Goal: Obtain resource: Obtain resource

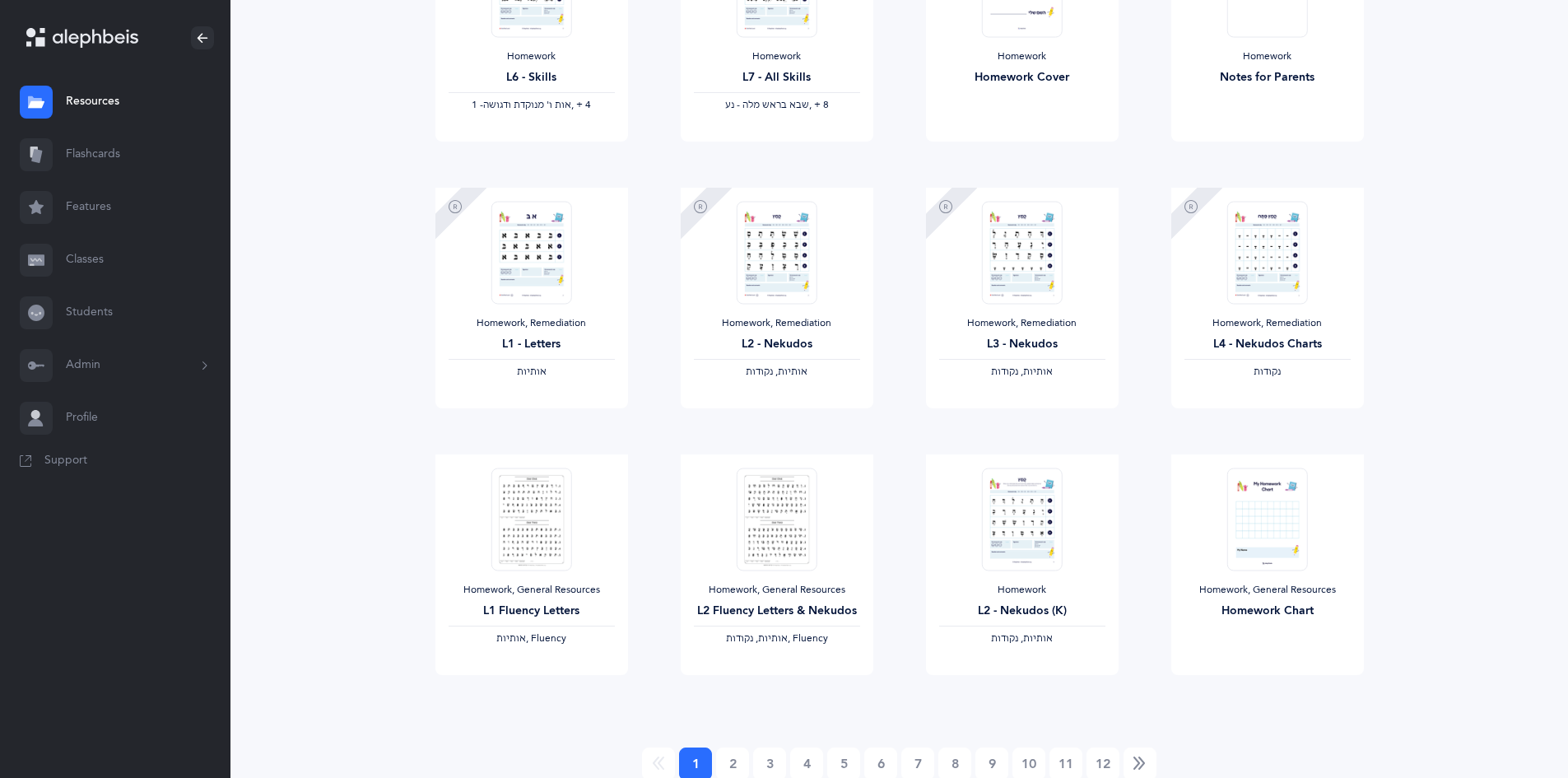
scroll to position [1183, 0]
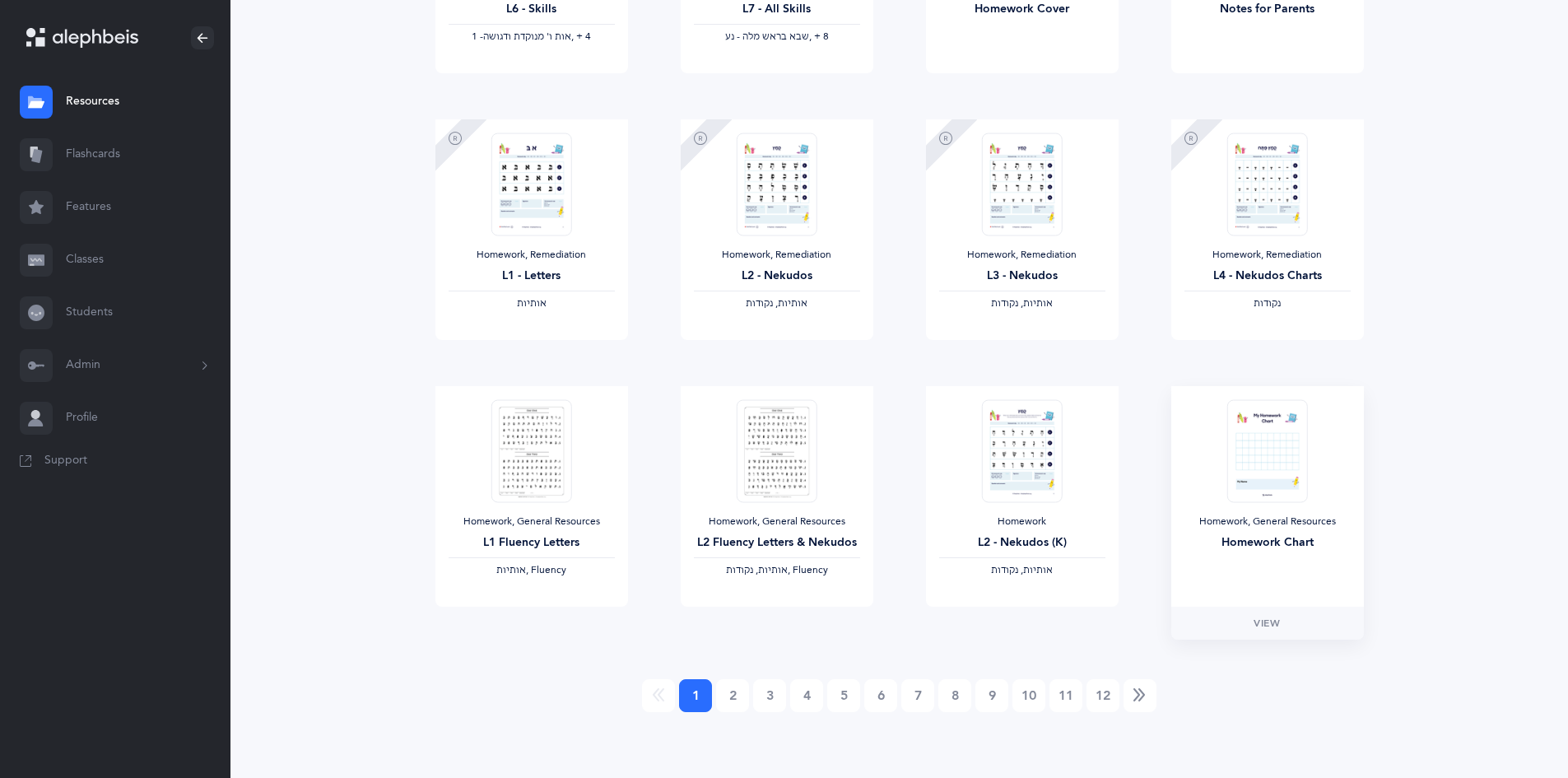
click at [1271, 483] on img at bounding box center [1266, 450] width 81 height 103
click at [1262, 619] on span "View" at bounding box center [1266, 623] width 26 height 15
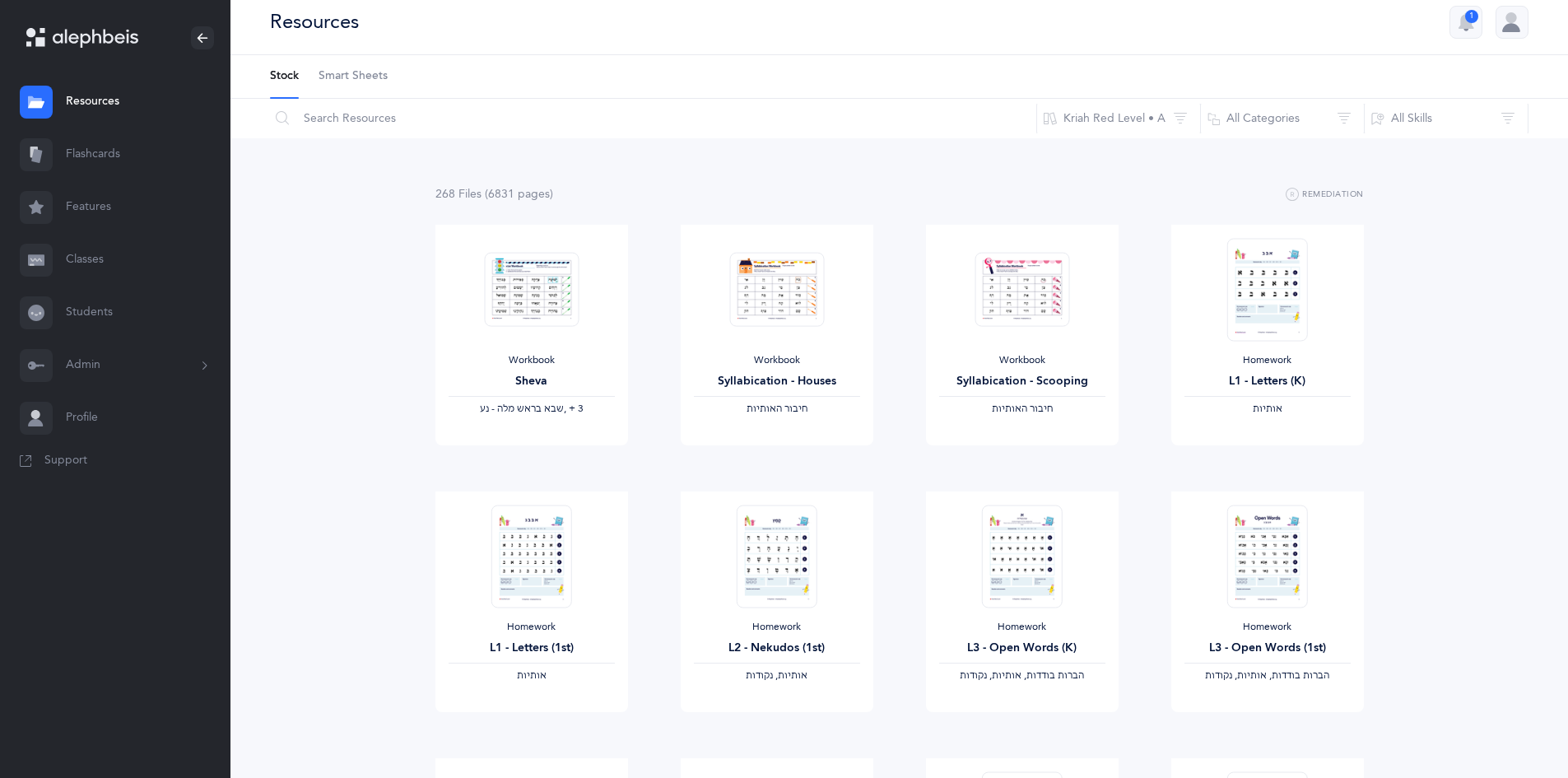
scroll to position [0, 0]
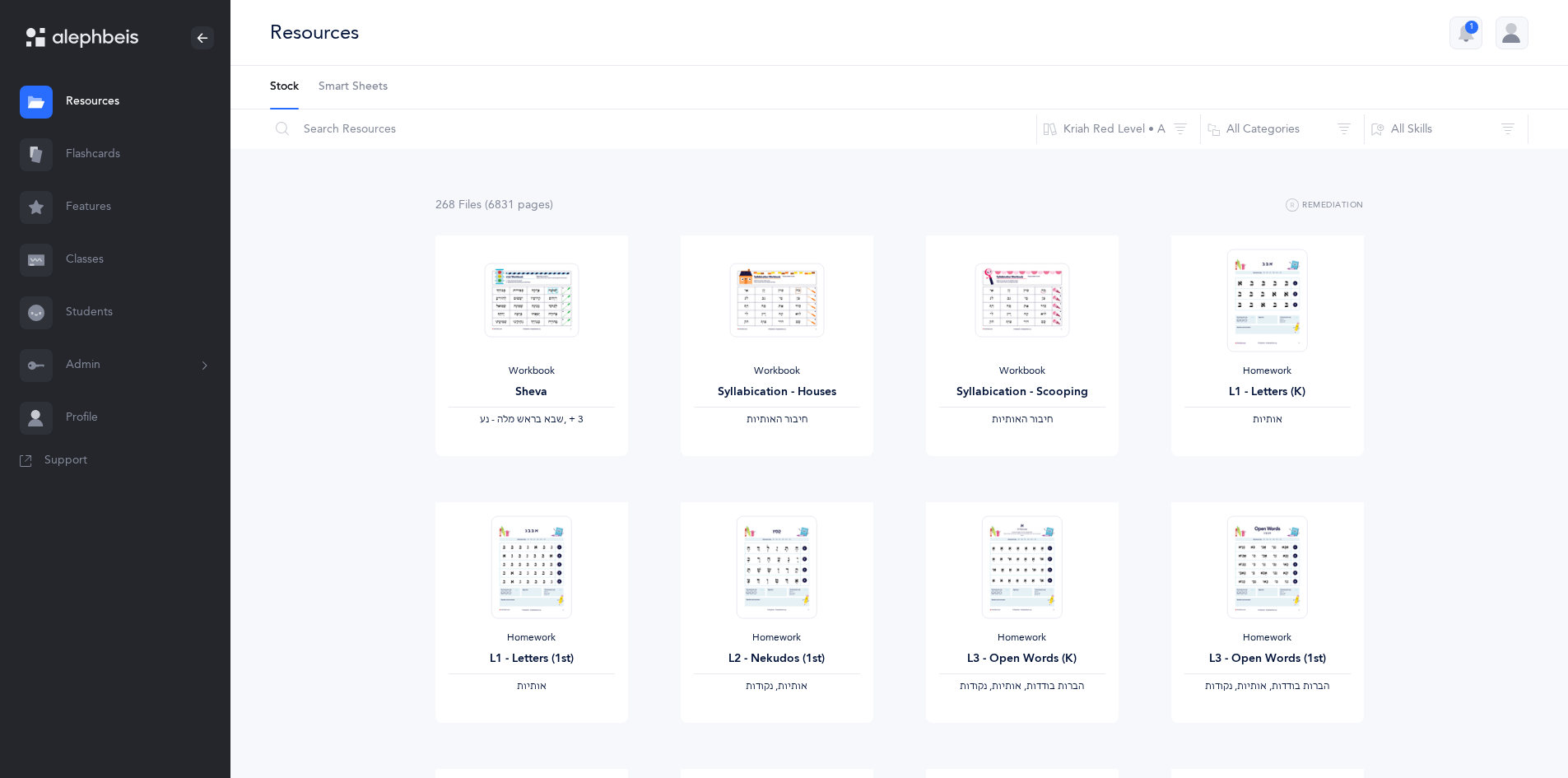
click at [343, 85] on span "Smart Sheets" at bounding box center [353, 87] width 69 height 17
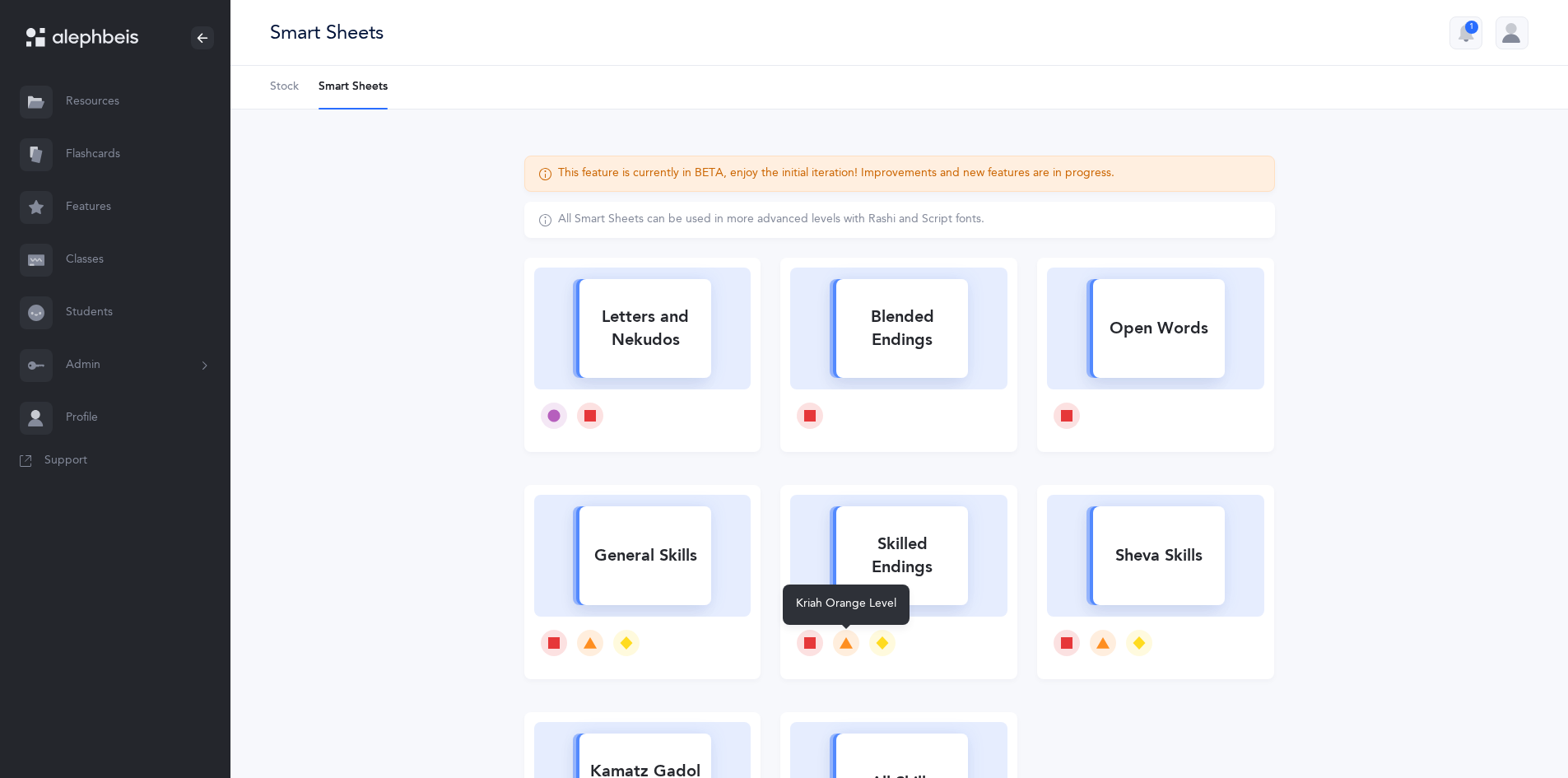
click at [841, 639] on icon at bounding box center [846, 643] width 13 height 13
select select
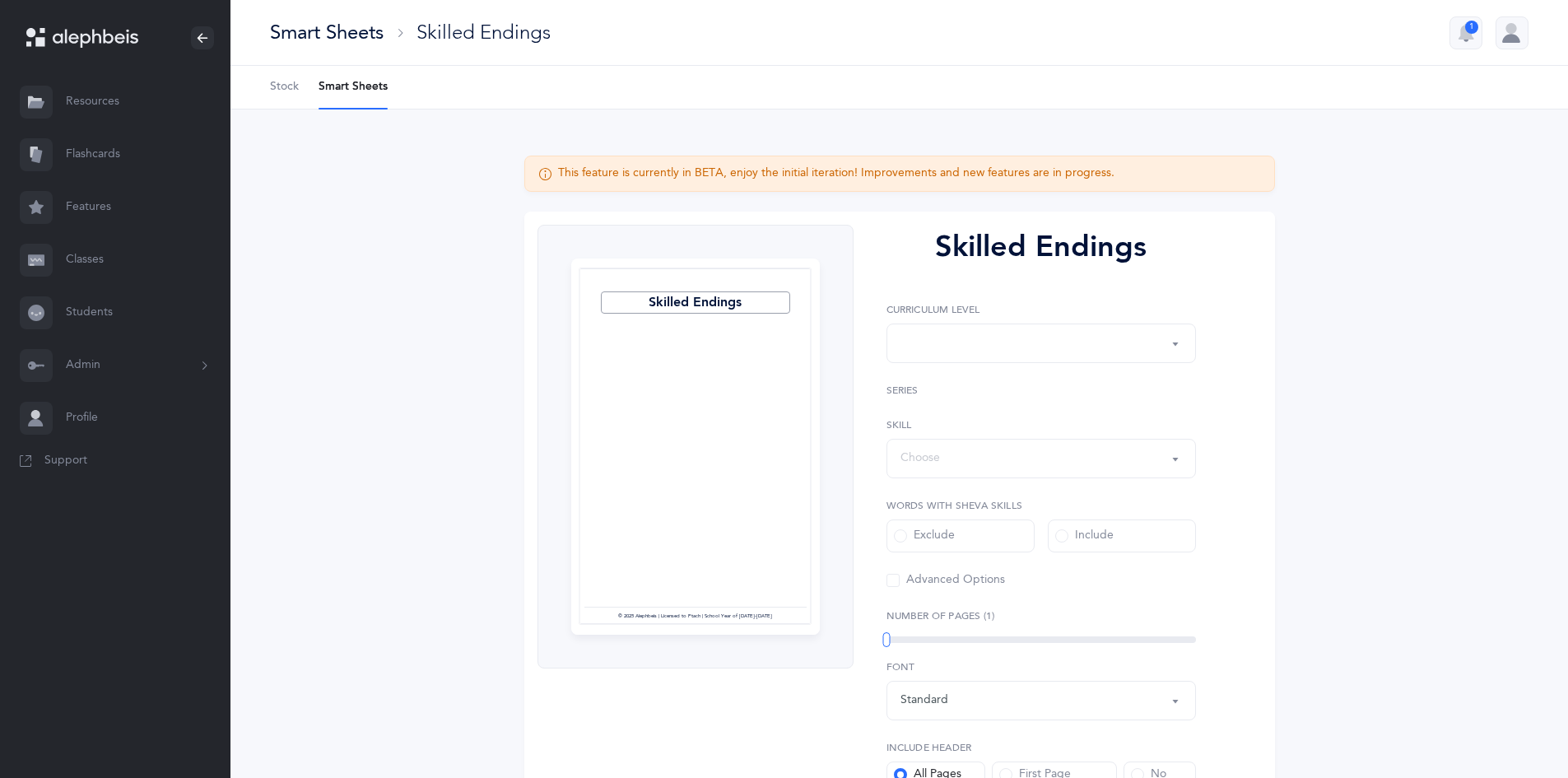
select select "1"
select select "28"
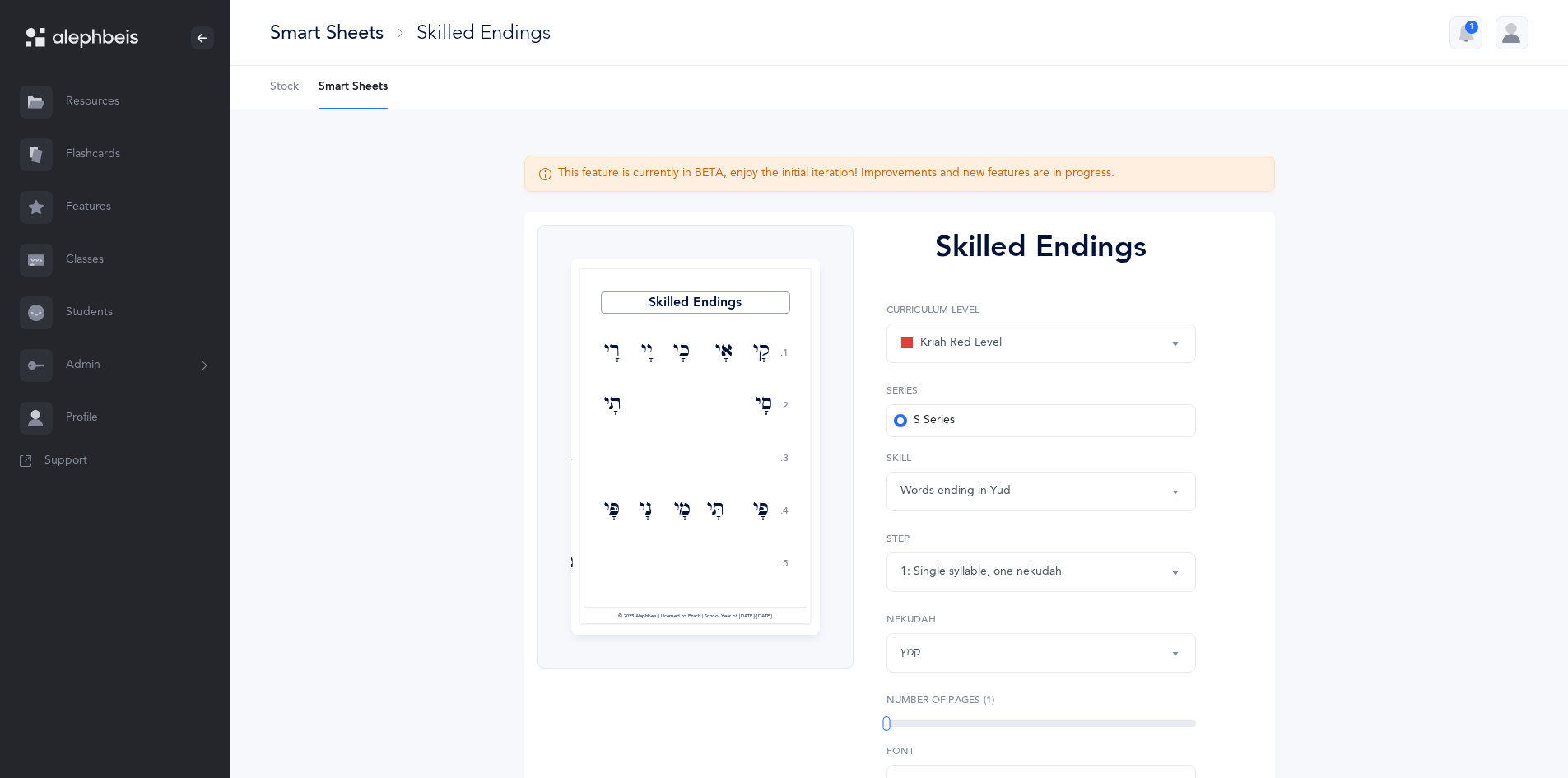
click at [1031, 579] on div "1: Single syllable, one nekudah" at bounding box center [981, 571] width 161 height 18
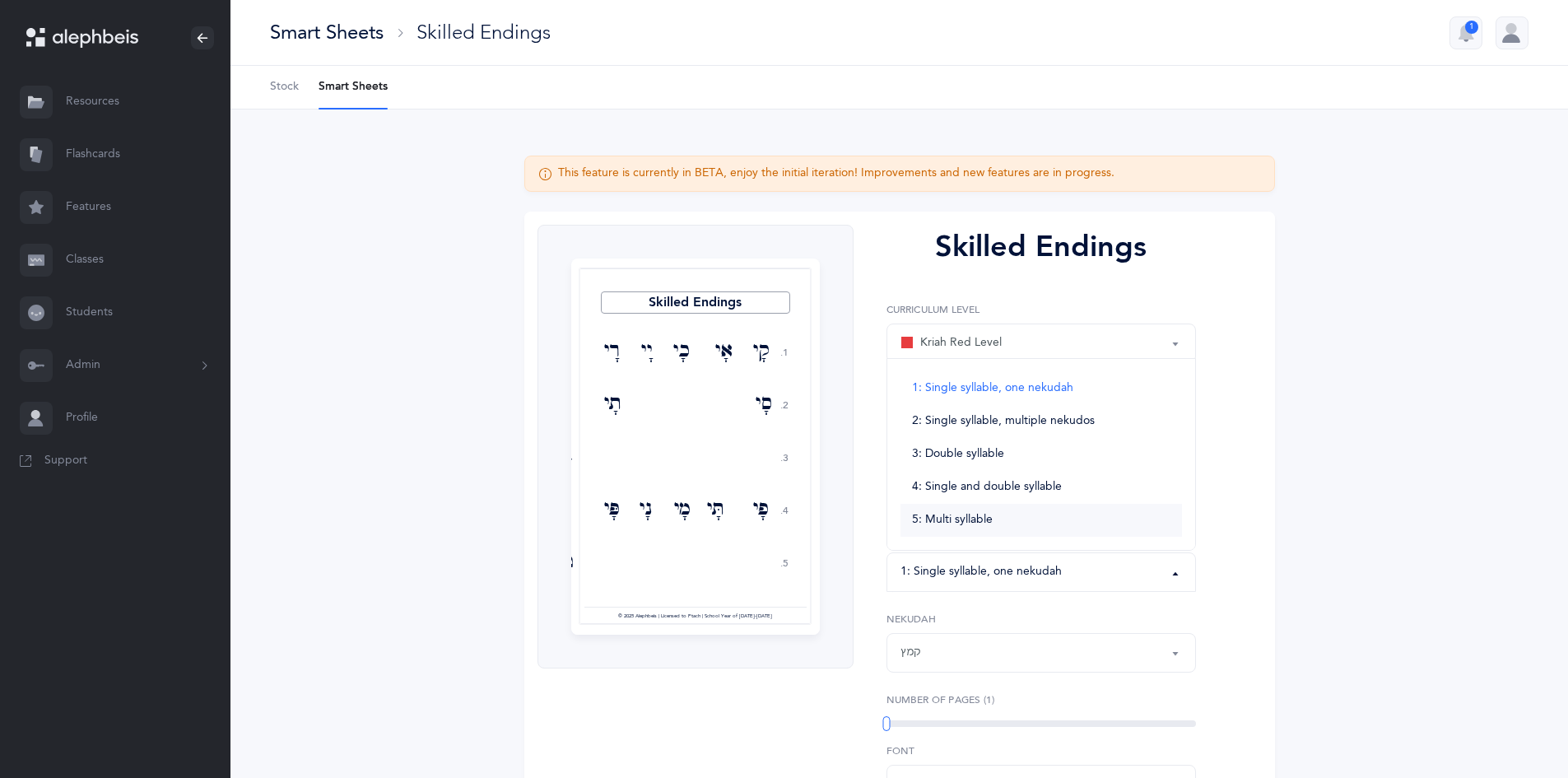
click at [948, 516] on span "5: Multi syllable" at bounding box center [951, 521] width 81 height 15
select select "5"
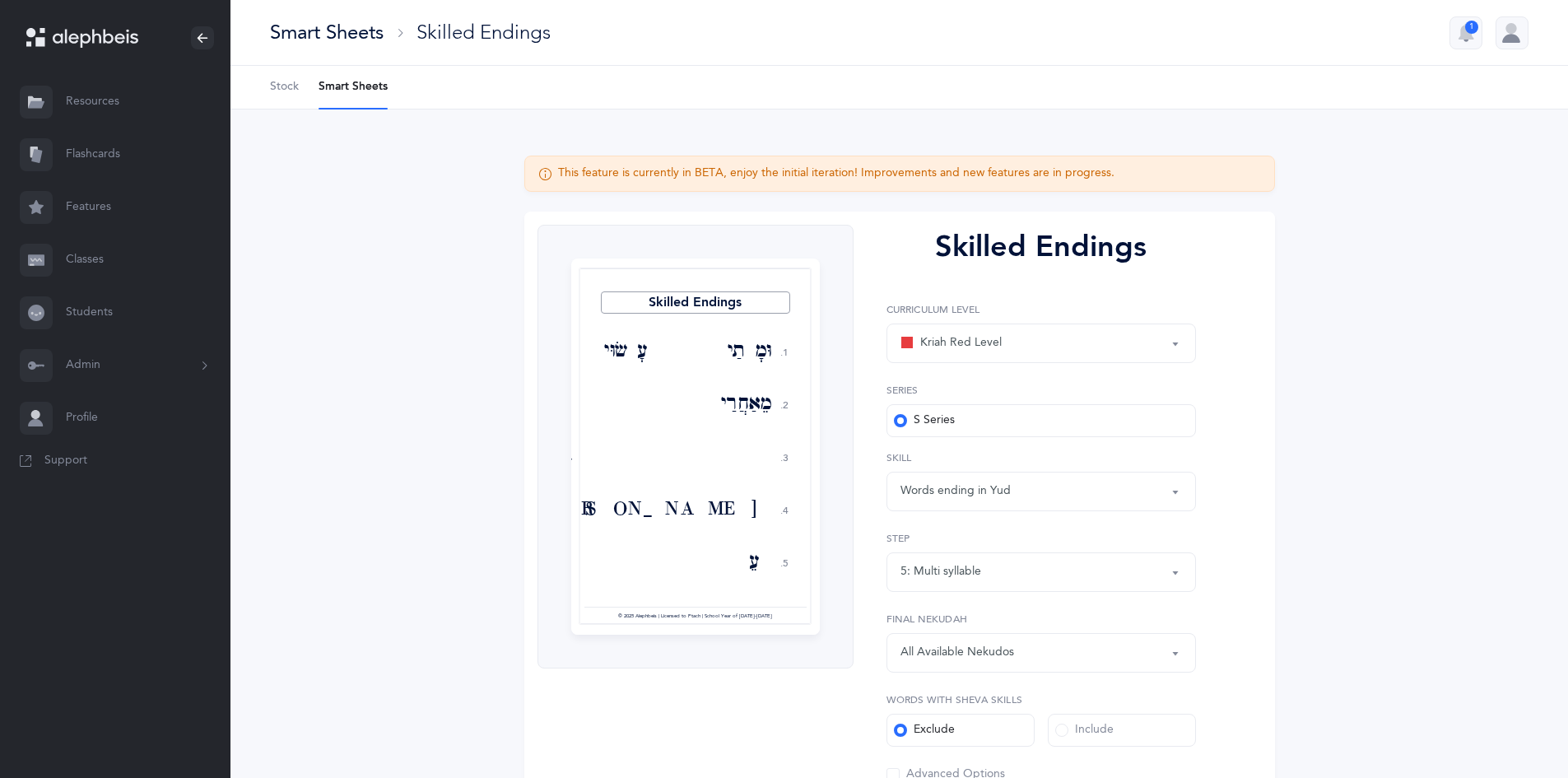
click at [1007, 491] on div "Words ending in Yud" at bounding box center [955, 491] width 110 height 18
click at [919, 366] on link "Words ending in Yud Vav" at bounding box center [1041, 367] width 282 height 33
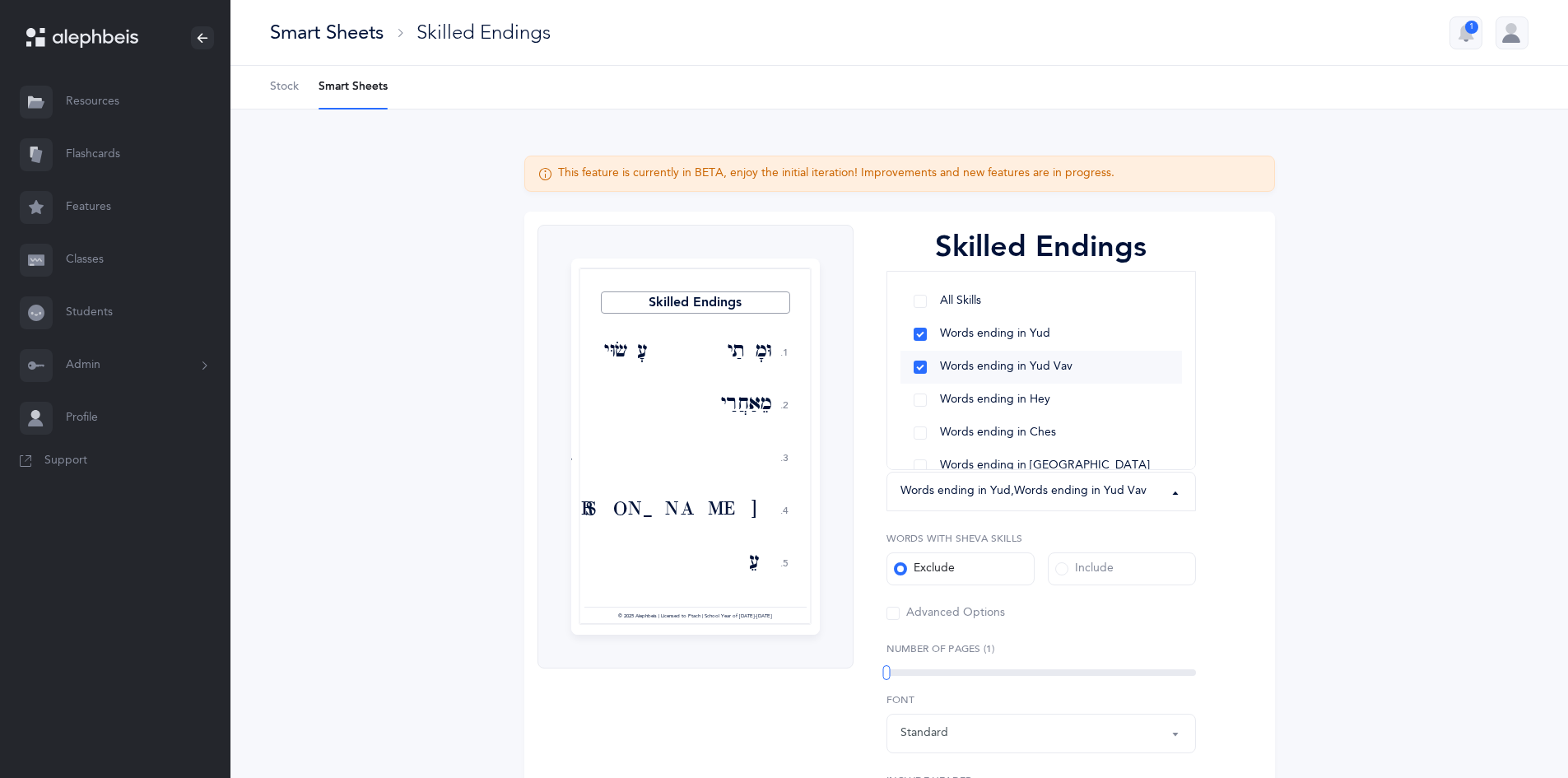
click at [923, 369] on link "Words ending in Yud Vav" at bounding box center [1041, 367] width 282 height 33
select select "5"
click at [1160, 653] on div "All Available Nekudos" at bounding box center [1041, 652] width 282 height 28
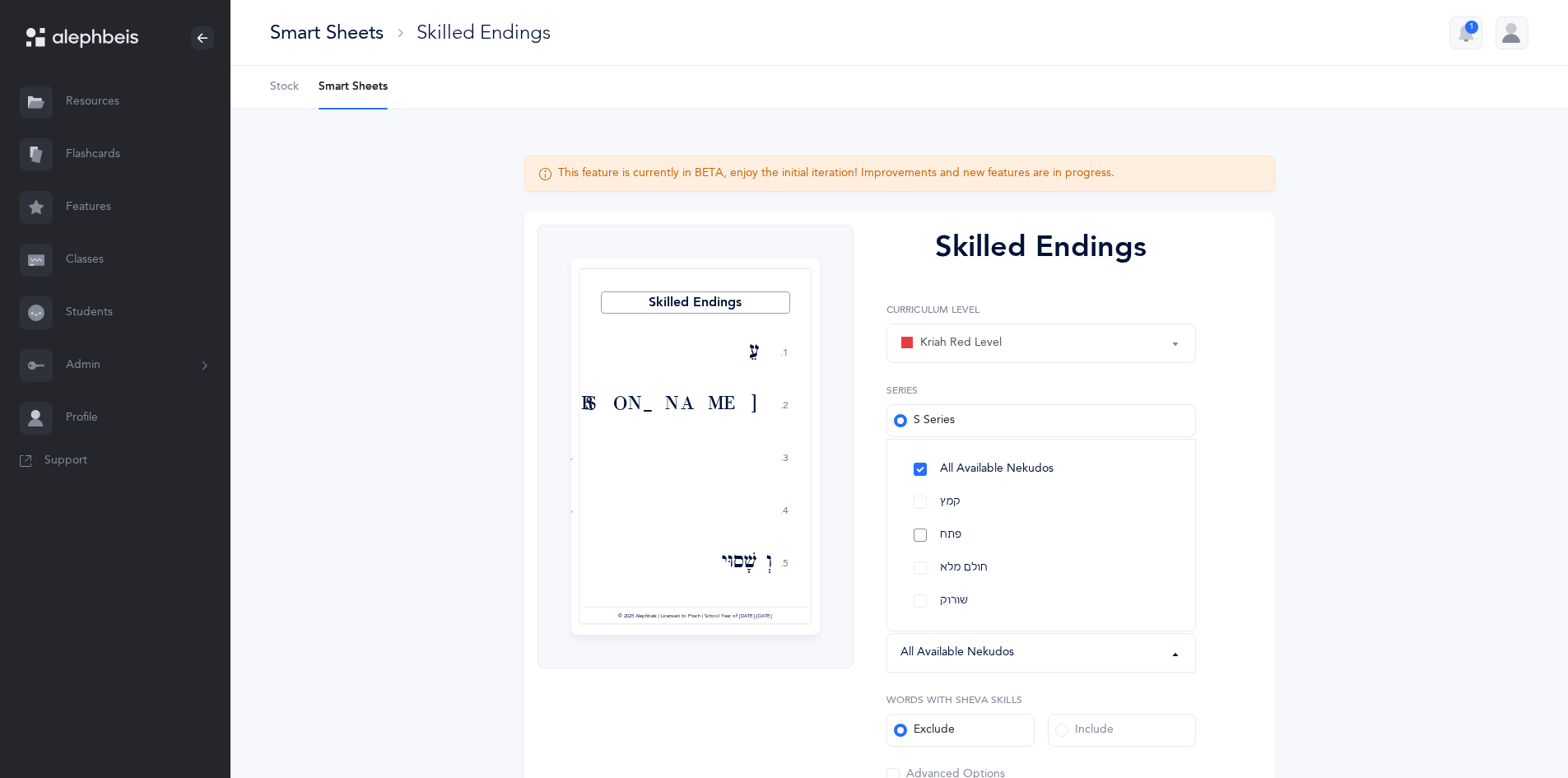
click at [921, 537] on link "פתח" at bounding box center [1041, 535] width 282 height 33
click at [917, 491] on link "קמץ" at bounding box center [1041, 502] width 282 height 33
select select "28"
click at [1062, 726] on span at bounding box center [1061, 730] width 13 height 13
click at [0, 0] on input "Include" at bounding box center [0, 0] width 0 height 0
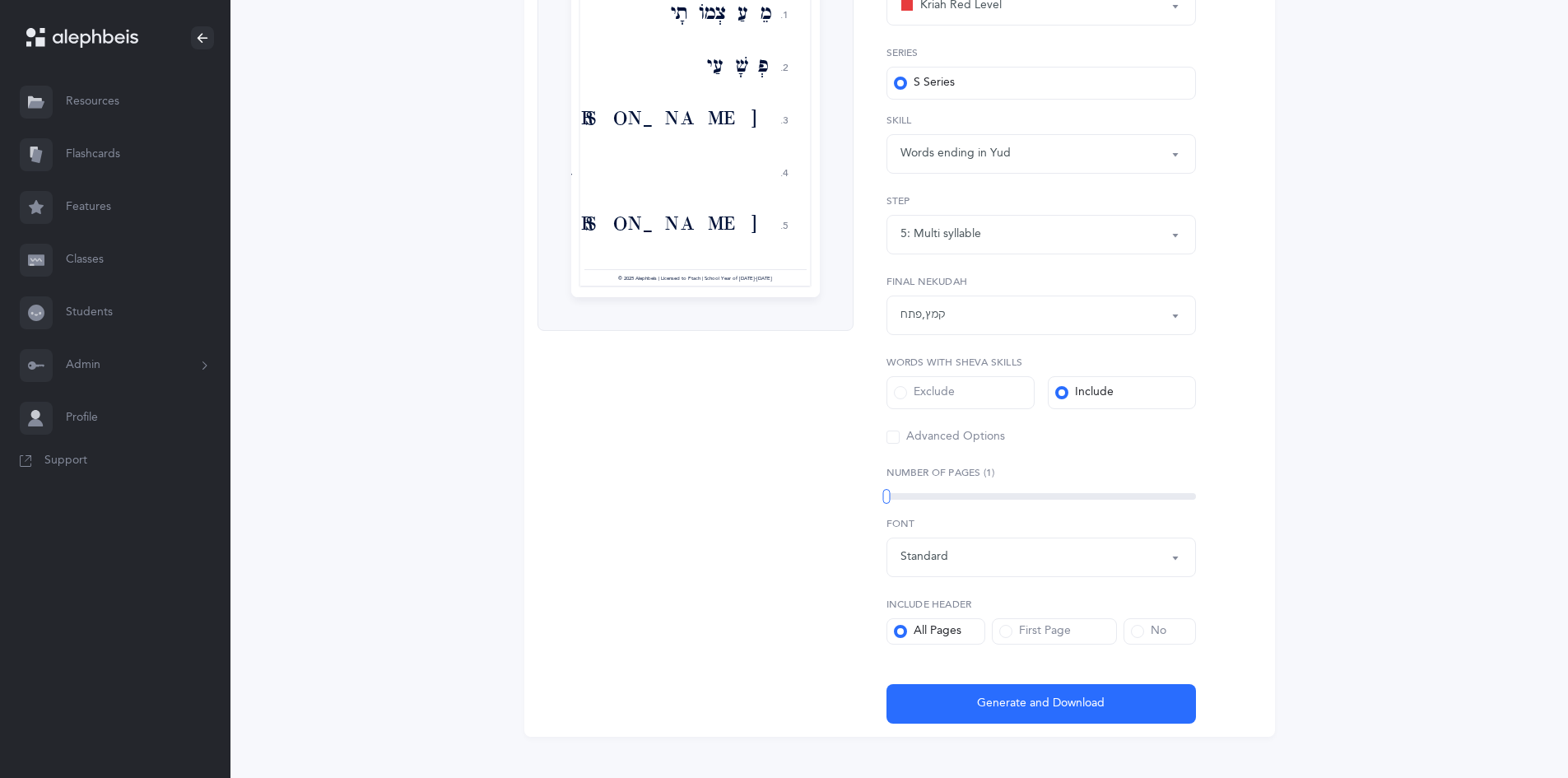
scroll to position [362, 0]
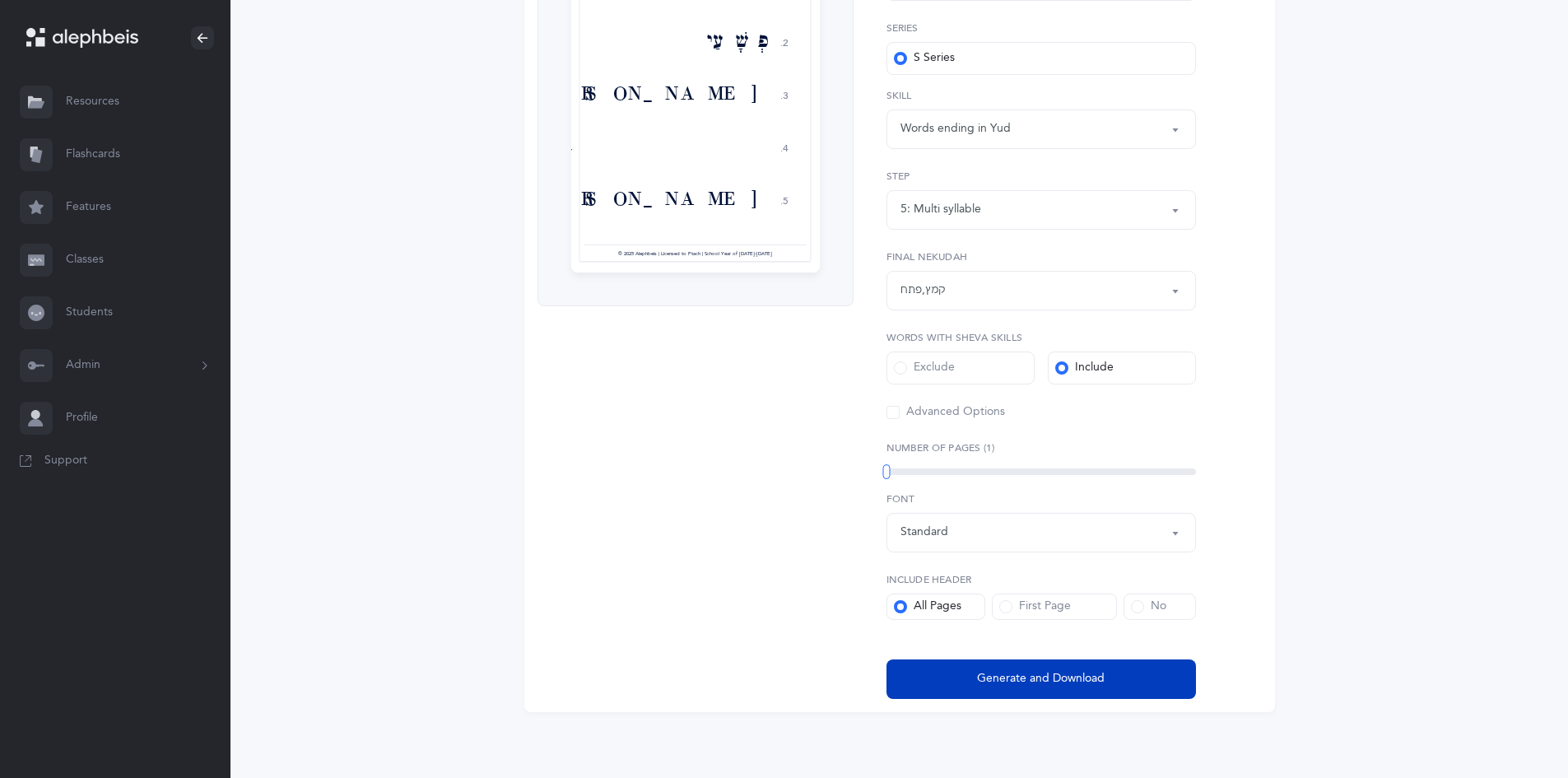
click at [1093, 673] on span "Generate and Download" at bounding box center [1041, 678] width 128 height 18
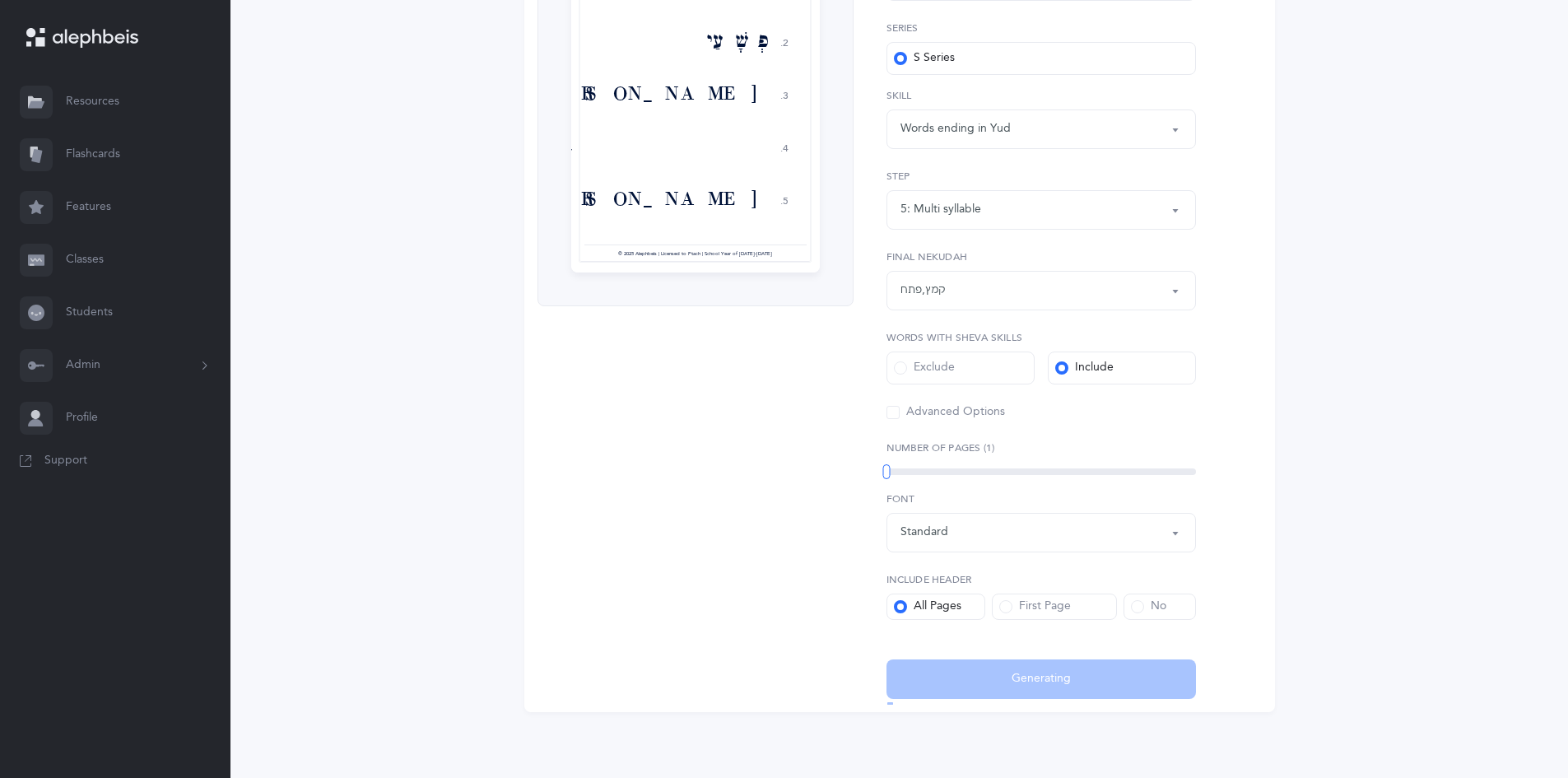
select select "1"
select select "5"
select select "28"
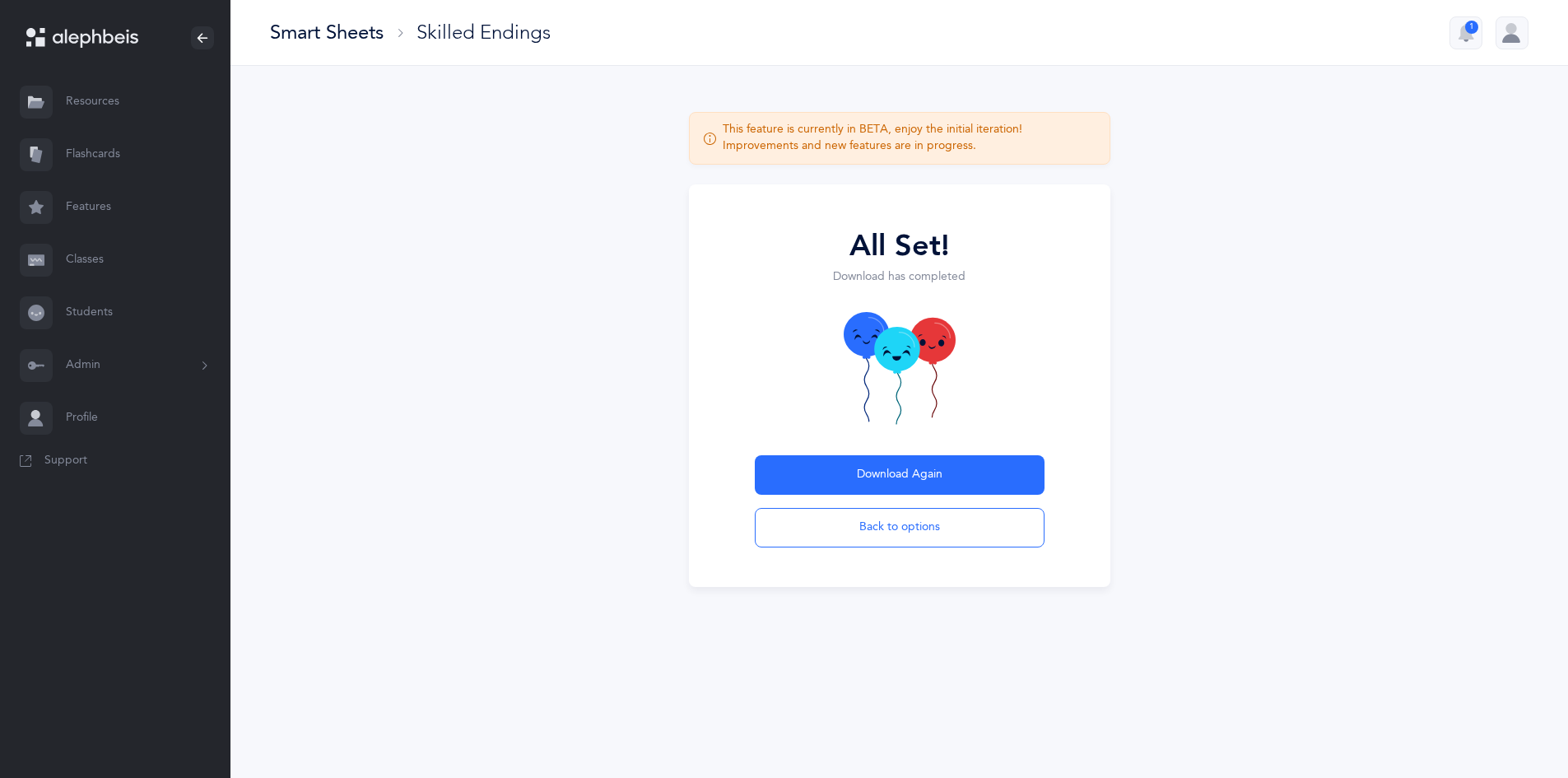
scroll to position [0, 0]
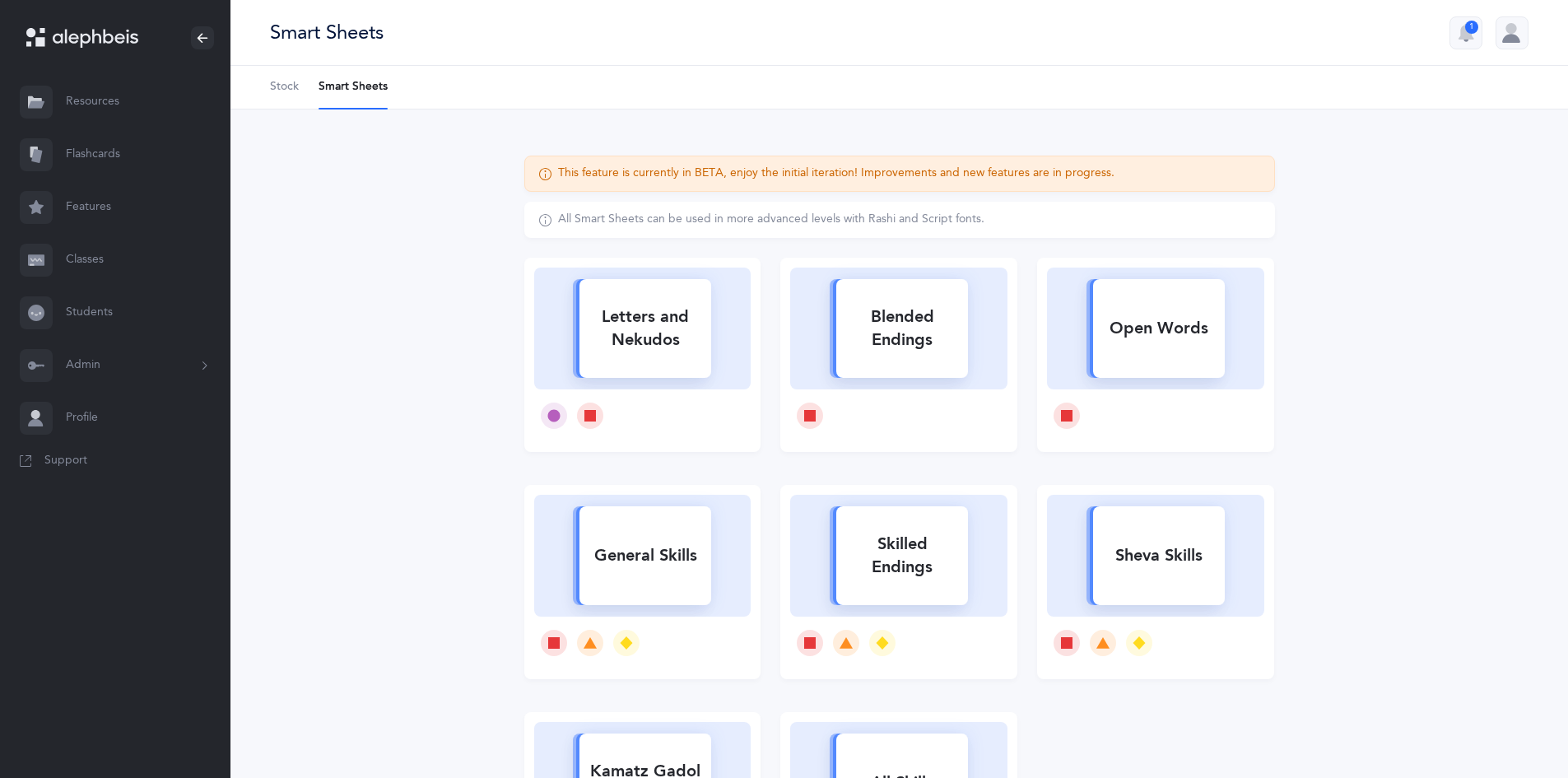
click at [918, 575] on div "Skilled Endings" at bounding box center [902, 555] width 132 height 66
select select "1"
select select "5"
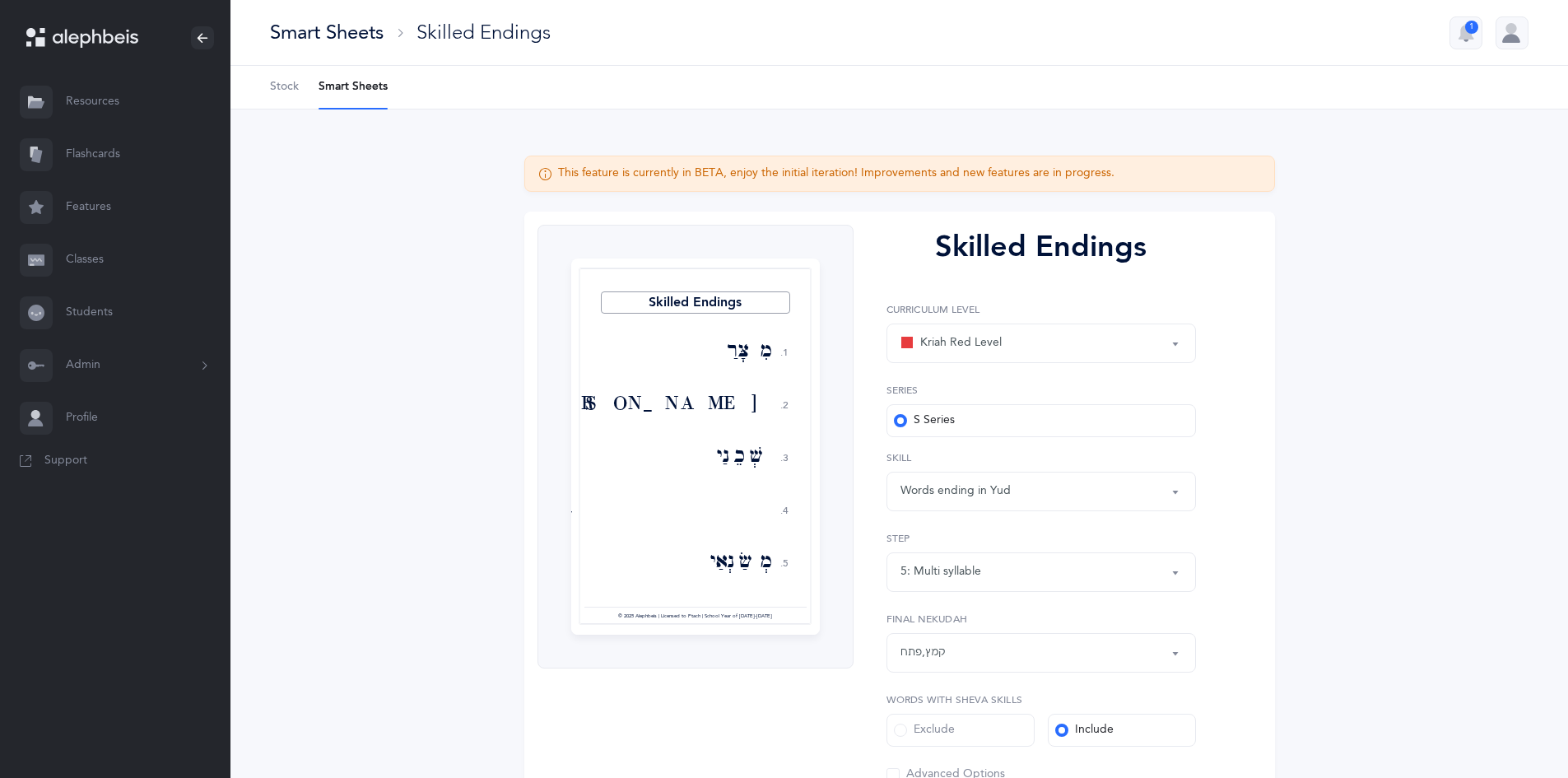
click at [1146, 487] on div "Words ending in Yud" at bounding box center [1041, 491] width 282 height 28
click at [1167, 567] on div "5: Multi syllable" at bounding box center [1041, 571] width 282 height 28
select select "all"
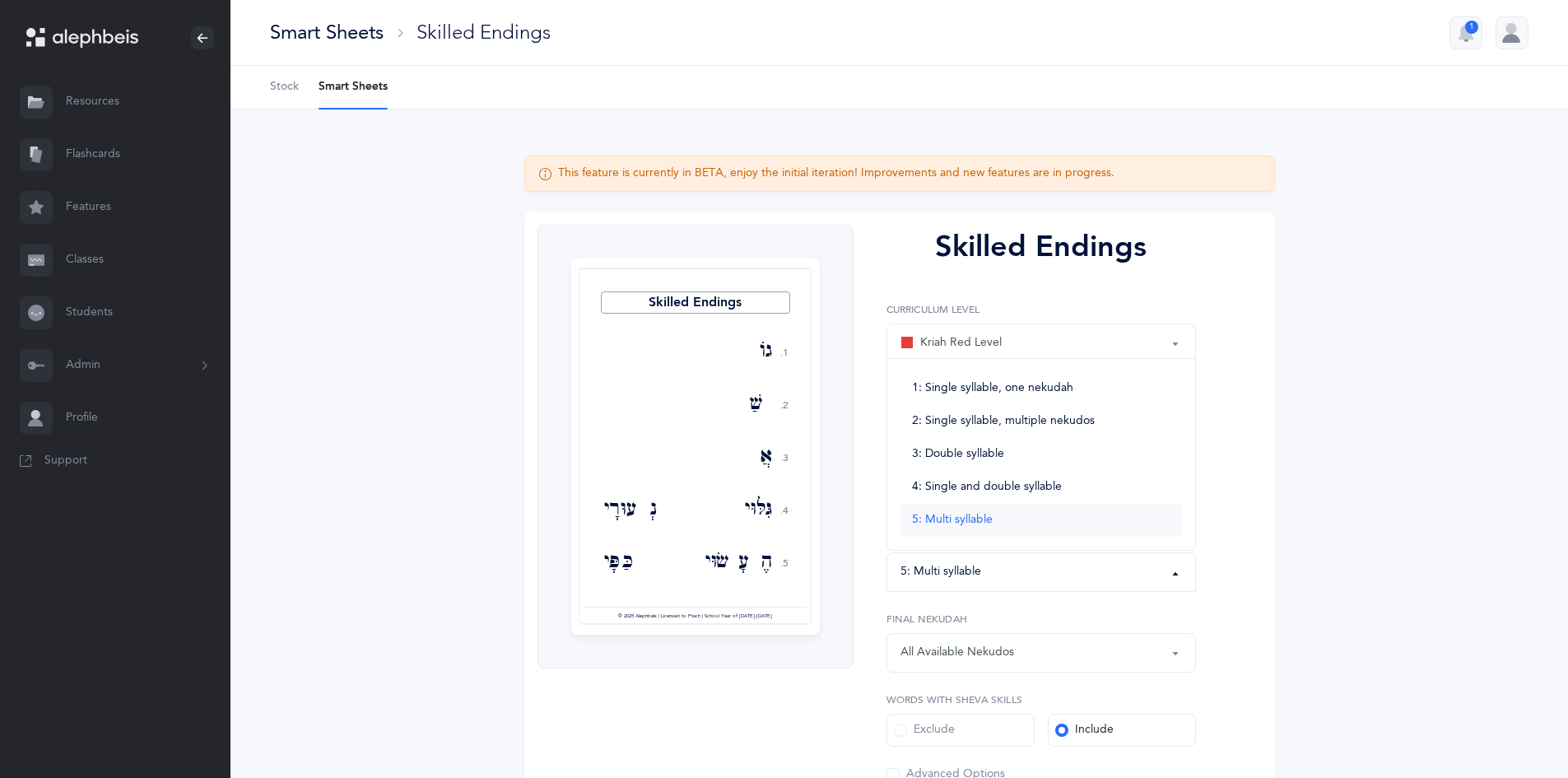
click at [919, 519] on span "5: Multi syllable" at bounding box center [951, 521] width 81 height 15
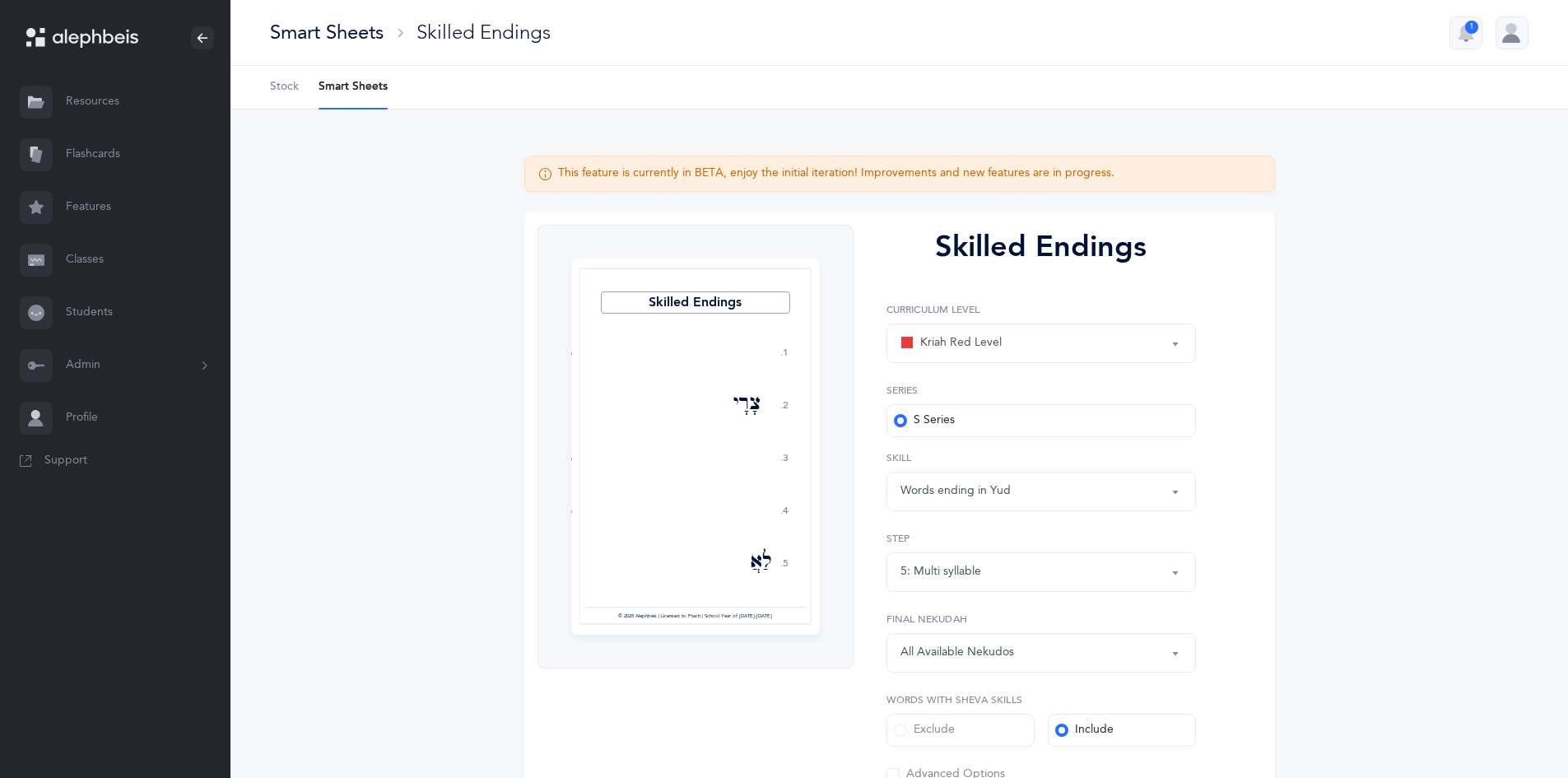
click at [955, 567] on div "5: Multi syllable" at bounding box center [940, 571] width 81 height 18
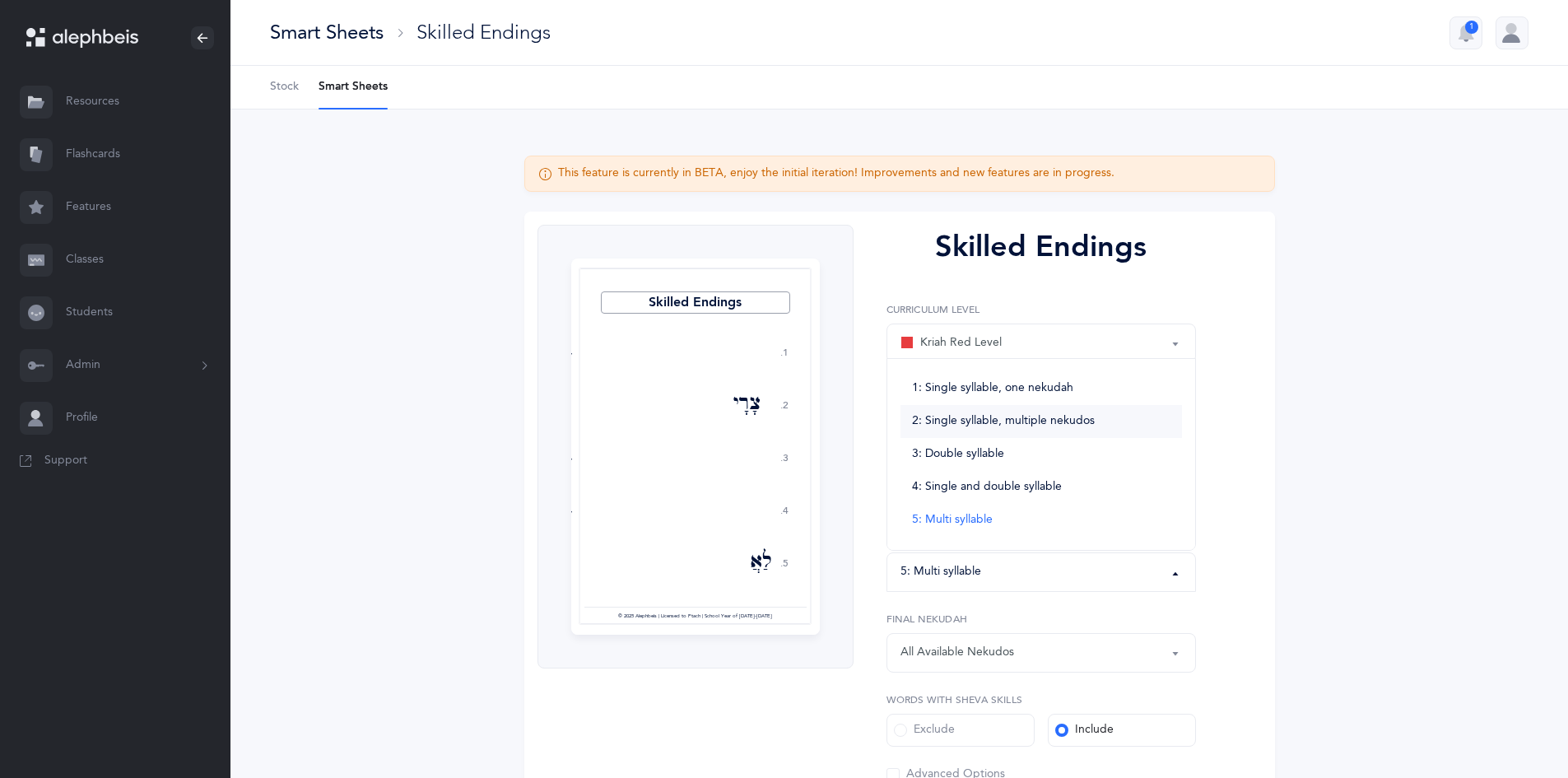
click at [961, 422] on span "2: Single syllable, multiple nekudos" at bounding box center [1002, 421] width 182 height 15
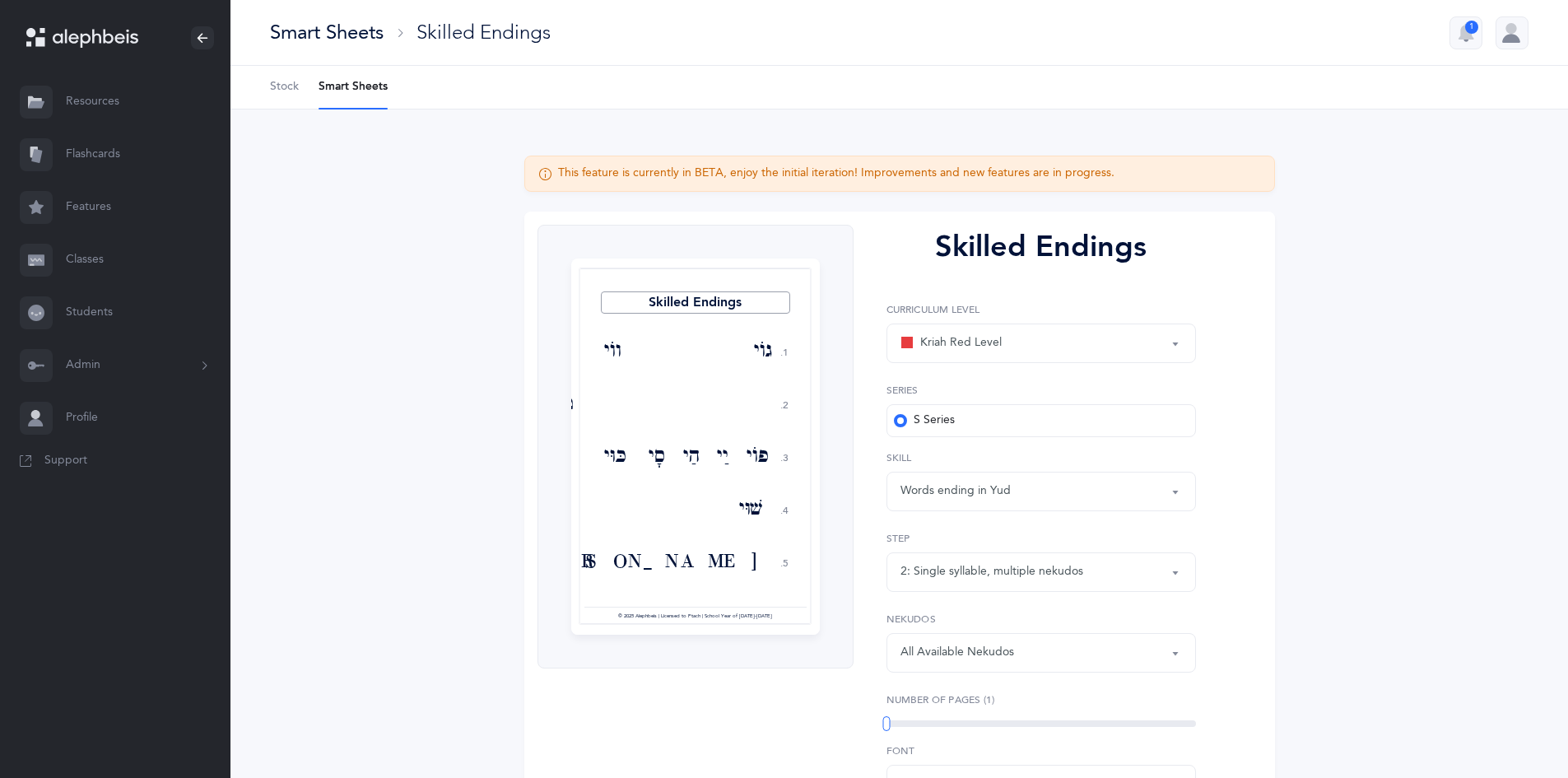
click at [1008, 572] on div "2: Single syllable, multiple nekudos" at bounding box center [991, 571] width 182 height 18
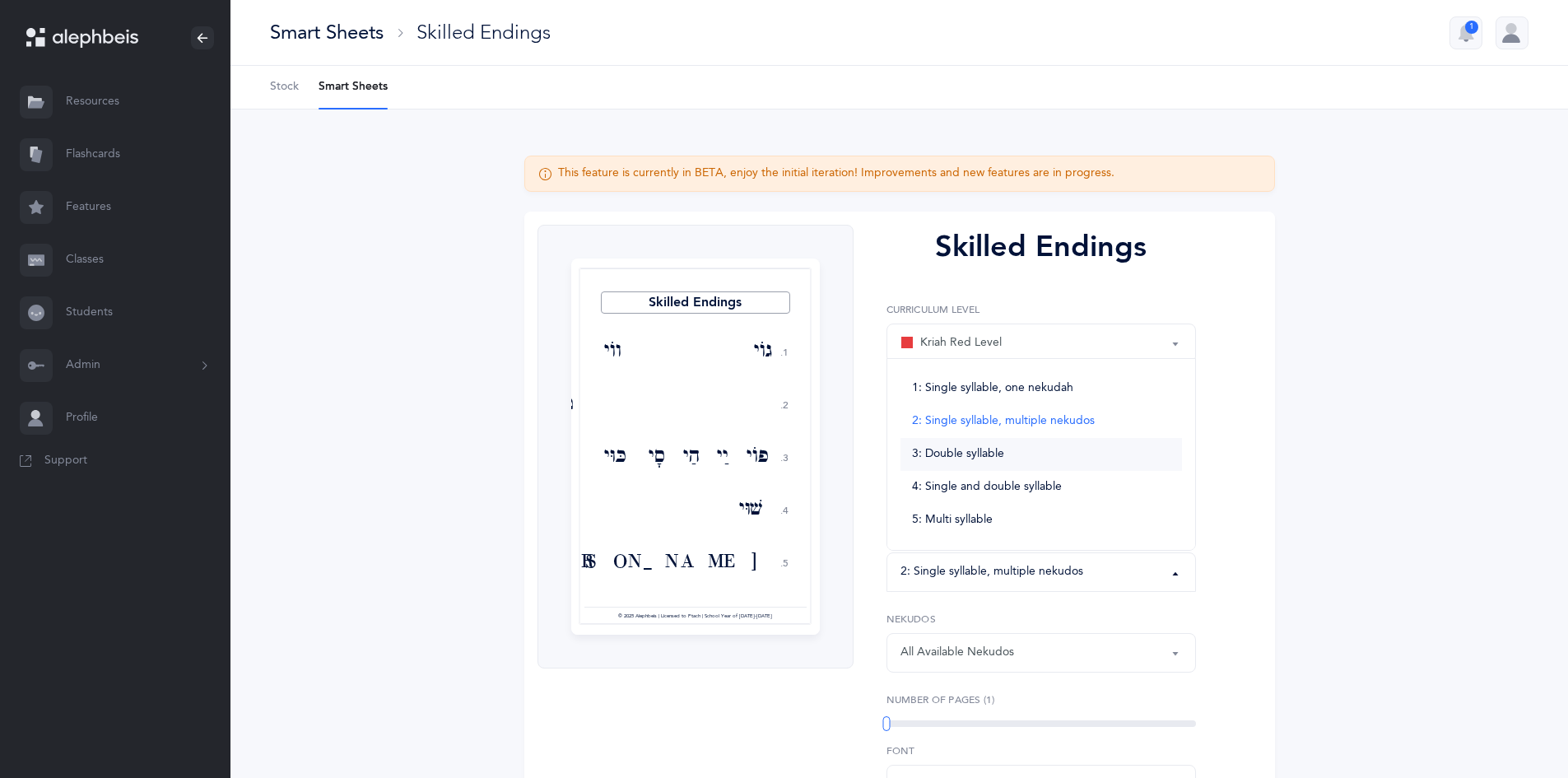
click at [959, 455] on span "3: Double syllable" at bounding box center [958, 454] width 93 height 15
select select "3"
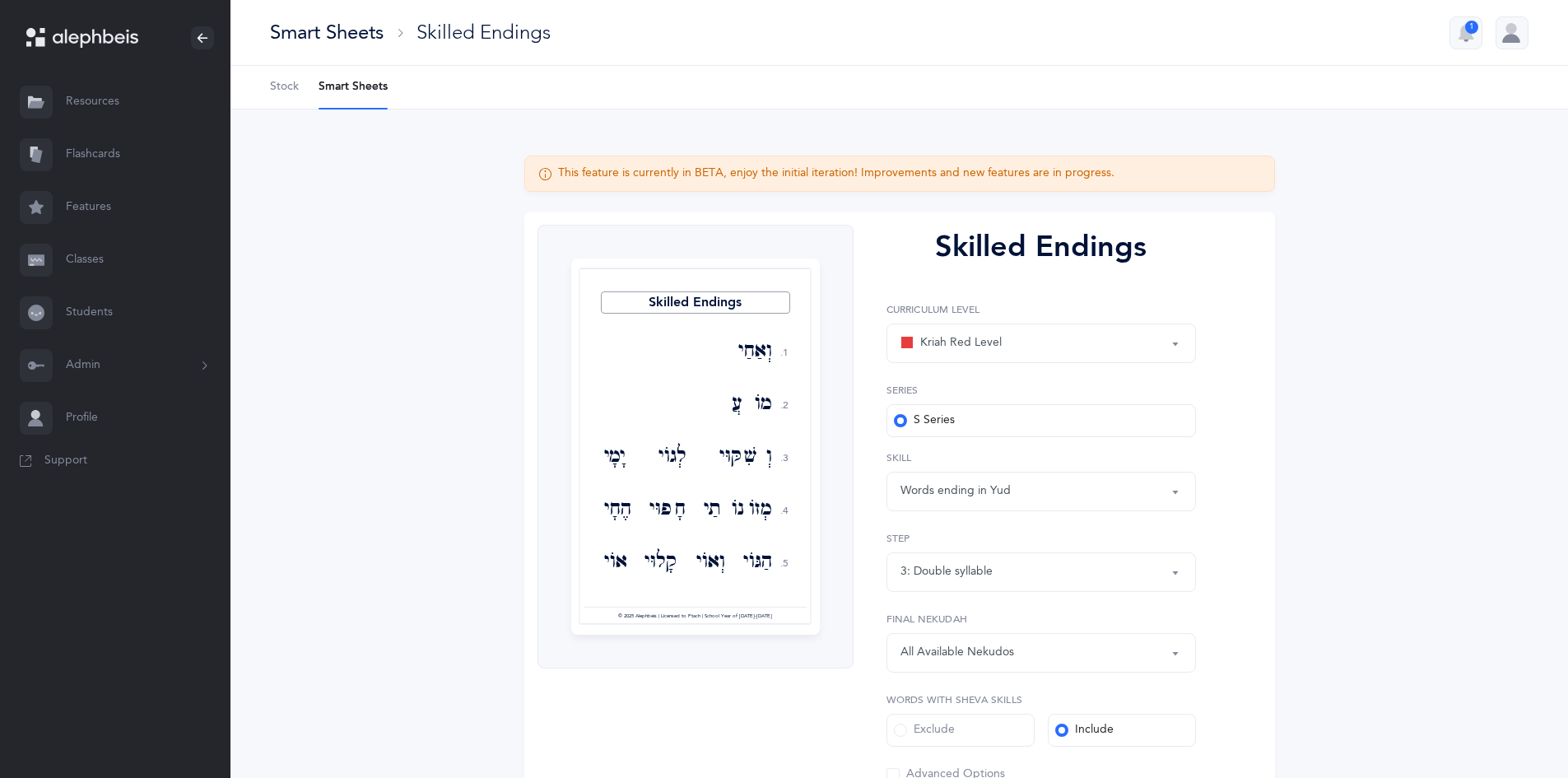
click at [1173, 498] on button "Words ending in Yud" at bounding box center [1041, 491] width 309 height 40
click at [1026, 510] on button "Words ending in Yud" at bounding box center [1041, 491] width 309 height 40
click at [1158, 646] on div "All Available Nekudos" at bounding box center [1041, 652] width 282 height 28
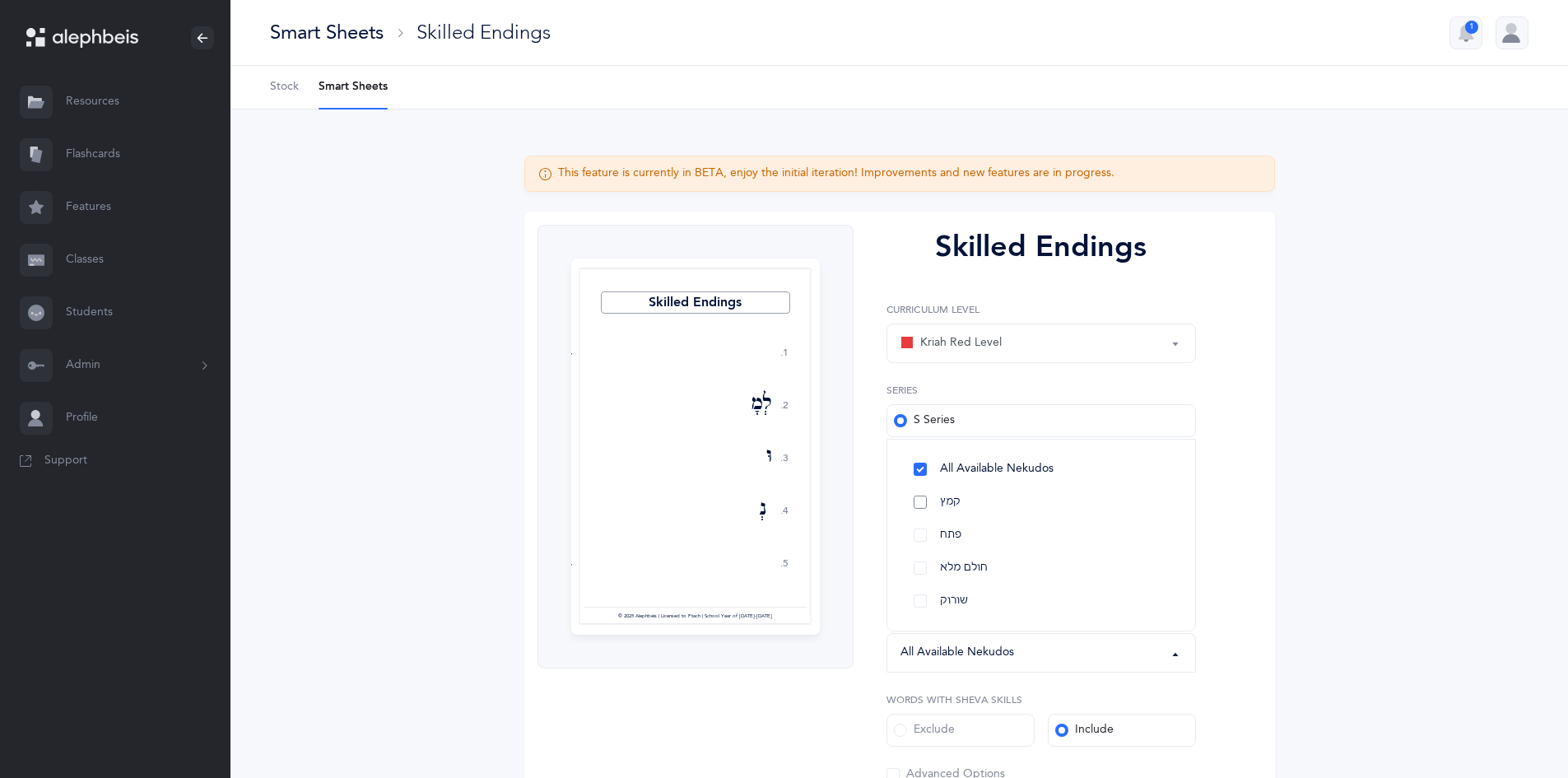
click at [919, 499] on link "קמץ" at bounding box center [1041, 502] width 282 height 33
select select "28"
click at [916, 543] on link "פתח" at bounding box center [1041, 535] width 282 height 33
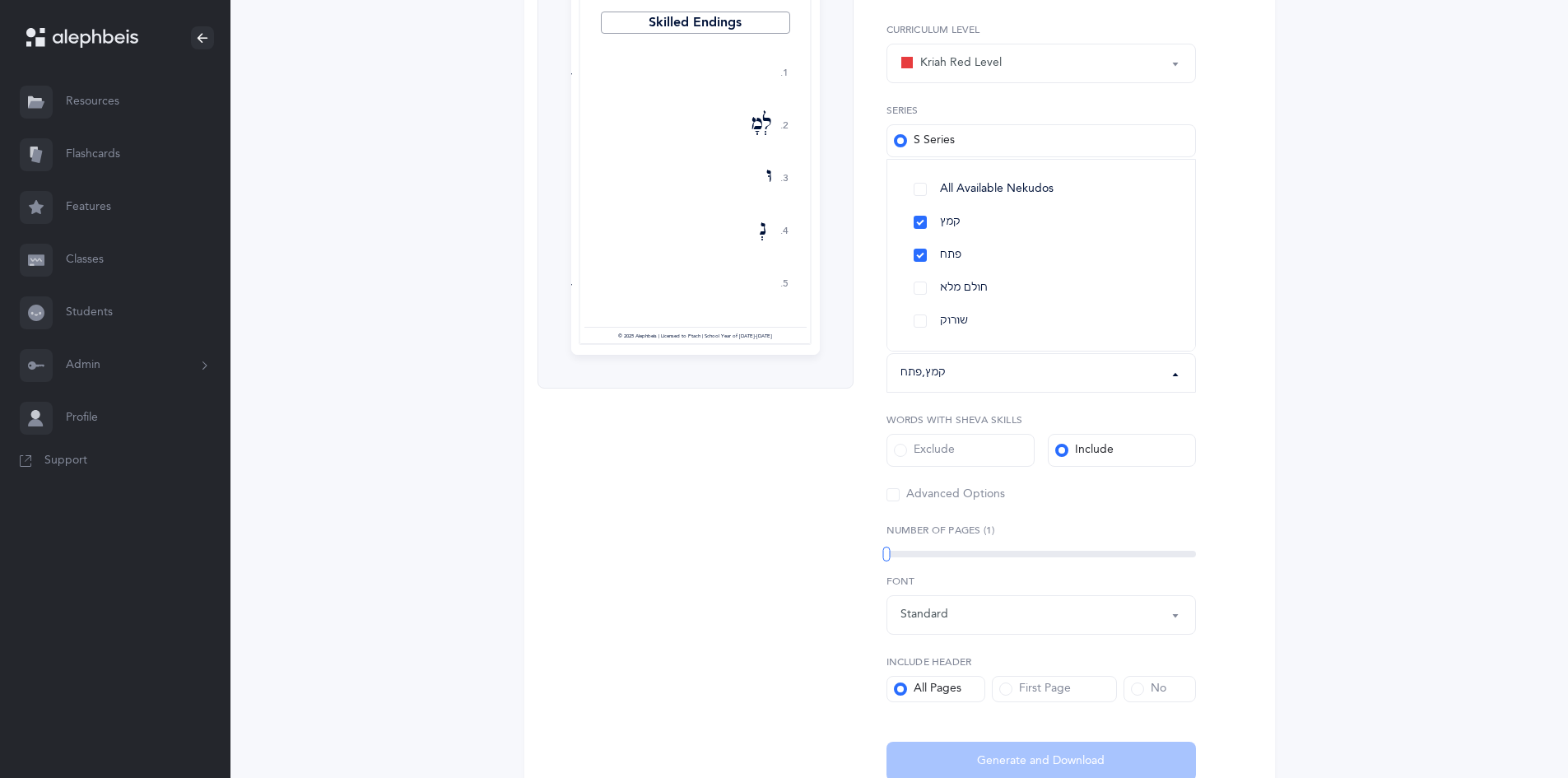
scroll to position [281, 0]
click at [1199, 469] on div "Skilled Endings Kriah Red Level Kriah Orange Level Kriah Yellow Level Kriah Red…" at bounding box center [1034, 362] width 362 height 836
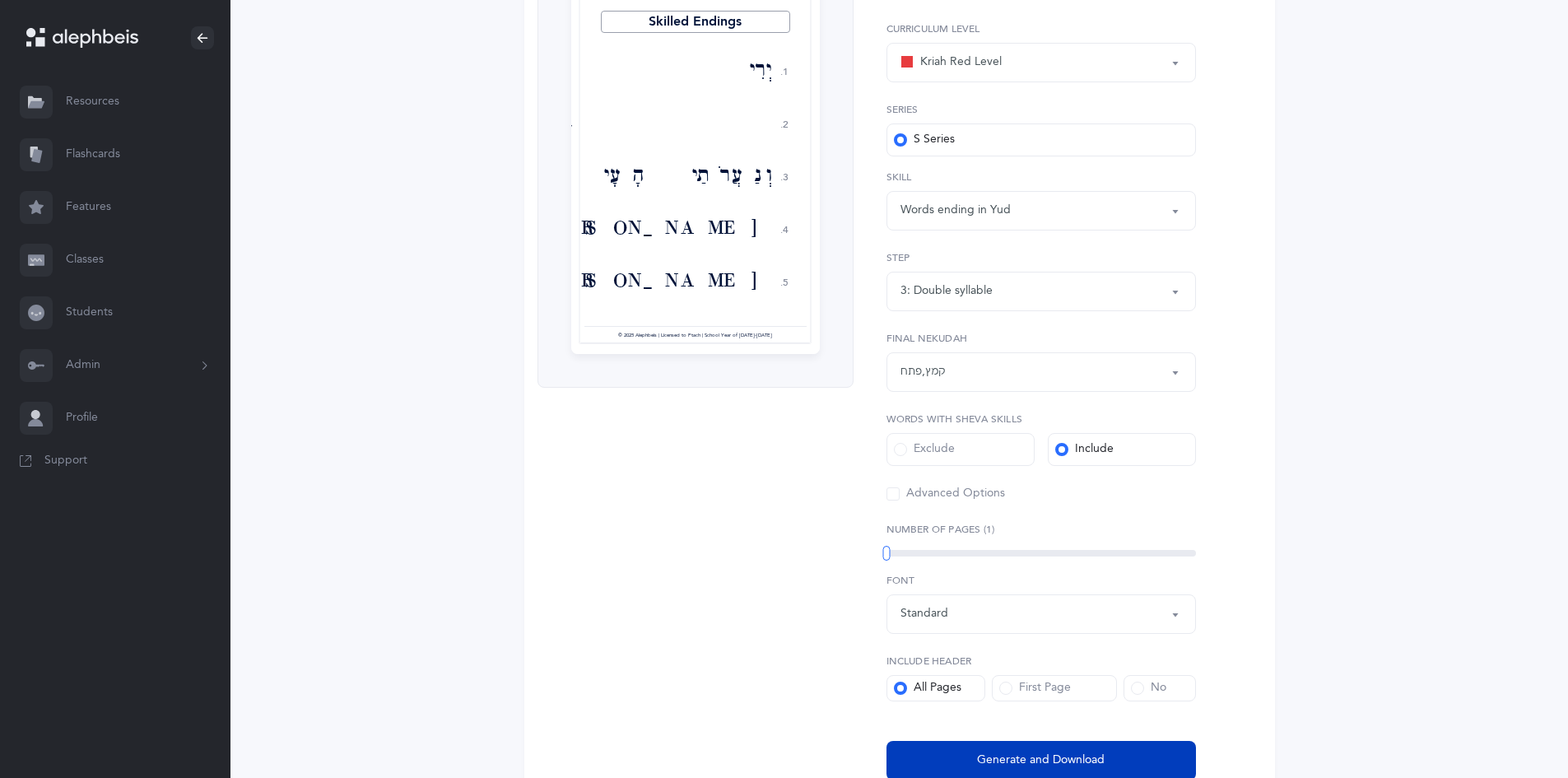
click at [1028, 754] on span "Generate and Download" at bounding box center [1041, 759] width 128 height 18
select select "1"
select select "3"
select select "28"
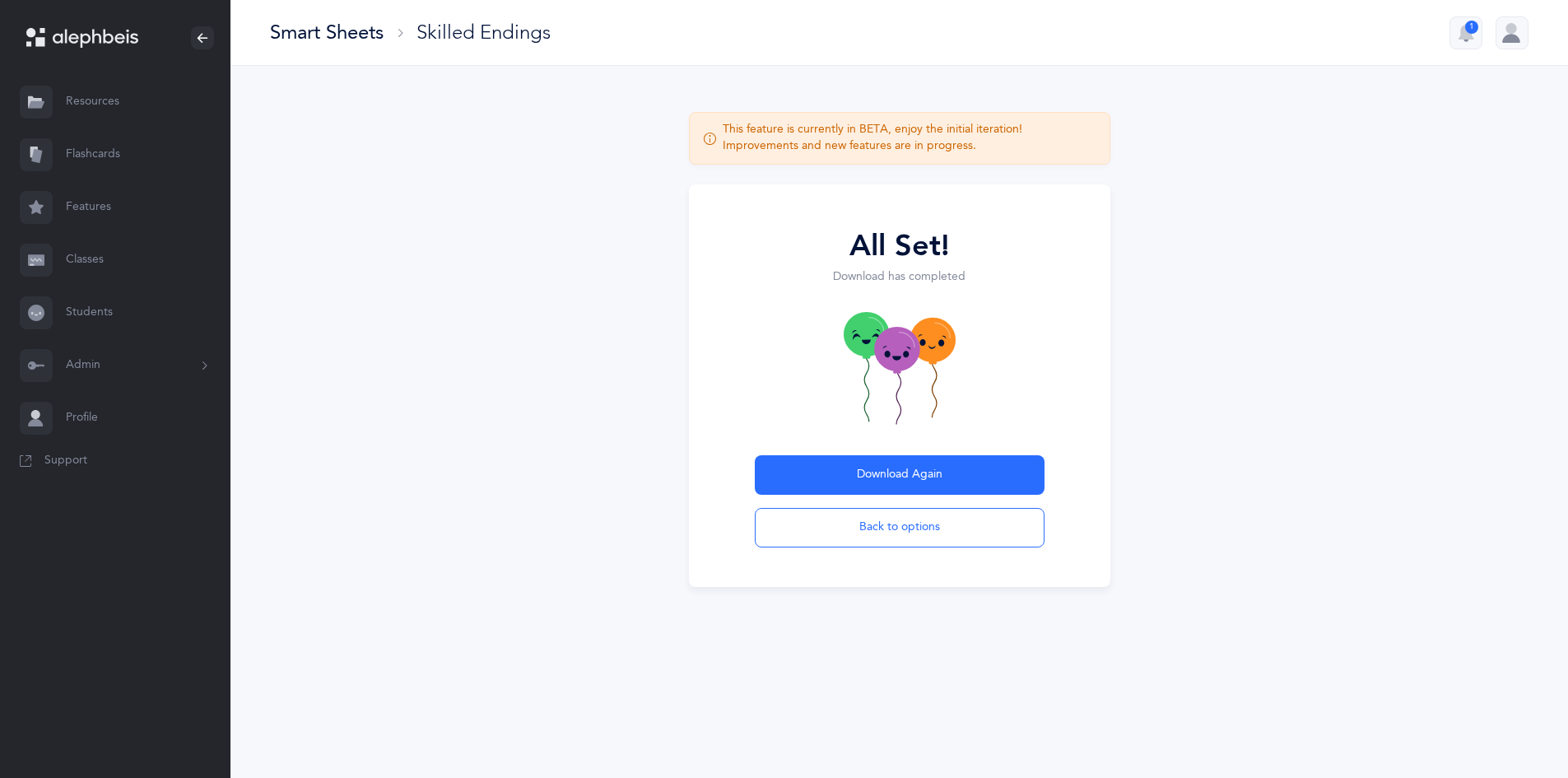
scroll to position [0, 0]
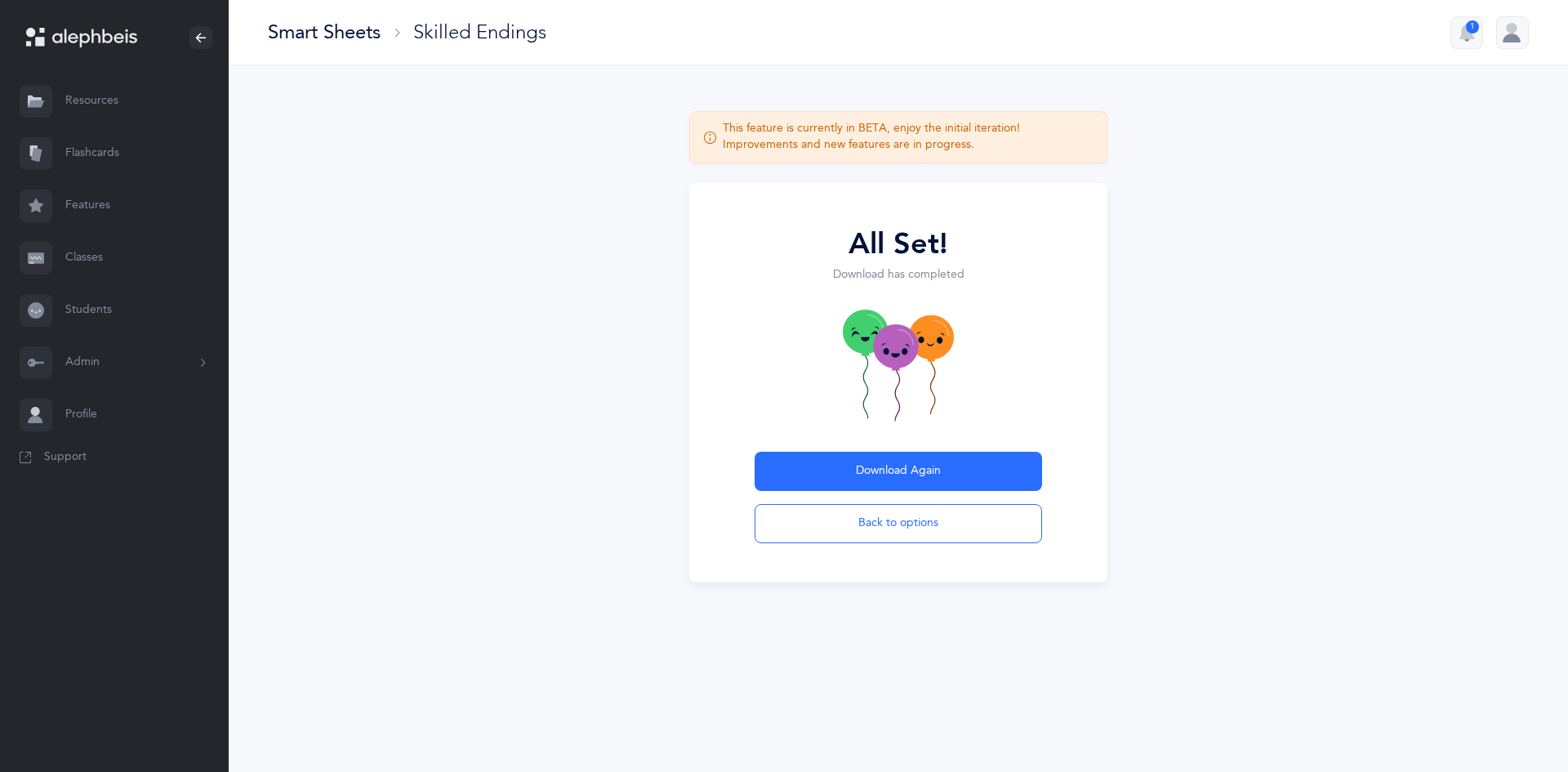
click at [353, 30] on div "Smart Sheets" at bounding box center [324, 31] width 113 height 27
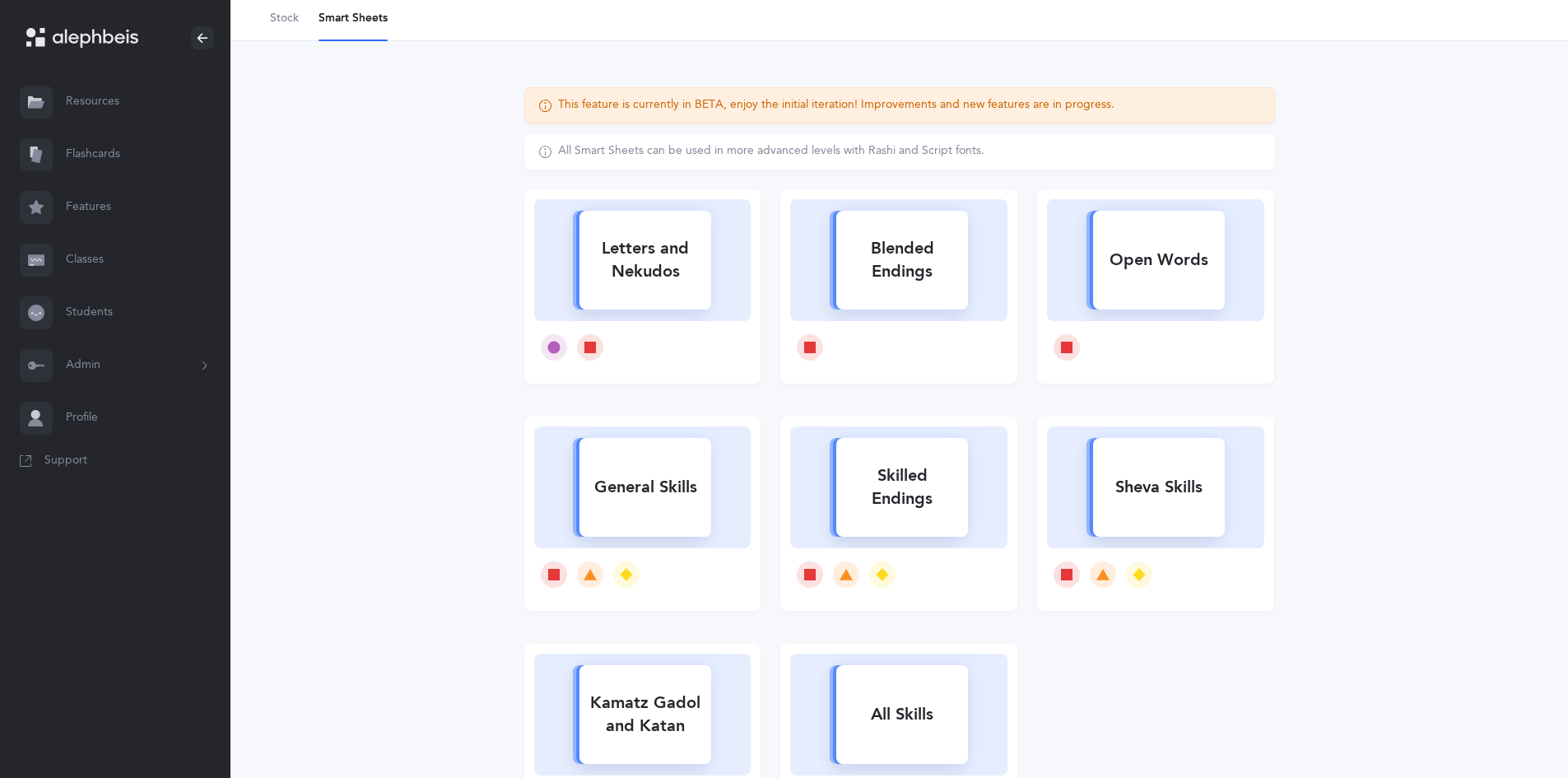
scroll to position [227, 0]
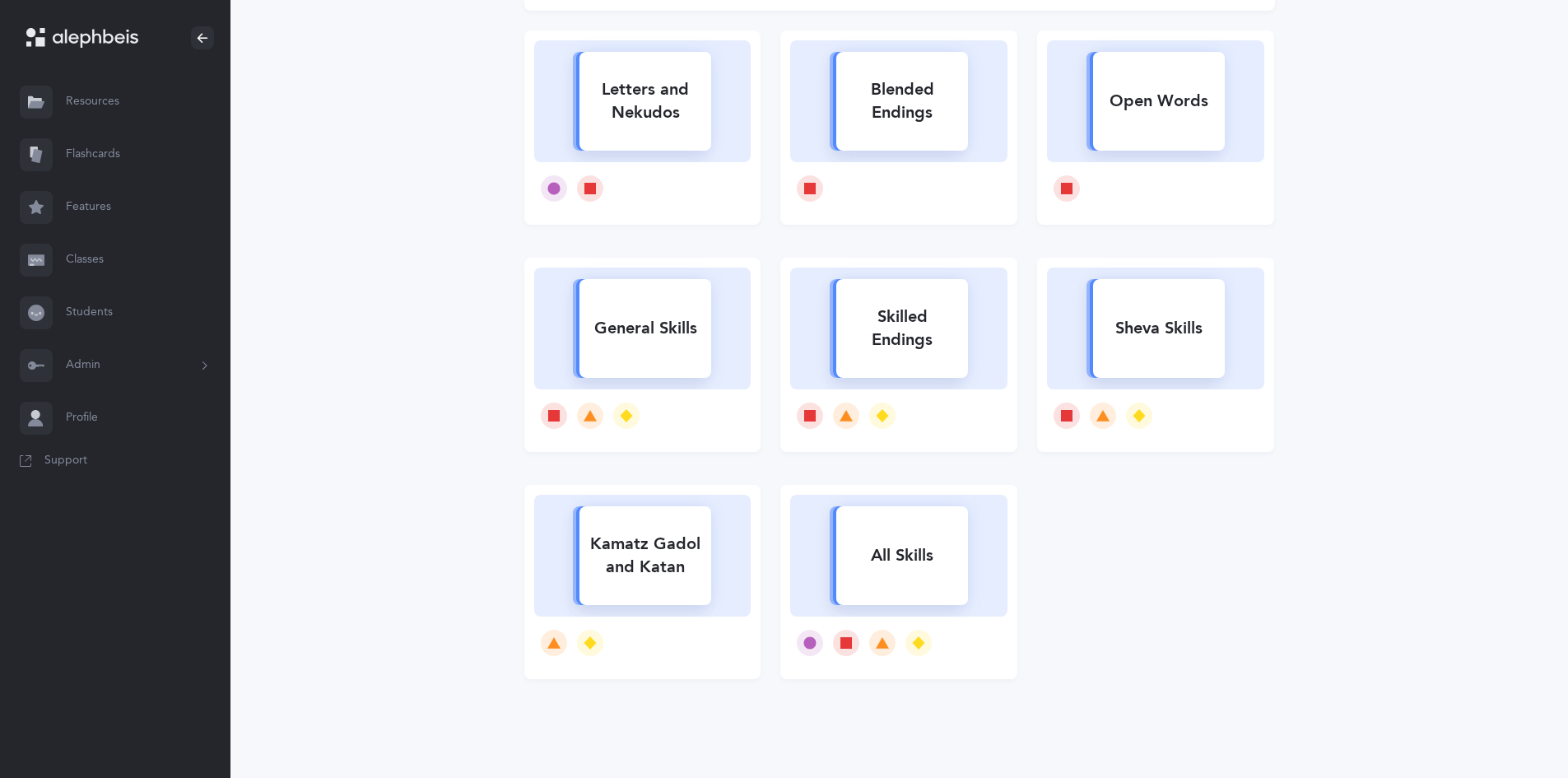
click at [934, 333] on div "Skilled Endings" at bounding box center [902, 328] width 132 height 66
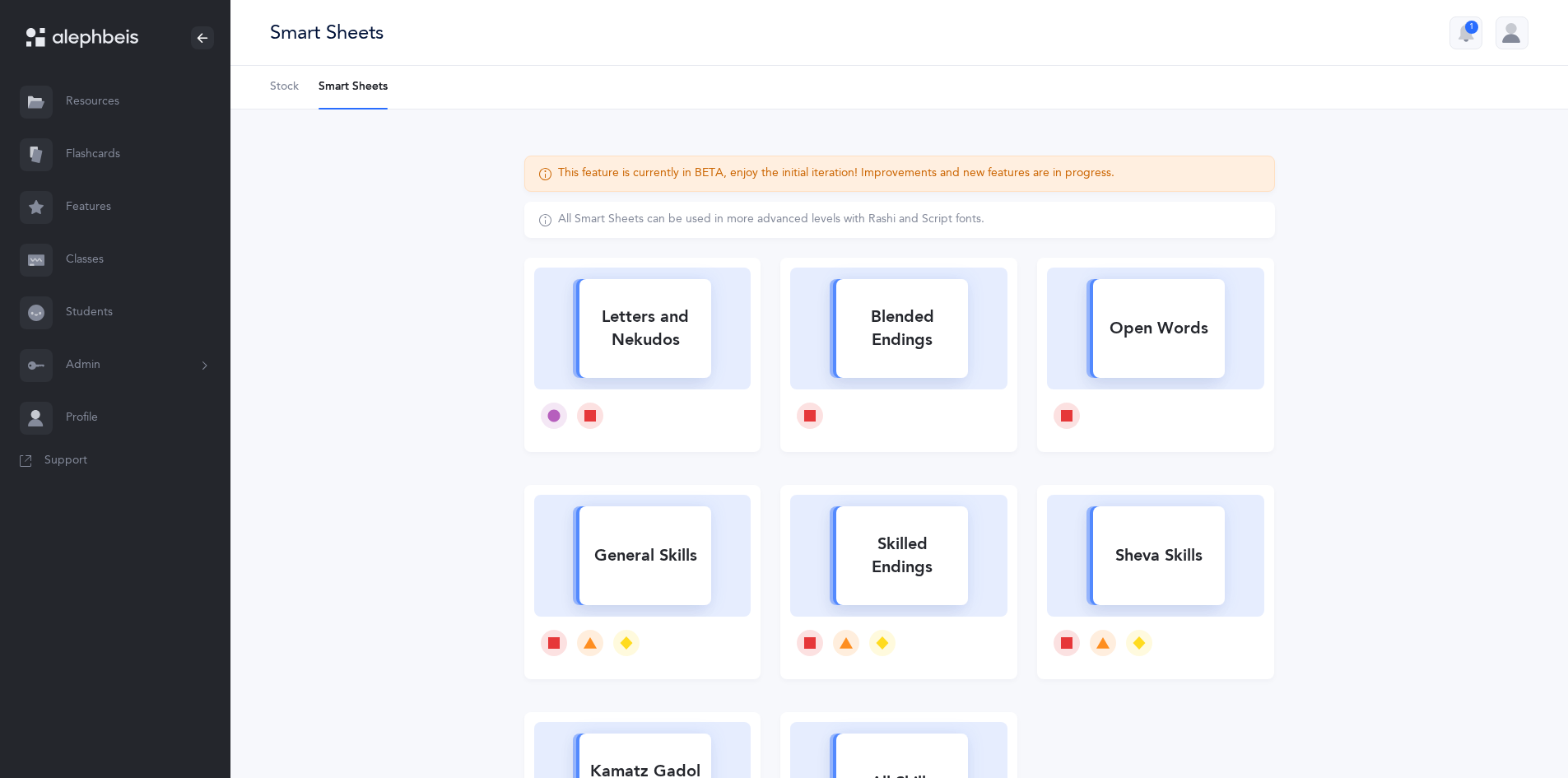
select select "1"
select select "3"
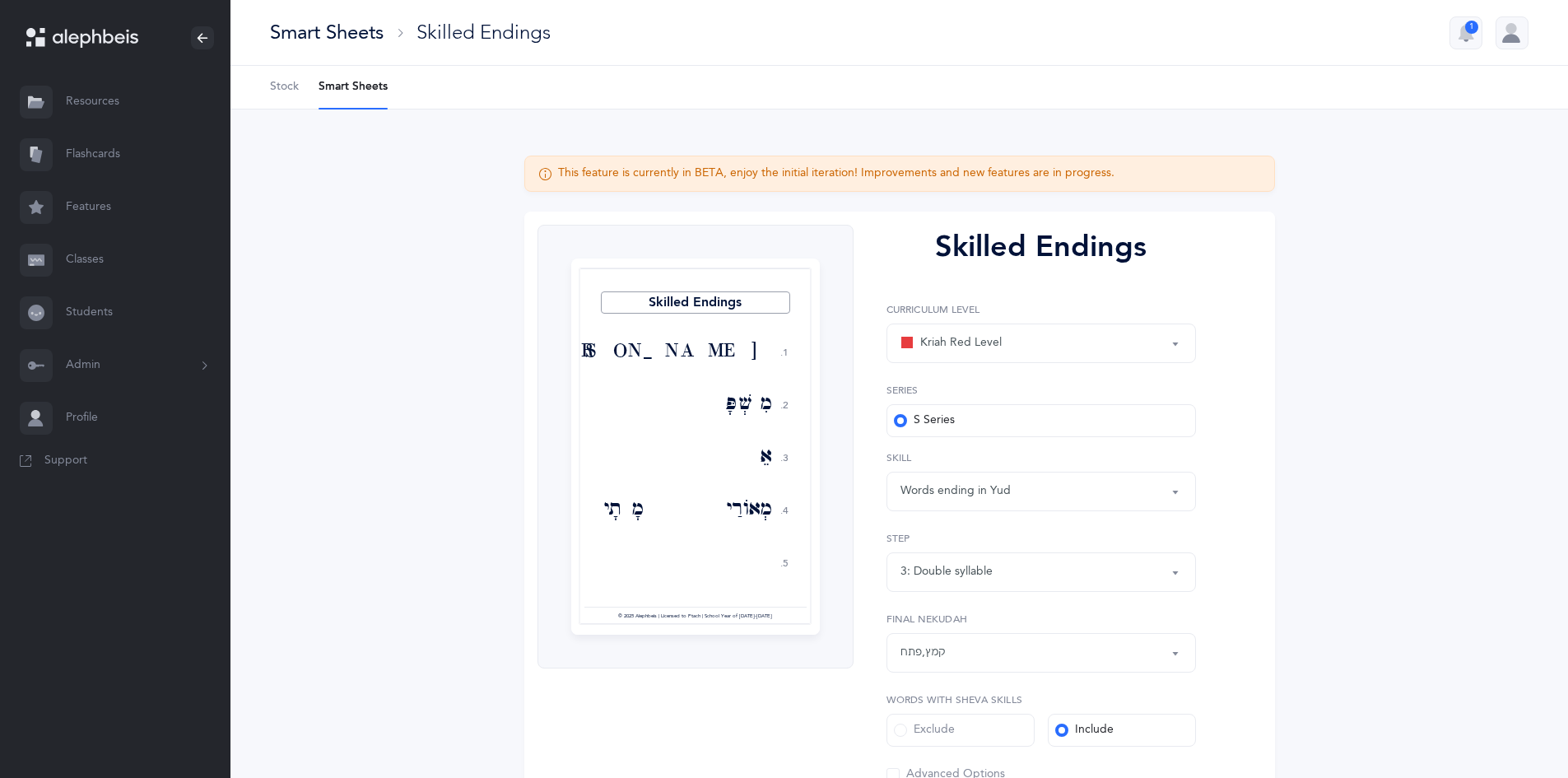
click at [1061, 499] on div "Words ending in Yud" at bounding box center [1041, 491] width 282 height 28
click at [1164, 522] on div "Kriah Red Level Kriah Orange Level Kriah Yellow Level Kriah Red Level Curriculu…" at bounding box center [1041, 542] width 309 height 481
select select "all"
click at [1158, 573] on div "3: Double syllable" at bounding box center [1041, 571] width 282 height 28
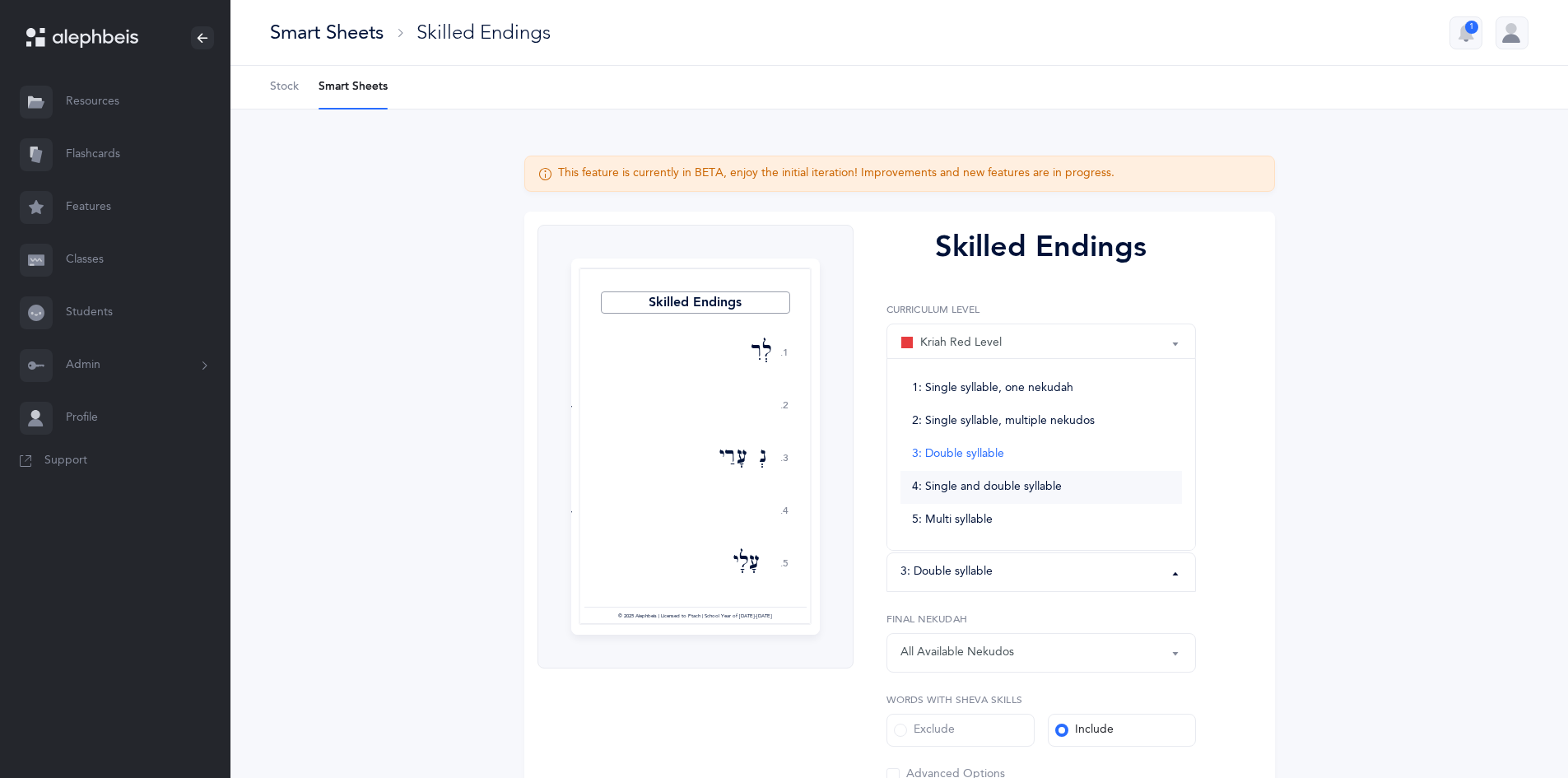
click at [1002, 496] on link "4: Single and double syllable" at bounding box center [1041, 487] width 282 height 33
select select "4"
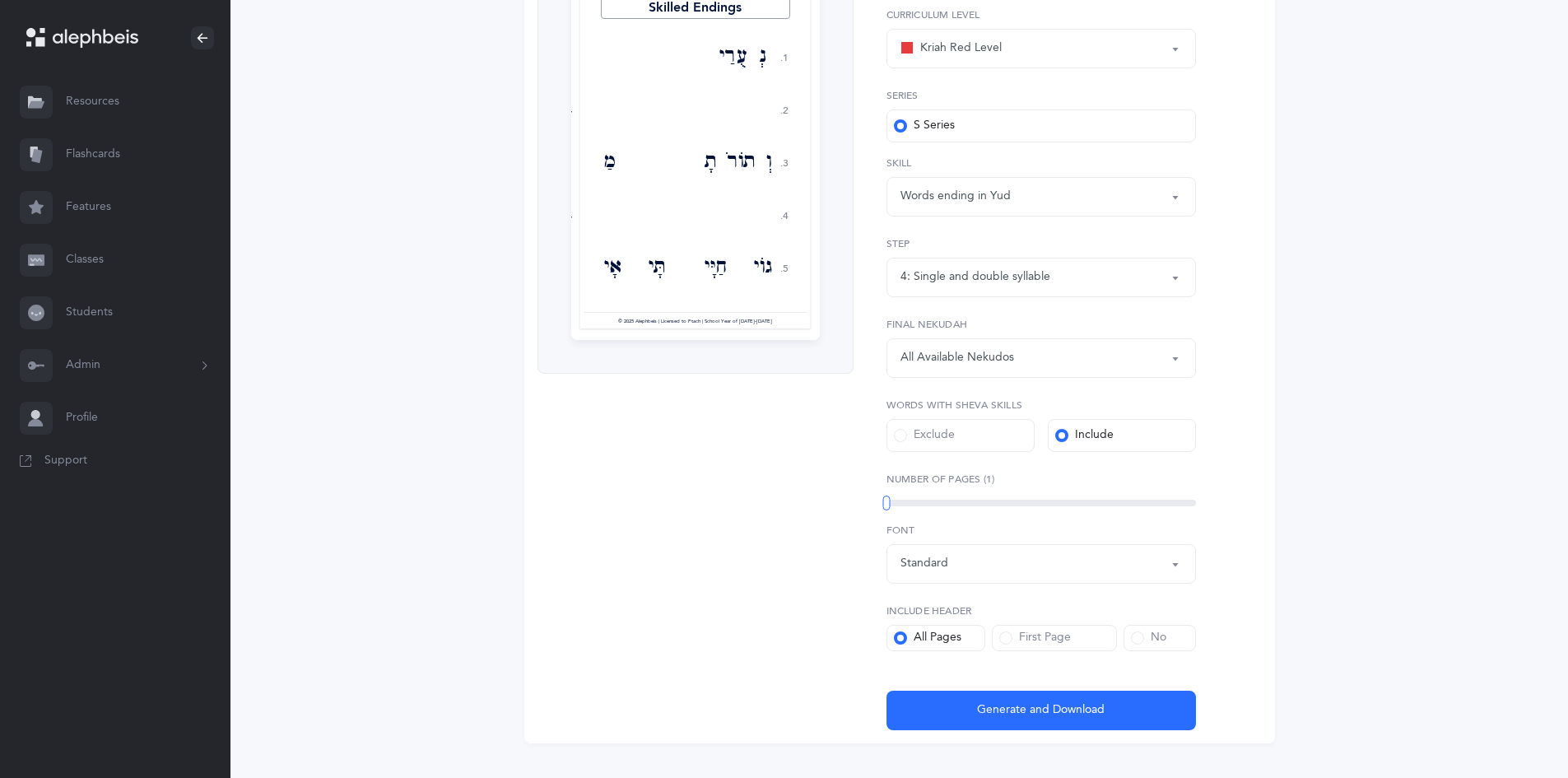
scroll to position [255, 0]
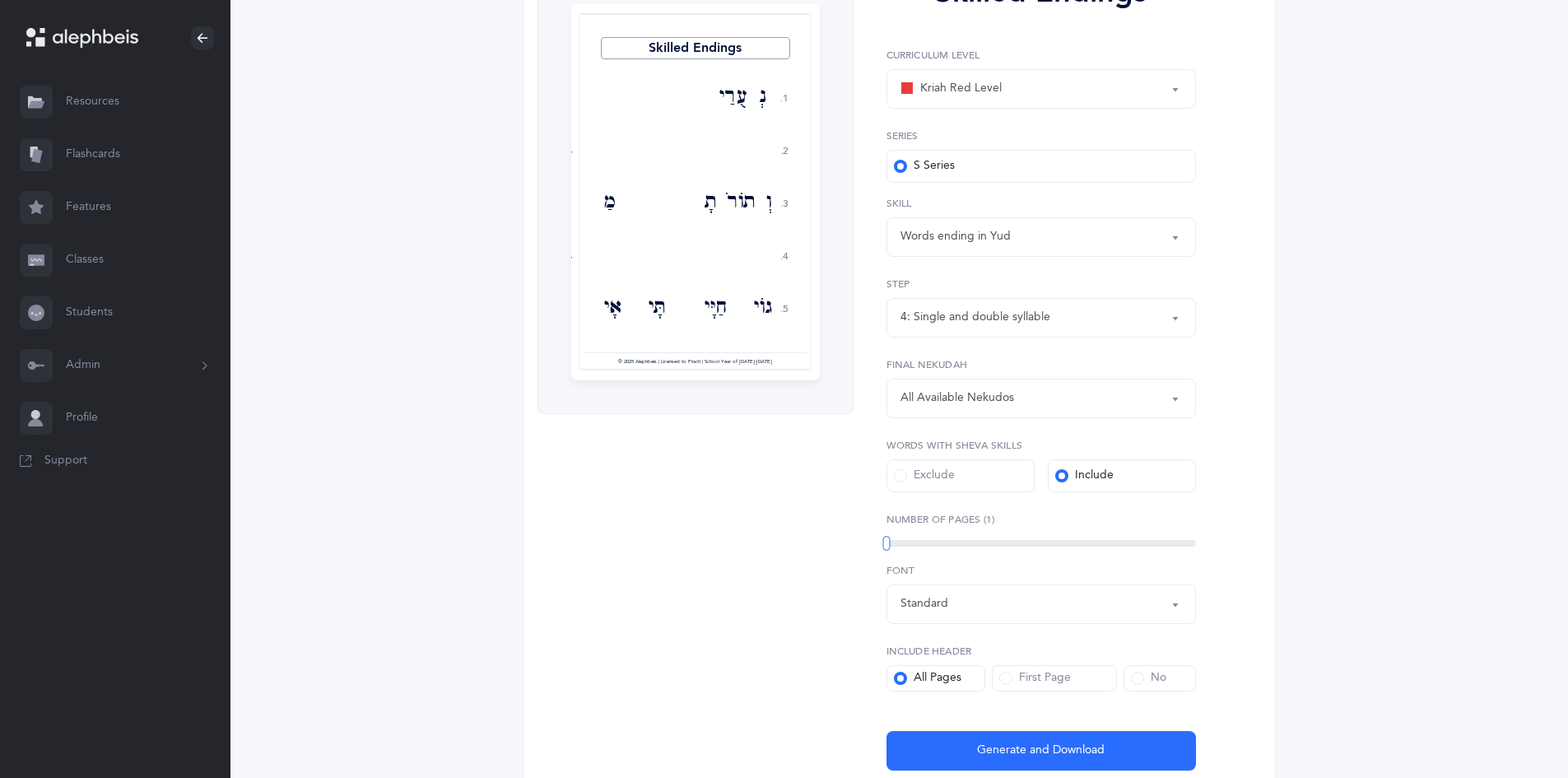
click at [1067, 412] on button "All Available Nekudos" at bounding box center [1041, 398] width 309 height 40
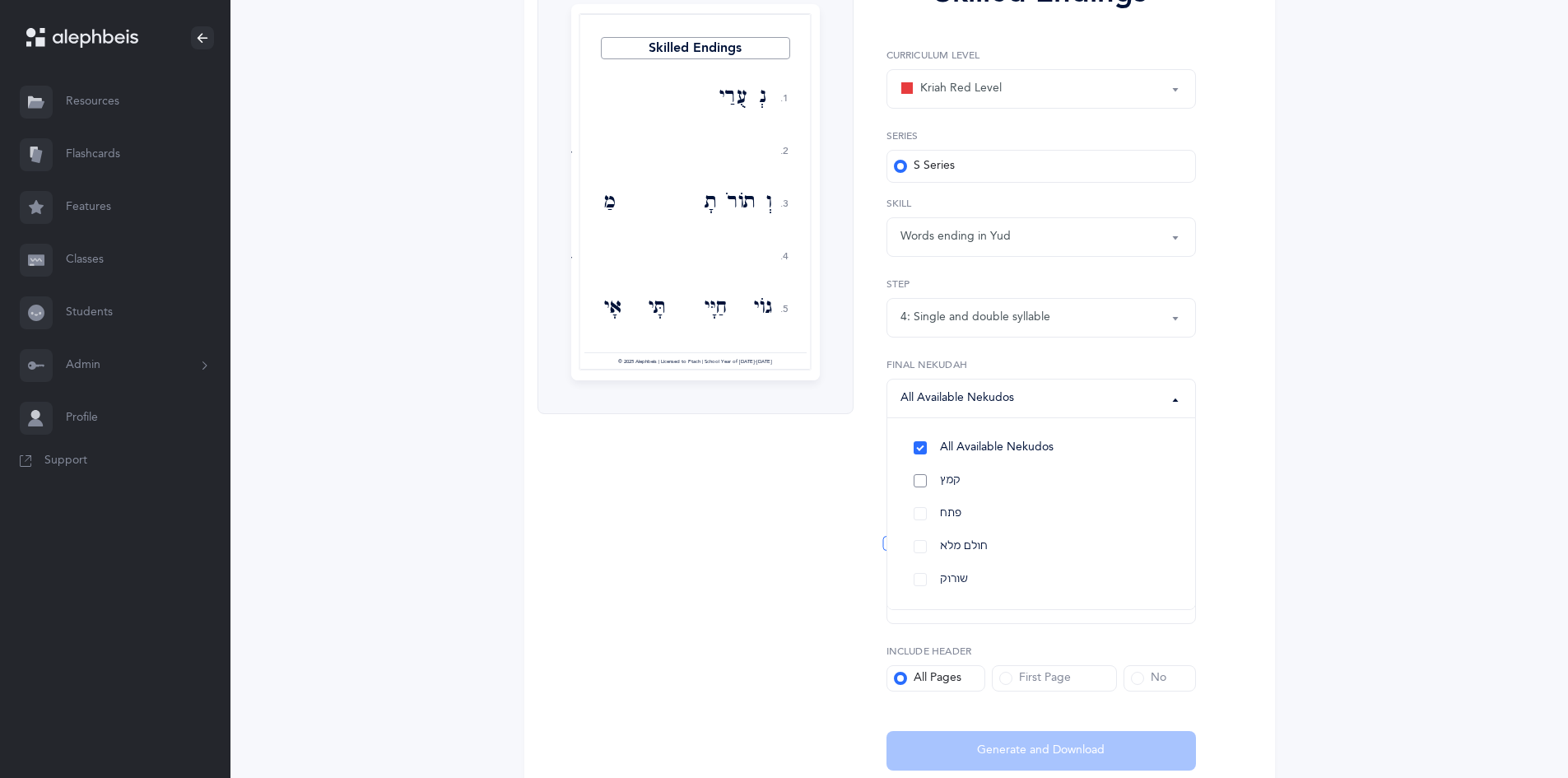
click at [922, 476] on link "קמץ" at bounding box center [1041, 481] width 282 height 33
select select "28"
click at [917, 509] on link "פתח" at bounding box center [1041, 514] width 282 height 33
click at [1250, 611] on div "Skilled Endings 1. 2. 3. 4. 5. נְעֻרַי בוּ וְתוֹרֹתָ מַ בַּי גוֹי חַיָּי תָּי א…" at bounding box center [899, 370] width 750 height 826
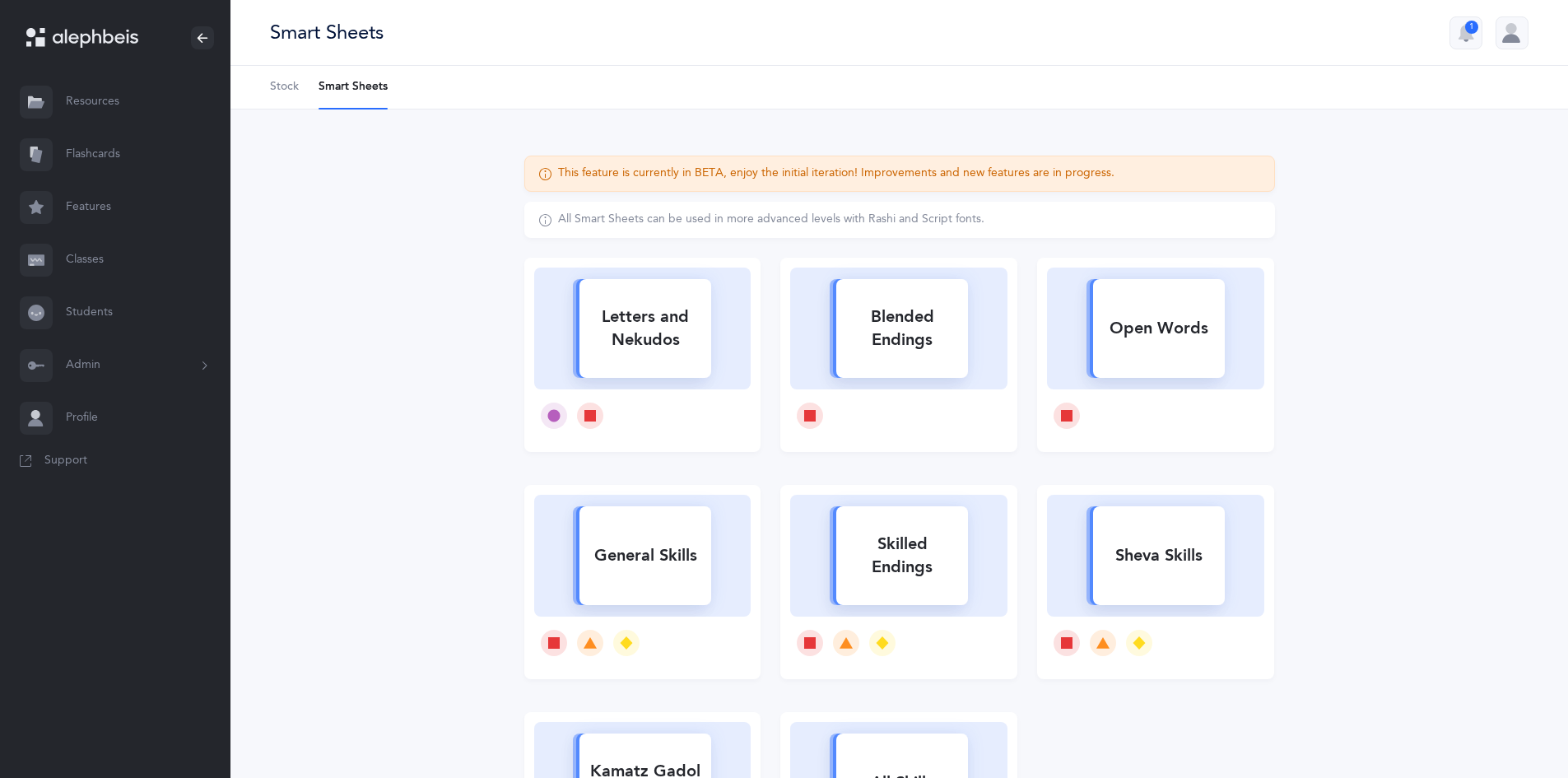
click at [684, 605] on icon at bounding box center [642, 553] width 171 height 127
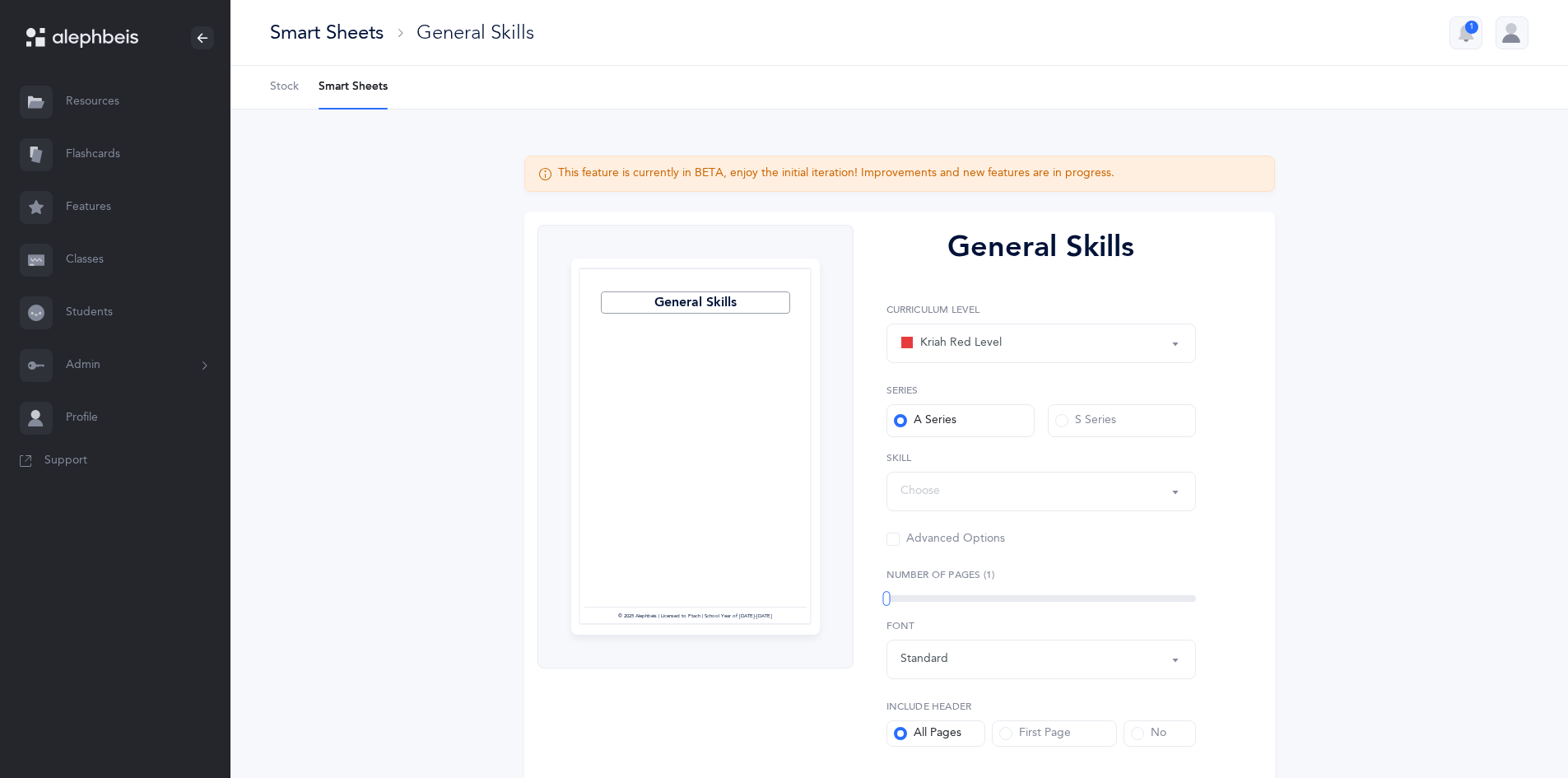
select select "Silent Letters"
select select
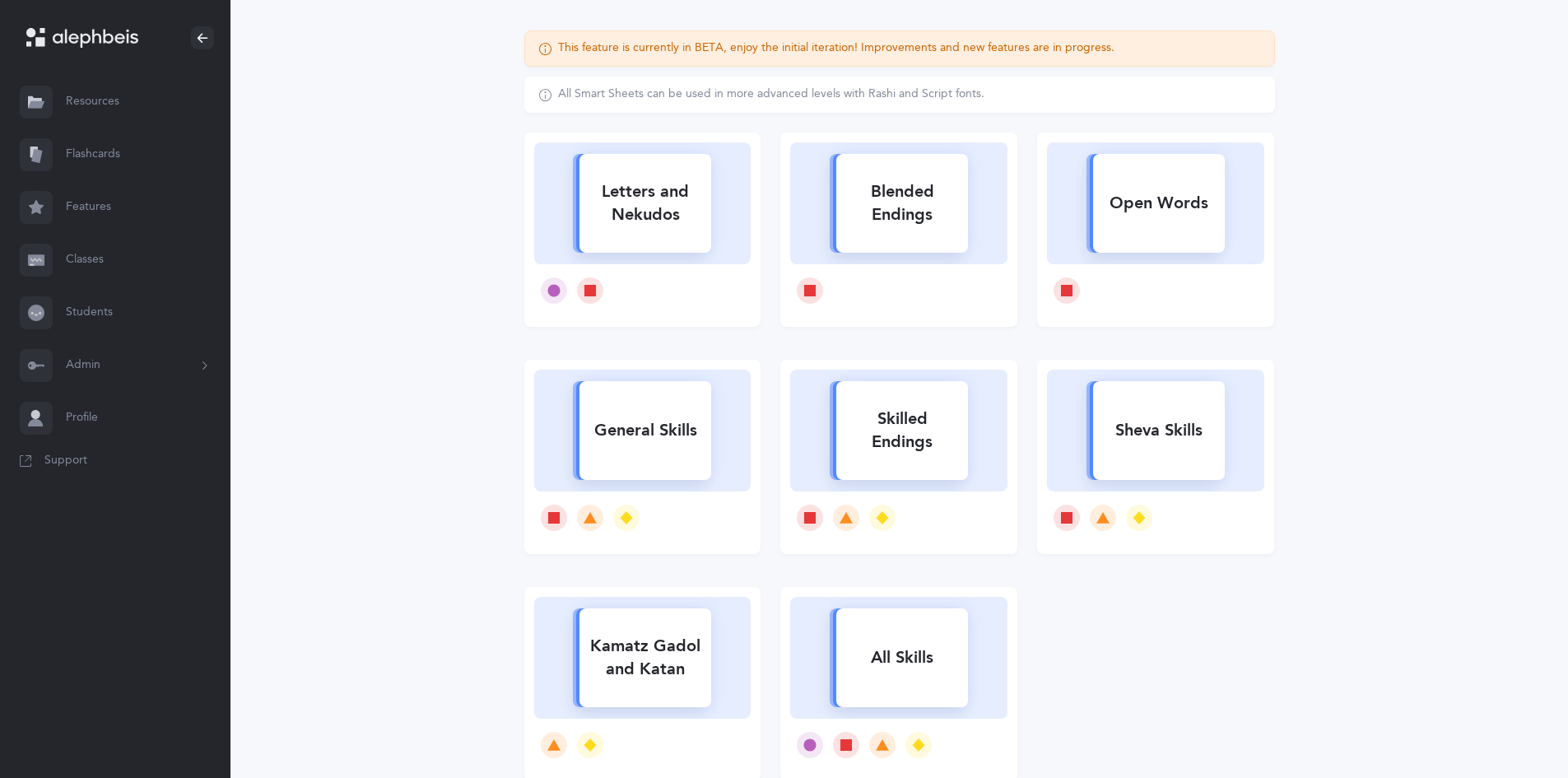
scroll to position [165, 0]
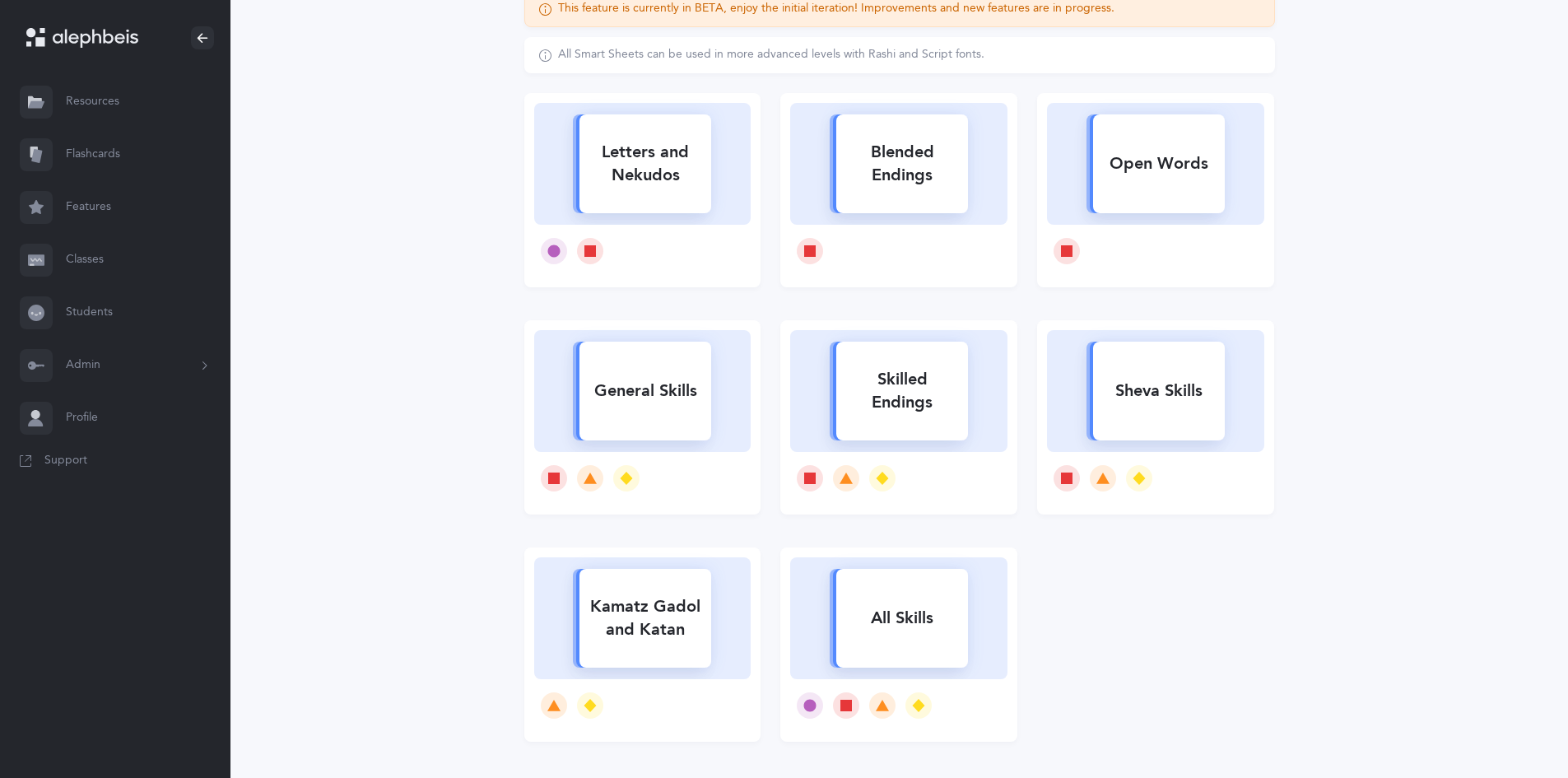
click at [882, 618] on div "All Skills" at bounding box center [902, 618] width 132 height 43
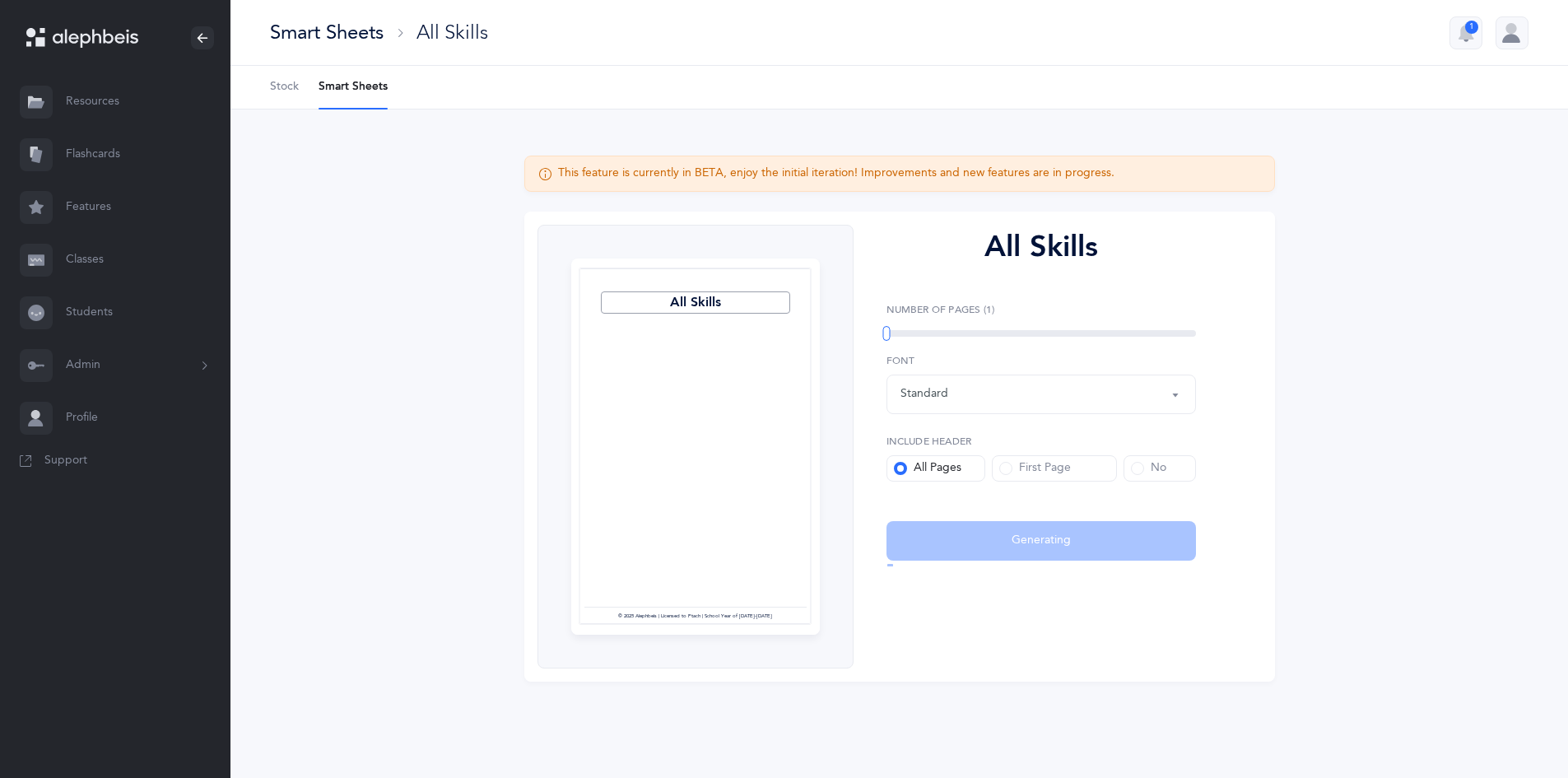
select select
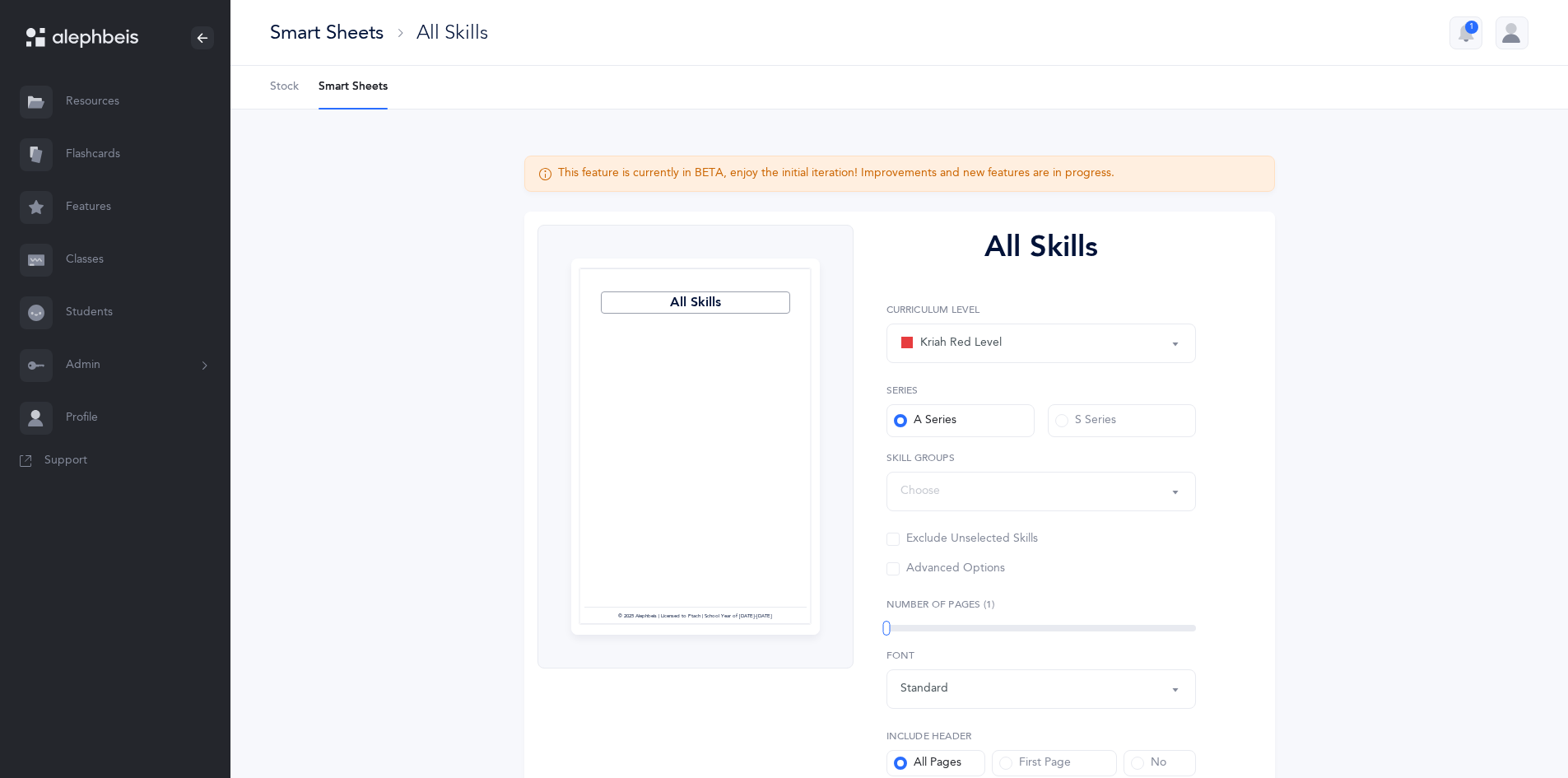
click at [348, 436] on div "This feature is currently in BETA, enjoy the initial iteration! Improvements an…" at bounding box center [899, 521] width 1337 height 824
click at [941, 350] on div "Kriah Red Level" at bounding box center [950, 343] width 101 height 19
click at [987, 497] on span "Kriah Lime Level" at bounding box center [974, 491] width 85 height 15
select select "6"
click at [1175, 348] on button "Kriah Lime Level" at bounding box center [1041, 343] width 309 height 40
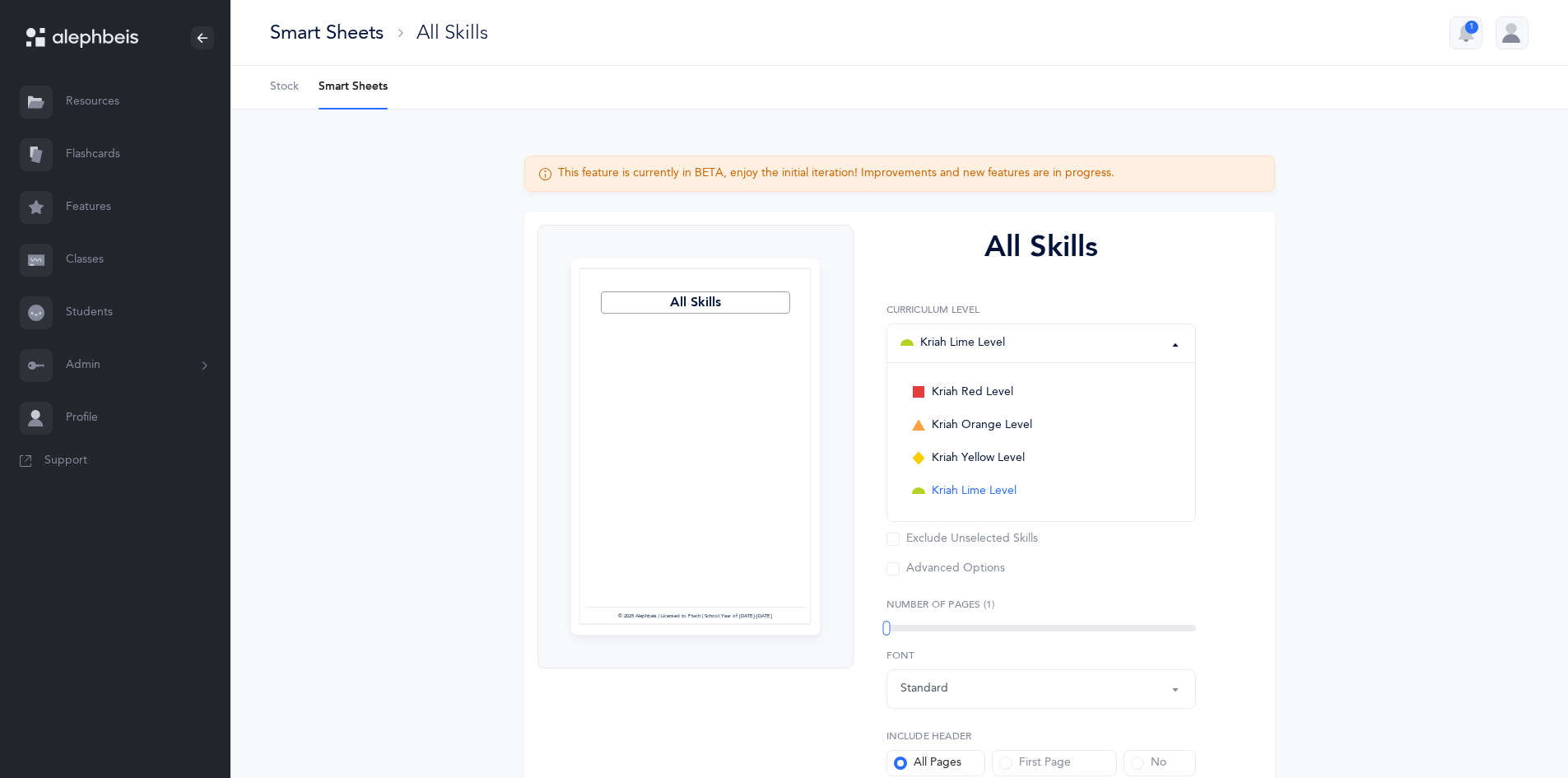
click at [1135, 760] on span at bounding box center [1137, 763] width 13 height 13
click at [0, 0] on input "No" at bounding box center [0, 0] width 0 height 0
click at [893, 570] on span at bounding box center [893, 569] width 13 height 13
click at [0, 0] on input "Advanced Options" at bounding box center [0, 0] width 0 height 0
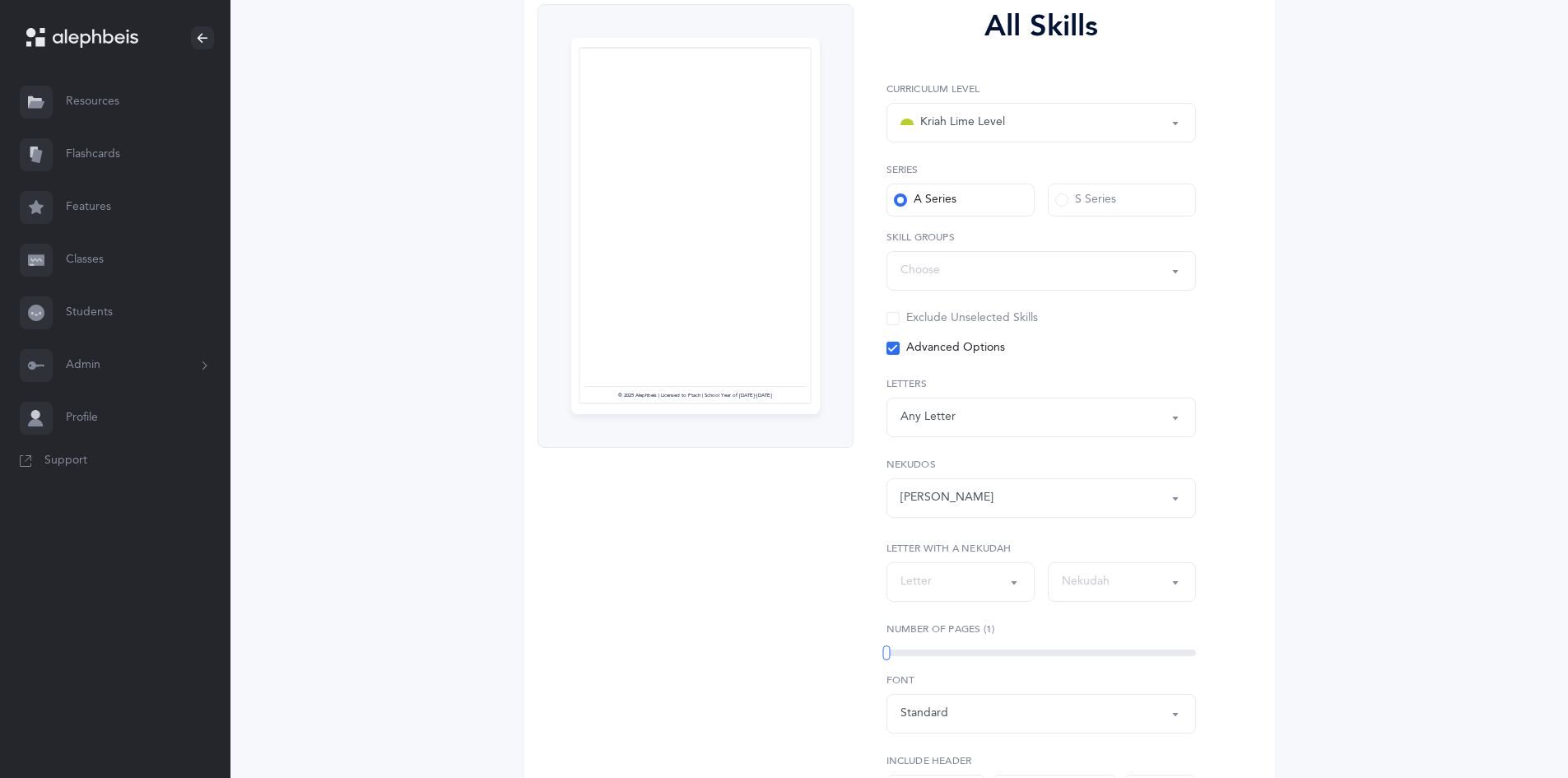
scroll to position [247, 0]
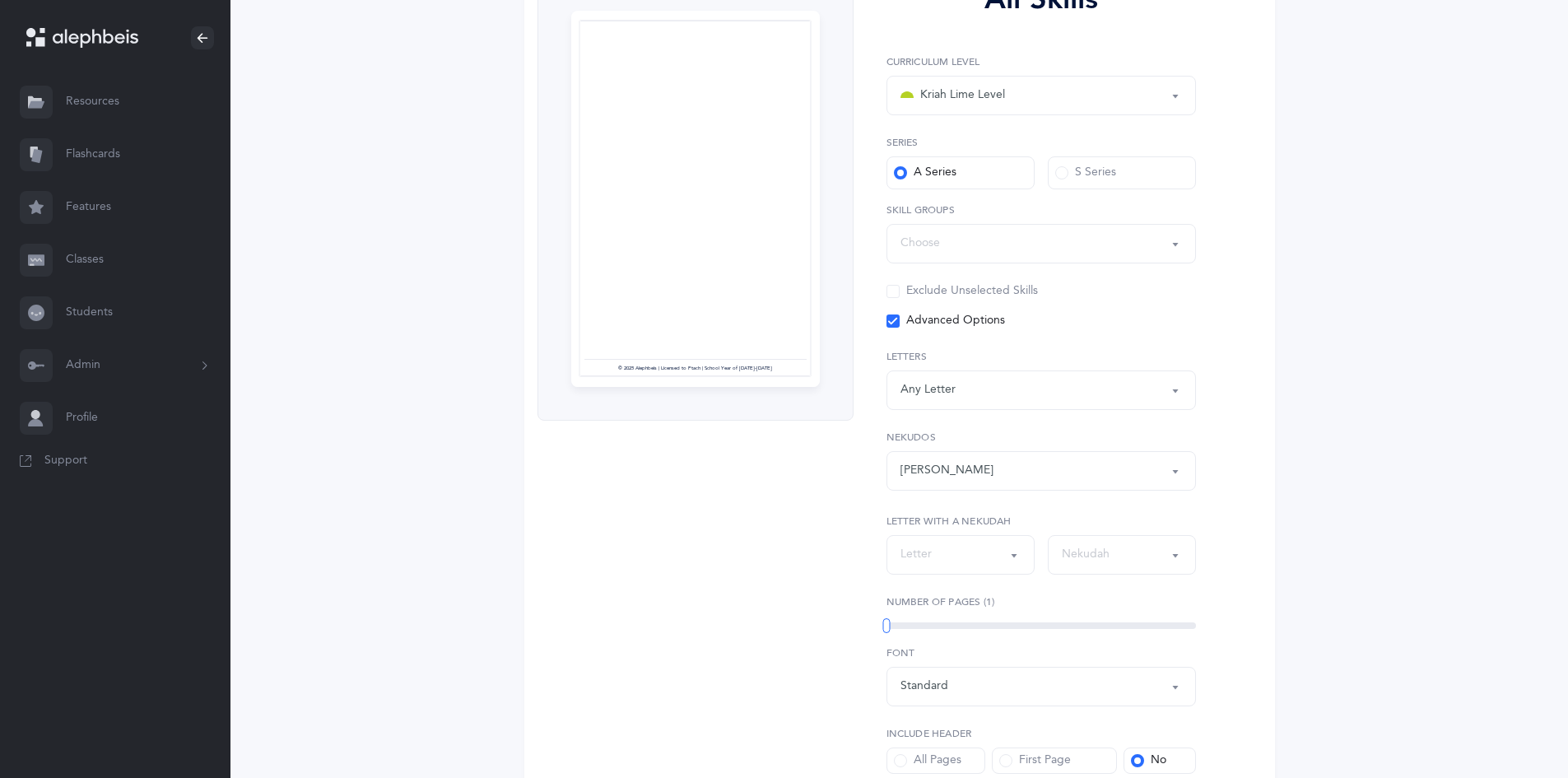
click at [1162, 388] on div "Any Letter" at bounding box center [1041, 390] width 282 height 28
click at [921, 639] on link "ק" at bounding box center [1041, 640] width 282 height 33
click at [918, 480] on link "כ" at bounding box center [1041, 483] width 282 height 33
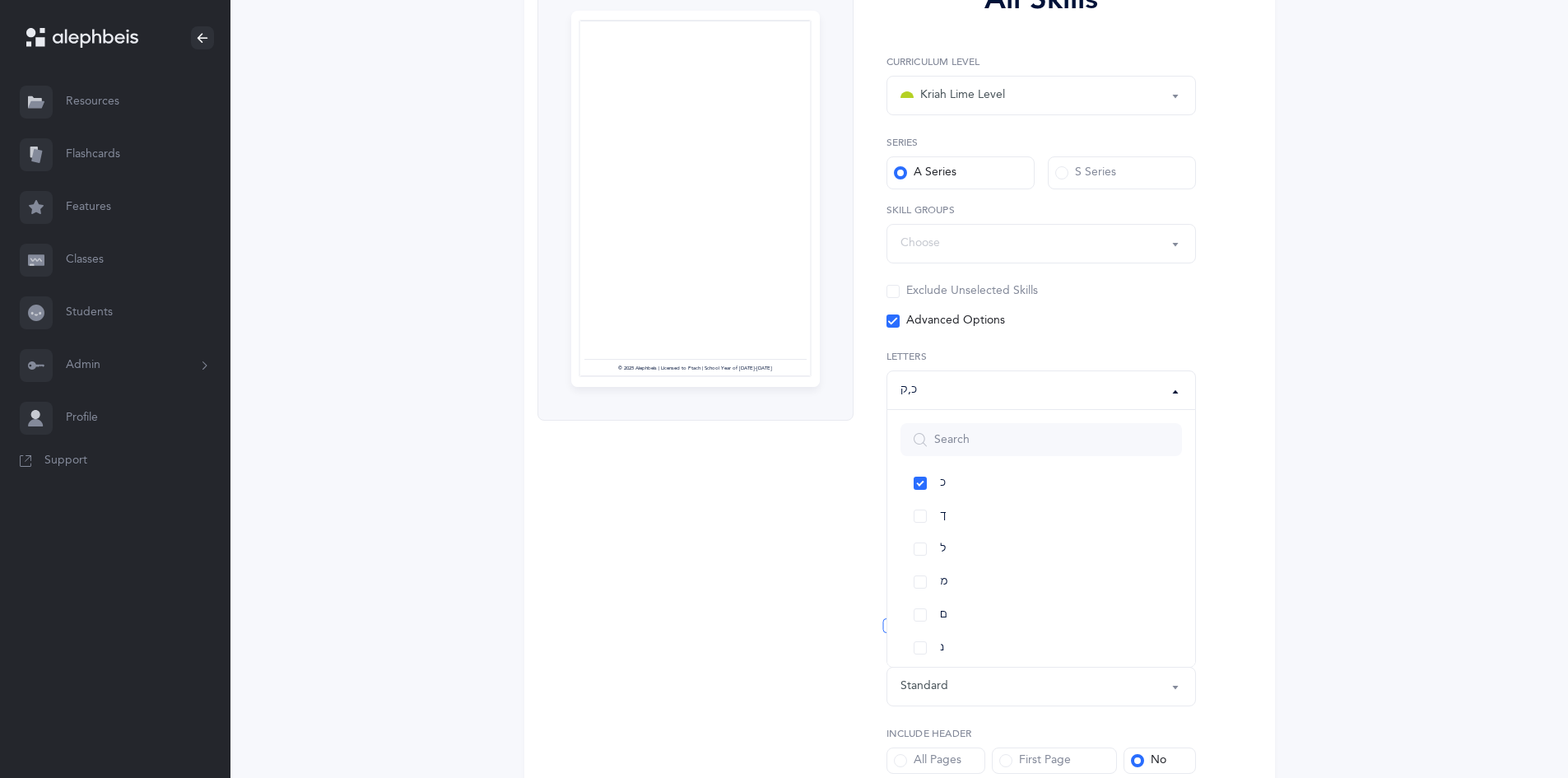
scroll to position [358, 0]
click at [919, 571] on link "ךּ" at bounding box center [1041, 568] width 282 height 33
click at [926, 533] on link "כּ" at bounding box center [1041, 535] width 282 height 33
select select "82"
click at [922, 631] on link "ך" at bounding box center [1041, 634] width 282 height 33
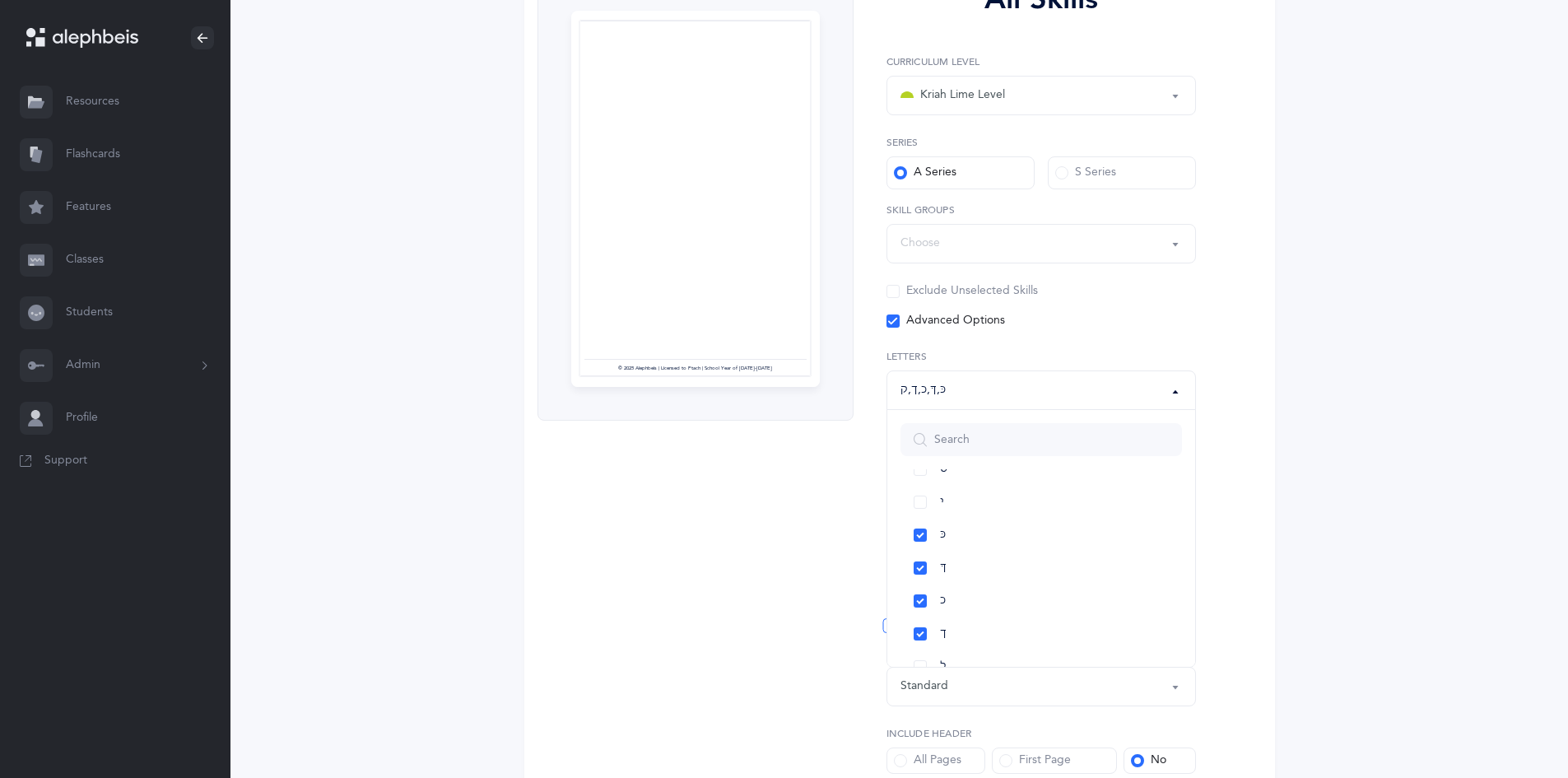
click at [1259, 681] on div "All Skills Page 1 © 2025 Alephbeis | Licensed to Ptach | School Year of 2025-20…" at bounding box center [899, 415] width 750 height 902
click at [1136, 466] on div "Any Nekudah" at bounding box center [1041, 471] width 282 height 28
click at [919, 333] on link "שוא" at bounding box center [1041, 331] width 282 height 33
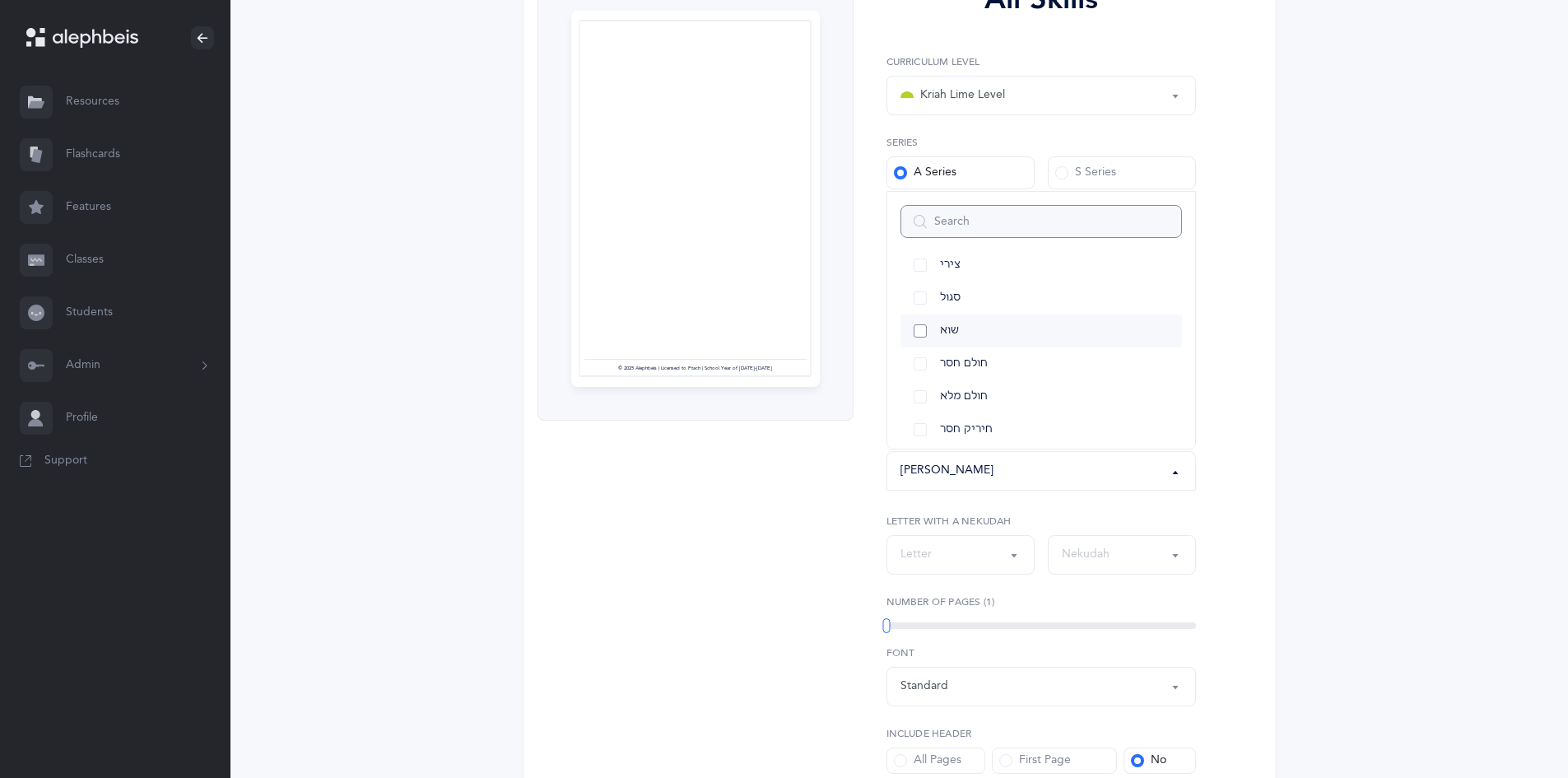
select select "32"
drag, startPoint x: 922, startPoint y: 328, endPoint x: 923, endPoint y: 379, distance: 51.0
click at [922, 330] on link "חיריק חסר" at bounding box center [1041, 331] width 282 height 33
click at [920, 360] on link "חיריק מלא" at bounding box center [1041, 364] width 282 height 33
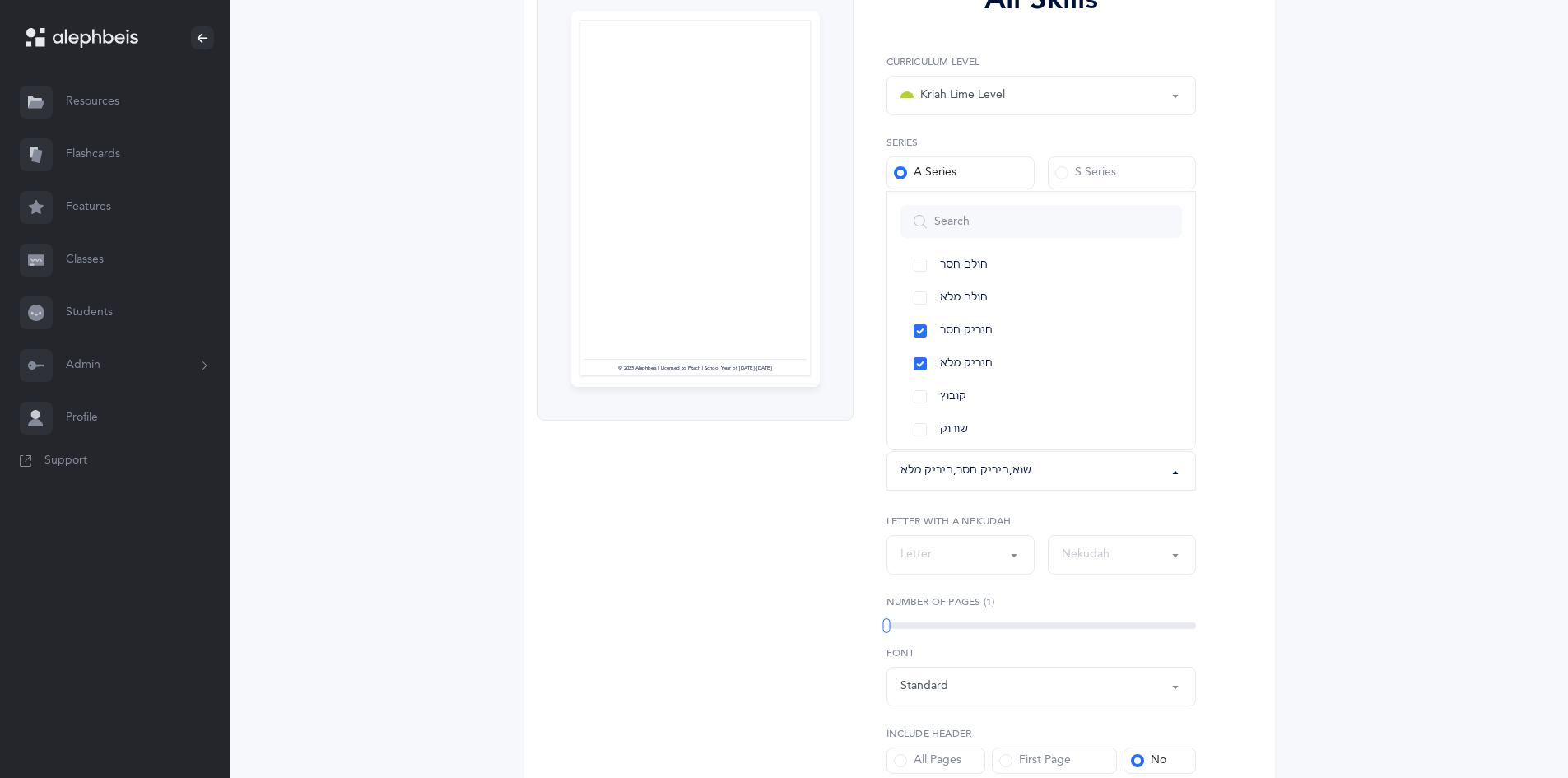
click at [1103, 514] on div "Any Letter א בּ ב ג ד ה ו ז ח ט י כּ ךּ כ ך ל מ ם נ ן ס ע פּ פ ף צ ץ ק ר שׁ שׂ …" at bounding box center [1041, 471] width 309 height 245
click at [1010, 563] on button "Letter" at bounding box center [960, 555] width 148 height 40
click at [1063, 602] on label "Number of Pages (1)" at bounding box center [1041, 601] width 309 height 15
click at [1083, 241] on div "Choose" at bounding box center [1041, 244] width 282 height 28
click at [922, 298] on link "Skilled Endings" at bounding box center [1041, 294] width 282 height 33
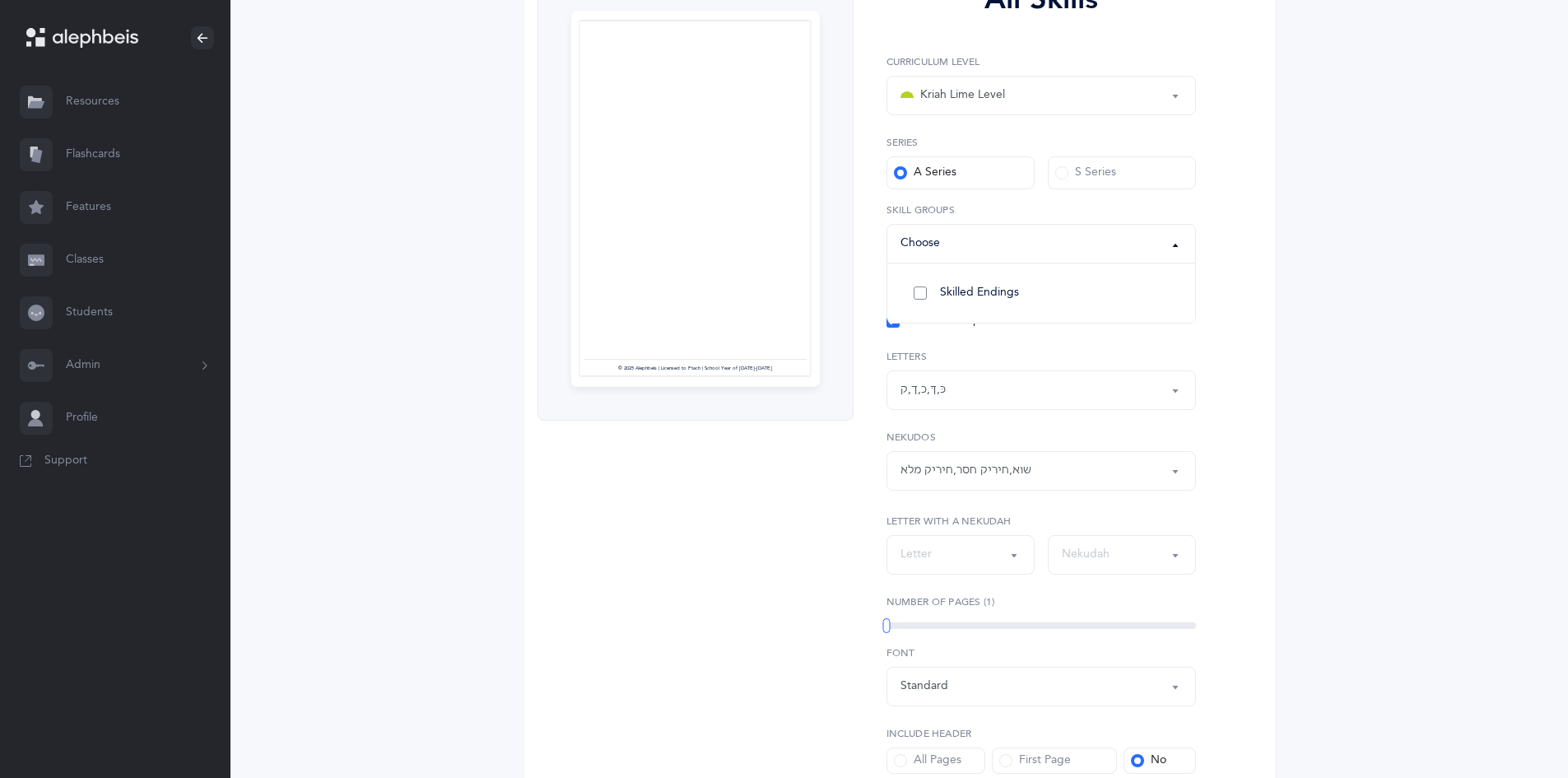
select select "Skilled Endings"
select select
click at [1007, 634] on button "Letter" at bounding box center [960, 635] width 148 height 40
click at [1191, 675] on label "Number of Pages (1)" at bounding box center [1041, 683] width 309 height 15
click at [1008, 640] on button "Letter" at bounding box center [960, 635] width 148 height 40
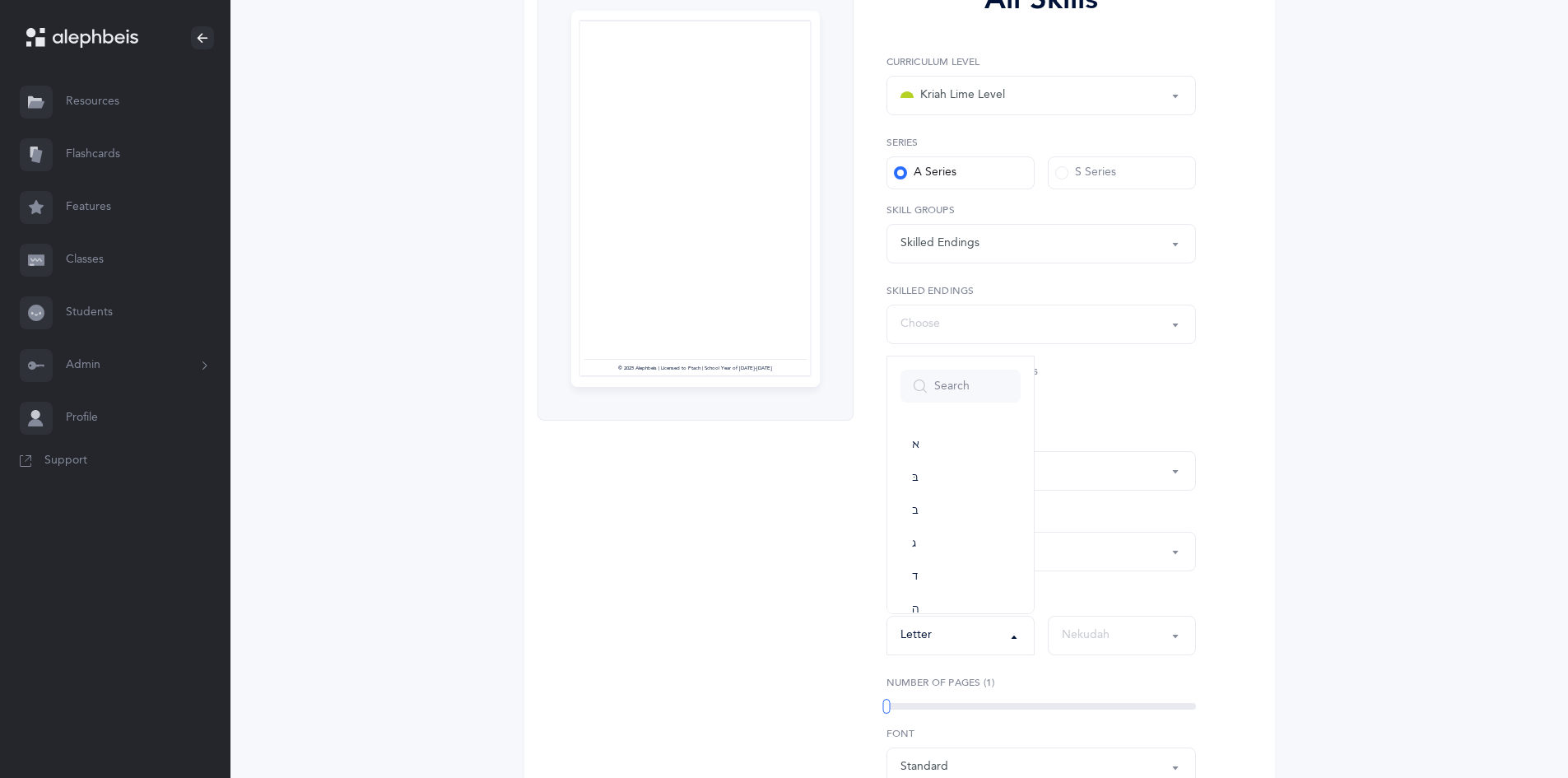
click at [1226, 560] on div "All Skills Page 1 © 2025 Alephbeis | Licensed to Ptach | School Year of 2025-20…" at bounding box center [899, 455] width 750 height 983
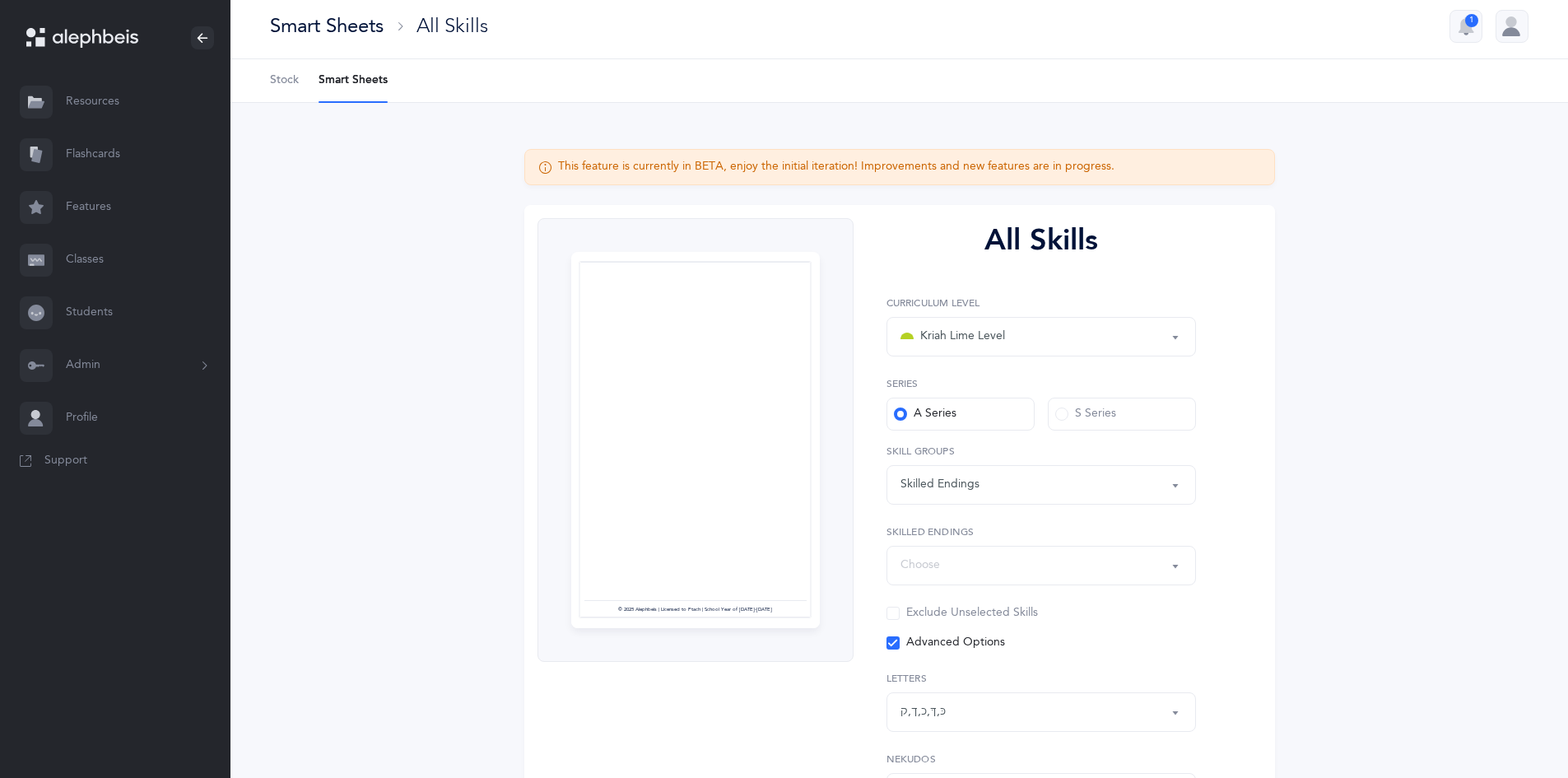
scroll to position [0, 0]
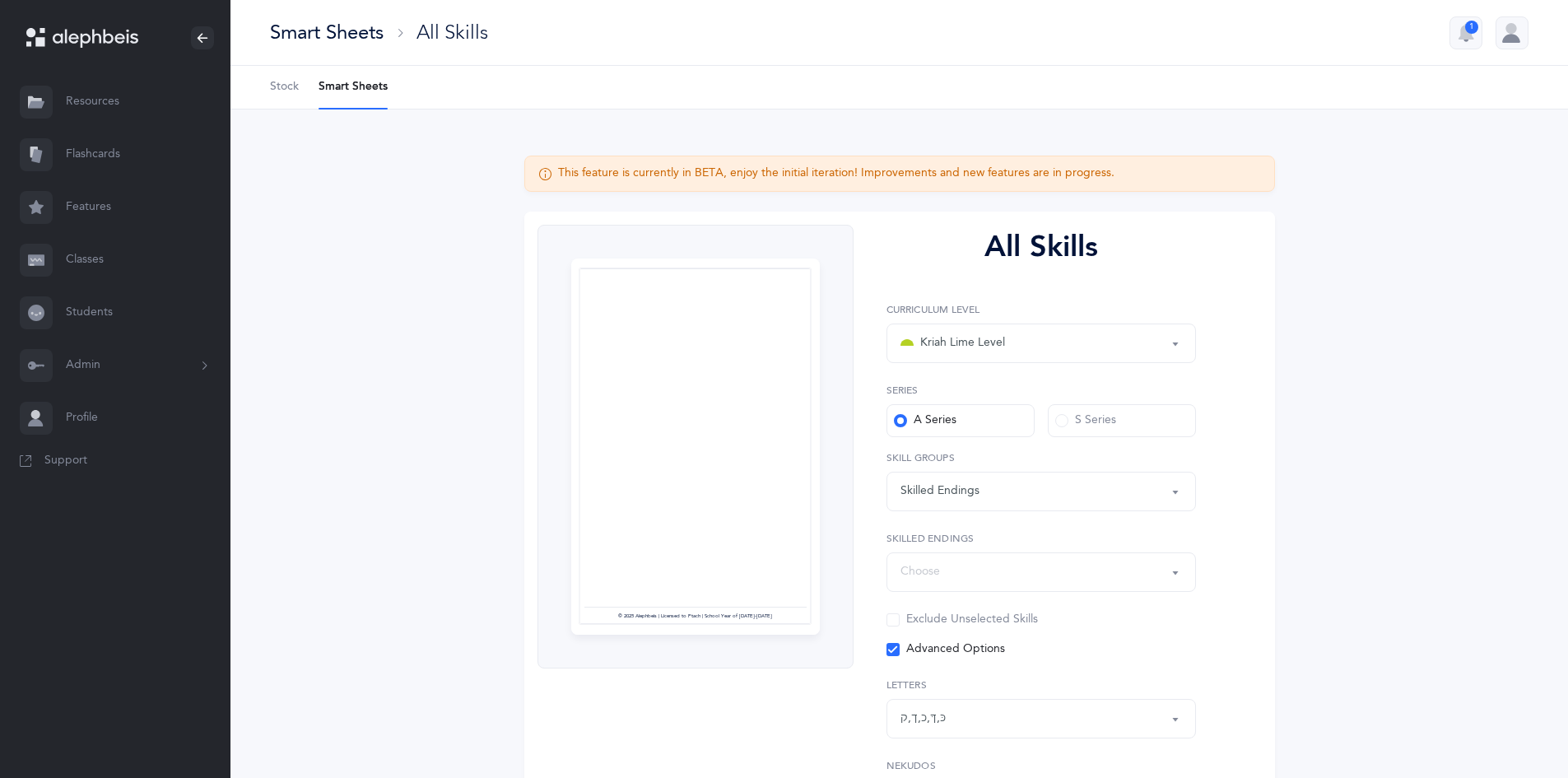
click at [334, 19] on div "Smart Sheets" at bounding box center [326, 31] width 114 height 27
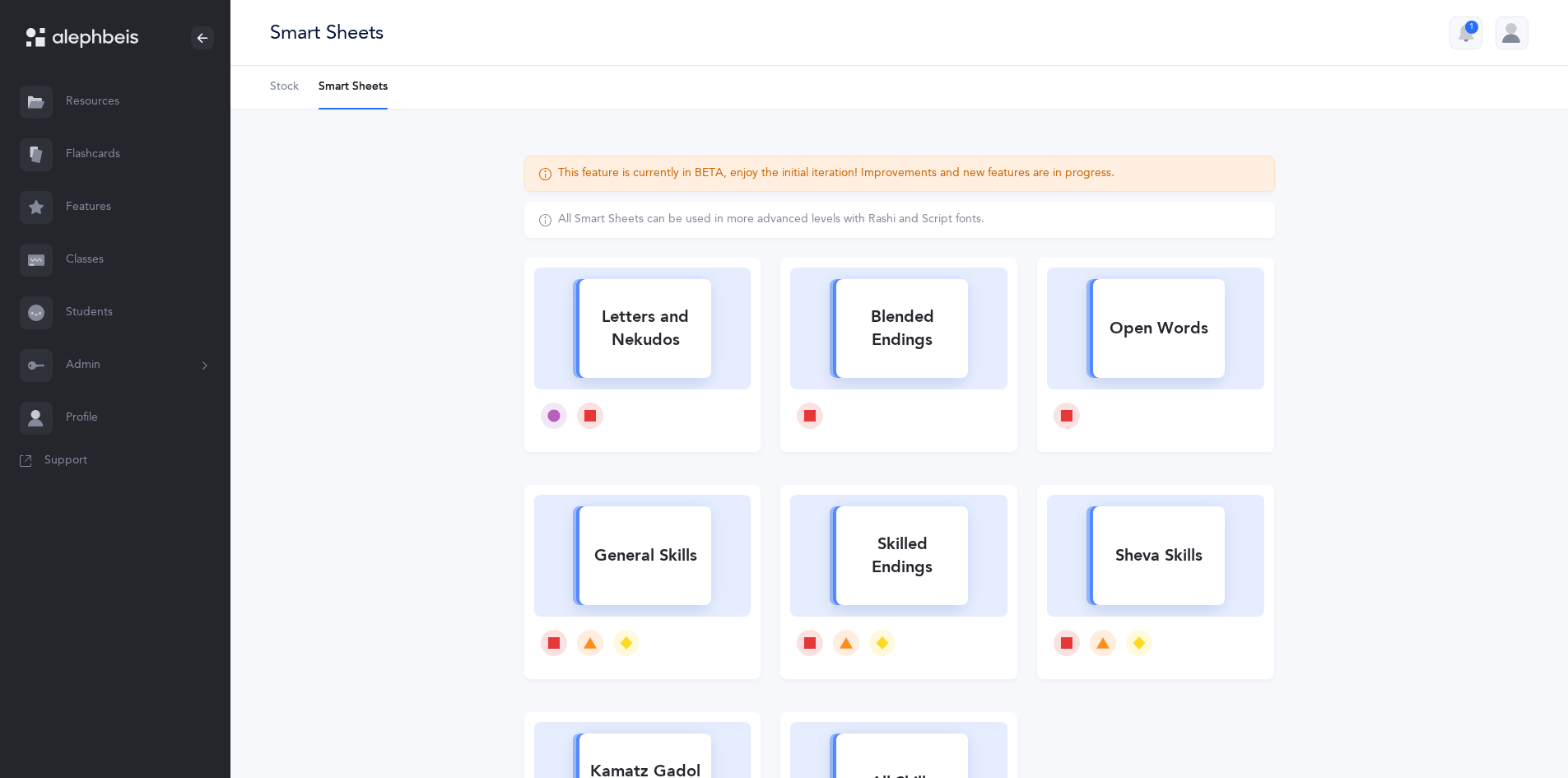
click at [1150, 366] on rect at bounding box center [1159, 328] width 132 height 99
select select
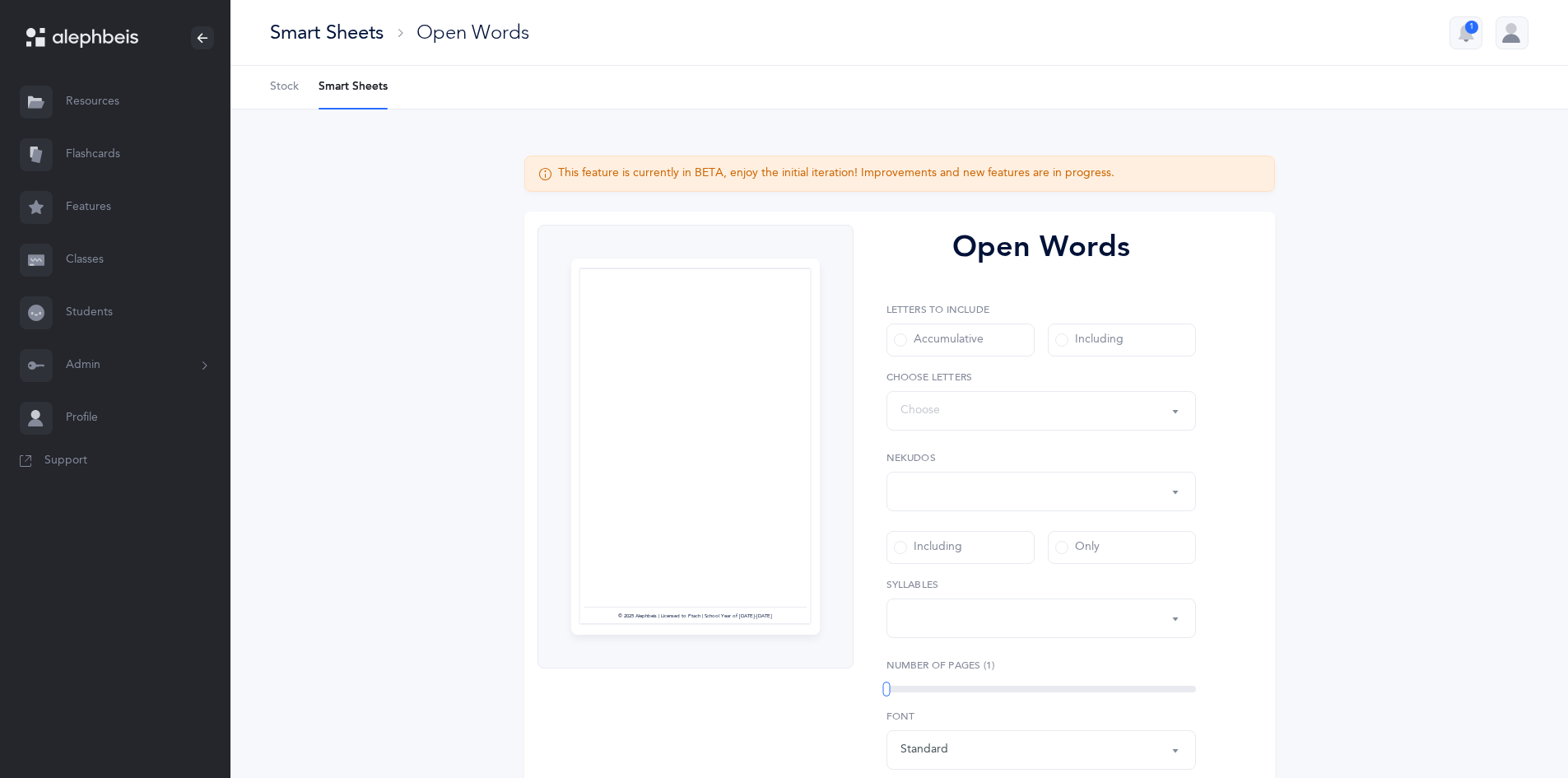
select select "all"
click at [1048, 422] on div "Words up until: Choose" at bounding box center [1041, 410] width 282 height 28
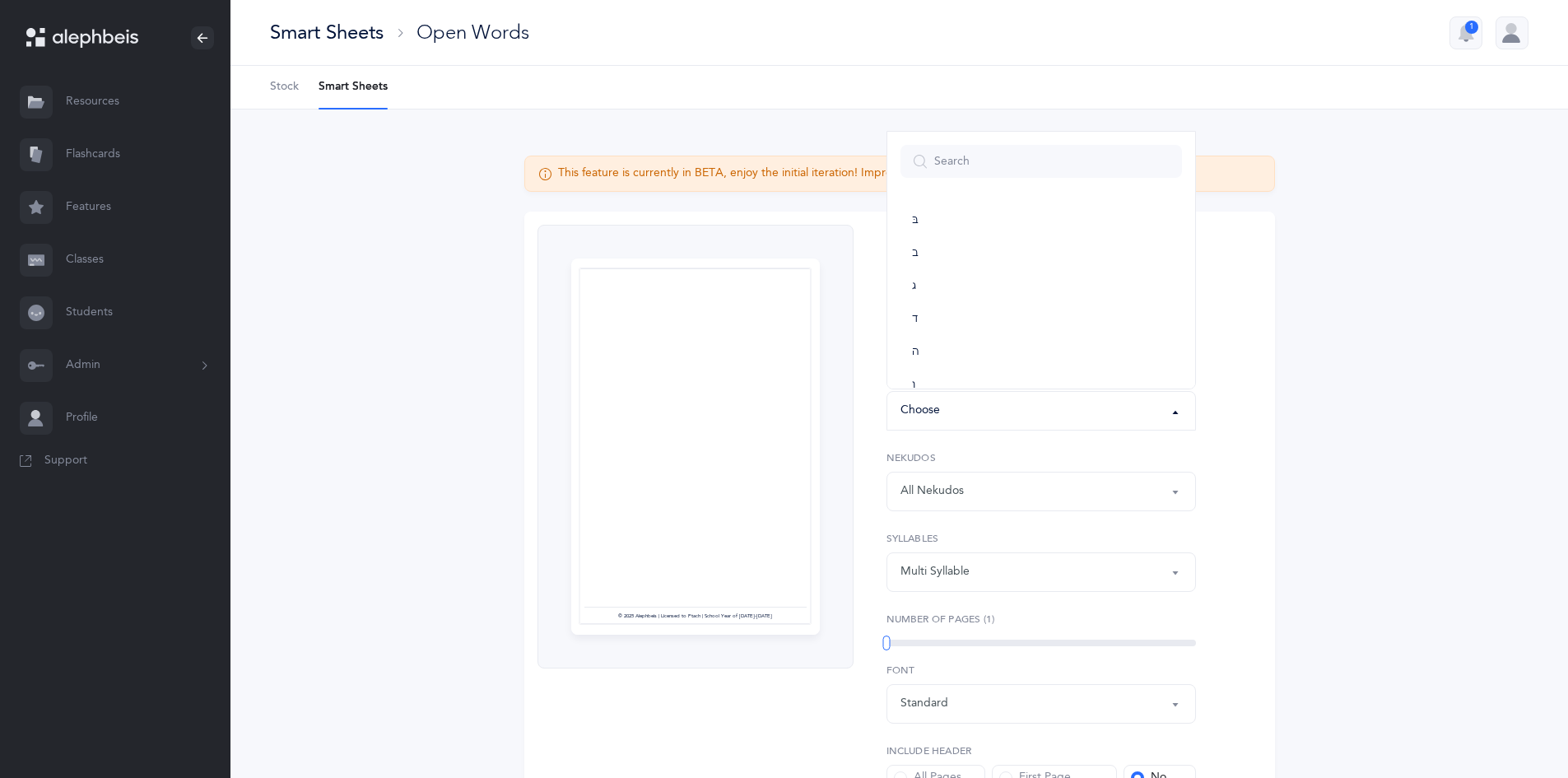
click at [1038, 447] on div "Letters to include Accumulative Including בּ ב ג ד ה ו ז ח ט י כּ ךּ כ ך ל מ ם …" at bounding box center [1041, 446] width 309 height 290
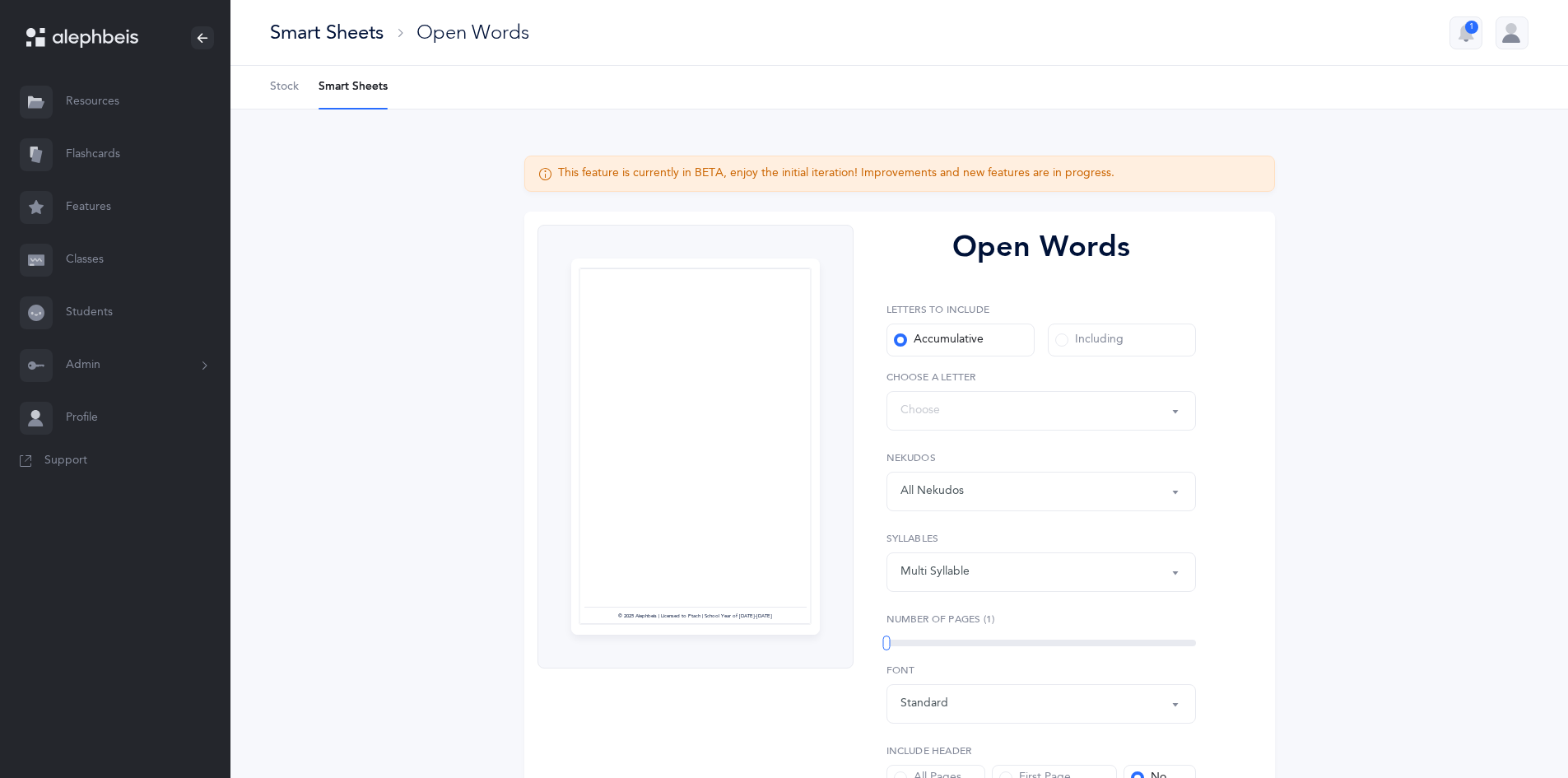
click at [1066, 338] on span at bounding box center [1061, 340] width 13 height 13
click at [0, 0] on input "Including" at bounding box center [0, 0] width 0 height 0
click at [1004, 496] on div "All Nekudos" at bounding box center [1041, 491] width 282 height 28
click at [911, 446] on link "סגול" at bounding box center [1041, 433] width 282 height 33
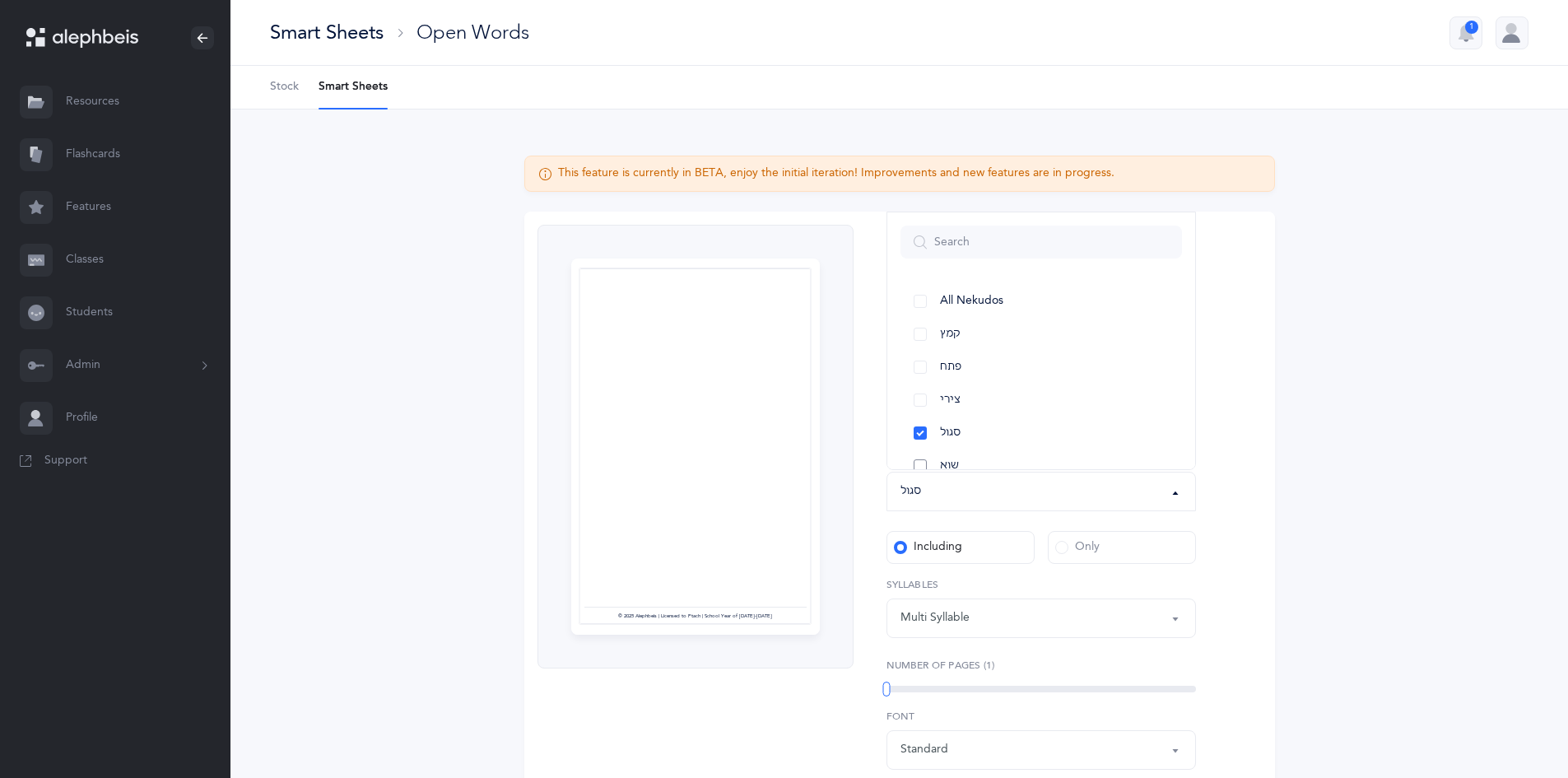
click at [916, 464] on link "שוא" at bounding box center [1041, 466] width 282 height 33
click at [917, 436] on link "סגול" at bounding box center [1041, 433] width 282 height 33
select select "32"
click at [921, 434] on link "חיריק חסר" at bounding box center [1041, 433] width 282 height 33
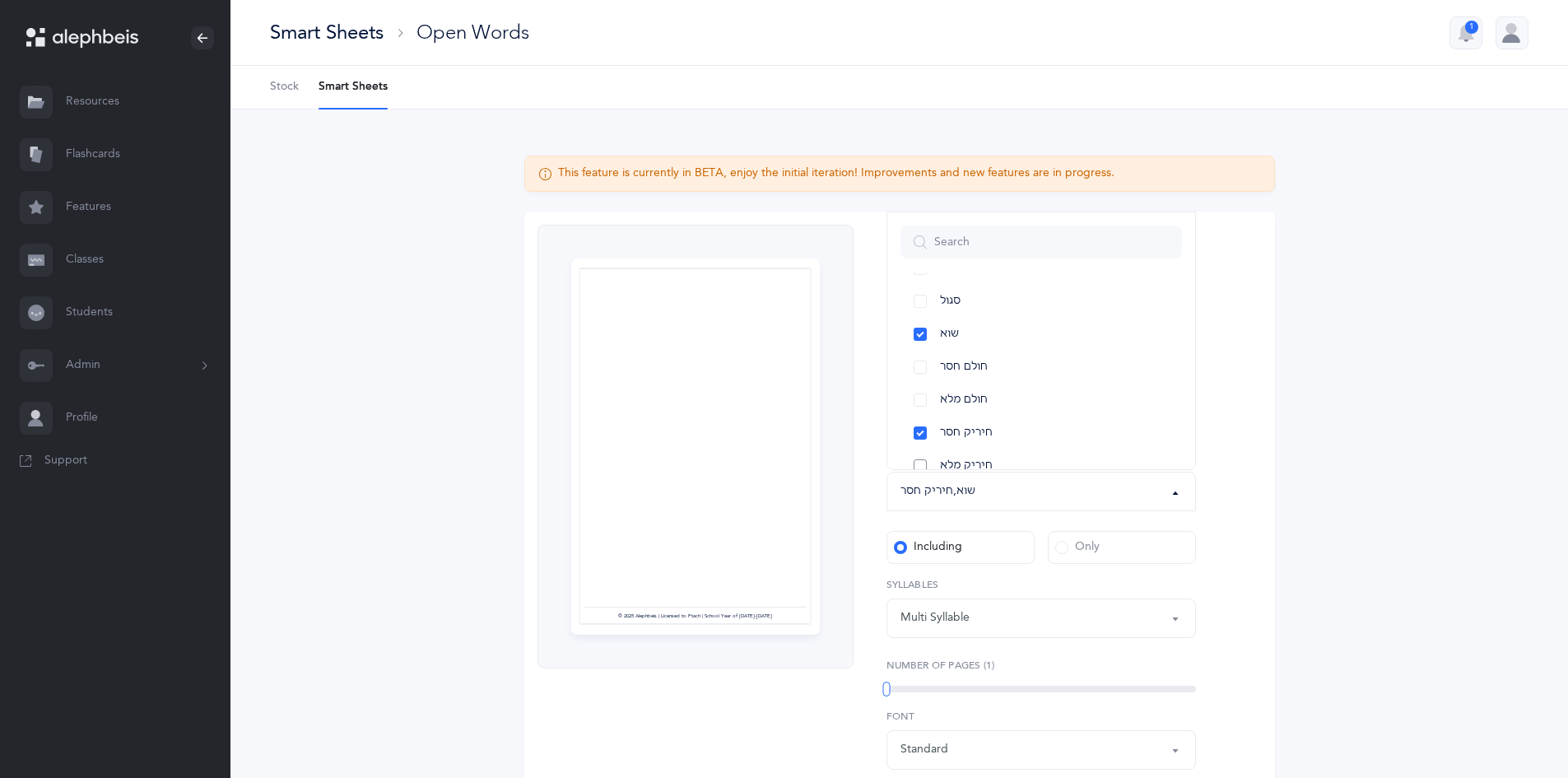
click at [920, 458] on link "חיריק מלא" at bounding box center [1041, 466] width 282 height 33
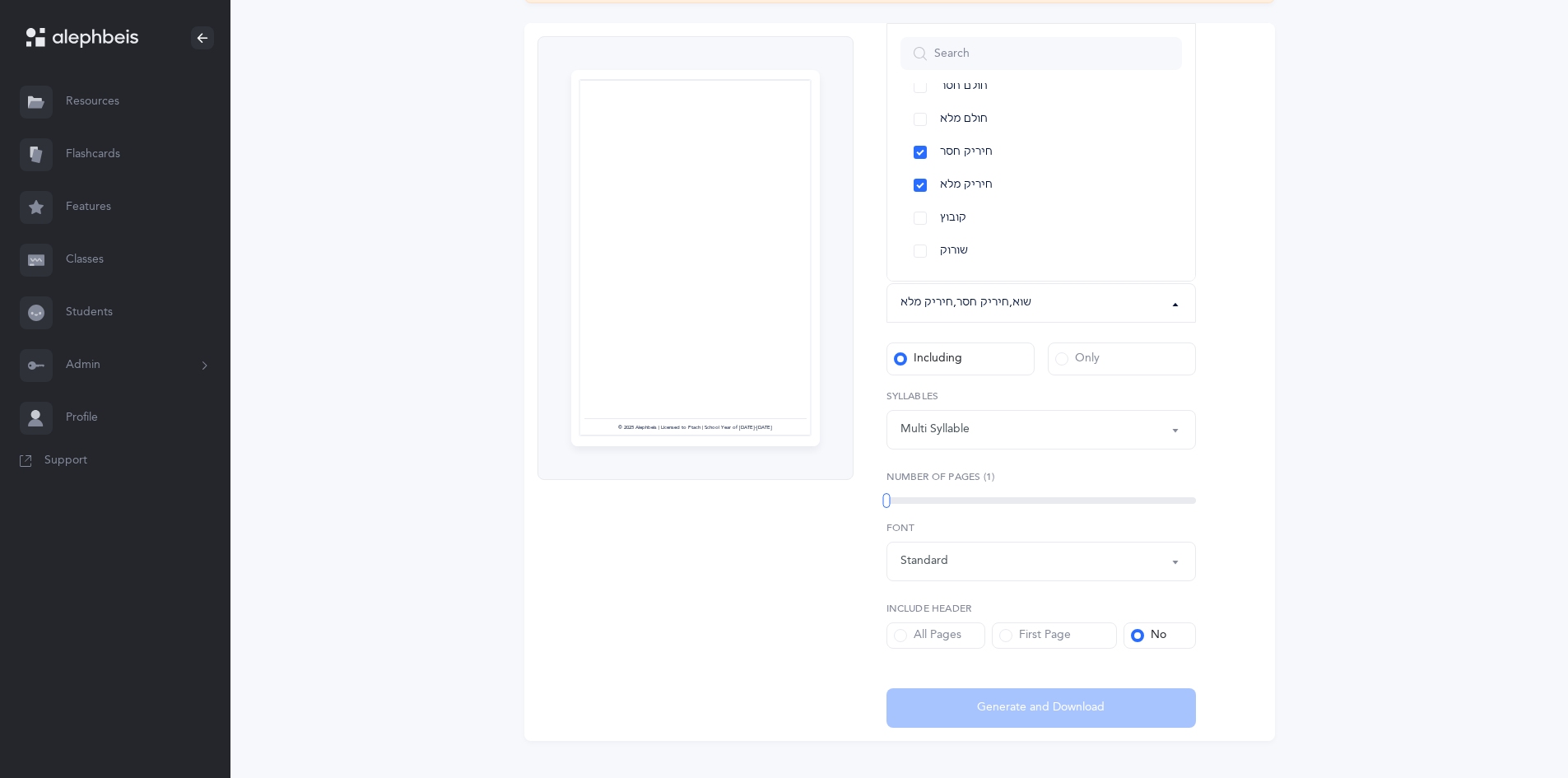
scroll to position [205, 0]
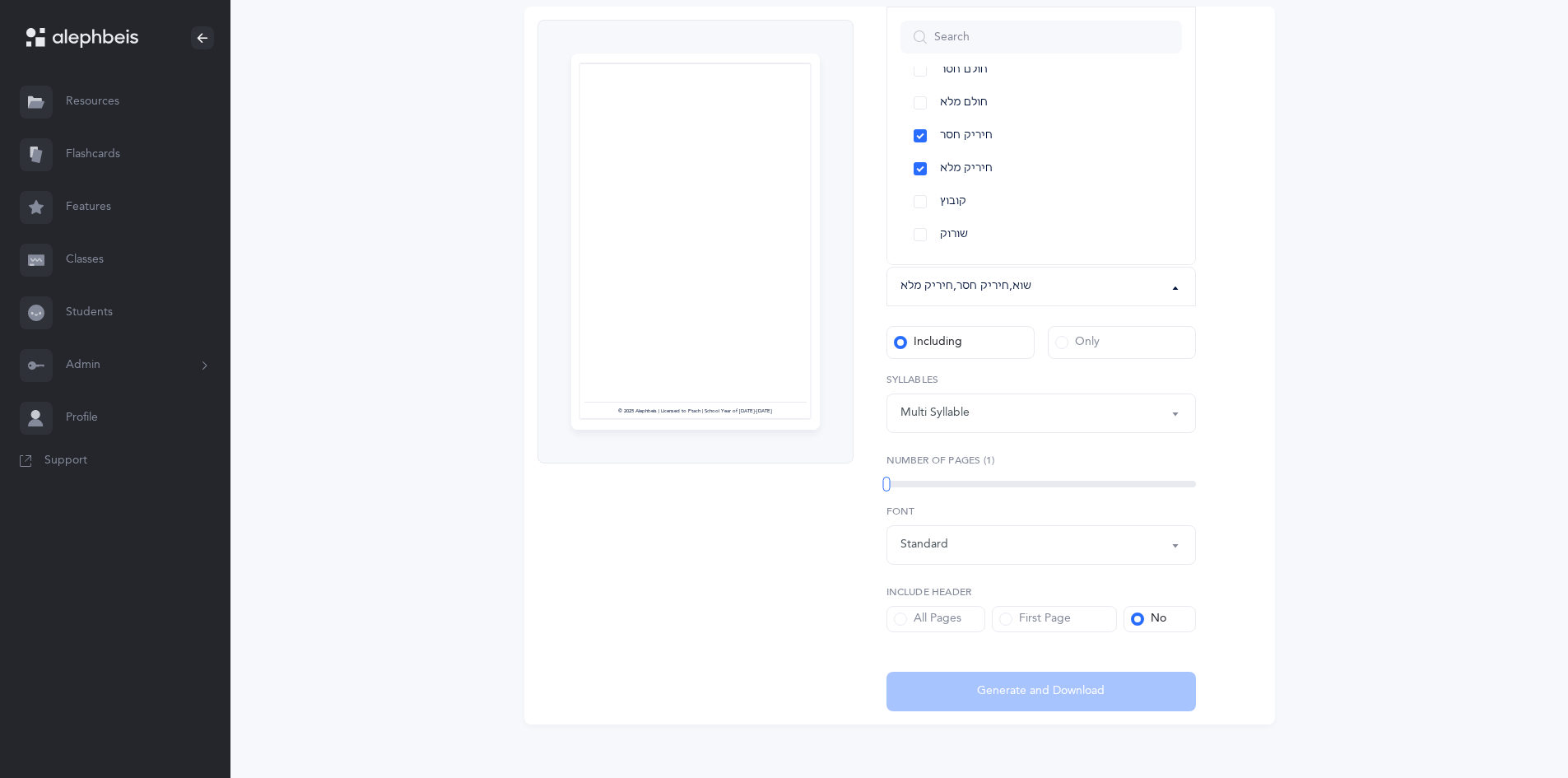
click at [1078, 546] on div "Standard" at bounding box center [1041, 545] width 282 height 28
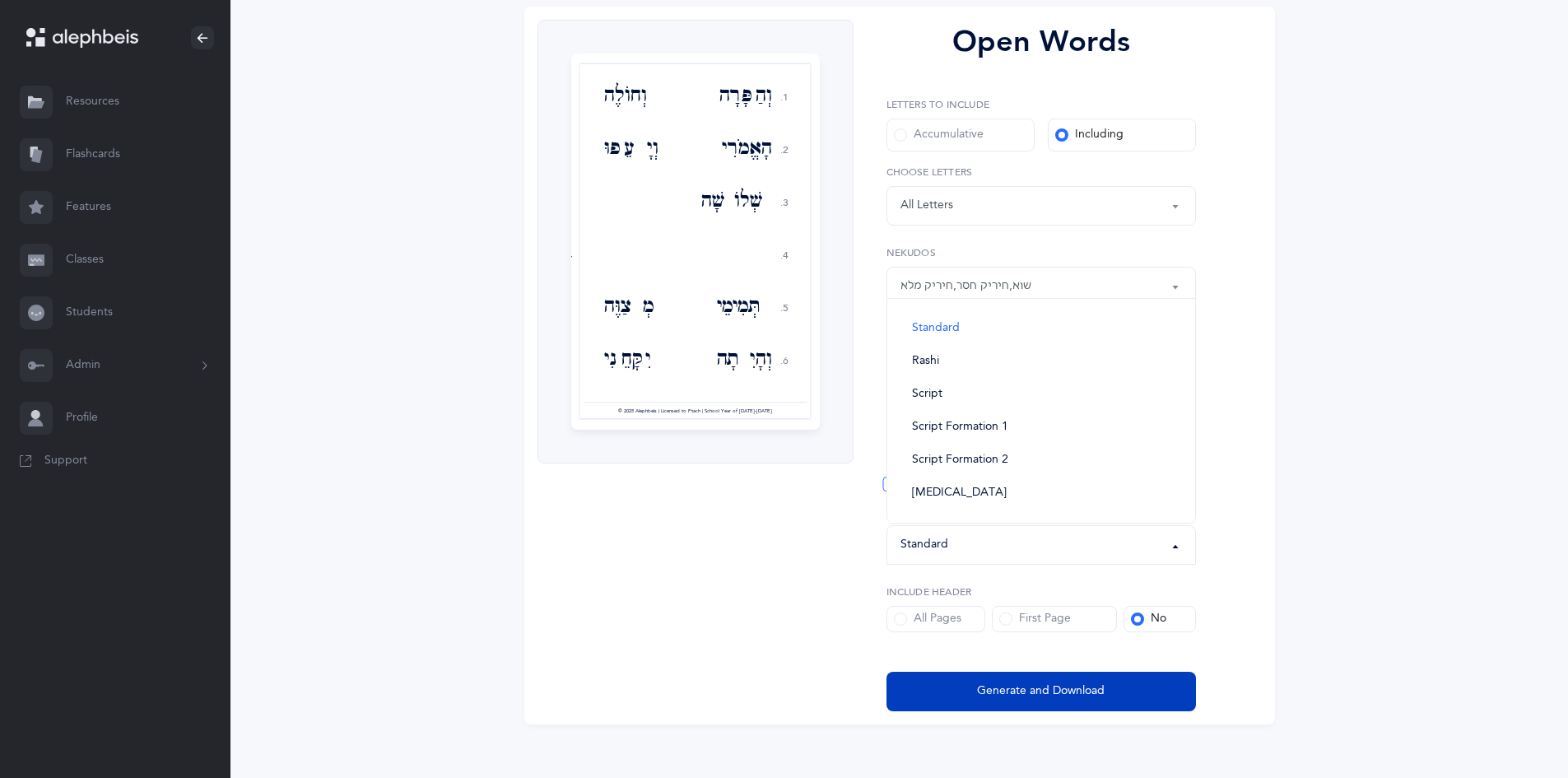
click at [1111, 690] on button "Generate and Download" at bounding box center [1041, 691] width 309 height 40
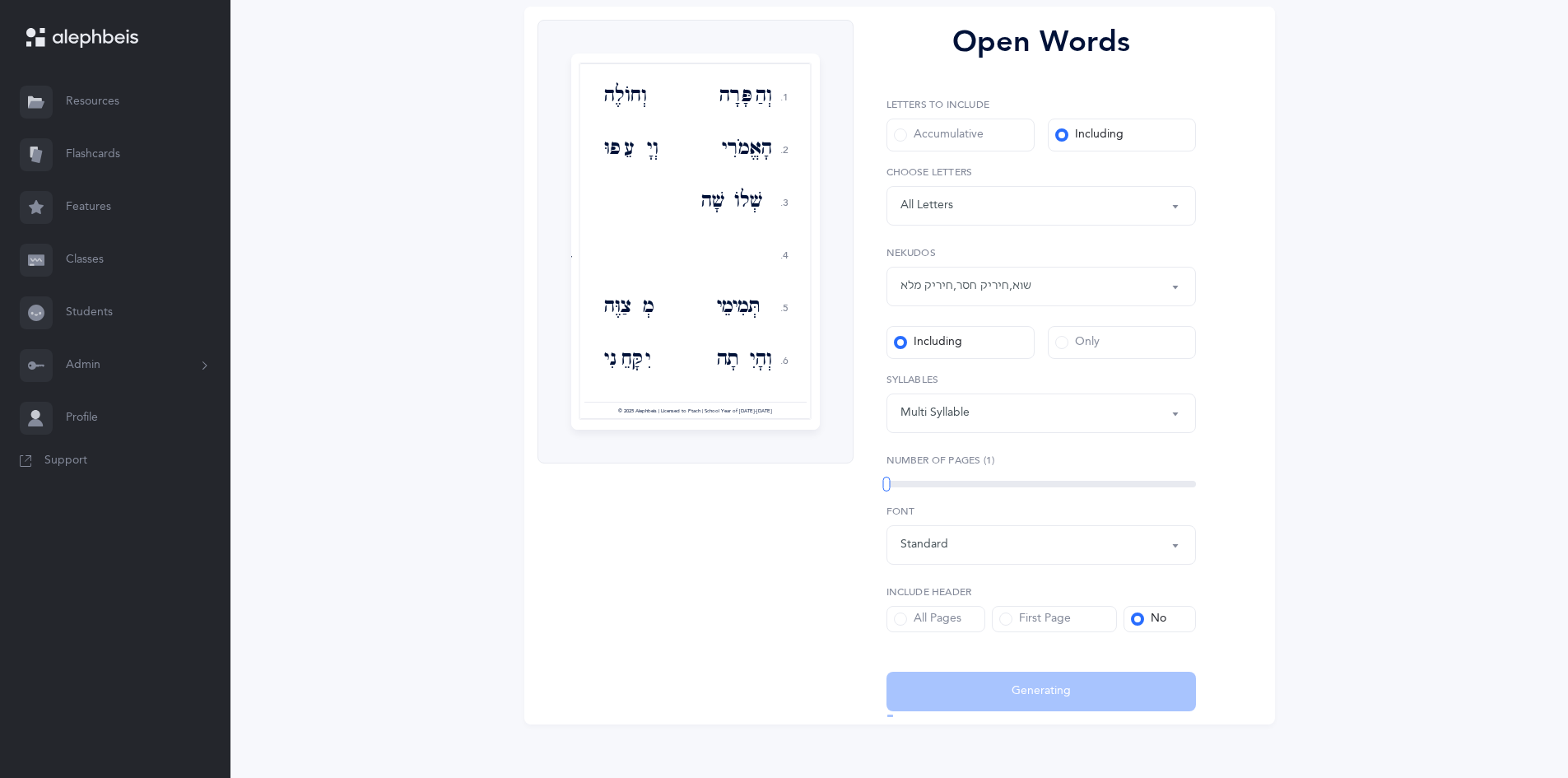
select select "32"
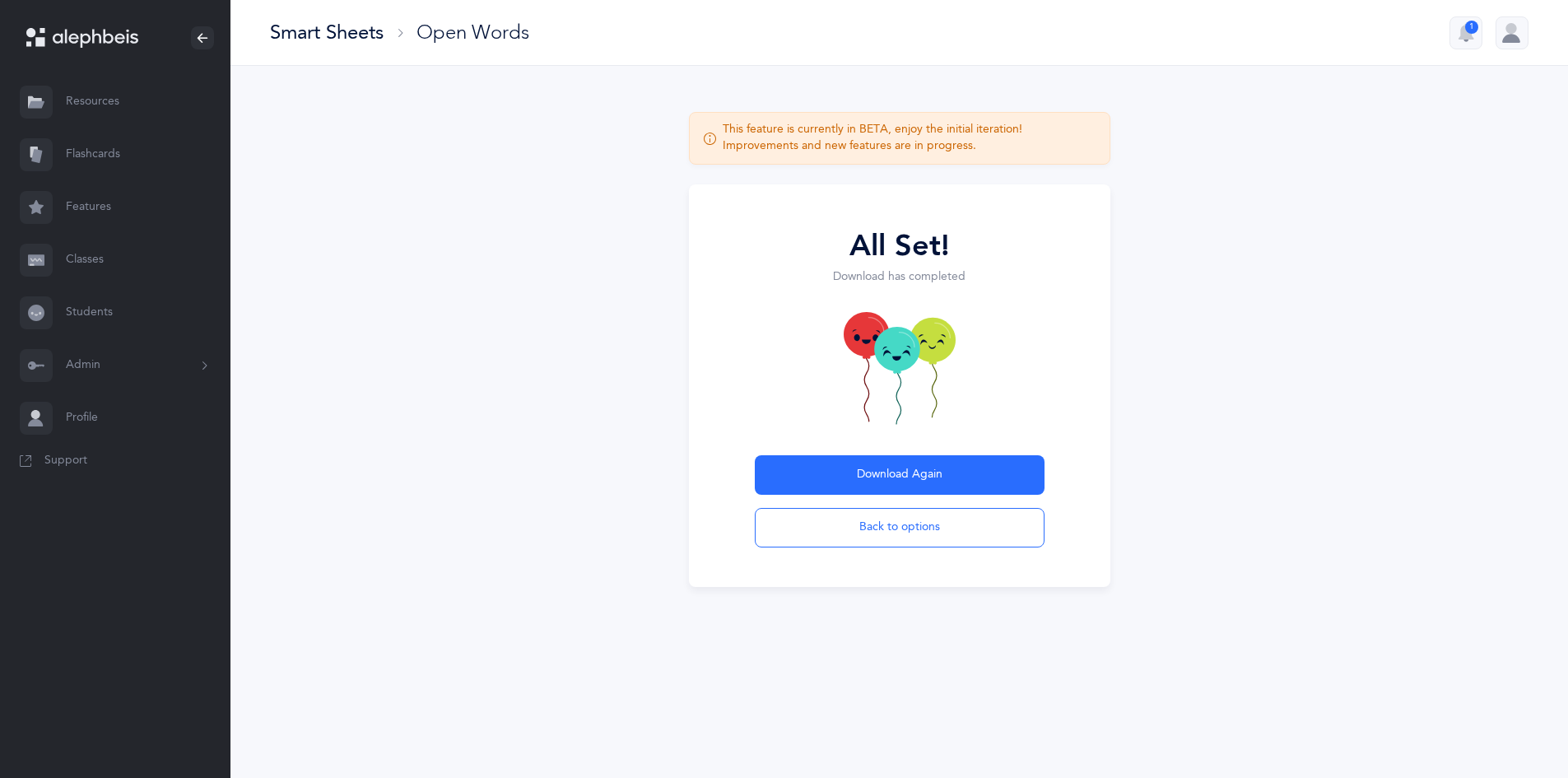
scroll to position [0, 0]
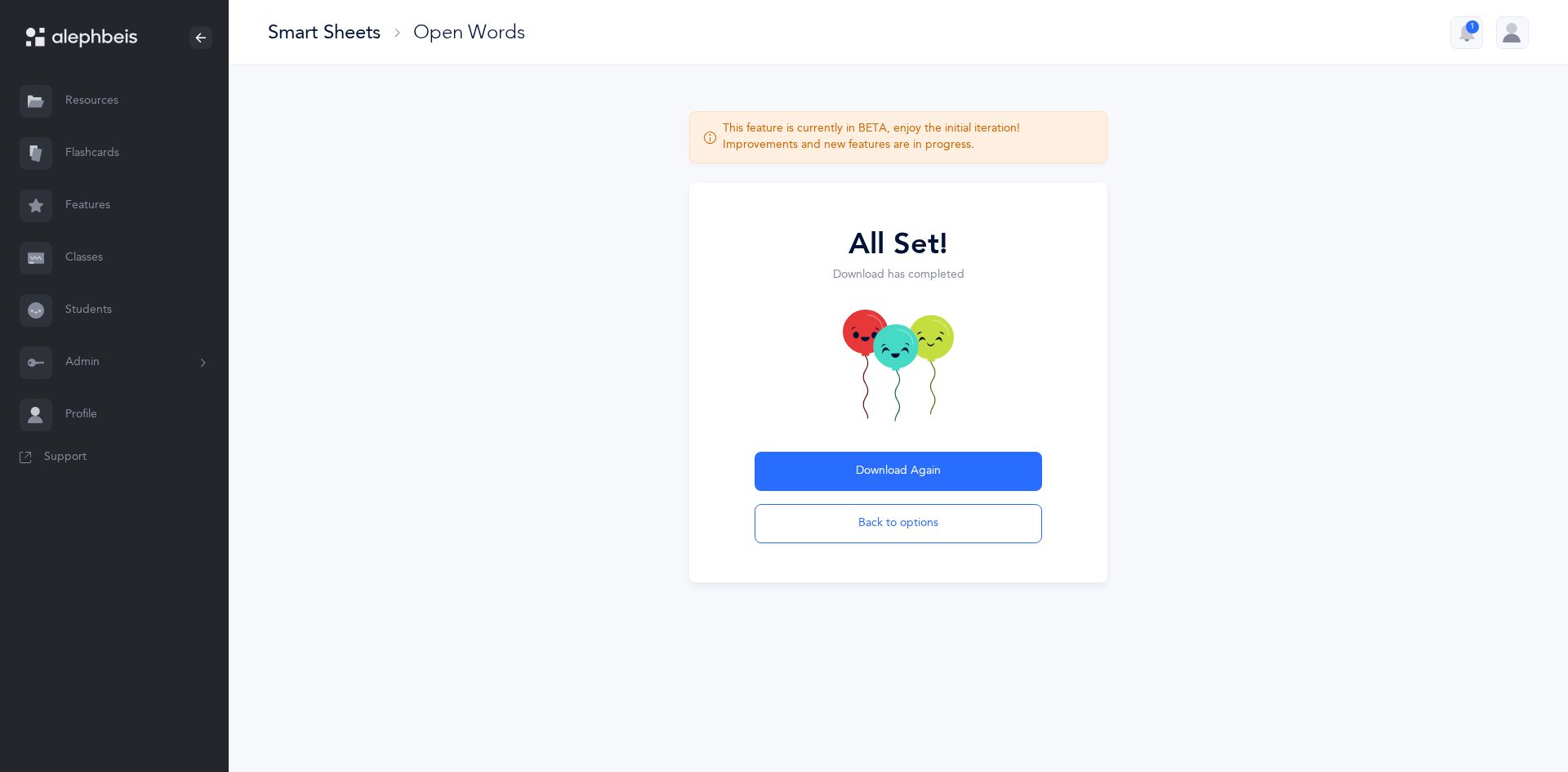
click at [109, 312] on link "Students" at bounding box center [114, 310] width 229 height 52
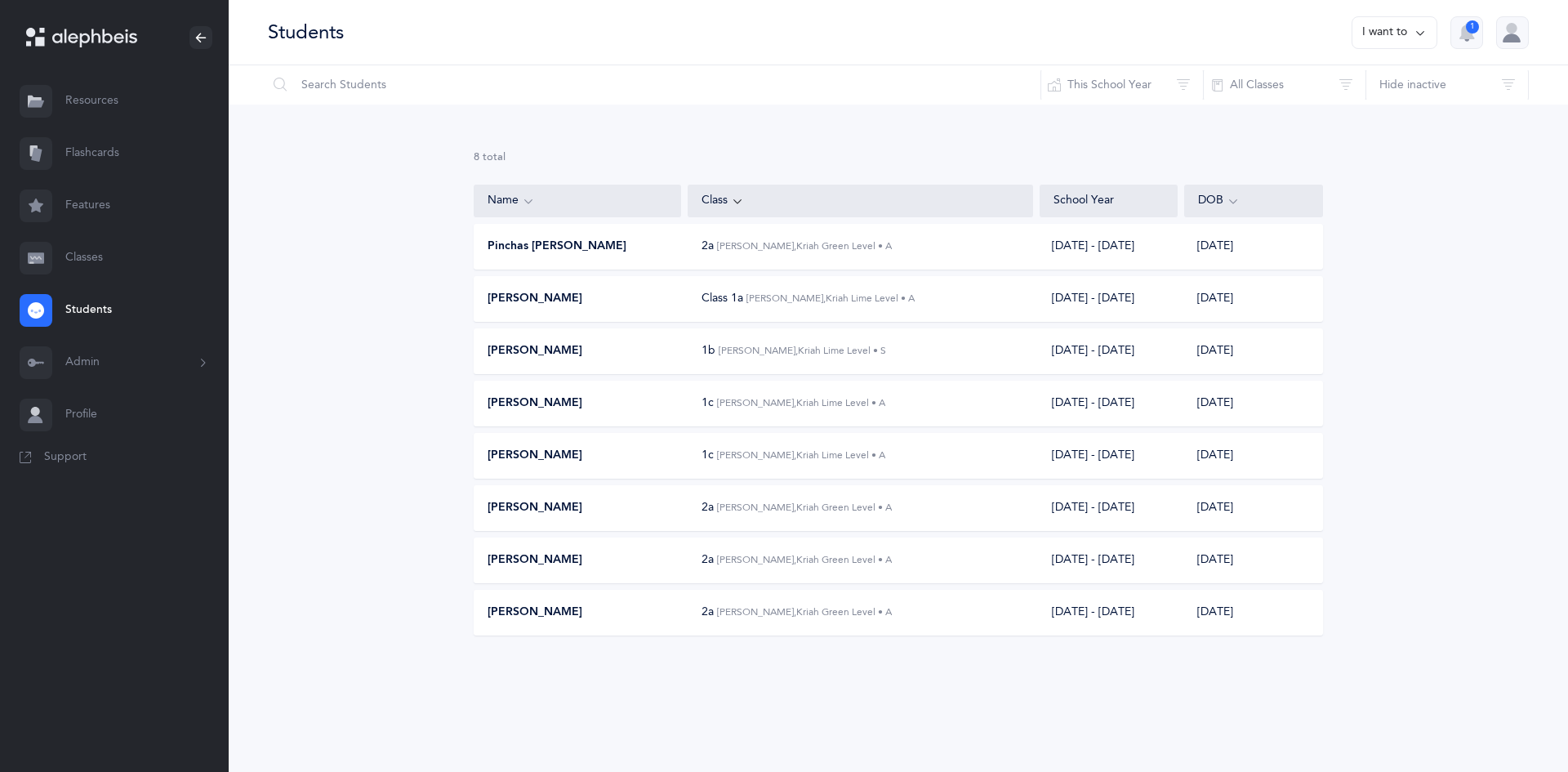
click at [543, 601] on div "Gavriel Stamler 2a Mordechai Tesser, Kriah Green Level • A 2025 - 2026 07/01/20…" at bounding box center [898, 612] width 849 height 46
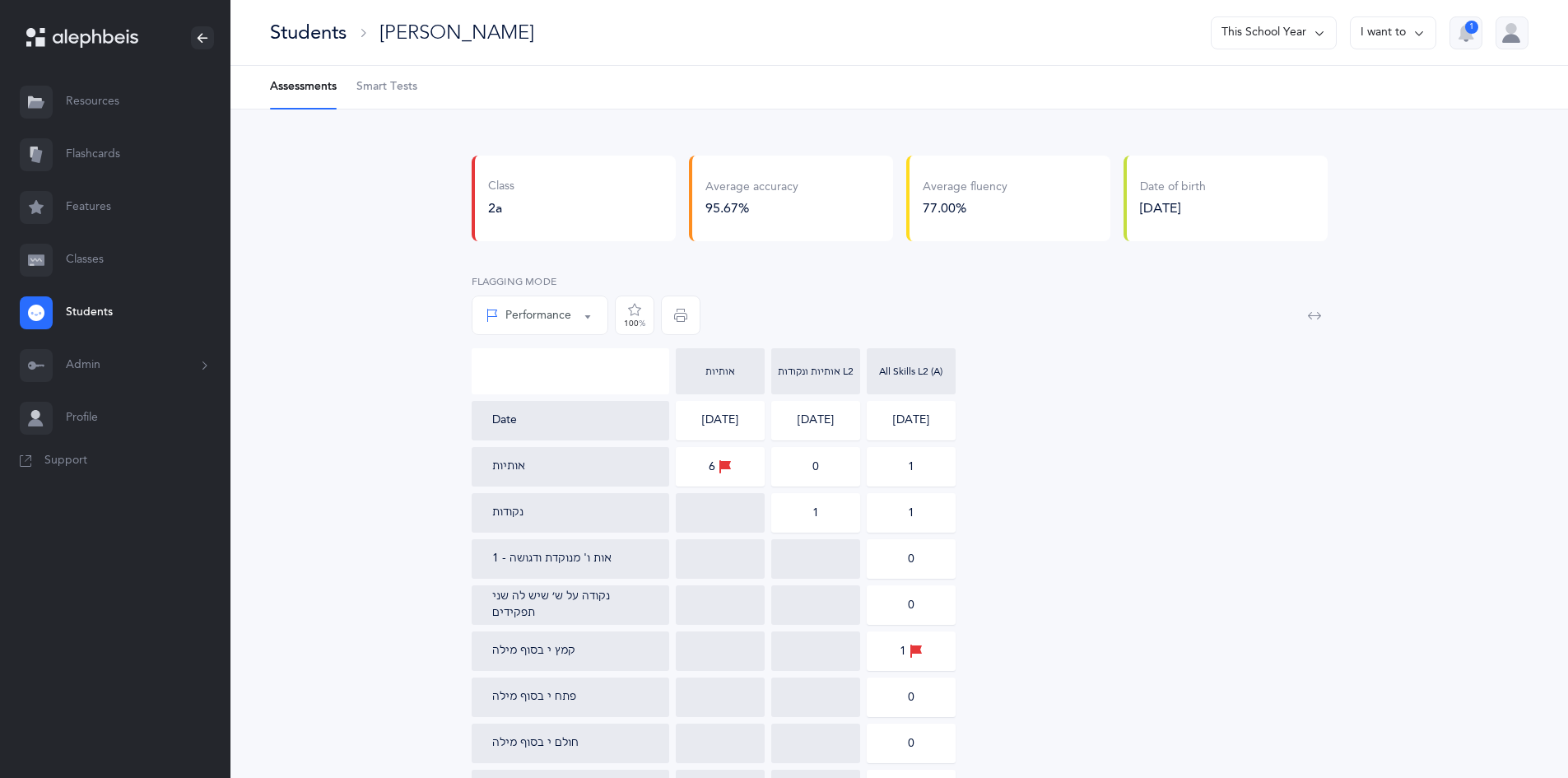
click at [1412, 39] on icon at bounding box center [1419, 33] width 13 height 19
click at [1079, 358] on div "אותיות אותיות ונקודות L2 All Skills L2 (A)" at bounding box center [899, 371] width 856 height 46
click at [60, 247] on link "Classes" at bounding box center [115, 259] width 231 height 53
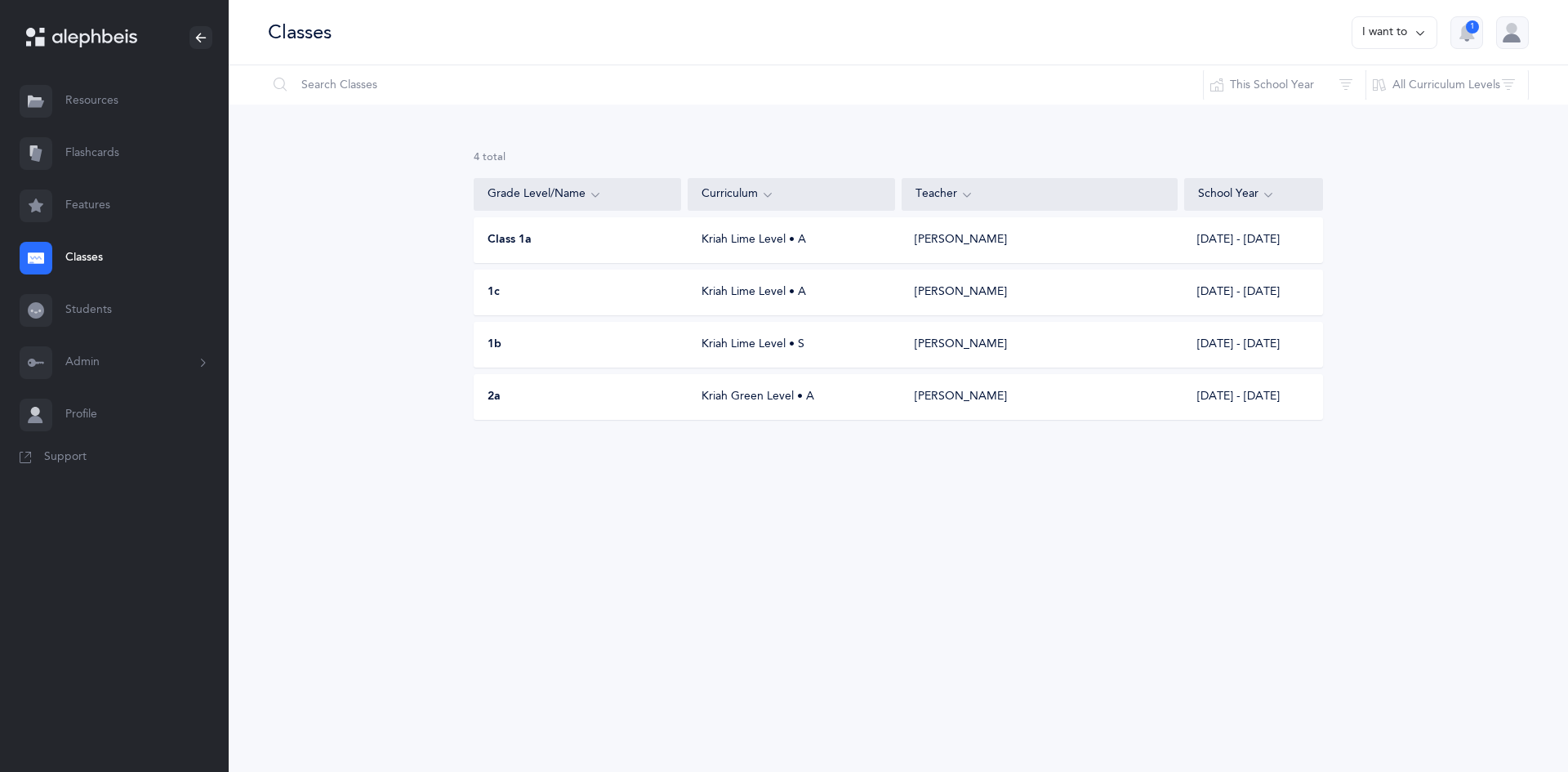
click at [771, 234] on div "Kriah Lime Level • A" at bounding box center [792, 240] width 208 height 17
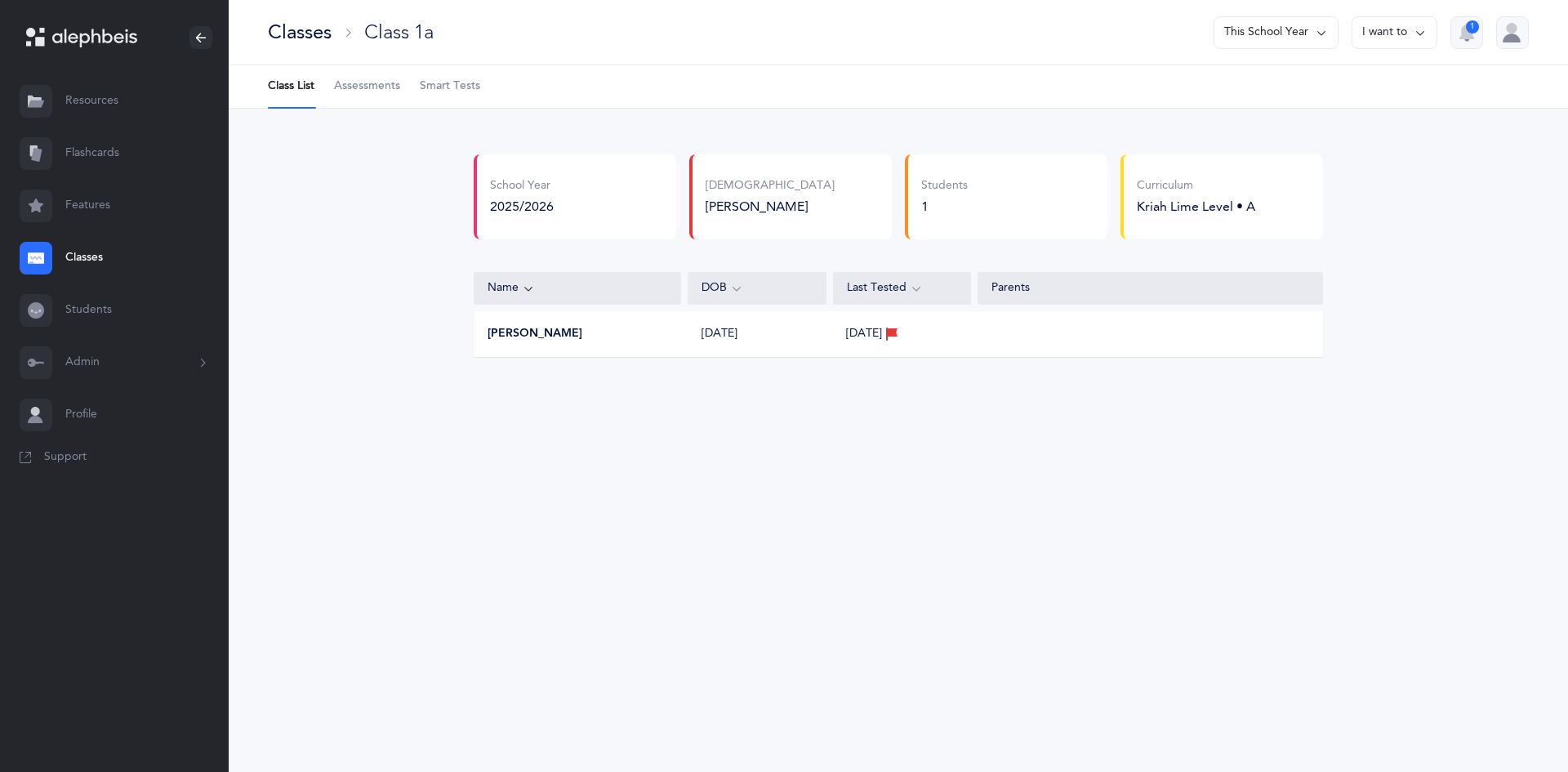
click at [1406, 40] on button "I want to" at bounding box center [1393, 33] width 85 height 33
click at [867, 392] on div "School Year 2025/2026 Rabbi Pinchas Kanner Rabbi Pinchas Kanner Rabbi Pinchas K…" at bounding box center [898, 268] width 1339 height 320
click at [471, 84] on span "Smart Tests" at bounding box center [450, 86] width 61 height 17
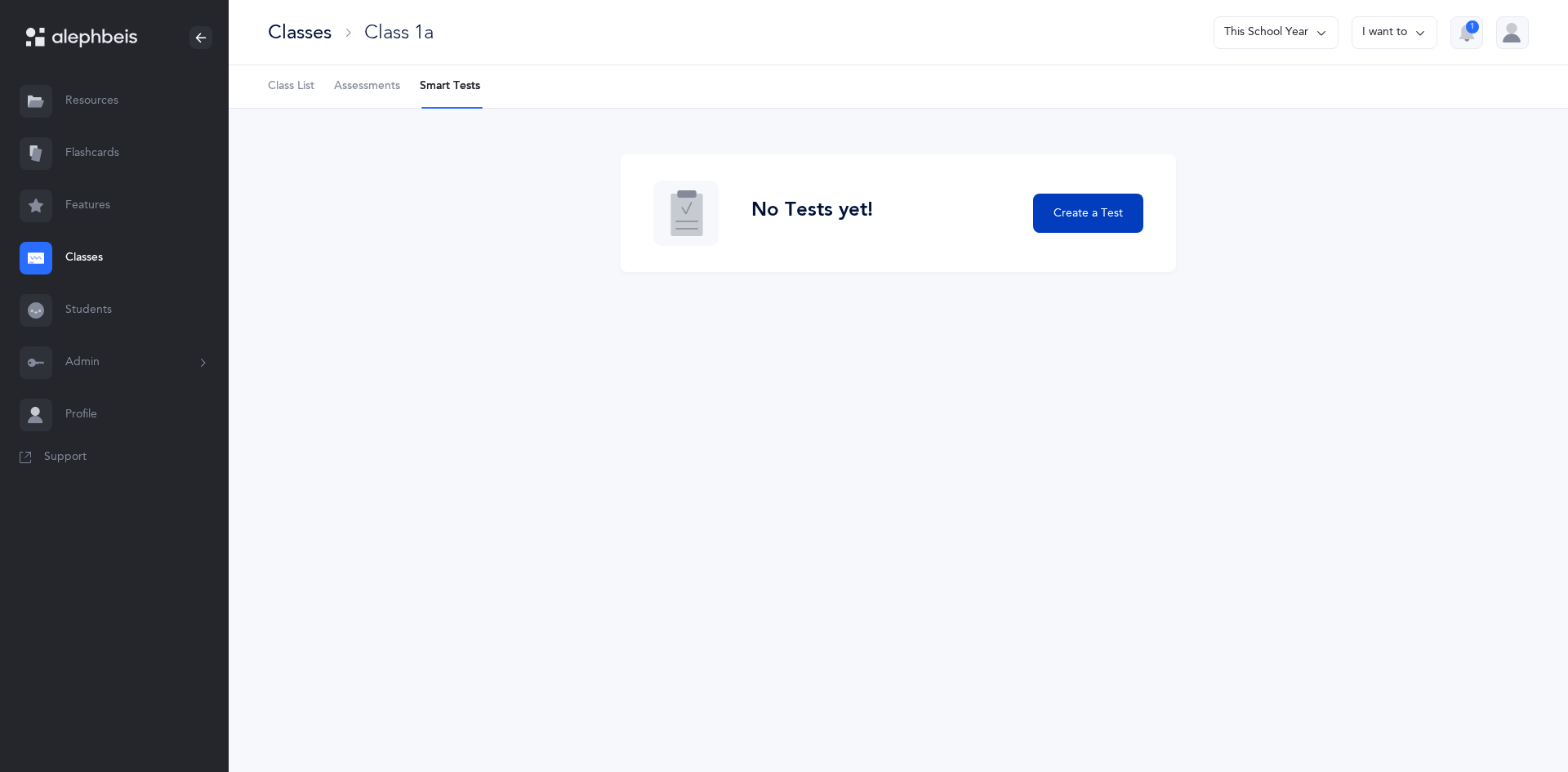
click at [1047, 200] on button "Create a Test" at bounding box center [1088, 213] width 110 height 40
select select "letters-nekudos"
select select
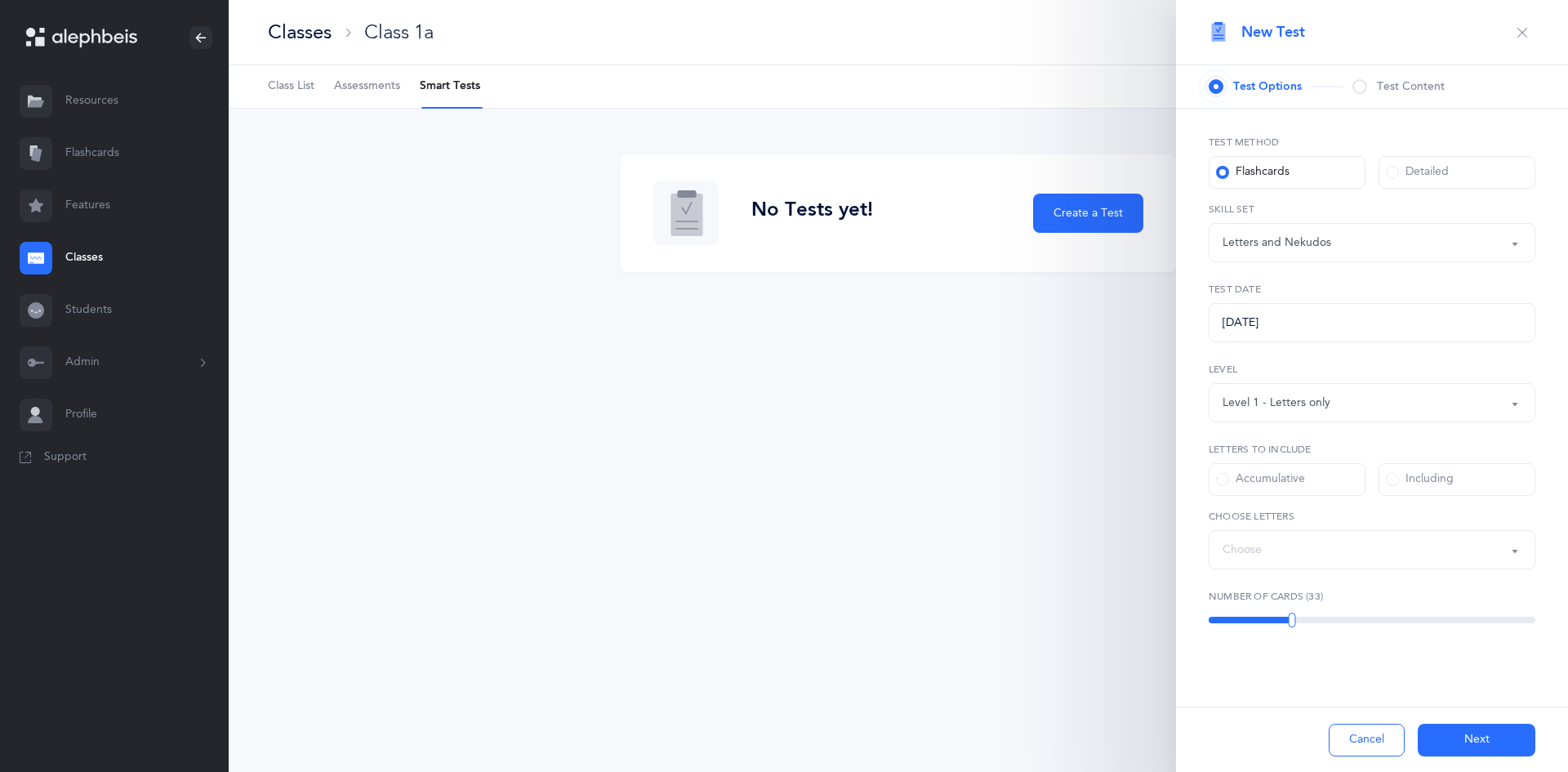
select select "27"
click at [1308, 245] on div "Letters and Nekudos" at bounding box center [1277, 243] width 108 height 17
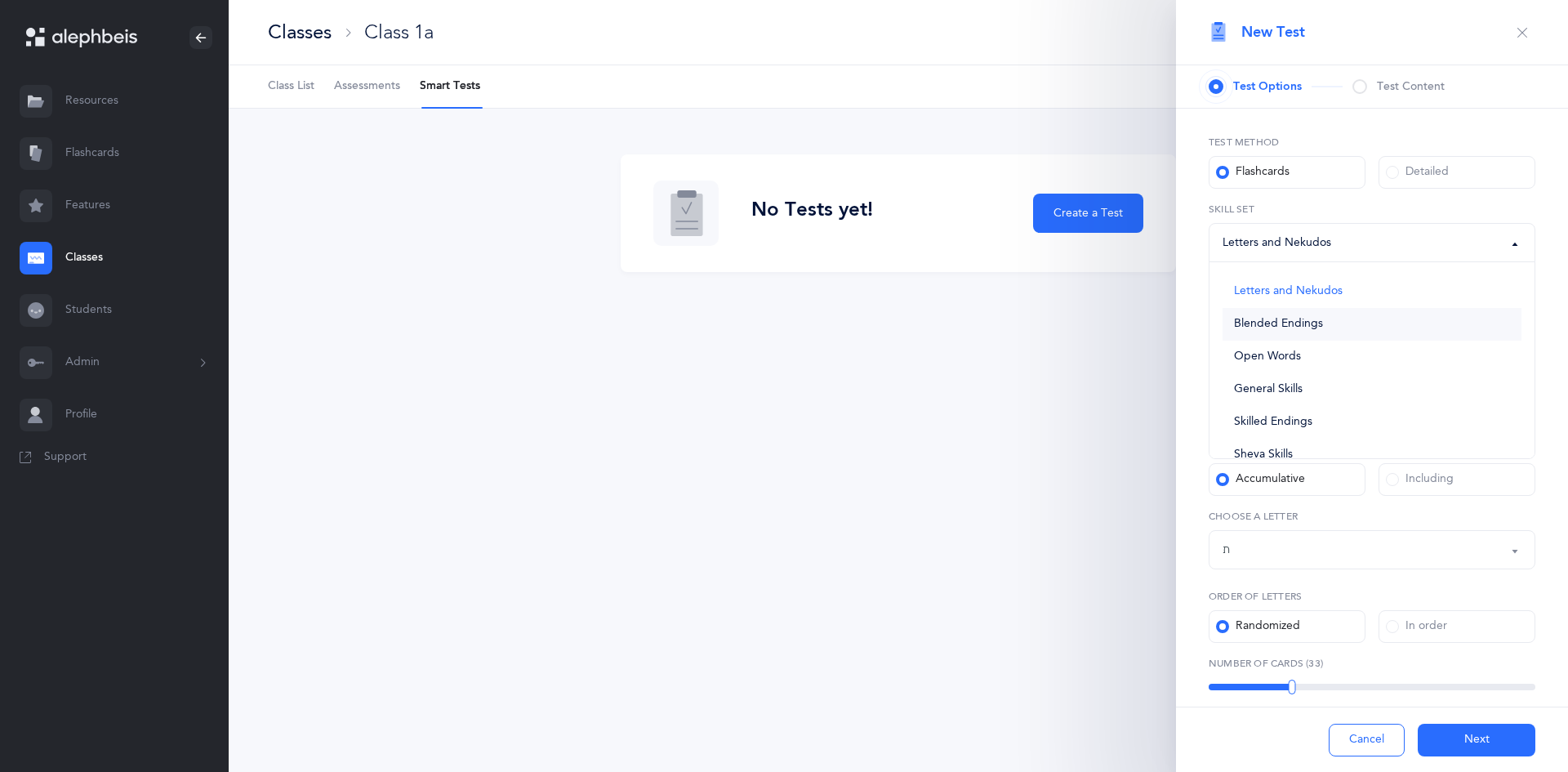
click at [1284, 319] on span "Blended Endings" at bounding box center [1278, 324] width 89 height 15
select select "blended-endings"
select select
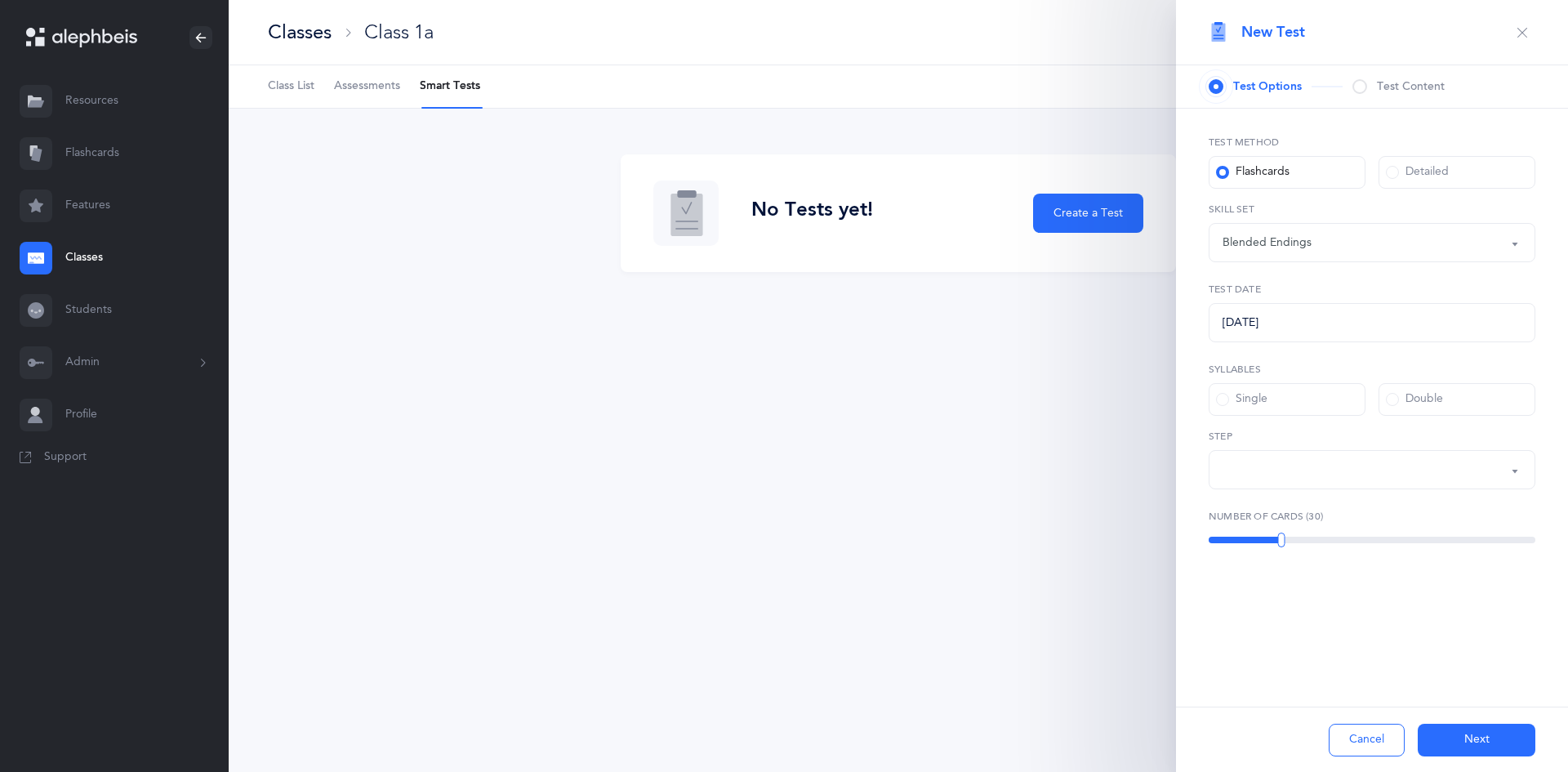
click at [1224, 168] on span at bounding box center [1222, 172] width 13 height 13
click at [0, 0] on input "Flashcards" at bounding box center [0, 0] width 0 height 0
click at [1219, 165] on div "Flashcards" at bounding box center [1253, 173] width 74 height 17
click at [0, 0] on input "Flashcards" at bounding box center [0, 0] width 0 height 0
click at [1395, 169] on span at bounding box center [1392, 172] width 13 height 13
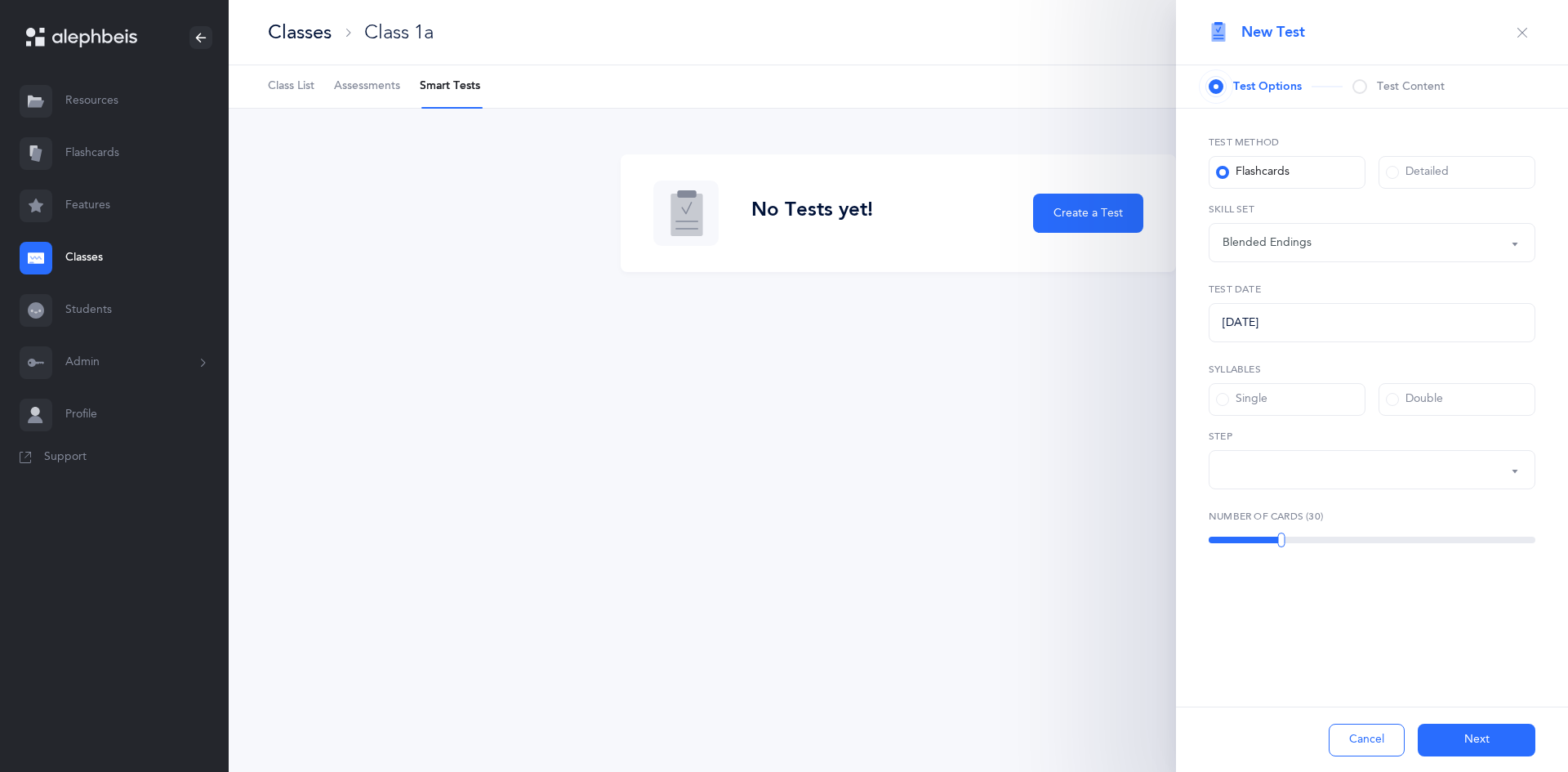
click at [0, 0] on input "Detailed" at bounding box center [0, 0] width 0 height 0
select select "30"
drag, startPoint x: 1392, startPoint y: 390, endPoint x: 1391, endPoint y: 430, distance: 40.0
click at [1392, 392] on label "Double" at bounding box center [1457, 400] width 157 height 33
click at [1392, 399] on span at bounding box center [1392, 399] width 13 height 13
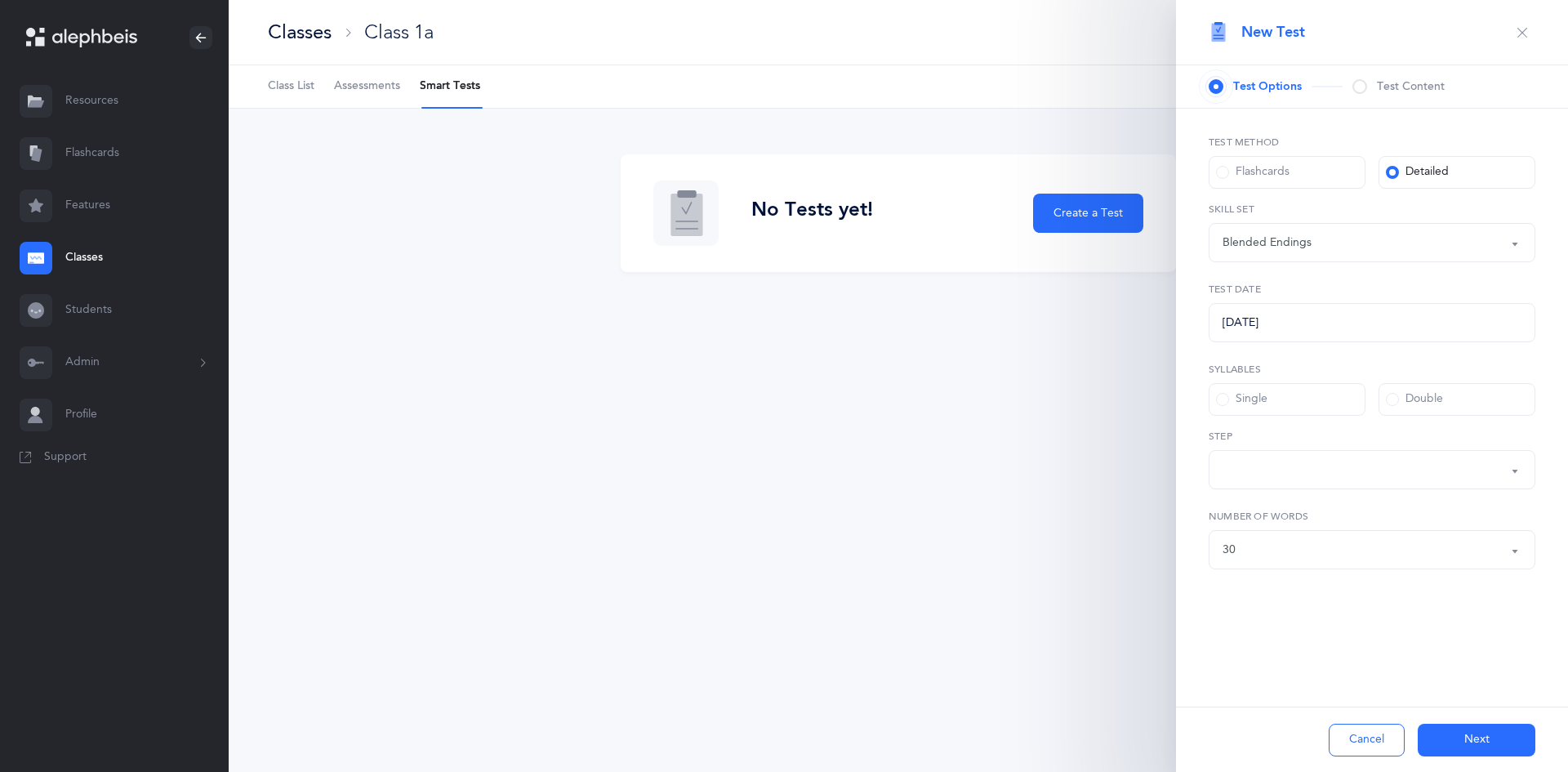
click at [0, 0] on input "Double" at bounding box center [0, 0] width 0 height 0
click at [1499, 480] on div "6: Rhyming, same last syllable" at bounding box center [1371, 470] width 299 height 28
click at [1456, 732] on button "Next" at bounding box center [1476, 740] width 118 height 33
click at [1344, 567] on button "Choose" at bounding box center [1371, 550] width 326 height 40
drag, startPoint x: 1227, startPoint y: 356, endPoint x: 1233, endPoint y: 381, distance: 25.7
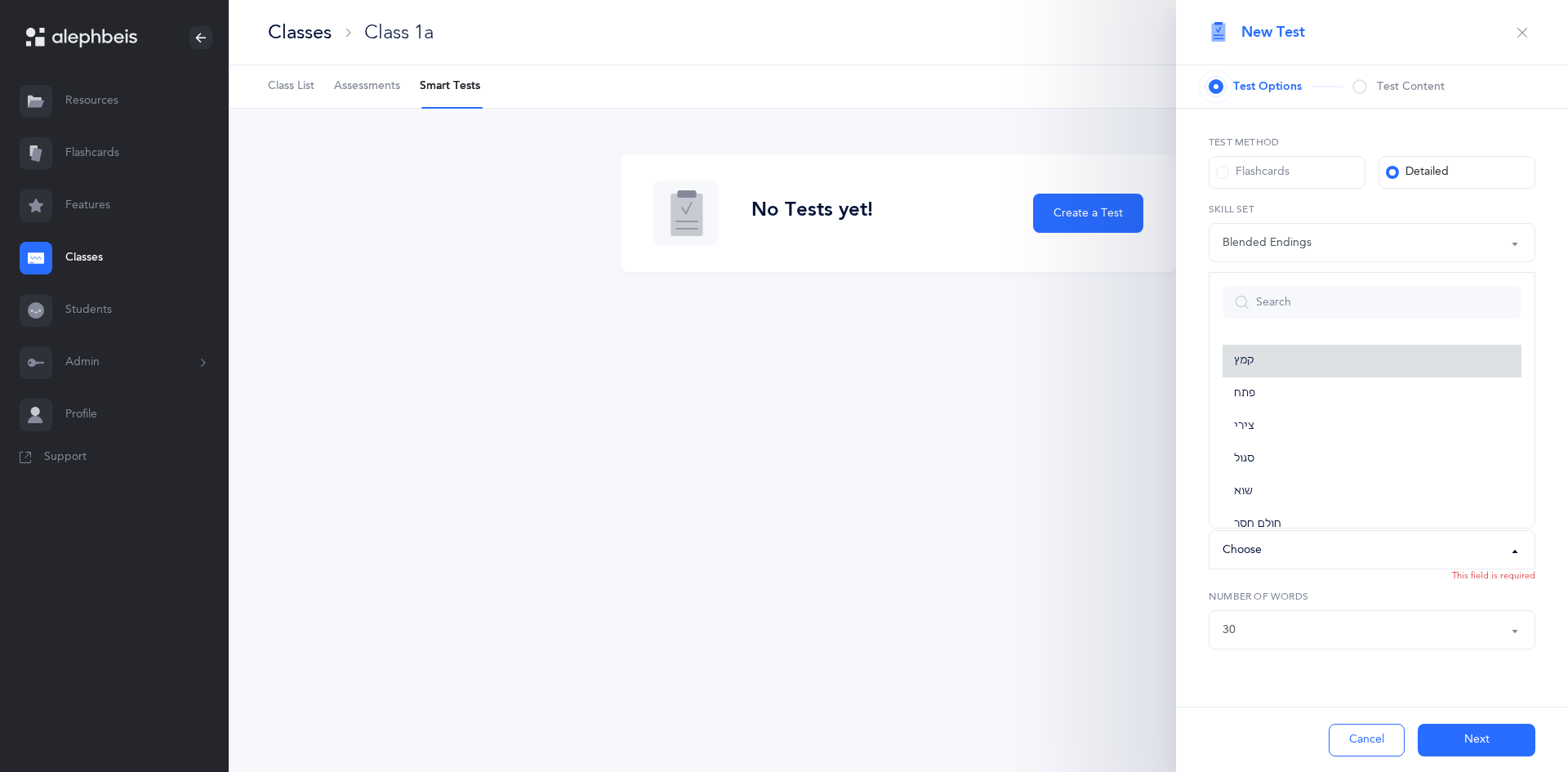
click at [1227, 358] on link "קמץ" at bounding box center [1371, 361] width 299 height 33
select select "28"
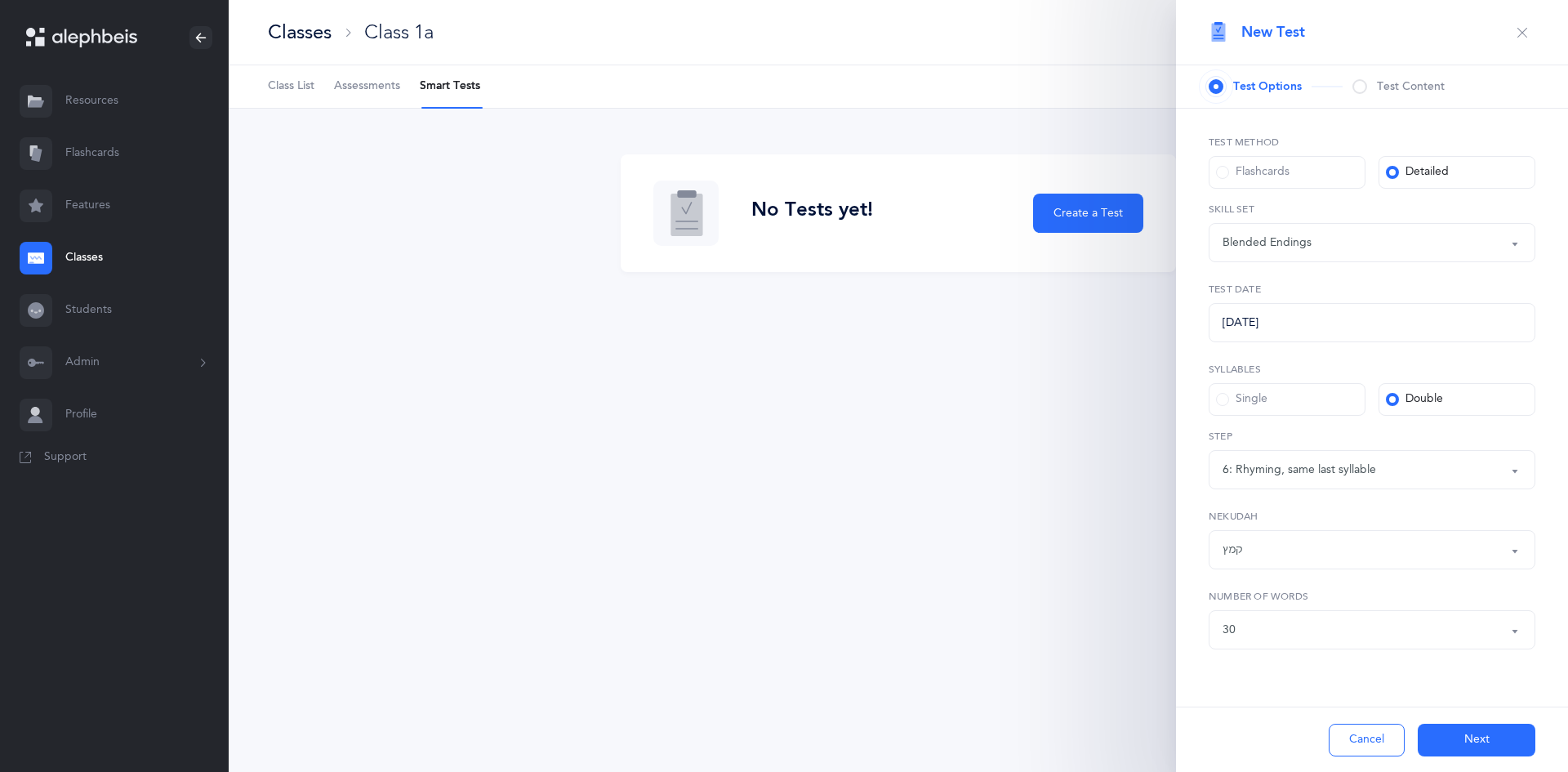
click at [1498, 744] on button "Next" at bounding box center [1476, 740] width 118 height 33
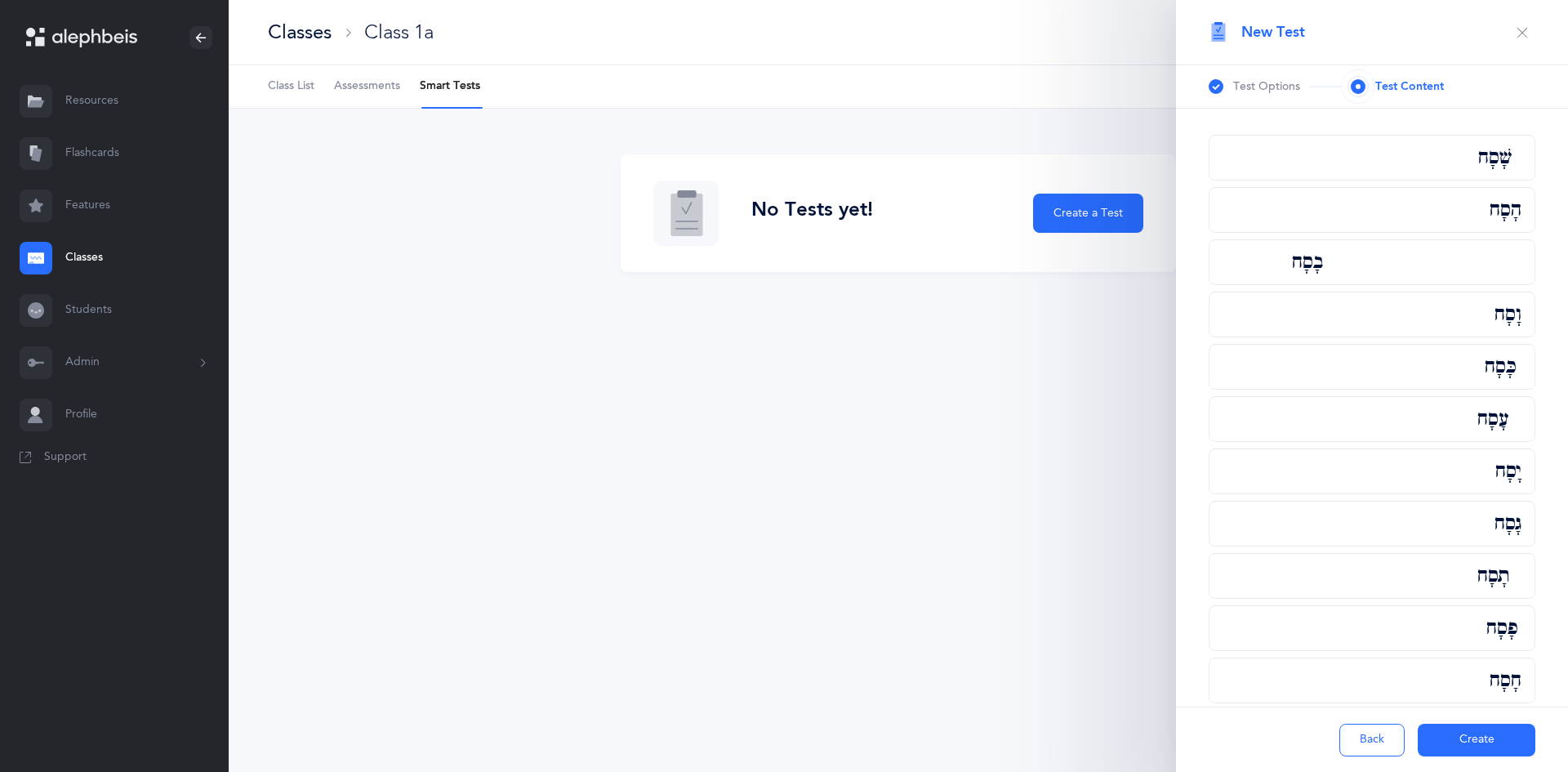
click at [1358, 730] on button "Back" at bounding box center [1371, 740] width 65 height 33
select select "blended-endings"
select select "28"
select select "30"
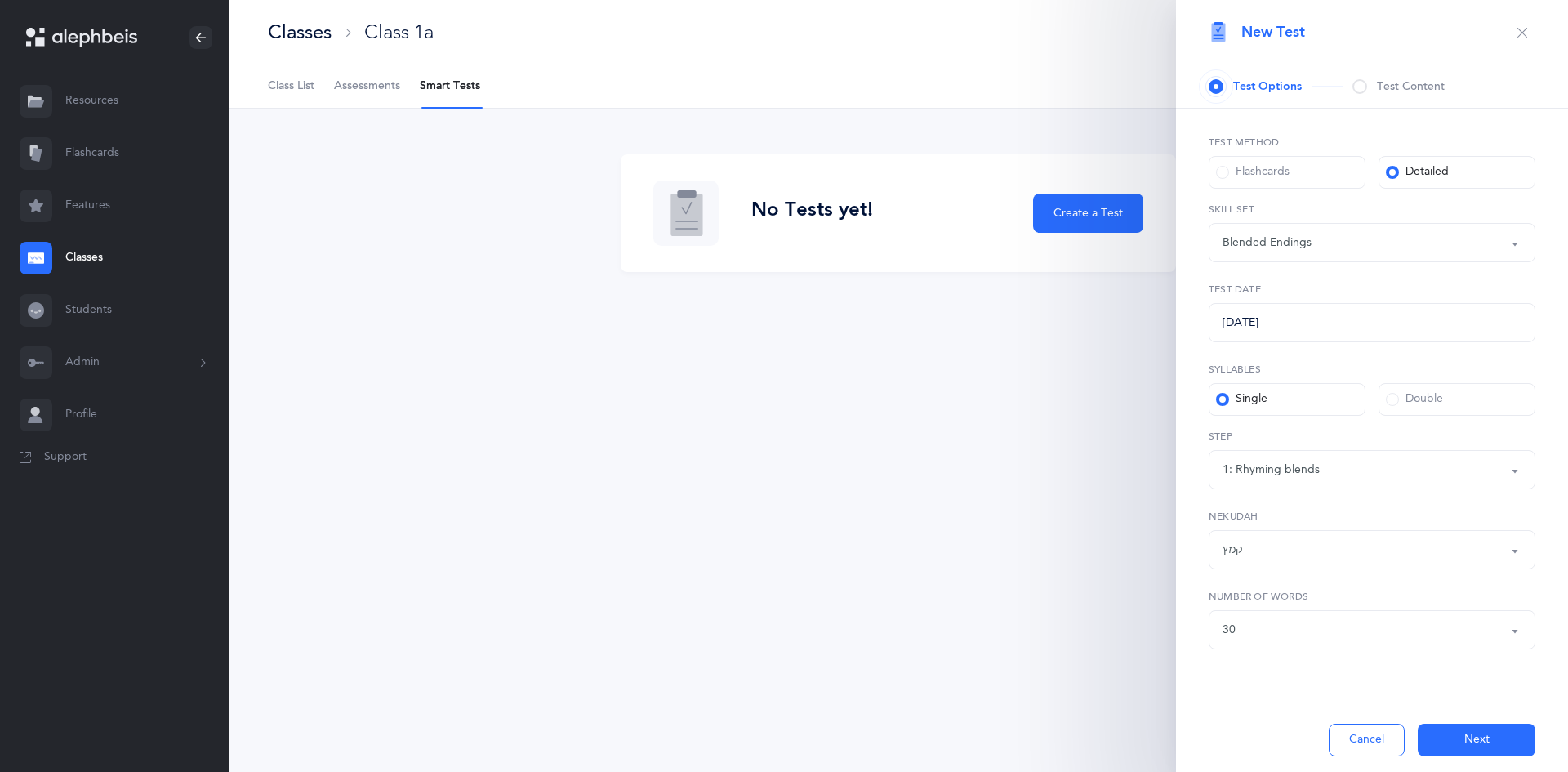
click at [1293, 239] on div "Blended Endings" at bounding box center [1267, 243] width 89 height 17
click at [89, 80] on link "Resources" at bounding box center [114, 101] width 229 height 52
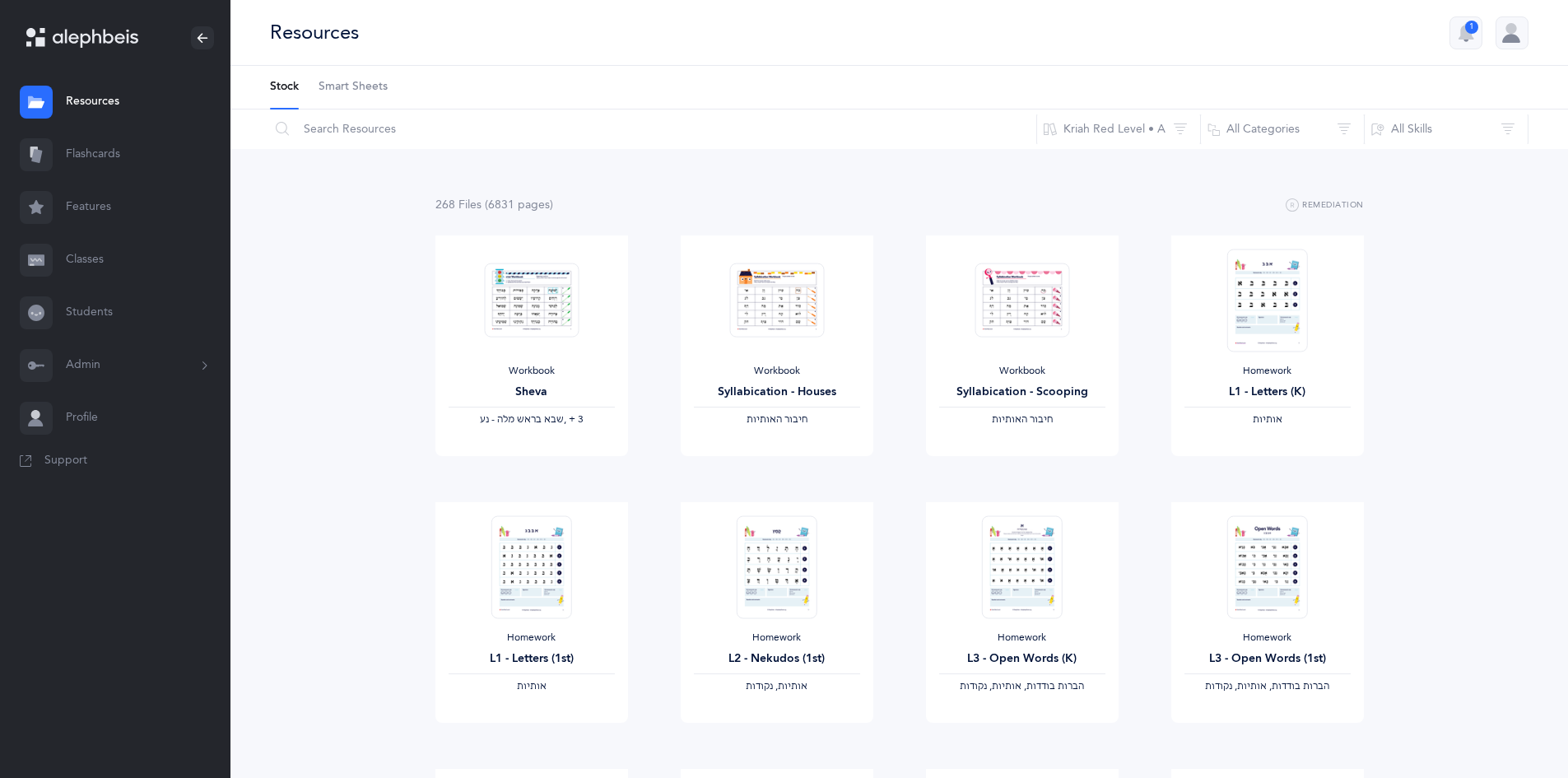
click at [338, 96] on link "Smart Sheets" at bounding box center [353, 87] width 69 height 43
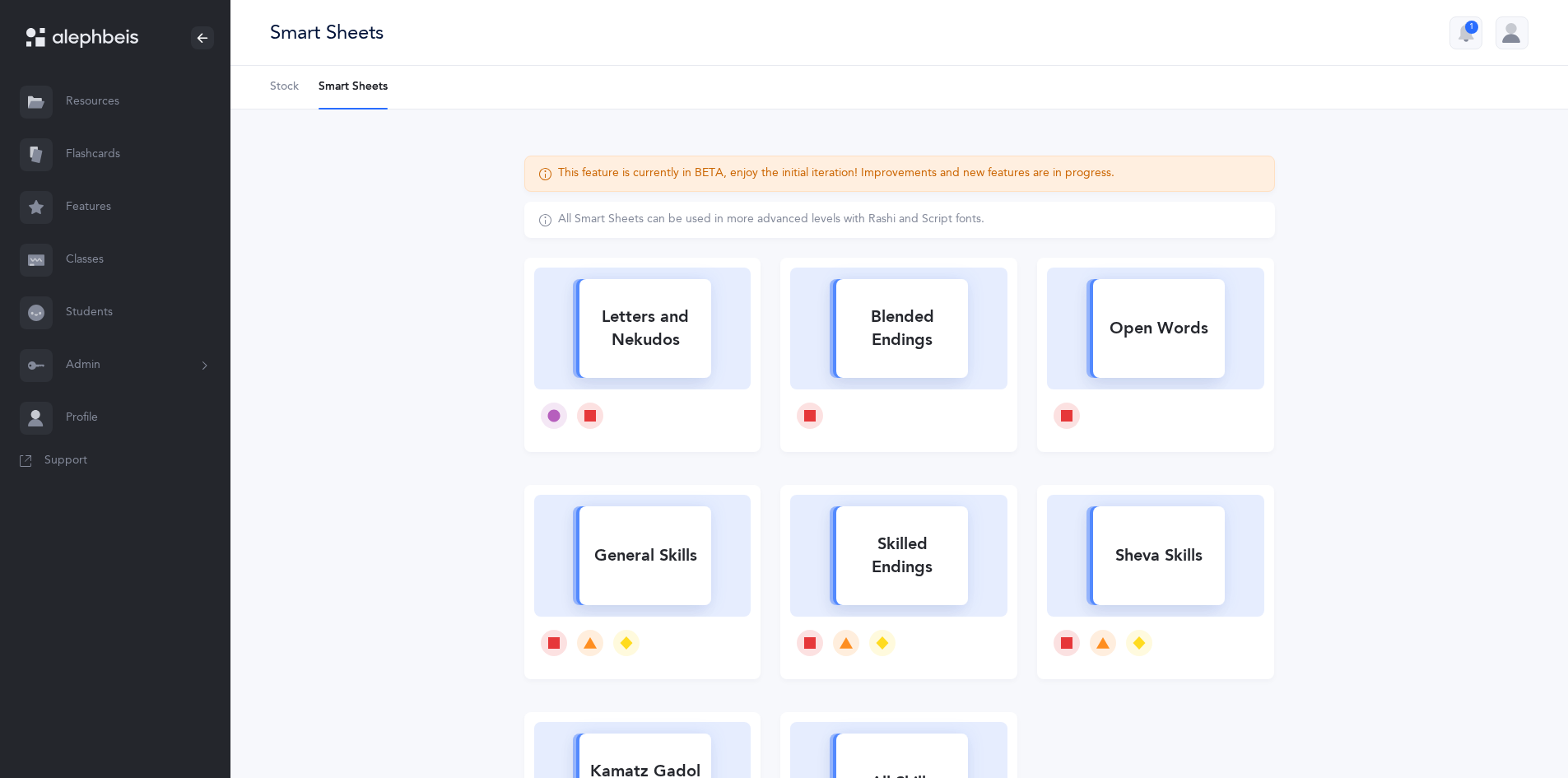
click at [1194, 374] on rect at bounding box center [1159, 328] width 132 height 99
select select
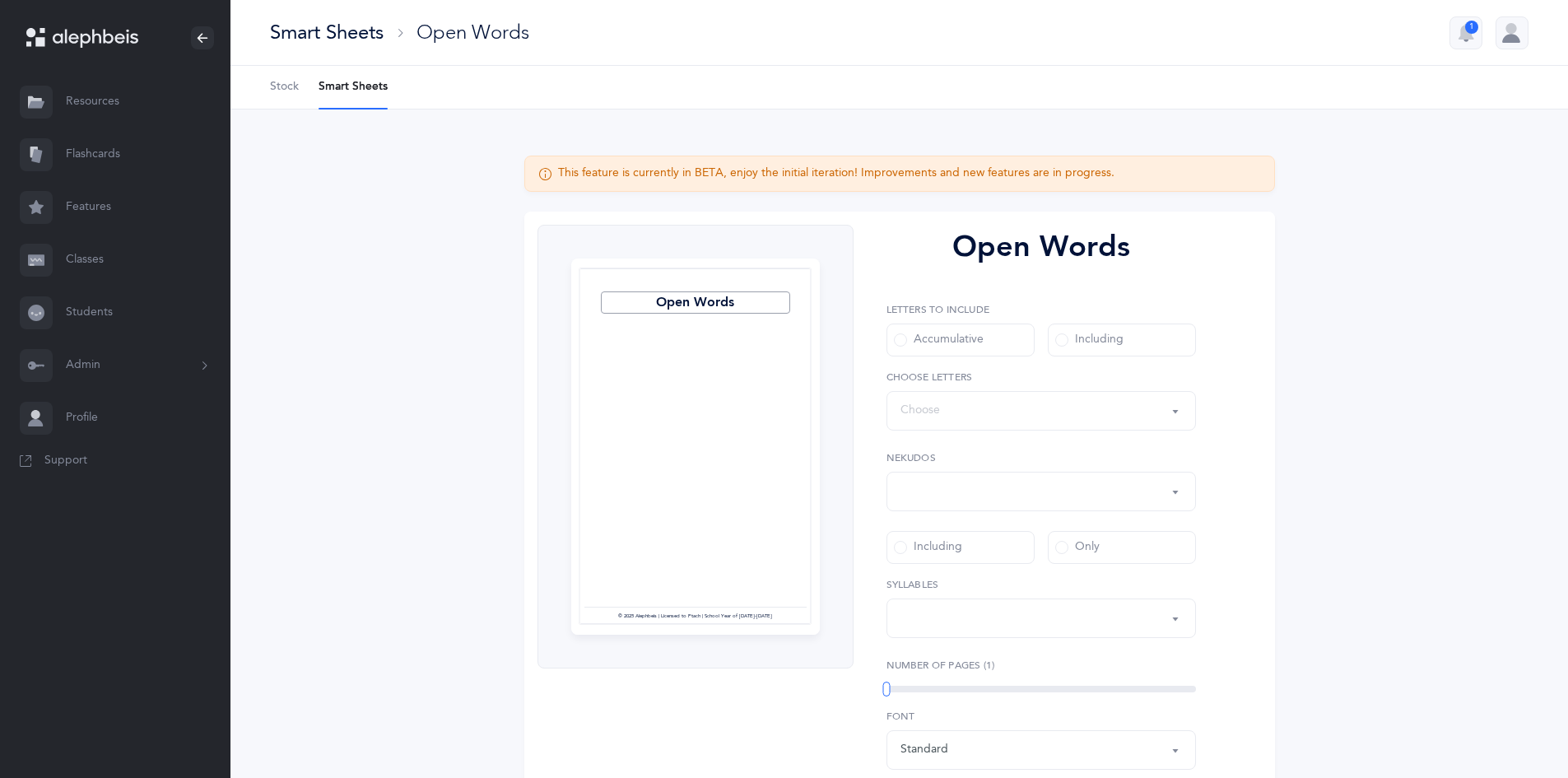
select select "all"
click at [1124, 370] on label "Choose a letter" at bounding box center [1041, 377] width 309 height 15
click at [1113, 343] on div "Including" at bounding box center [1089, 340] width 69 height 17
click at [0, 0] on input "Including" at bounding box center [0, 0] width 0 height 0
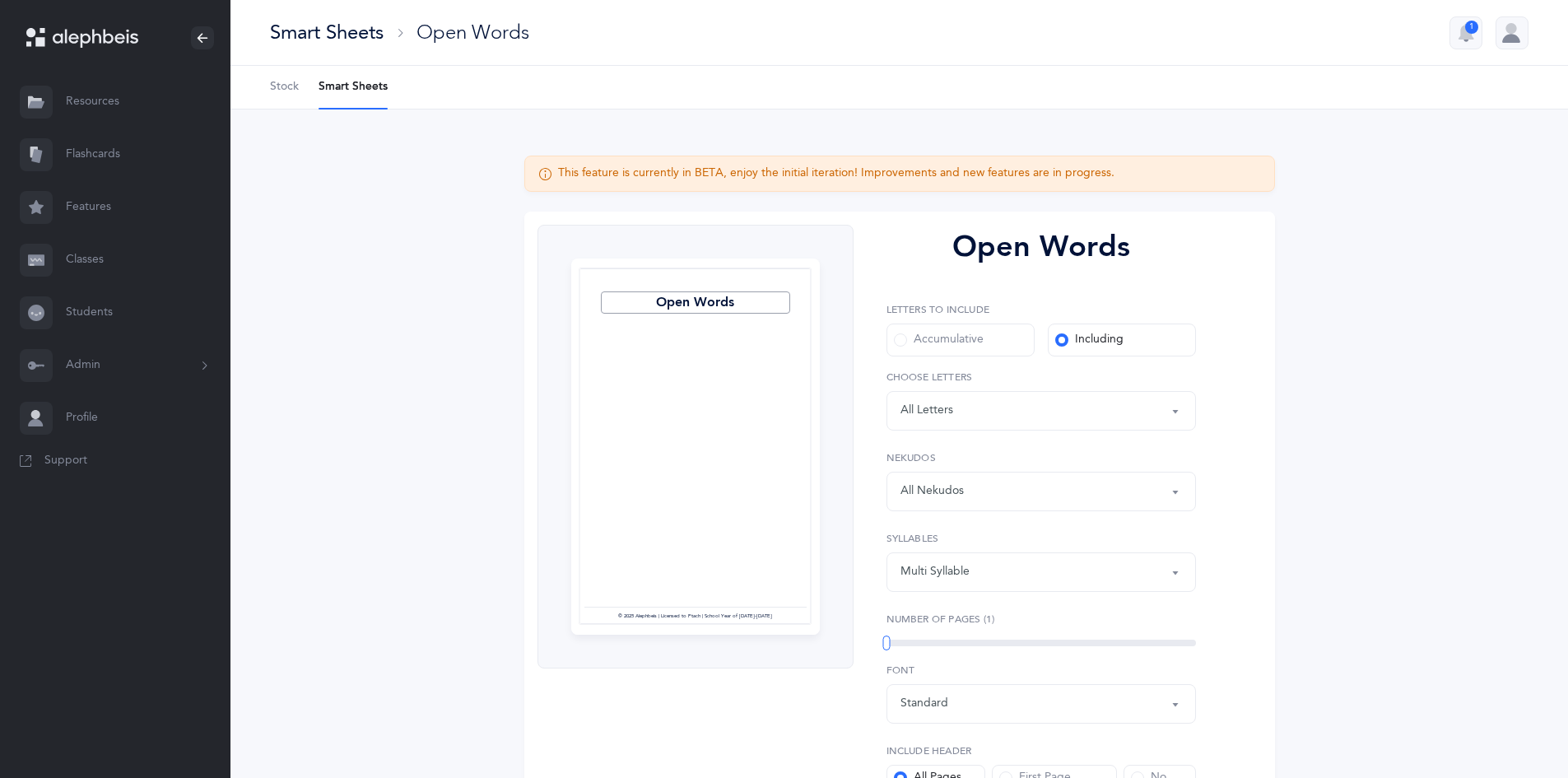
click at [1105, 402] on div "Words including: All Letters" at bounding box center [1041, 410] width 282 height 28
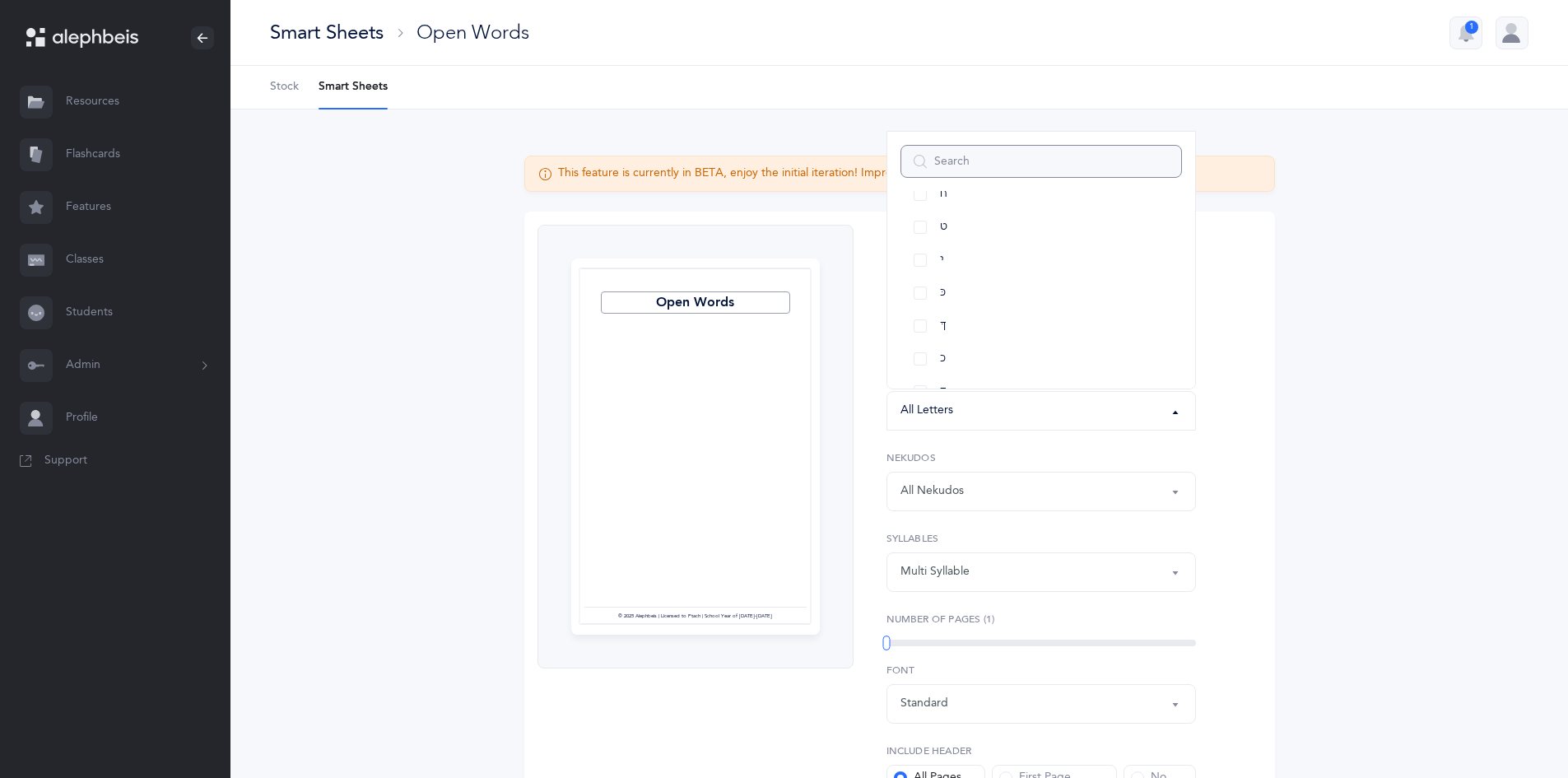
scroll to position [329, 0]
drag, startPoint x: 922, startPoint y: 284, endPoint x: 926, endPoint y: 301, distance: 17.5
click at [922, 285] on link "כּ" at bounding box center [1041, 286] width 282 height 33
select select "82"
drag, startPoint x: 926, startPoint y: 314, endPoint x: 926, endPoint y: 328, distance: 14.0
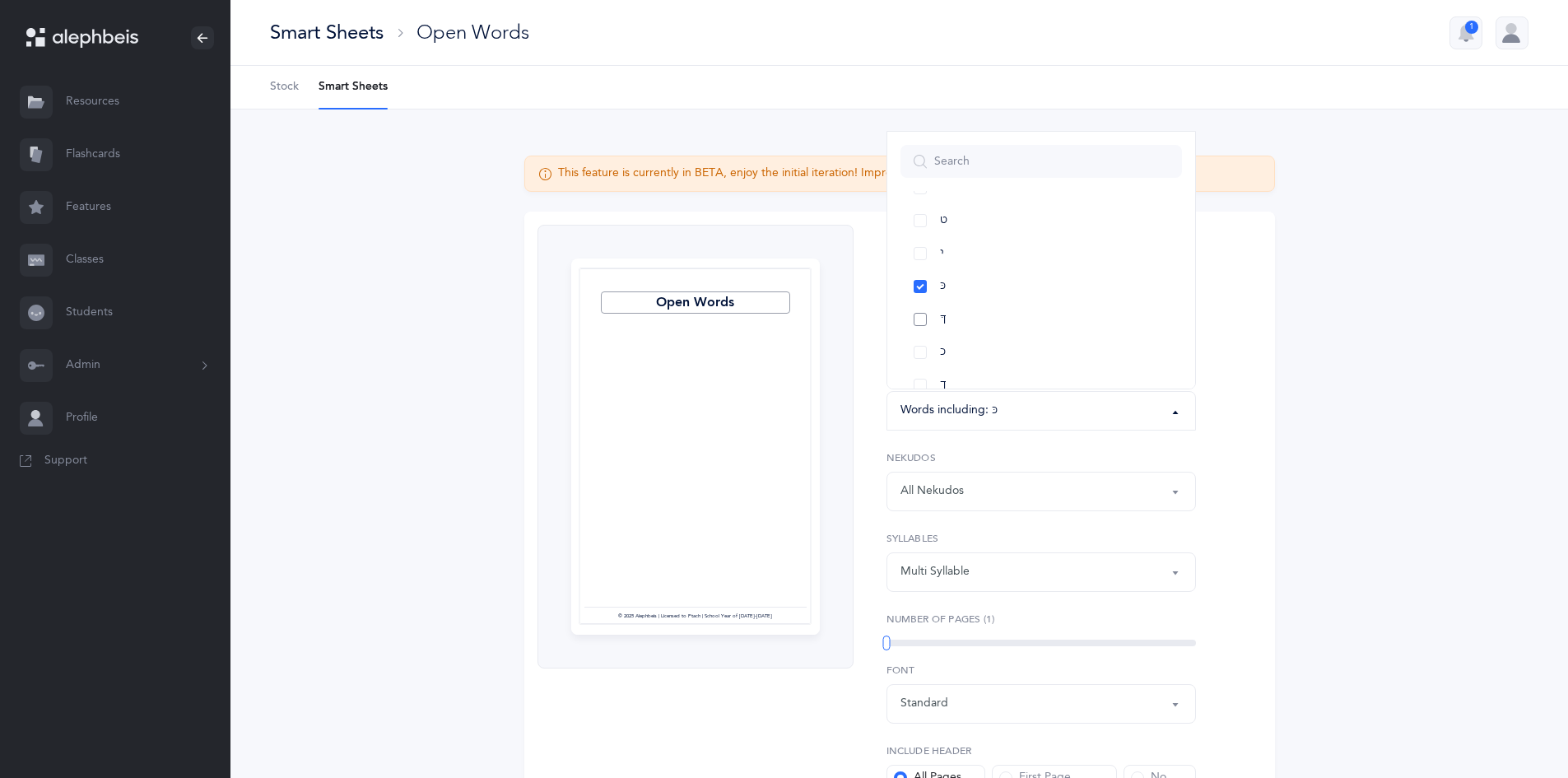
click at [926, 316] on link "ךּ" at bounding box center [1041, 320] width 282 height 33
click at [914, 357] on link "כ" at bounding box center [1041, 352] width 282 height 33
click at [922, 380] on link "ך" at bounding box center [1041, 385] width 282 height 33
click at [917, 199] on link "ק" at bounding box center [1041, 194] width 282 height 33
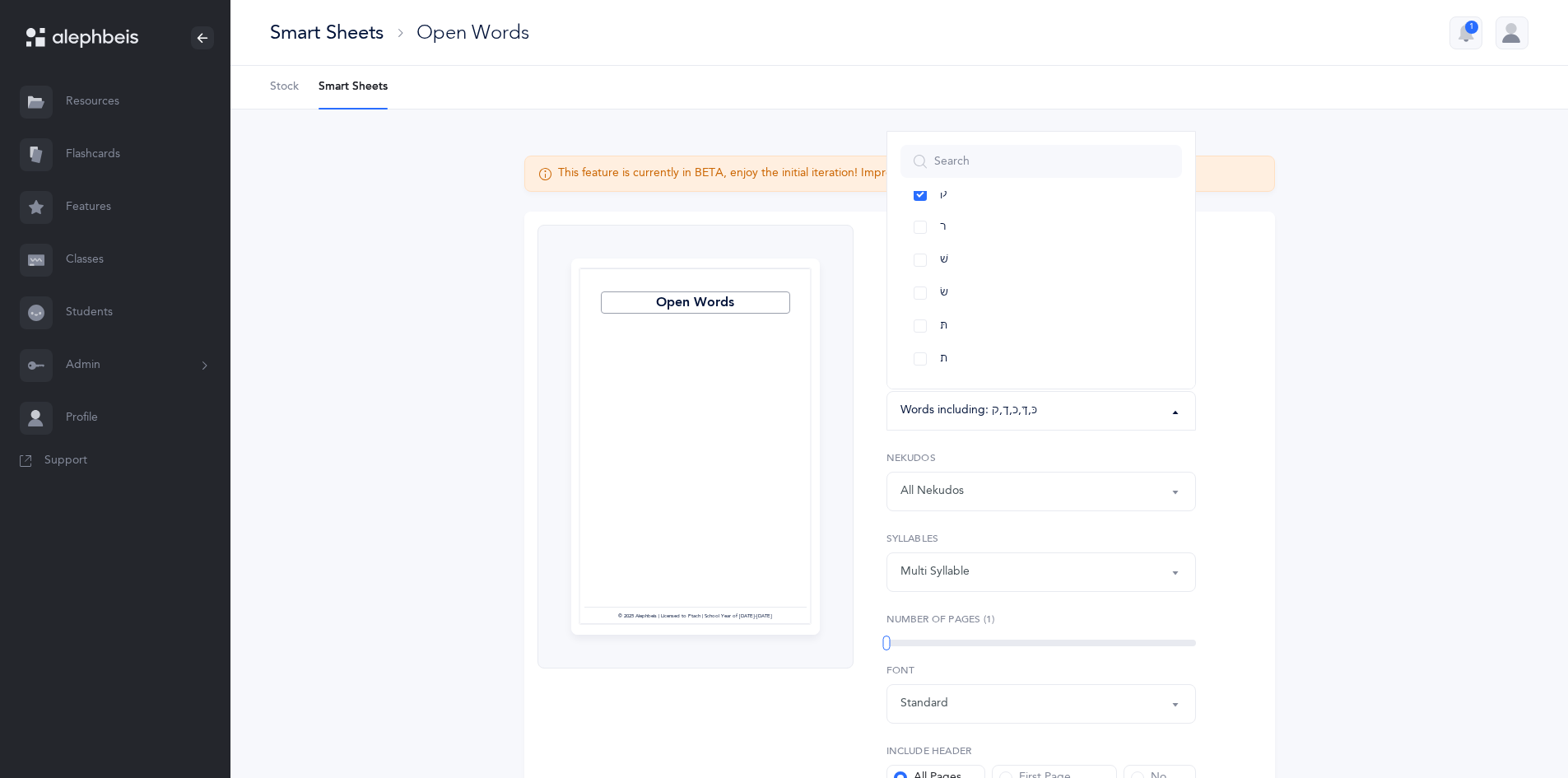
click at [956, 496] on div "All Nekudos" at bounding box center [932, 491] width 63 height 18
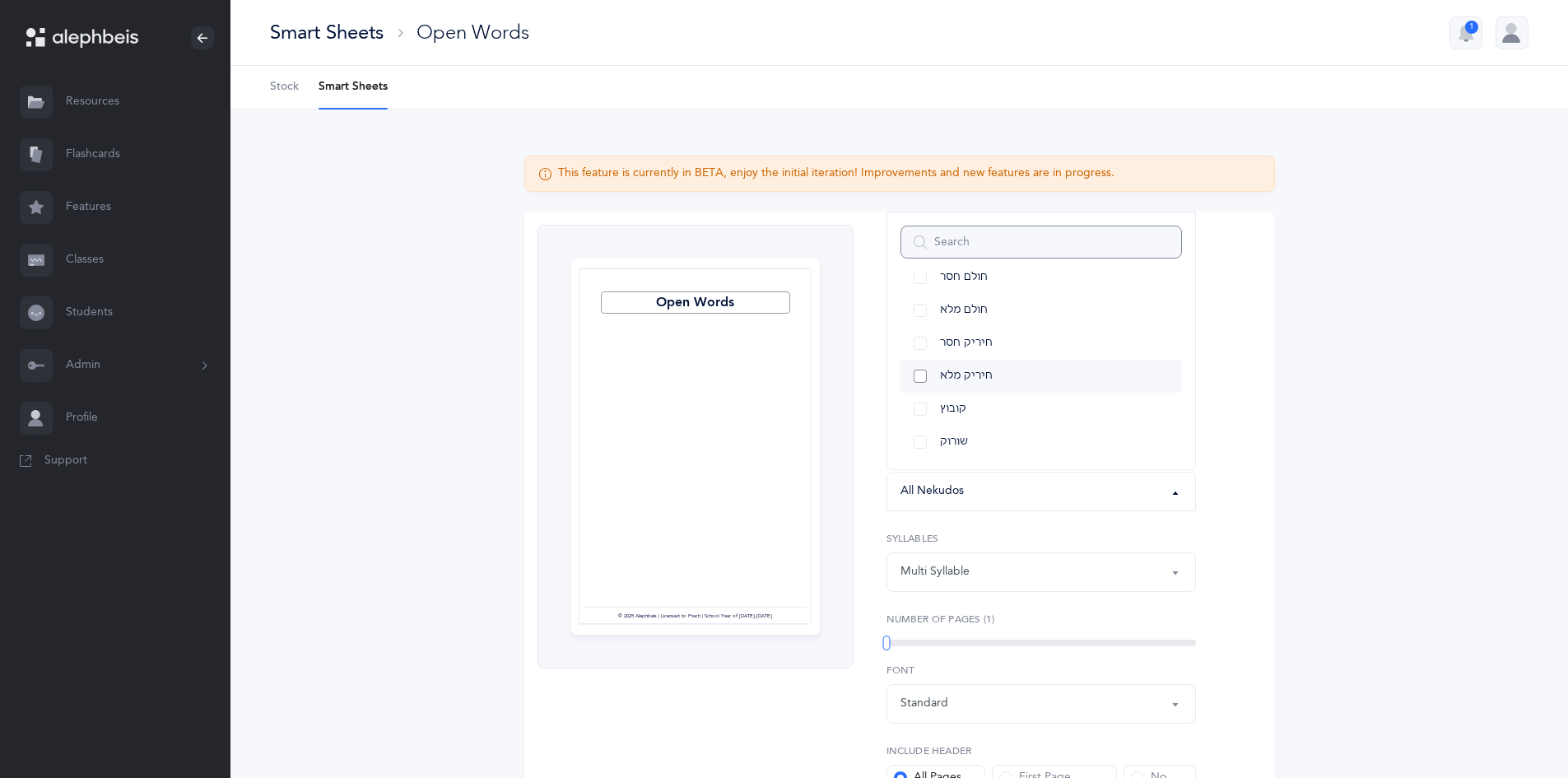
scroll to position [224, 0]
click at [904, 337] on link "חיריק חסר" at bounding box center [1041, 341] width 282 height 33
click at [925, 370] on link "חיריק מלא" at bounding box center [1041, 374] width 282 height 33
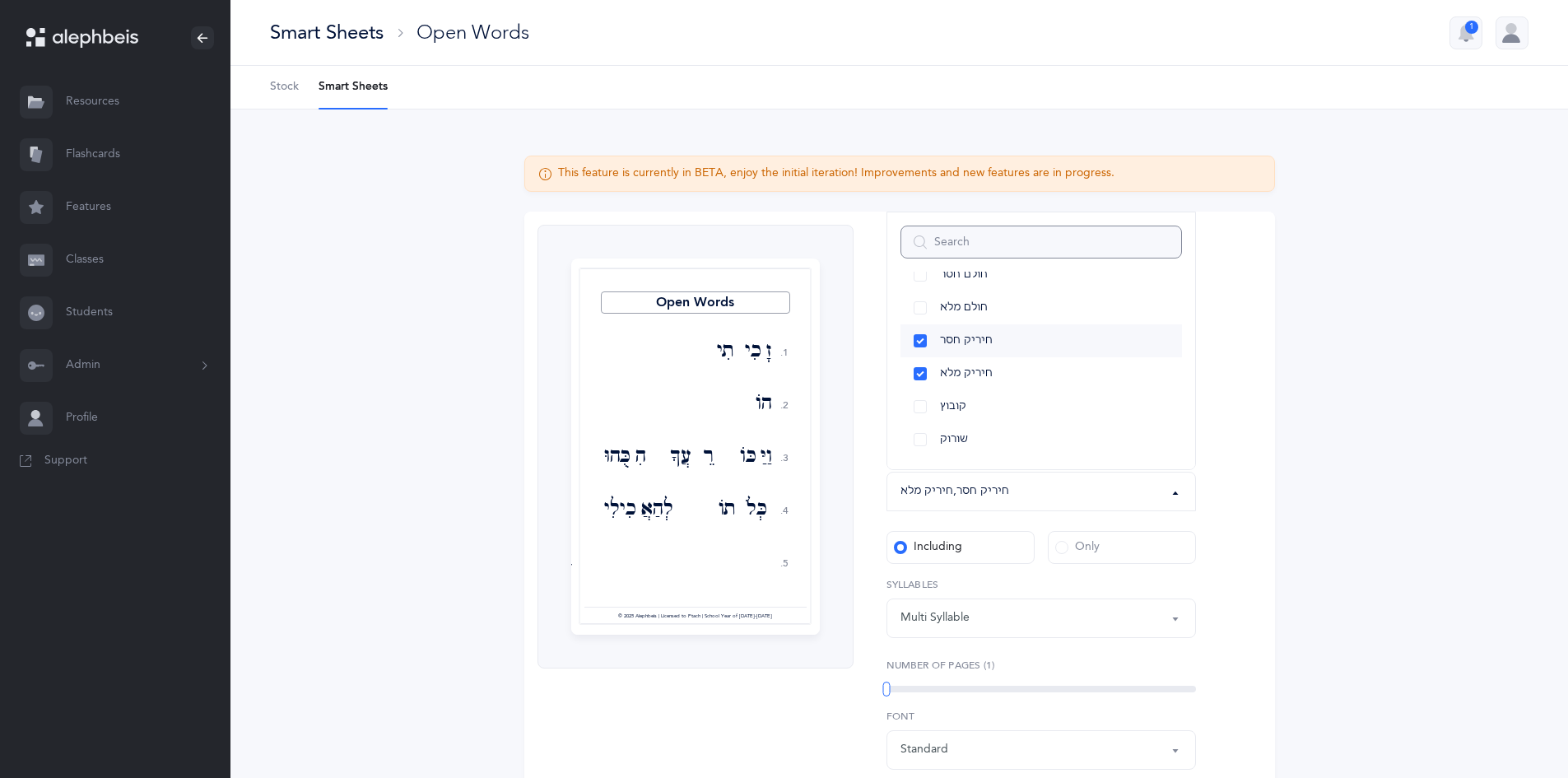
scroll to position [0, 0]
click at [909, 455] on link "שוא" at bounding box center [1041, 466] width 282 height 33
select select "32"
click at [1065, 536] on label "Only" at bounding box center [1122, 547] width 148 height 33
click at [0, 0] on input "Only" at bounding box center [0, 0] width 0 height 0
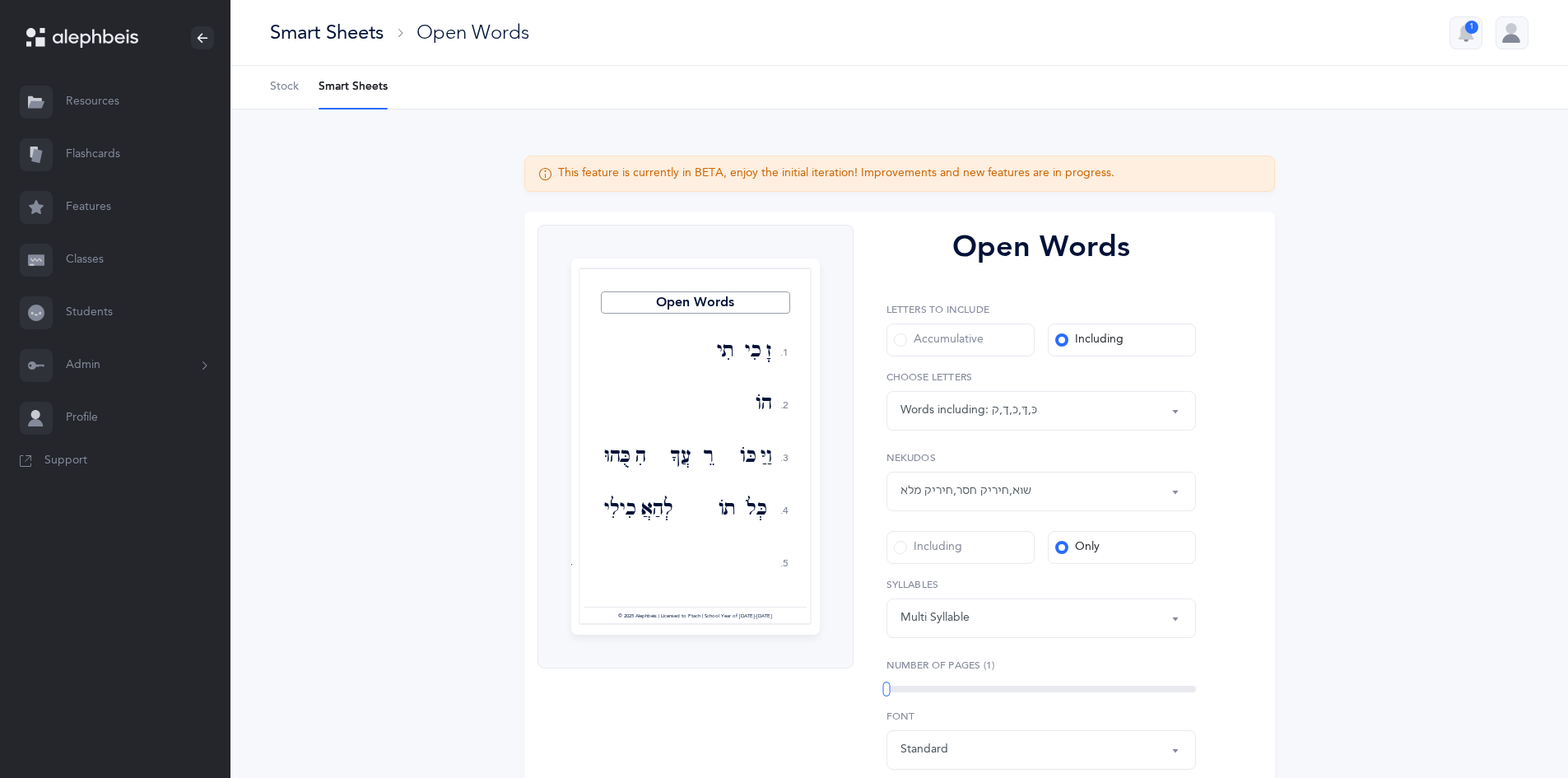
click at [930, 547] on div "Including" at bounding box center [928, 547] width 69 height 17
click at [0, 0] on input "Including" at bounding box center [0, 0] width 0 height 0
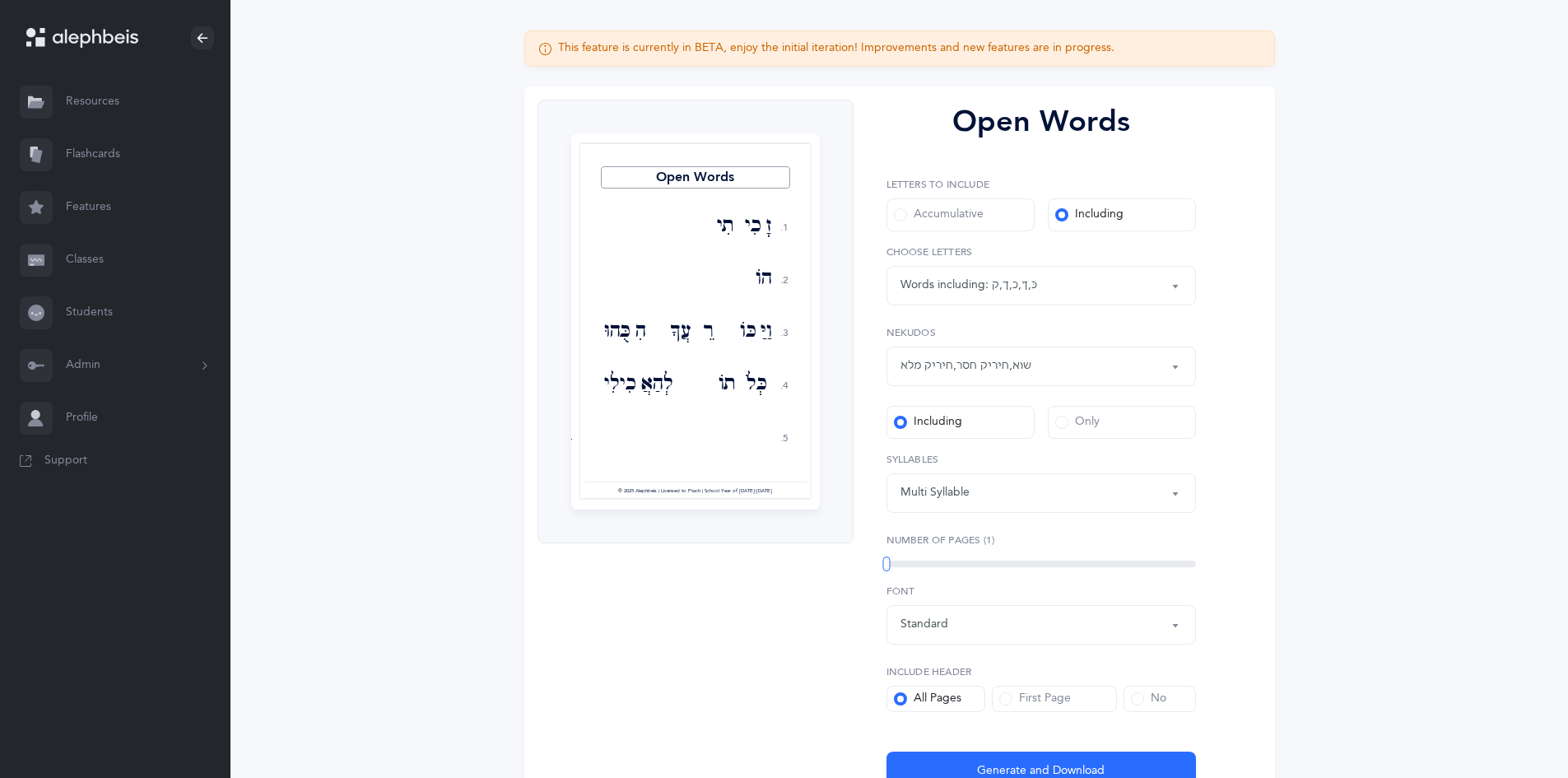
scroll to position [165, 0]
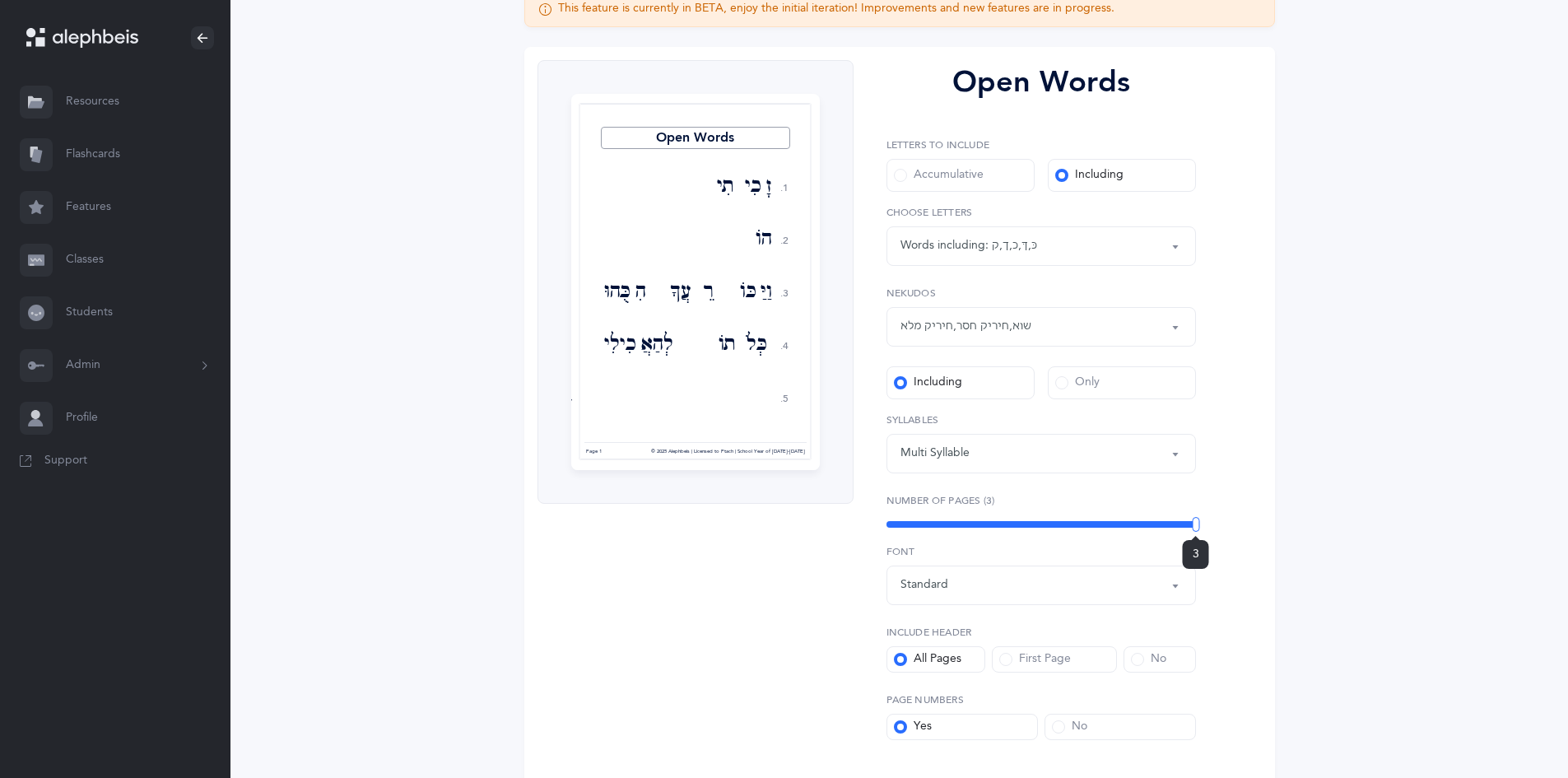
drag, startPoint x: 888, startPoint y: 521, endPoint x: 1200, endPoint y: 563, distance: 314.8
click at [1198, 532] on div "3" at bounding box center [1196, 524] width 7 height 15
click at [1154, 662] on div "No" at bounding box center [1148, 659] width 35 height 17
click at [0, 0] on input "No" at bounding box center [0, 0] width 0 height 0
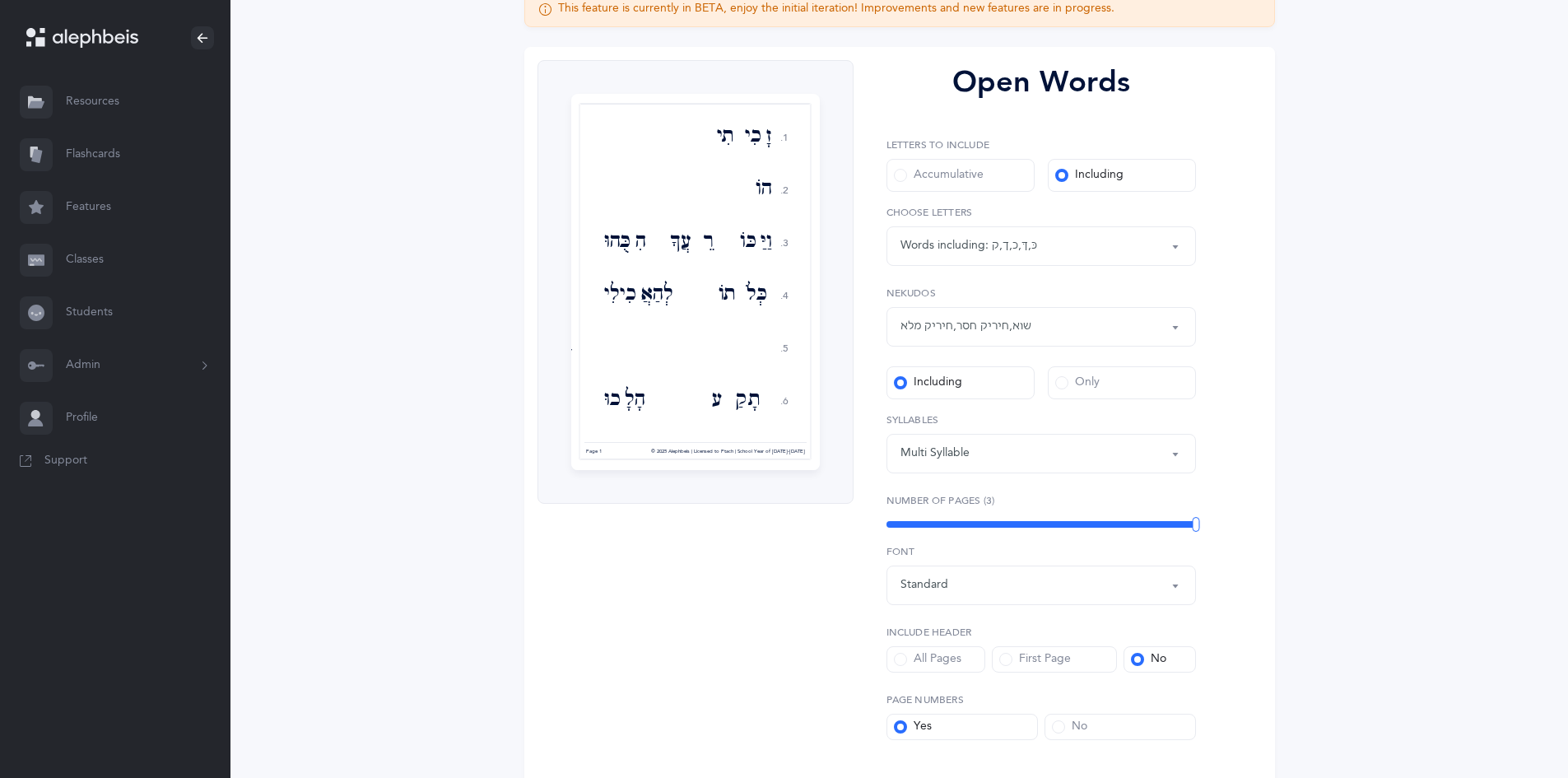
click at [1053, 727] on span at bounding box center [1058, 726] width 13 height 13
click at [0, 0] on input "No" at bounding box center [0, 0] width 0 height 0
click at [1020, 720] on label "Yes" at bounding box center [961, 726] width 151 height 26
click at [0, 0] on input "Yes" at bounding box center [0, 0] width 0 height 0
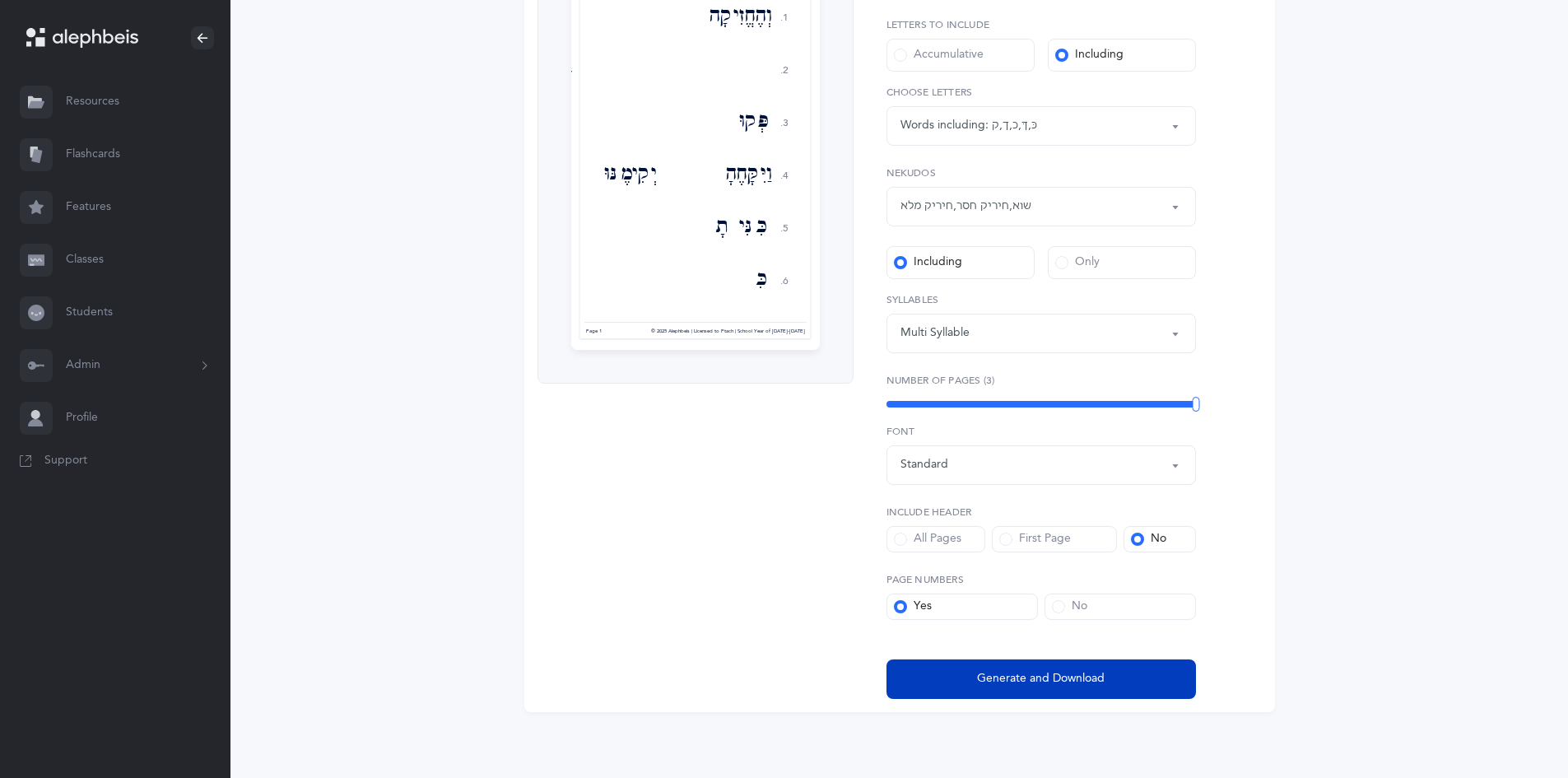
click at [1189, 684] on button "Generate and Download" at bounding box center [1041, 679] width 309 height 40
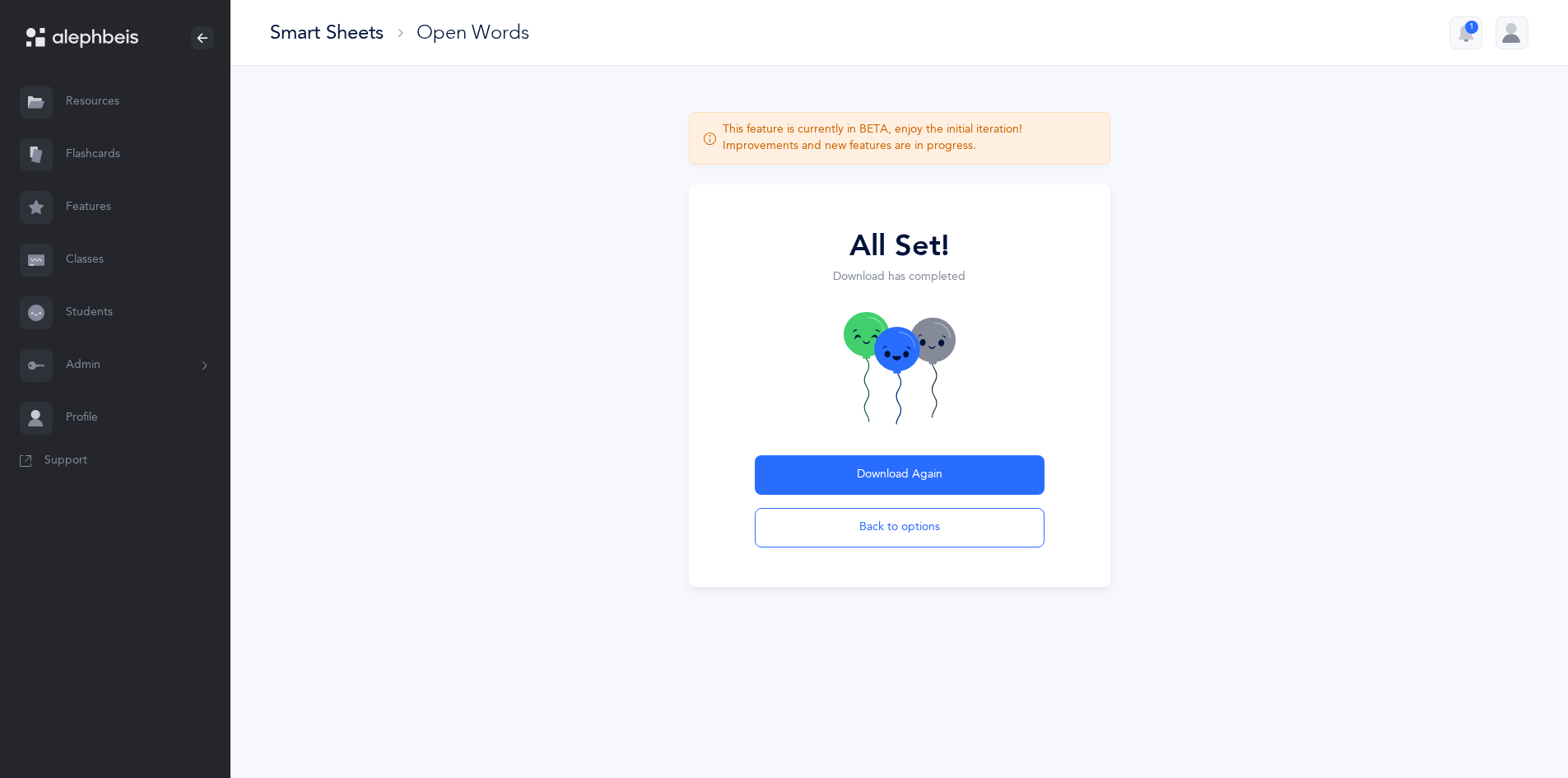
scroll to position [0, 0]
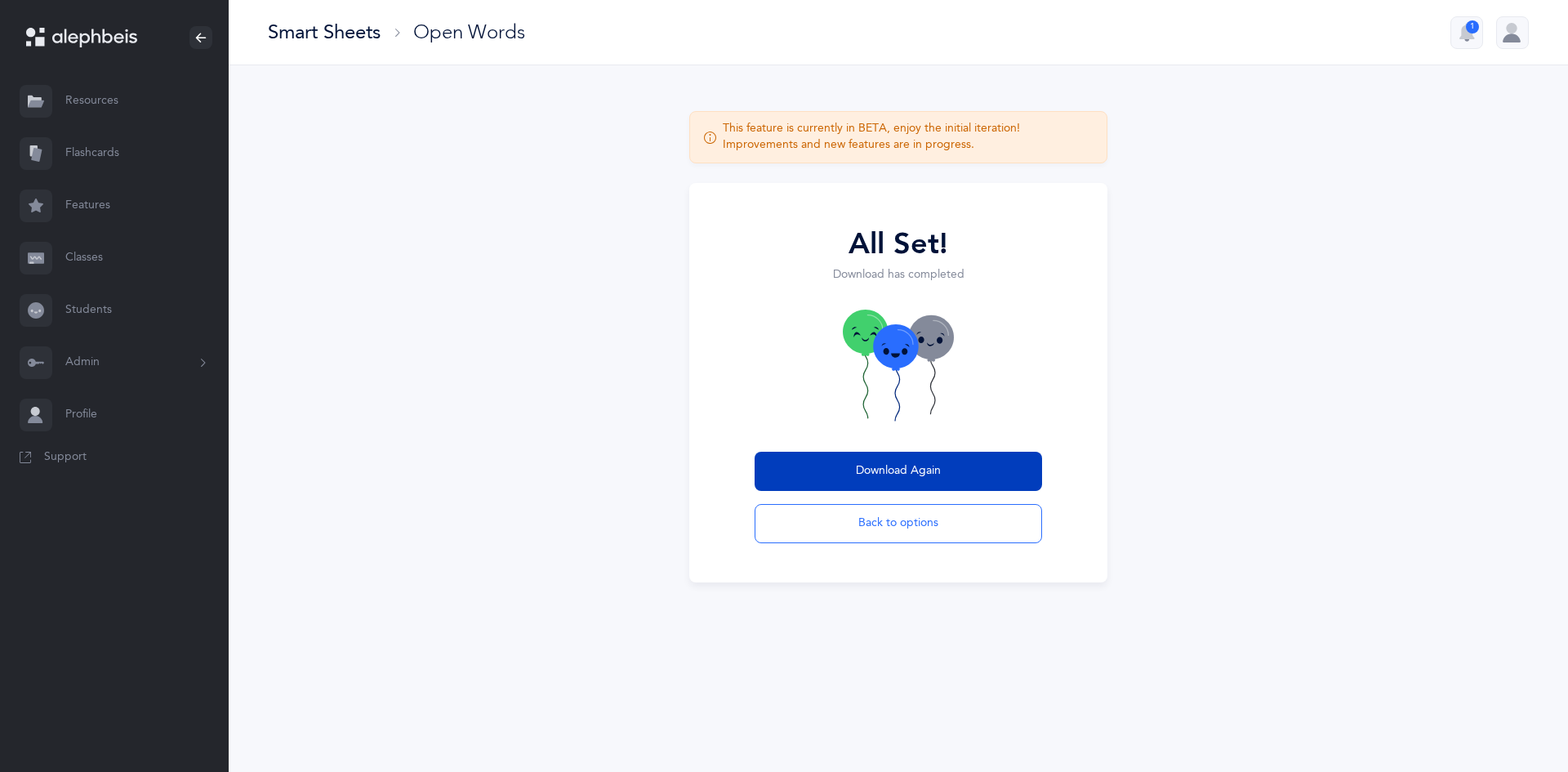
click at [942, 462] on button "Download Again" at bounding box center [898, 471] width 288 height 40
click at [859, 480] on span "Download Again" at bounding box center [898, 471] width 85 height 17
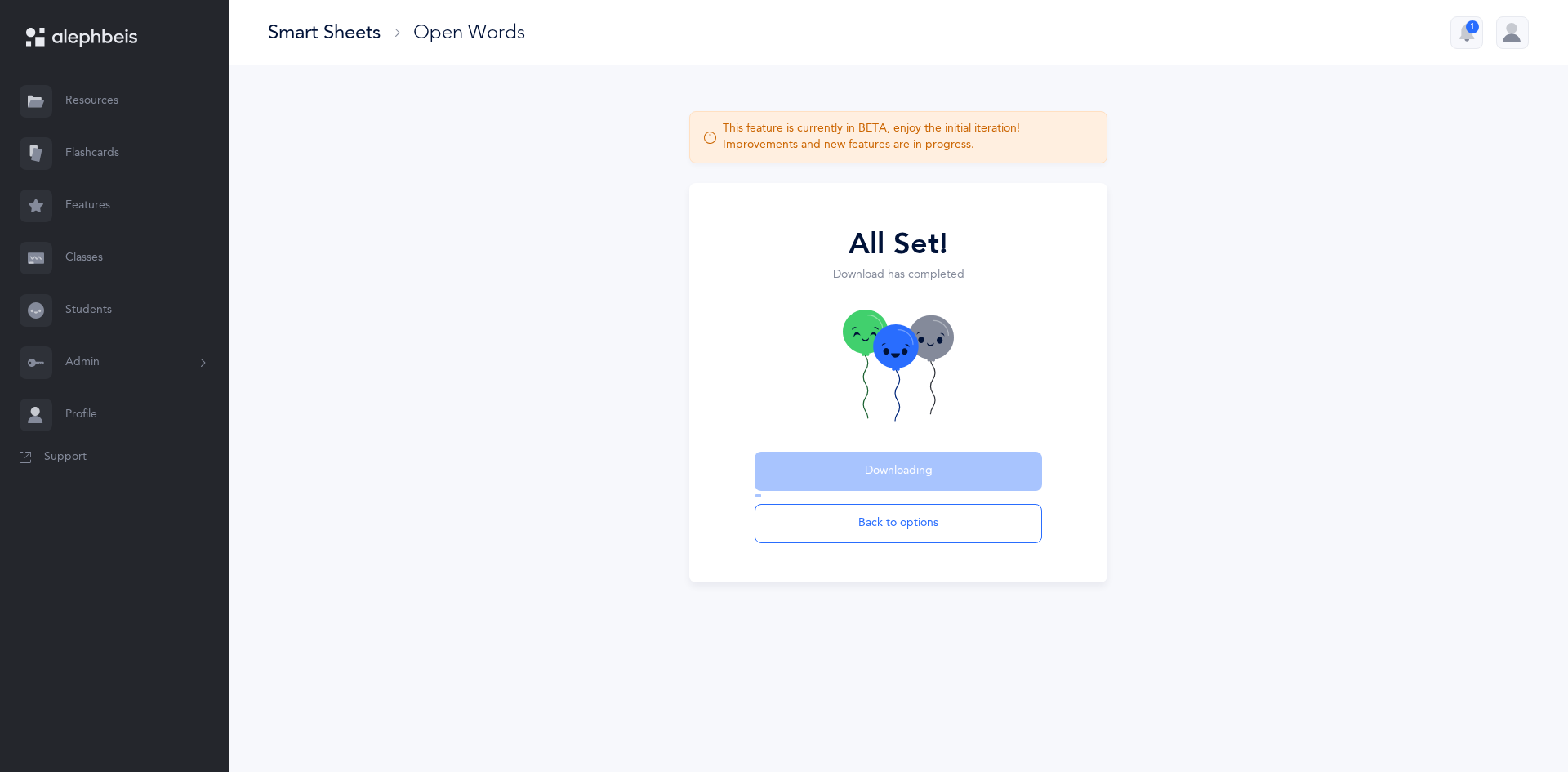
click at [876, 474] on span "Downloading" at bounding box center [899, 471] width 68 height 17
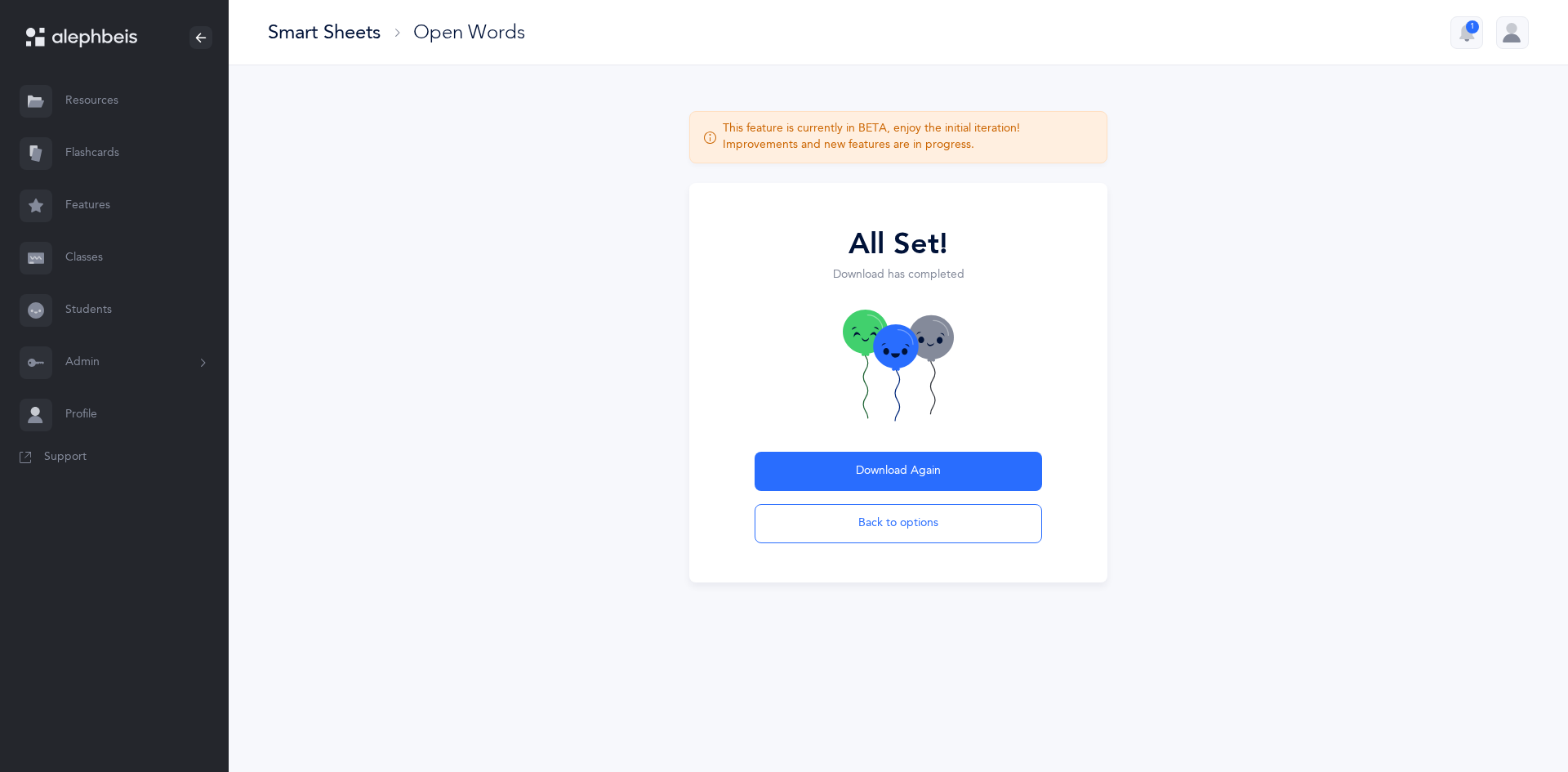
click at [87, 298] on link "Students" at bounding box center [114, 310] width 229 height 52
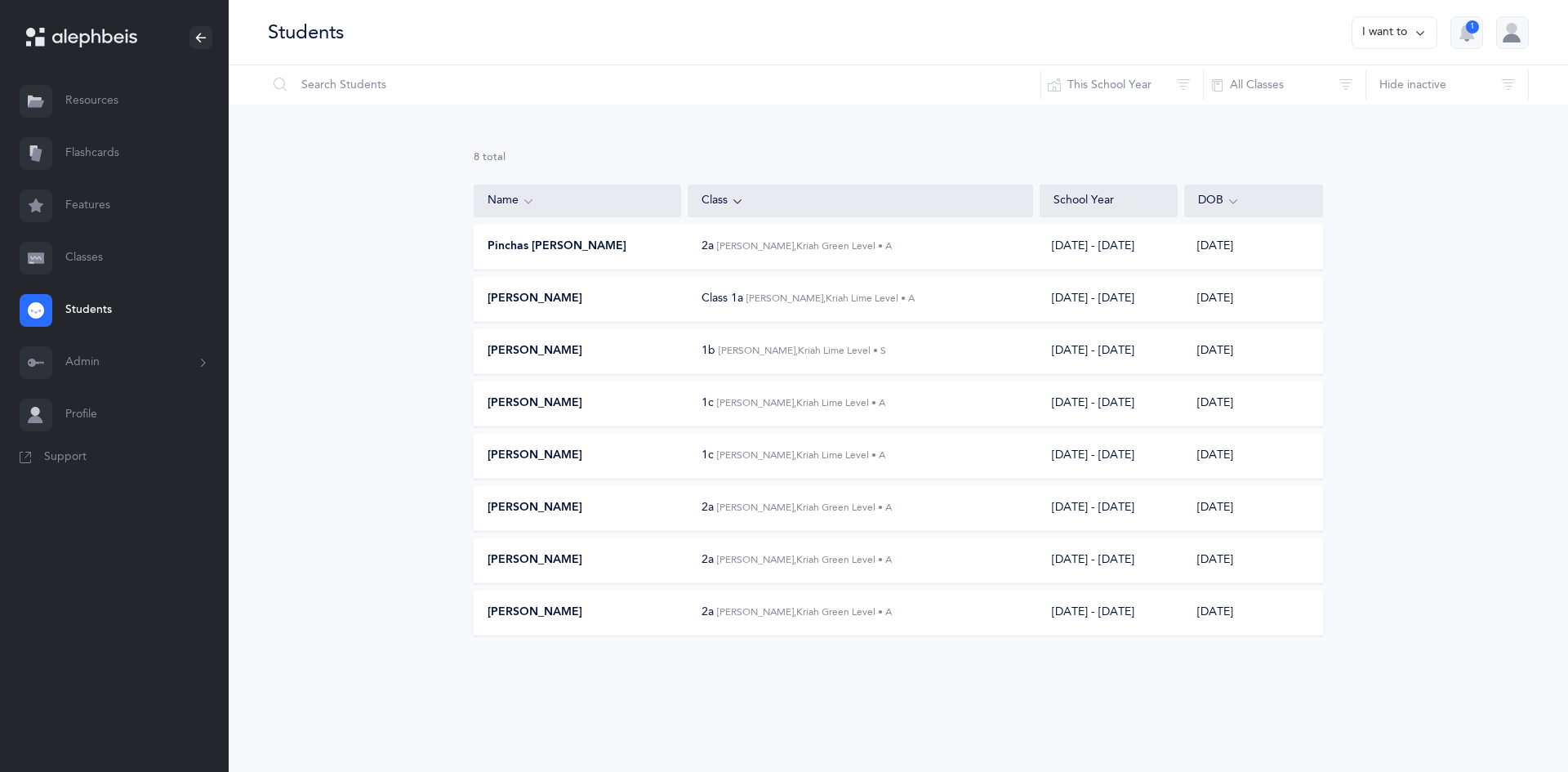
click at [1398, 35] on button "I want to" at bounding box center [1393, 33] width 85 height 33
click at [1319, 161] on div "8 results total" at bounding box center [898, 157] width 849 height 15
click at [616, 240] on div "Pinchas Eliyahu Barber" at bounding box center [578, 246] width 208 height 17
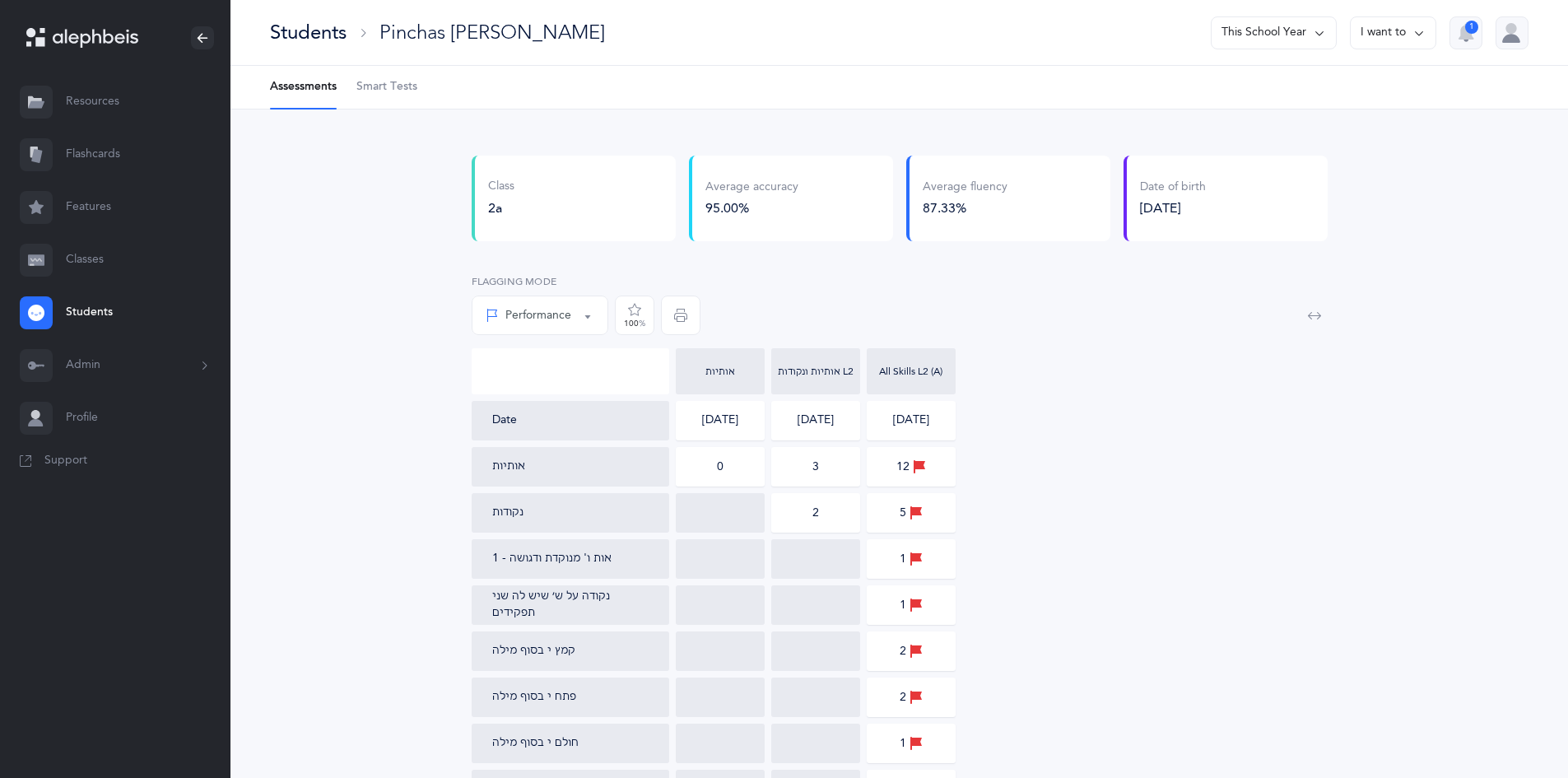
click at [1401, 33] on button "I want to" at bounding box center [1392, 33] width 86 height 33
click at [1364, 172] on button "Go to class" at bounding box center [1374, 173] width 98 height 30
click at [100, 94] on link "Resources" at bounding box center [115, 102] width 231 height 53
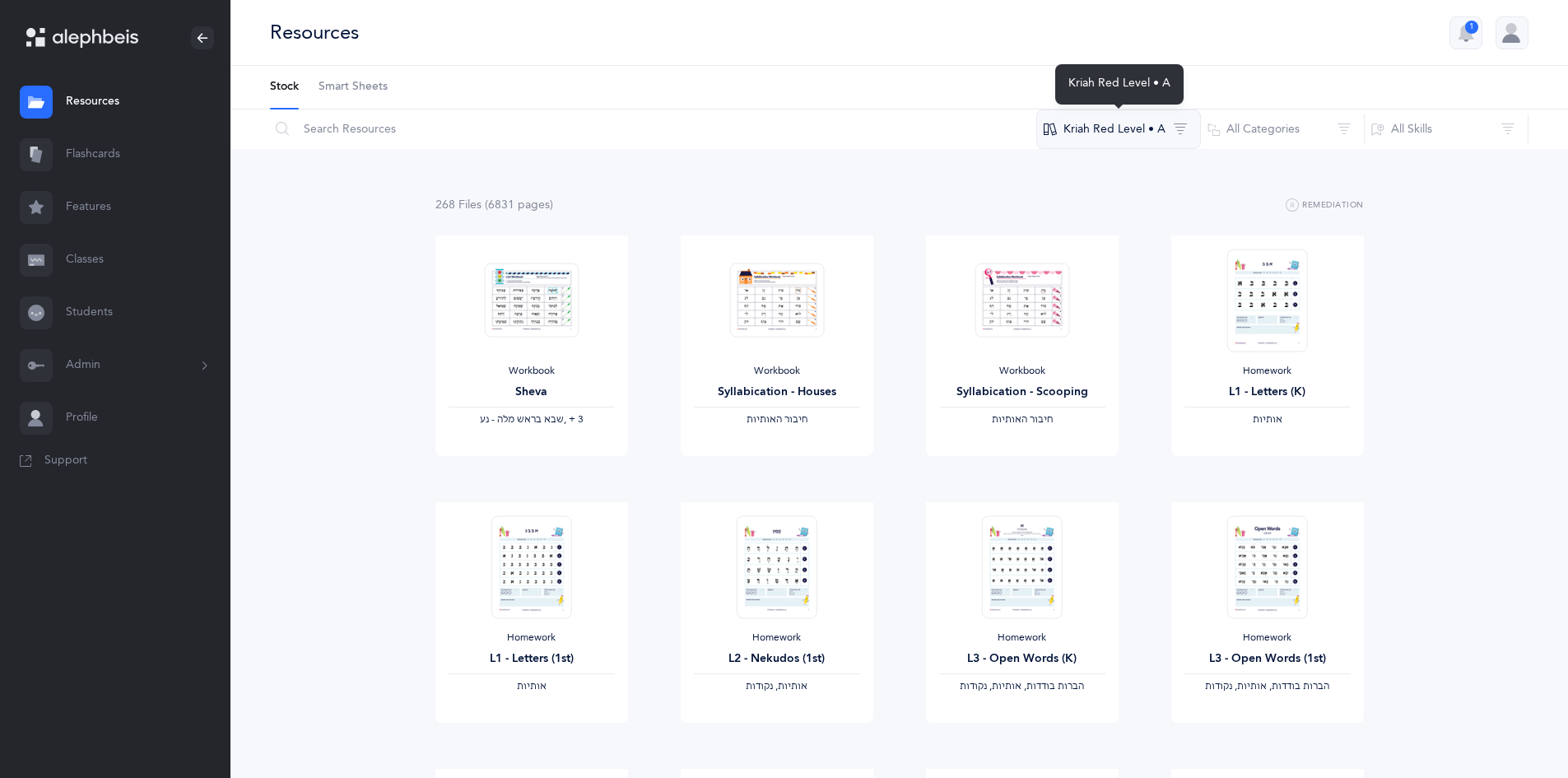
click at [1125, 125] on button "Kriah Red Level • A" at bounding box center [1119, 129] width 165 height 40
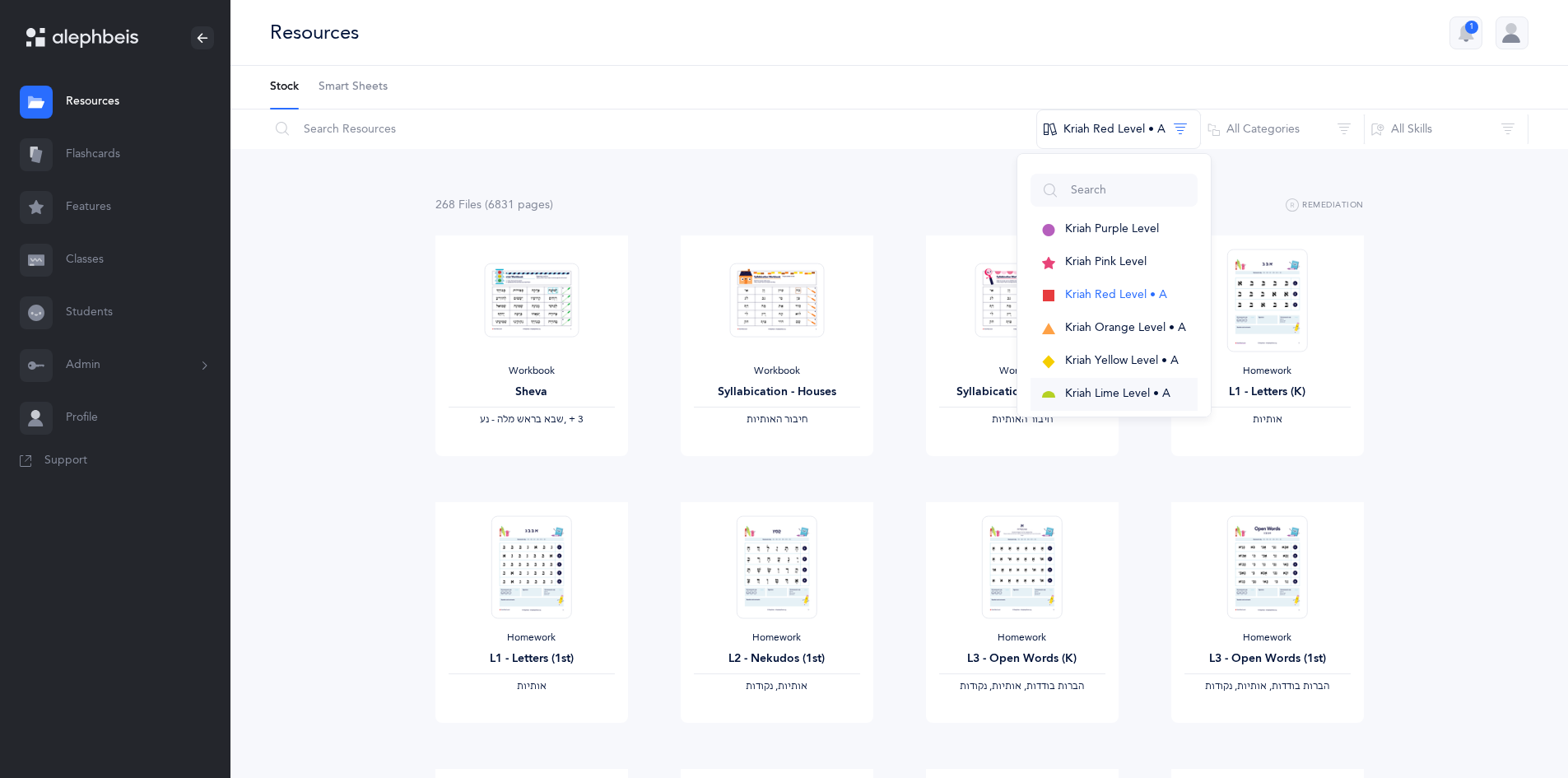
click at [1113, 388] on span "Kriah Lime Level • A" at bounding box center [1118, 394] width 106 height 13
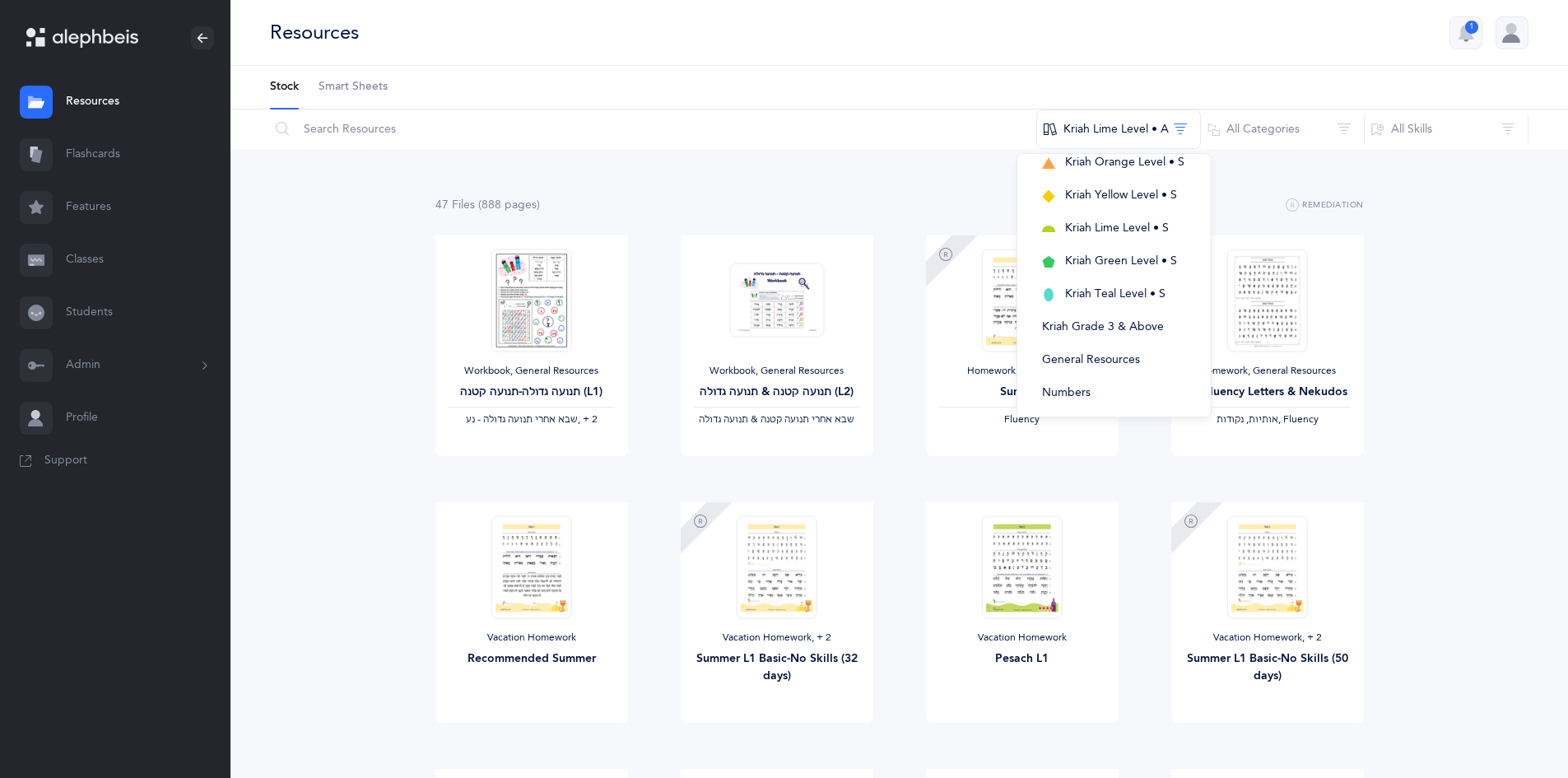
scroll to position [370, 0]
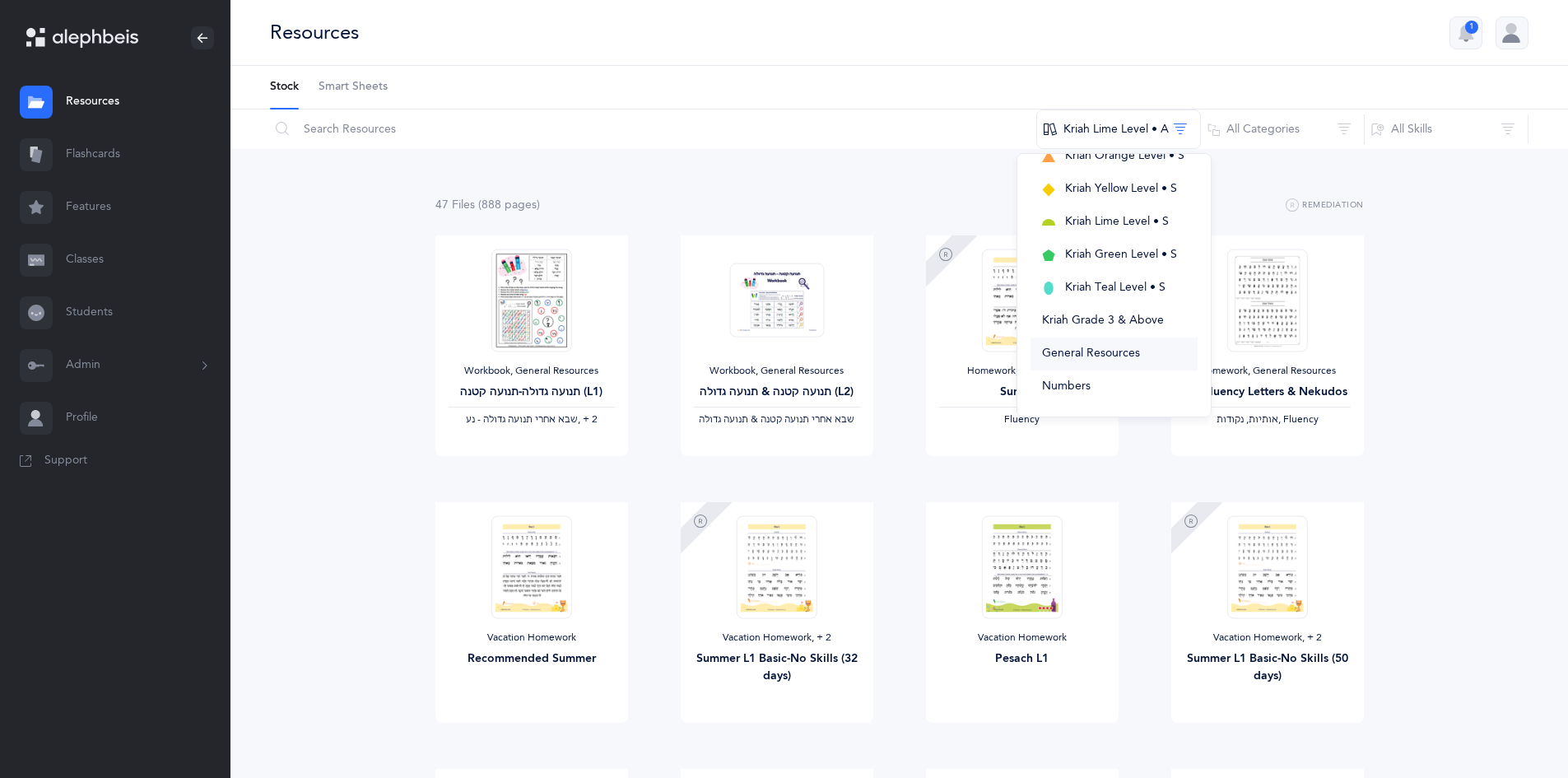
click at [1106, 346] on span "General Resources" at bounding box center [1091, 353] width 98 height 13
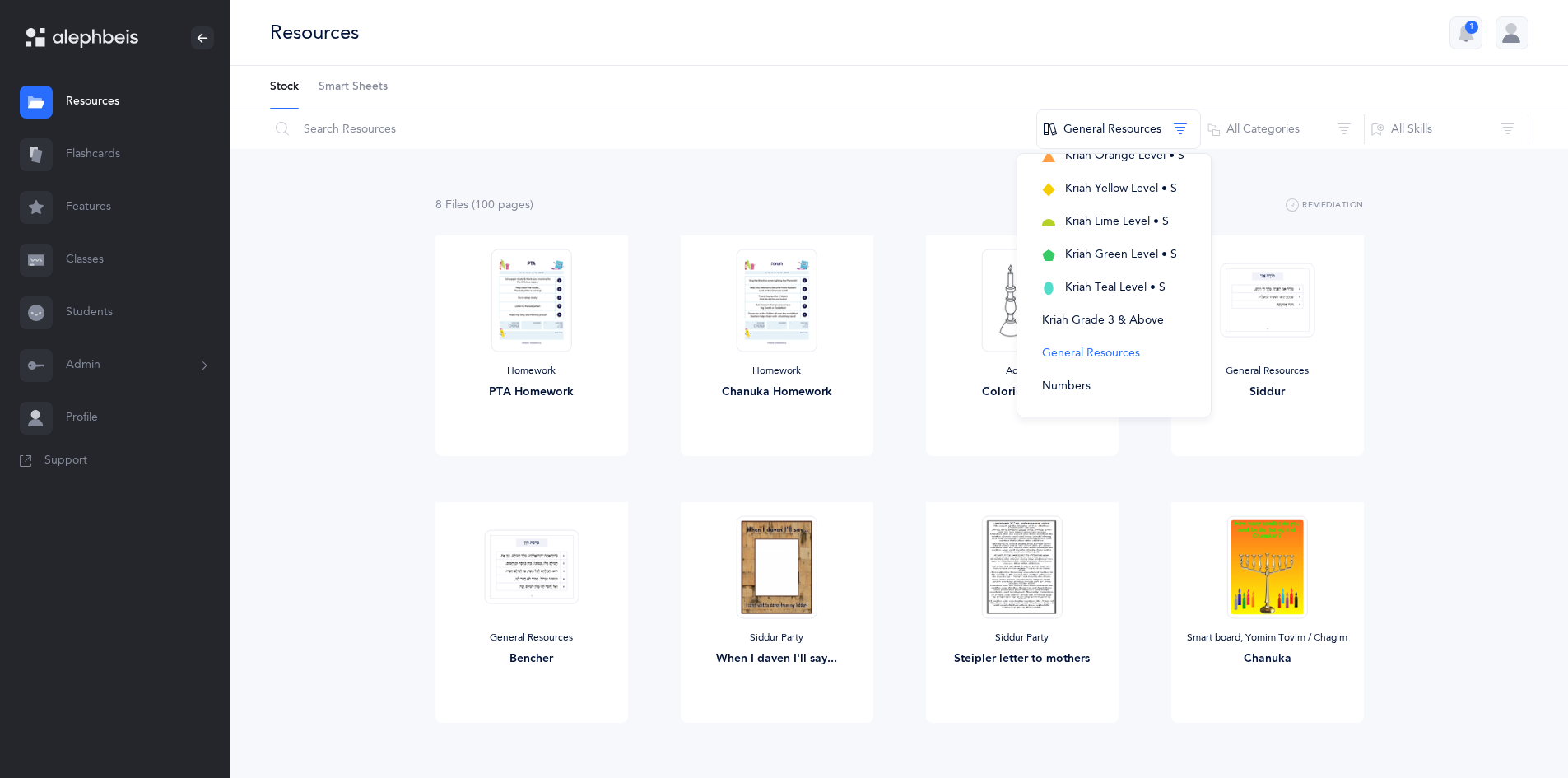
click at [347, 89] on span "Smart Sheets" at bounding box center [353, 87] width 69 height 17
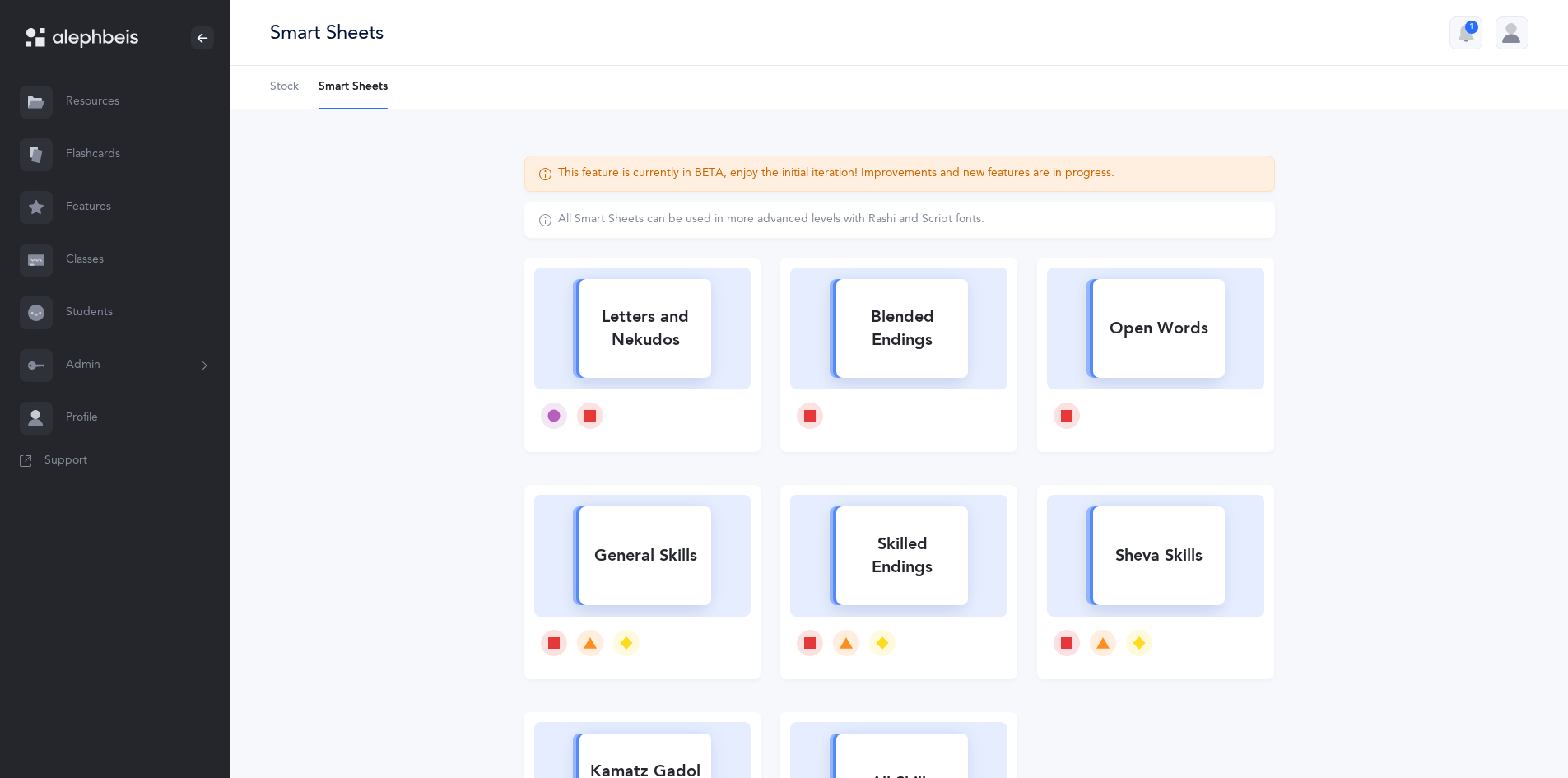
click at [1158, 550] on div "Sheva Skills" at bounding box center [1159, 556] width 132 height 43
select select
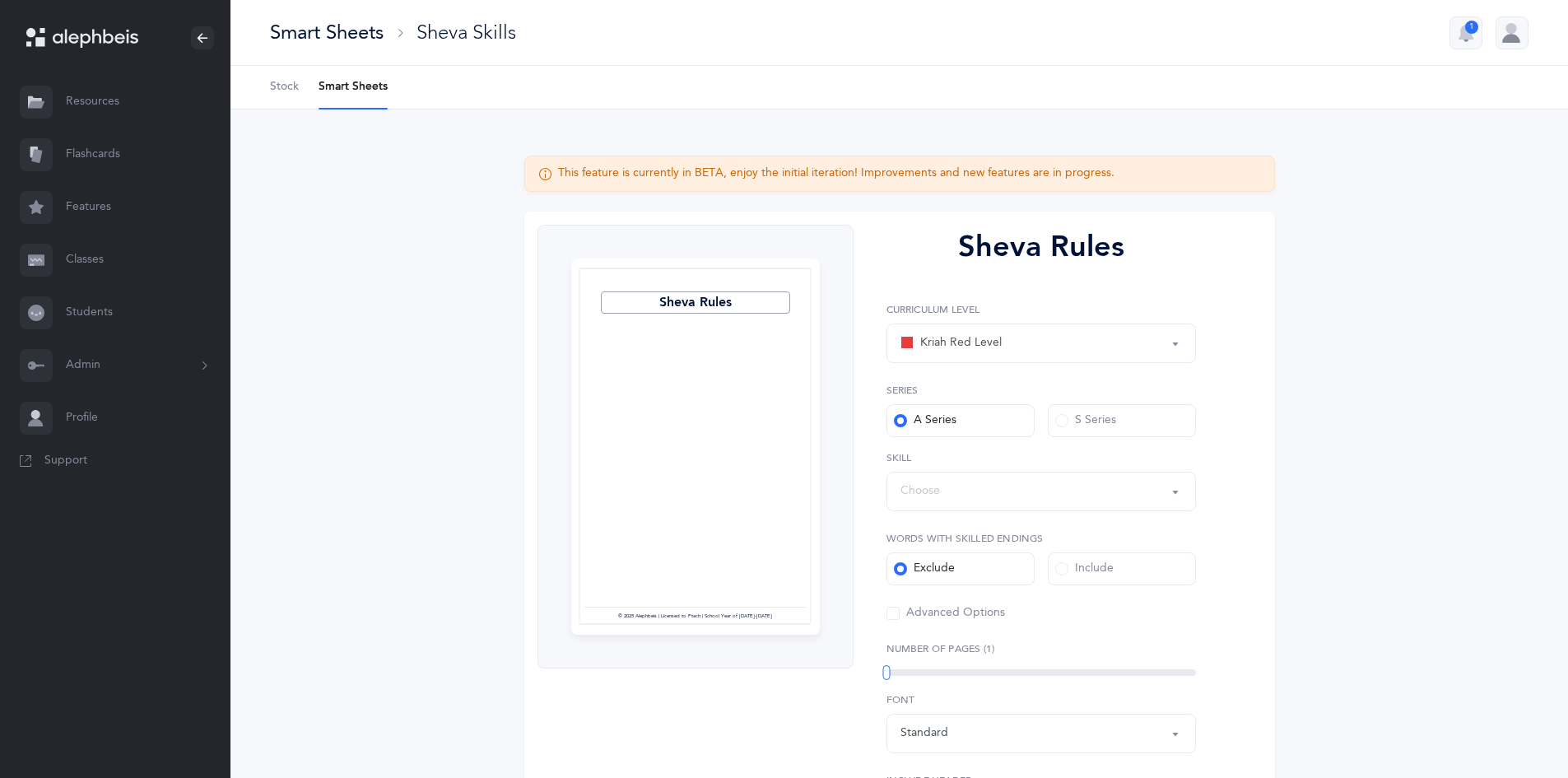
click at [969, 493] on div "Choose" at bounding box center [1041, 491] width 282 height 28
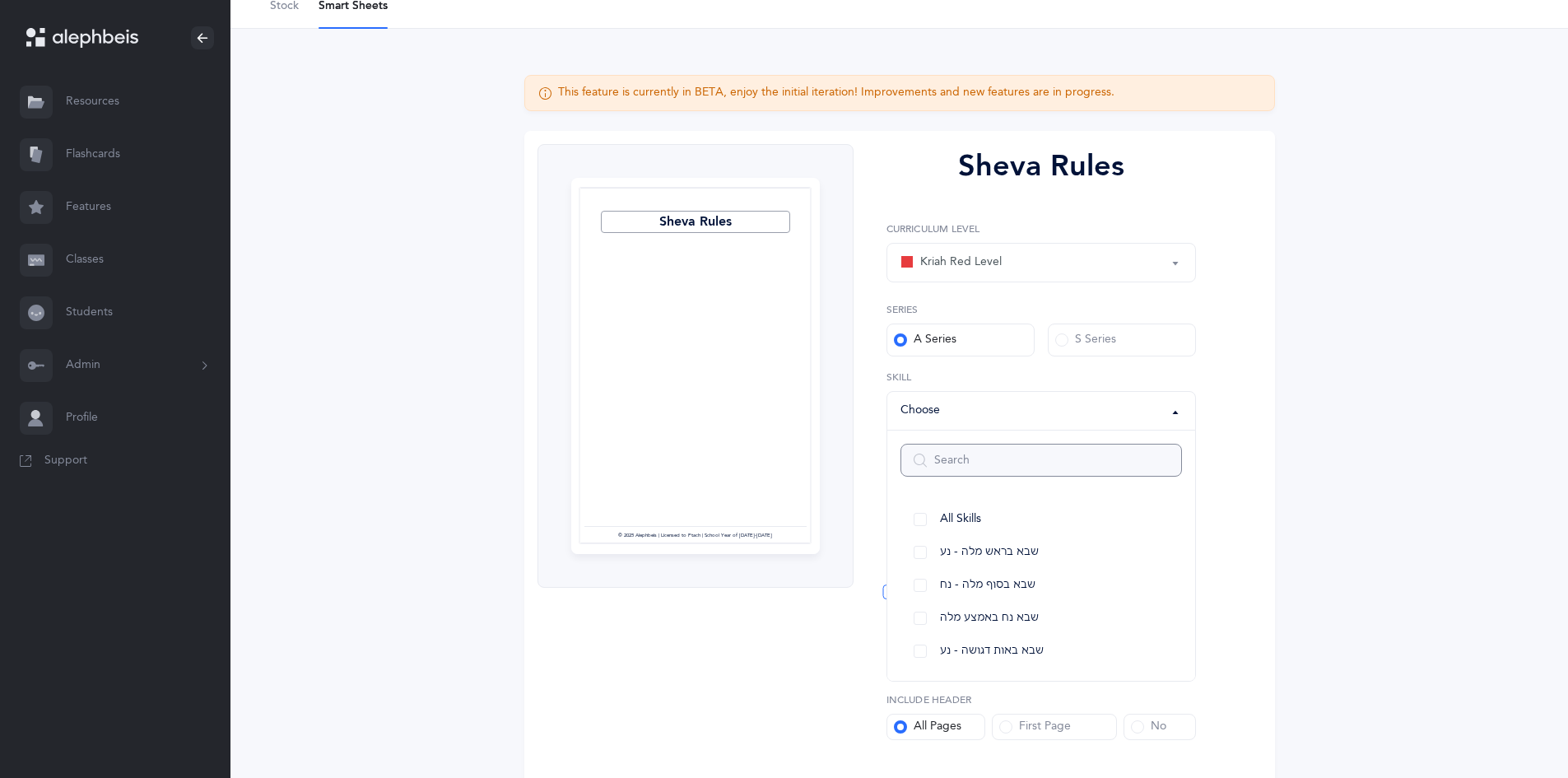
scroll to position [92, 0]
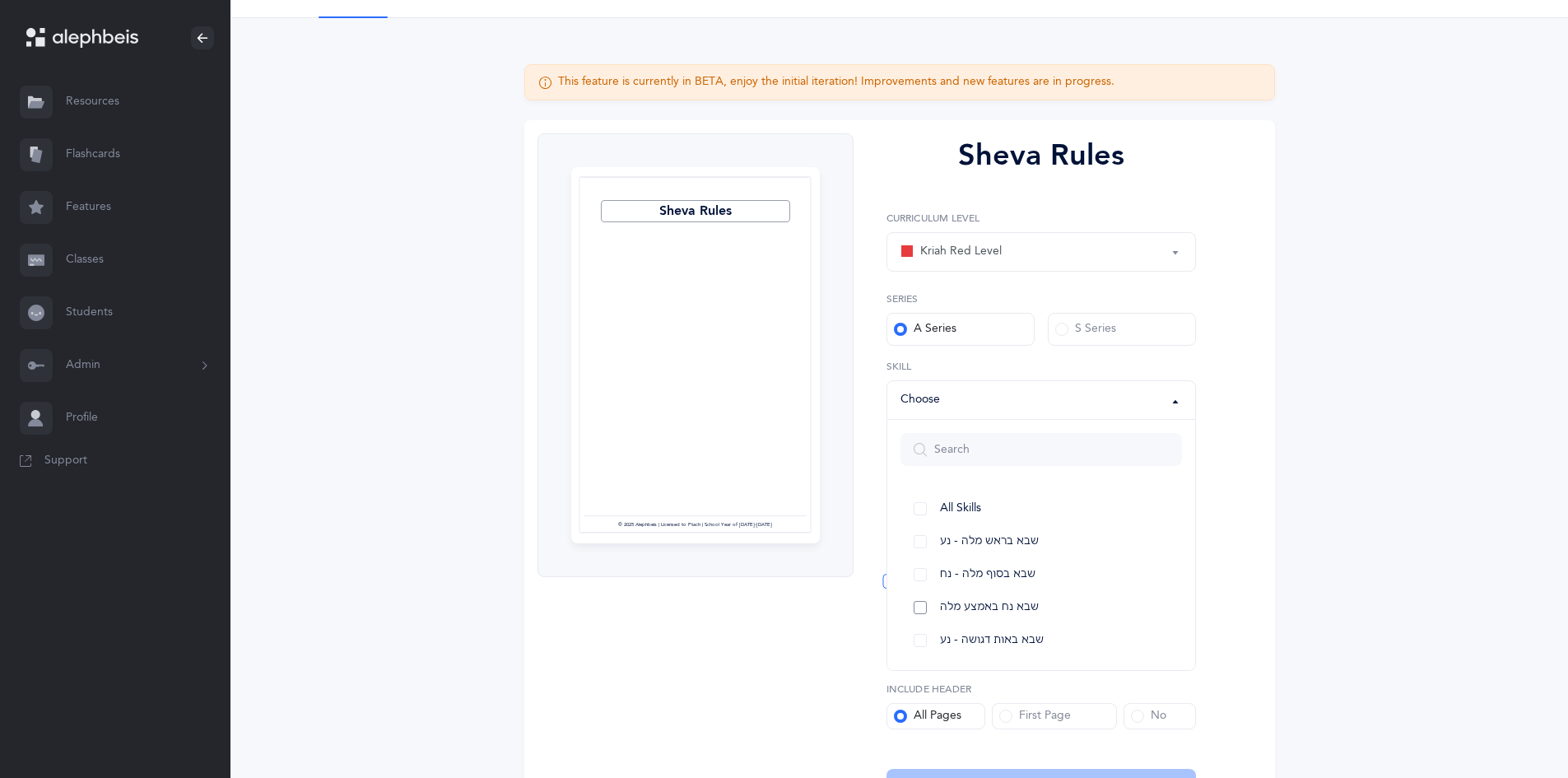
click at [916, 605] on link "שבא נח באמצע מלה" at bounding box center [1041, 608] width 282 height 33
select select "36"
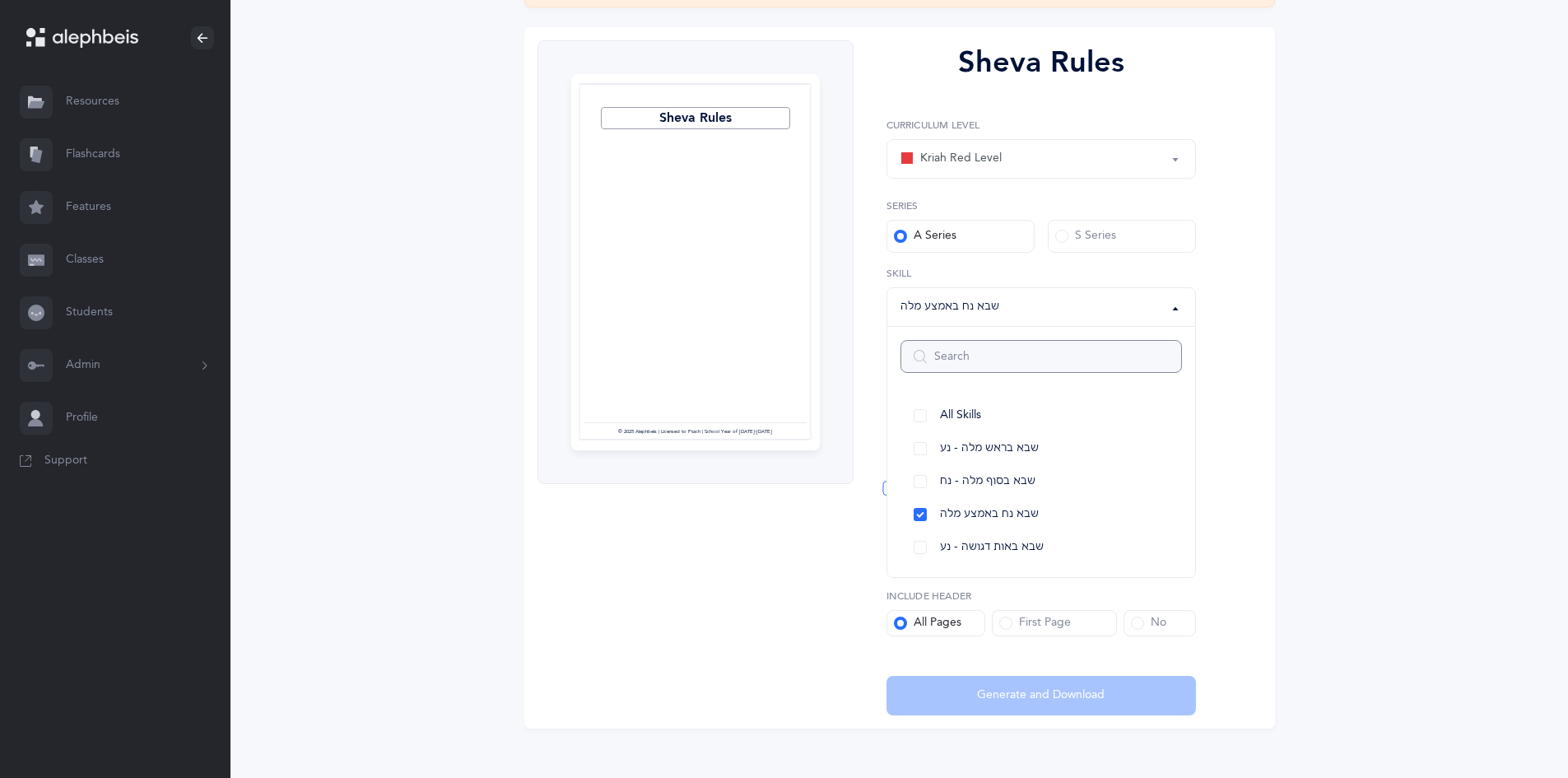
scroll to position [201, 0]
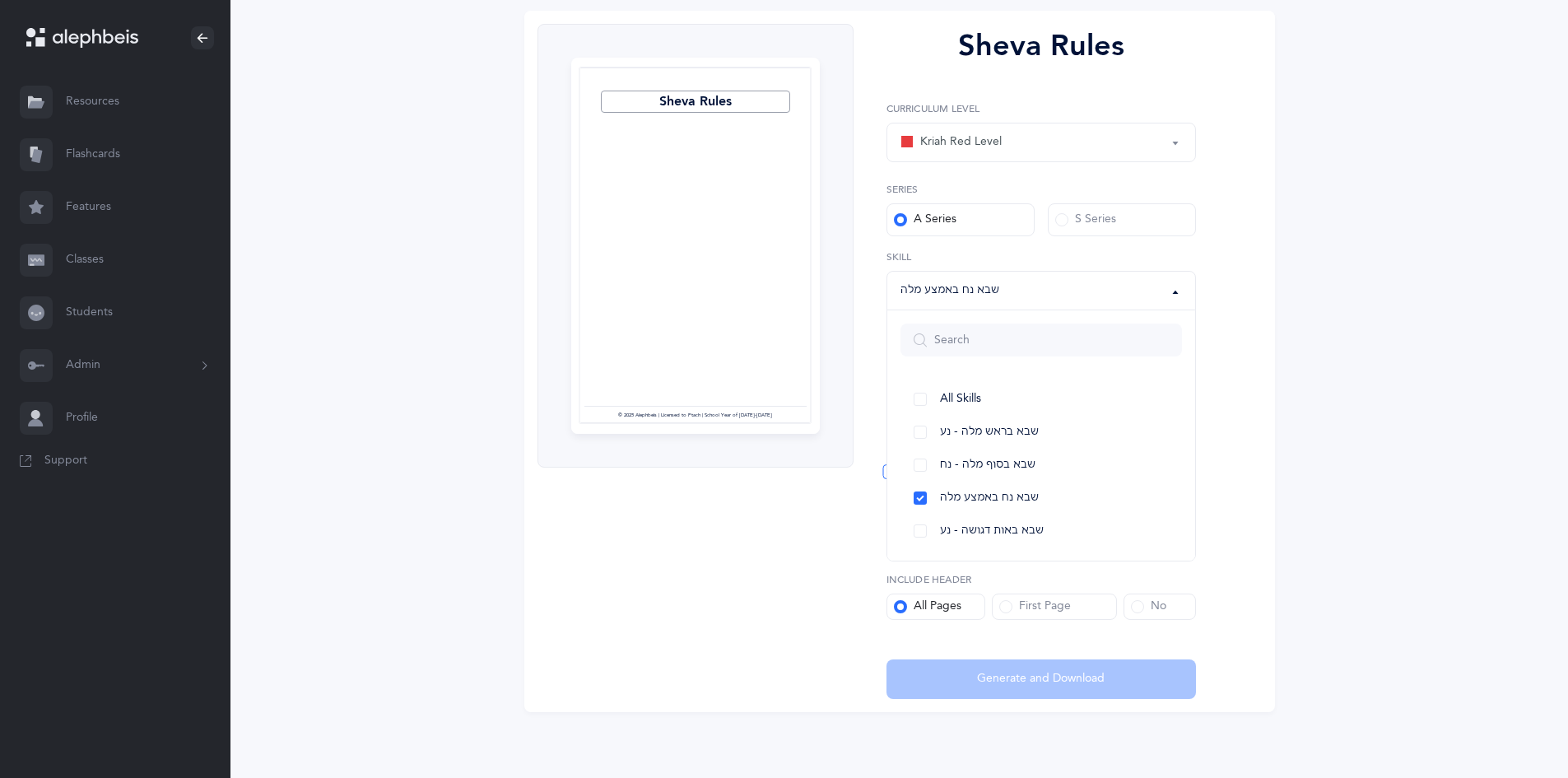
click at [1225, 535] on div "Sheva Rules Page 1 © 2025 Alephbeis | Licensed to Ptach | School Year of 2025-2…" at bounding box center [899, 361] width 750 height 701
click at [902, 365] on span at bounding box center [900, 368] width 13 height 13
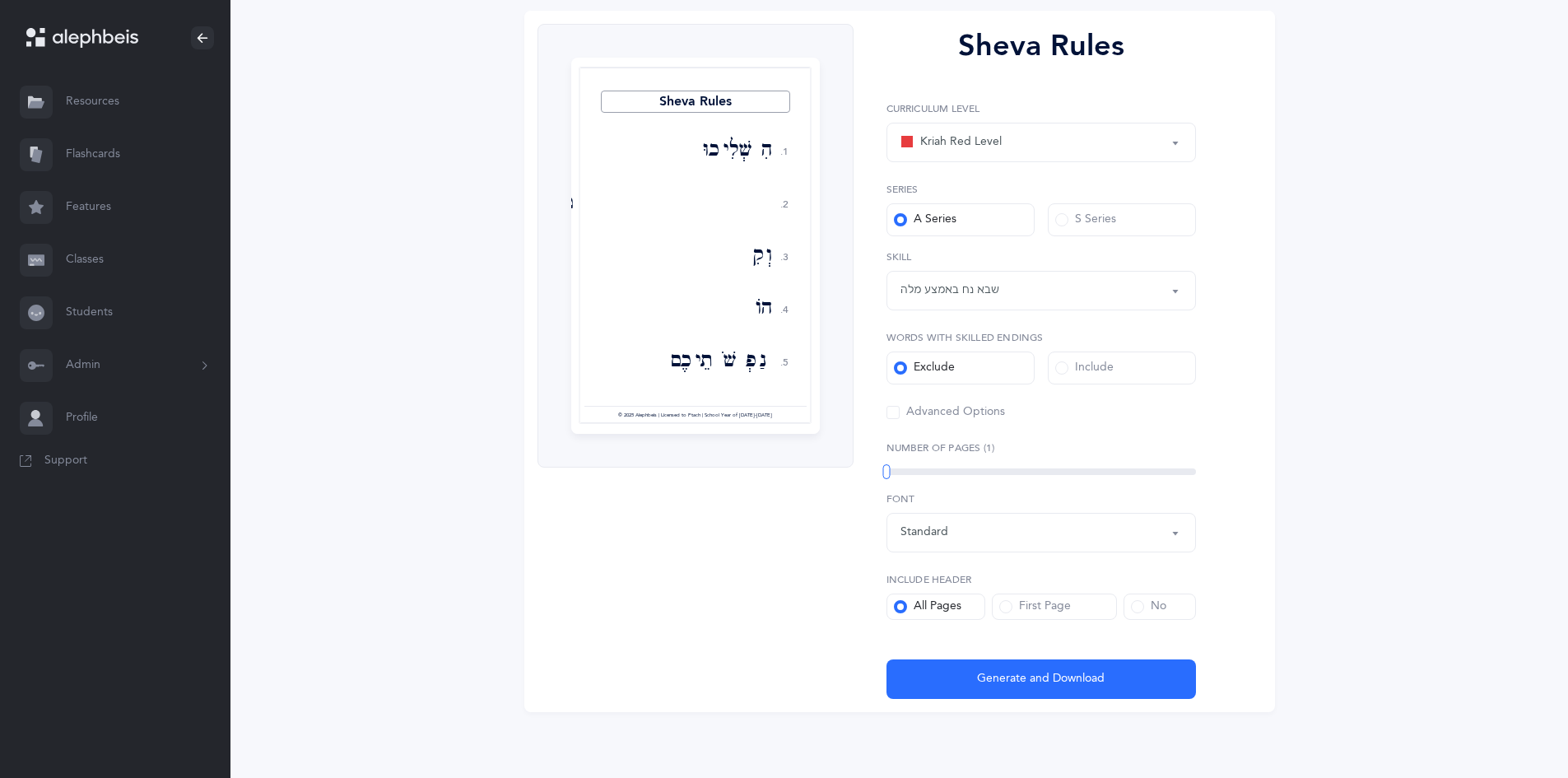
drag, startPoint x: 741, startPoint y: 128, endPoint x: 643, endPoint y: 422, distance: 309.9
click at [643, 422] on div at bounding box center [696, 245] width 233 height 358
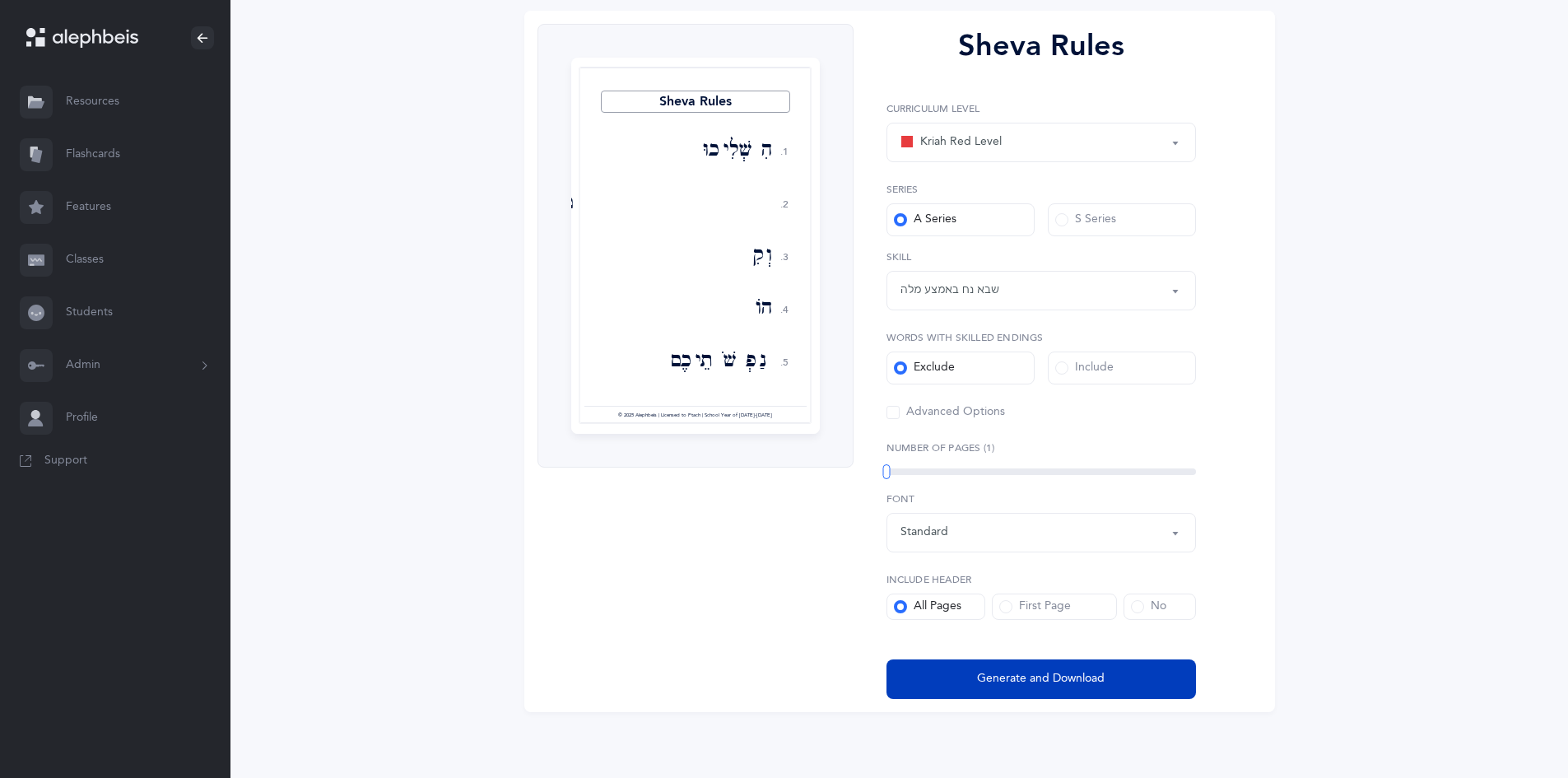
drag, startPoint x: 767, startPoint y: 410, endPoint x: 1105, endPoint y: 664, distance: 422.8
click at [1105, 664] on button "Generate and Download" at bounding box center [1041, 679] width 309 height 40
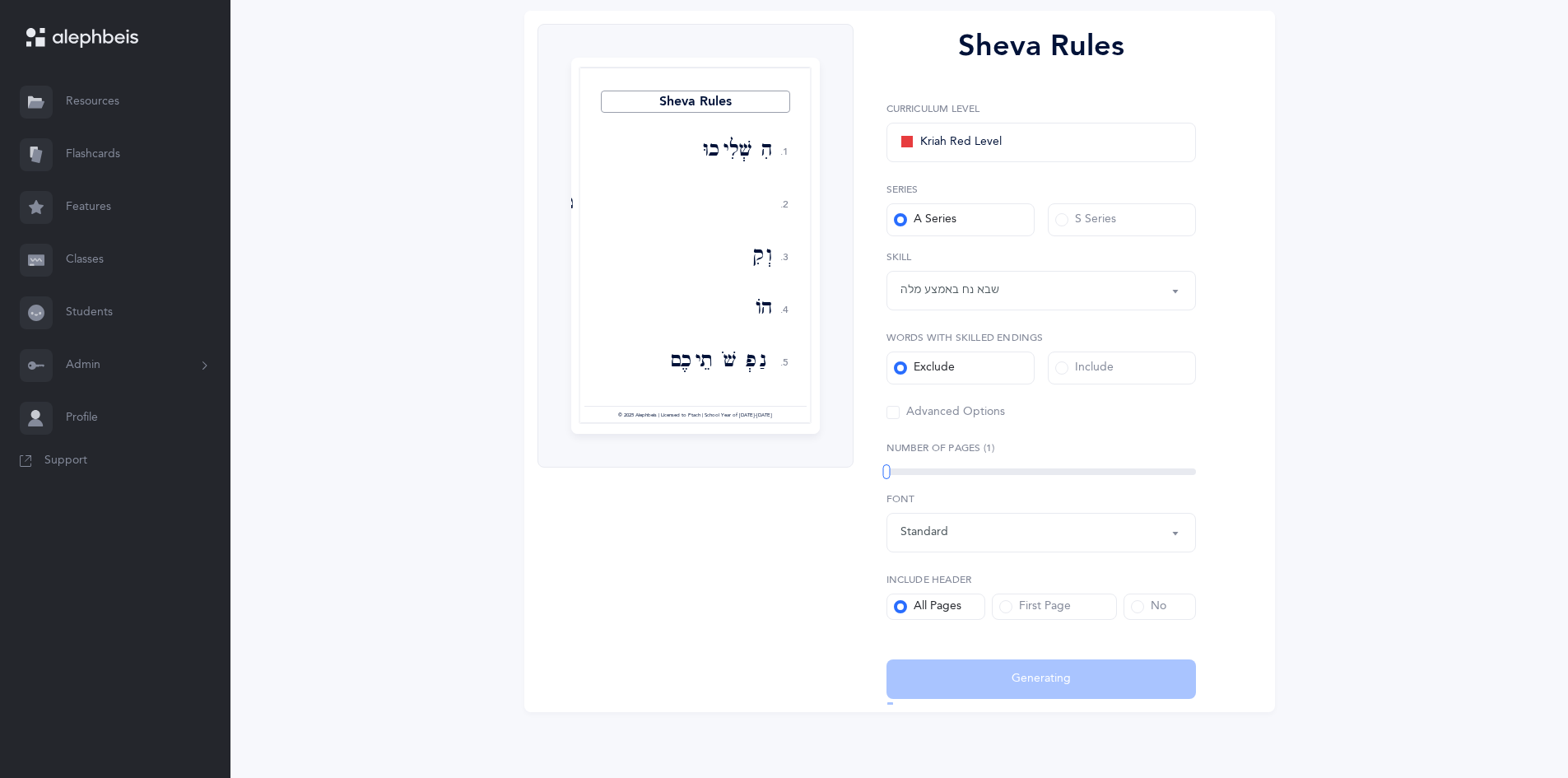
select select "36"
click at [0, 0] on button "Back to options" at bounding box center [0, 0] width 0 height 0
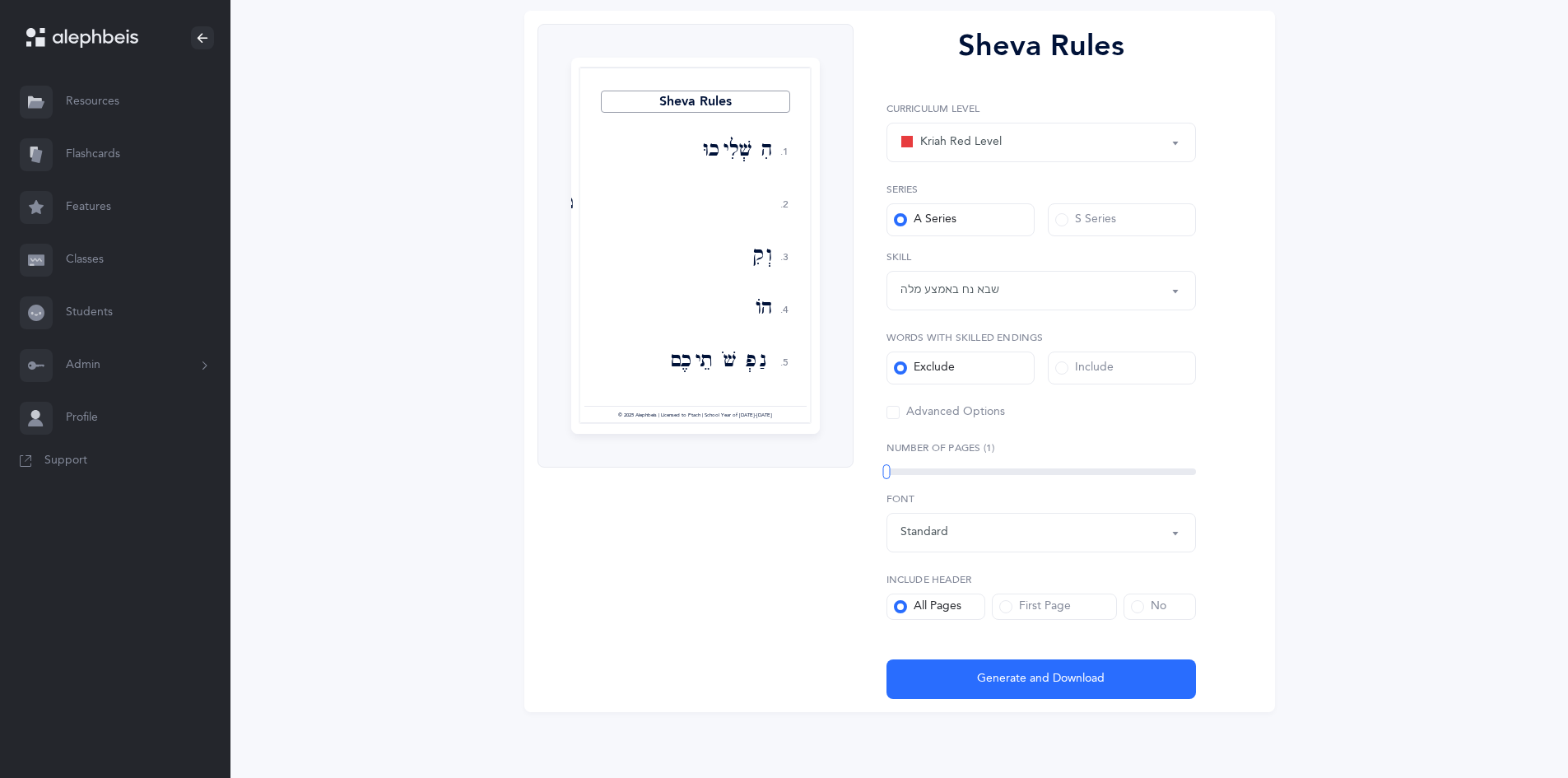
scroll to position [0, 0]
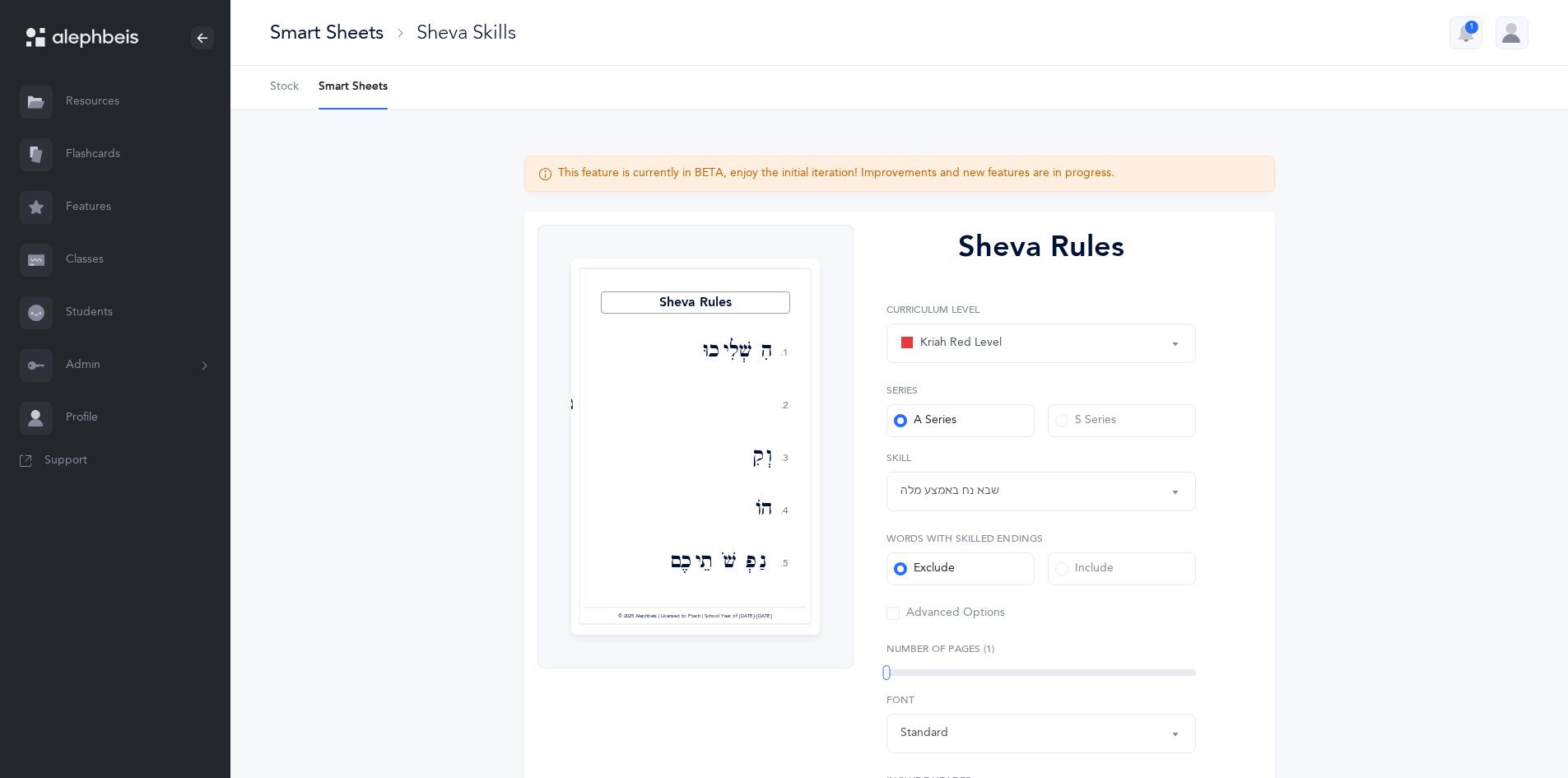
click at [1060, 568] on span at bounding box center [1061, 569] width 13 height 13
click at [0, 0] on input "Include" at bounding box center [0, 0] width 0 height 0
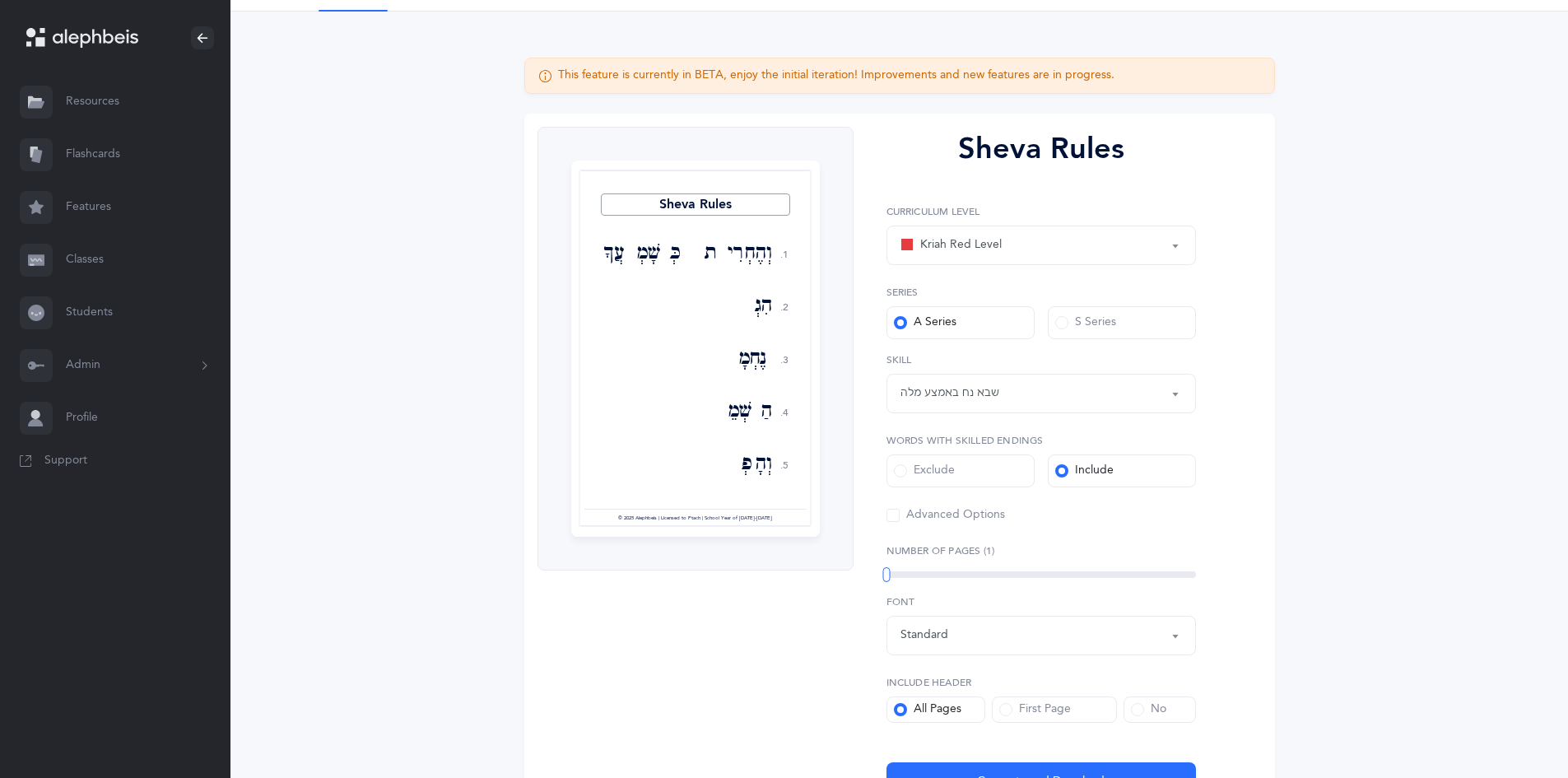
scroll to position [113, 0]
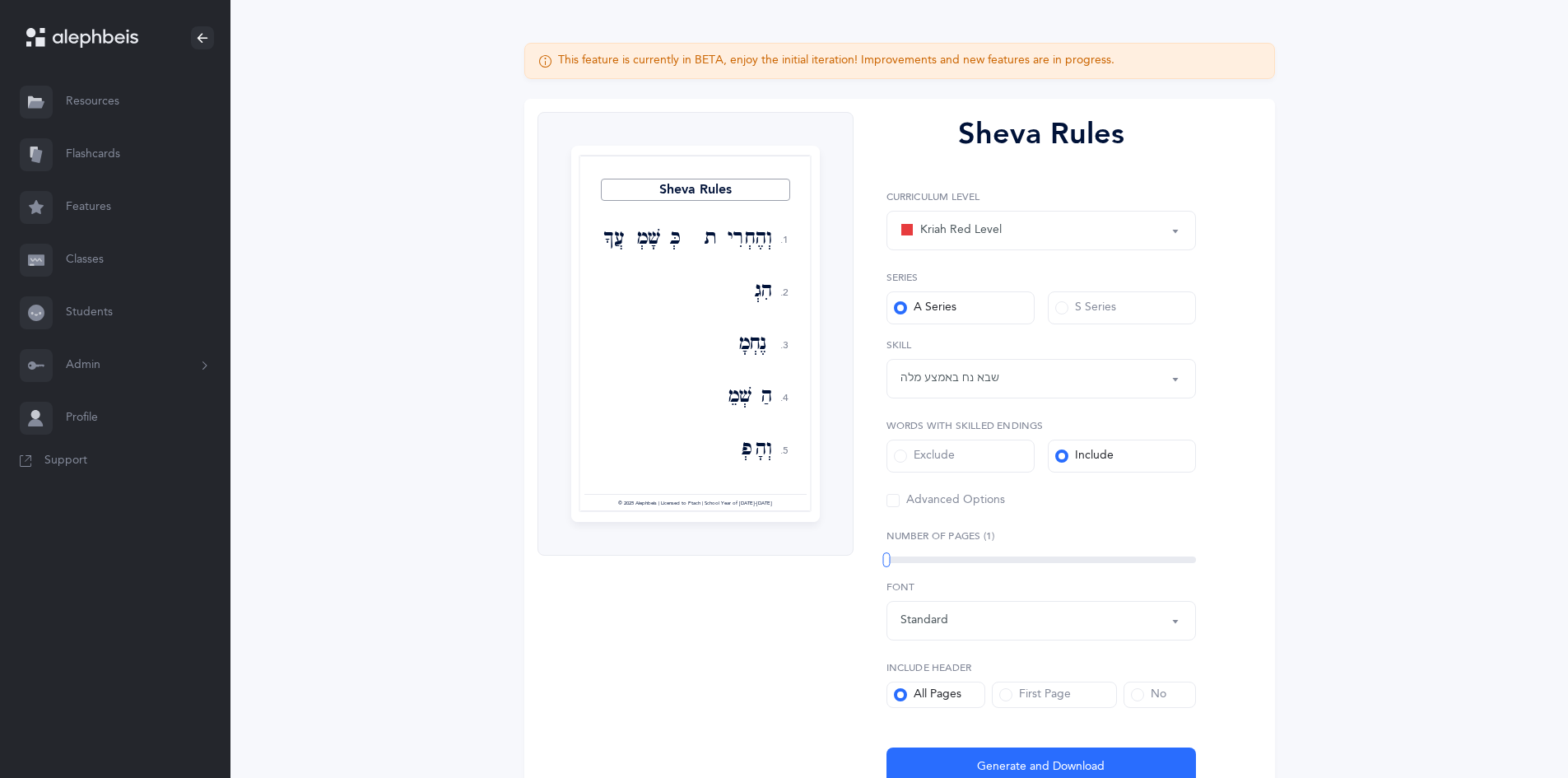
click at [892, 501] on span at bounding box center [893, 500] width 13 height 13
click at [0, 0] on input "Advanced Options" at bounding box center [0, 0] width 0 height 0
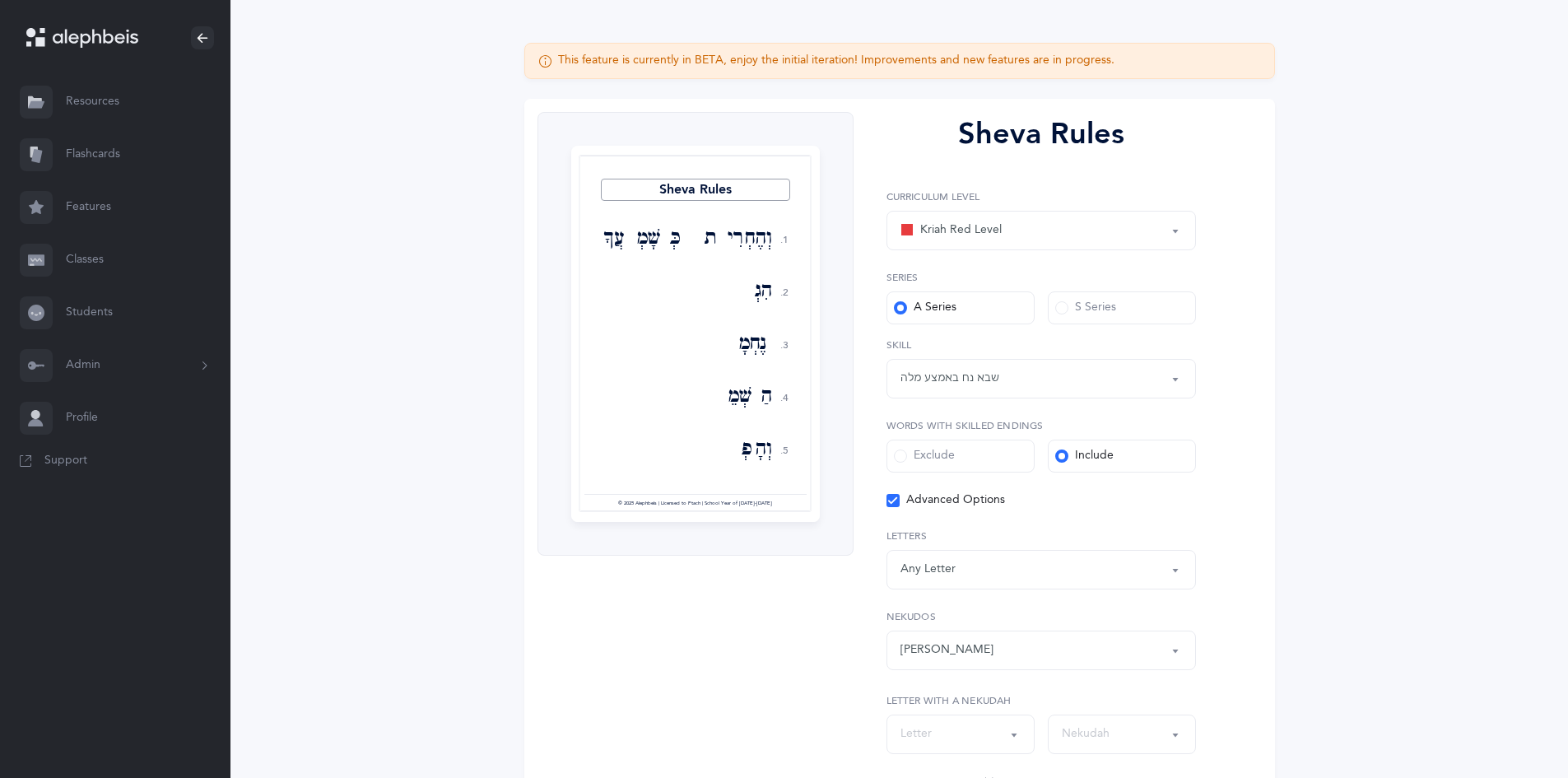
click at [1165, 564] on div "Any Letter" at bounding box center [1041, 570] width 282 height 28
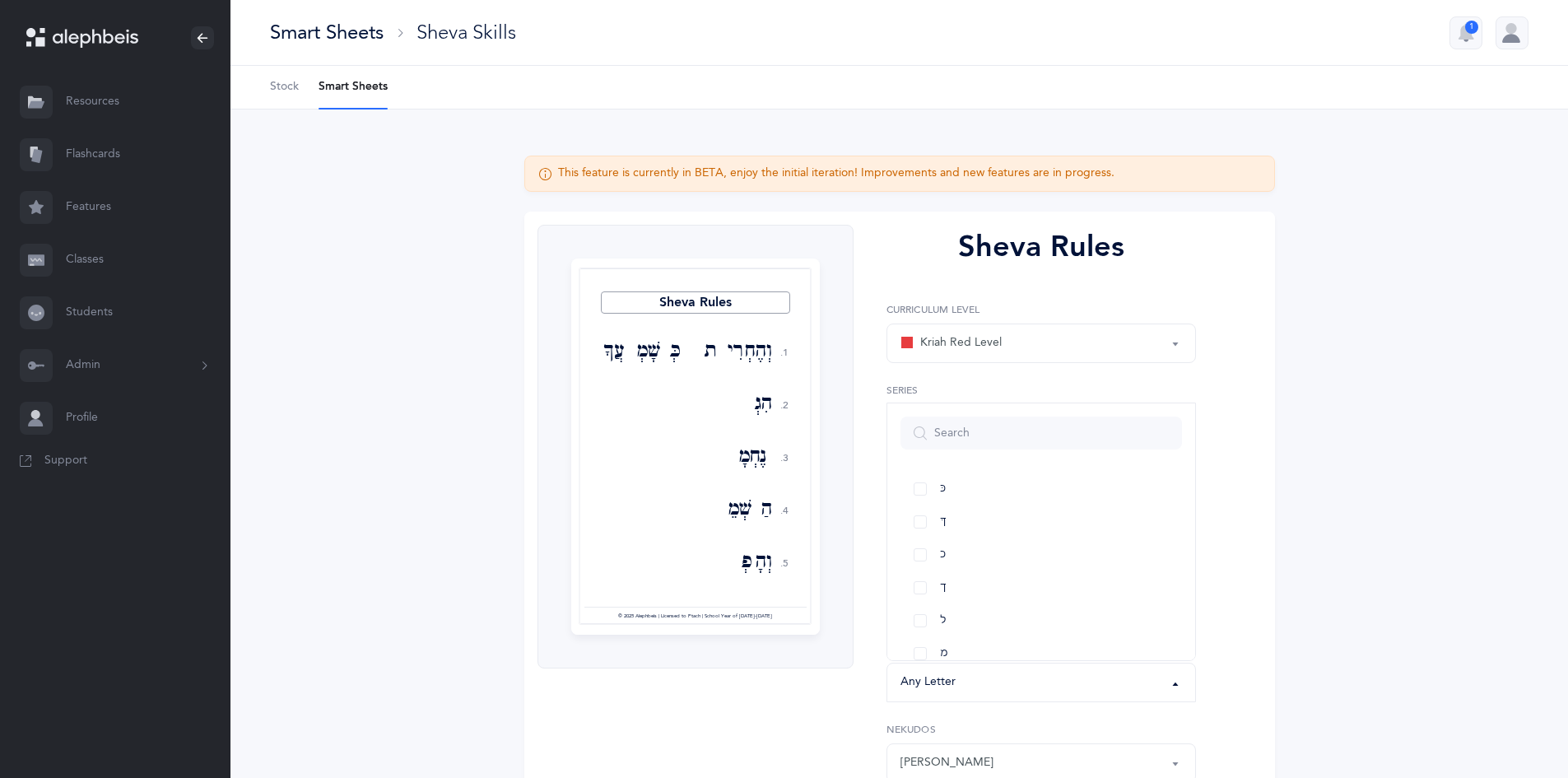
scroll to position [365, 0]
click at [924, 556] on link "ךּ" at bounding box center [1041, 556] width 282 height 33
select select "83"
drag, startPoint x: 919, startPoint y: 557, endPoint x: 1043, endPoint y: 629, distance: 143.4
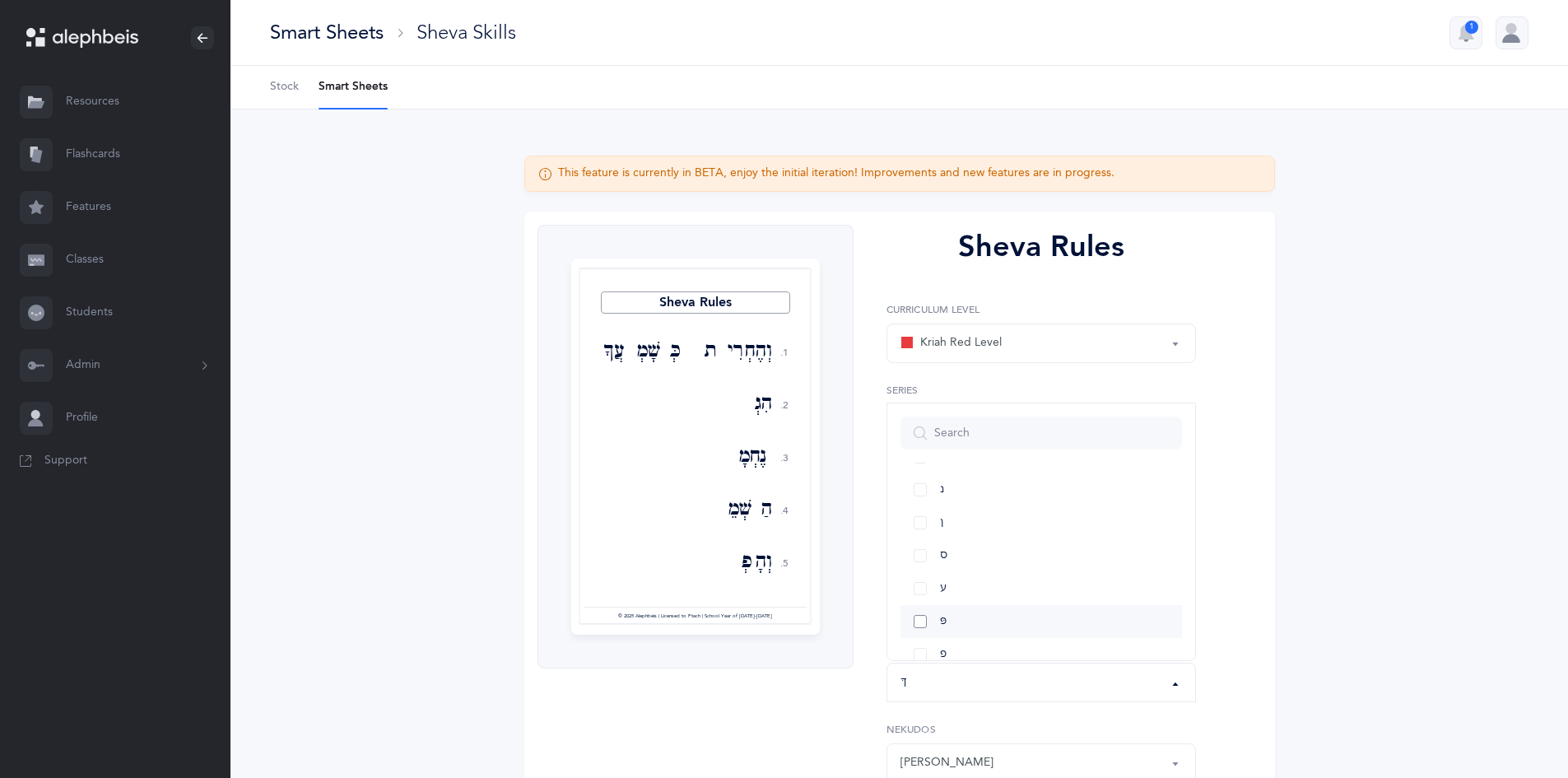
click at [920, 557] on link "ס" at bounding box center [1041, 556] width 282 height 33
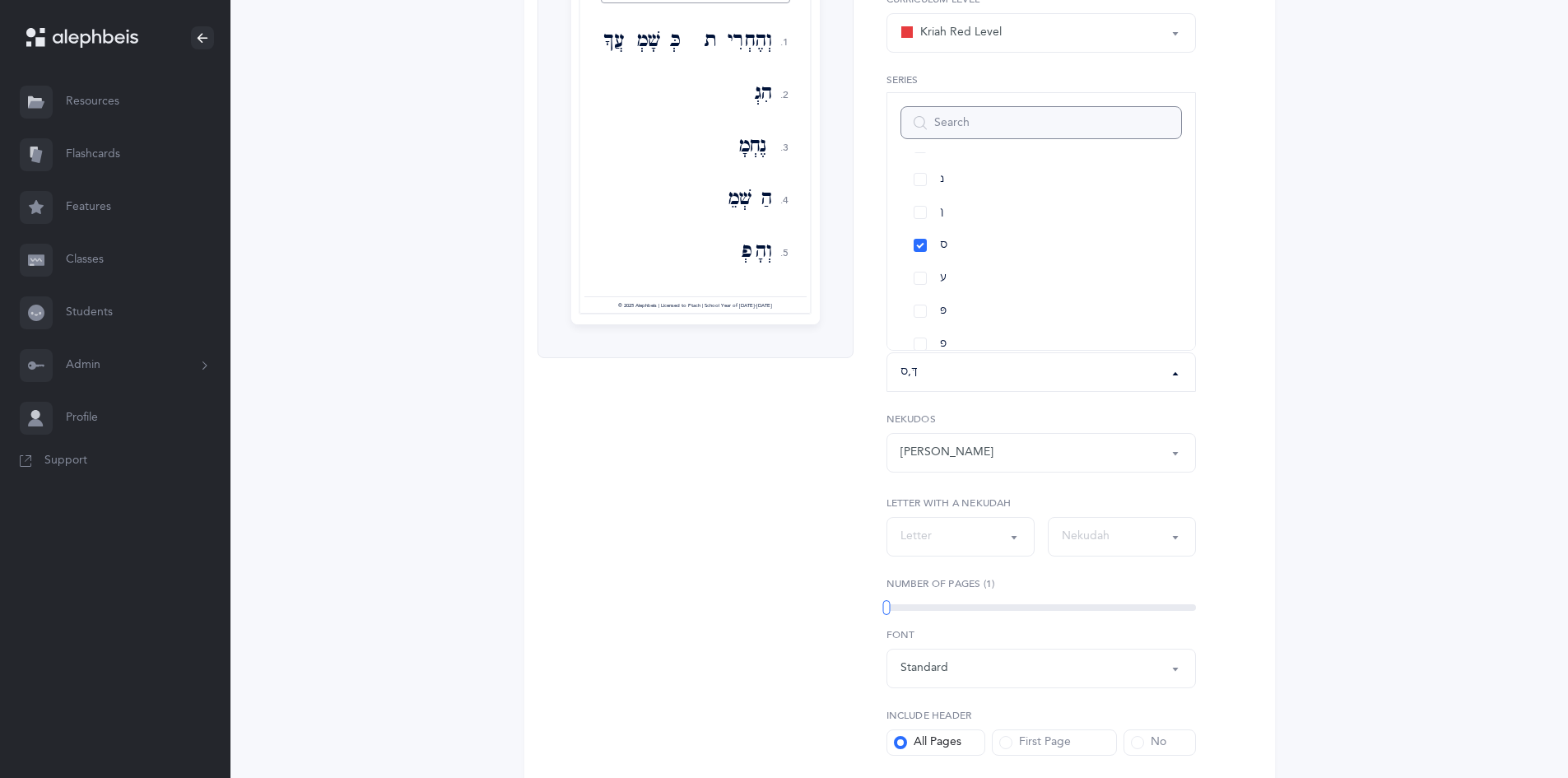
scroll to position [323, 0]
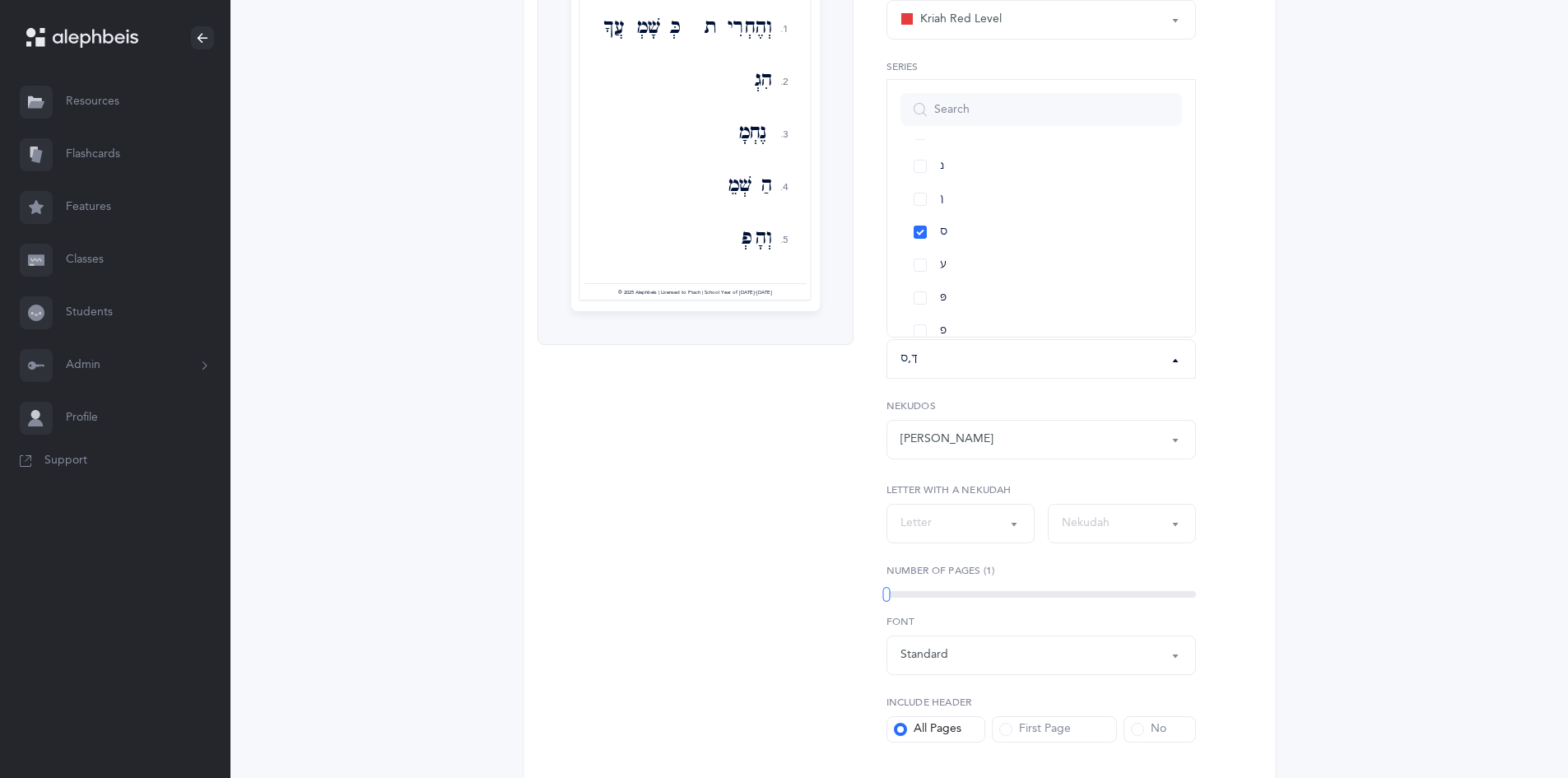
click at [1121, 446] on div "Any Nekudah" at bounding box center [1041, 439] width 282 height 28
click at [715, 433] on div "Sheva Rules 1. 2. 3. 4. 5. וְהֶחְרִית כְּשָׁמְעֲךָ הִגְדִּיל נֶחְמָד הַשְׁמֵד ו…" at bounding box center [695, 360] width 316 height 920
click at [945, 452] on div "Any Nekudah" at bounding box center [1041, 439] width 282 height 28
drag, startPoint x: 779, startPoint y: 440, endPoint x: 662, endPoint y: 484, distance: 125.0
click at [779, 439] on div "Sheva Rules 1. 2. 3. 4. 5. וְהֶחְרִית כְּשָׁמְעֲךָ הִגְדִּיל נֶחְמָד הַשְׁמֵד ו…" at bounding box center [695, 360] width 316 height 920
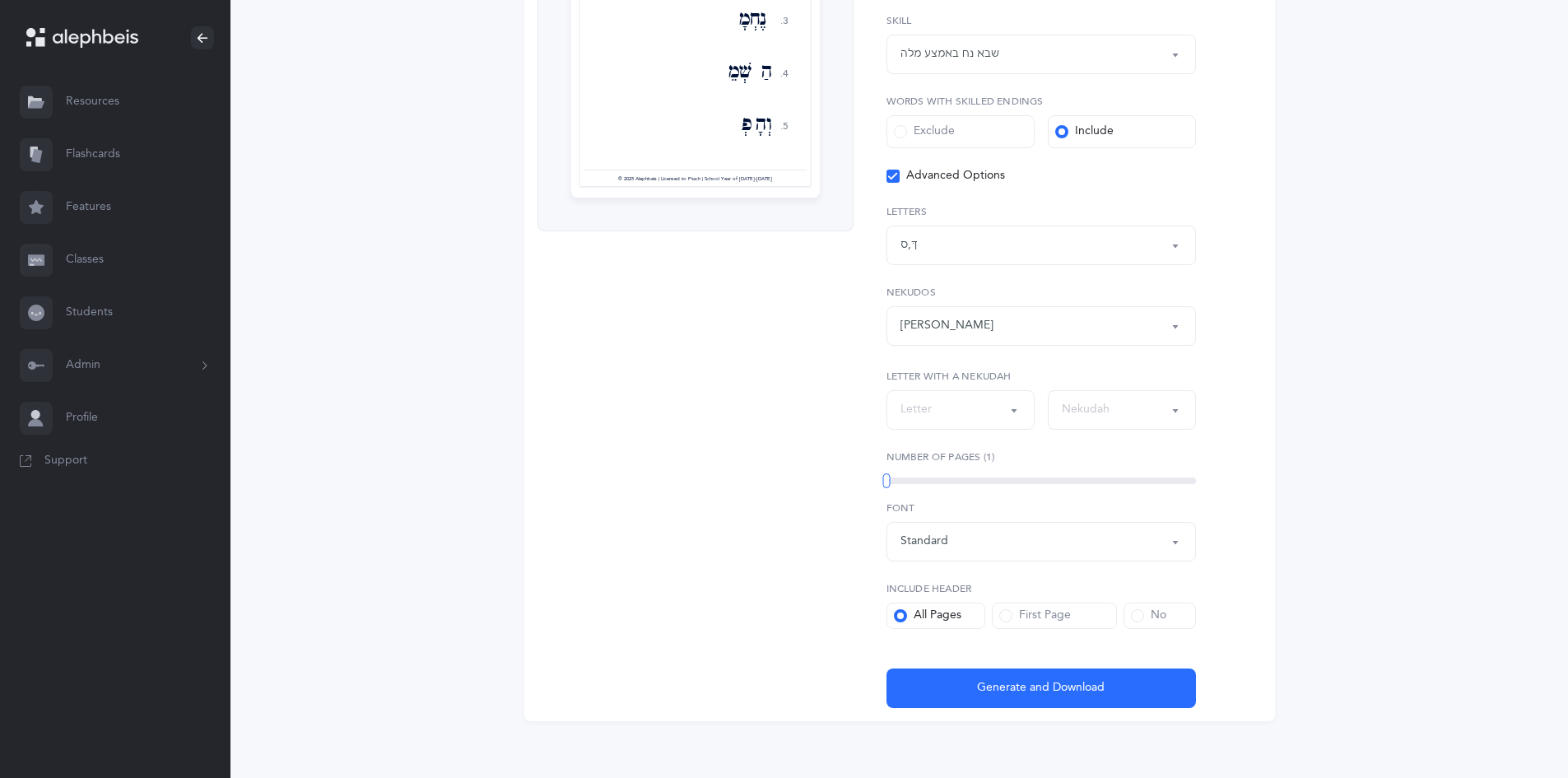
scroll to position [446, 0]
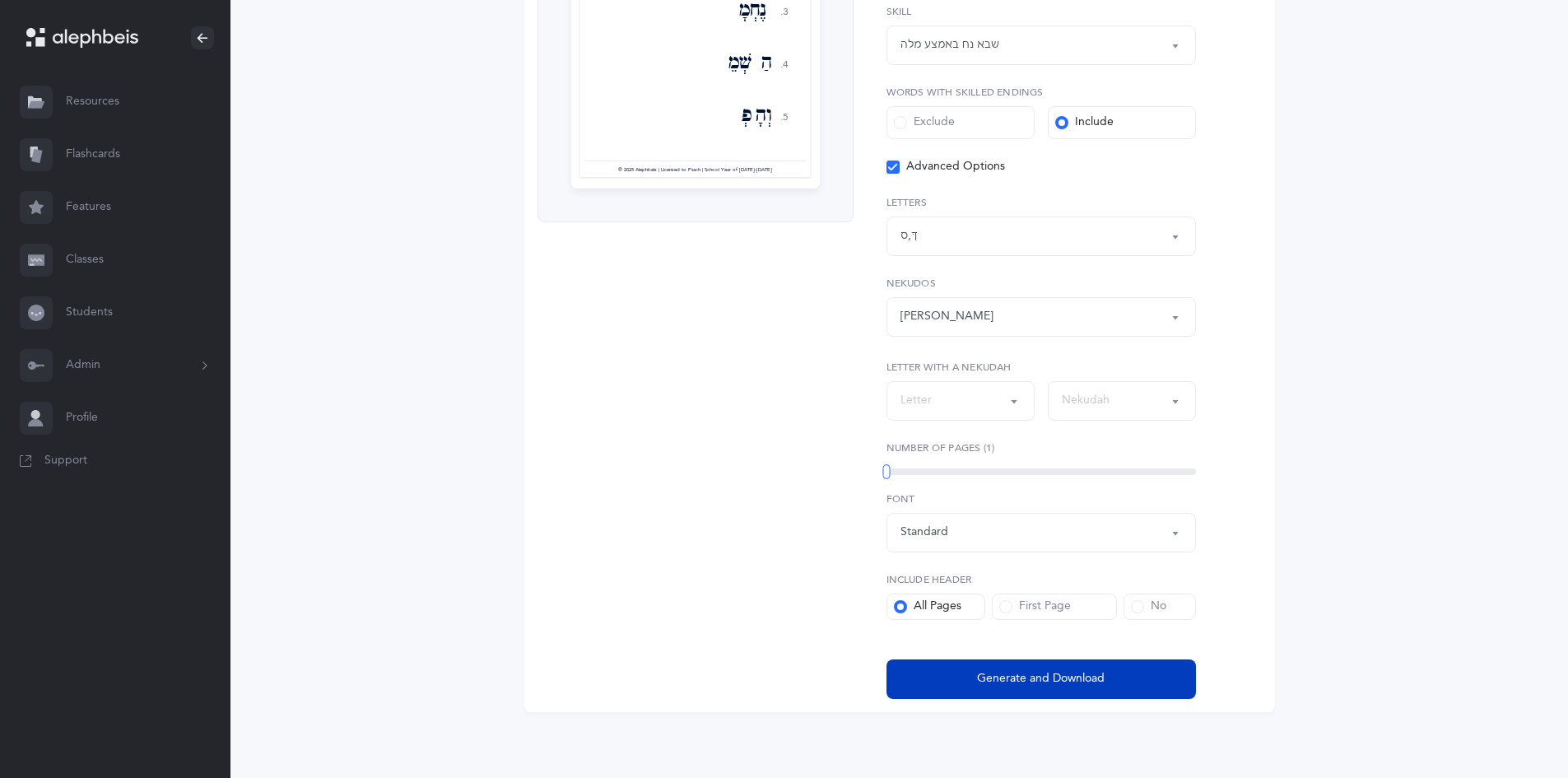
click at [918, 684] on button "Generate and Download" at bounding box center [1041, 679] width 309 height 40
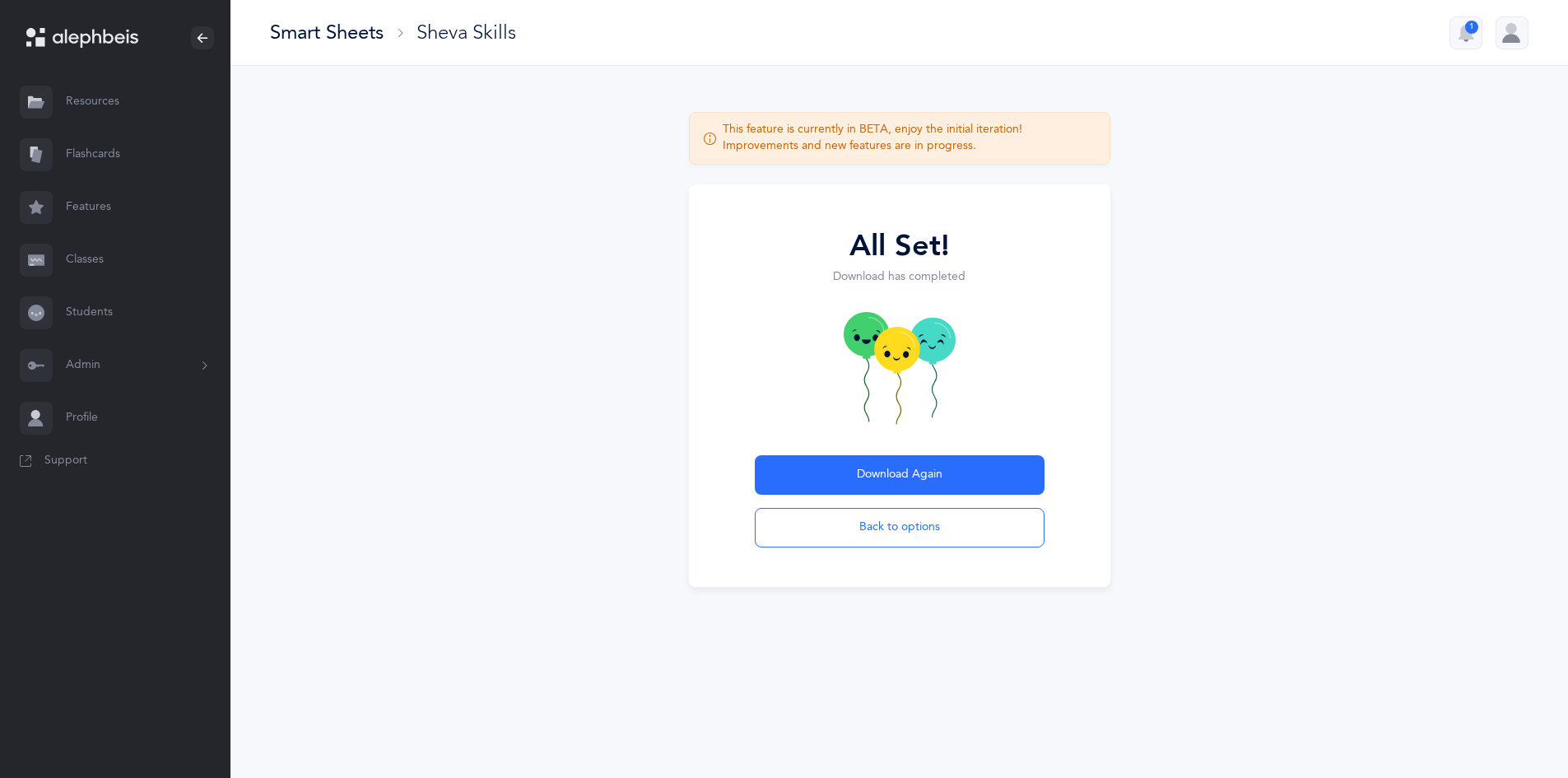
scroll to position [0, 0]
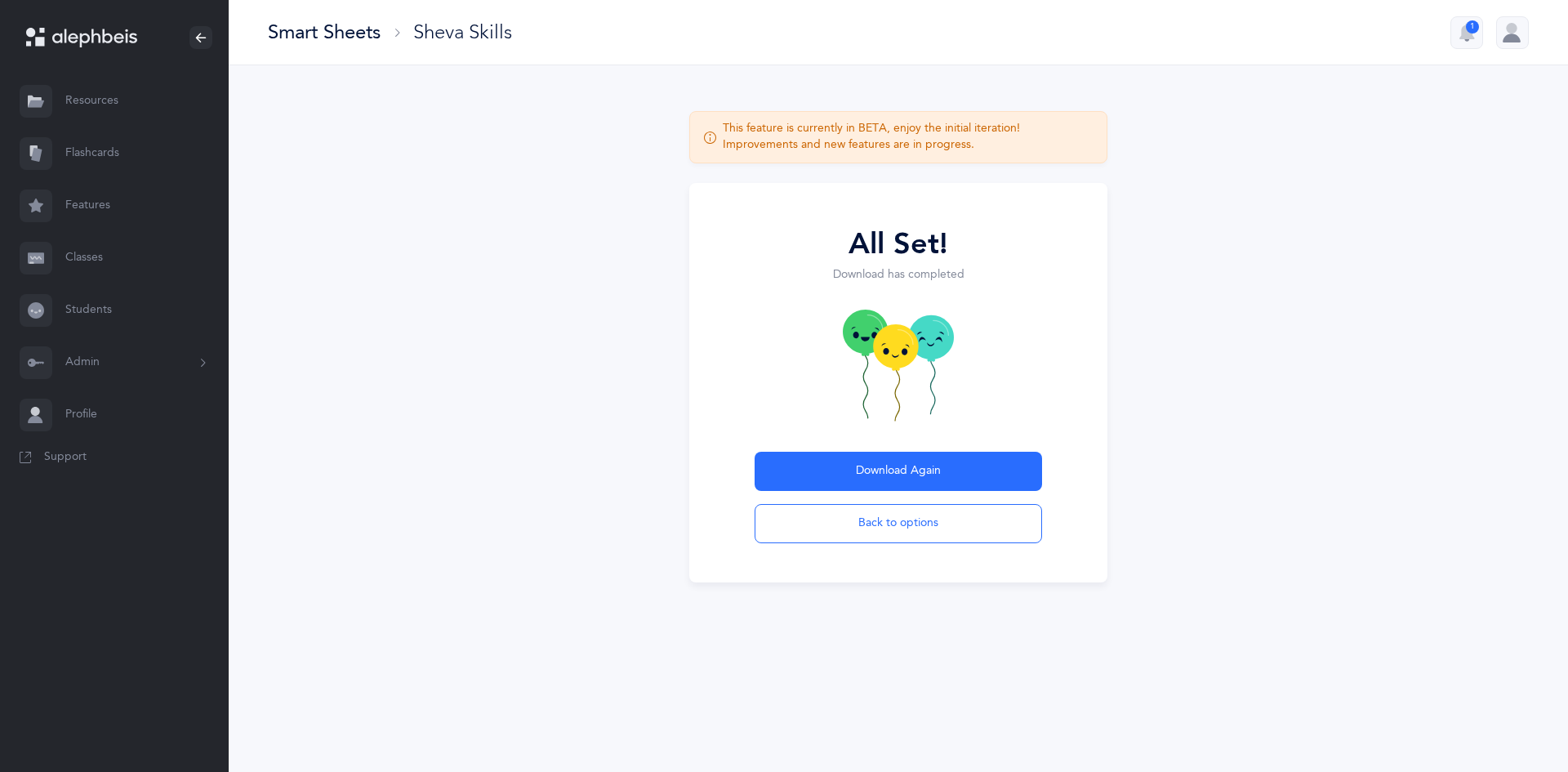
click at [346, 32] on div "Smart Sheets" at bounding box center [324, 31] width 113 height 27
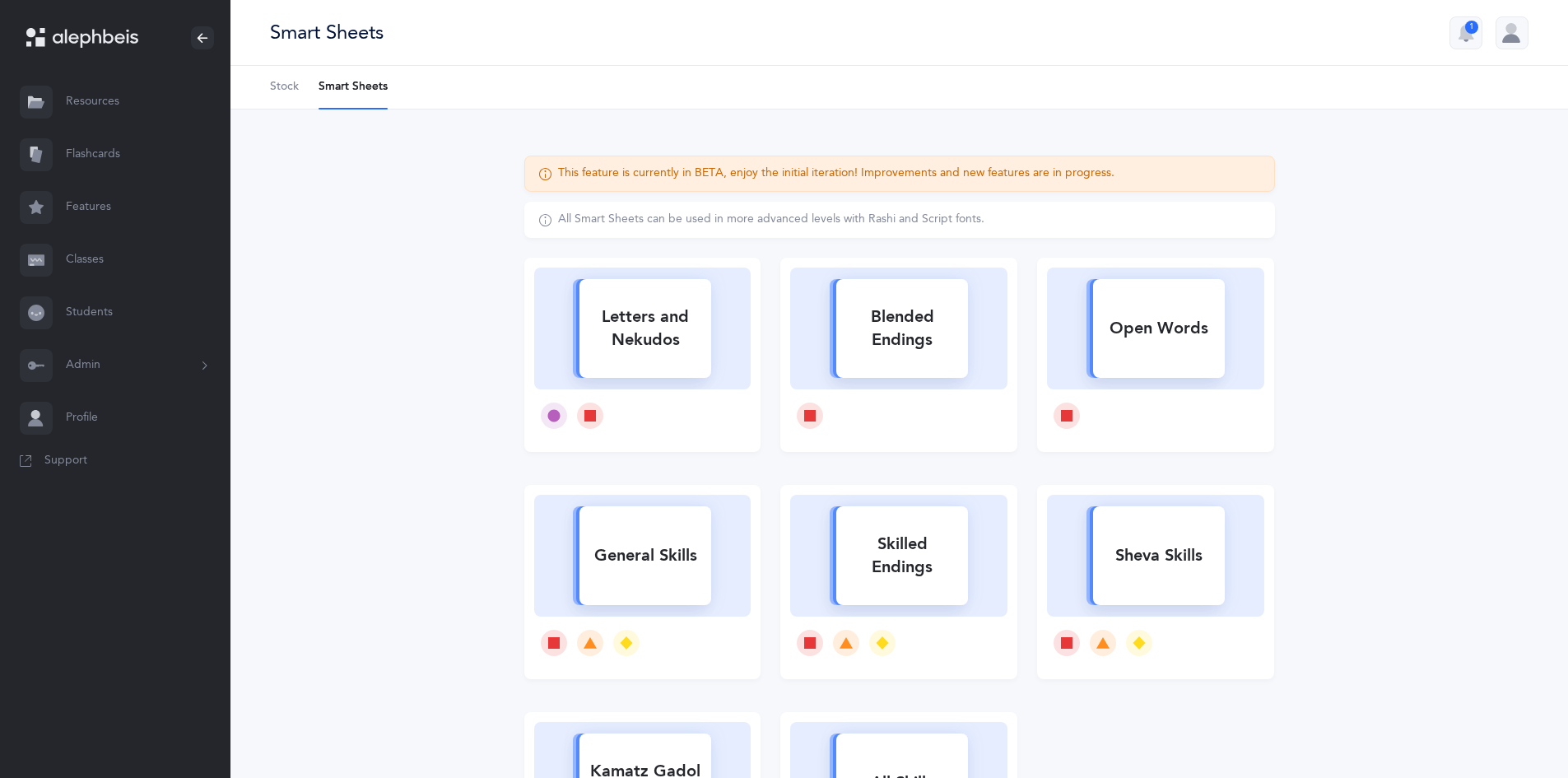
click at [1176, 533] on rect at bounding box center [1159, 555] width 132 height 99
select select "36"
select select "83"
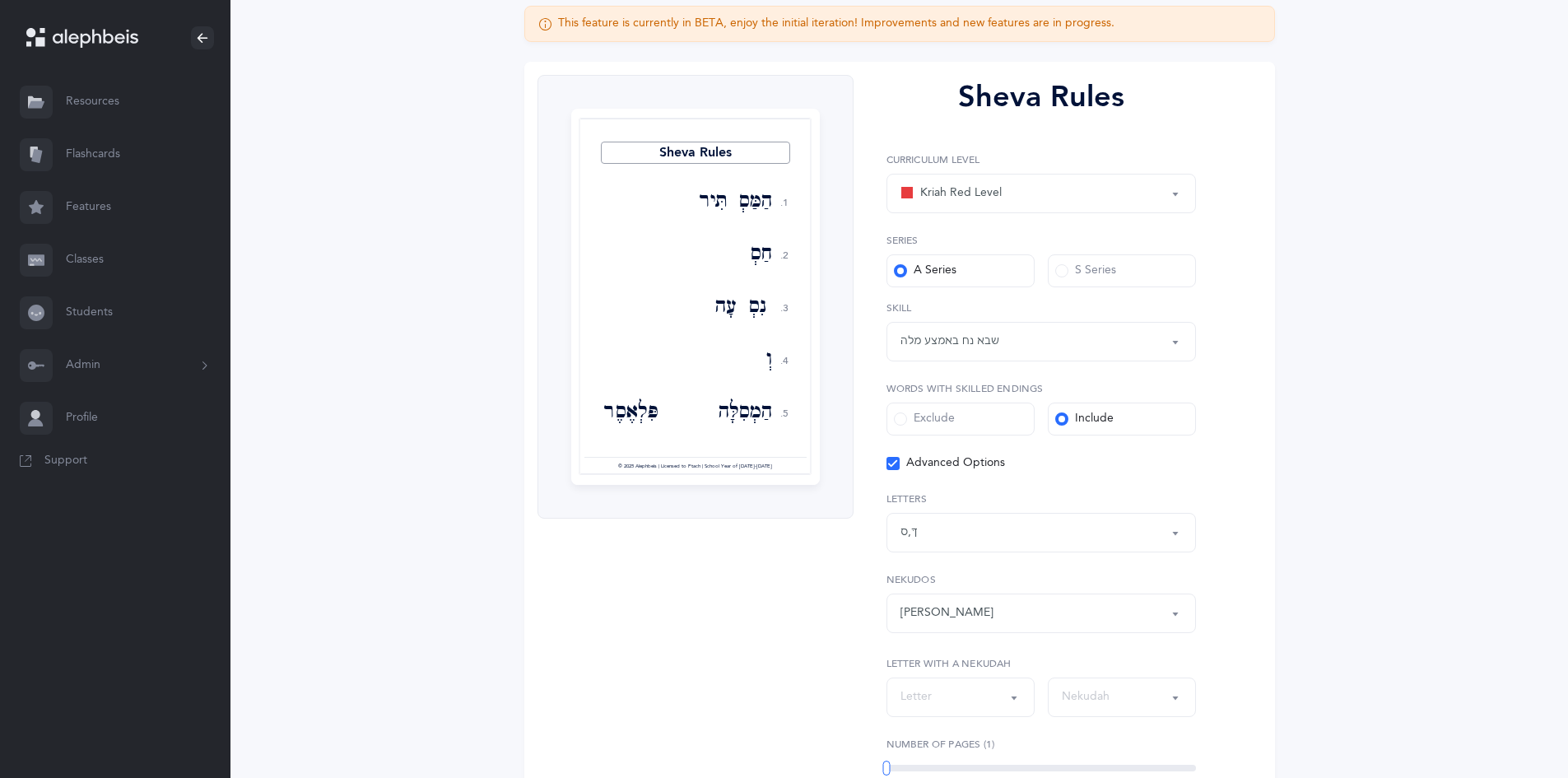
scroll to position [154, 0]
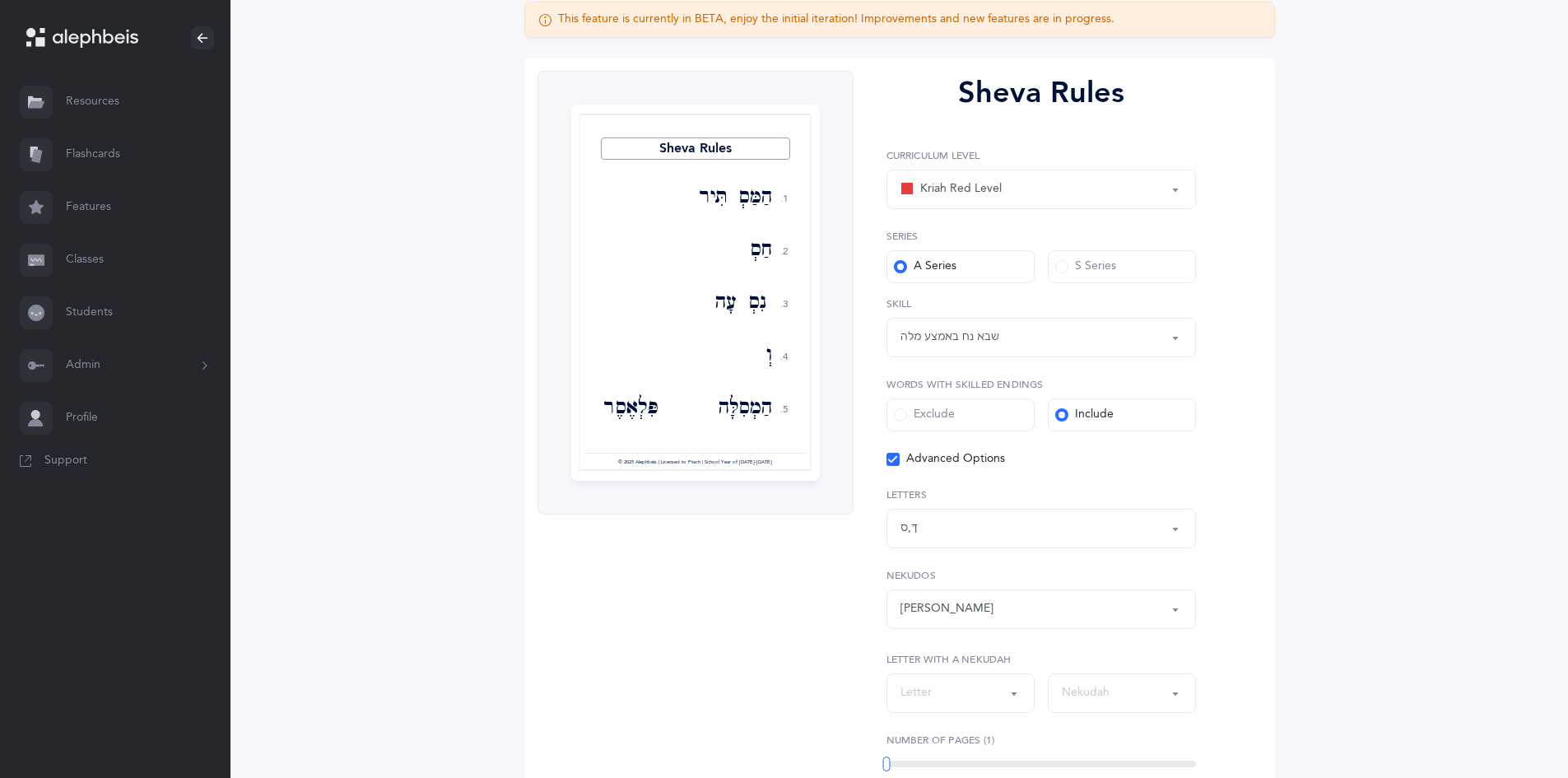
click at [938, 529] on div "ךּ , ס" at bounding box center [1041, 528] width 282 height 28
click at [918, 343] on link "ר" at bounding box center [1041, 345] width 282 height 33
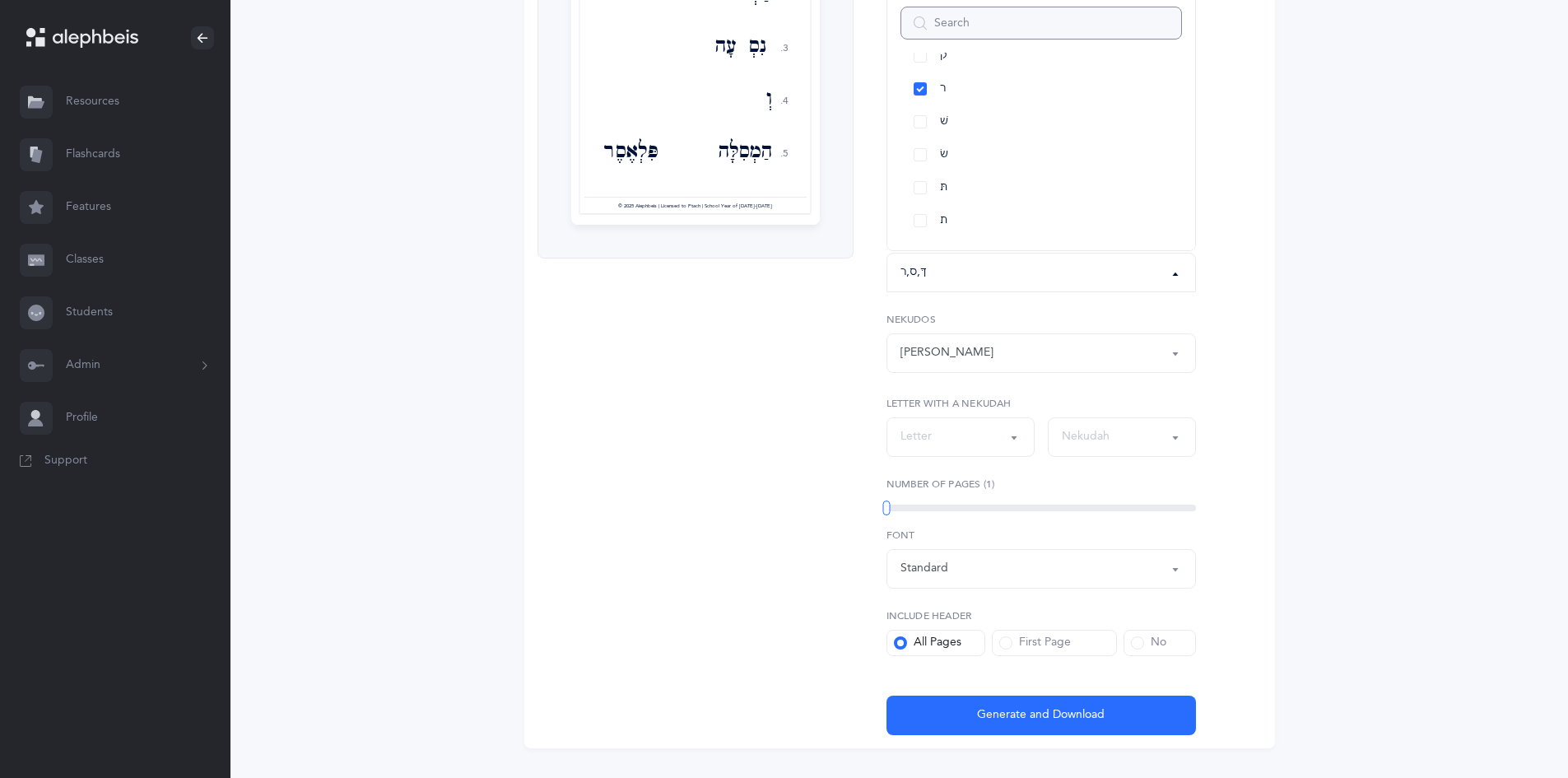
scroll to position [446, 0]
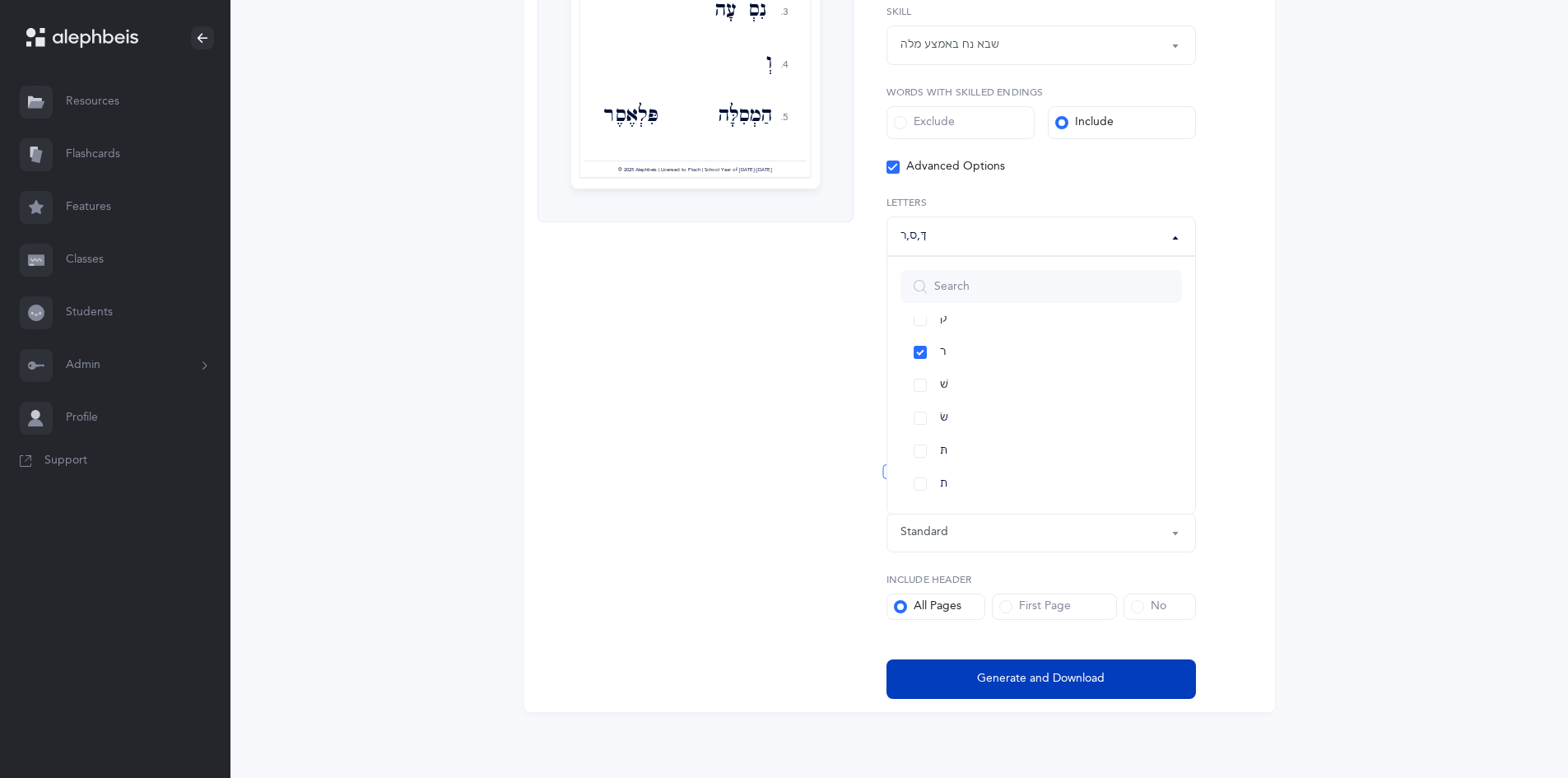
click at [965, 683] on button "Generate and Download" at bounding box center [1041, 679] width 309 height 40
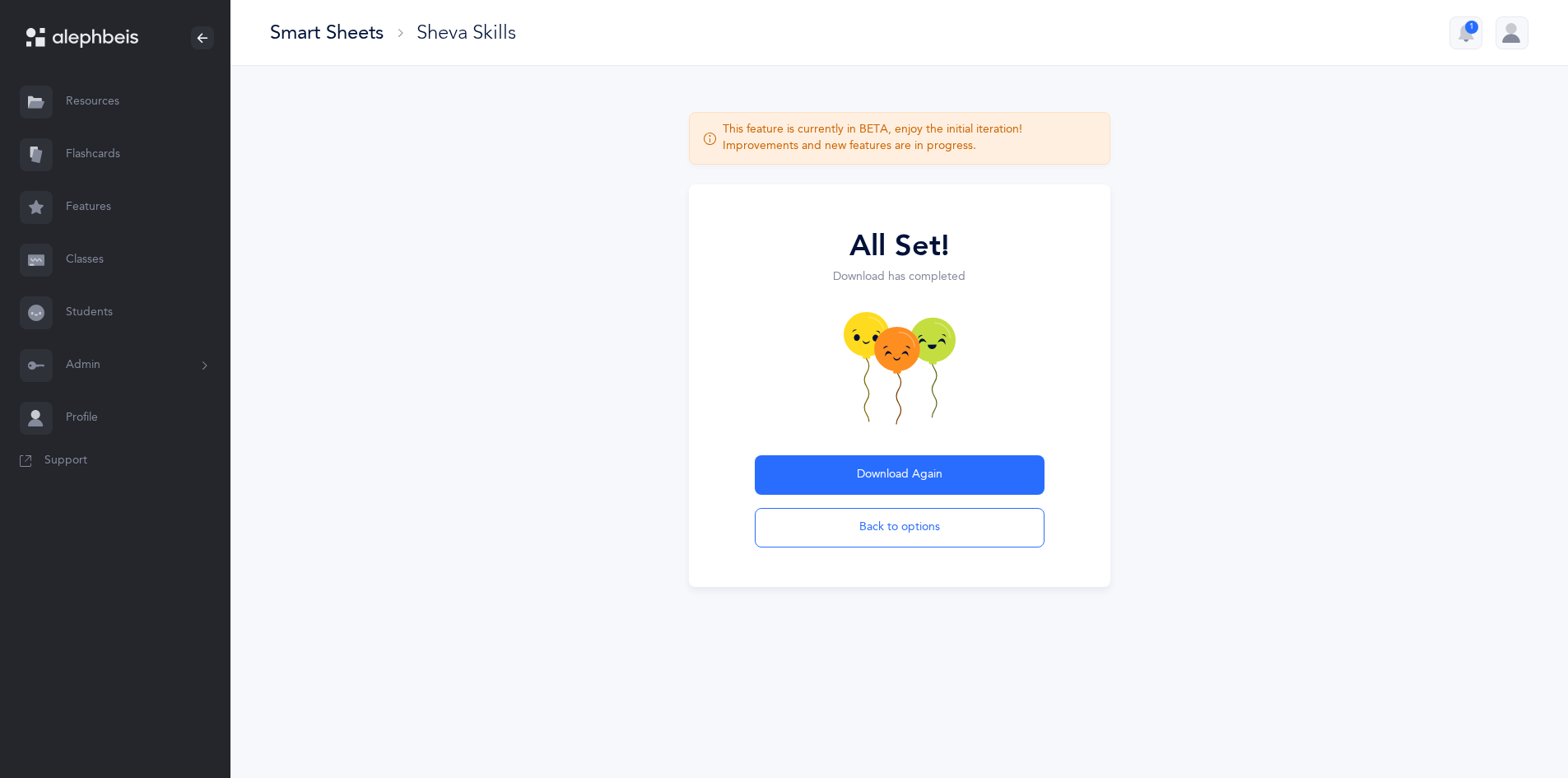
scroll to position [0, 0]
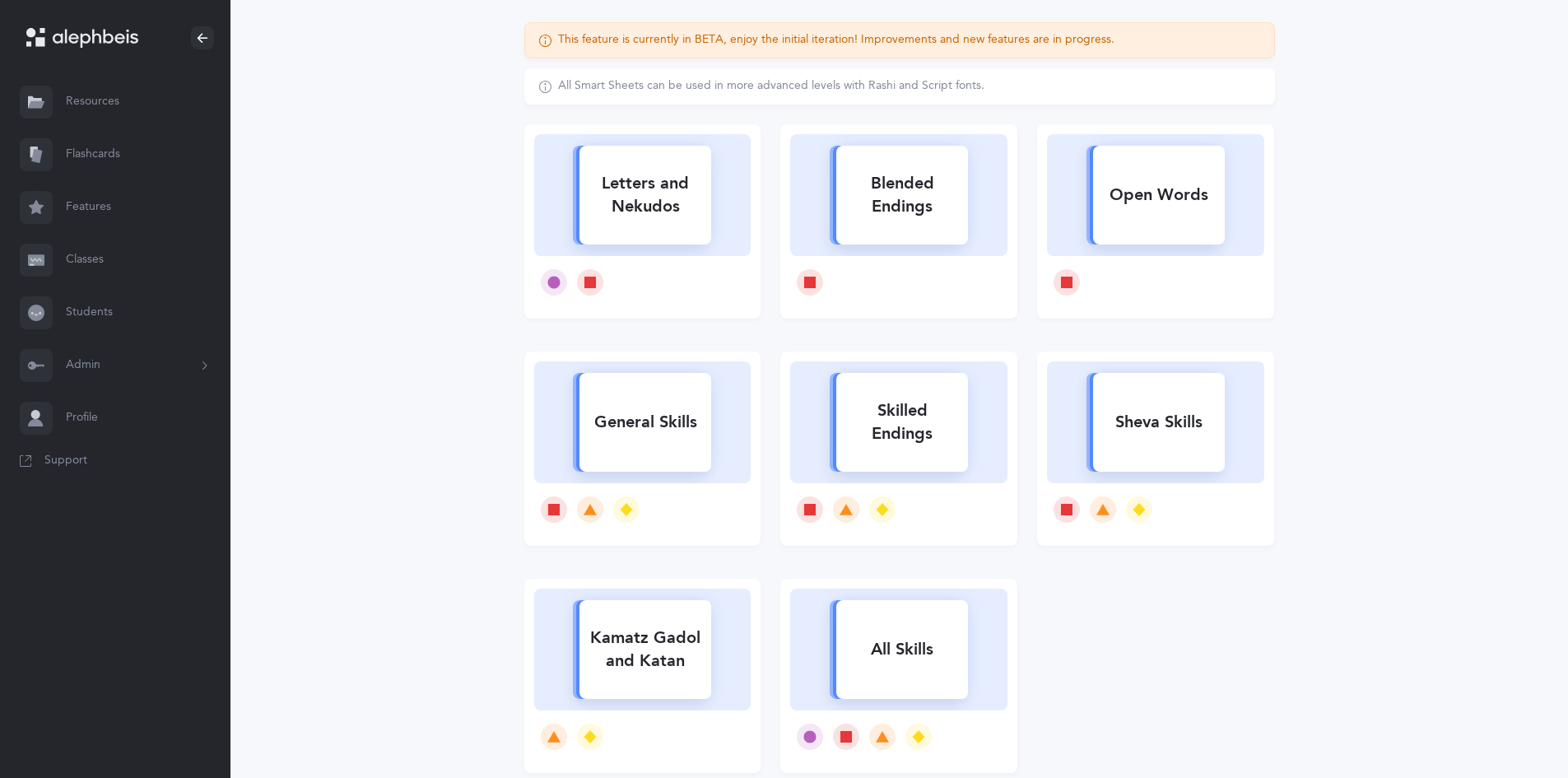
scroll to position [134, 0]
click at [1115, 439] on div "Sheva Skills" at bounding box center [1159, 421] width 132 height 43
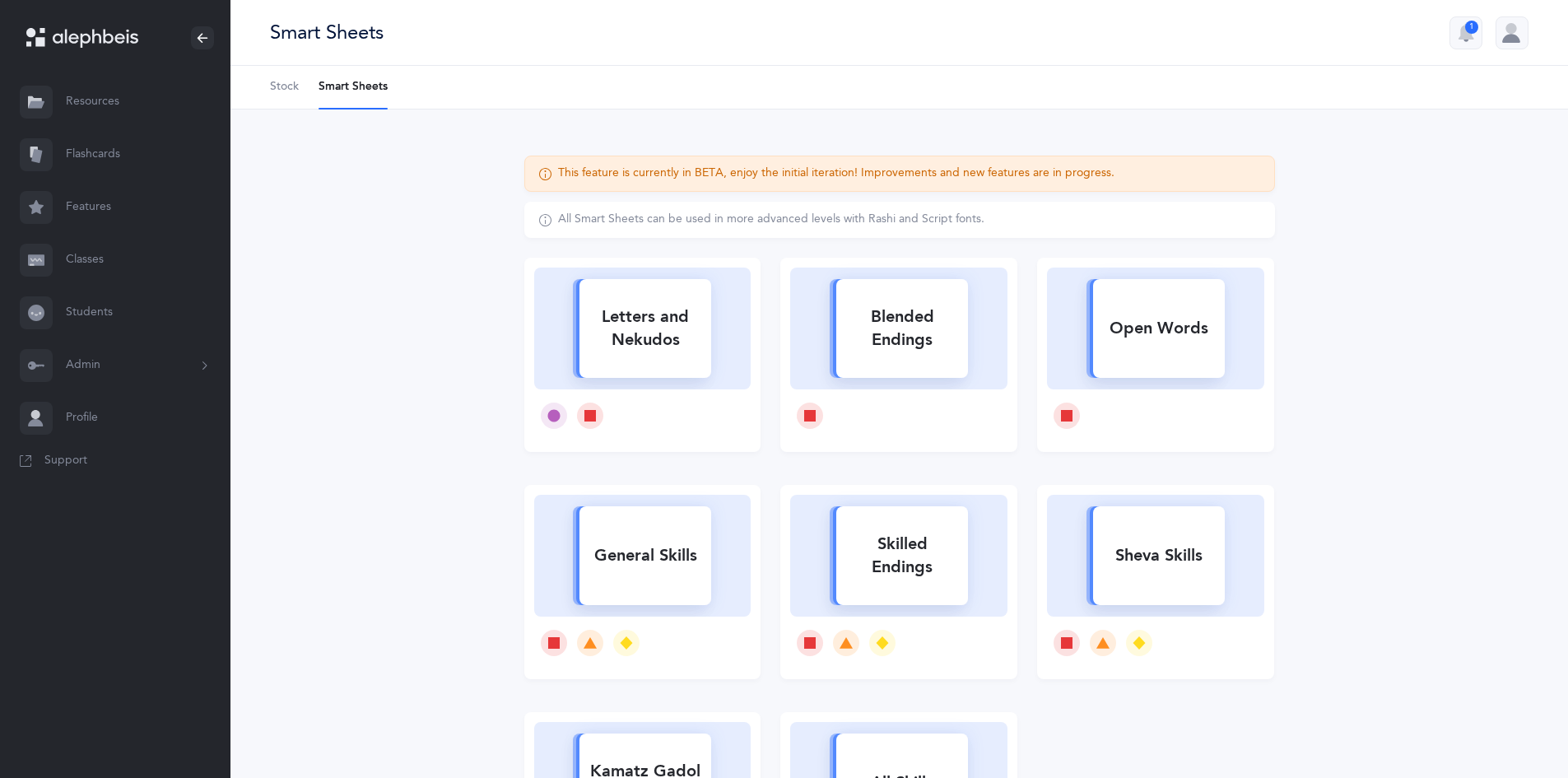
select select "36"
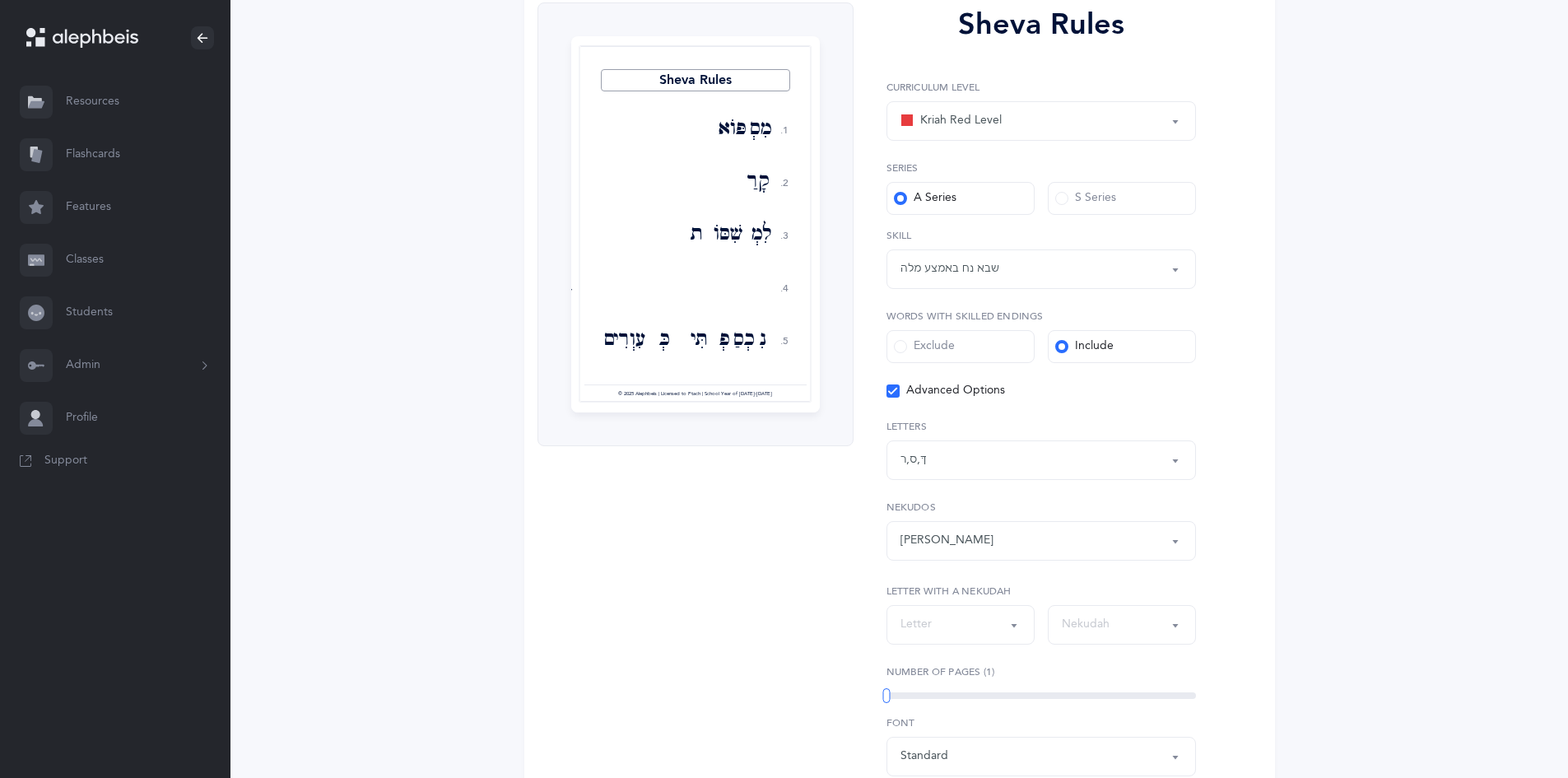
scroll to position [221, 0]
click at [941, 455] on div "ךּ , ס , ר" at bounding box center [1041, 460] width 282 height 28
click at [915, 270] on link "Any Letter" at bounding box center [1041, 271] width 282 height 33
select select "all"
click at [746, 550] on div "Sheva Rules 1. 2. 3. 4. 5. מִסְפּוֹא קָרַבְתָּ לִמְשִׁסּוֹת בִּבְשָׂרוֹ נִכְסַפ…" at bounding box center [695, 463] width 316 height 920
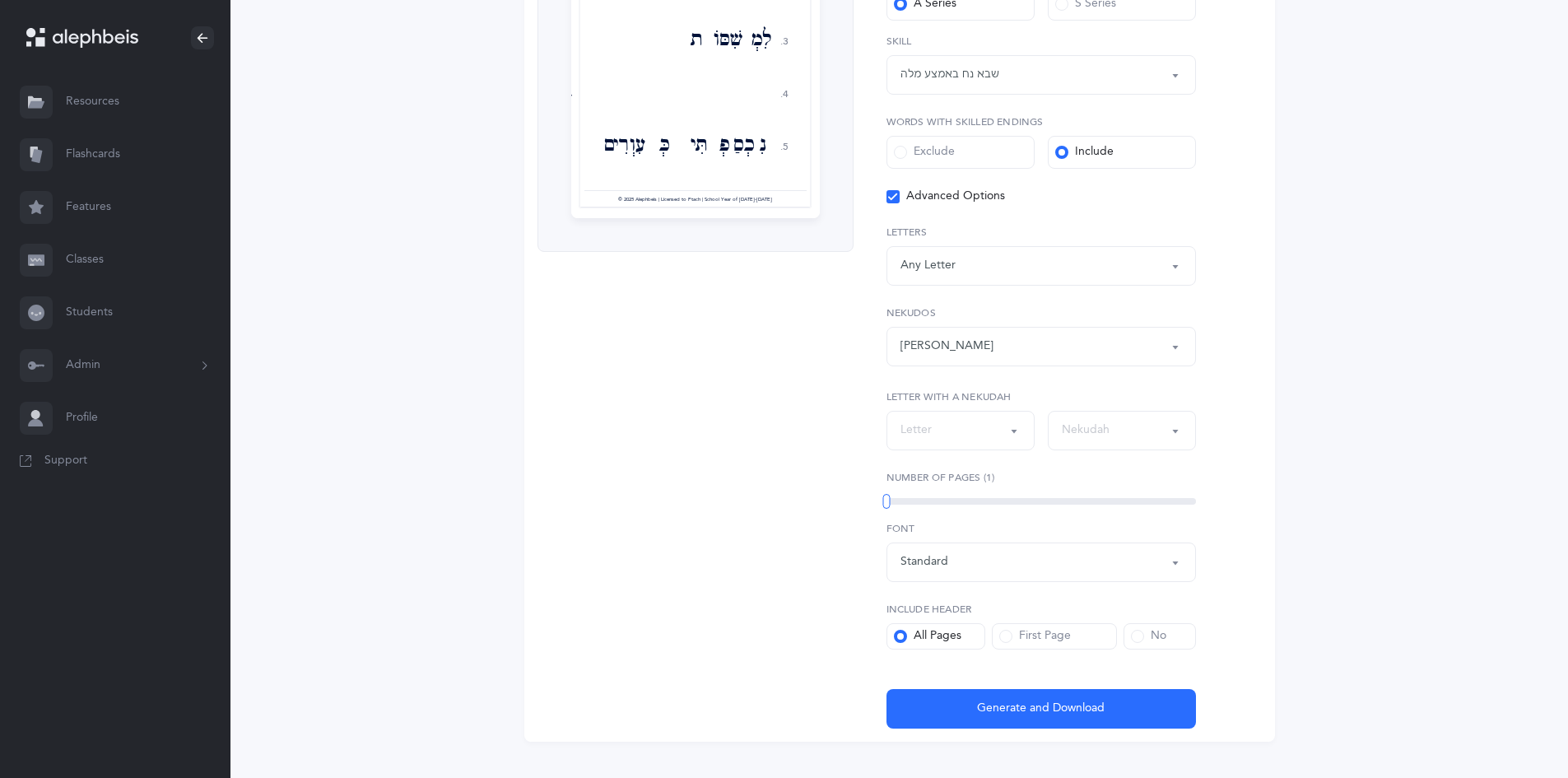
scroll to position [446, 0]
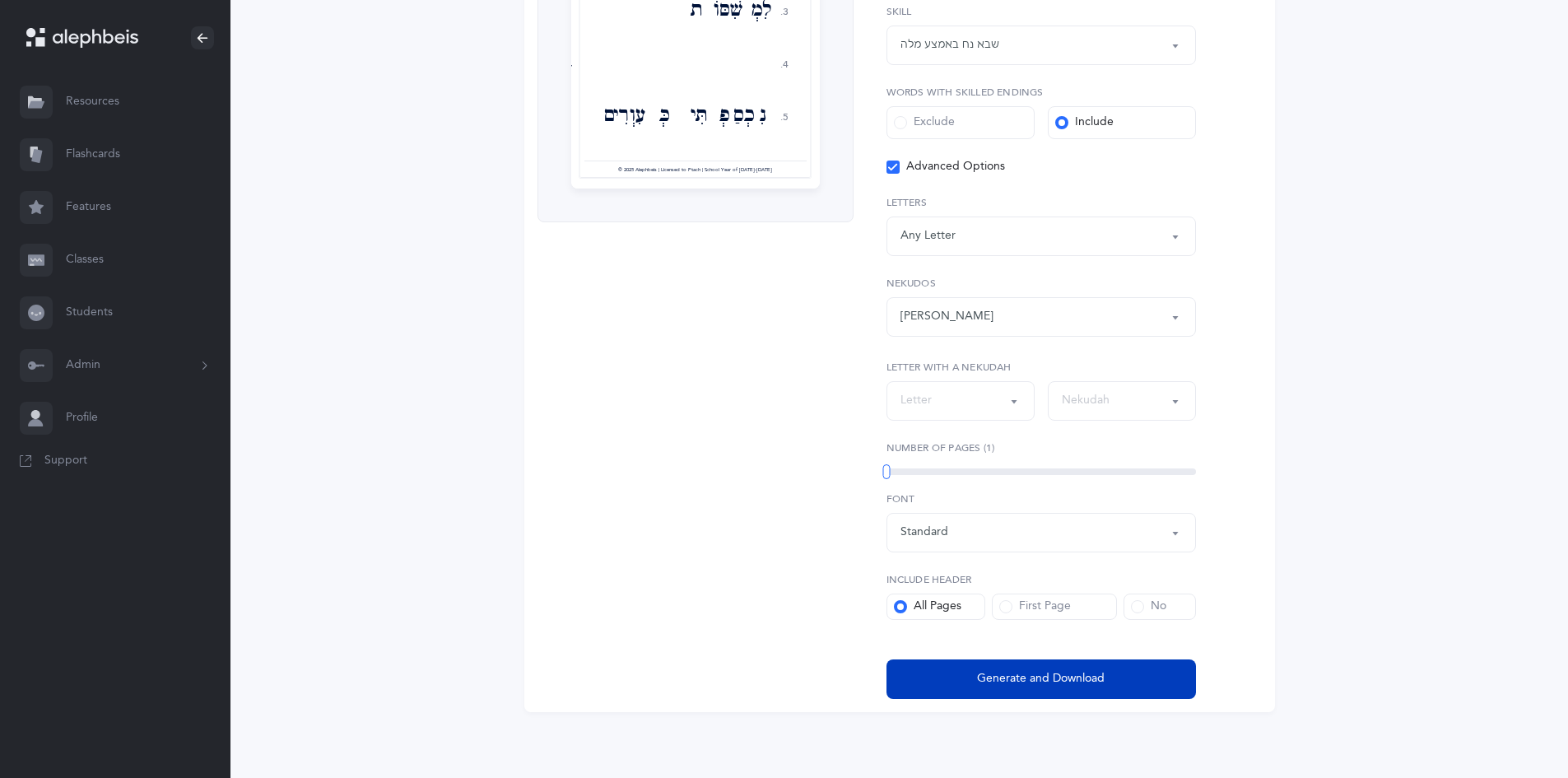
click at [1100, 677] on span "Generate and Download" at bounding box center [1041, 678] width 128 height 18
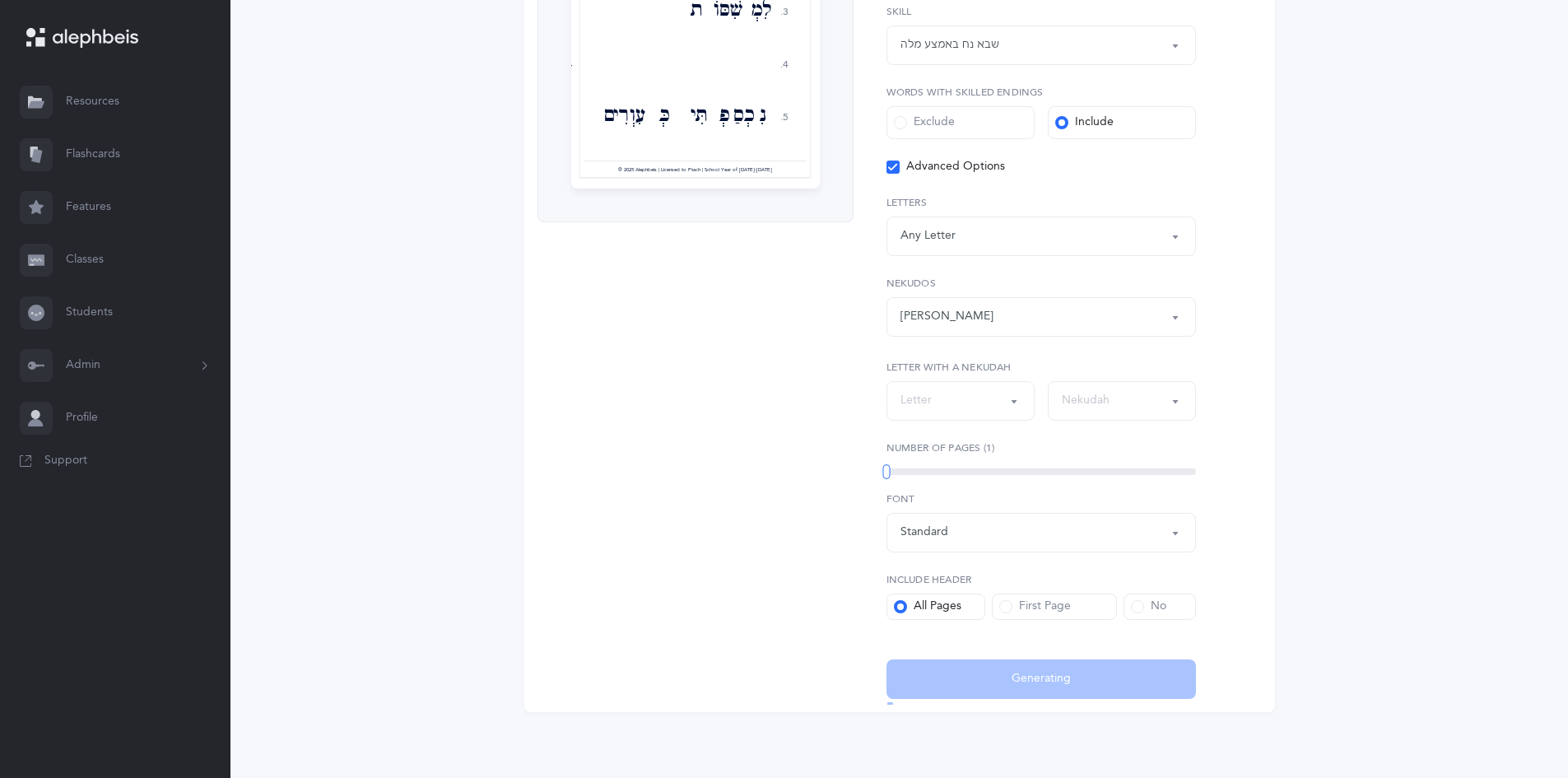
select select "36"
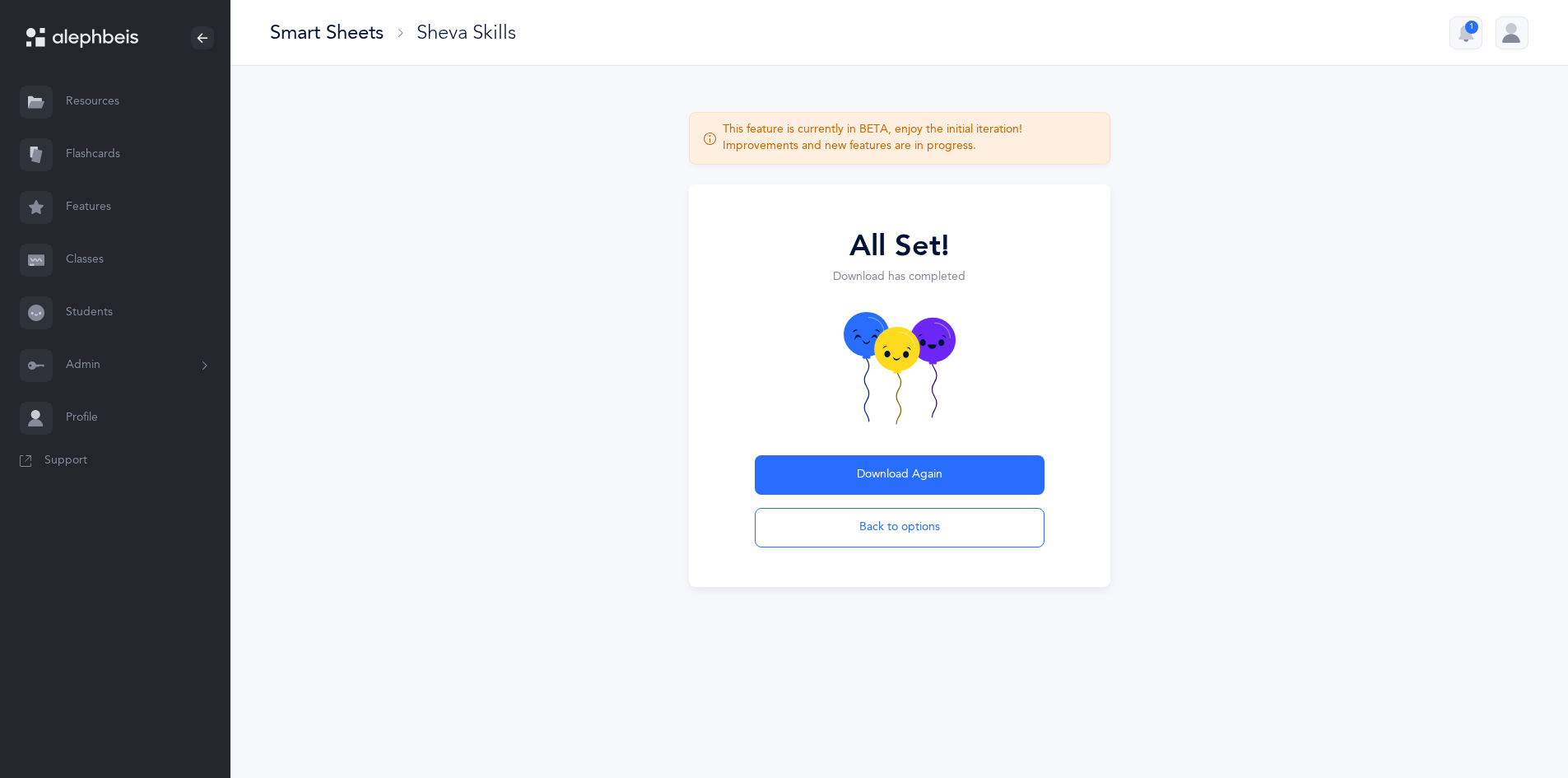
scroll to position [0, 0]
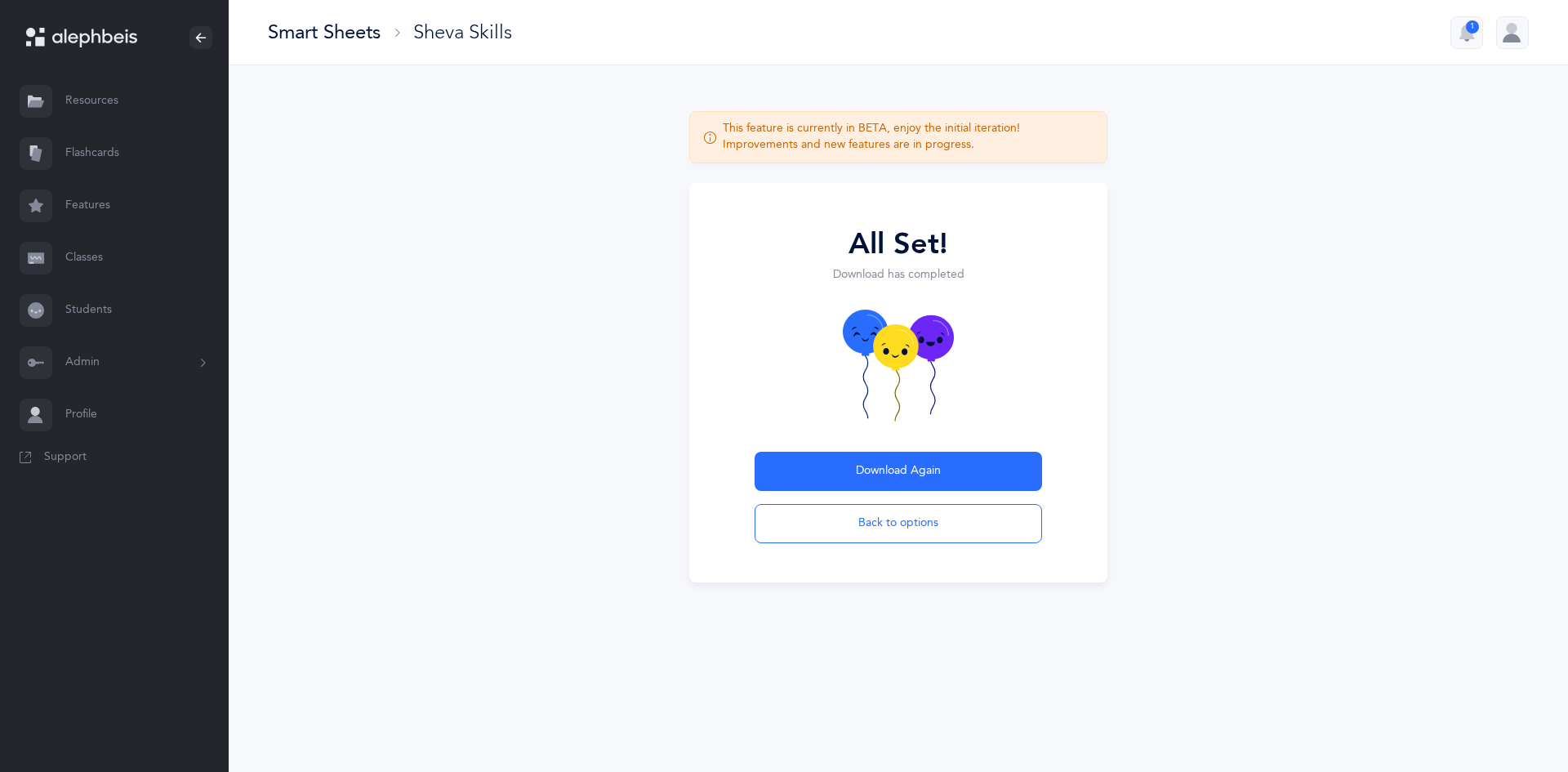
click at [352, 27] on div "Smart Sheets" at bounding box center [324, 31] width 113 height 27
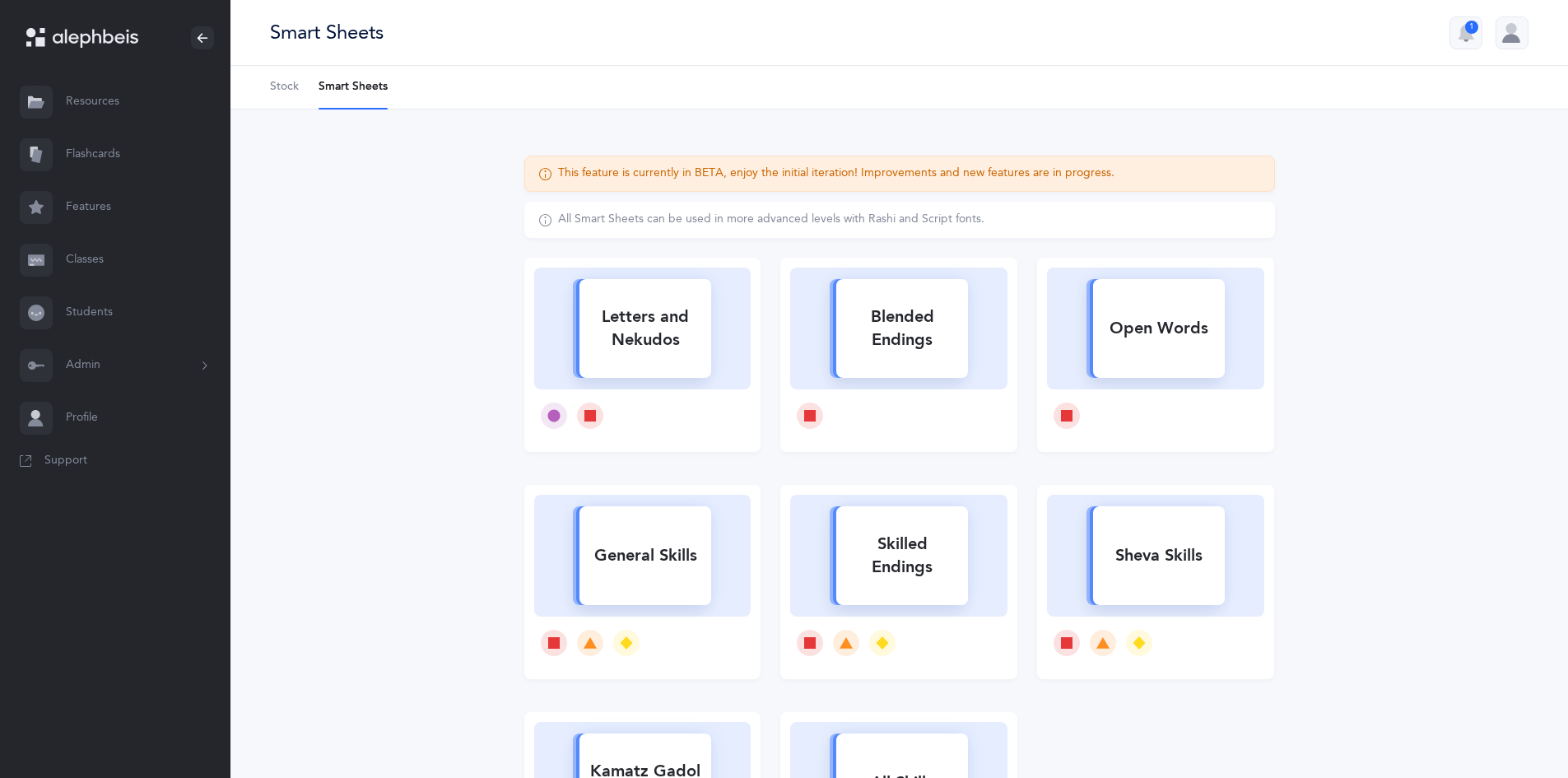
drag, startPoint x: 1128, startPoint y: 571, endPoint x: 1141, endPoint y: 577, distance: 14.3
click at [1141, 577] on rect at bounding box center [1159, 555] width 132 height 99
select select "36"
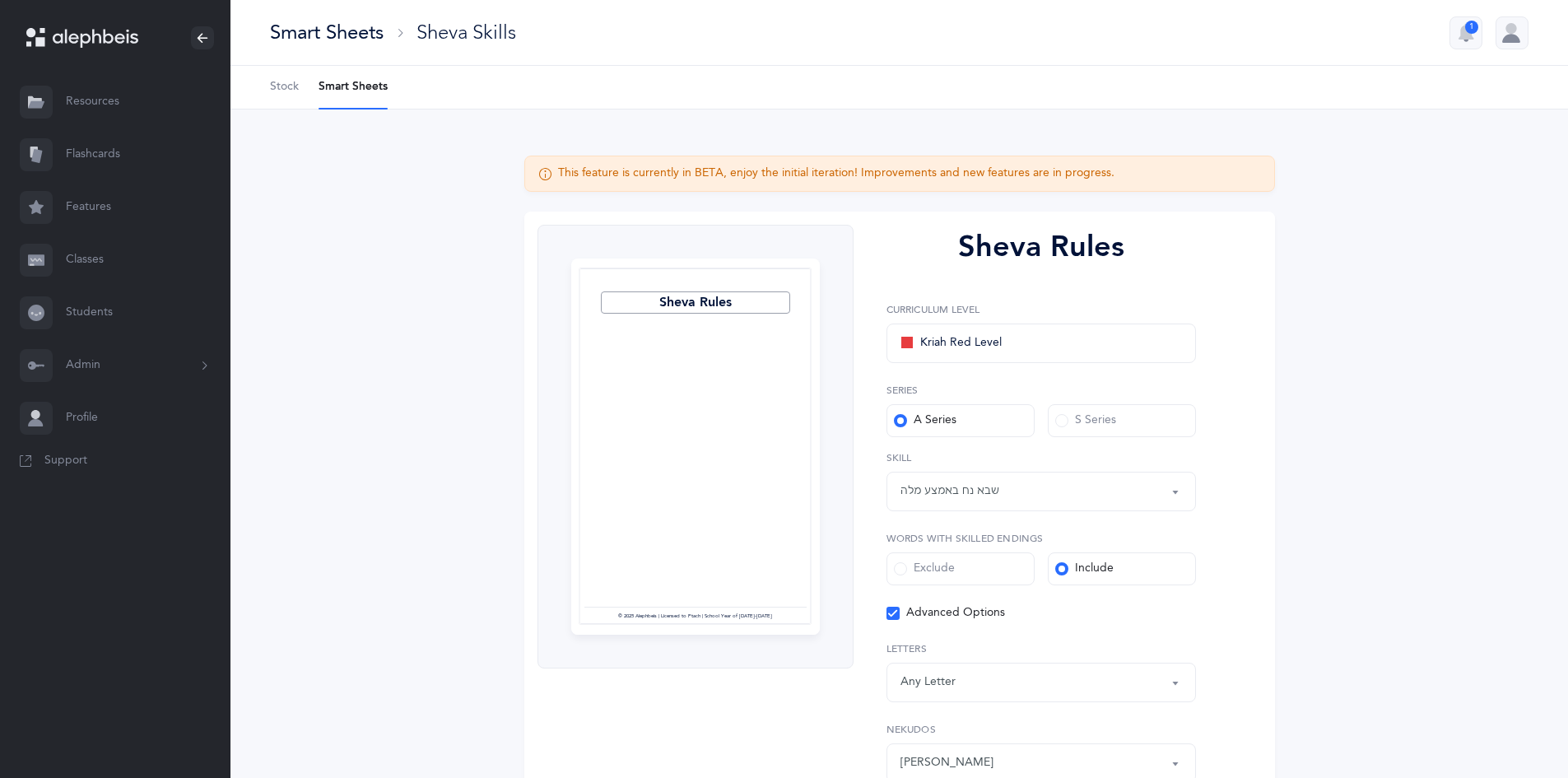
scroll to position [22, 0]
click at [939, 347] on div "Kriah Red Level" at bounding box center [950, 343] width 101 height 19
click at [911, 394] on link "Kriah Red Level" at bounding box center [1041, 393] width 282 height 33
click at [891, 615] on icon at bounding box center [893, 613] width 9 height 9
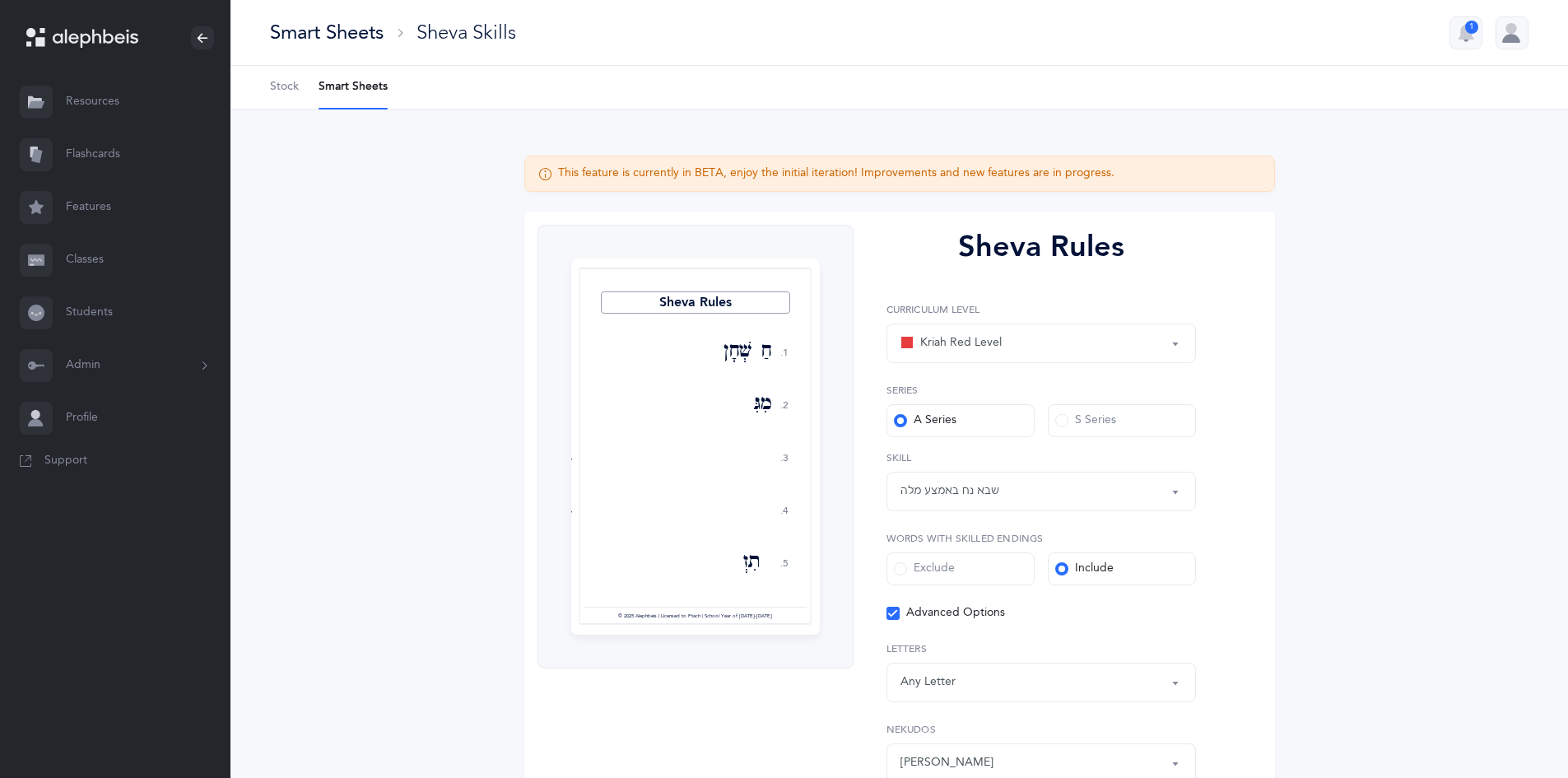
click at [0, 0] on input "Advanced Options" at bounding box center [0, 0] width 0 height 0
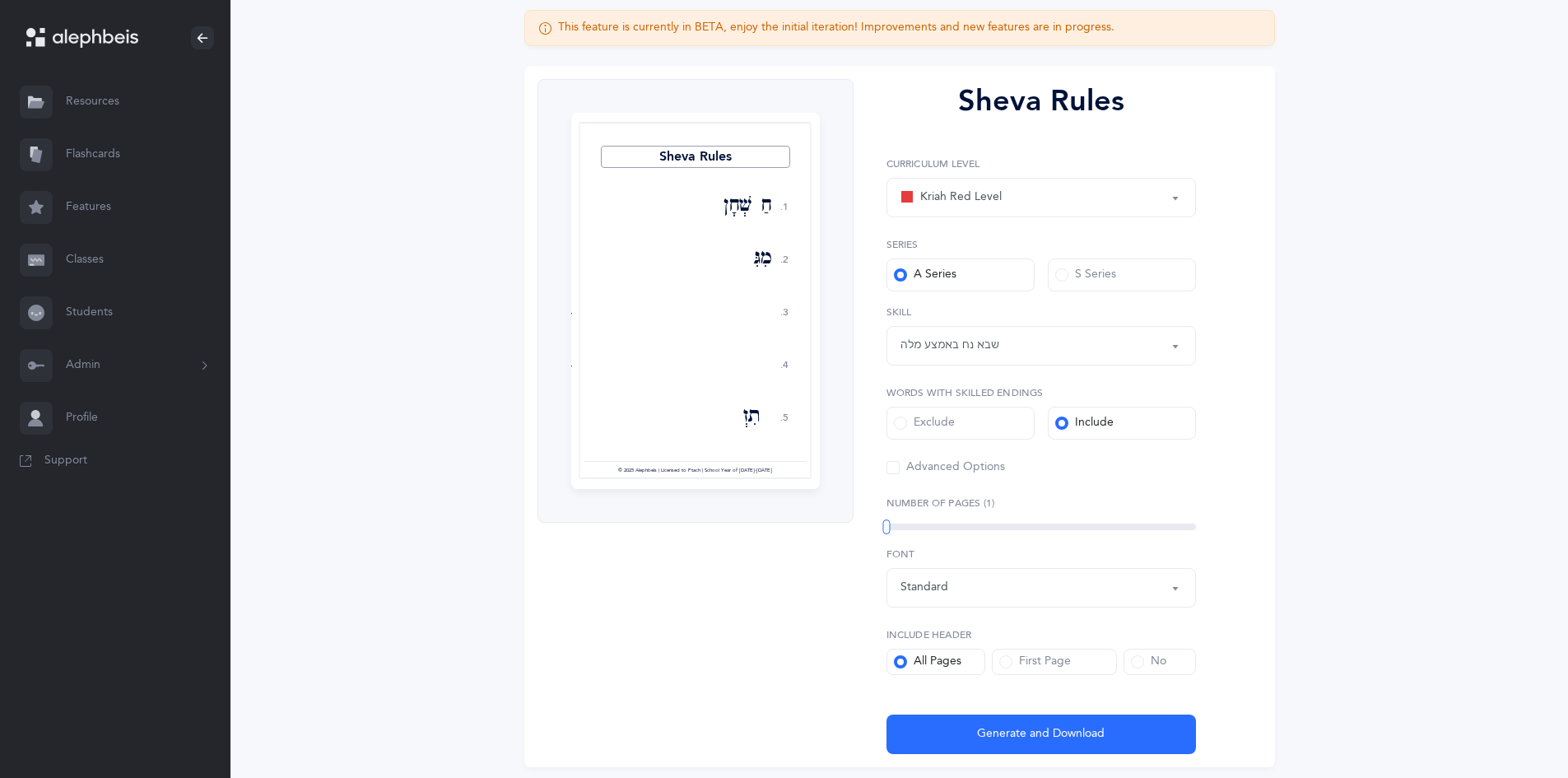
scroll to position [190, 0]
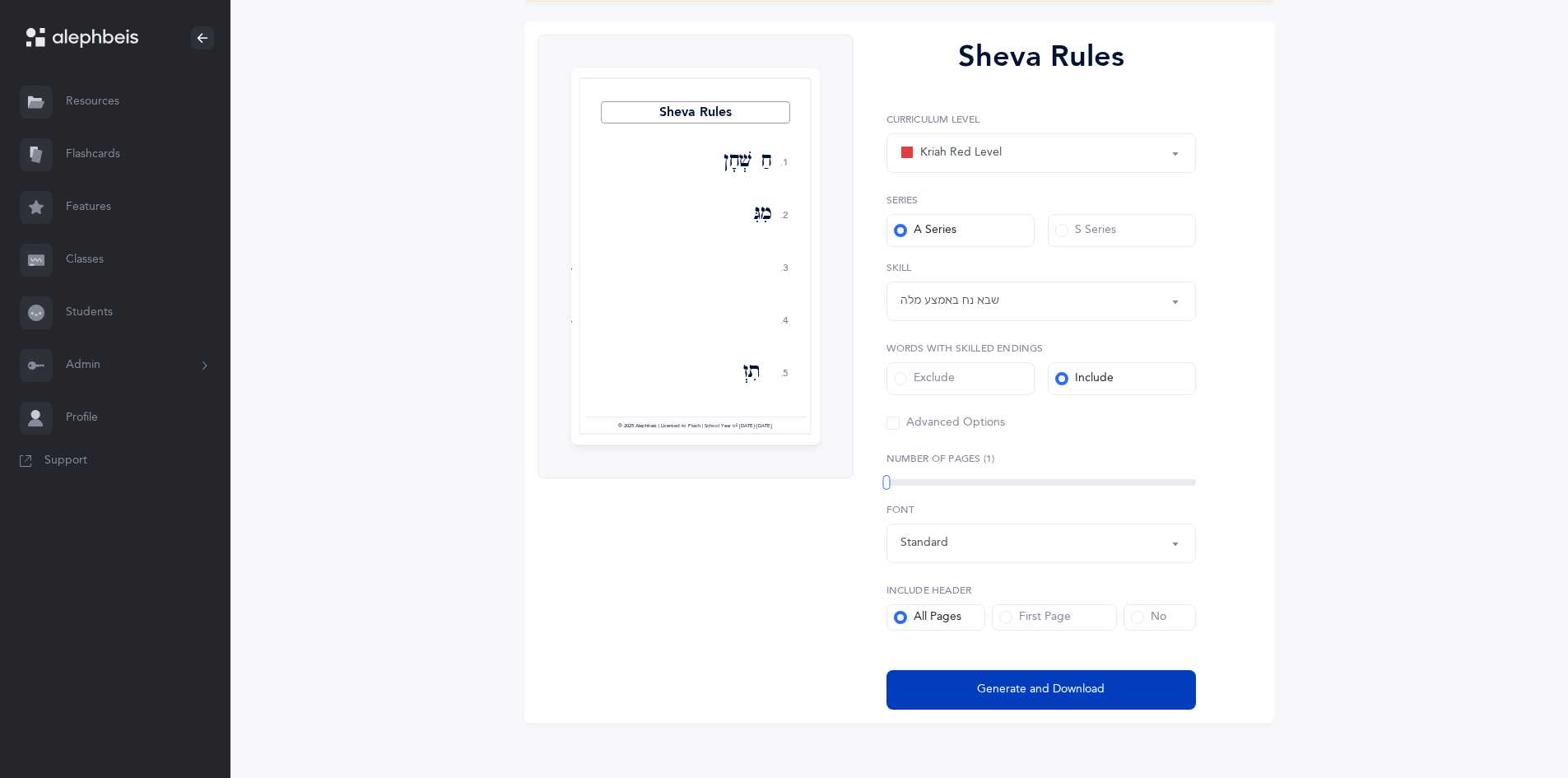
click at [1134, 683] on button "Generate and Download" at bounding box center [1041, 689] width 309 height 40
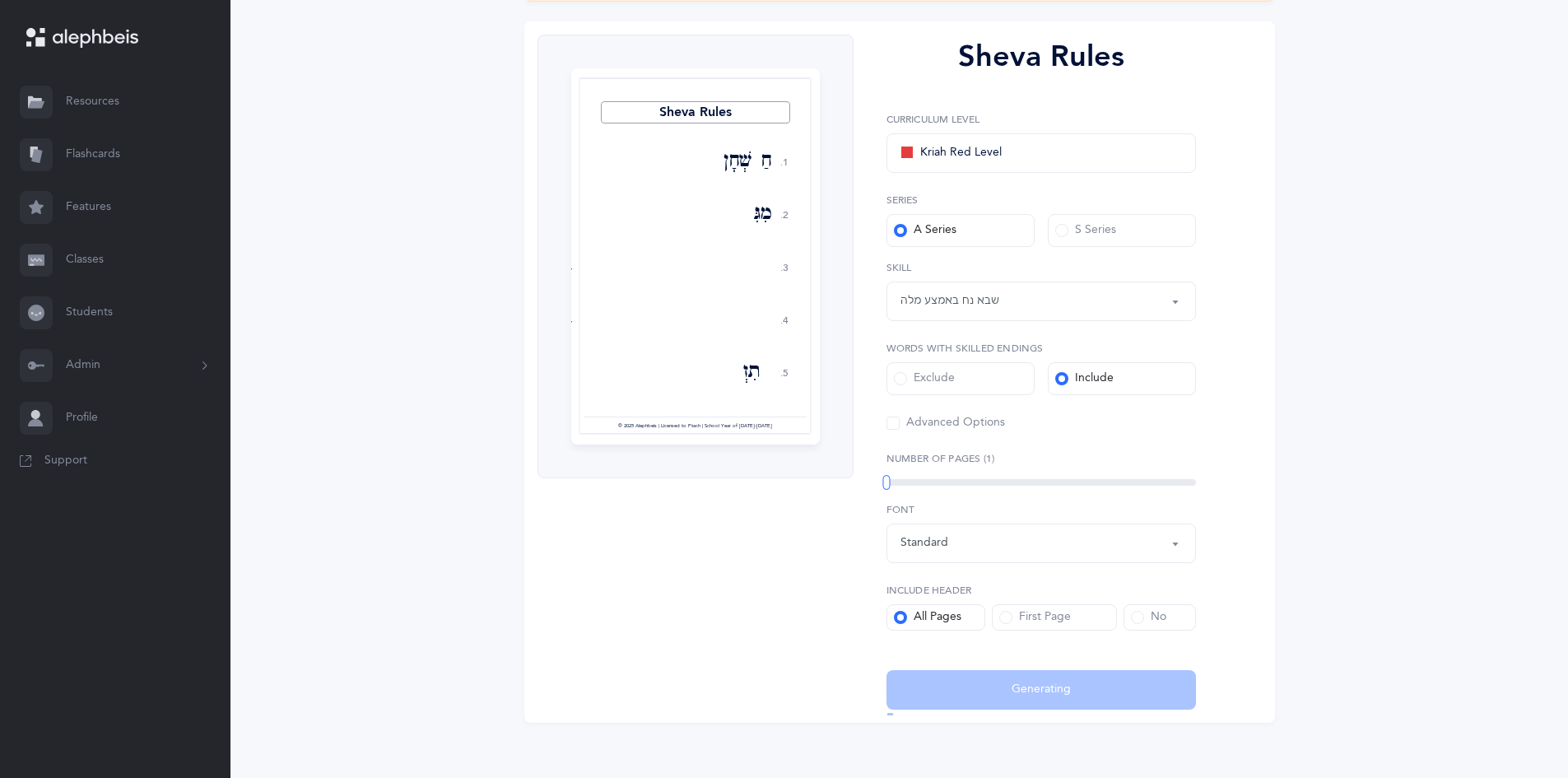
select select "36"
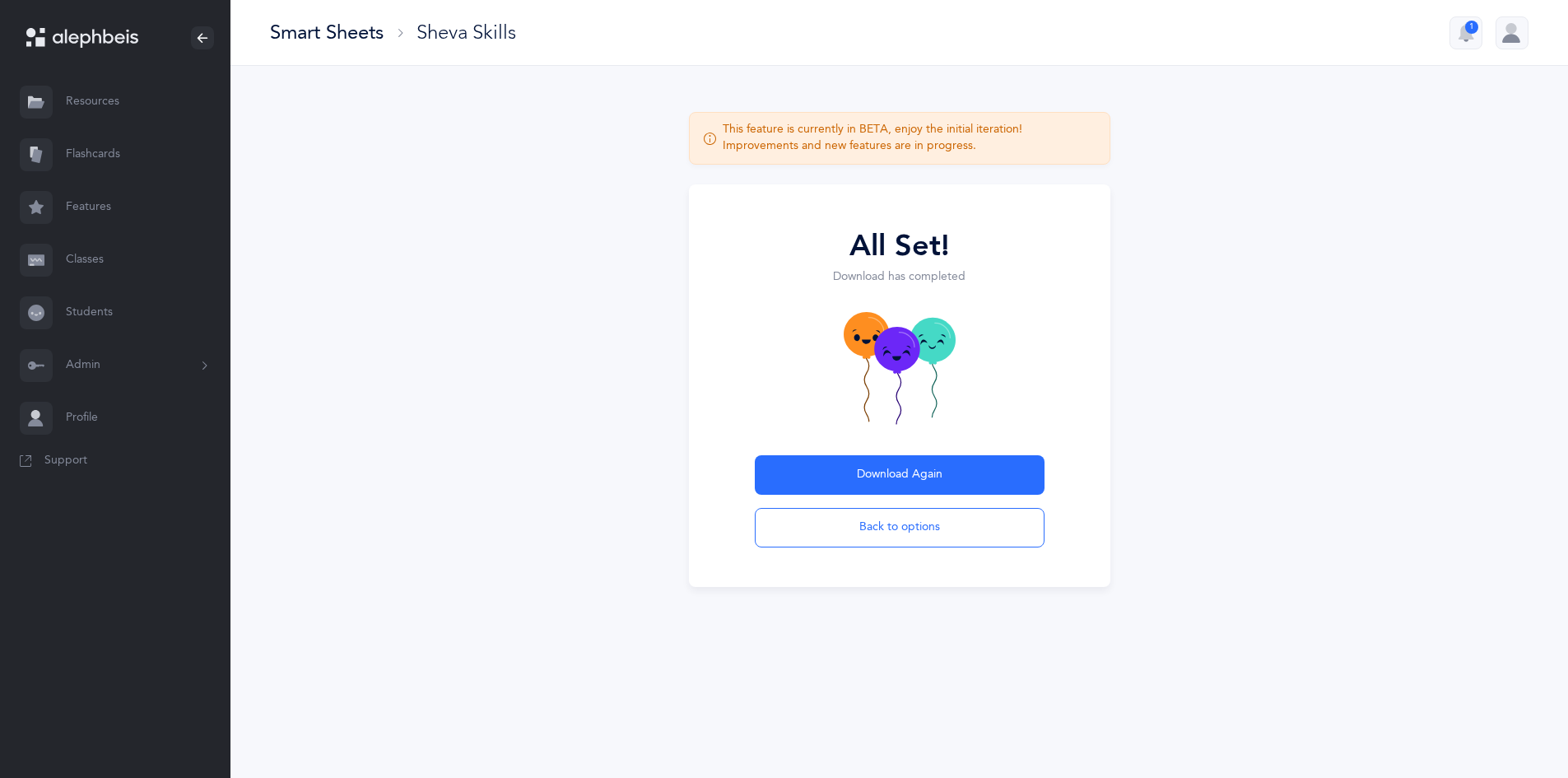
scroll to position [0, 0]
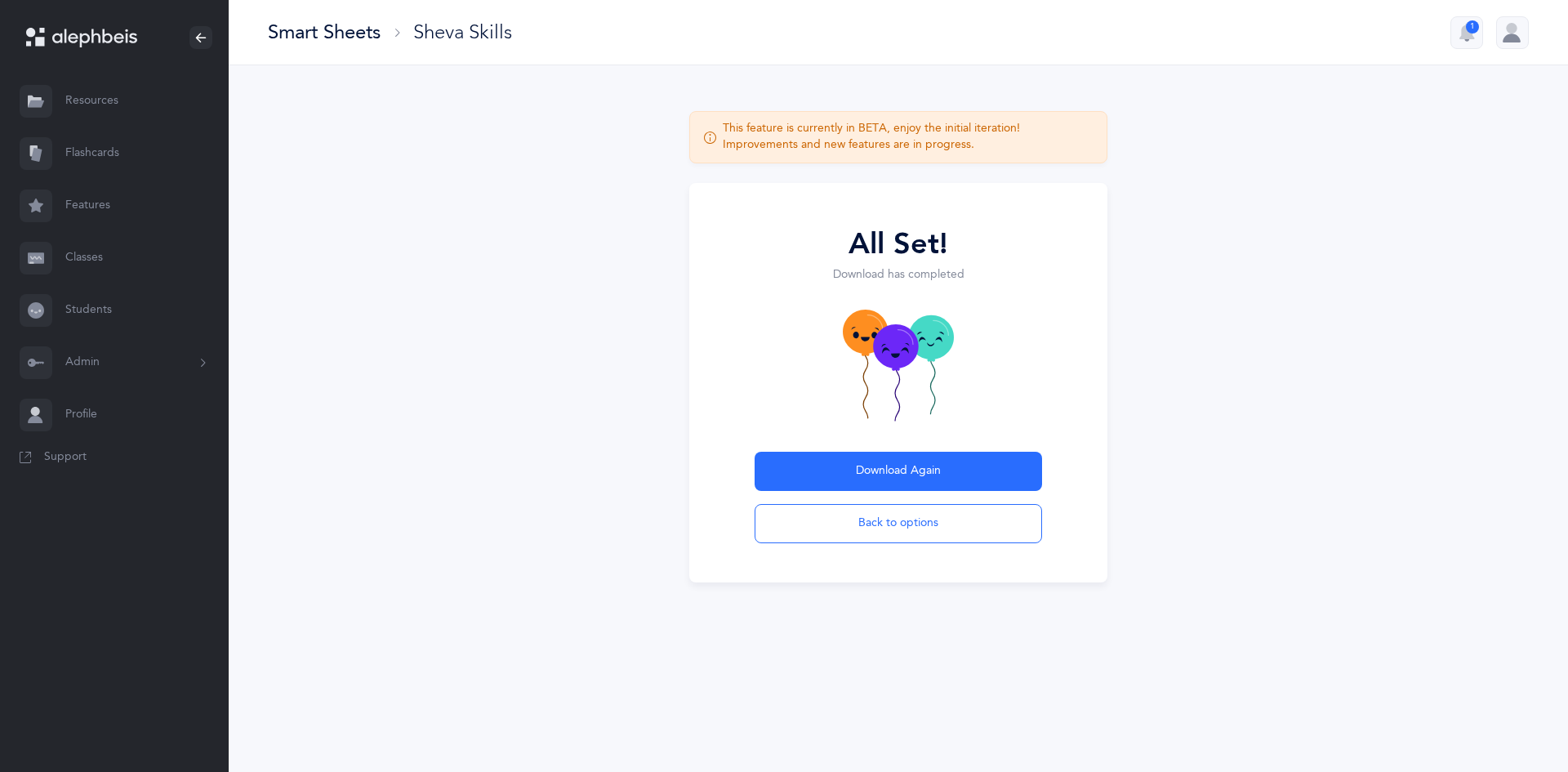
click at [369, 28] on div "Smart Sheets" at bounding box center [324, 31] width 113 height 27
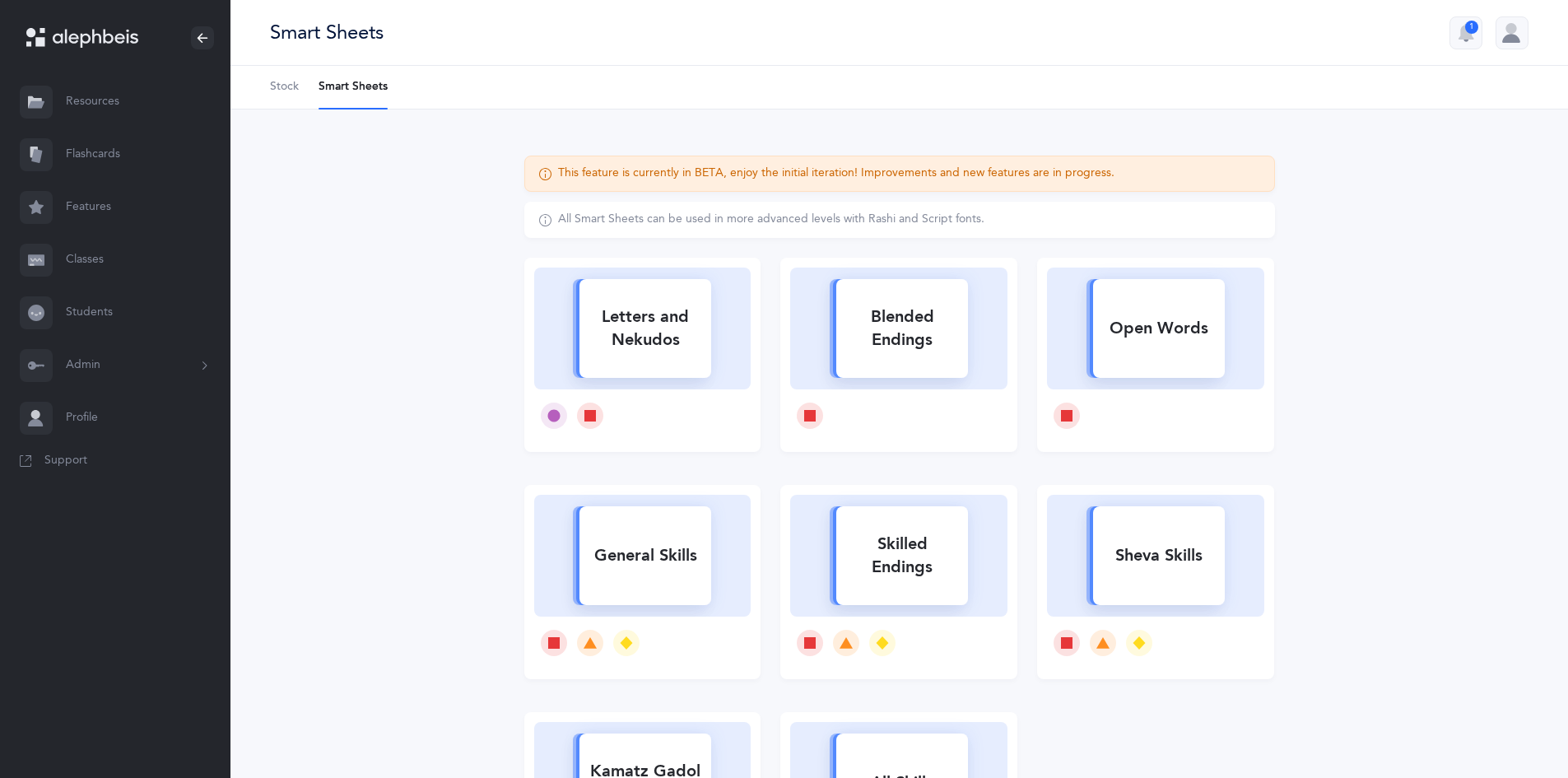
click at [901, 380] on icon at bounding box center [898, 325] width 171 height 127
select select
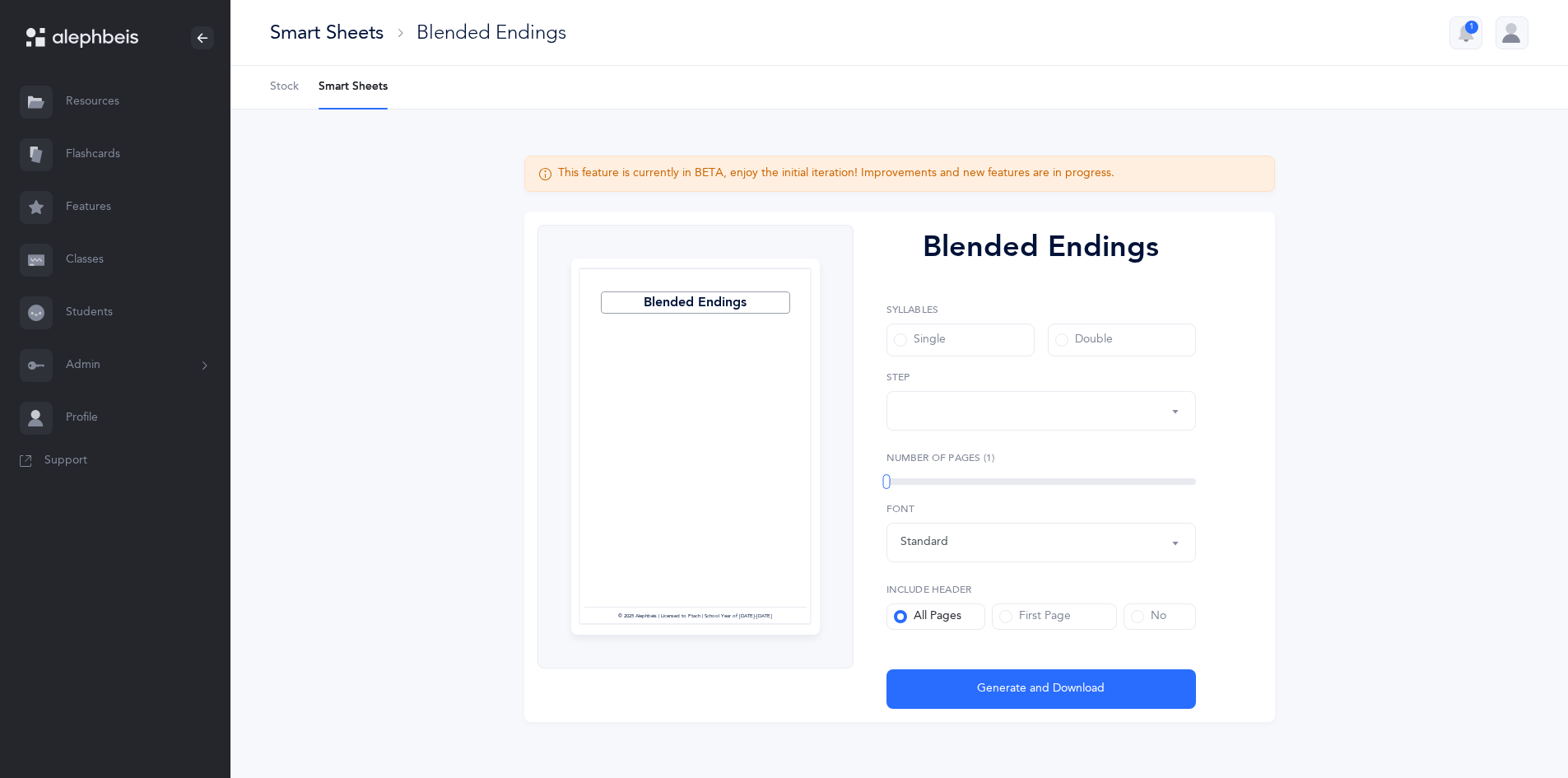
select select "28"
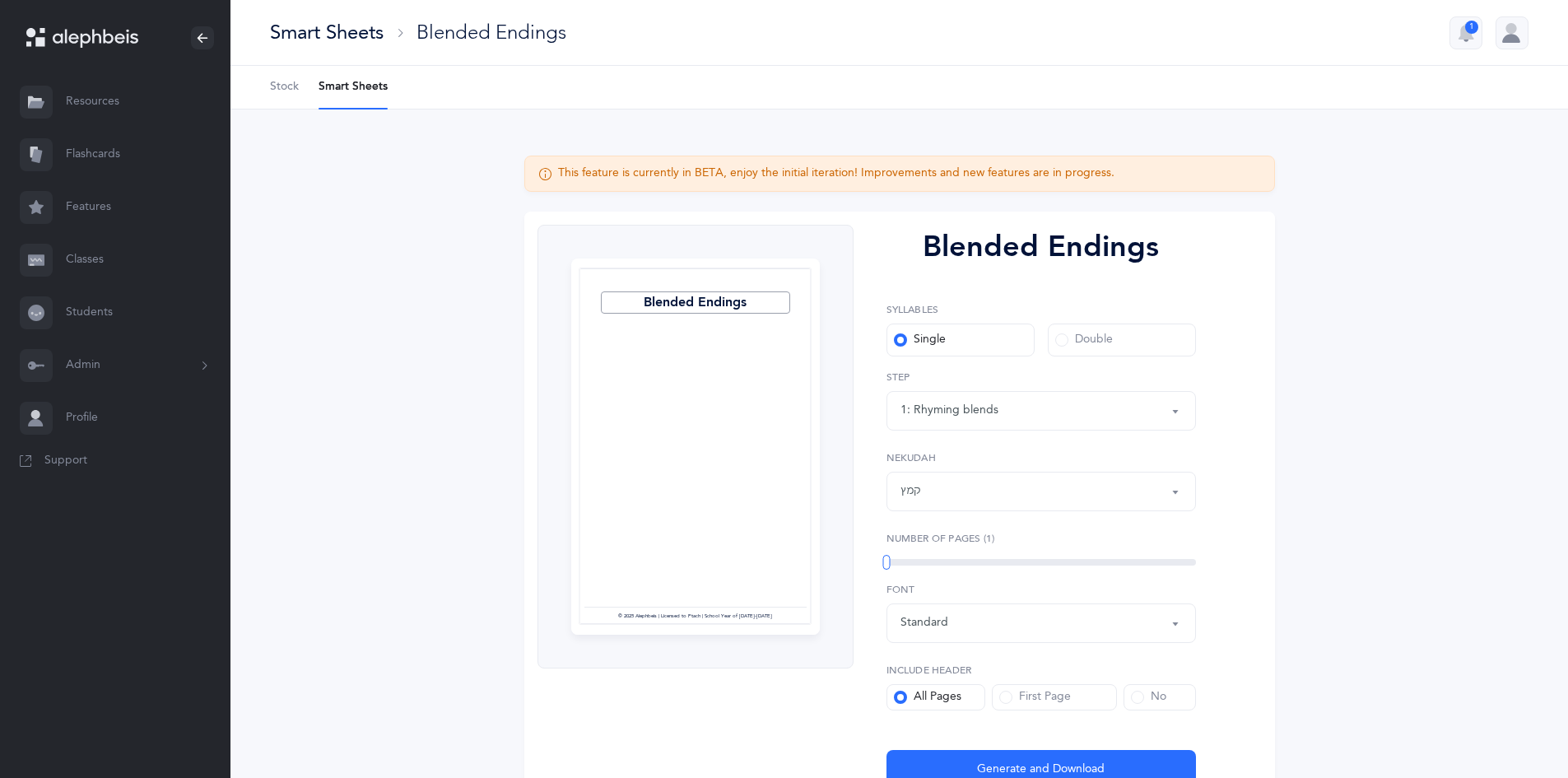
click at [1167, 406] on div "1: Rhyming blends" at bounding box center [1041, 410] width 282 height 28
click at [1210, 512] on div "Blended Endings Syllables Single Double 1: Rhyming blends 2: Rhyming lines 3: S…" at bounding box center [1034, 507] width 362 height 564
drag, startPoint x: 1133, startPoint y: 643, endPoint x: 1134, endPoint y: 627, distance: 16.0
click at [1134, 631] on div "Blended Endings Syllables Single Double 1: Rhyming blends 2: Rhyming lines 3: S…" at bounding box center [1034, 507] width 362 height 564
click at [1036, 498] on div "קמץ" at bounding box center [1041, 491] width 282 height 28
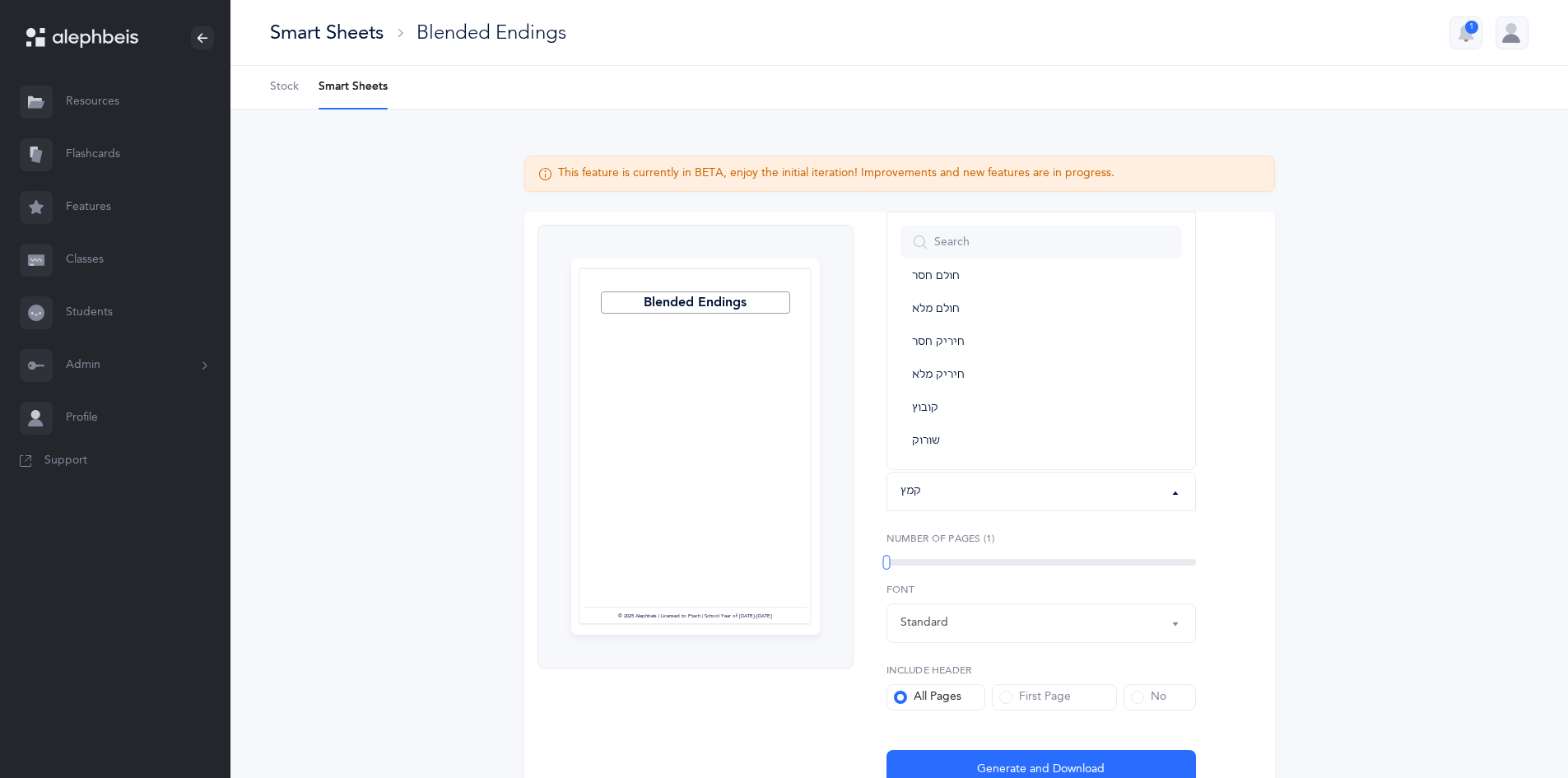
scroll to position [191, 0]
click at [343, 40] on div "Smart Sheets" at bounding box center [326, 31] width 114 height 27
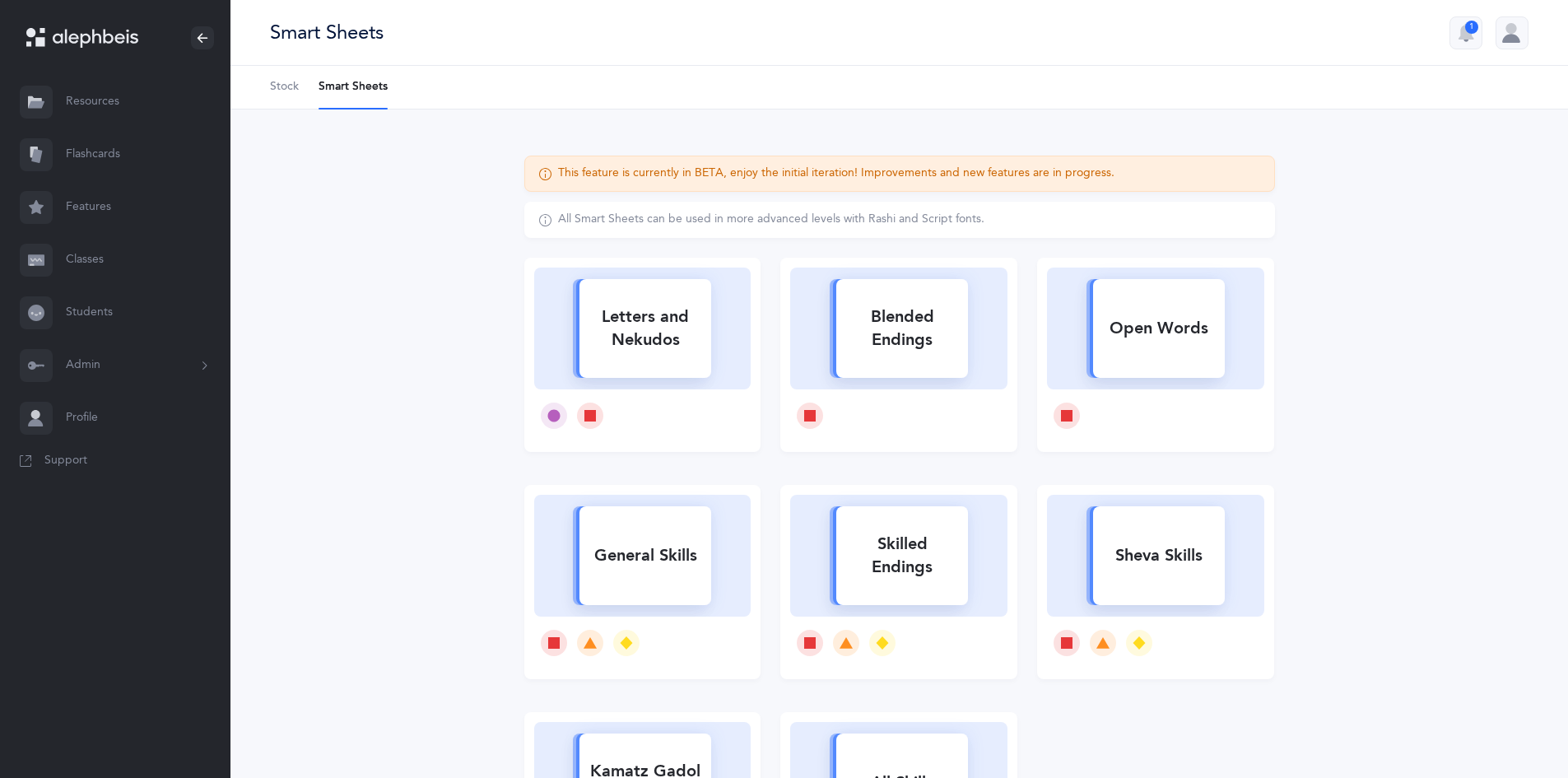
click at [882, 535] on div "Skilled Endings" at bounding box center [902, 555] width 132 height 66
select select
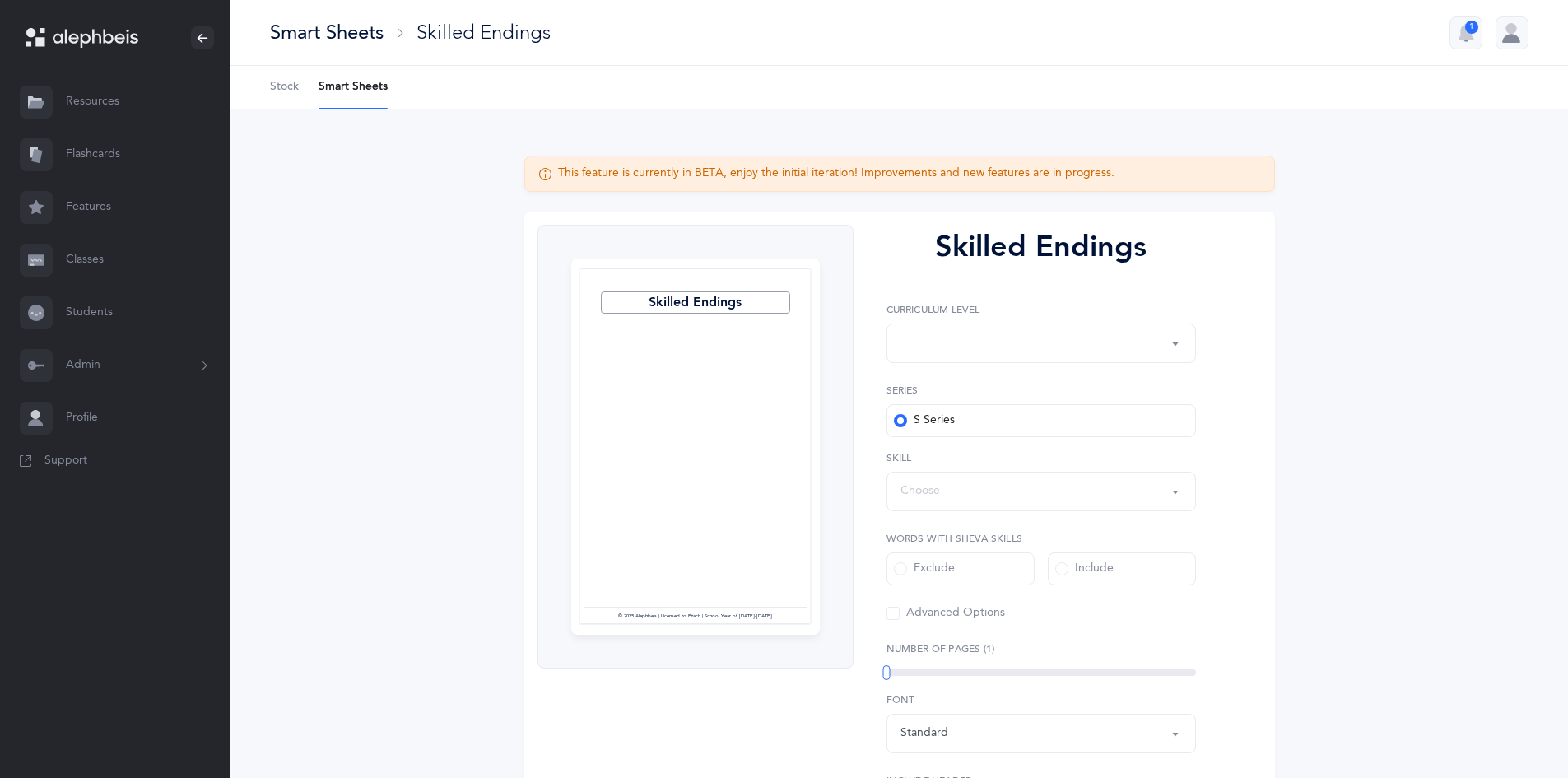
select select "1"
select select "28"
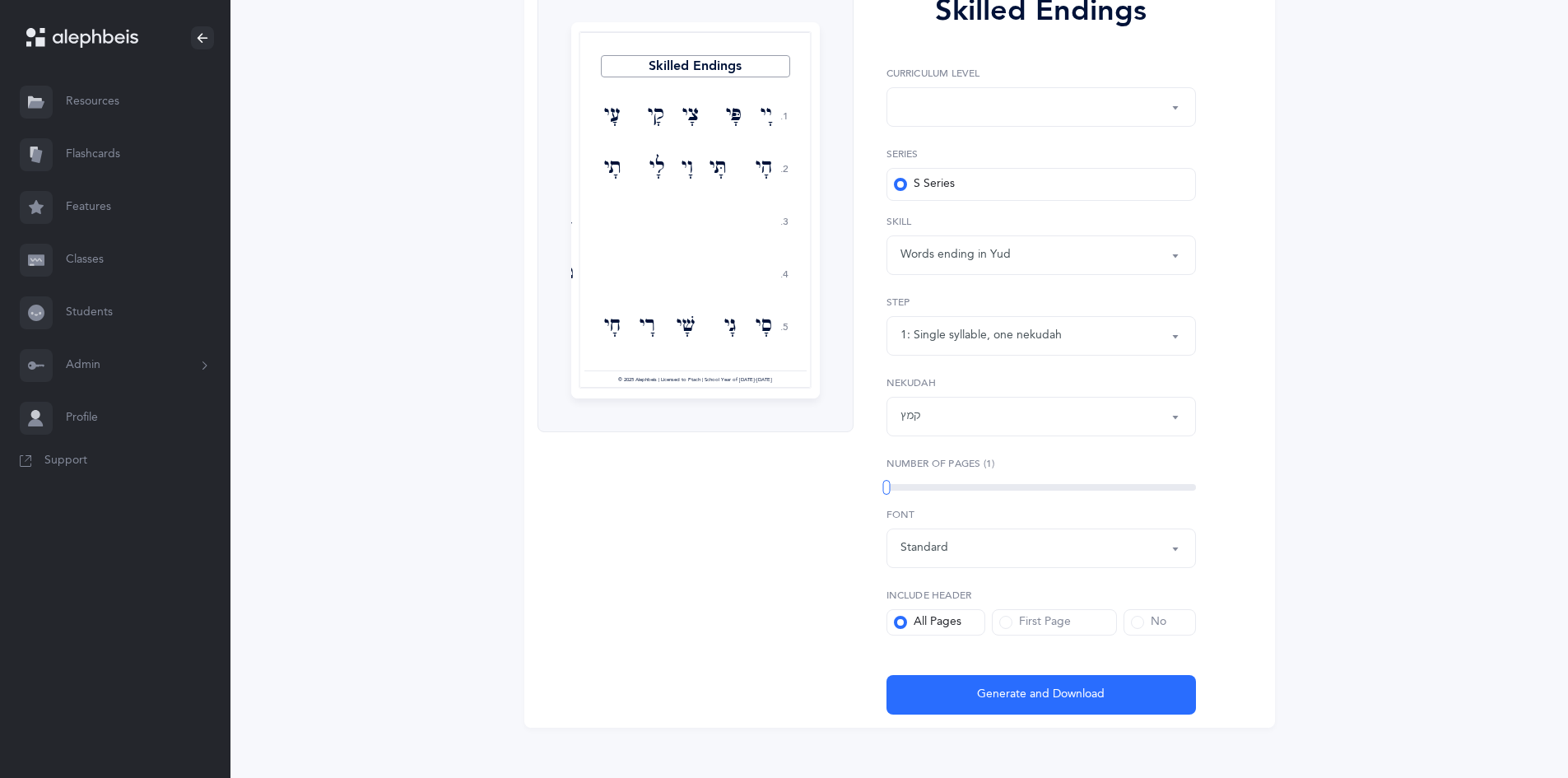
scroll to position [252, 0]
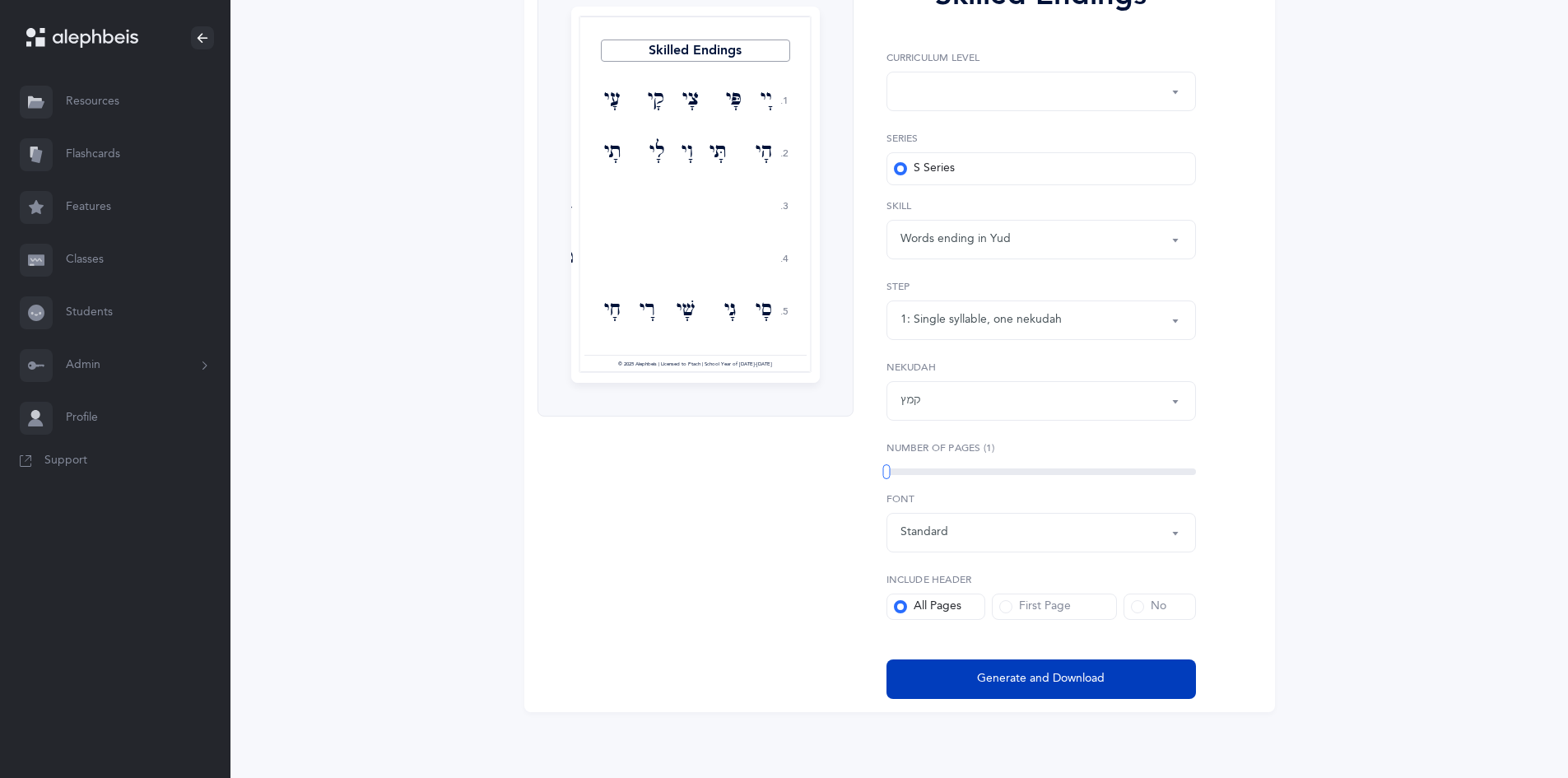
click at [1157, 686] on button "Generate and Download" at bounding box center [1041, 679] width 309 height 40
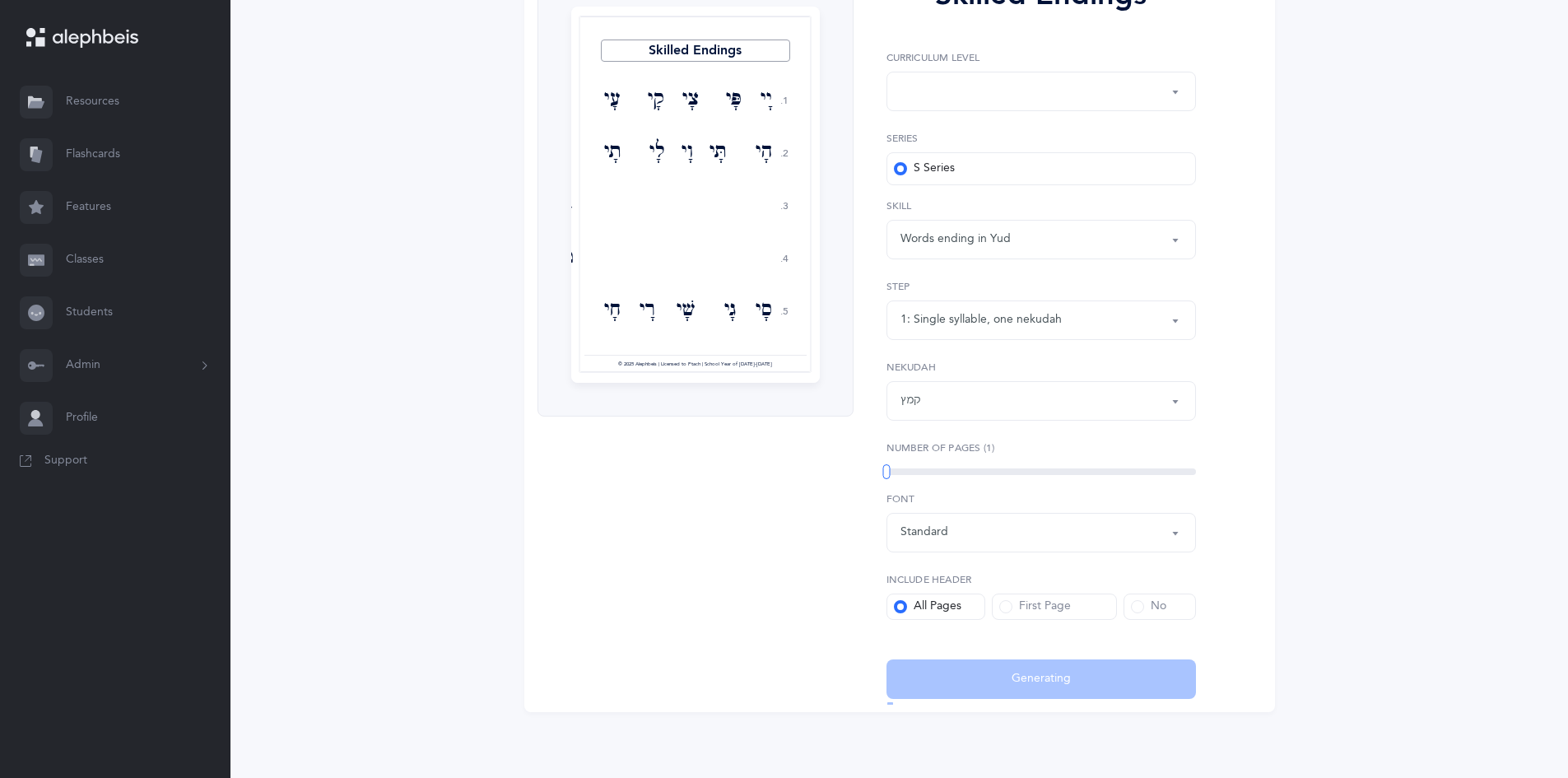
select select
select select "1"
select select "28"
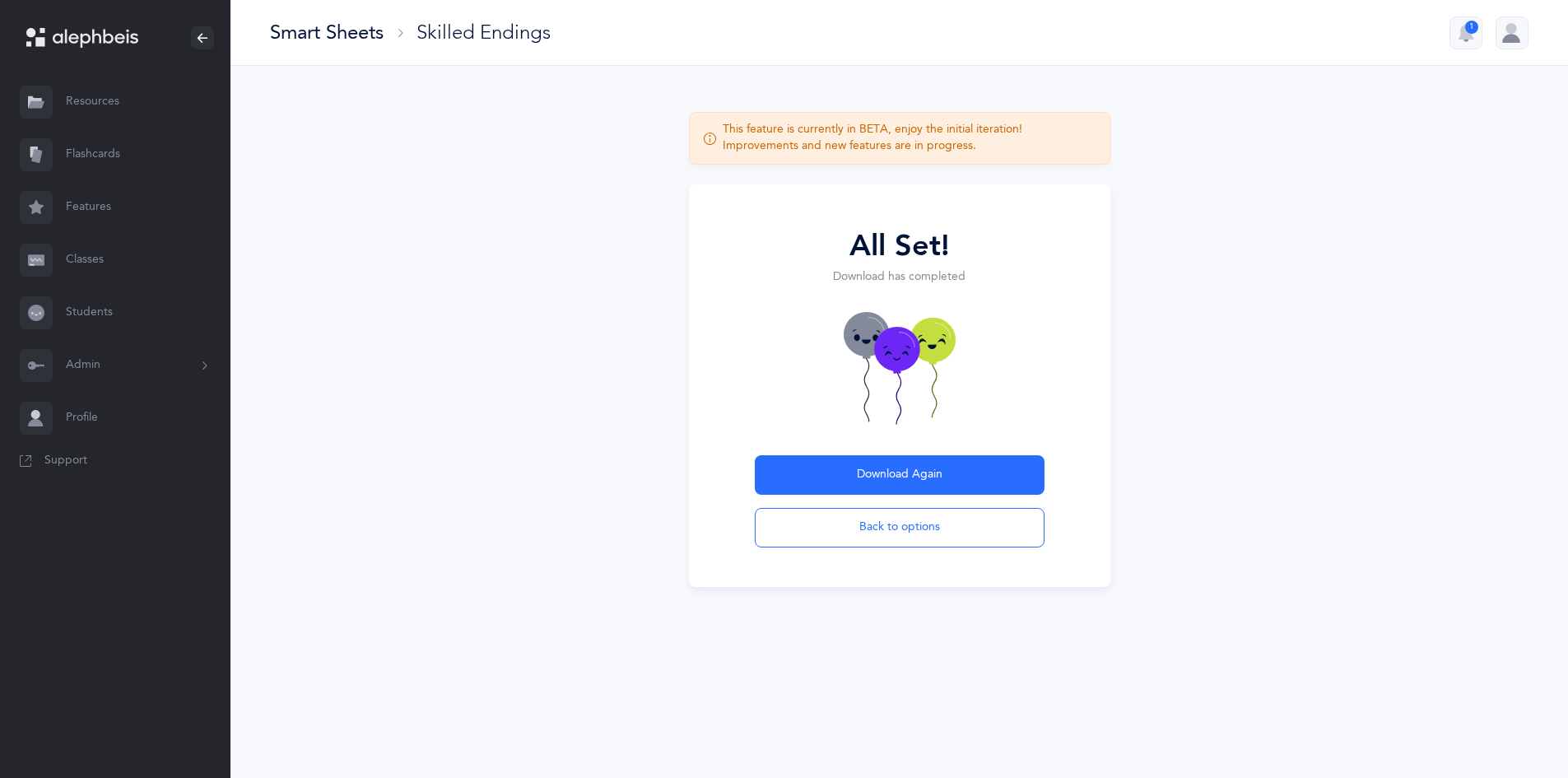
scroll to position [0, 0]
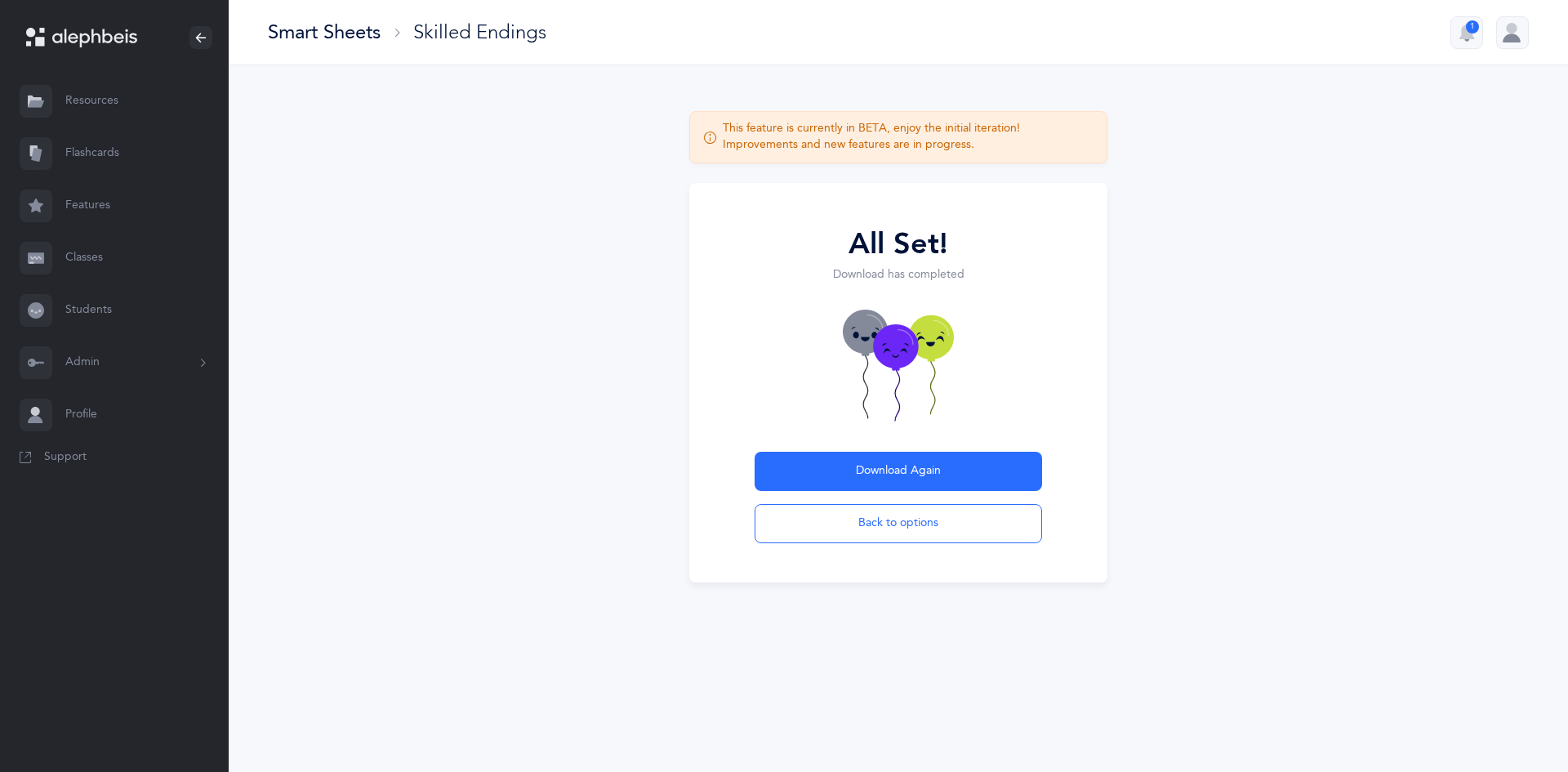
click at [346, 30] on div "Smart Sheets" at bounding box center [324, 31] width 113 height 27
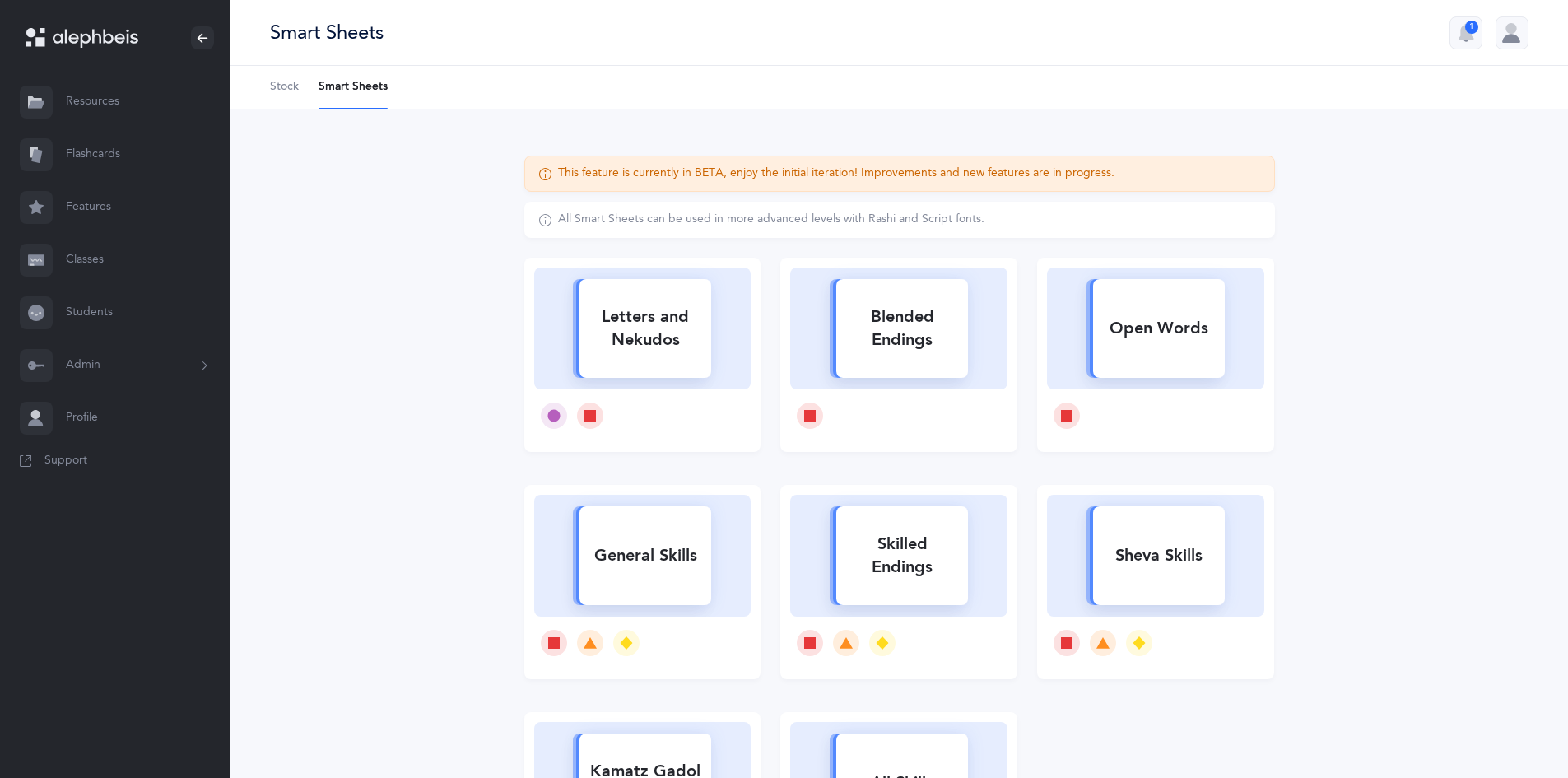
click at [909, 623] on div at bounding box center [898, 642] width 218 height 53
select select "1"
select select "28"
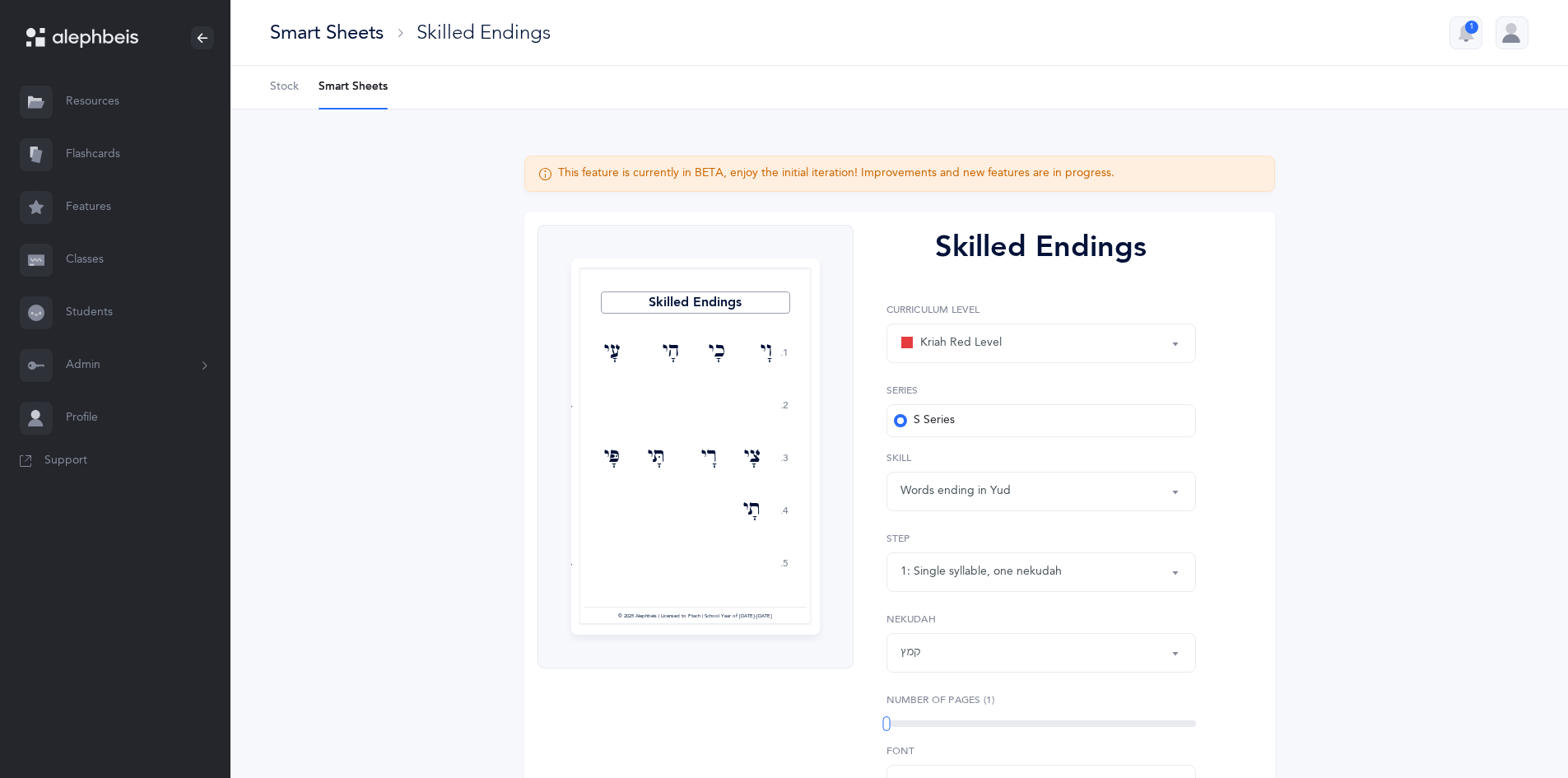
click at [1118, 489] on div "Words ending in Yud" at bounding box center [1041, 491] width 282 height 28
click at [999, 532] on label "Step" at bounding box center [1041, 538] width 309 height 15
select select
click at [1141, 570] on div "1: Single syllable, one nekudah" at bounding box center [1041, 571] width 282 height 28
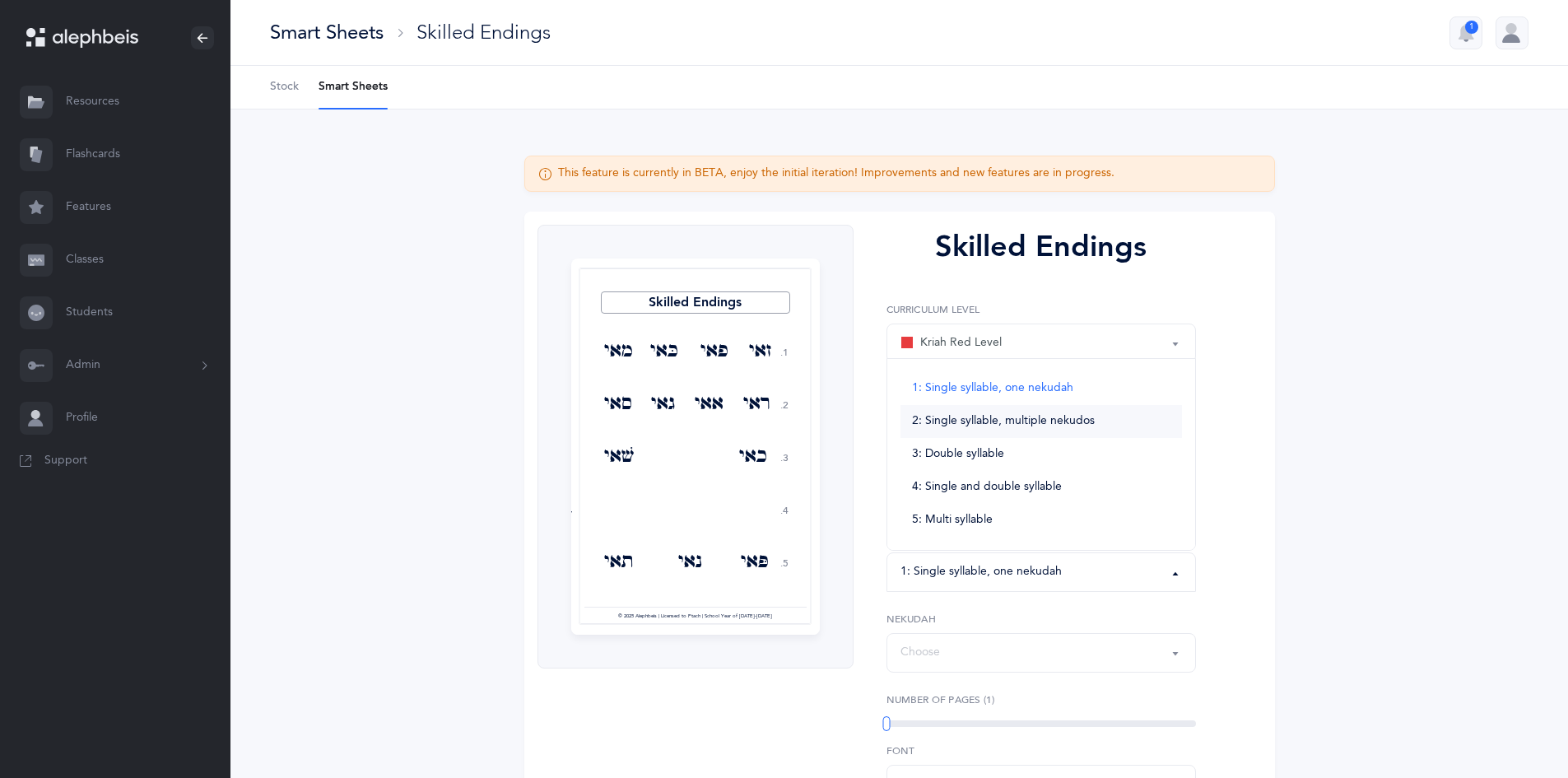
click at [1013, 422] on span "2: Single syllable, multiple nekudos" at bounding box center [1002, 421] width 182 height 15
select select "2"
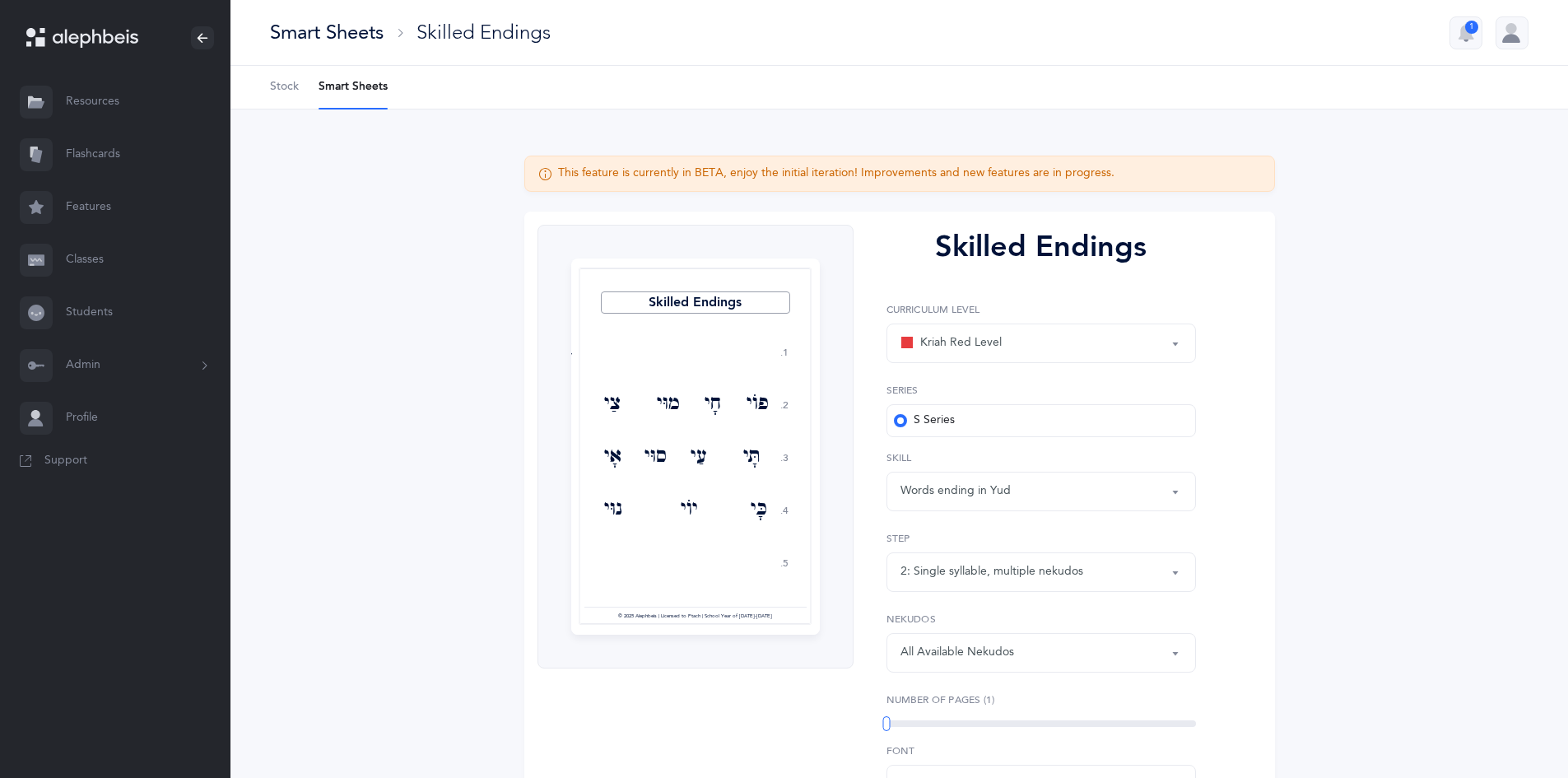
click at [1011, 486] on div "Words ending in Yud" at bounding box center [1041, 491] width 282 height 28
click at [1014, 523] on div "Kriah Red Level Kriah Orange Level Kriah Yellow Level Kriah Red Level Curriculu…" at bounding box center [1041, 487] width 309 height 370
click at [1189, 659] on button "All Available Nekudos" at bounding box center [1041, 652] width 309 height 40
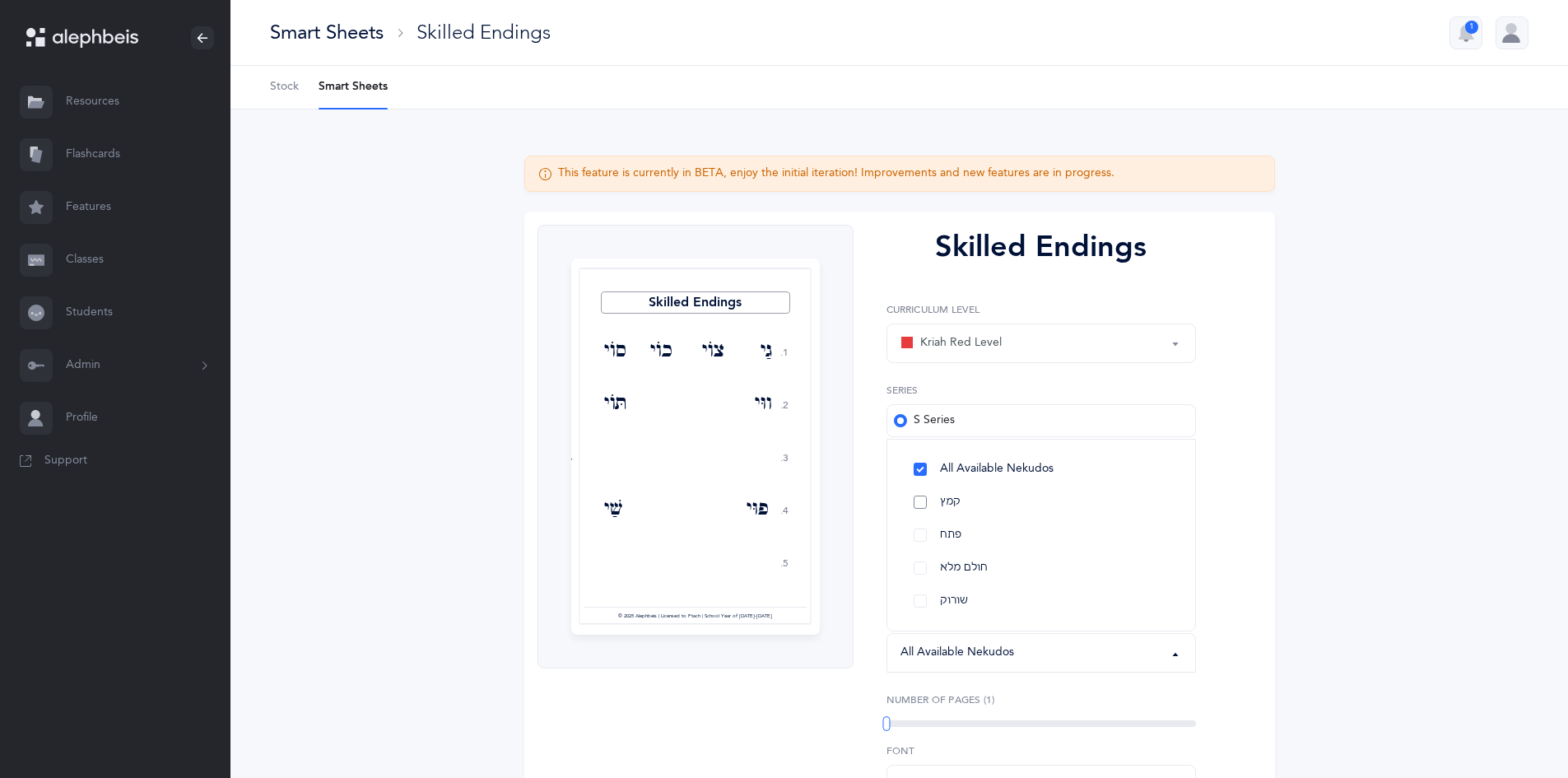
click at [919, 498] on link "קמץ" at bounding box center [1041, 502] width 282 height 33
select select "28"
click at [920, 536] on link "פתח" at bounding box center [1041, 535] width 282 height 33
click at [1243, 644] on div "Skilled Endings 1. 2. 3. 4. 5. גַי צוֹי כוֹי סוֹי ווּי תּוֹי בָּי פוּי שַׁי דוֹ…" at bounding box center [899, 587] width 750 height 752
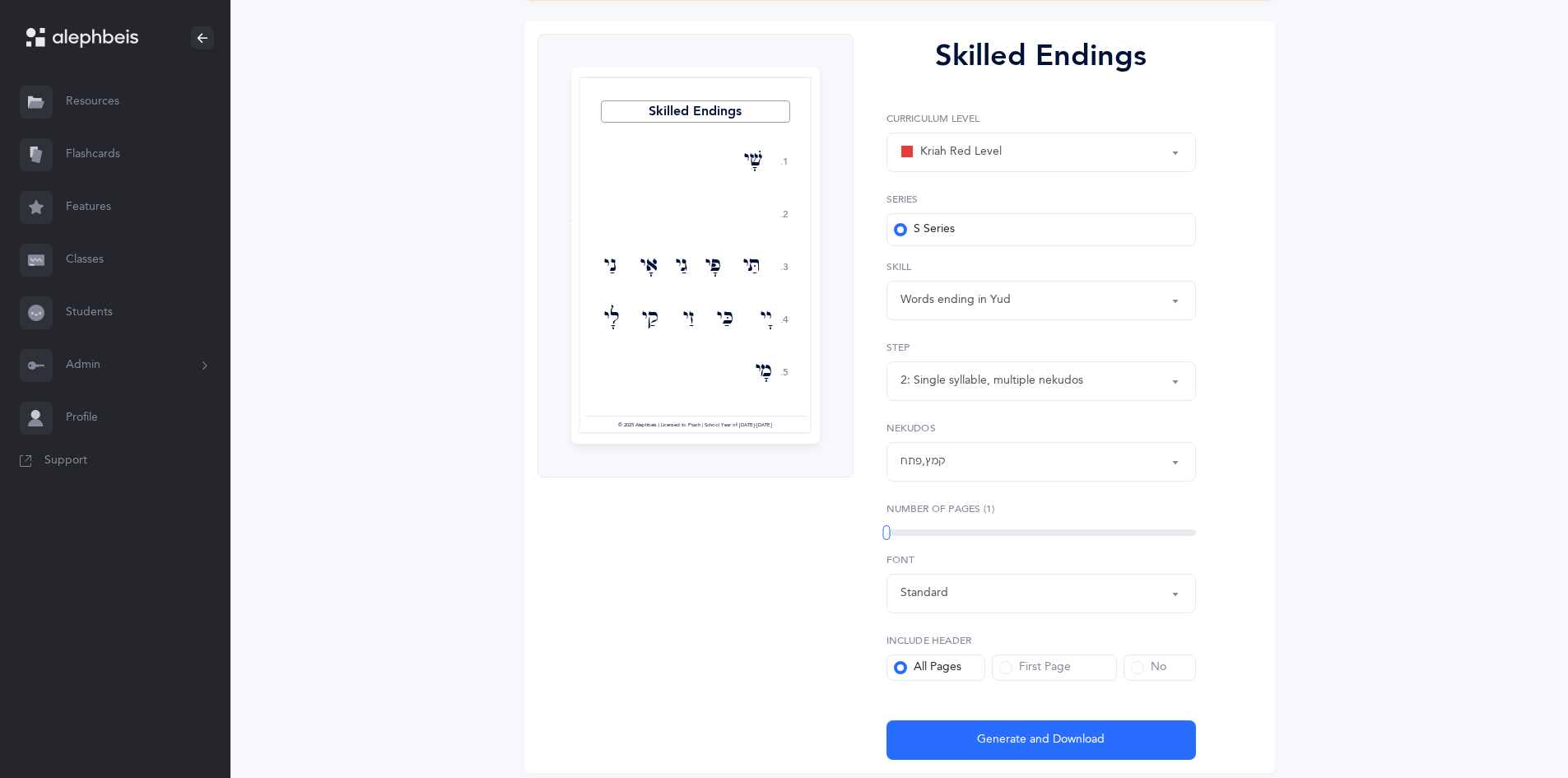
scroll to position [252, 0]
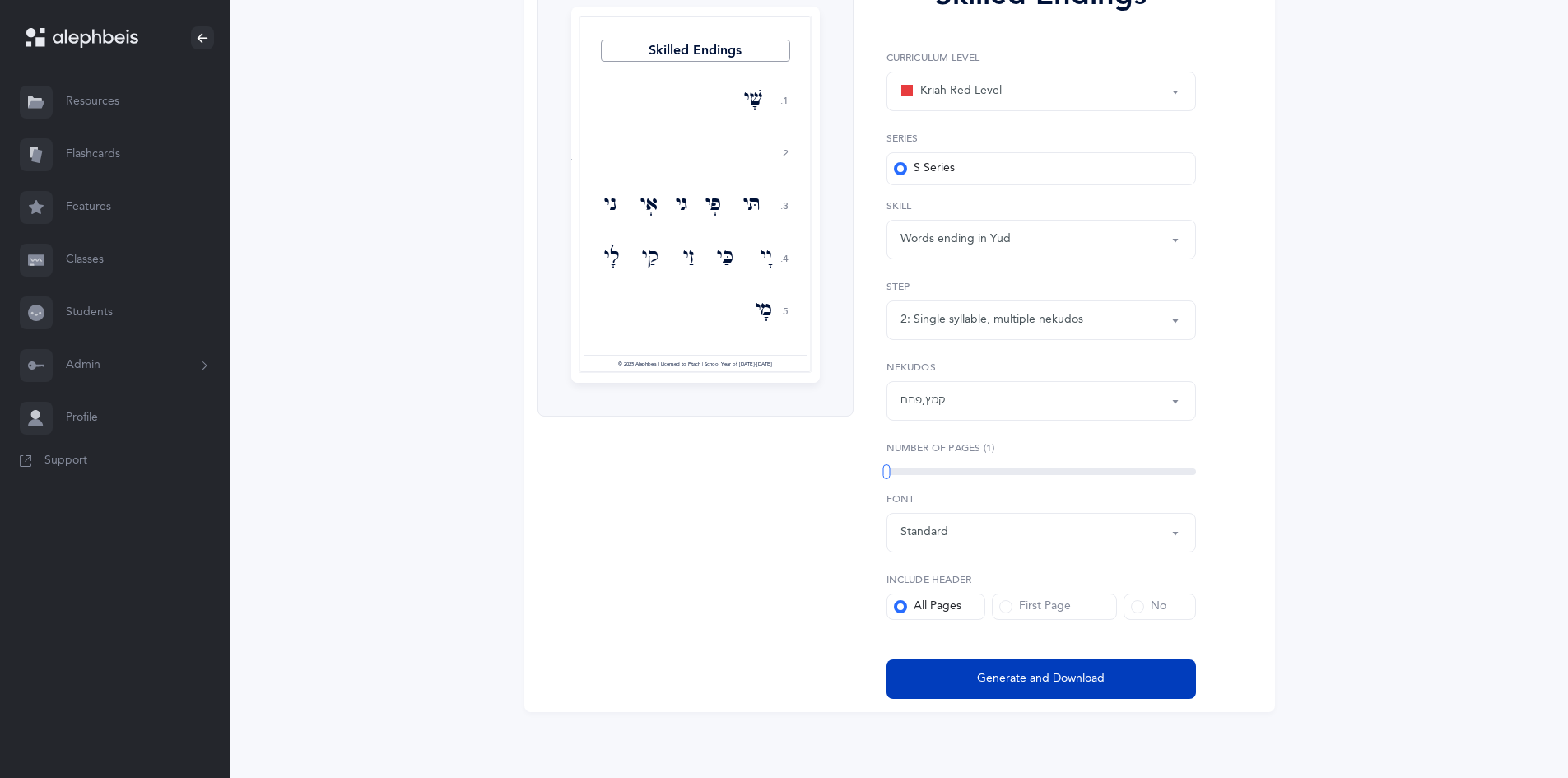
click at [1034, 662] on button "Generate and Download" at bounding box center [1041, 679] width 309 height 40
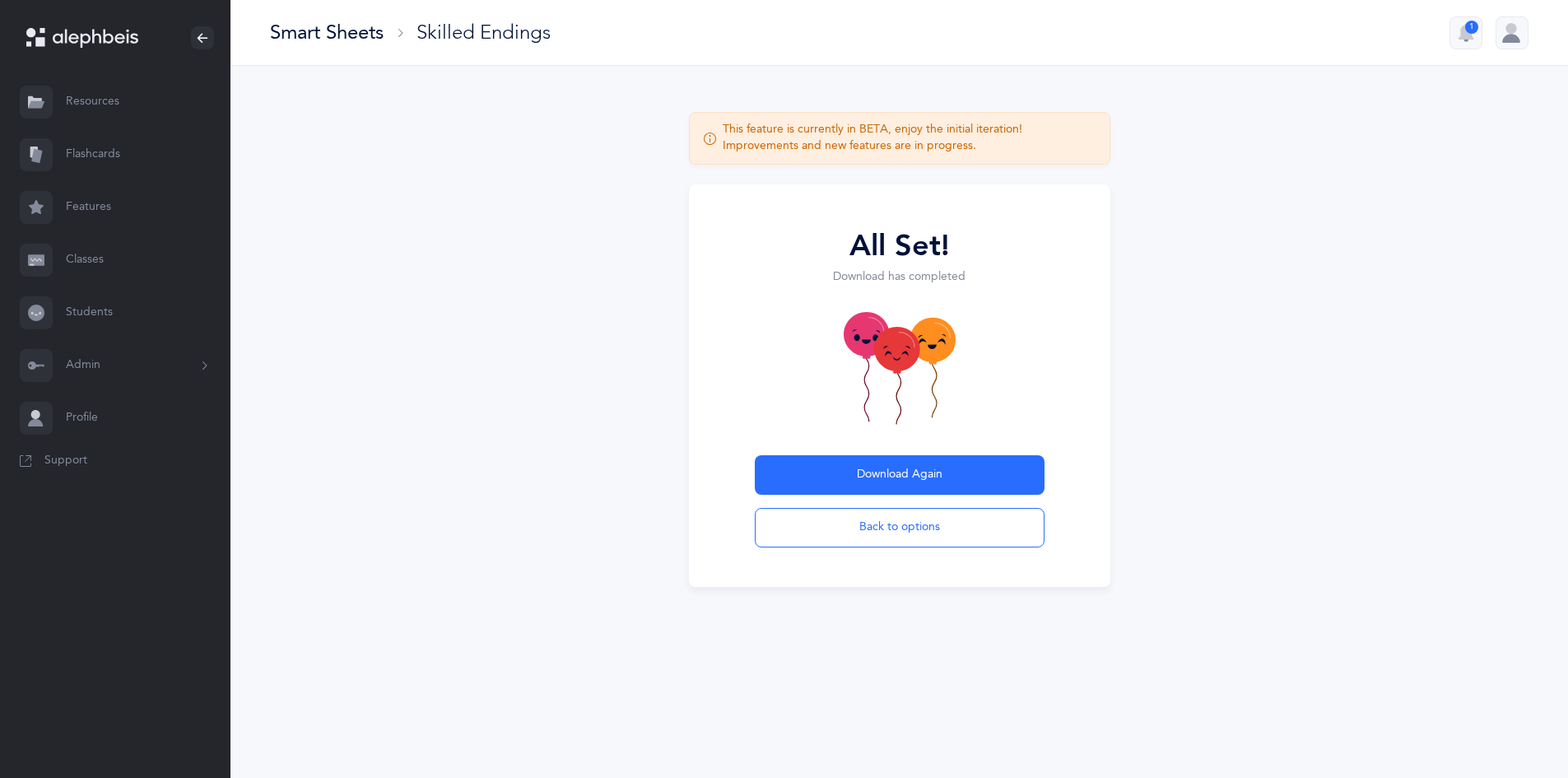
scroll to position [0, 0]
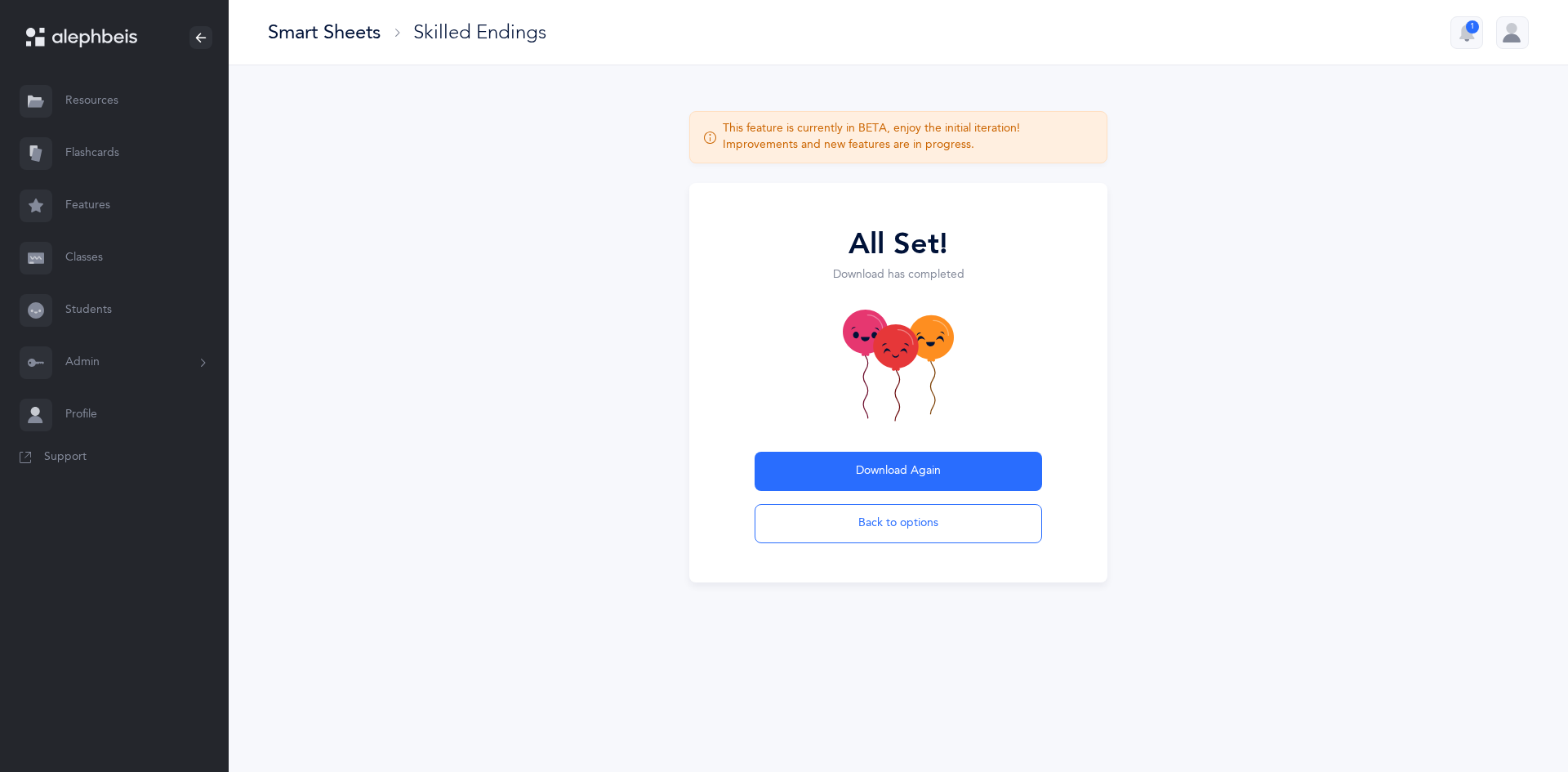
click at [296, 34] on div "Smart Sheets" at bounding box center [324, 31] width 113 height 27
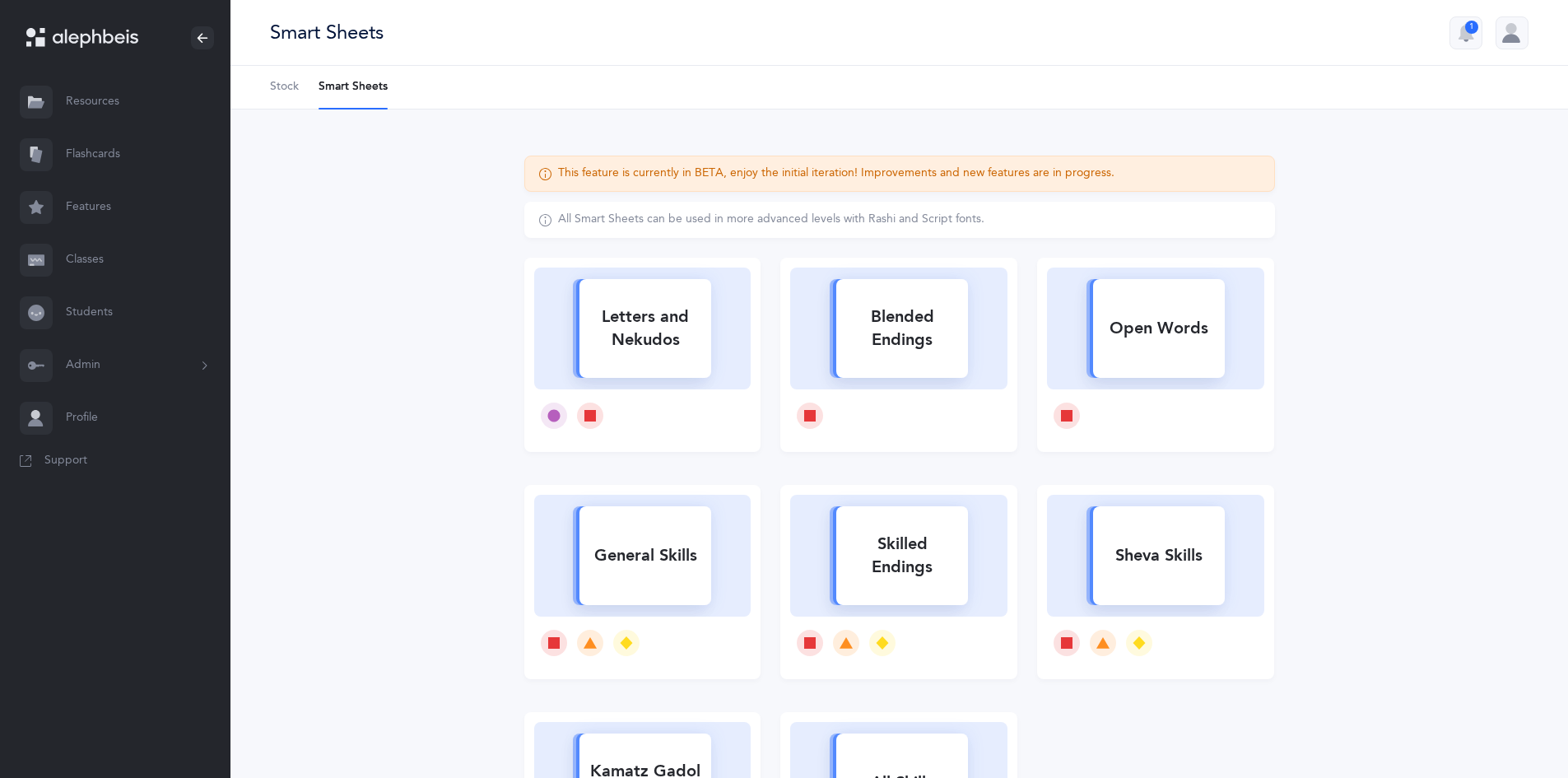
click at [927, 528] on div "Skilled Endings" at bounding box center [902, 555] width 132 height 66
select select "1"
select select "2"
select select "28"
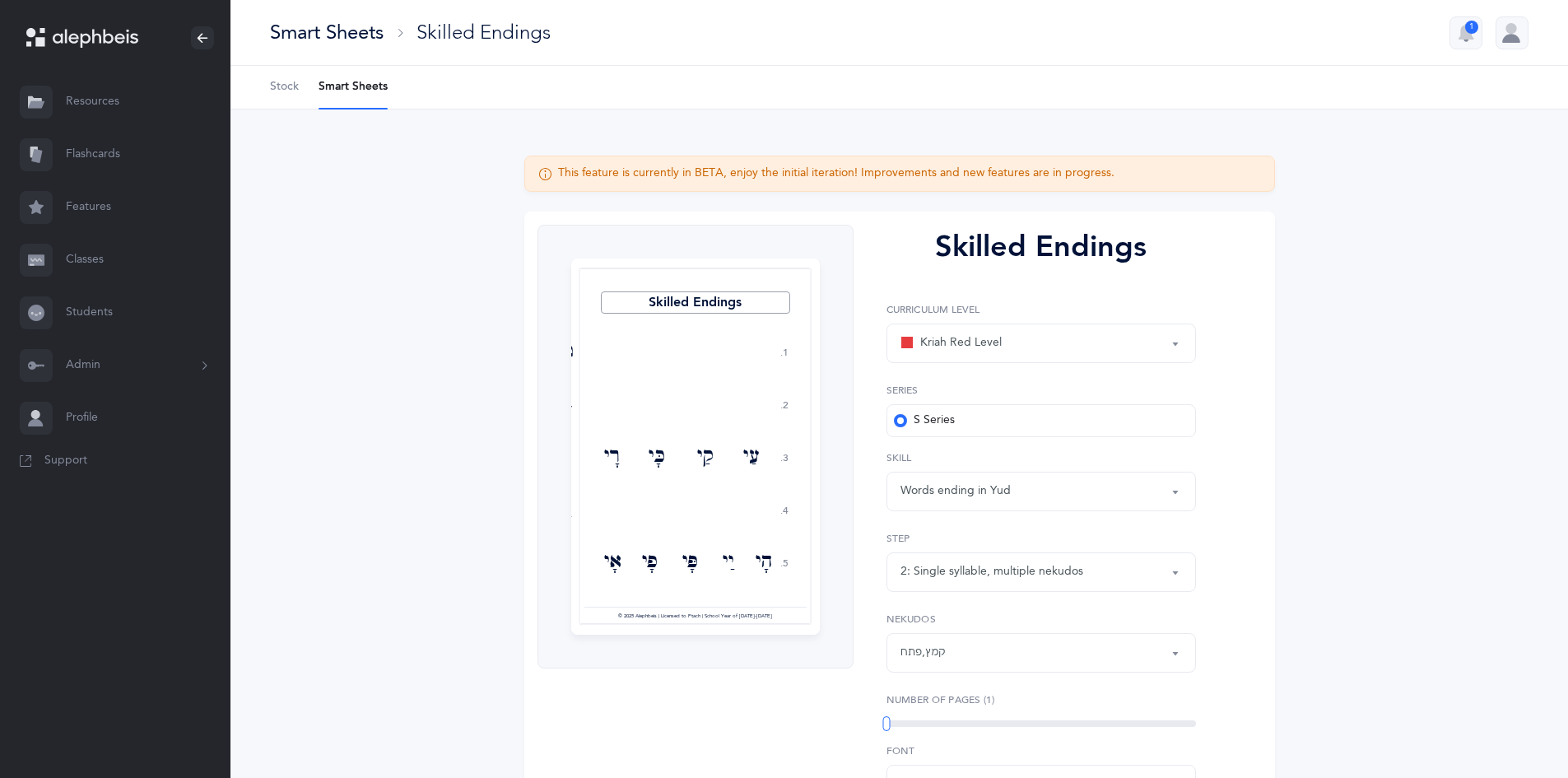
click at [1135, 571] on div "2: Single syllable, multiple nekudos" at bounding box center [1041, 571] width 282 height 28
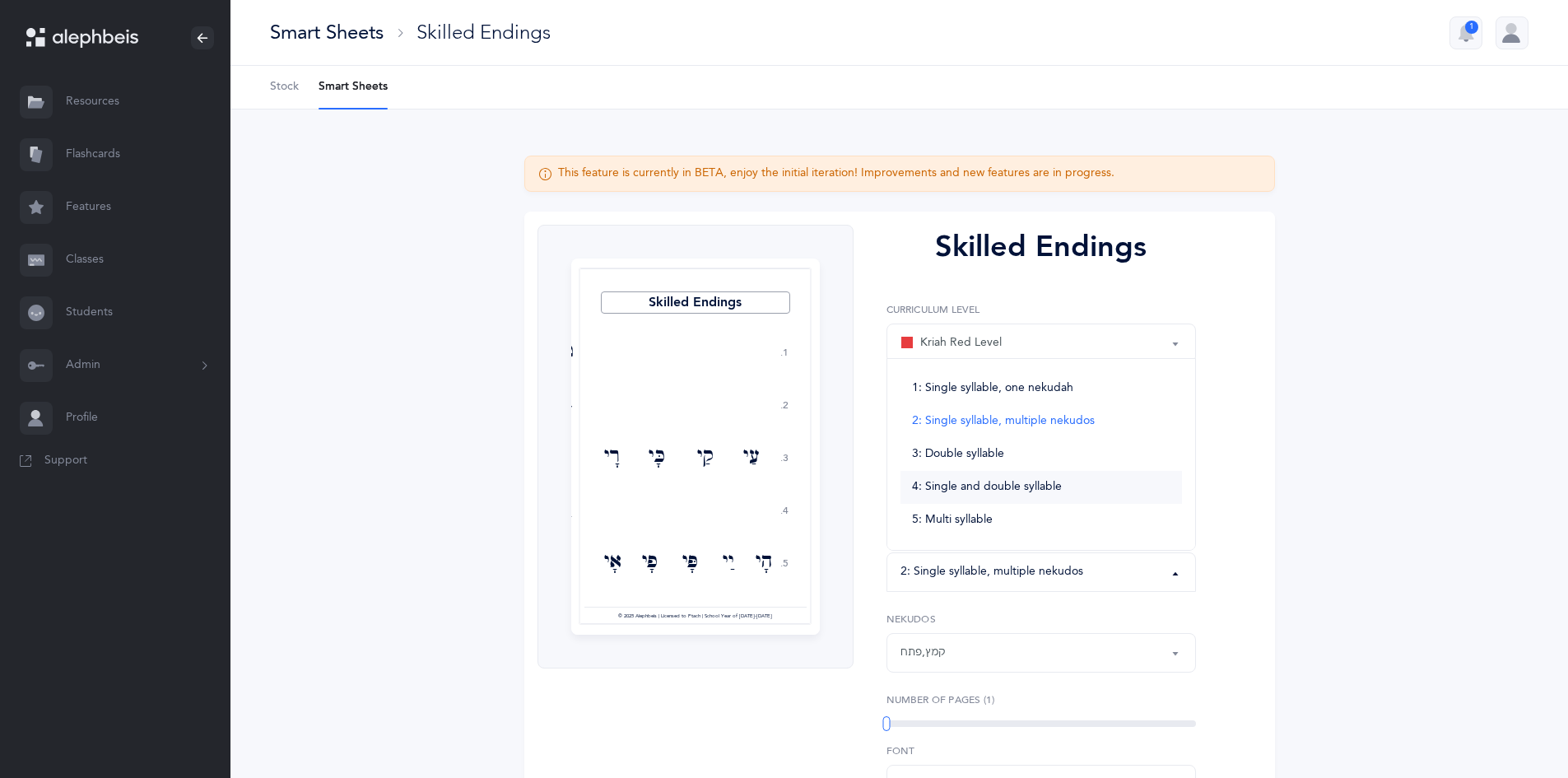
click at [1015, 491] on span "4: Single and double syllable" at bounding box center [986, 487] width 150 height 15
select select "4"
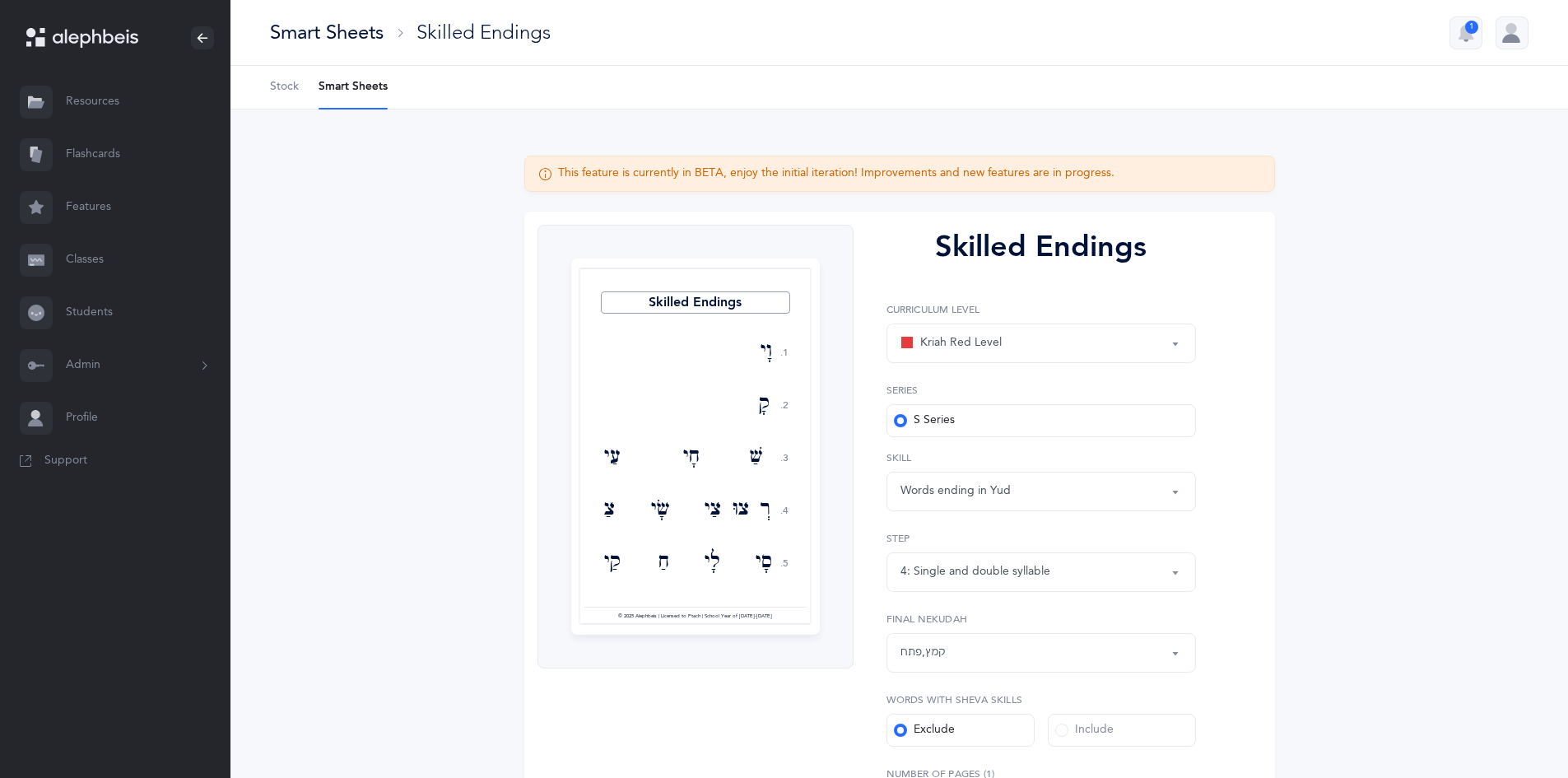
drag, startPoint x: 1566, startPoint y: 529, endPoint x: 1568, endPoint y: 550, distance: 21.1
click at [1568, 550] on html "Chaya Rabinowitz Resources Resources Flashcards Flashcards Features Features Cl…" at bounding box center [784, 551] width 1568 height 1103
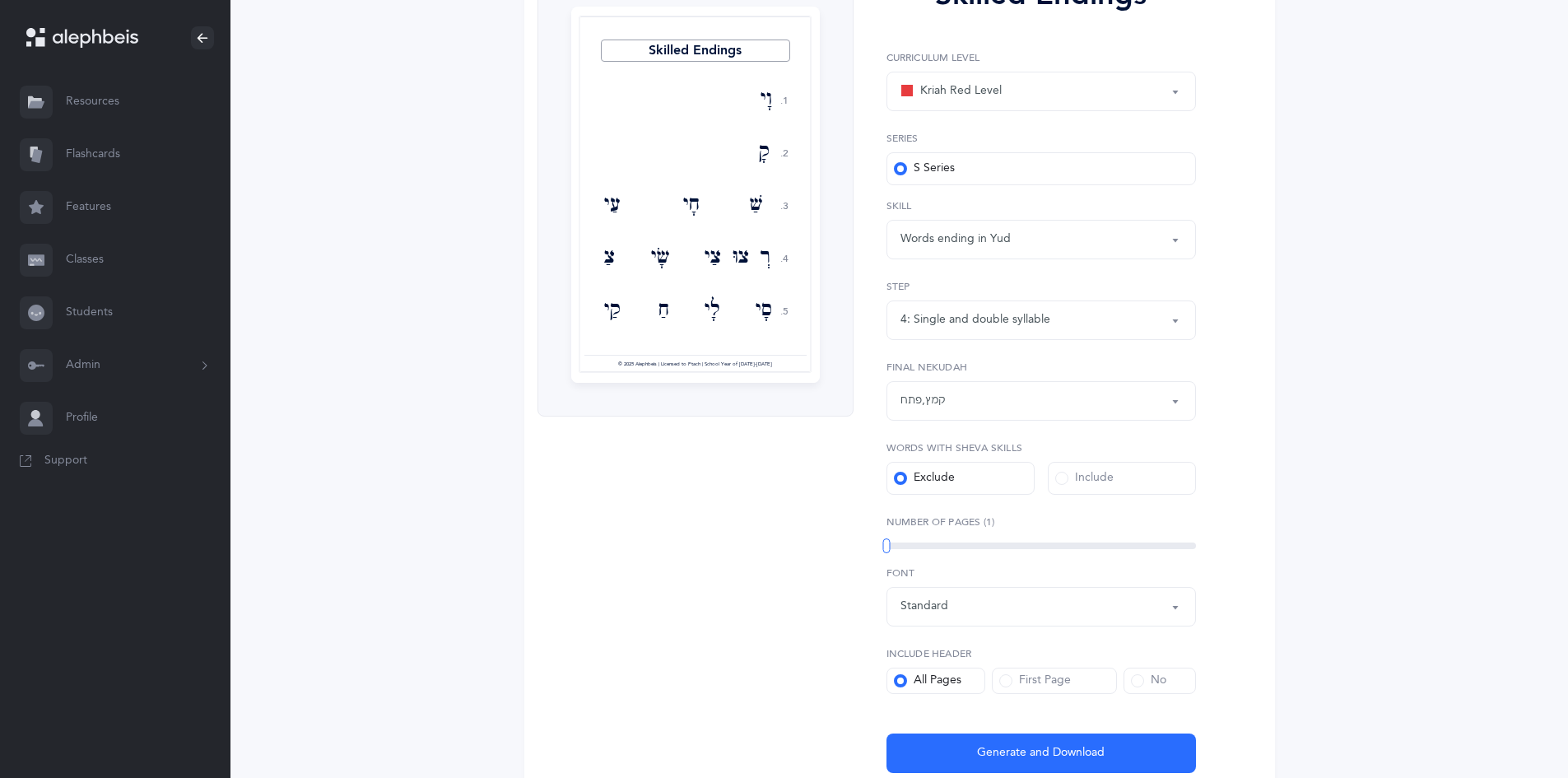
scroll to position [283, 0]
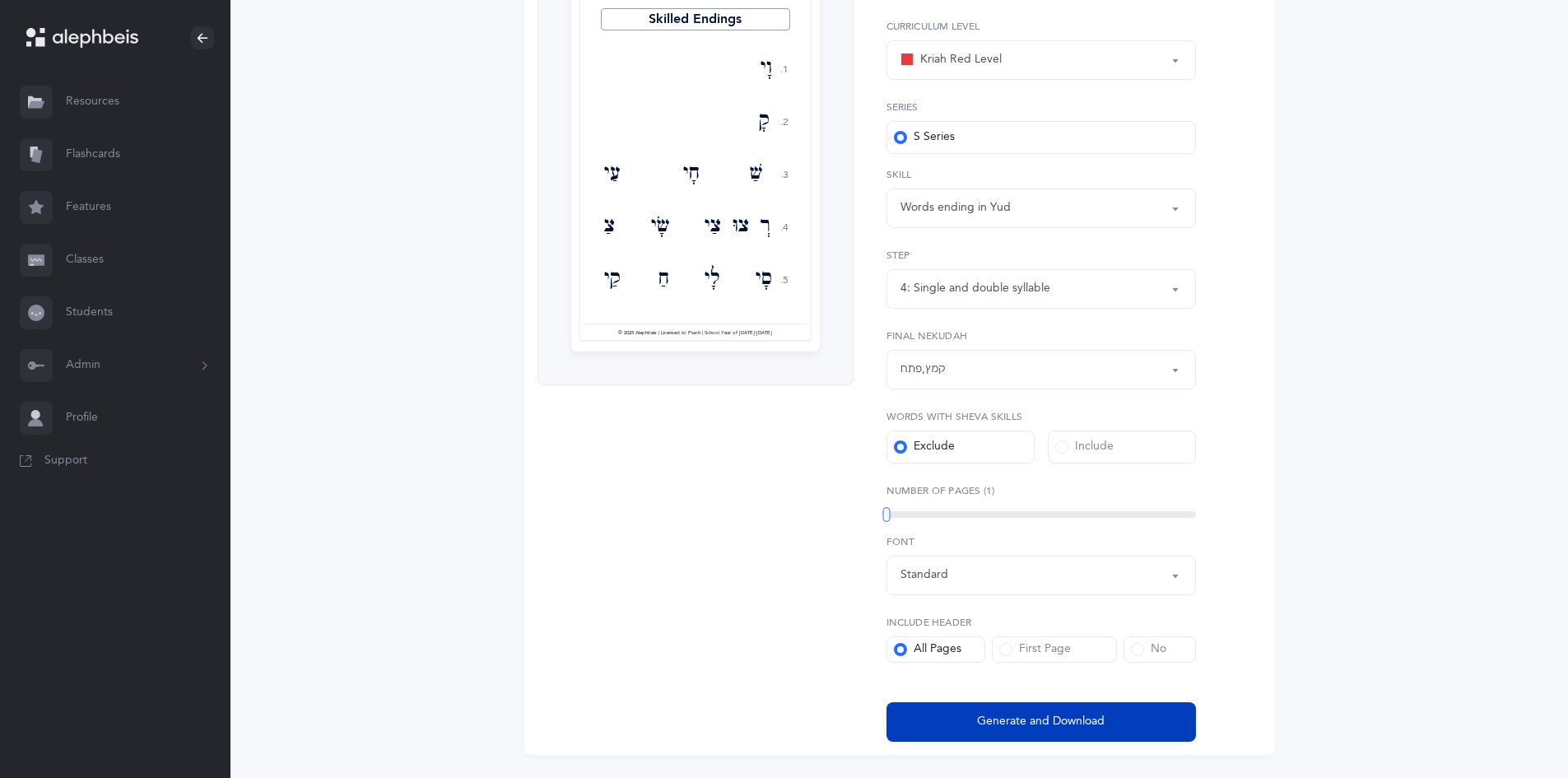
click at [1051, 732] on button "Generate and Download" at bounding box center [1041, 722] width 309 height 40
select select "1"
select select "4"
select select "28"
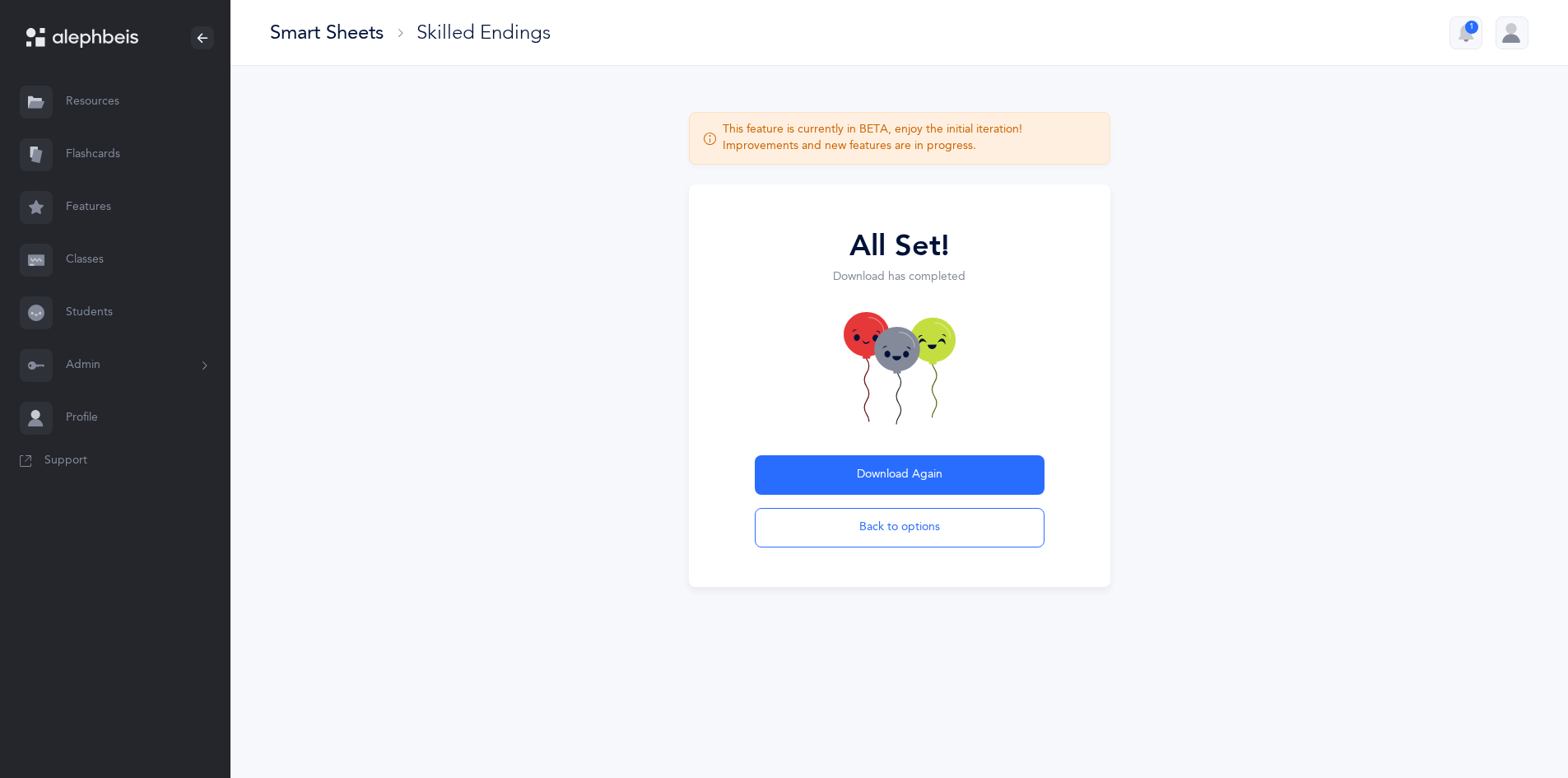
scroll to position [0, 0]
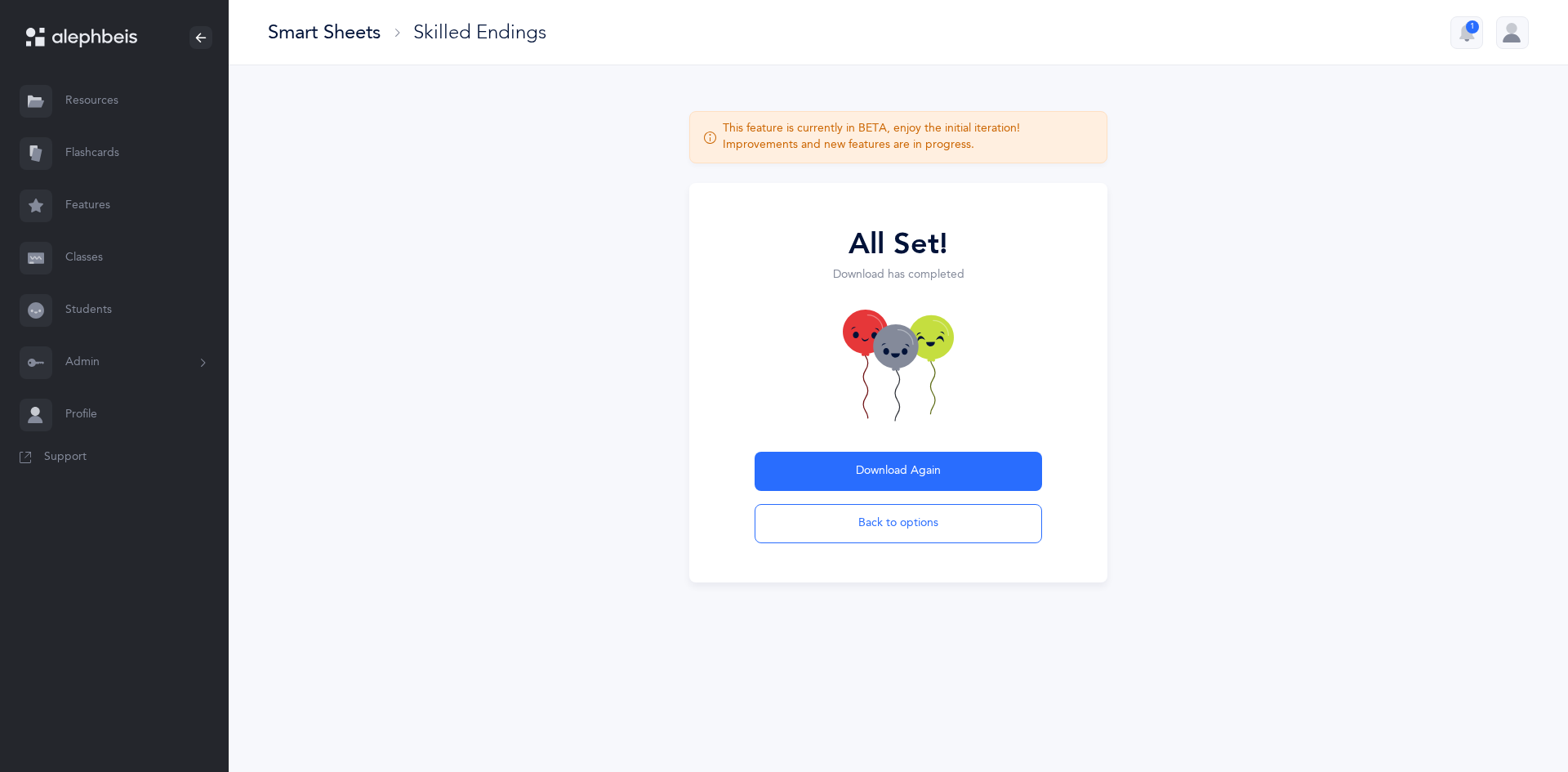
click at [339, 23] on div "Smart Sheets" at bounding box center [324, 31] width 113 height 27
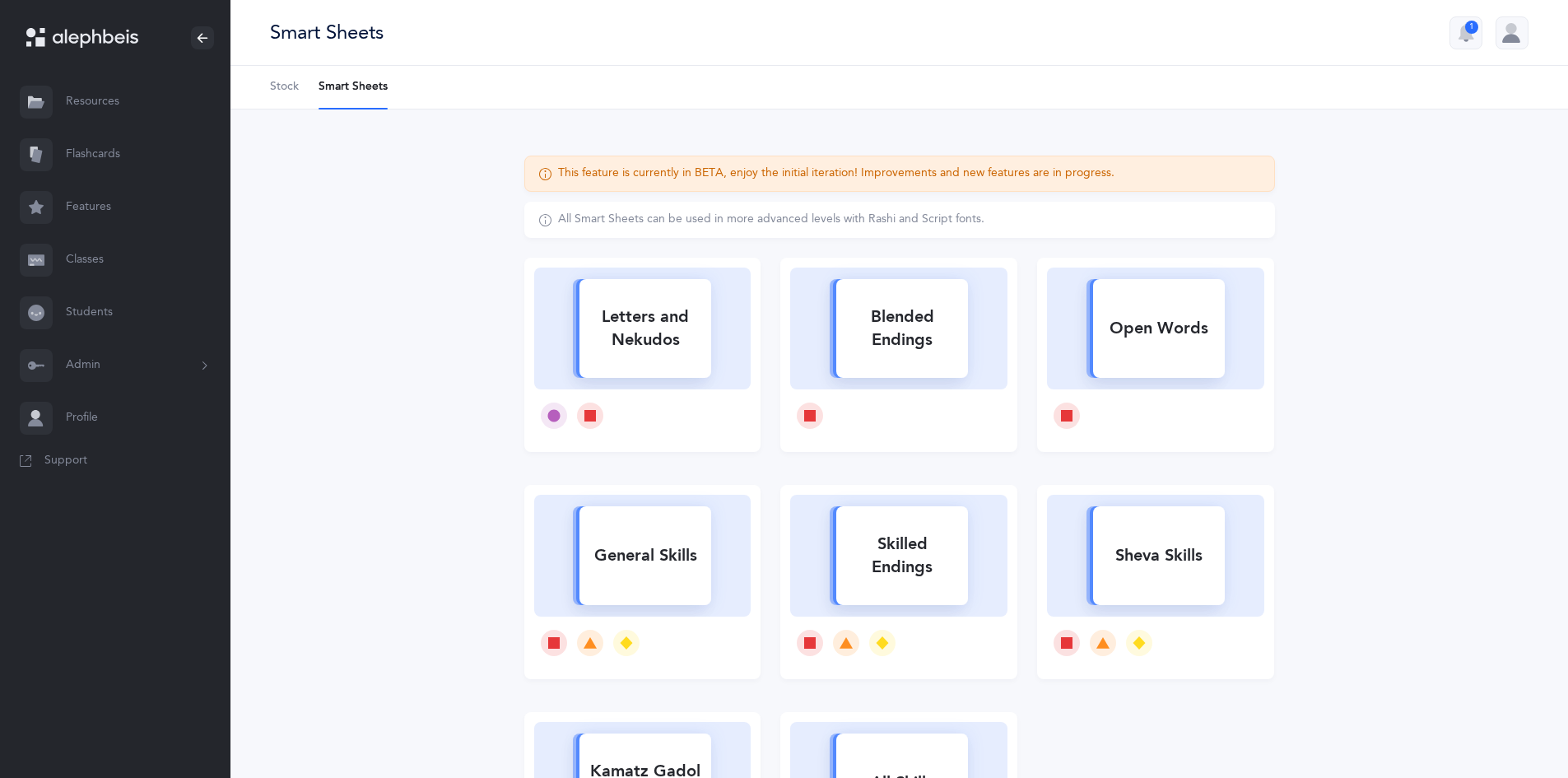
click at [916, 610] on icon at bounding box center [898, 553] width 171 height 127
select select "1"
select select "4"
select select "28"
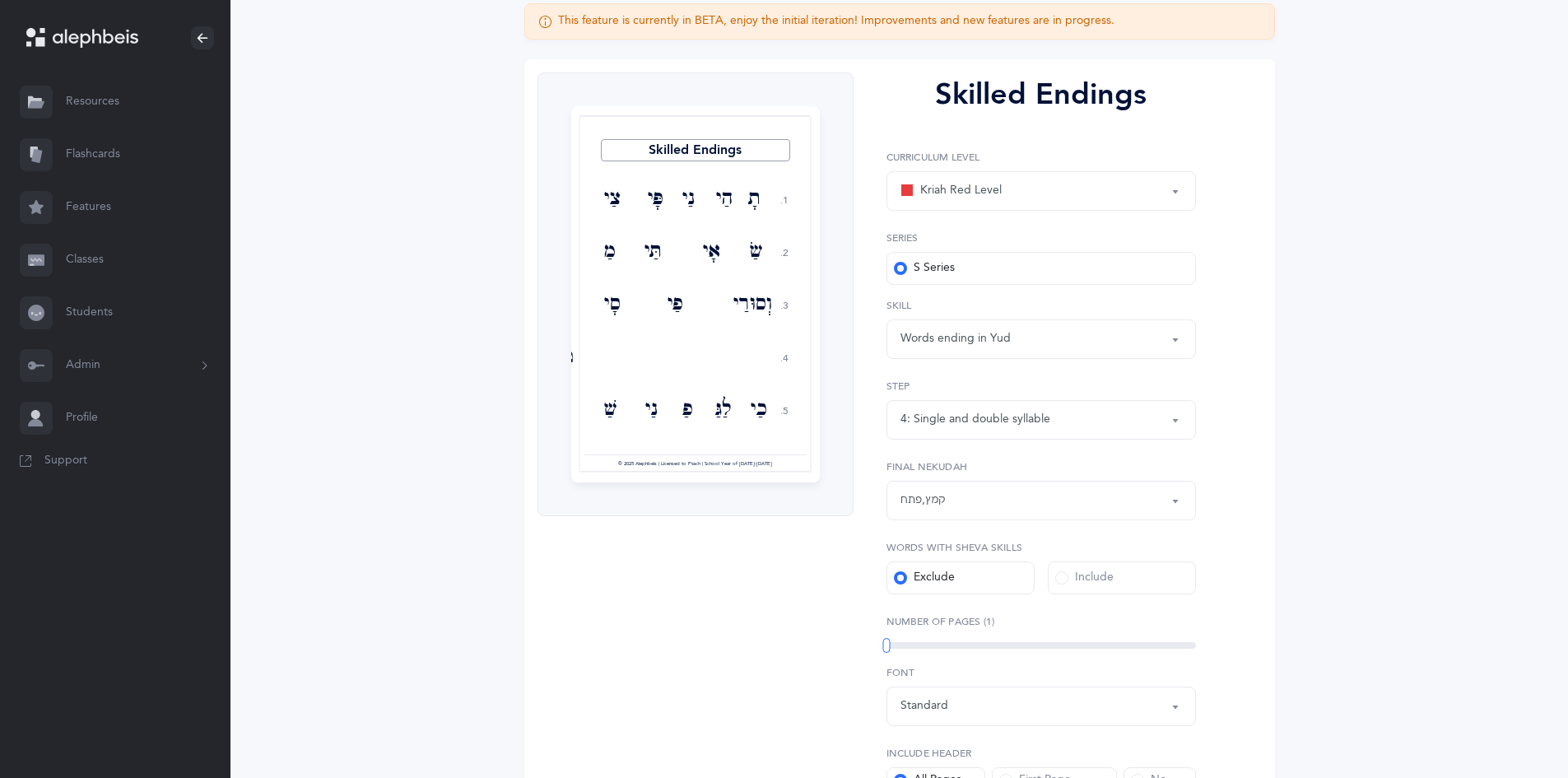
scroll to position [176, 0]
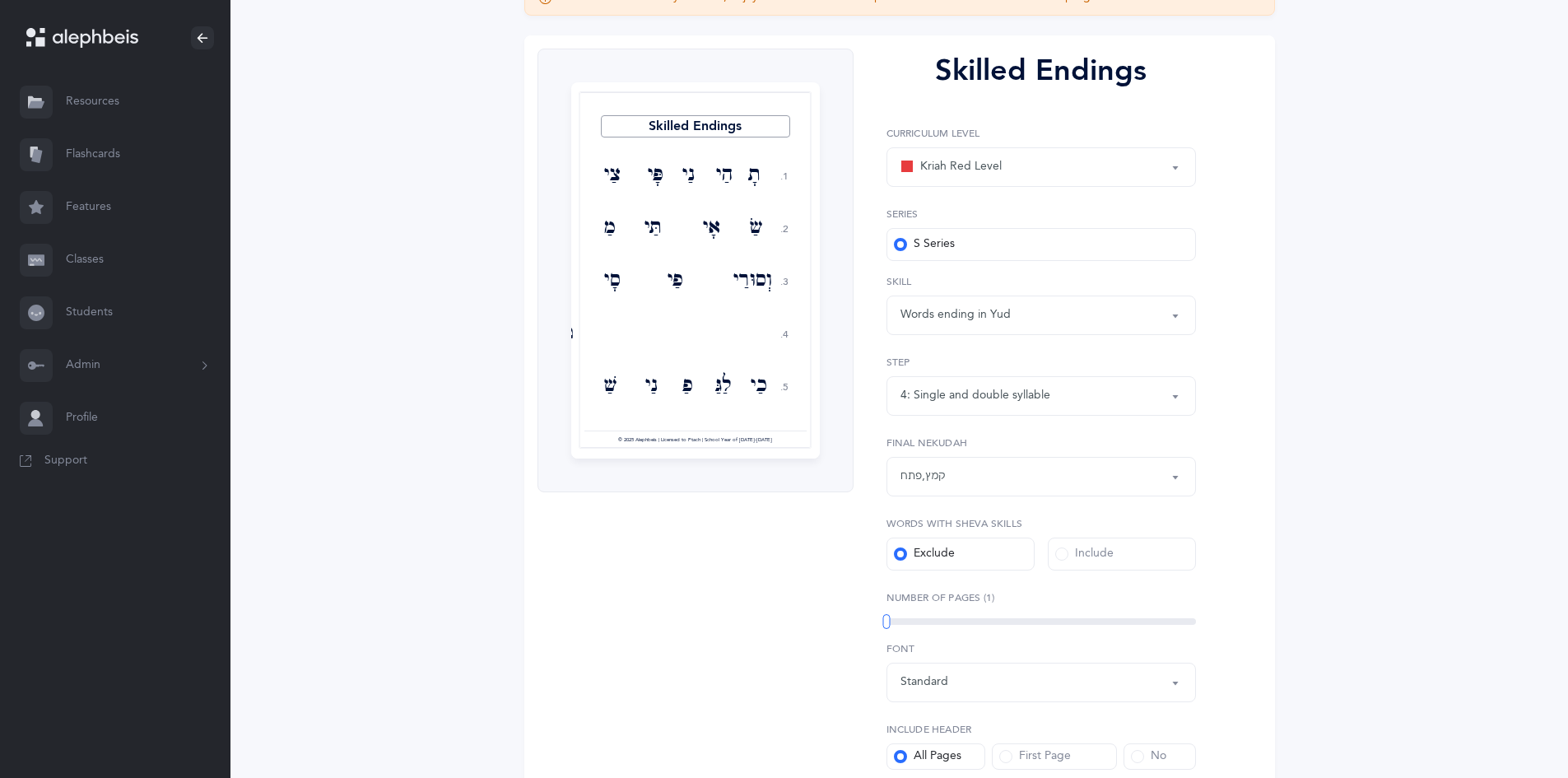
click at [1000, 391] on div "4: Single and double syllable" at bounding box center [975, 395] width 150 height 18
click at [1022, 483] on span "2: Single syllable, multiple nekudos" at bounding box center [1002, 478] width 182 height 15
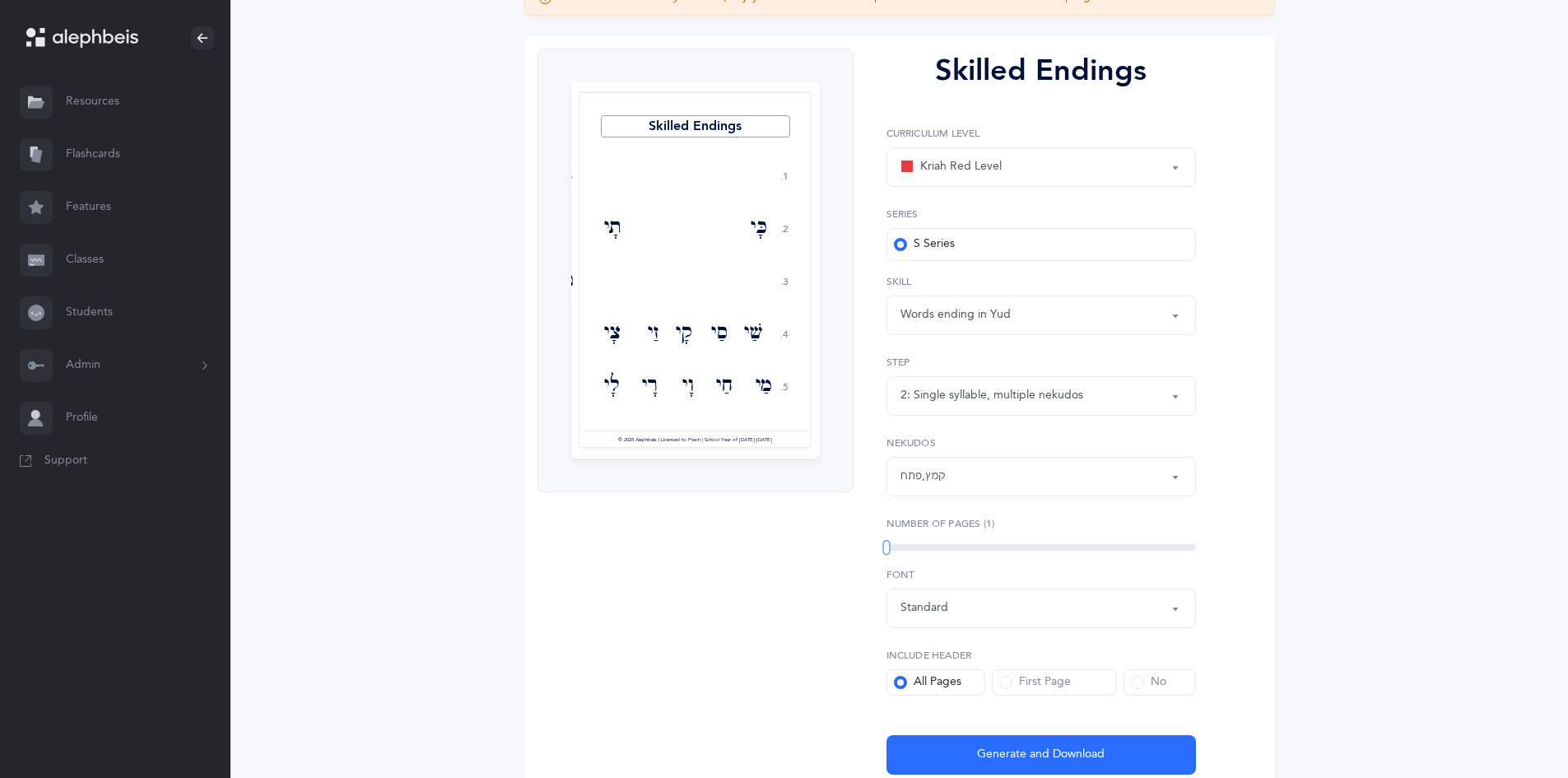
click at [999, 391] on div "2: Single syllable, multiple nekudos" at bounding box center [991, 395] width 182 height 18
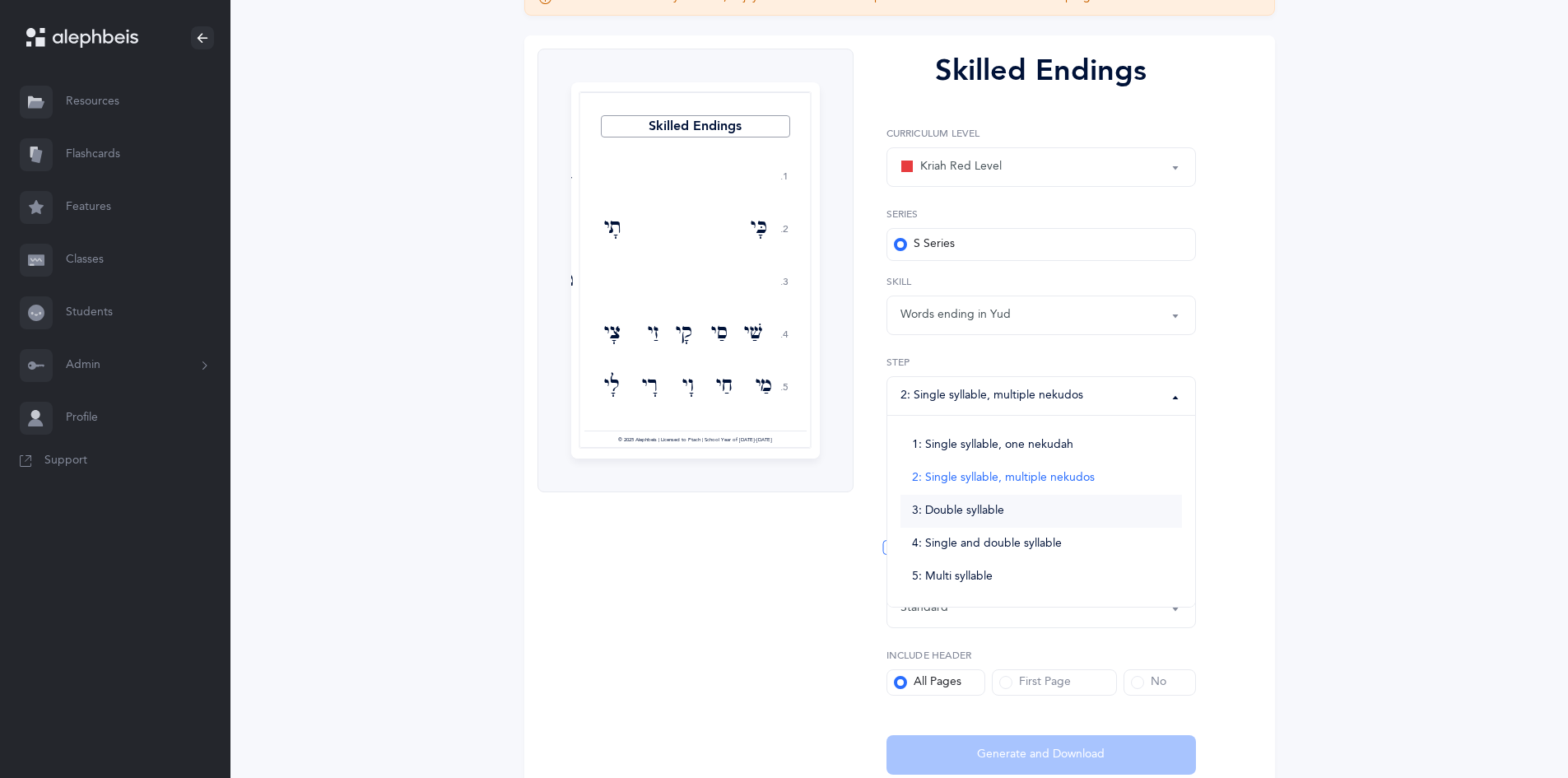
click at [981, 513] on span "3: Double syllable" at bounding box center [958, 511] width 93 height 15
select select "3"
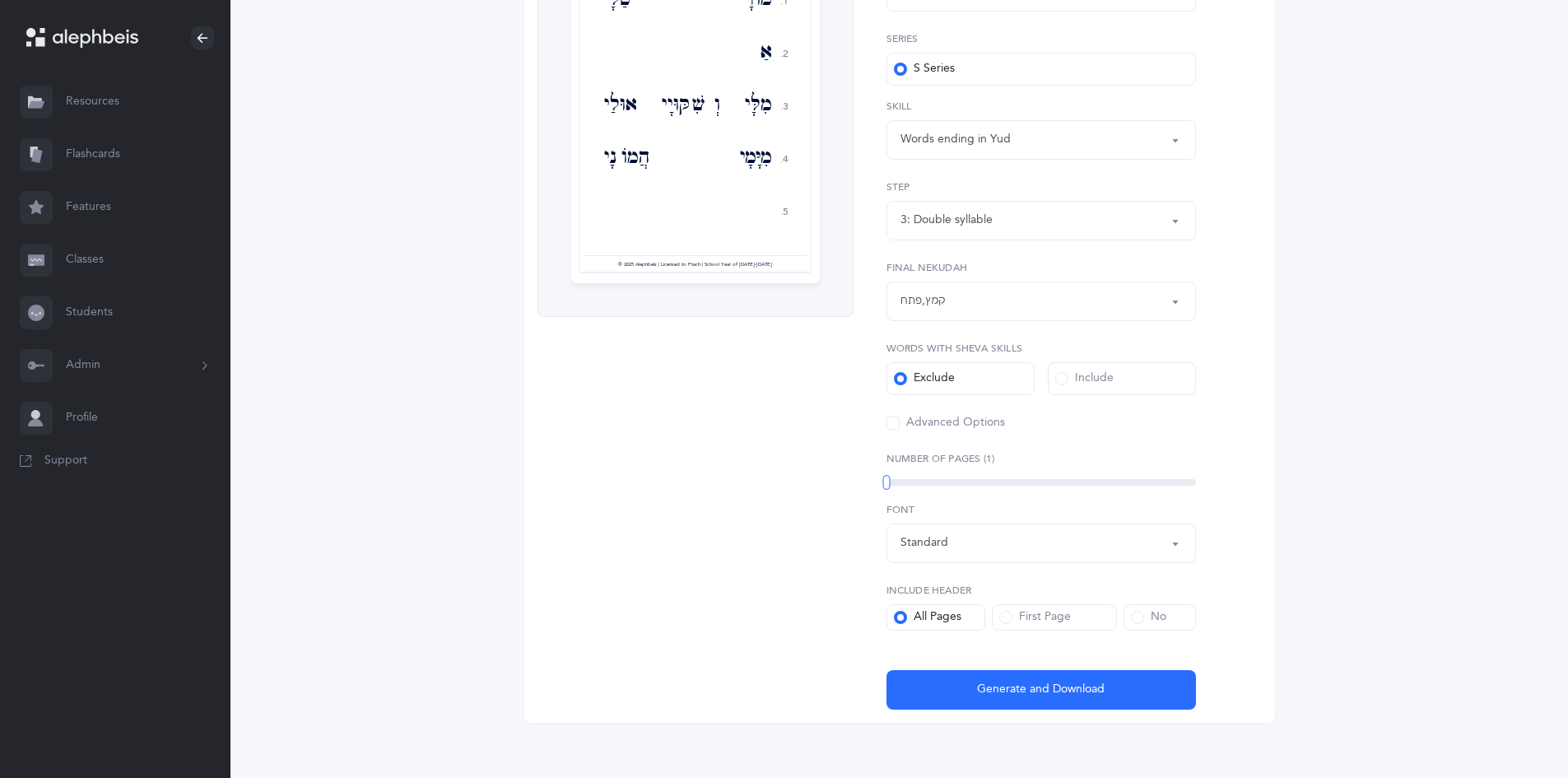
scroll to position [362, 0]
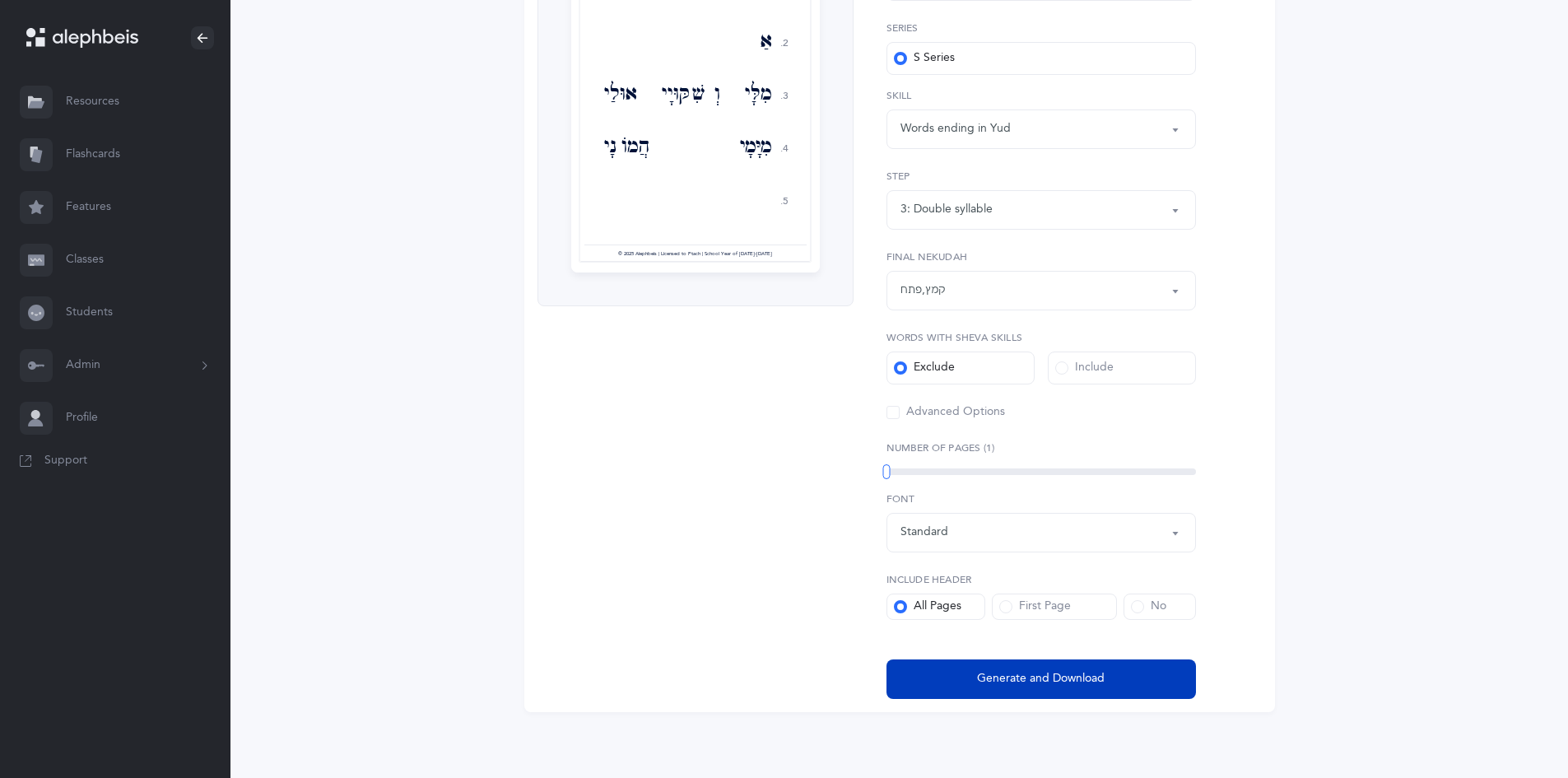
click at [976, 669] on button "Generate and Download" at bounding box center [1041, 679] width 309 height 40
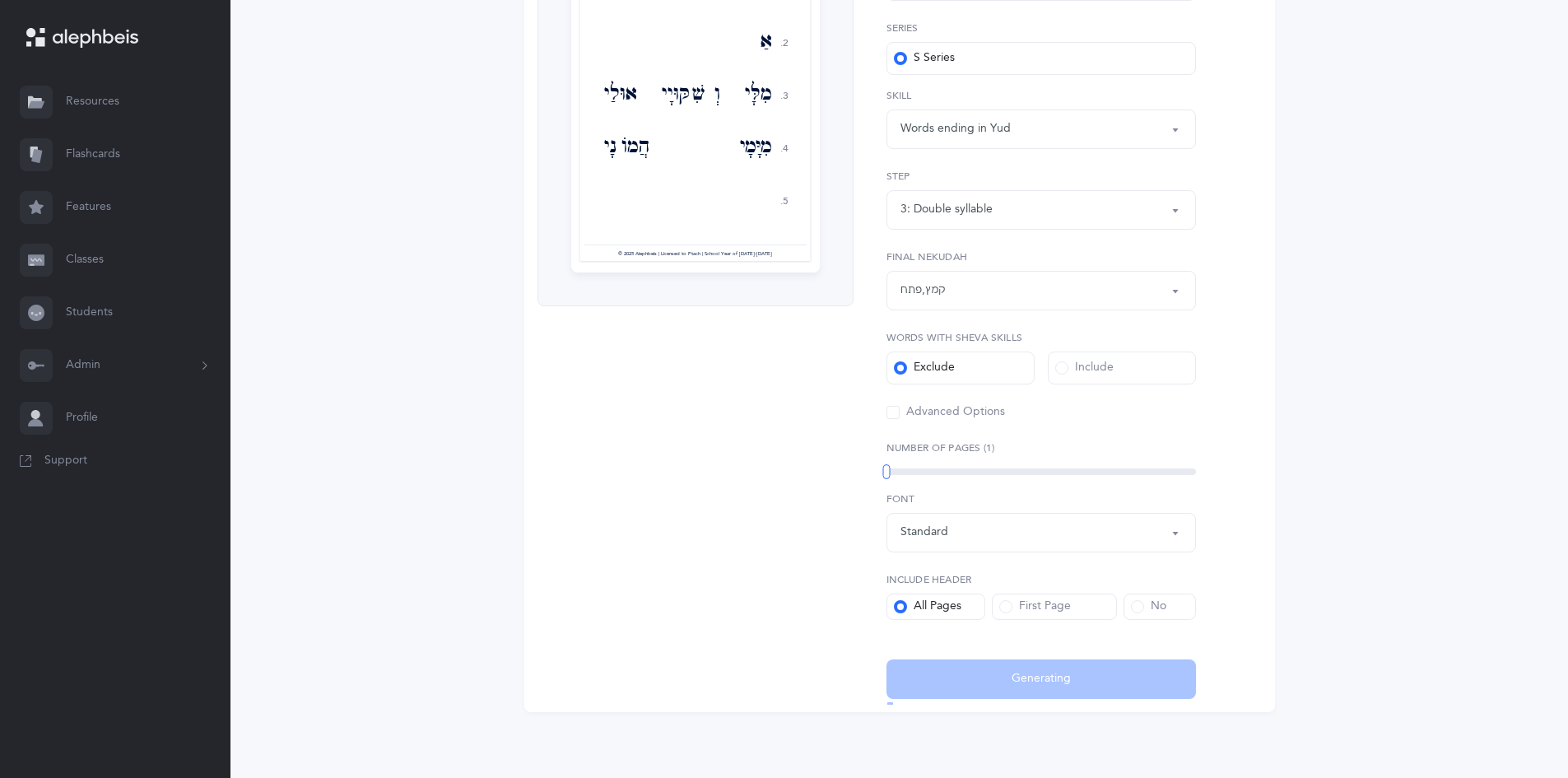
select select "1"
select select "3"
select select "28"
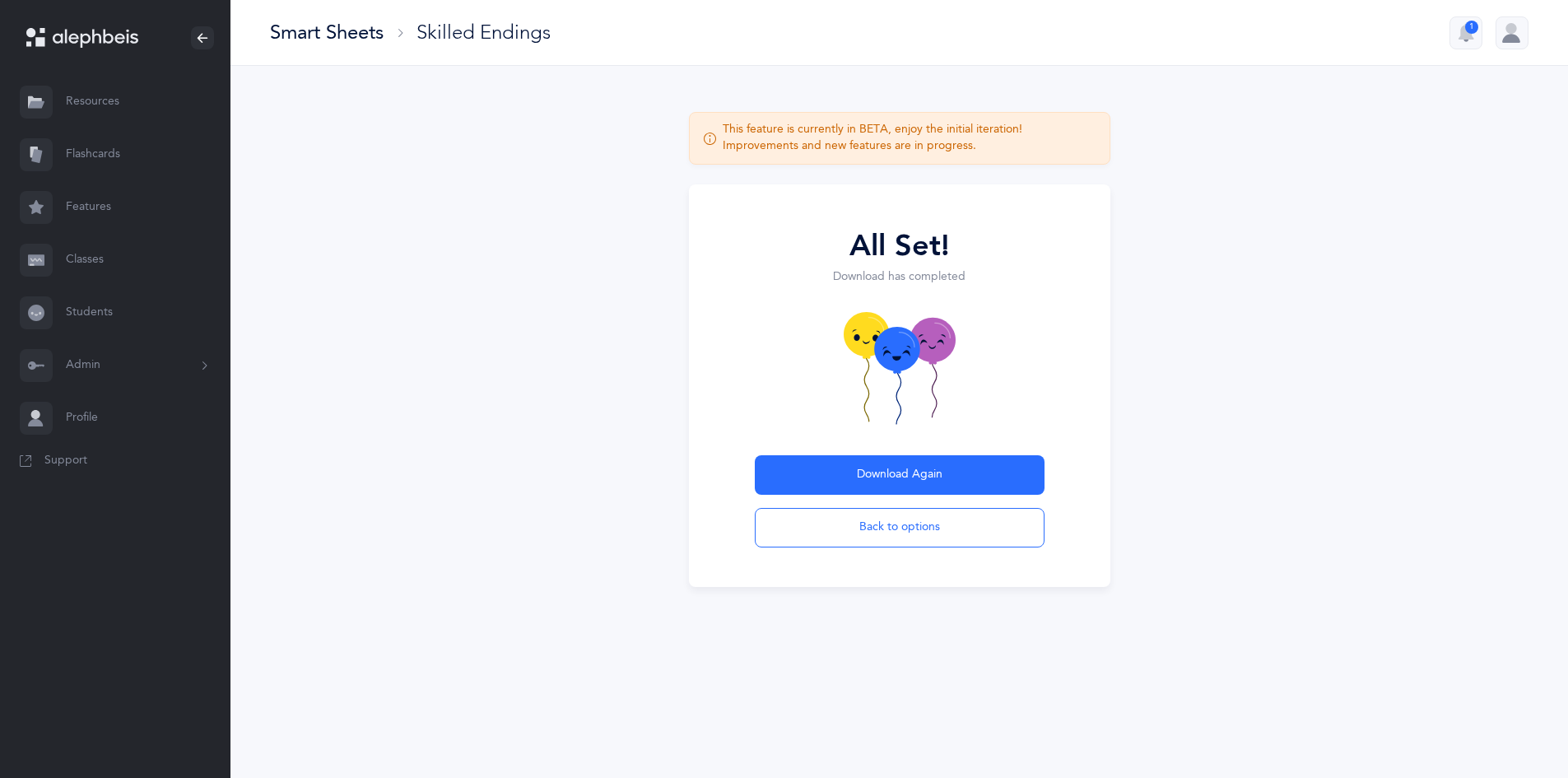
scroll to position [0, 0]
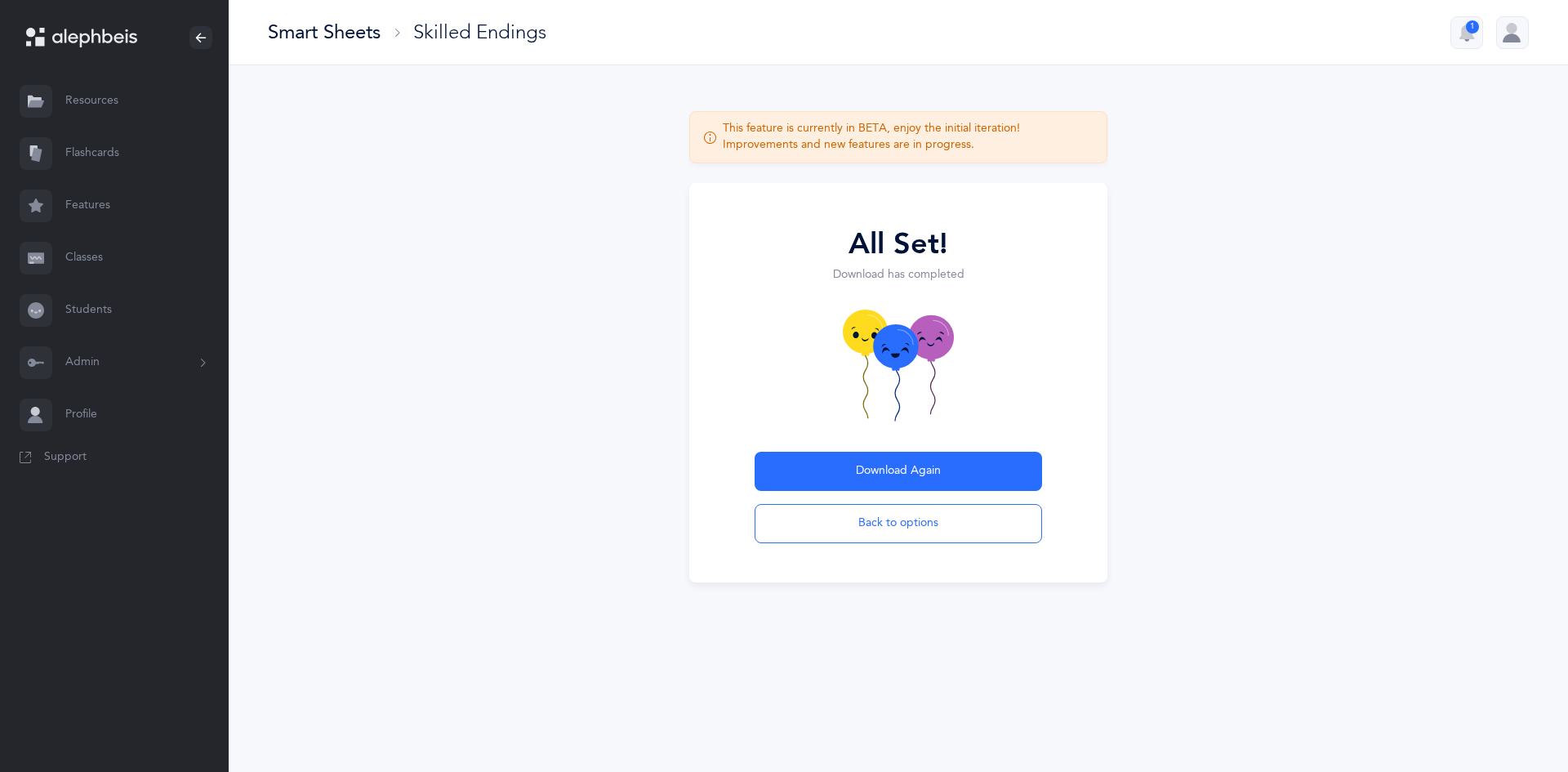
drag, startPoint x: 328, startPoint y: 216, endPoint x: 355, endPoint y: 35, distance: 183.0
click at [355, 35] on div "Smart Sheets" at bounding box center [324, 31] width 113 height 27
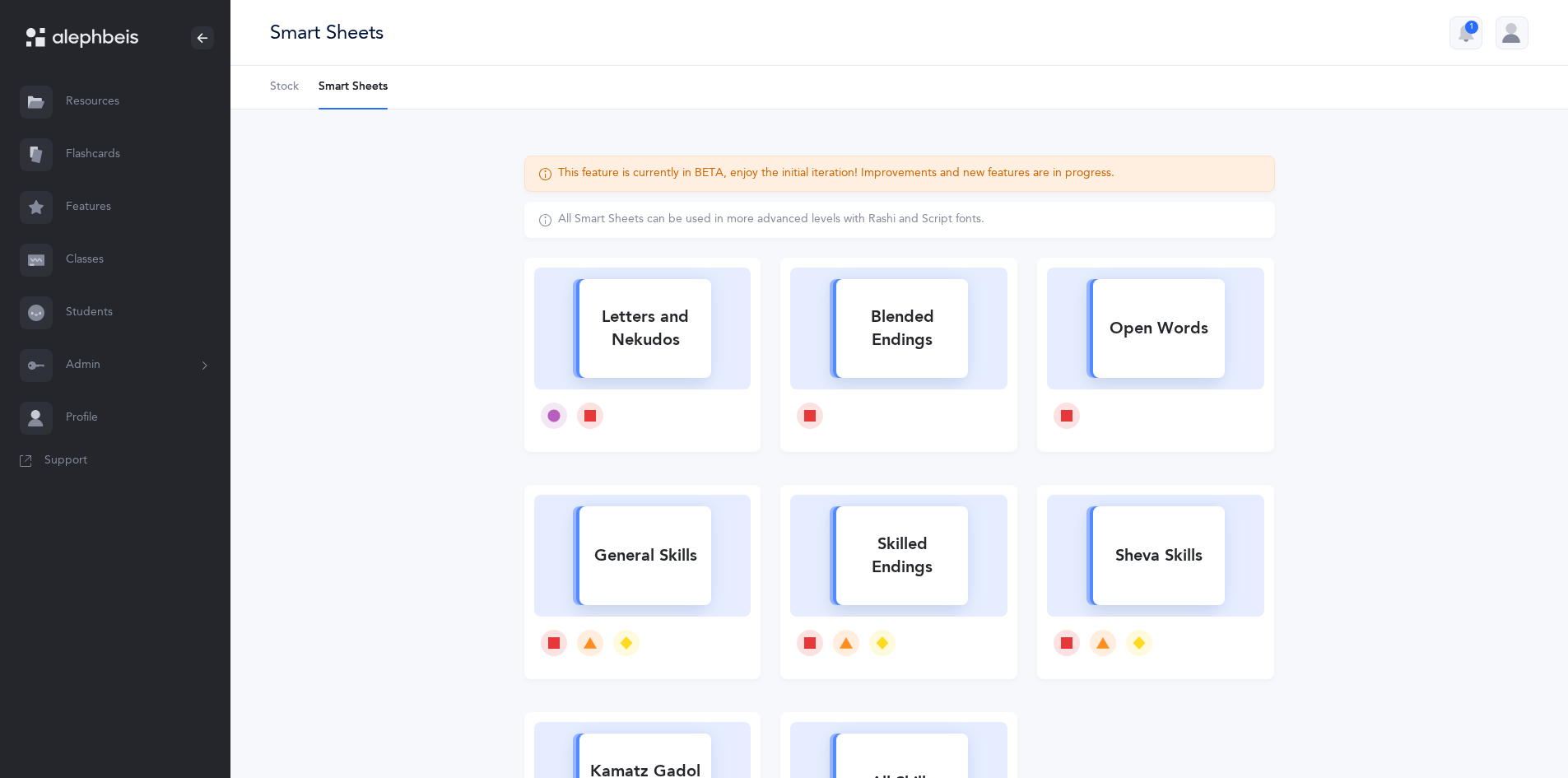
click at [924, 584] on div "Skilled Endings" at bounding box center [902, 555] width 132 height 66
select select "1"
select select "3"
select select "28"
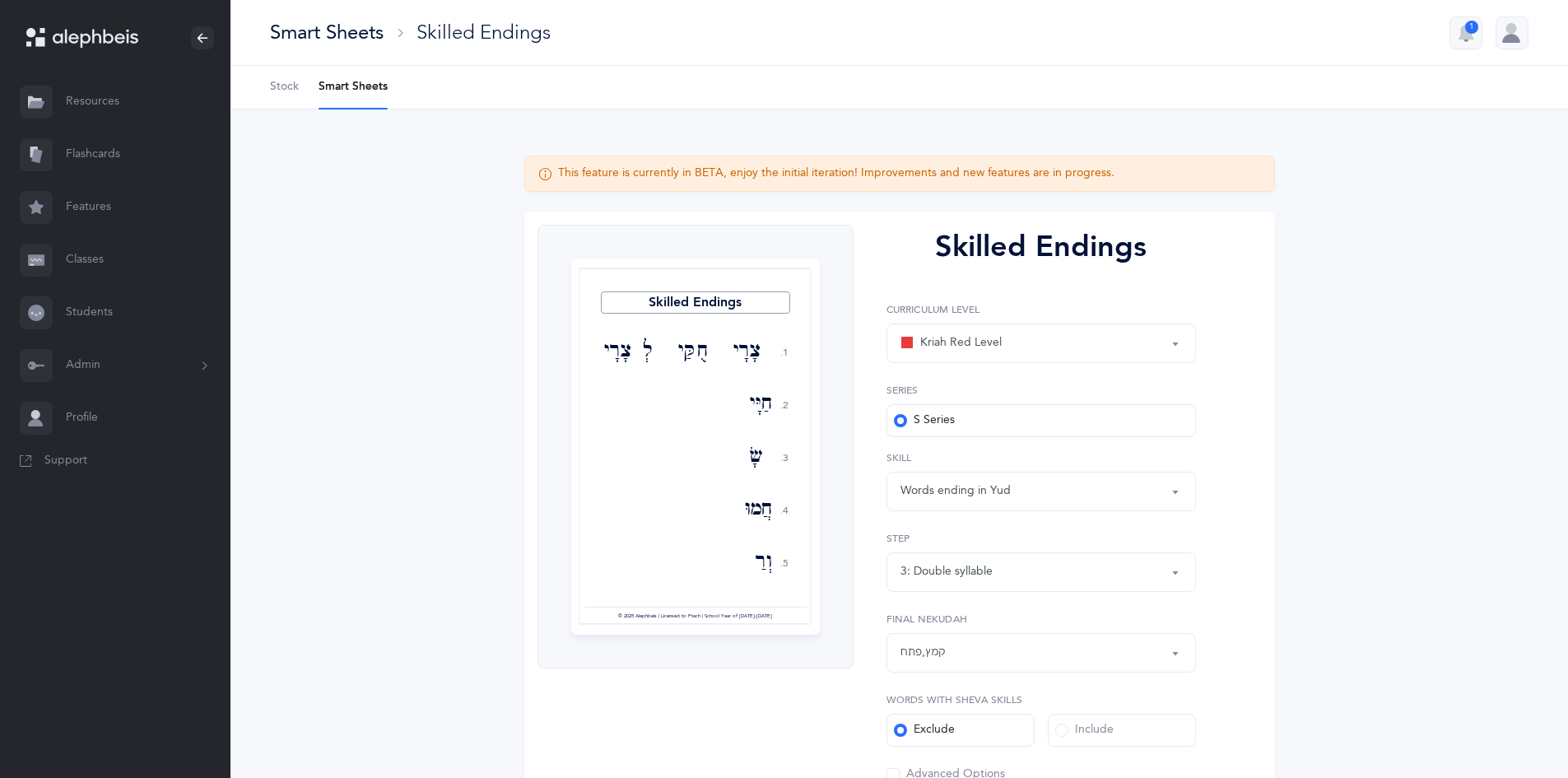
drag, startPoint x: 747, startPoint y: 478, endPoint x: 727, endPoint y: 503, distance: 32.0
click at [730, 505] on div at bounding box center [696, 446] width 233 height 358
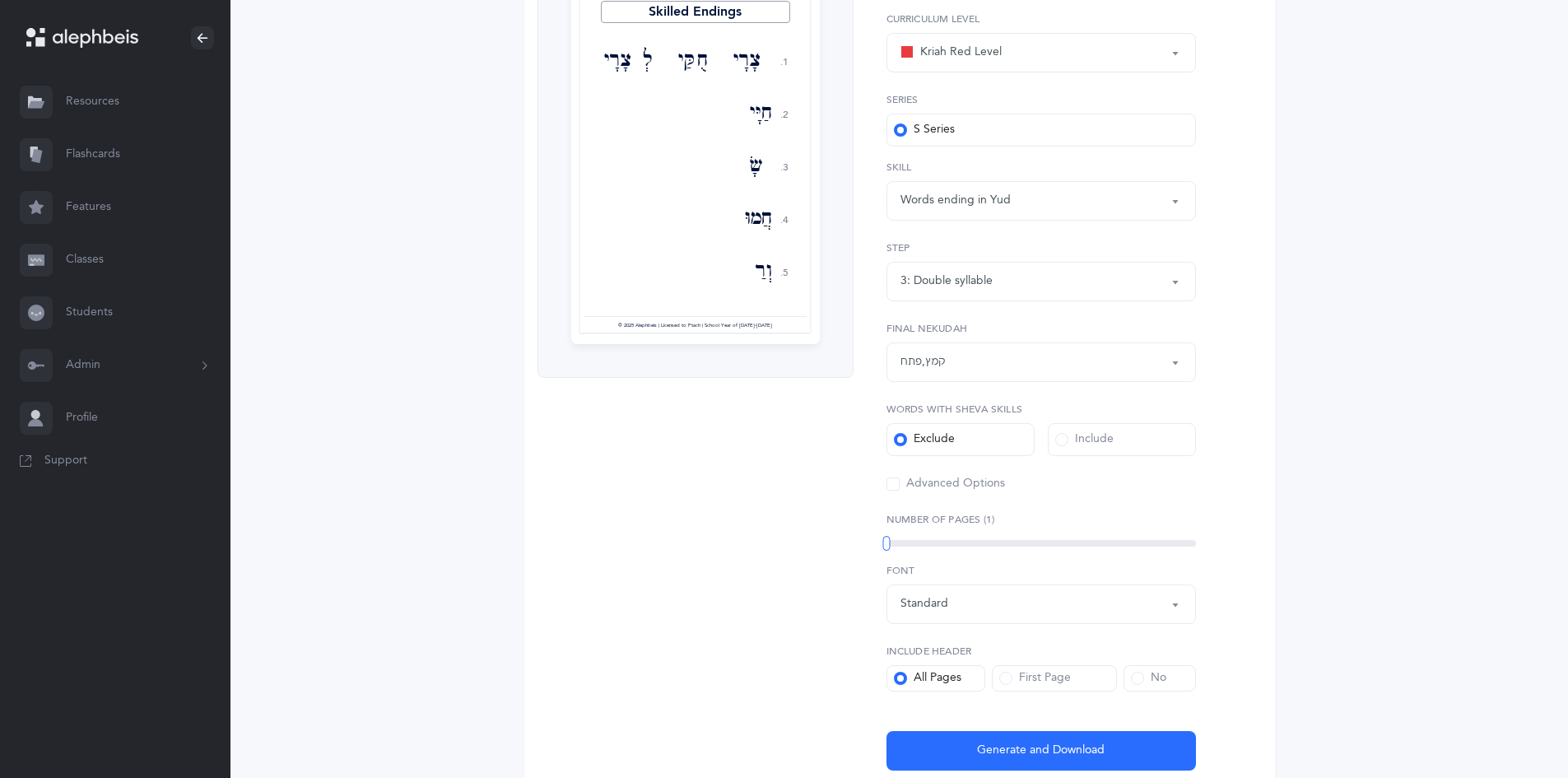
scroll to position [303, 0]
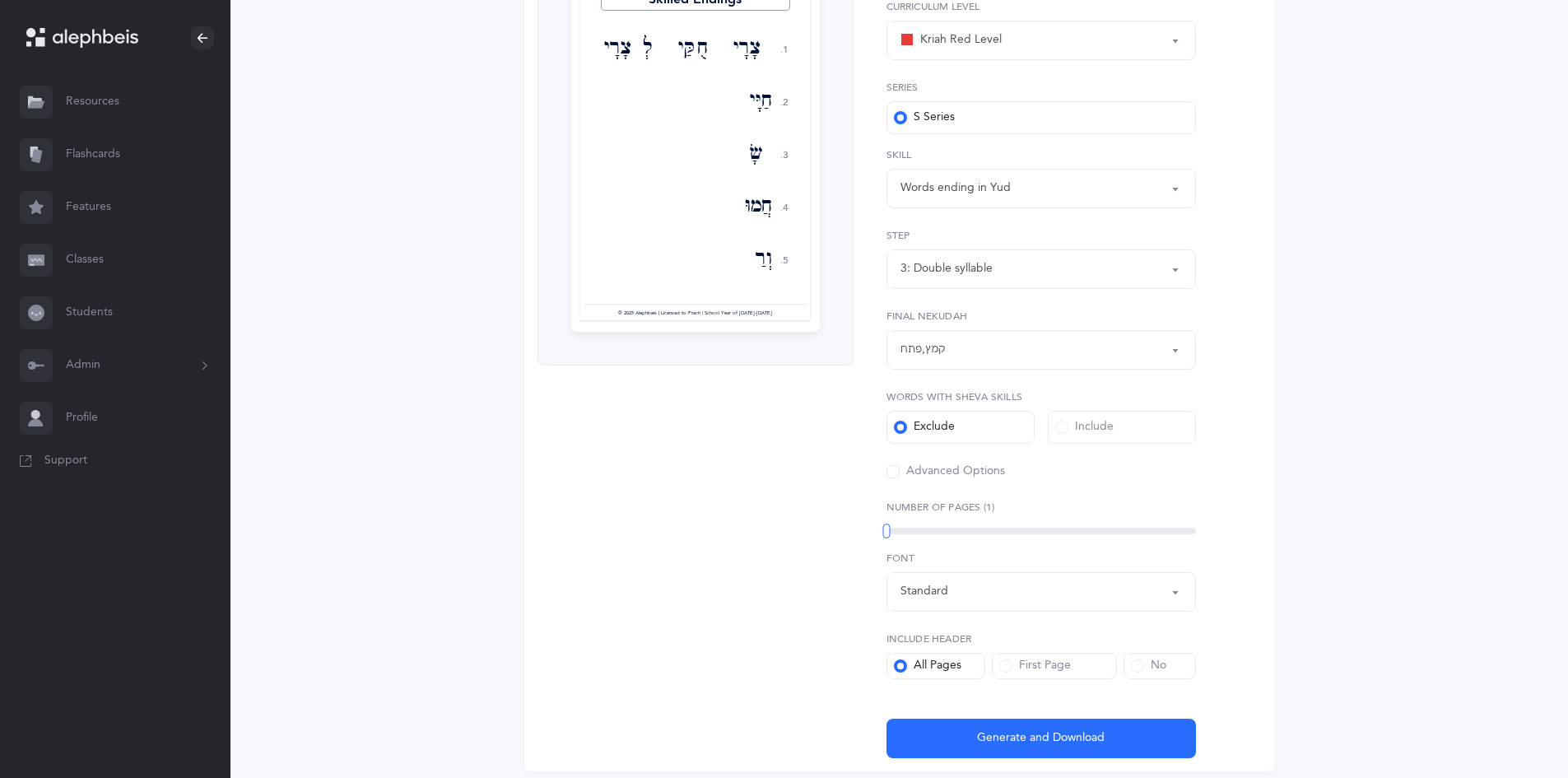
drag, startPoint x: 1010, startPoint y: 713, endPoint x: 1013, endPoint y: 738, distance: 25.2
click at [1010, 714] on div "Skilled Endings Kriah Red Level Kriah Orange Level Kriah Yellow Level Kriah Red…" at bounding box center [1034, 340] width 362 height 836
click at [1015, 735] on span "Generate and Download" at bounding box center [1041, 737] width 128 height 18
select select "1"
select select "3"
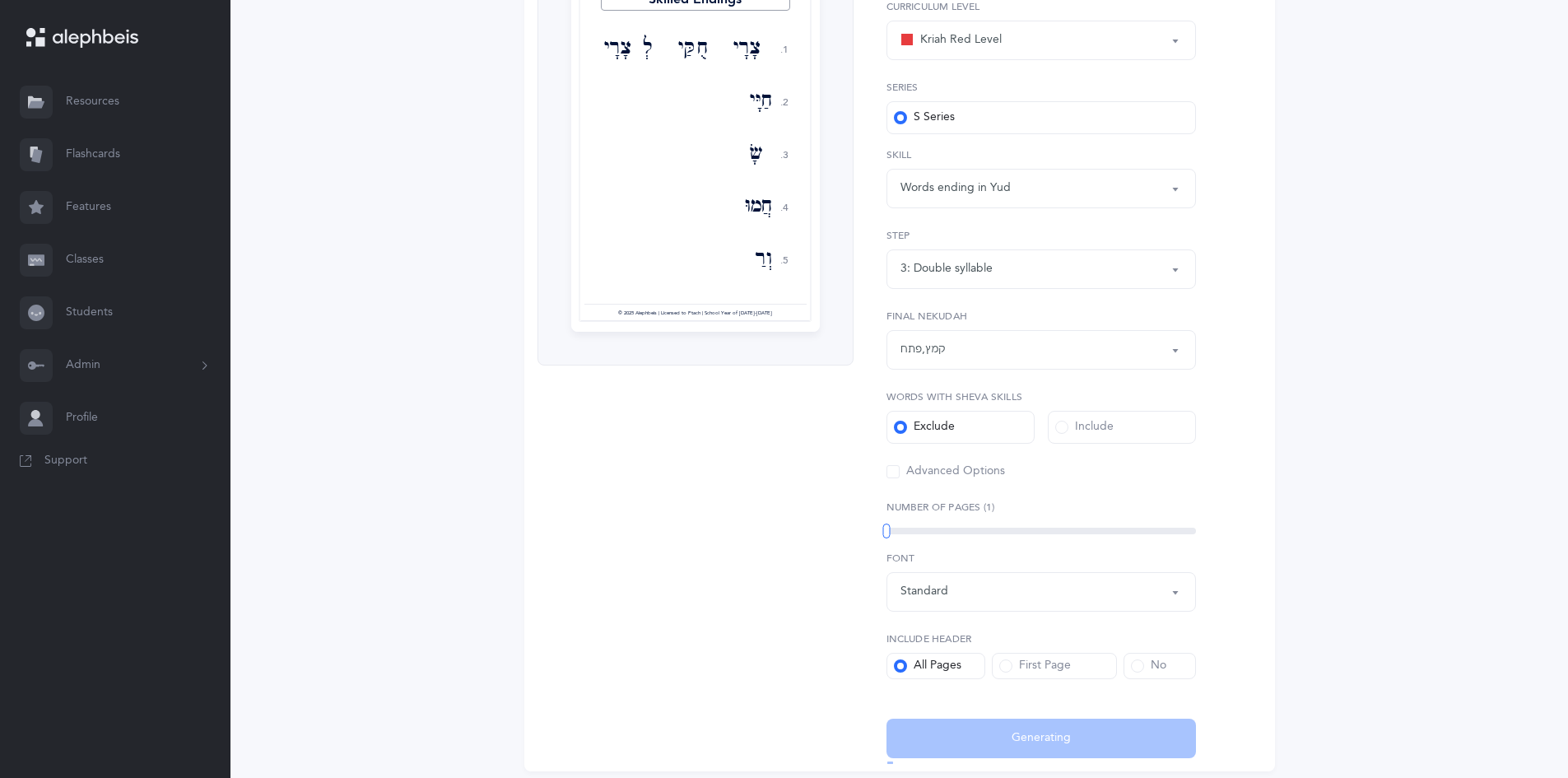
select select "28"
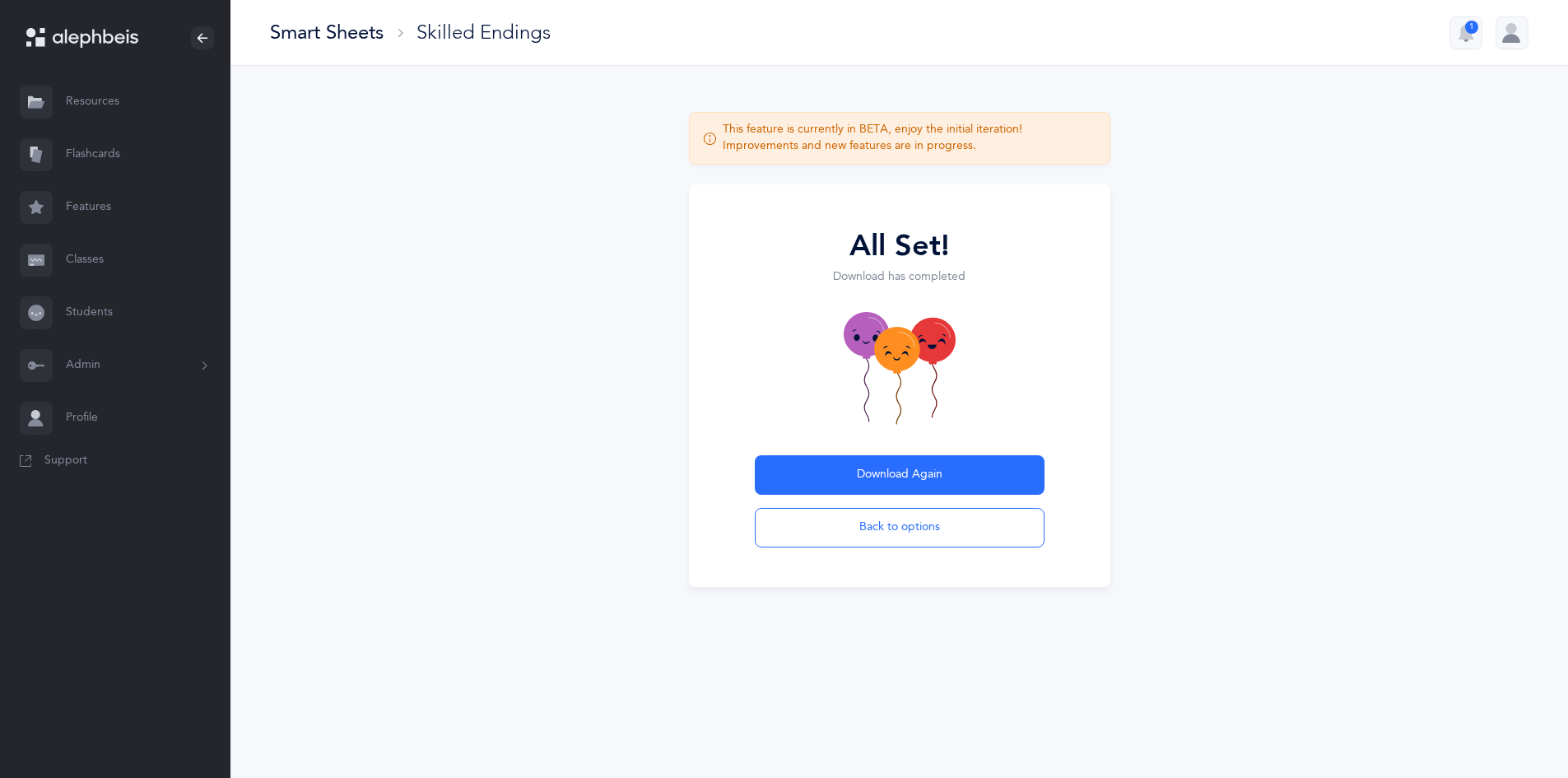
scroll to position [0, 0]
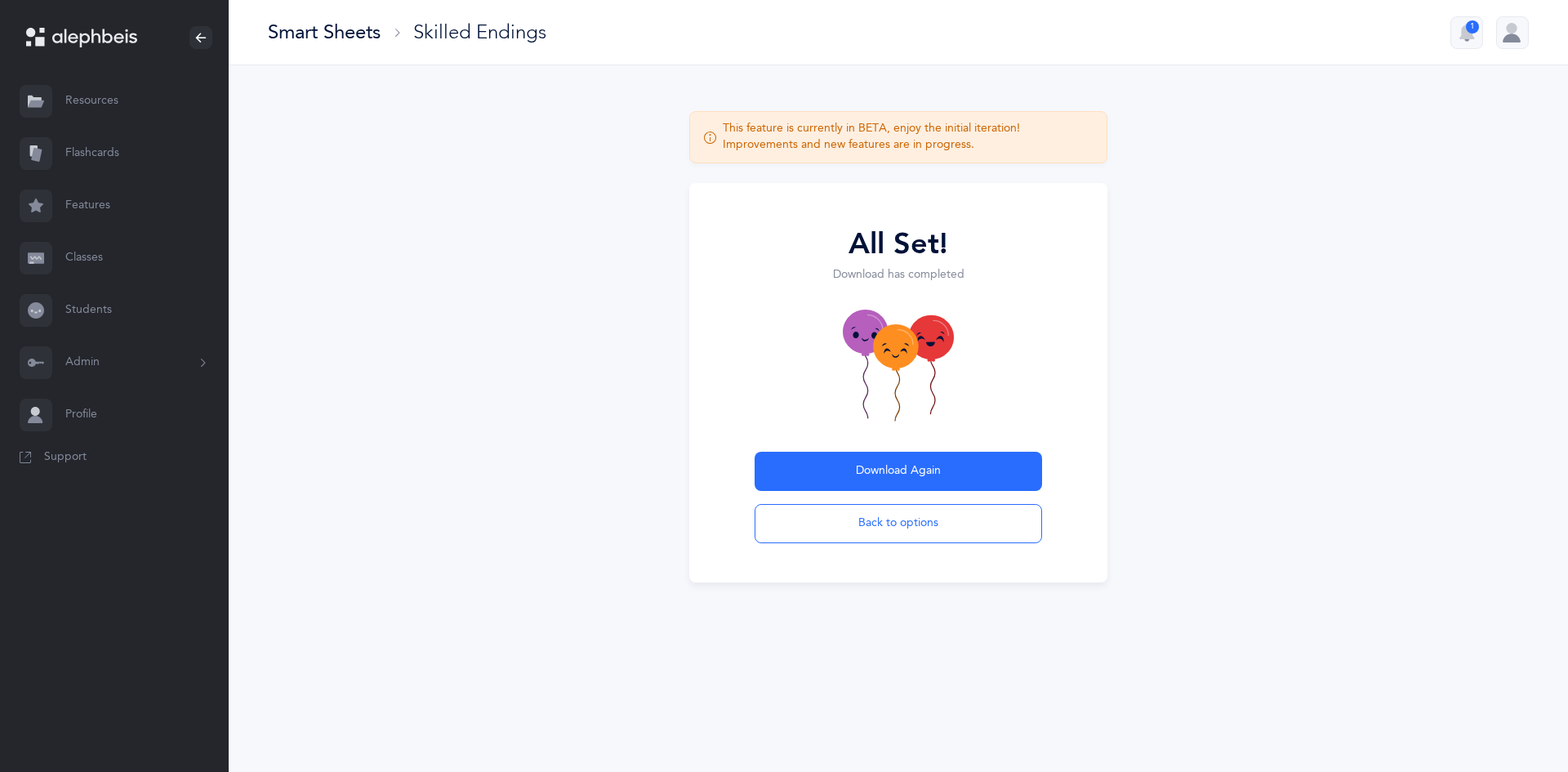
click at [347, 28] on div "Smart Sheets" at bounding box center [324, 31] width 113 height 27
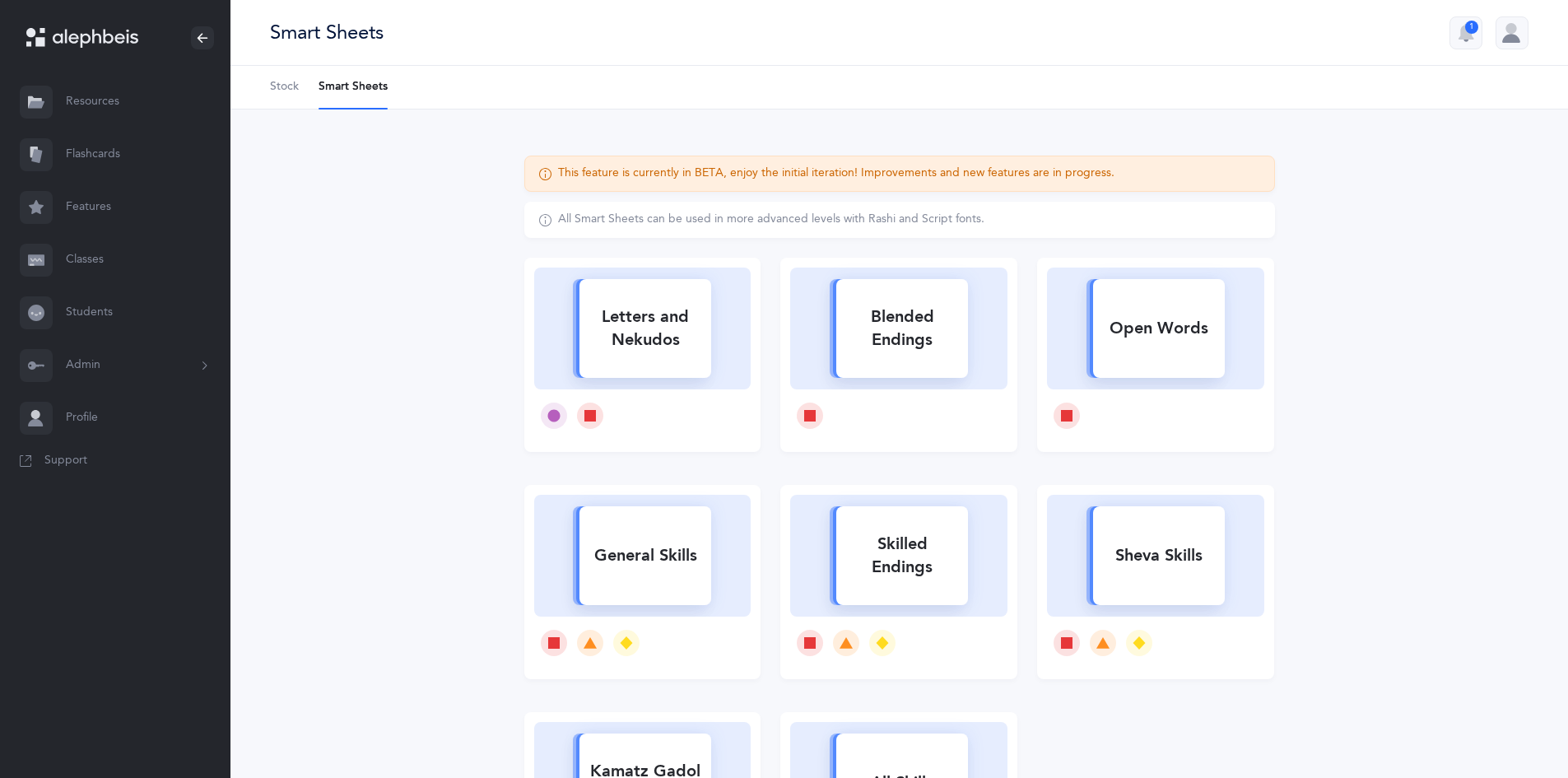
click at [692, 354] on div "Letters and Nekudos" at bounding box center [645, 328] width 132 height 66
select select
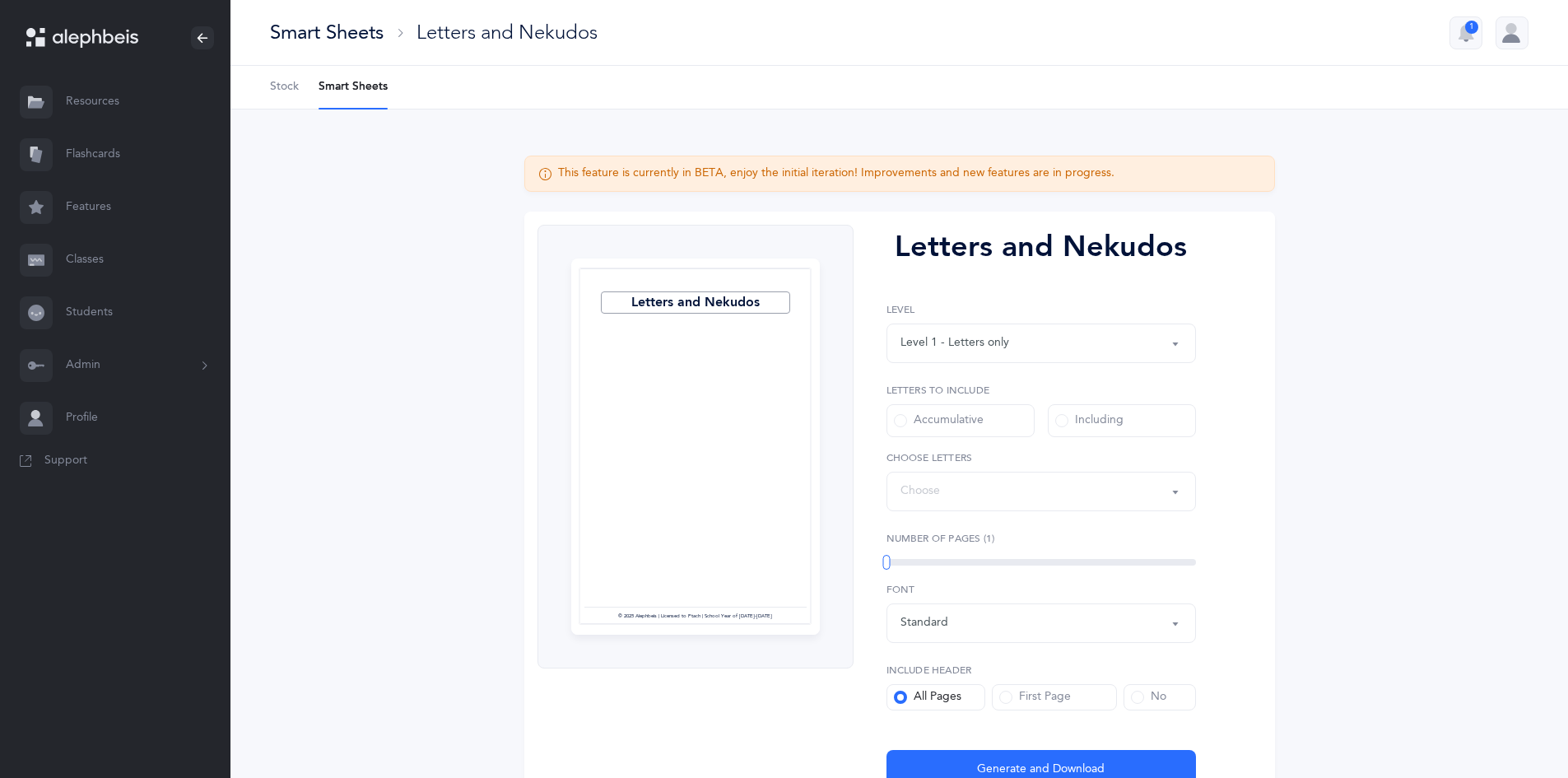
select select "27"
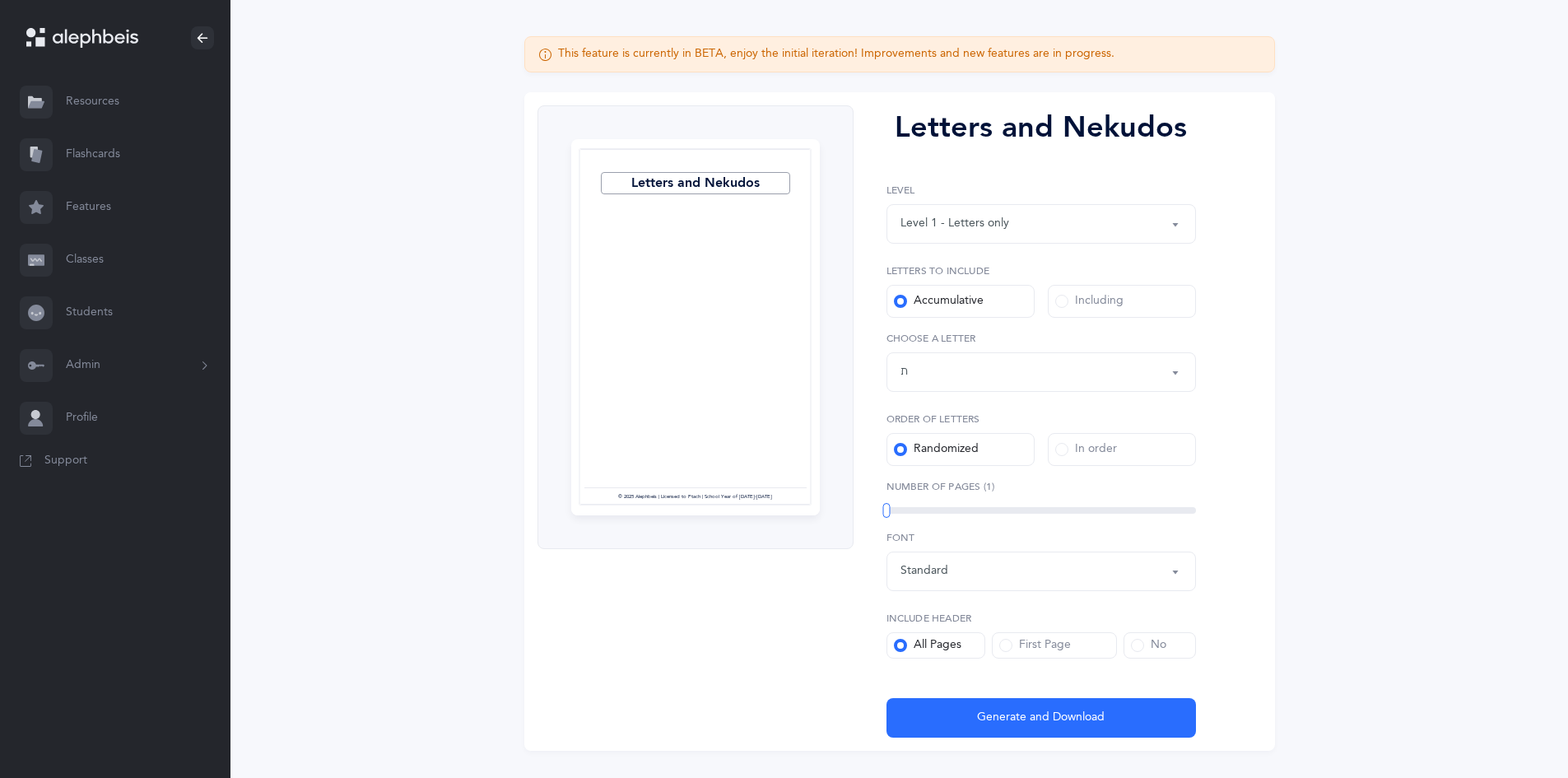
scroll to position [158, 0]
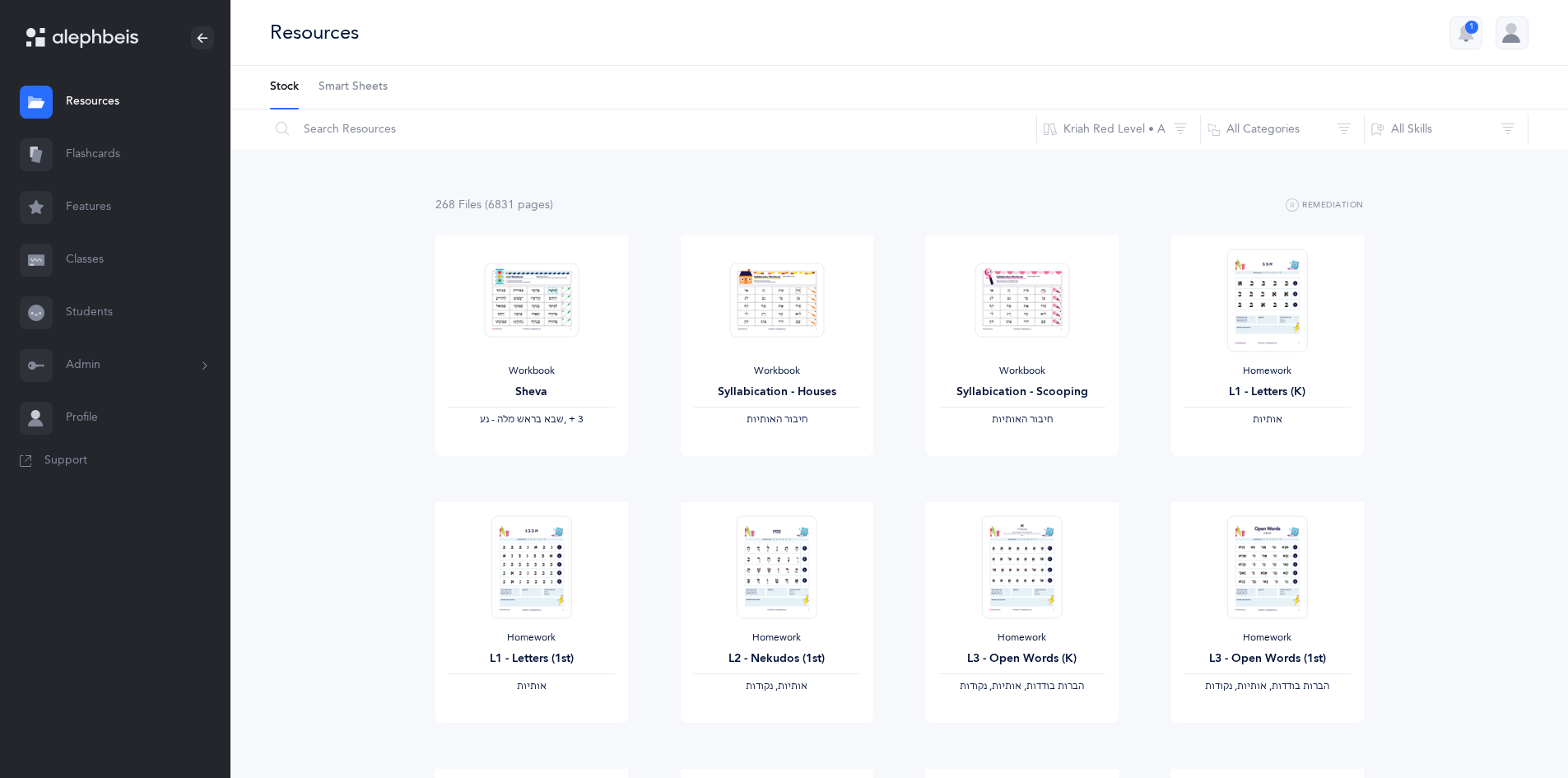
click at [378, 90] on span "Smart Sheets" at bounding box center [353, 87] width 69 height 17
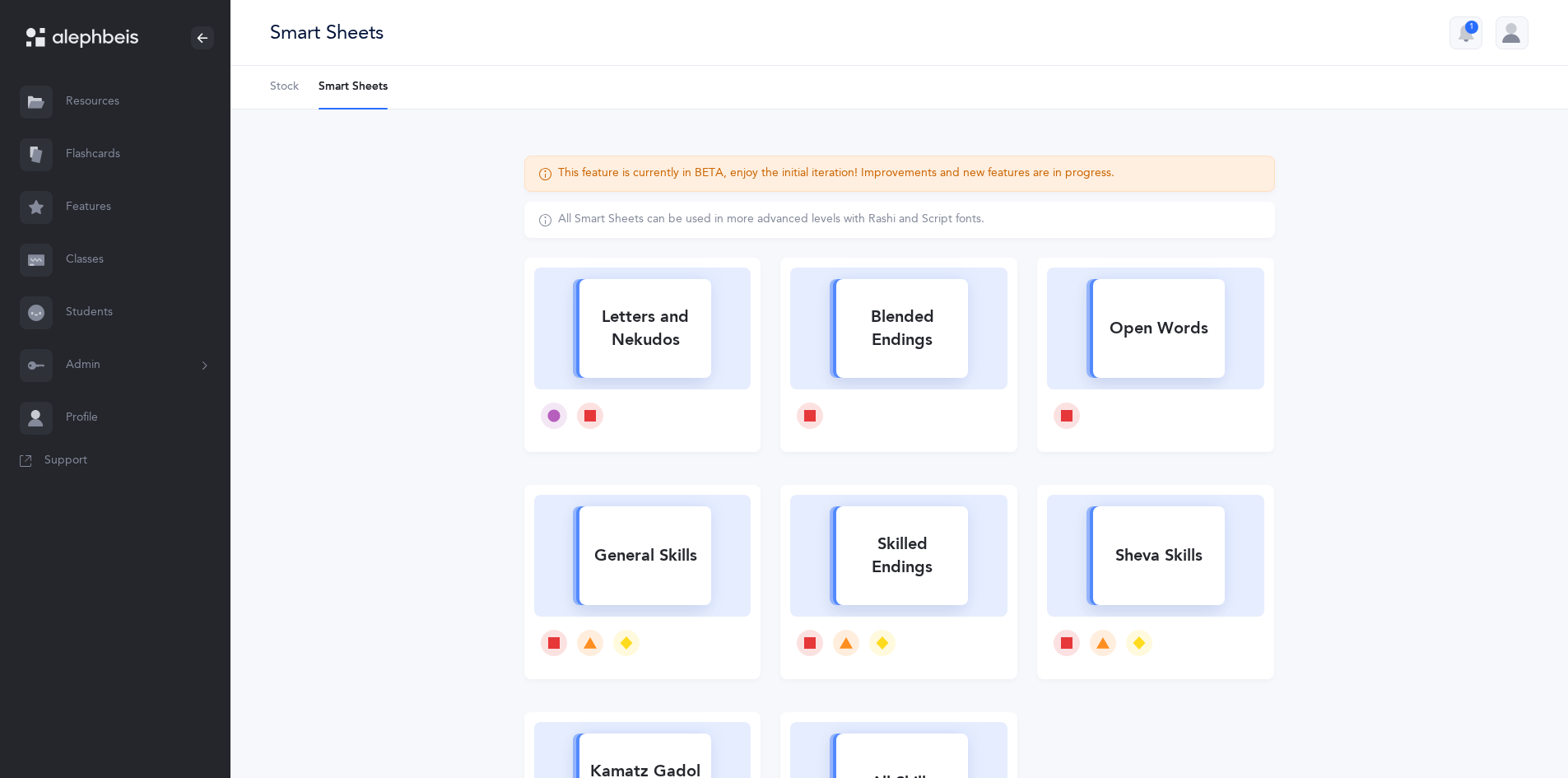
click at [1155, 594] on rect at bounding box center [1159, 555] width 132 height 99
select select
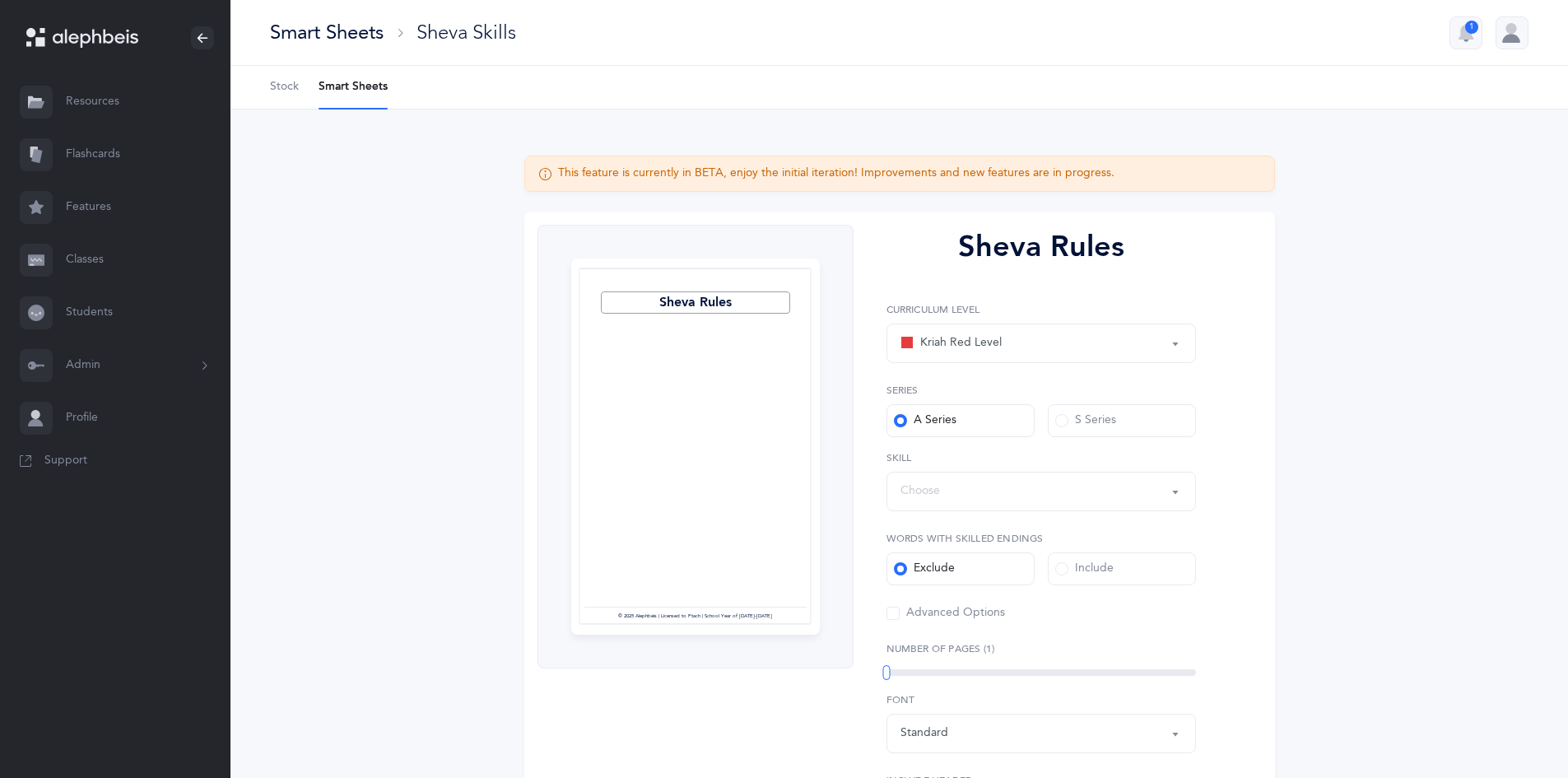
click at [956, 456] on label "Skill" at bounding box center [1041, 458] width 309 height 15
click at [958, 484] on div "Choose" at bounding box center [1041, 491] width 282 height 28
click at [924, 627] on link "שבא בראש מלה - נע" at bounding box center [1041, 633] width 282 height 33
select select "12"
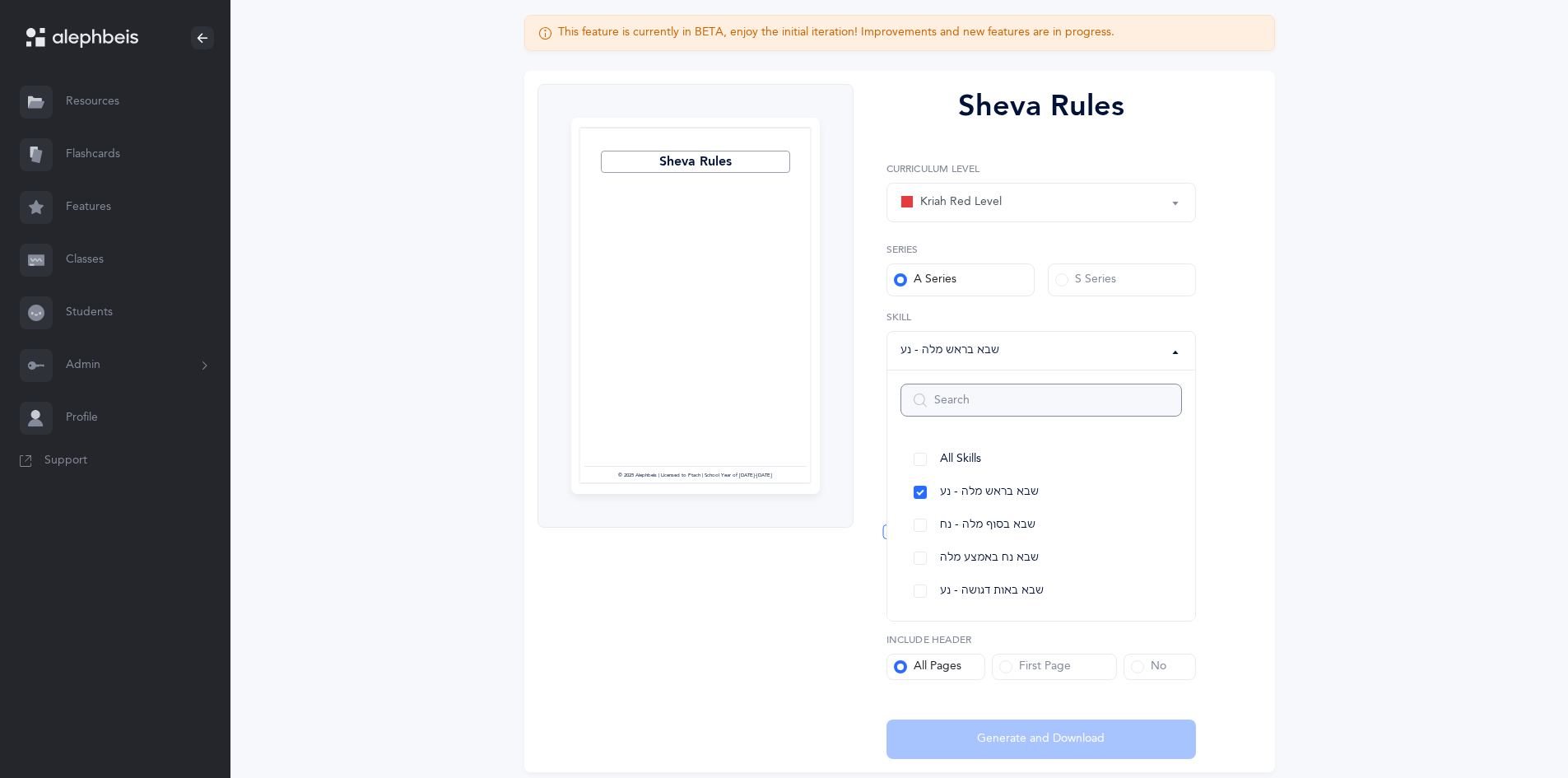
scroll to position [201, 0]
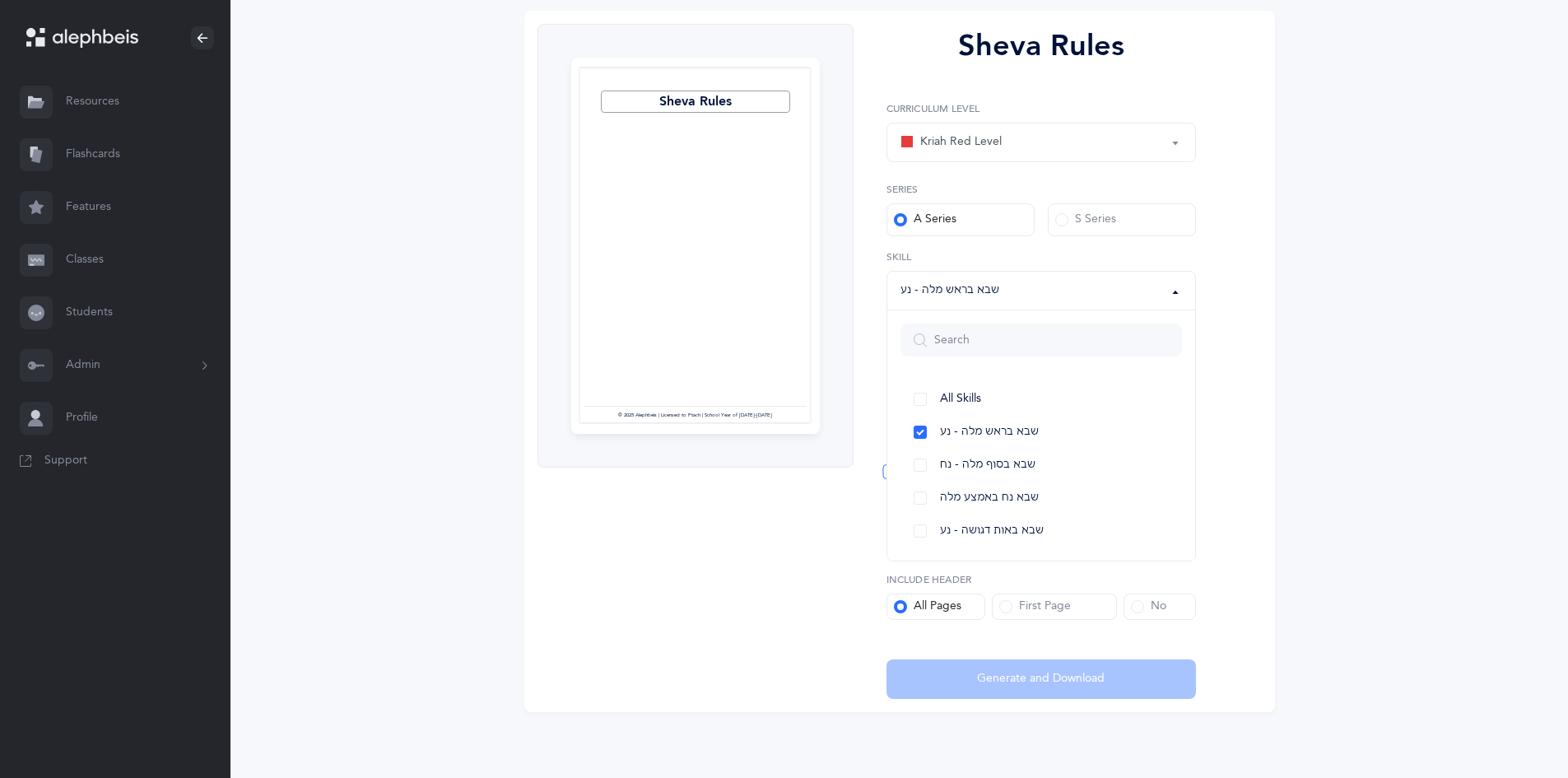
click at [816, 558] on div "Sheva Rules Page 1 © 2025 Alephbeis | Licensed to Ptach | School Year of [DATE]…" at bounding box center [695, 361] width 316 height 675
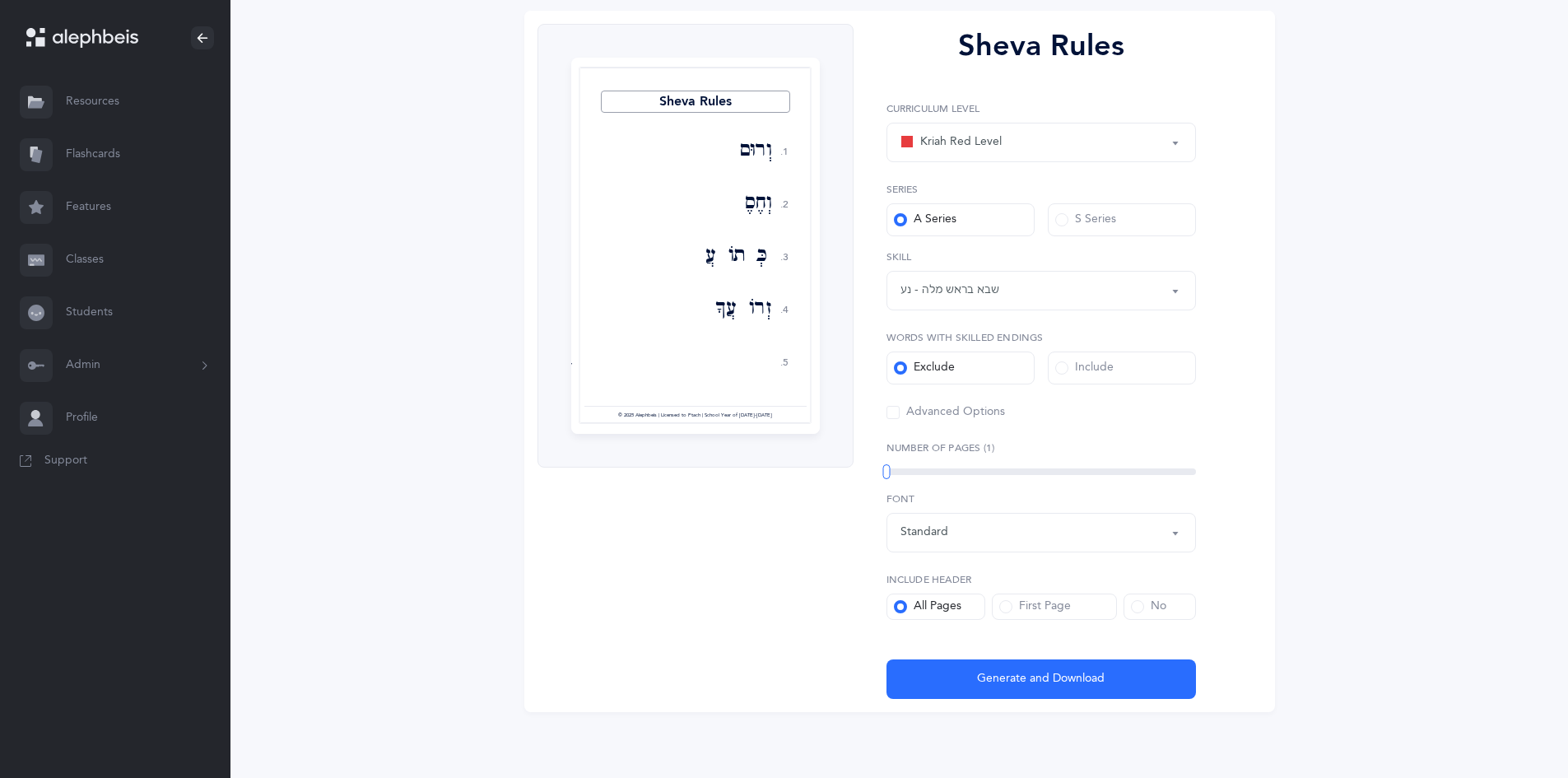
click at [698, 476] on div "Sheva Rules 1. 2. 3. 4. 5. וְרוּם וְחֶסֶד כְּתוֹעֲבוֹת זְרוֹעֲךָ בְּמַעֲמָד בְּ…" at bounding box center [695, 361] width 316 height 675
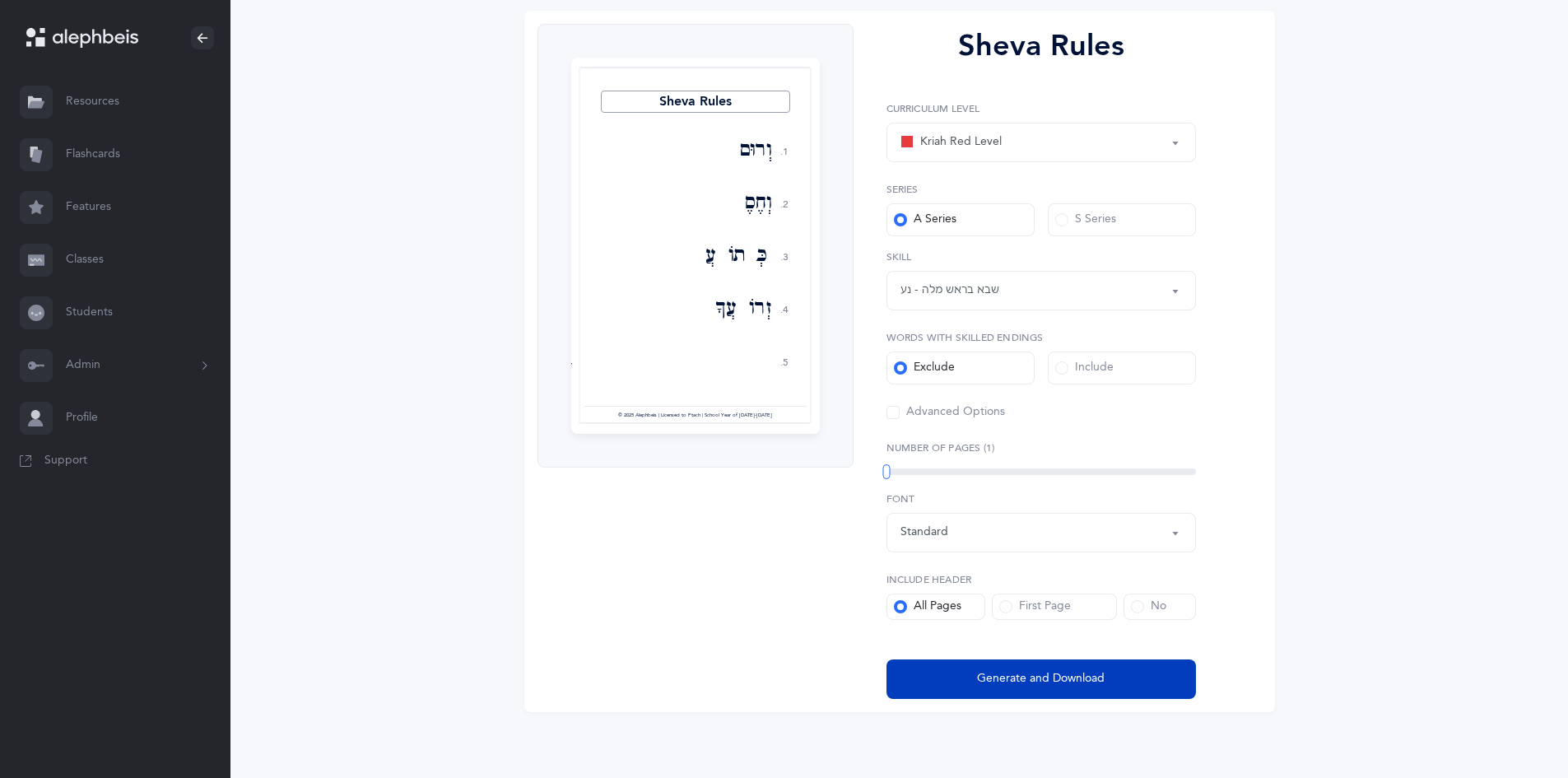
click at [964, 692] on button "Generate and Download" at bounding box center [1041, 679] width 309 height 40
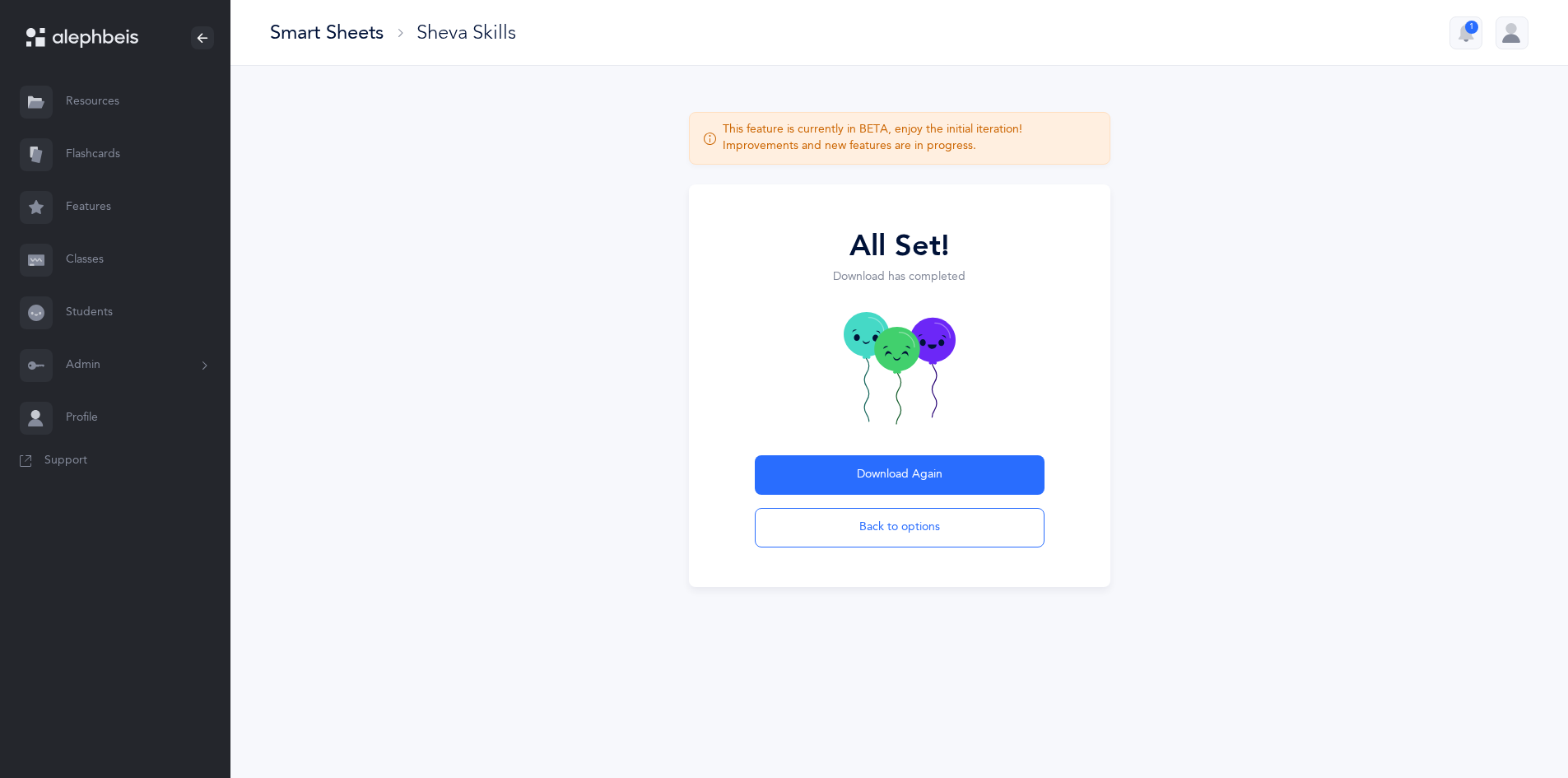
scroll to position [0, 0]
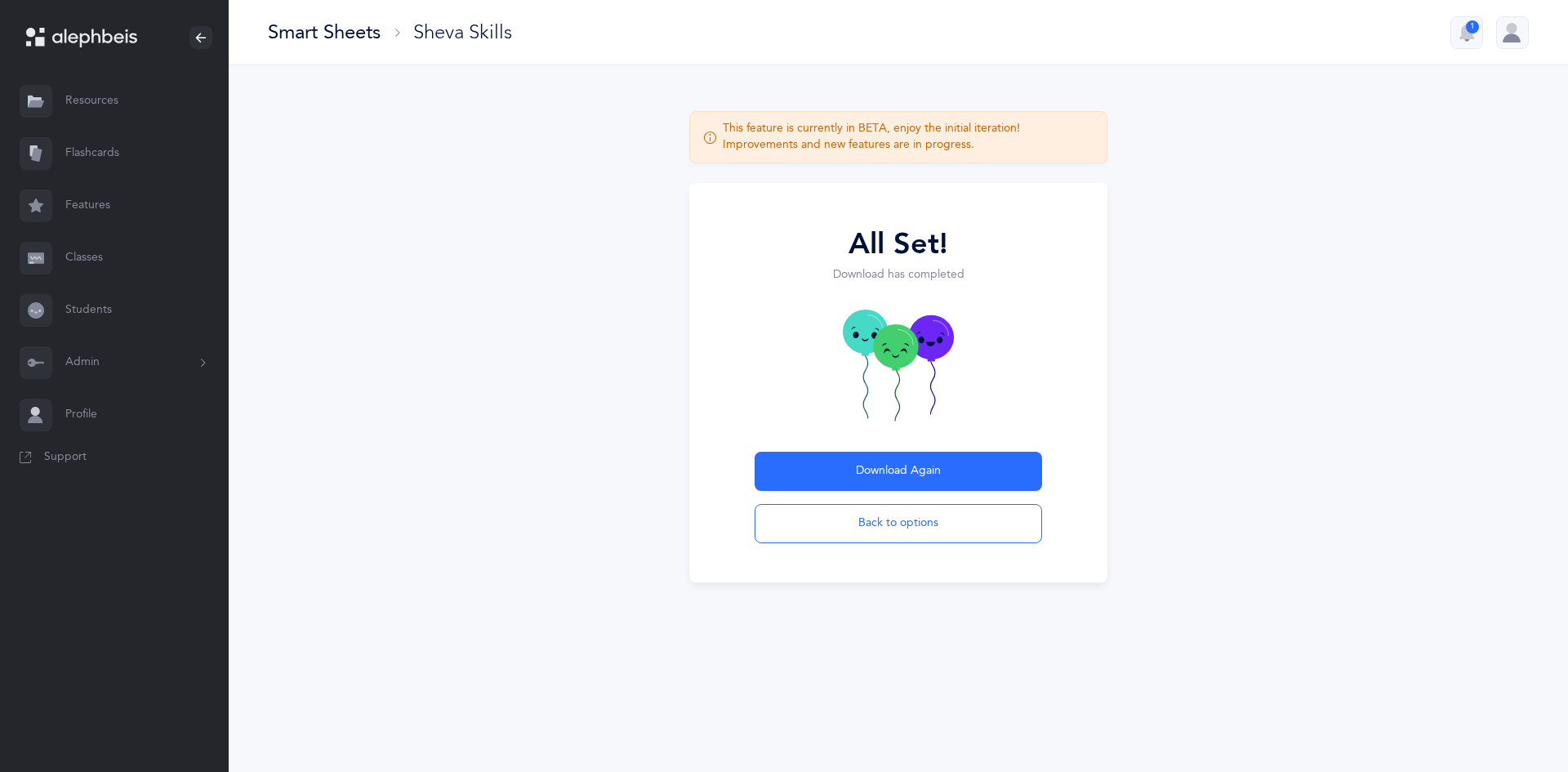
click at [325, 37] on div "Smart Sheets" at bounding box center [324, 31] width 113 height 27
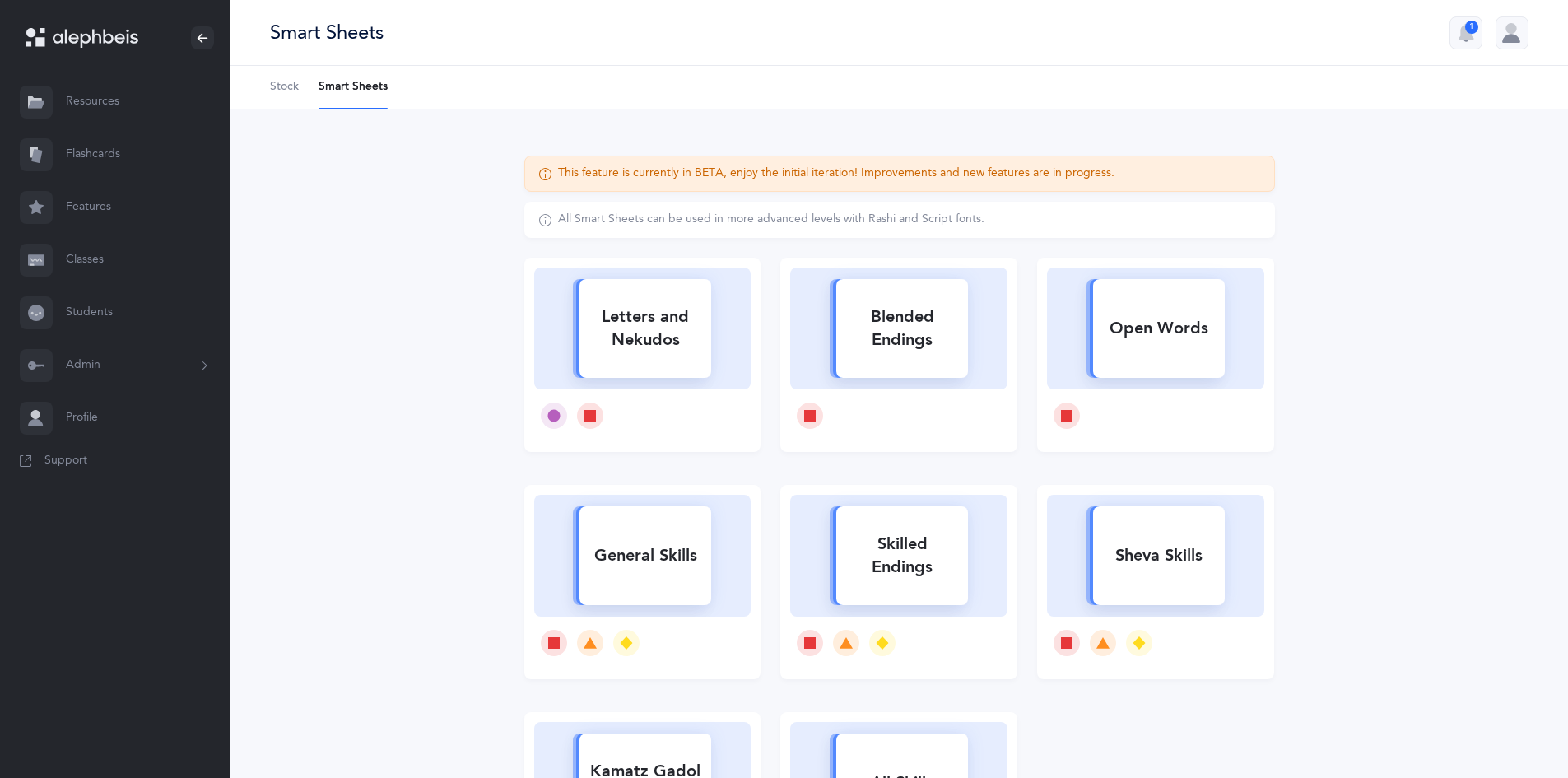
click at [1134, 564] on div "Sheva Skills" at bounding box center [1159, 556] width 132 height 43
select select "12"
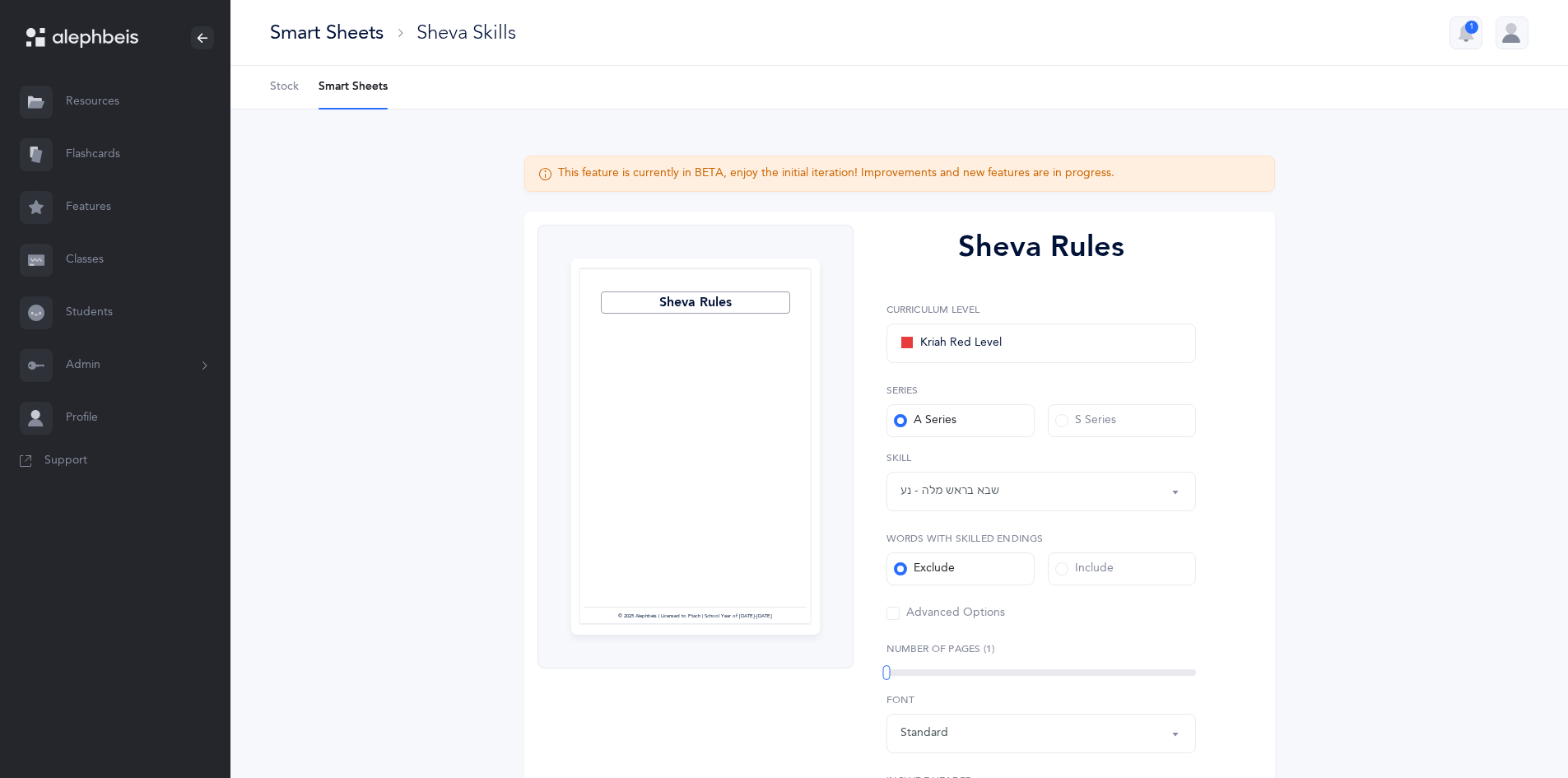
click at [954, 495] on div "שבא בראש מלה - נע" at bounding box center [949, 491] width 99 height 18
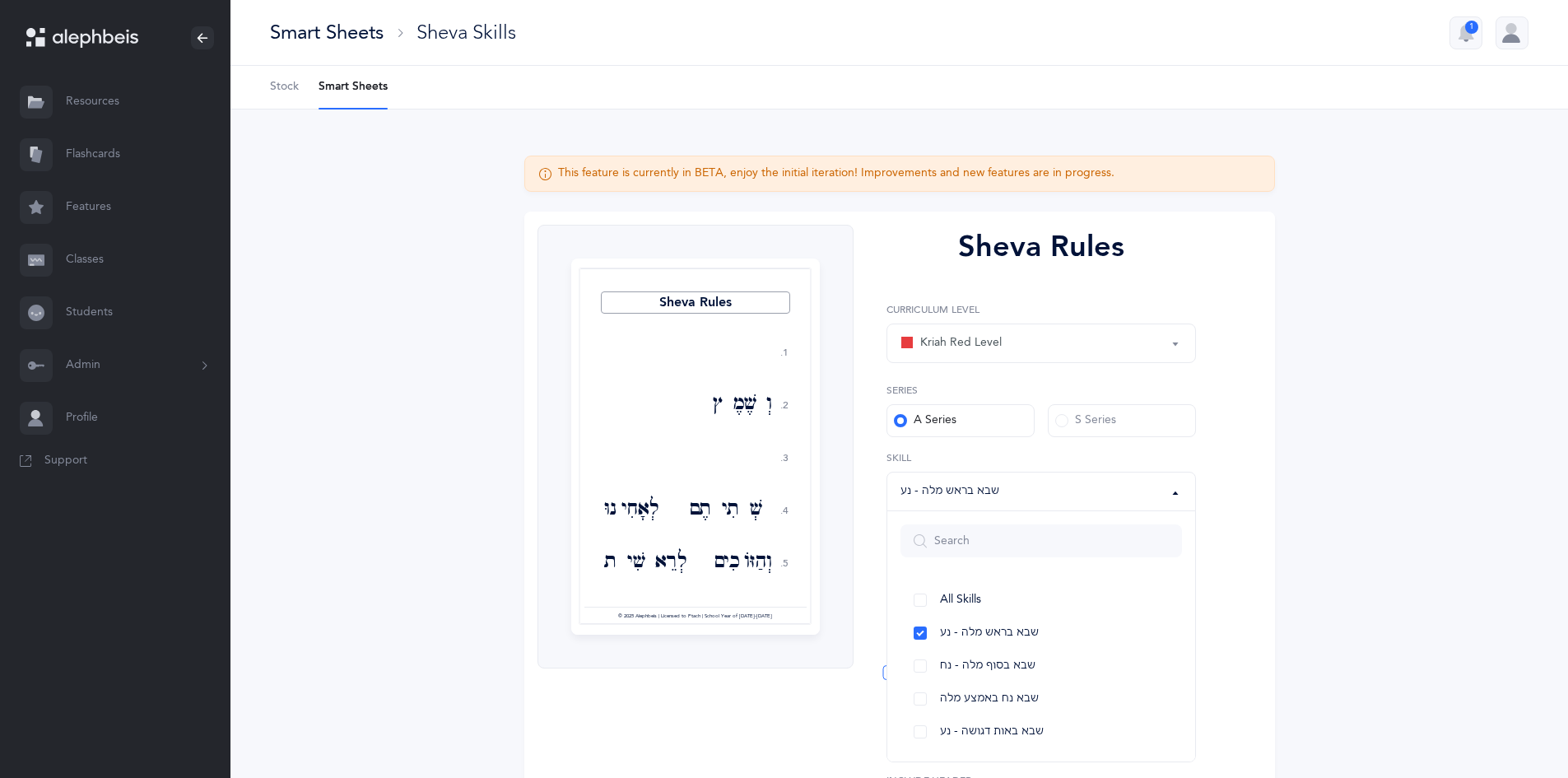
click at [1271, 571] on div "Sheva Rules 1. 2. 3. 4. 5. דְּבִירֶךָ וְשֶׁמֶץ דְּאִימָּא שְׁתִיתֶם לְאָחִינוּ …" at bounding box center [899, 561] width 750 height 701
click at [890, 607] on span at bounding box center [893, 613] width 13 height 13
click at [0, 0] on input "Advanced Options" at bounding box center [0, 0] width 0 height 0
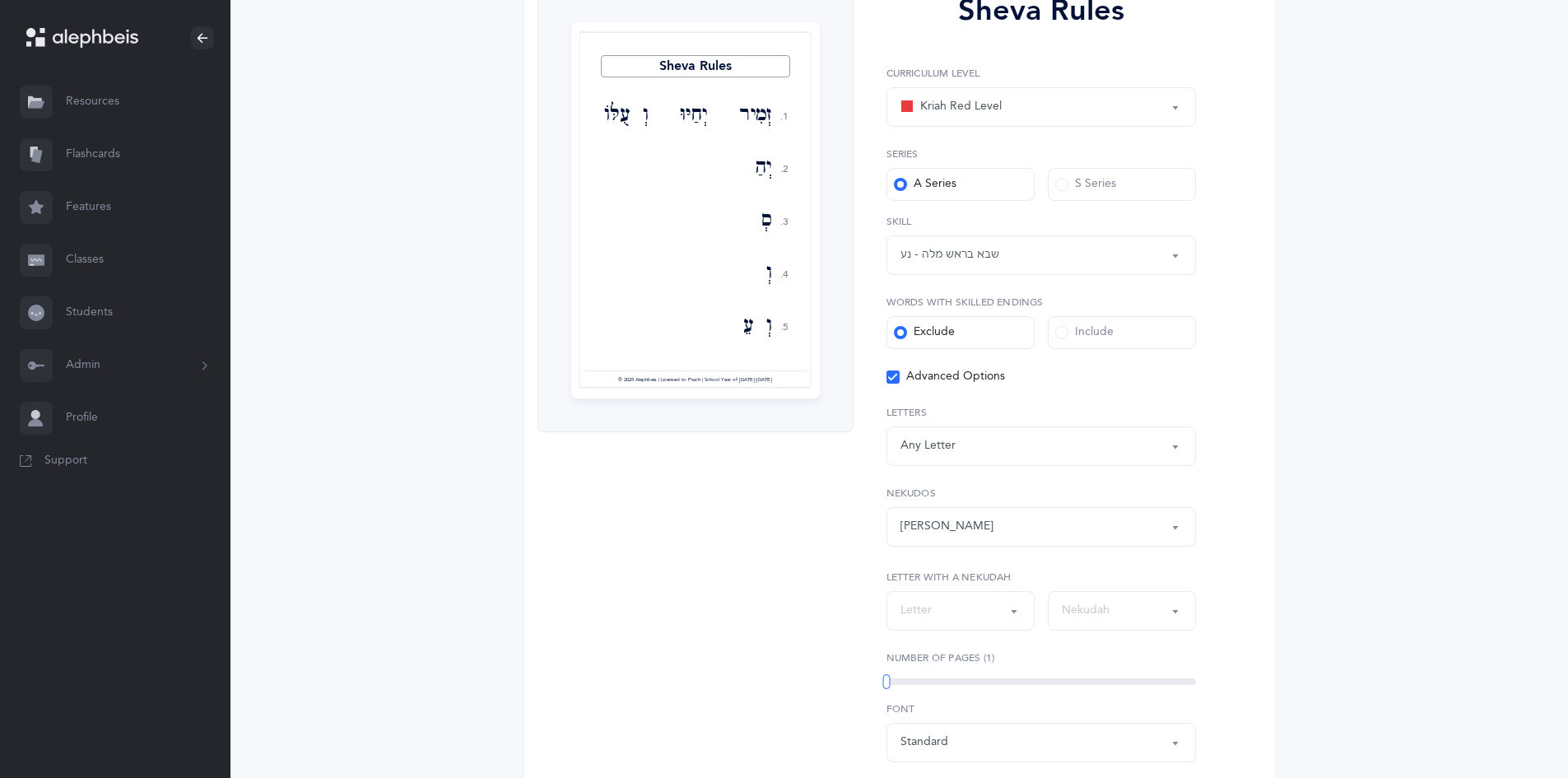
scroll to position [241, 0]
click at [1007, 606] on button "Letter" at bounding box center [960, 606] width 148 height 40
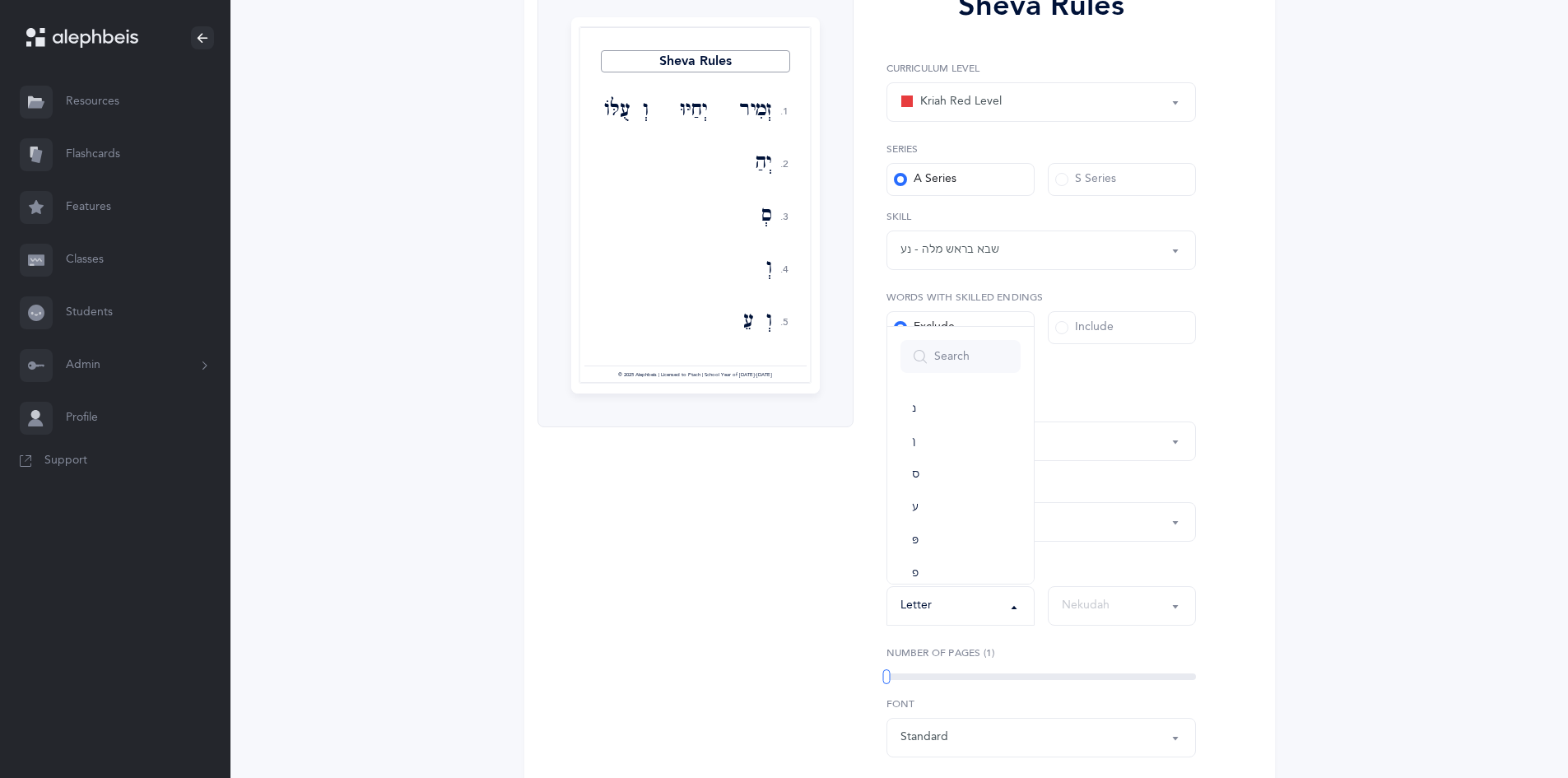
scroll to position [616, 0]
click at [928, 563] on link "פ" at bounding box center [960, 558] width 120 height 33
select select "21"
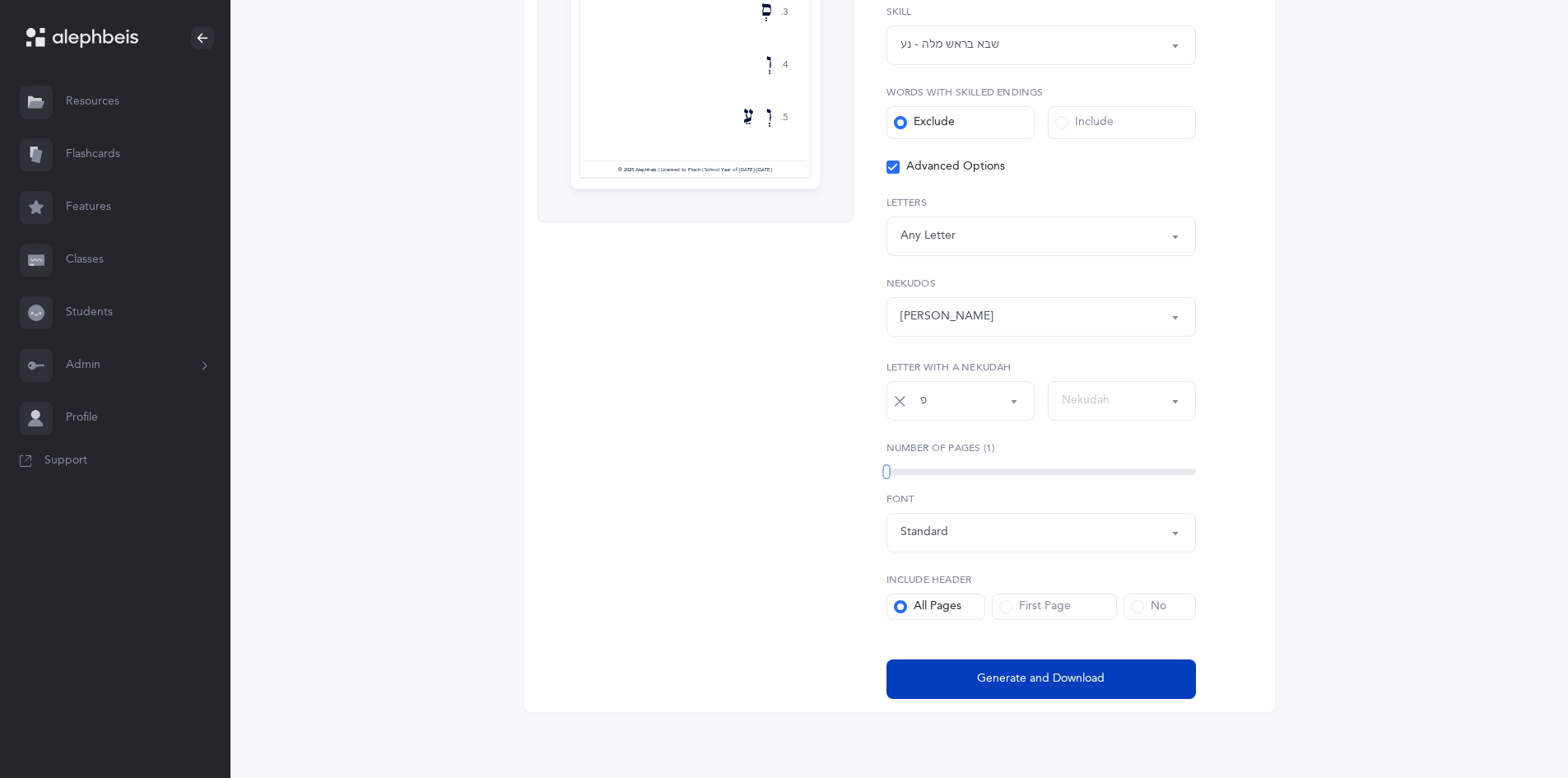
click at [1029, 671] on span "Generate and Download" at bounding box center [1041, 678] width 128 height 18
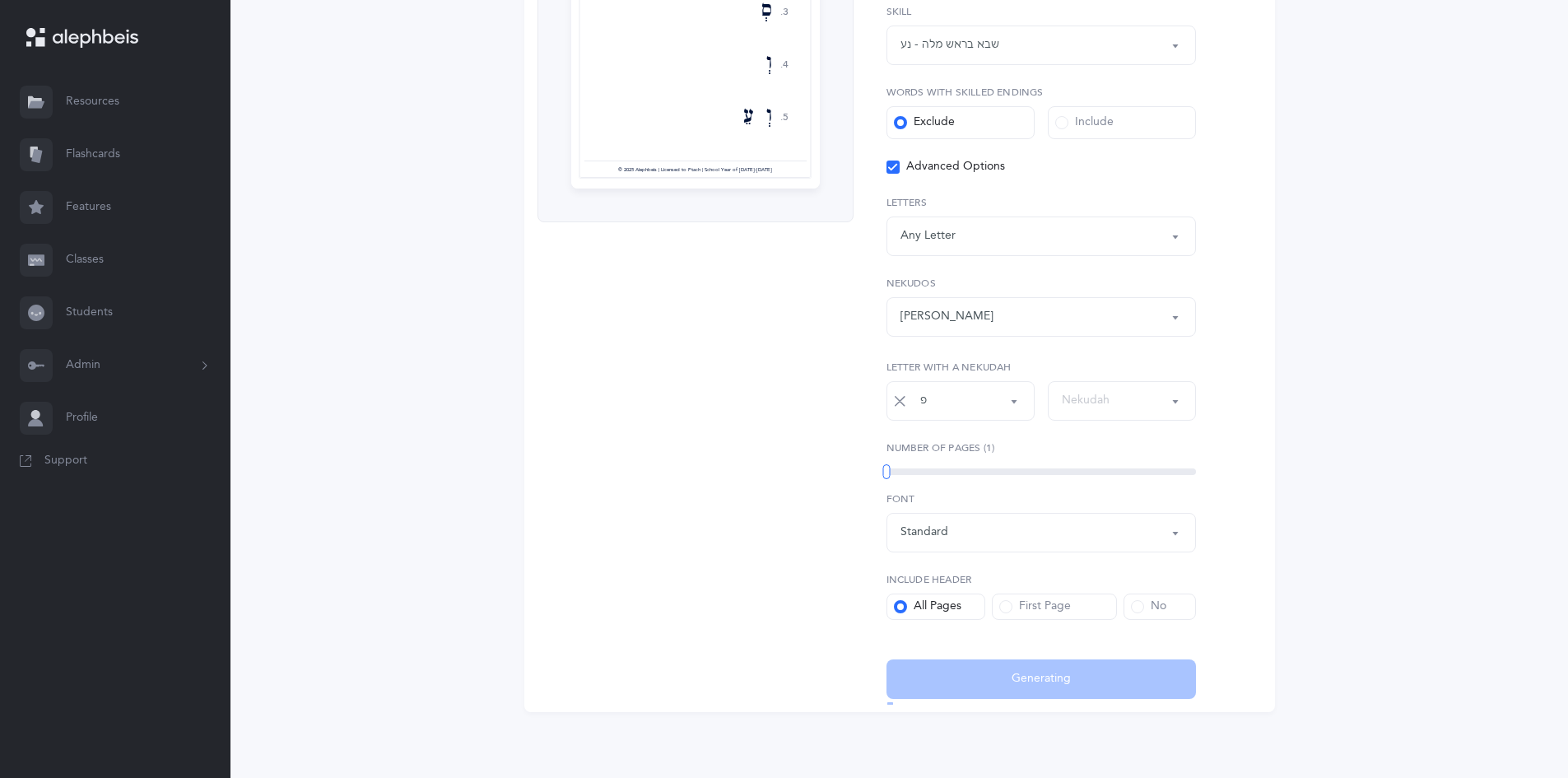
select select "12"
select select "21"
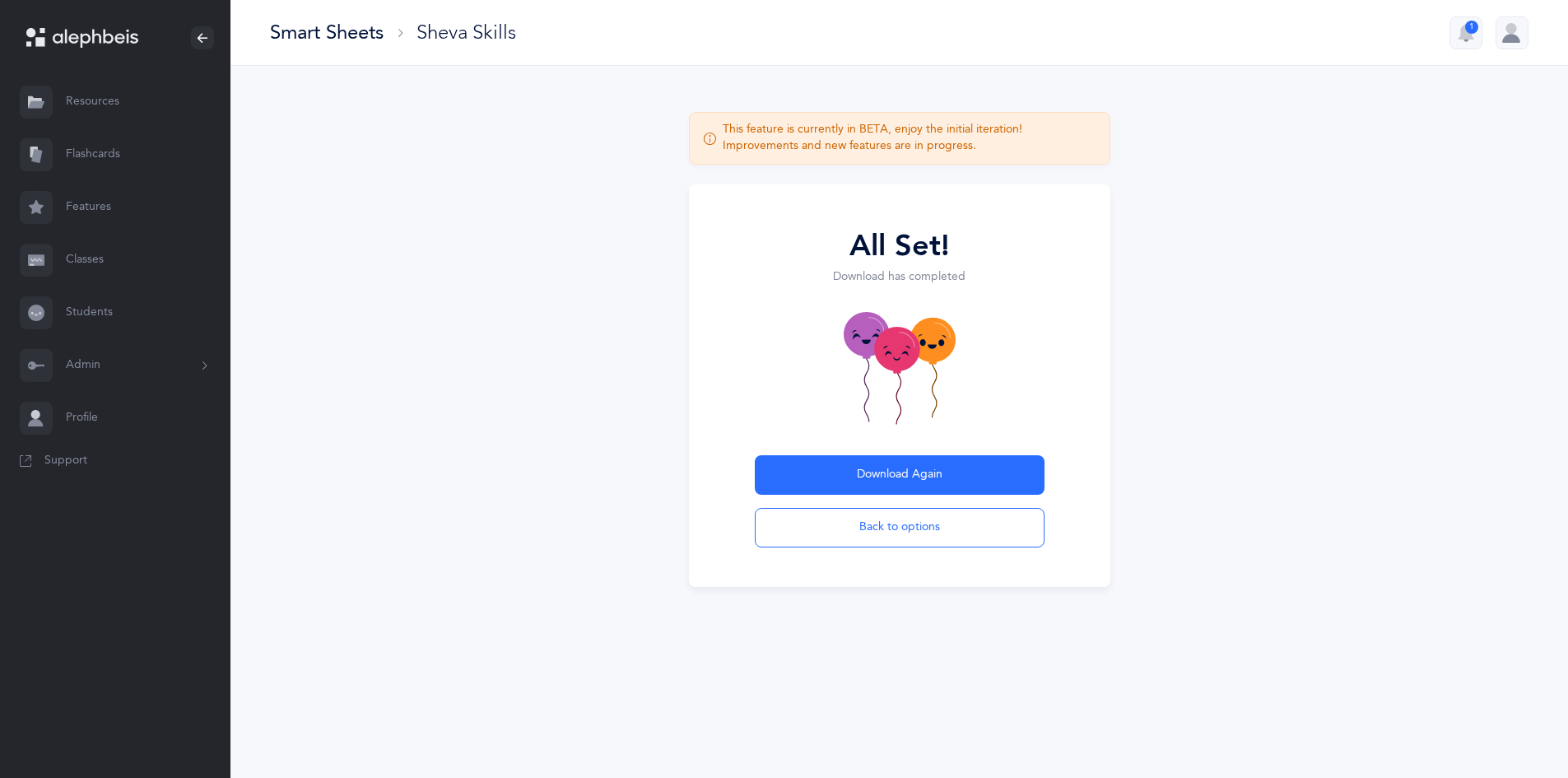
scroll to position [0, 0]
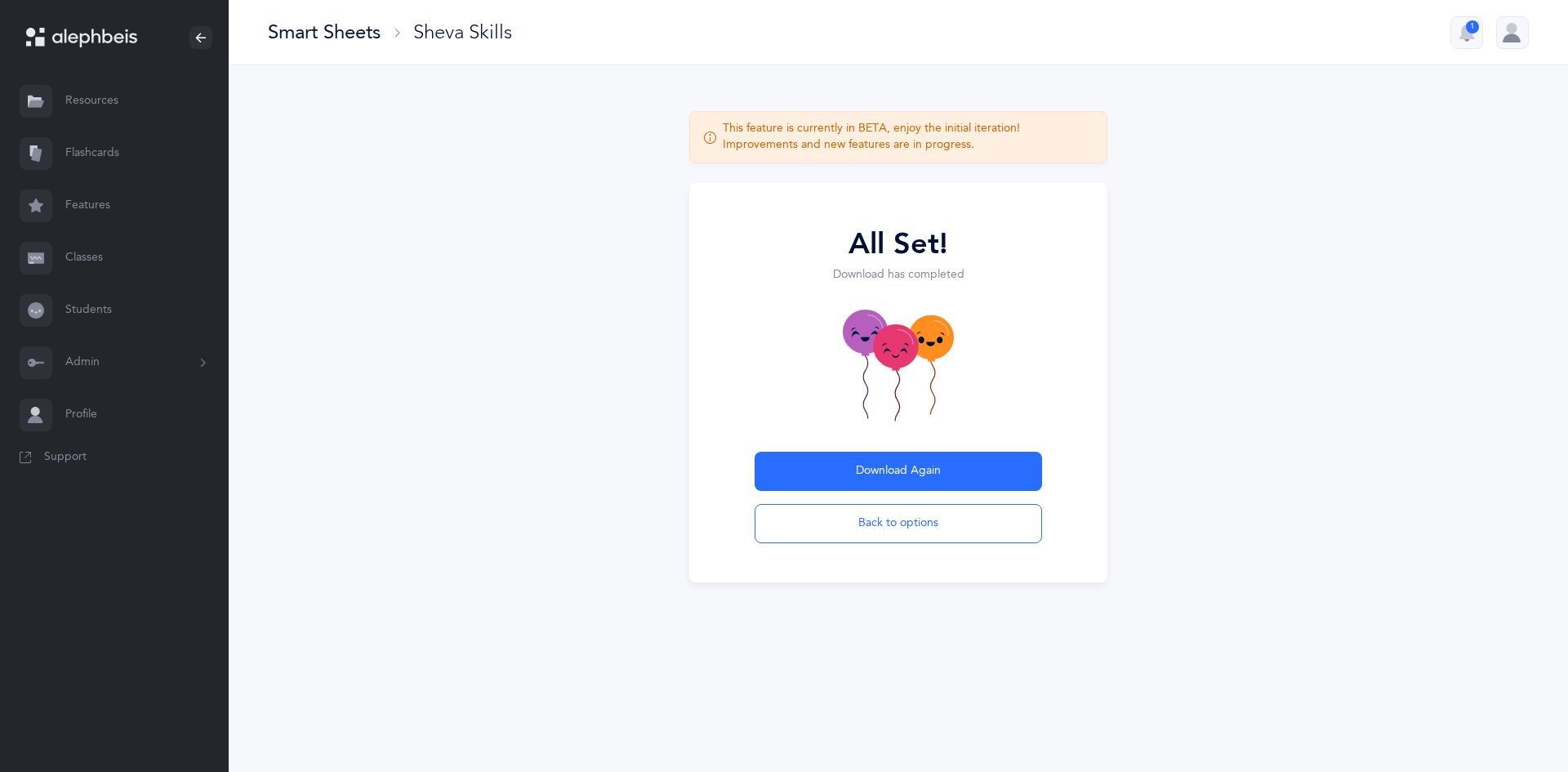
click at [458, 41] on div "Sheva Skills" at bounding box center [463, 31] width 99 height 27
click at [292, 26] on div "Smart Sheets" at bounding box center [324, 31] width 113 height 27
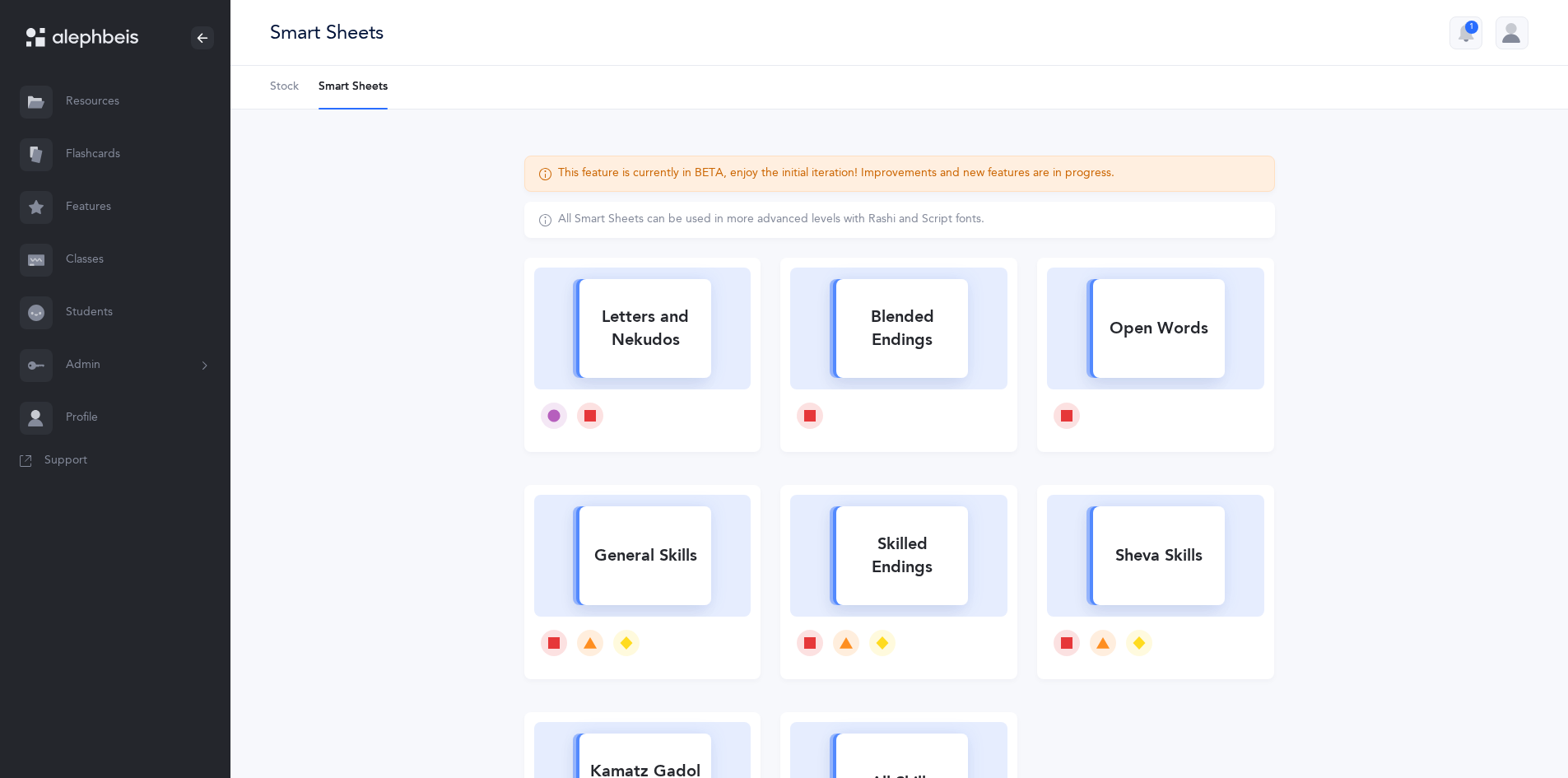
click at [1154, 579] on rect at bounding box center [1159, 555] width 132 height 99
select select "12"
select select "21"
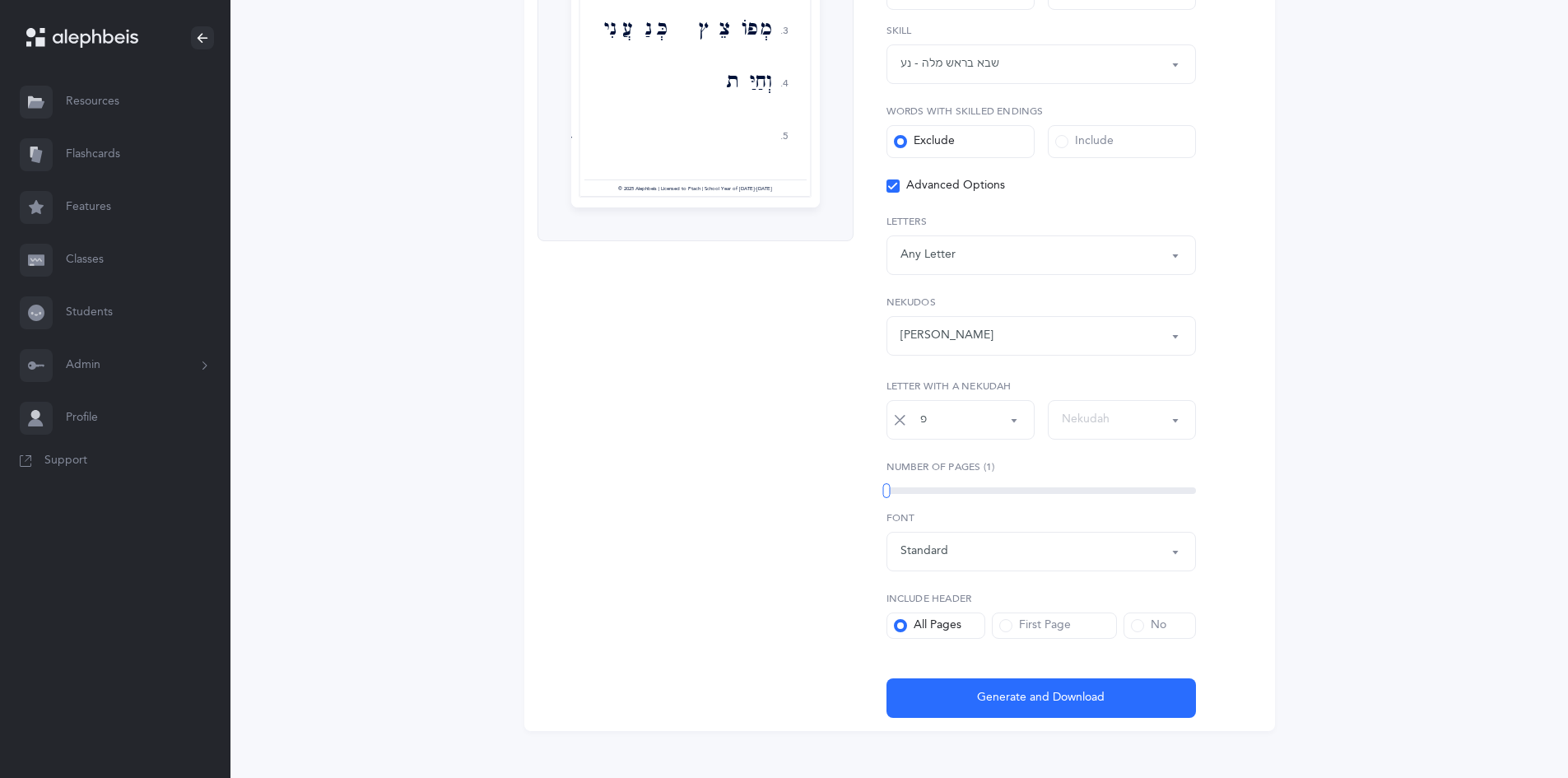
scroll to position [446, 0]
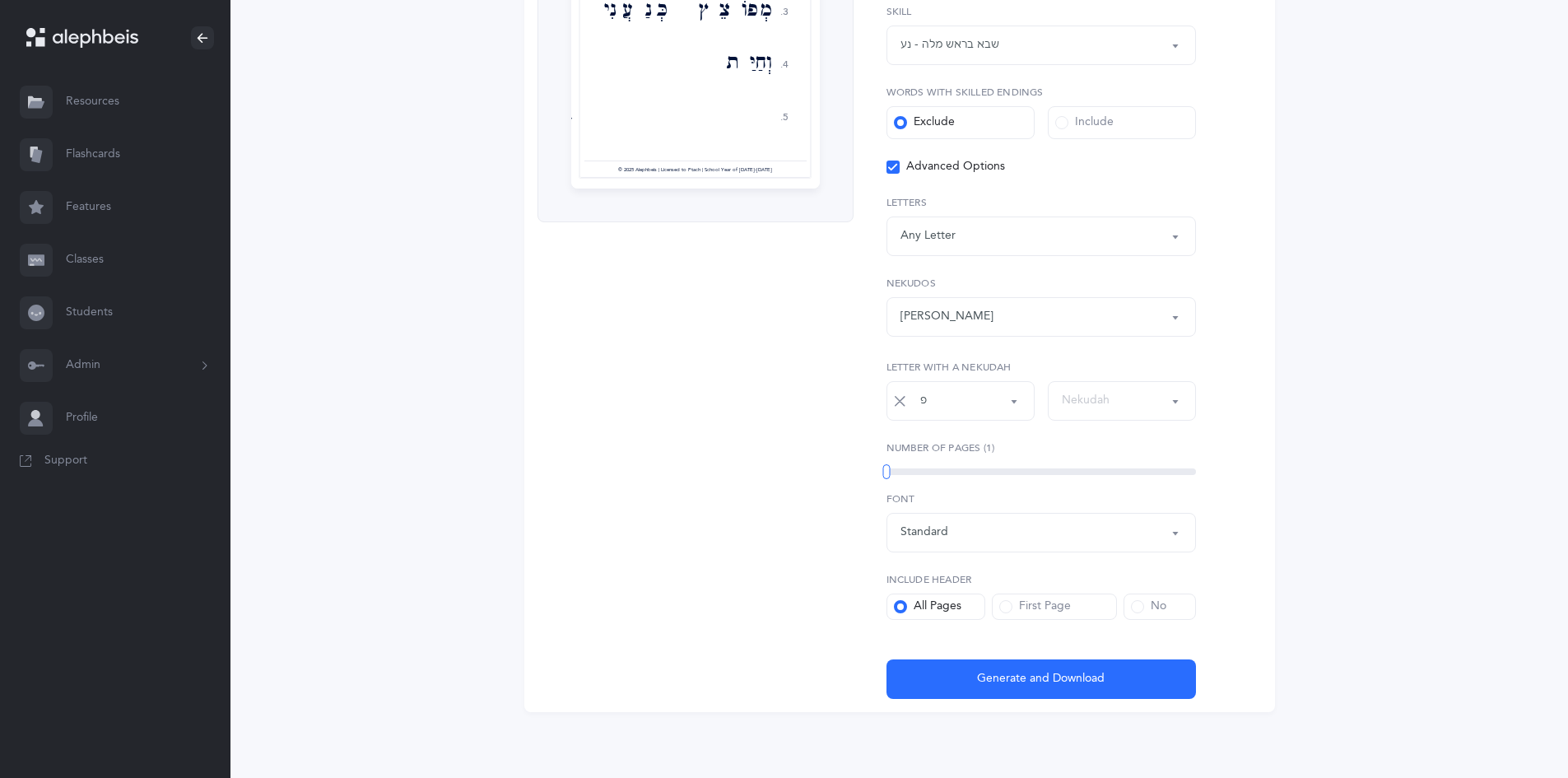
click at [1032, 647] on div "Sheva Rules Kriah Red Level Kriah Orange Level Kriah Yellow Level Kriah Red Lev…" at bounding box center [1034, 238] width 362 height 920
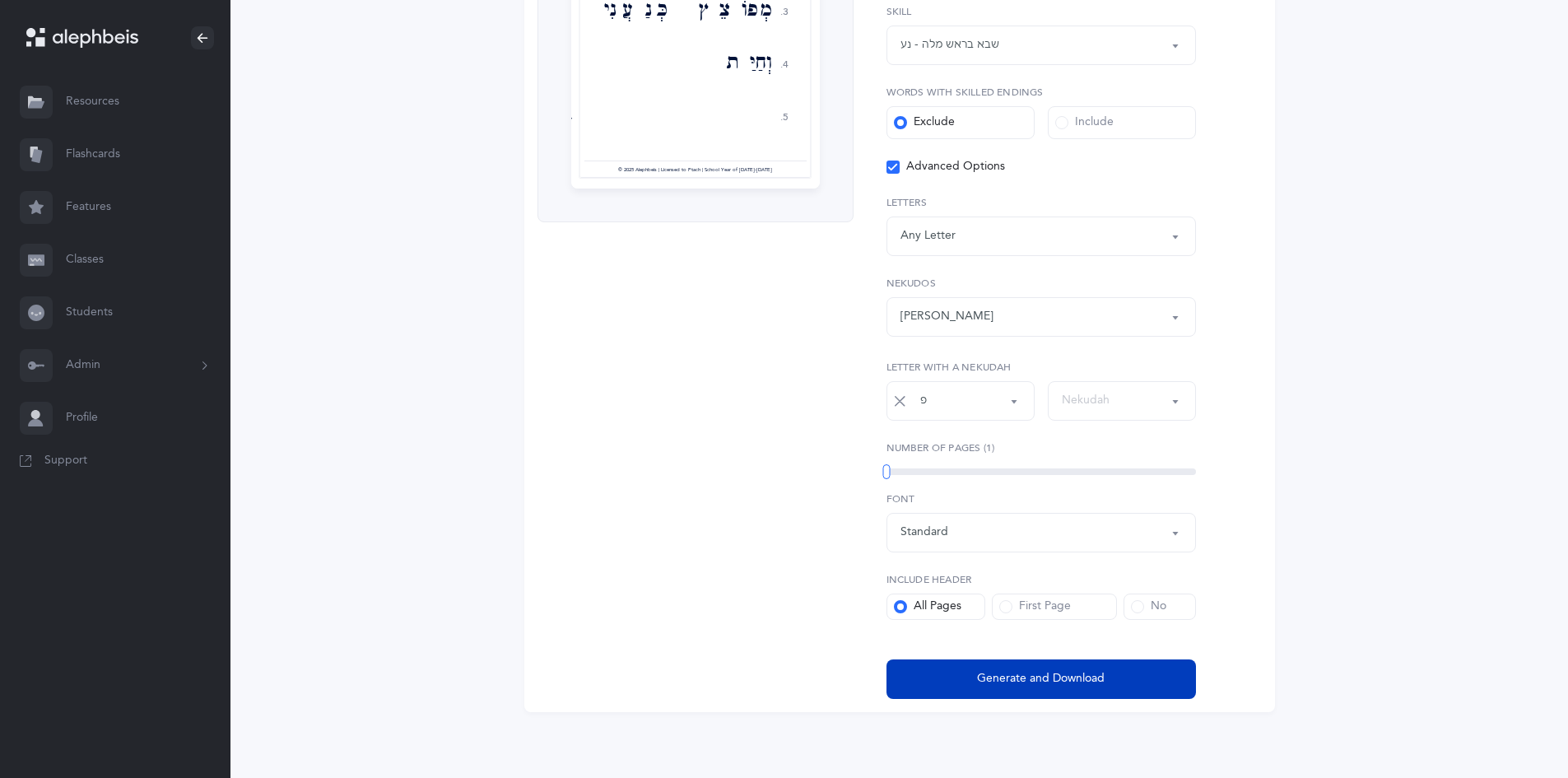
click at [1034, 674] on span "Generate and Download" at bounding box center [1041, 678] width 128 height 18
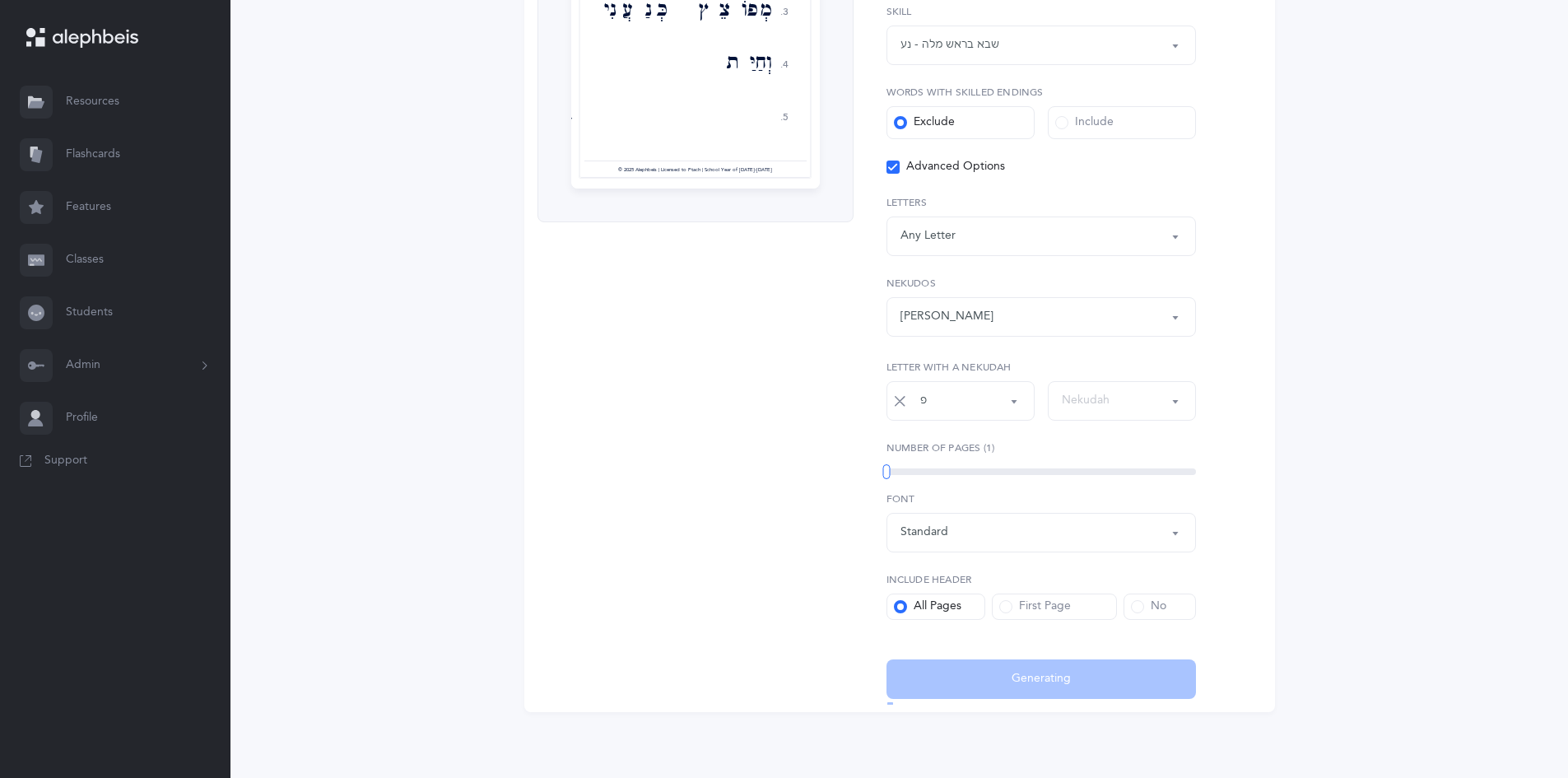
select select "12"
select select "21"
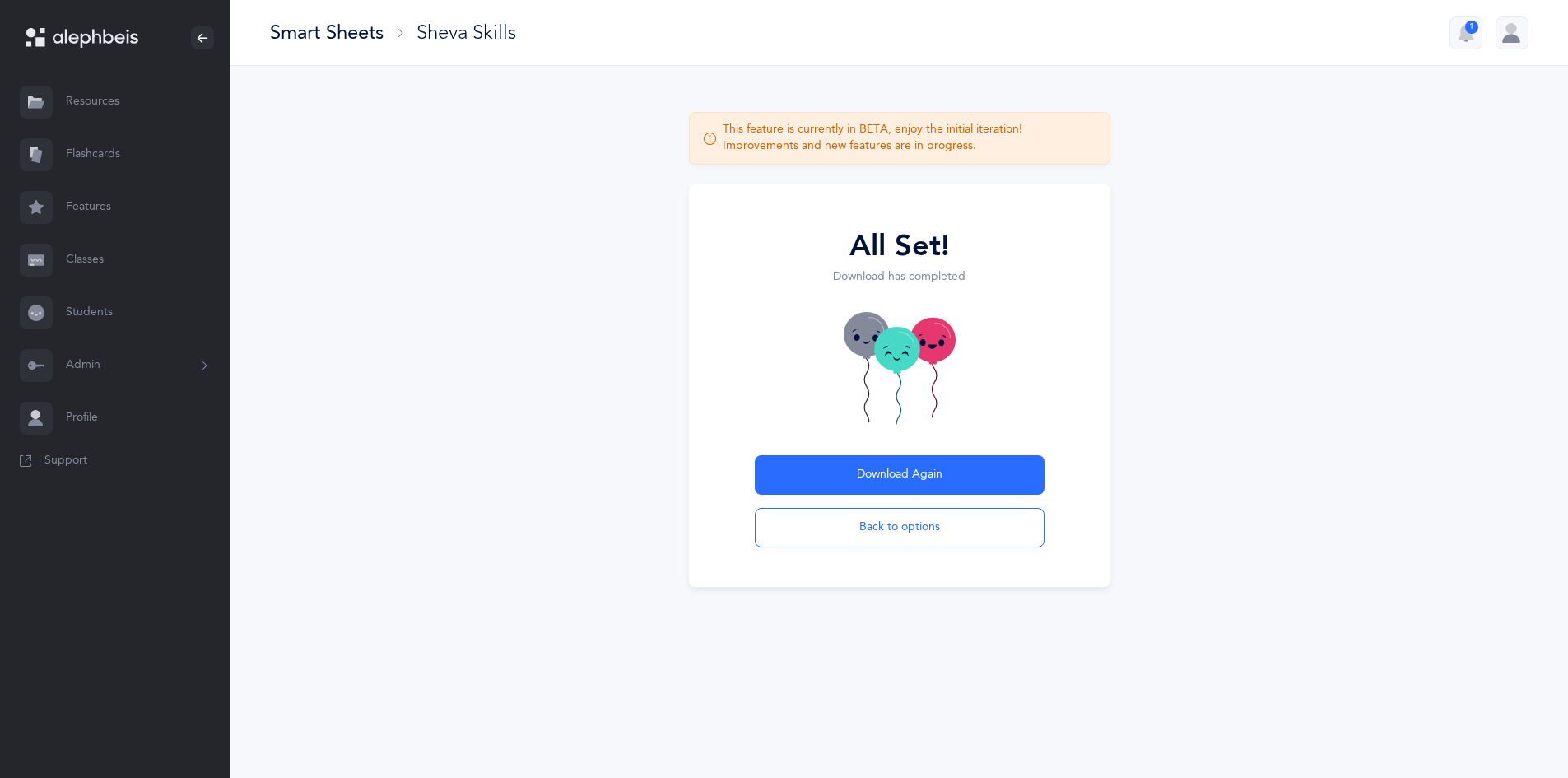
scroll to position [0, 0]
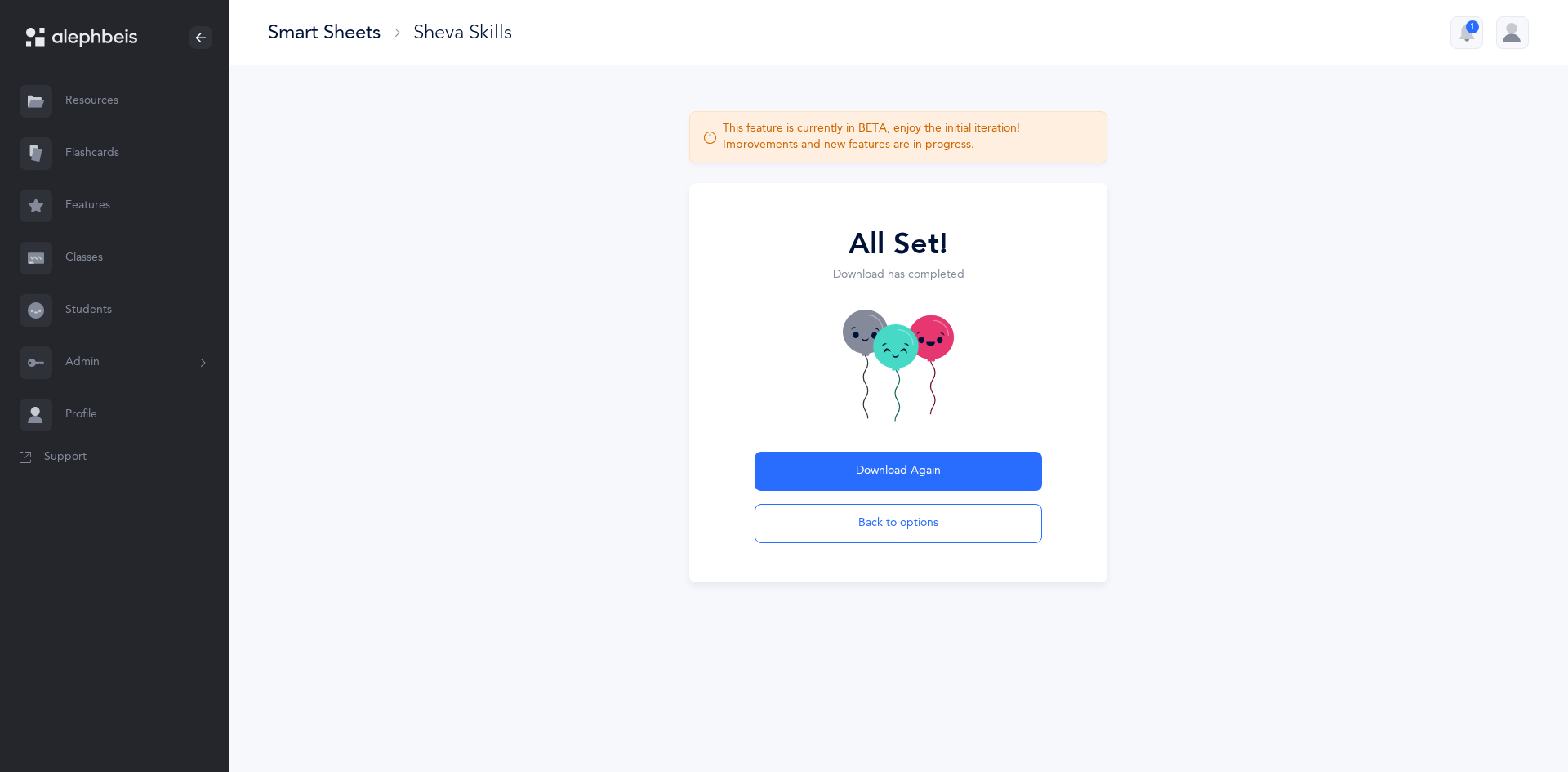
click at [297, 24] on div "Smart Sheets" at bounding box center [324, 31] width 113 height 27
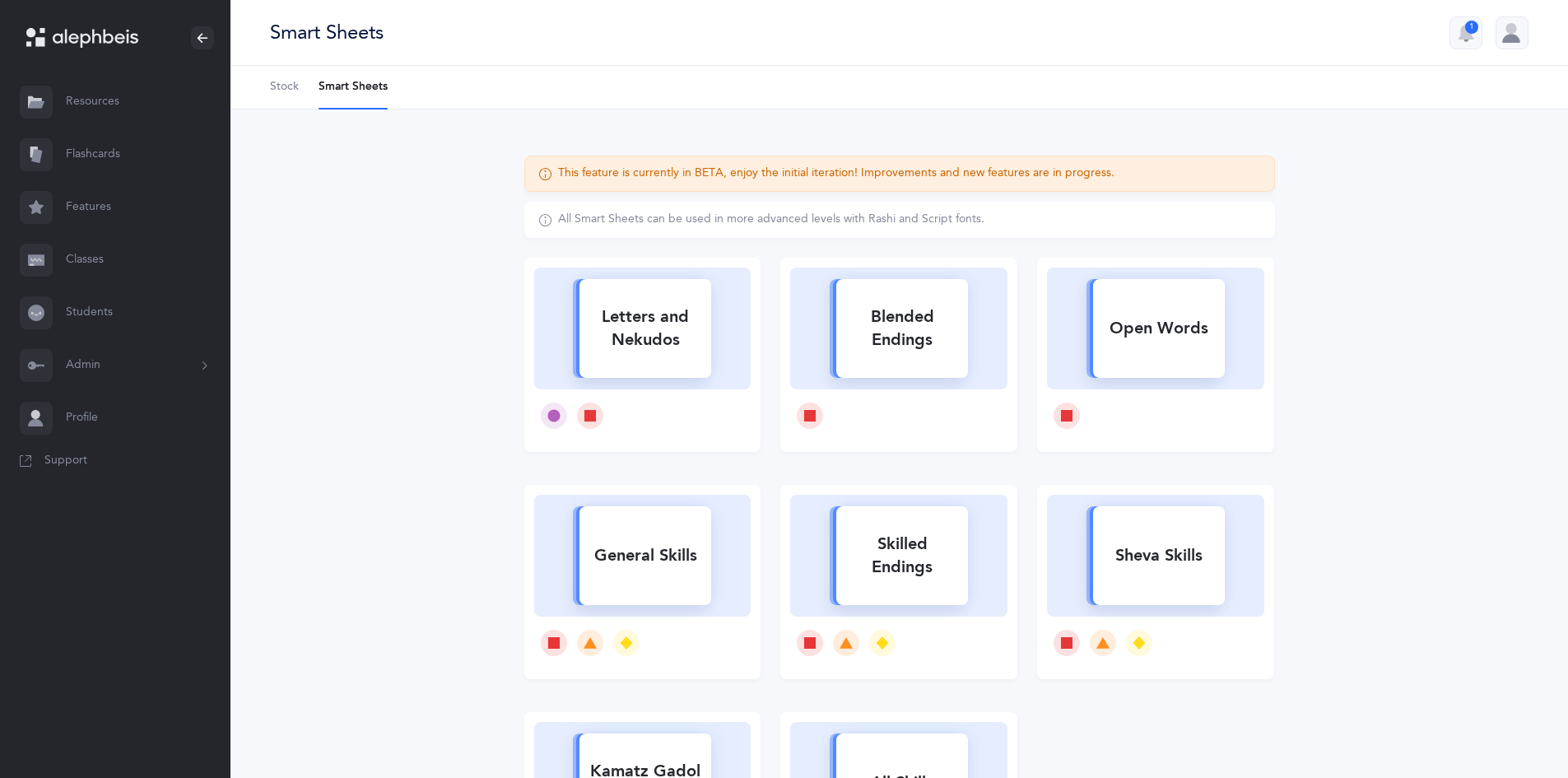
click at [1173, 568] on div "Sheva Skills" at bounding box center [1159, 556] width 132 height 43
select select "12"
select select "21"
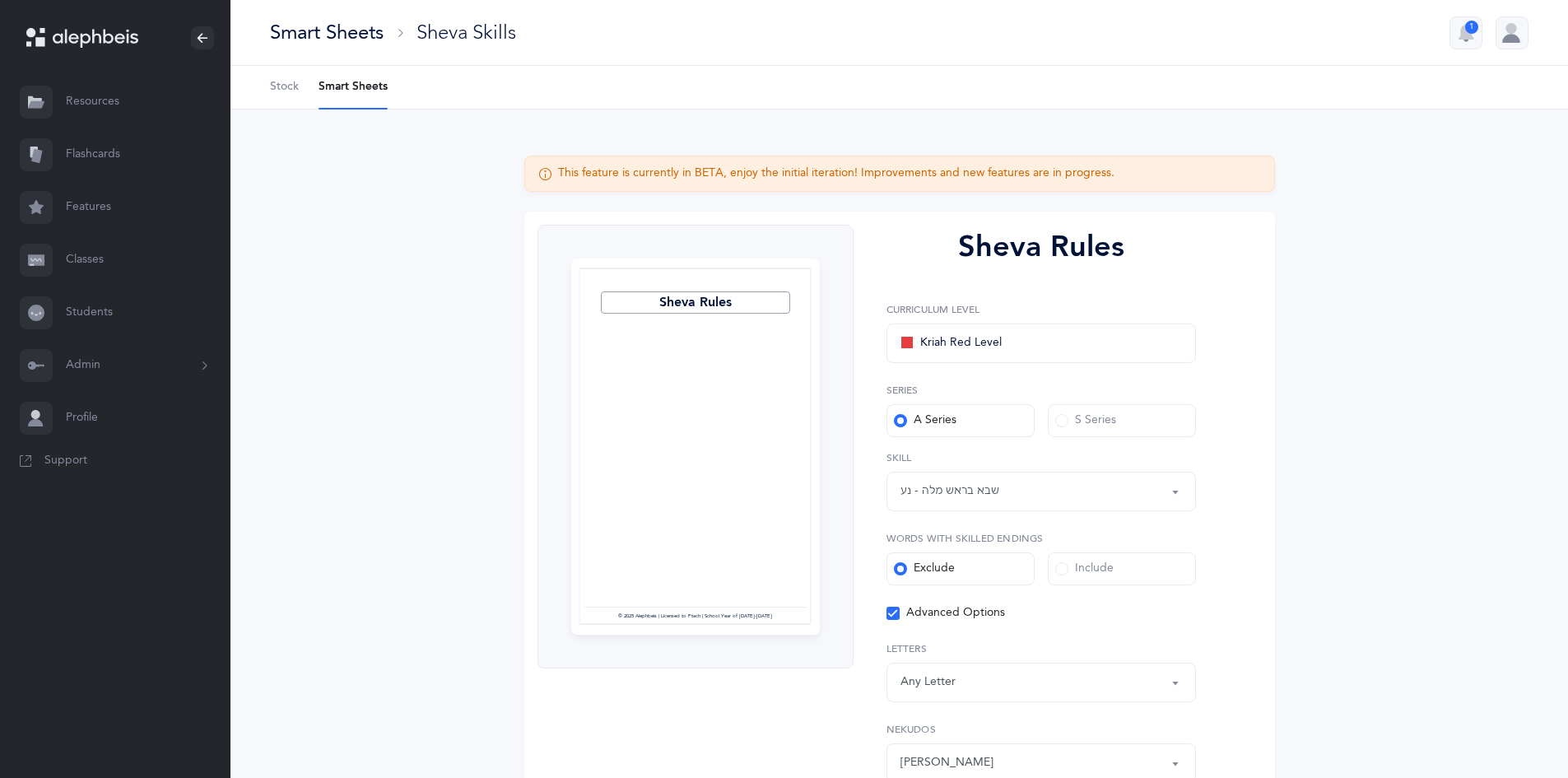
click at [1073, 569] on div "Include" at bounding box center [1084, 569] width 58 height 17
click at [1064, 574] on span at bounding box center [1061, 569] width 13 height 13
click at [0, 0] on input "Include" at bounding box center [0, 0] width 0 height 0
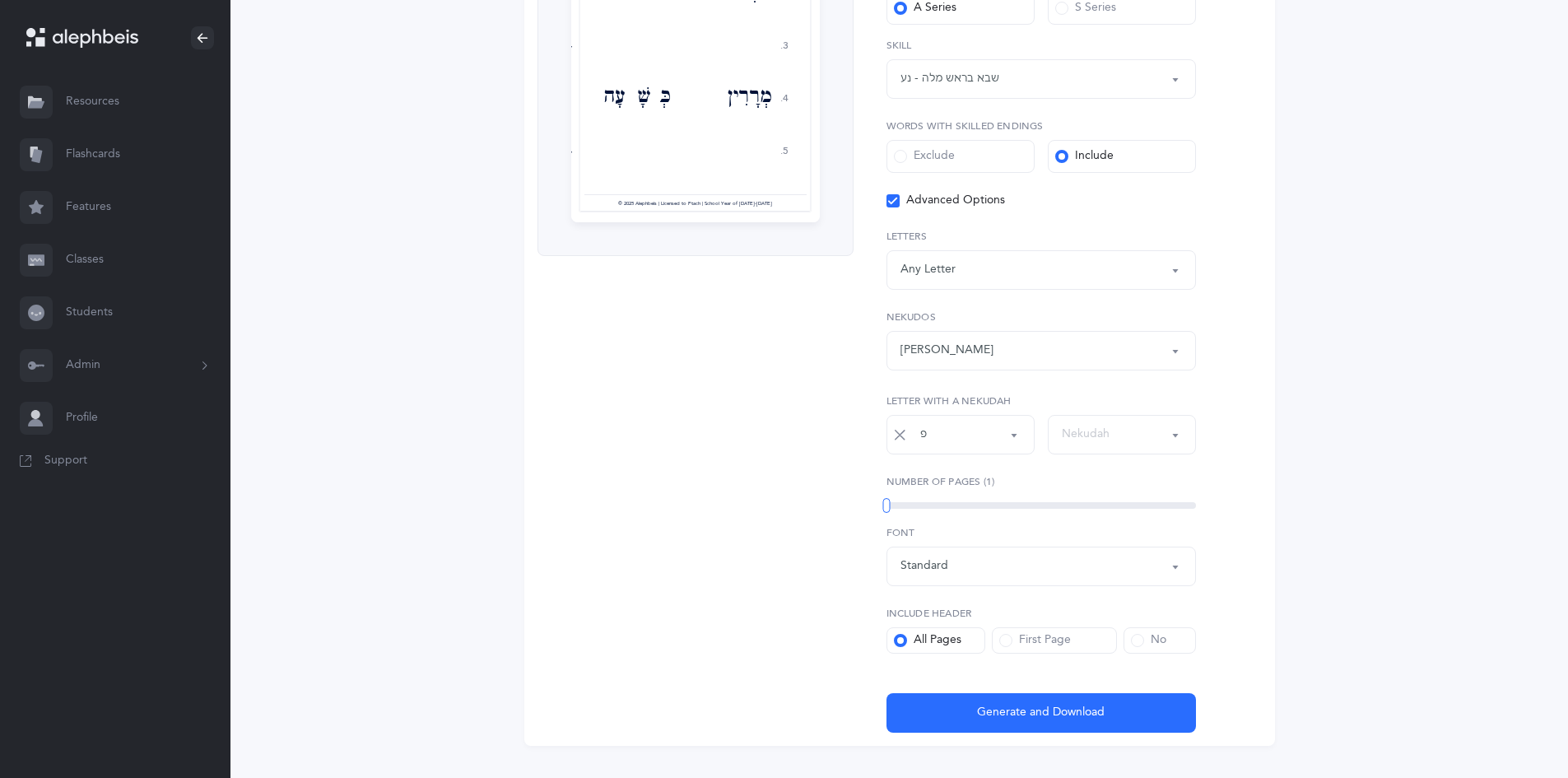
scroll to position [429, 0]
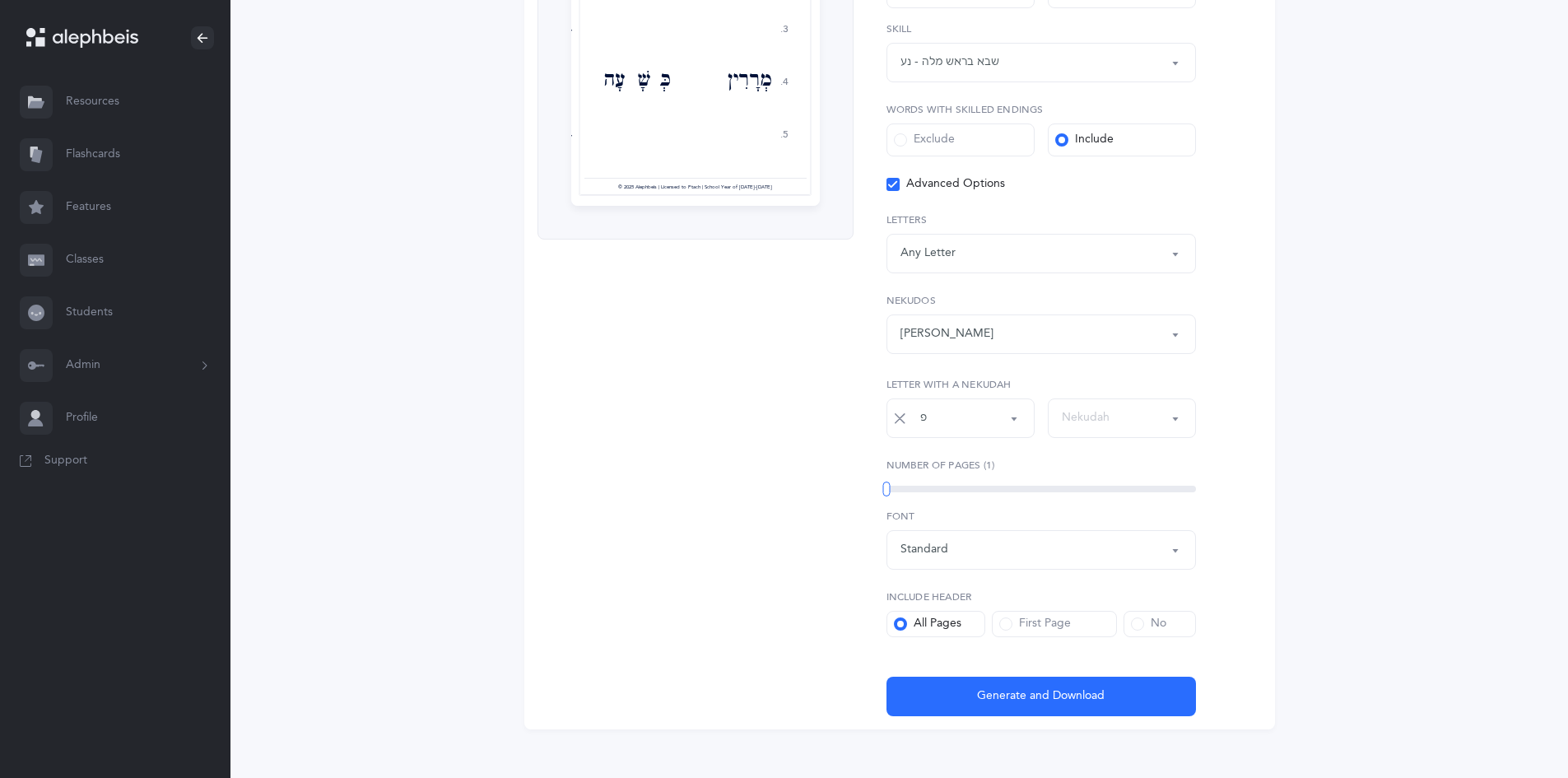
click at [1007, 424] on button "פ" at bounding box center [960, 418] width 148 height 40
click at [897, 412] on icon at bounding box center [899, 418] width 13 height 13
click at [985, 415] on div "Letter" at bounding box center [960, 418] width 120 height 28
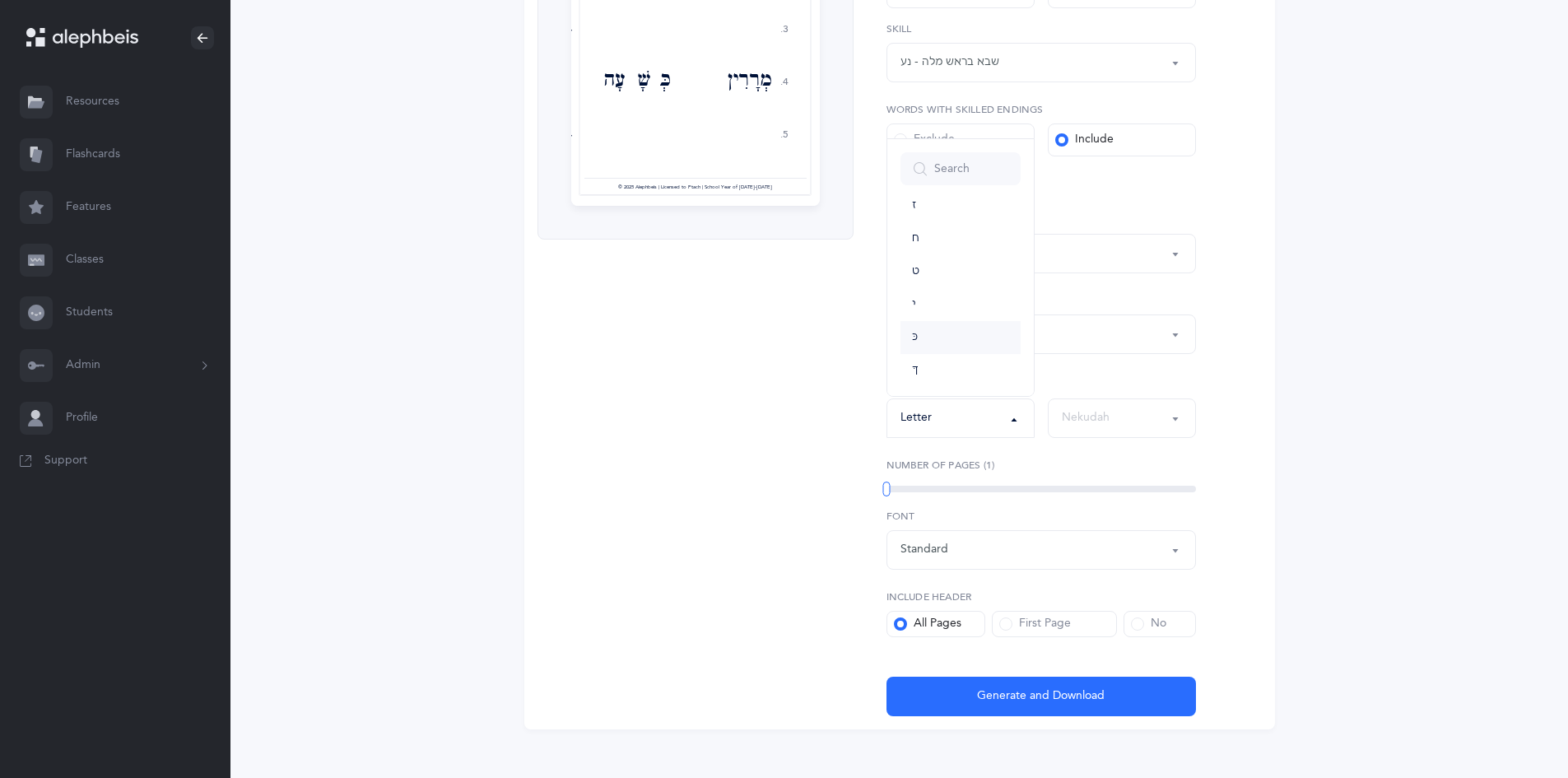
drag, startPoint x: 917, startPoint y: 332, endPoint x: 917, endPoint y: 353, distance: 21.0
click at [917, 333] on span "כּ" at bounding box center [914, 337] width 6 height 15
select select "82"
click at [1014, 419] on button "כּ" at bounding box center [960, 418] width 148 height 40
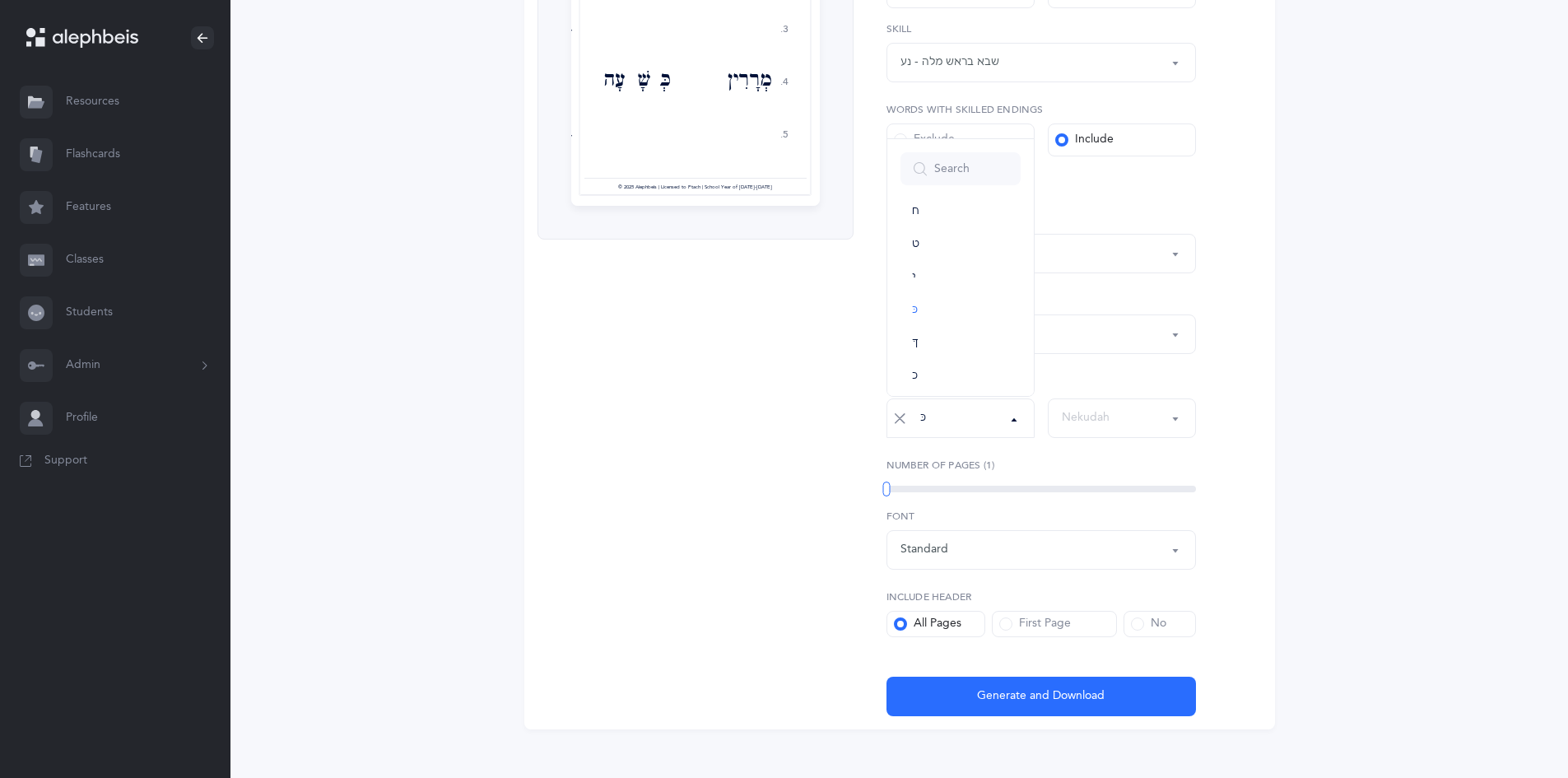
click at [895, 417] on icon at bounding box center [899, 418] width 13 height 13
select select
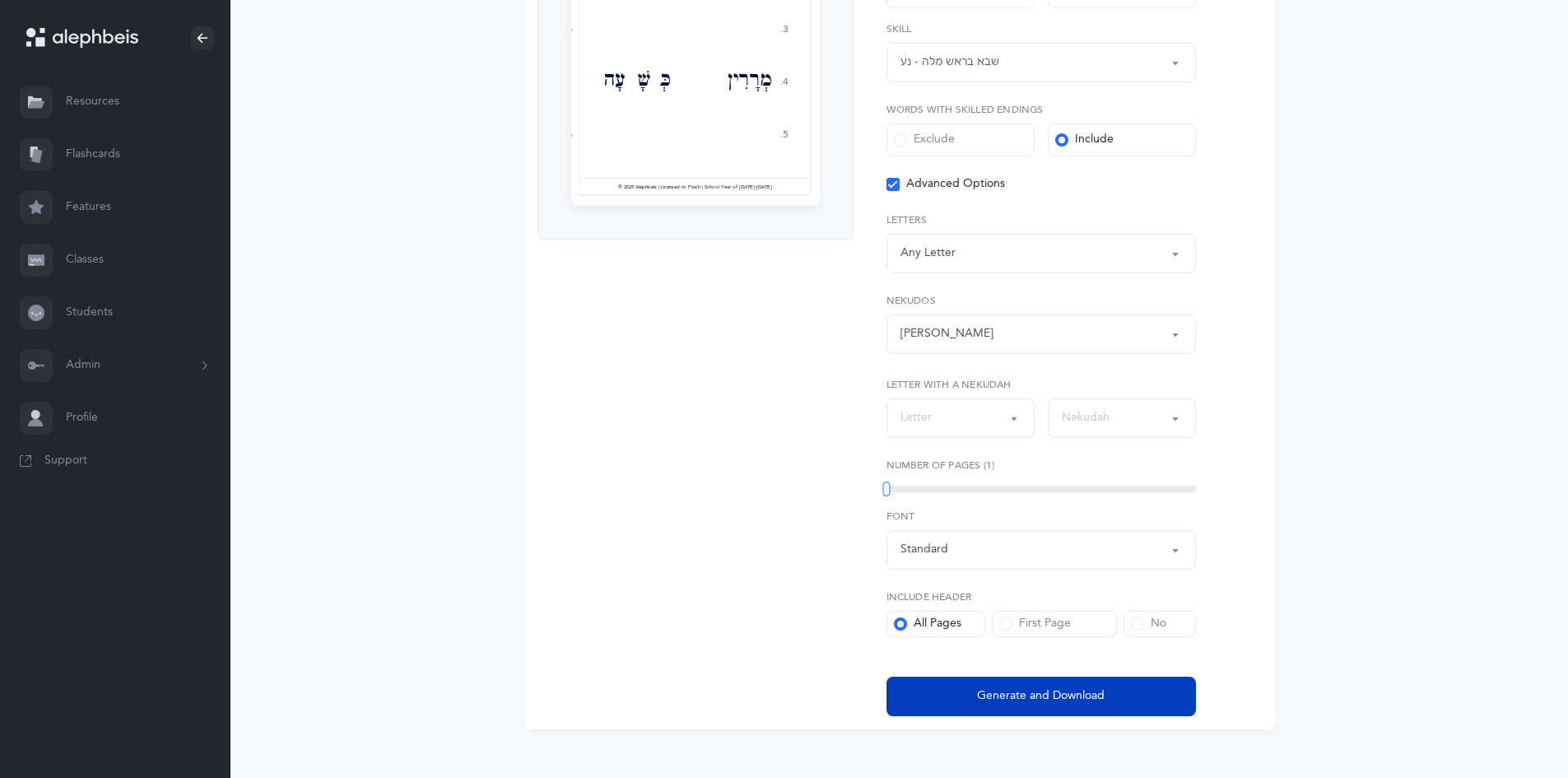
click at [1005, 693] on span "Generate and Download" at bounding box center [1041, 696] width 128 height 18
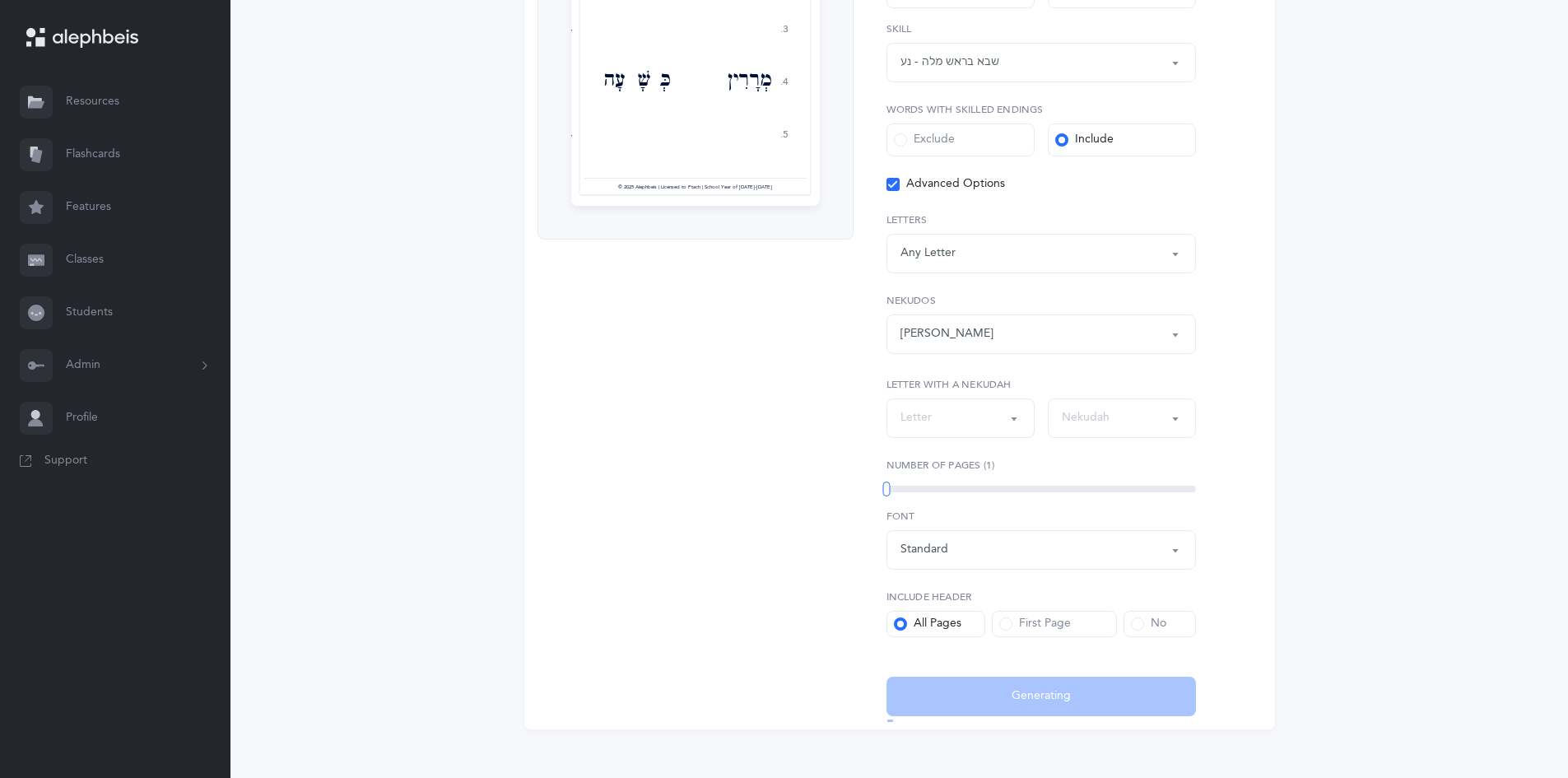
select select "12"
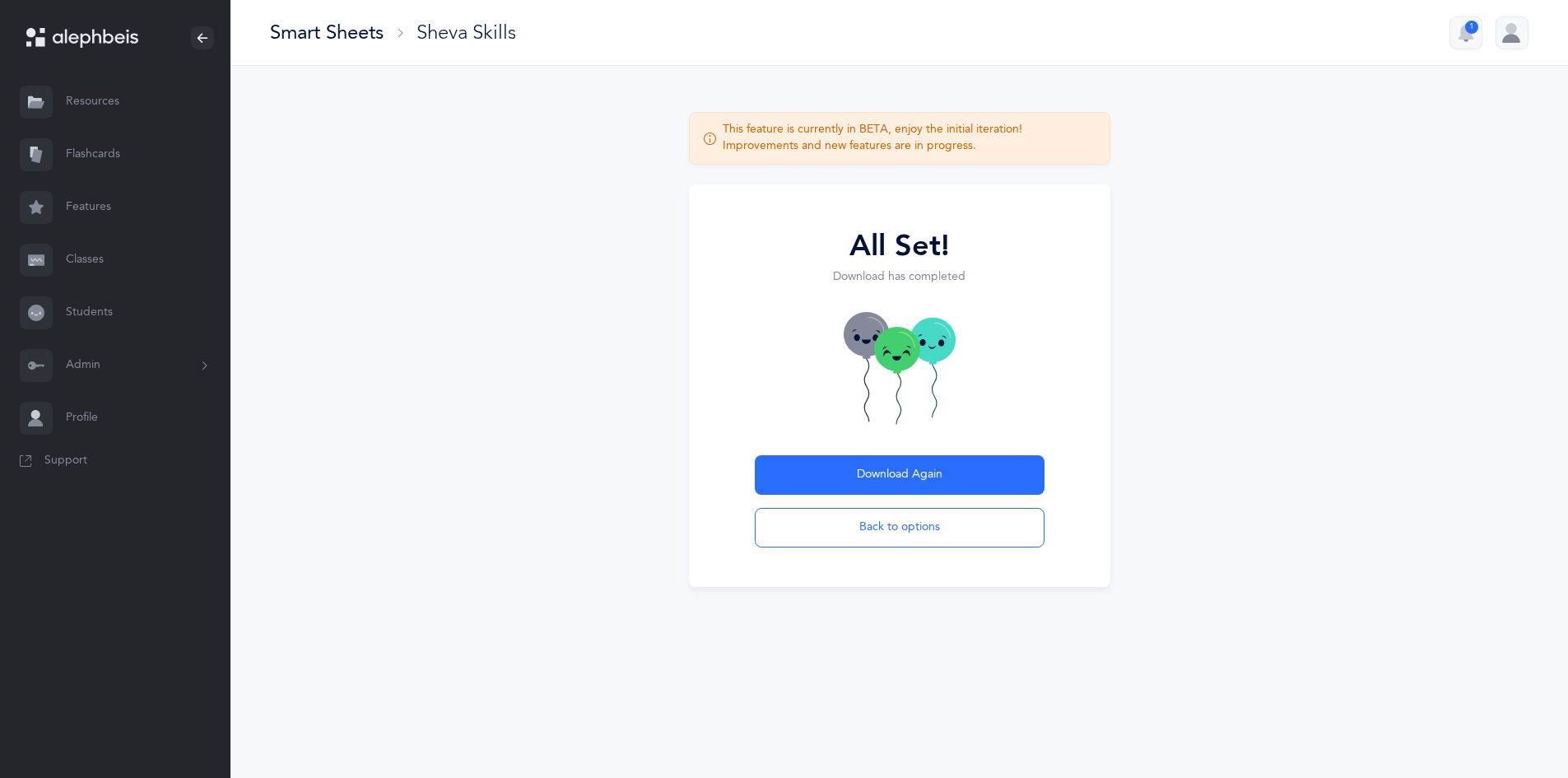
scroll to position [0, 0]
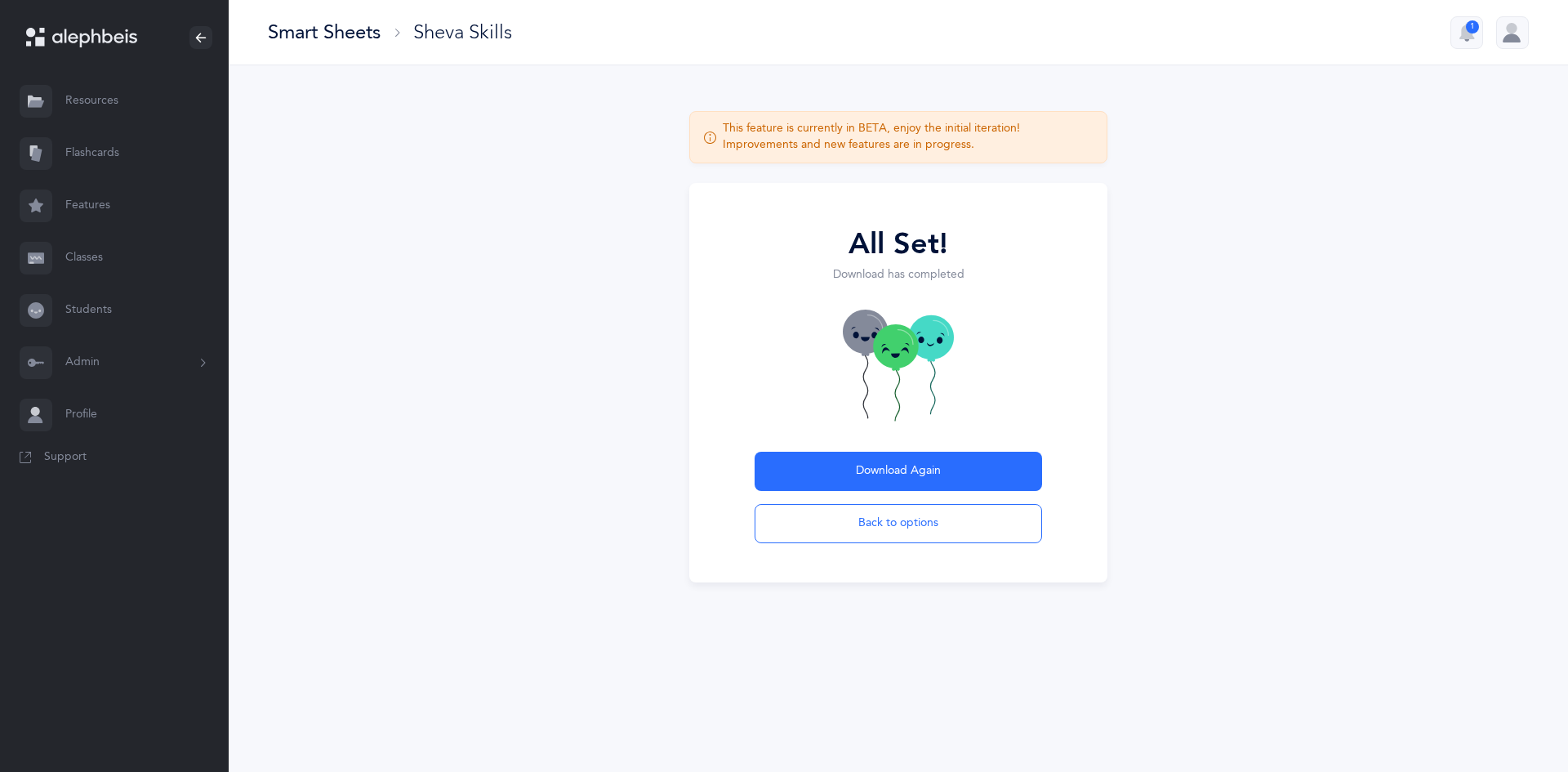
click at [347, 24] on div "Smart Sheets" at bounding box center [324, 31] width 113 height 27
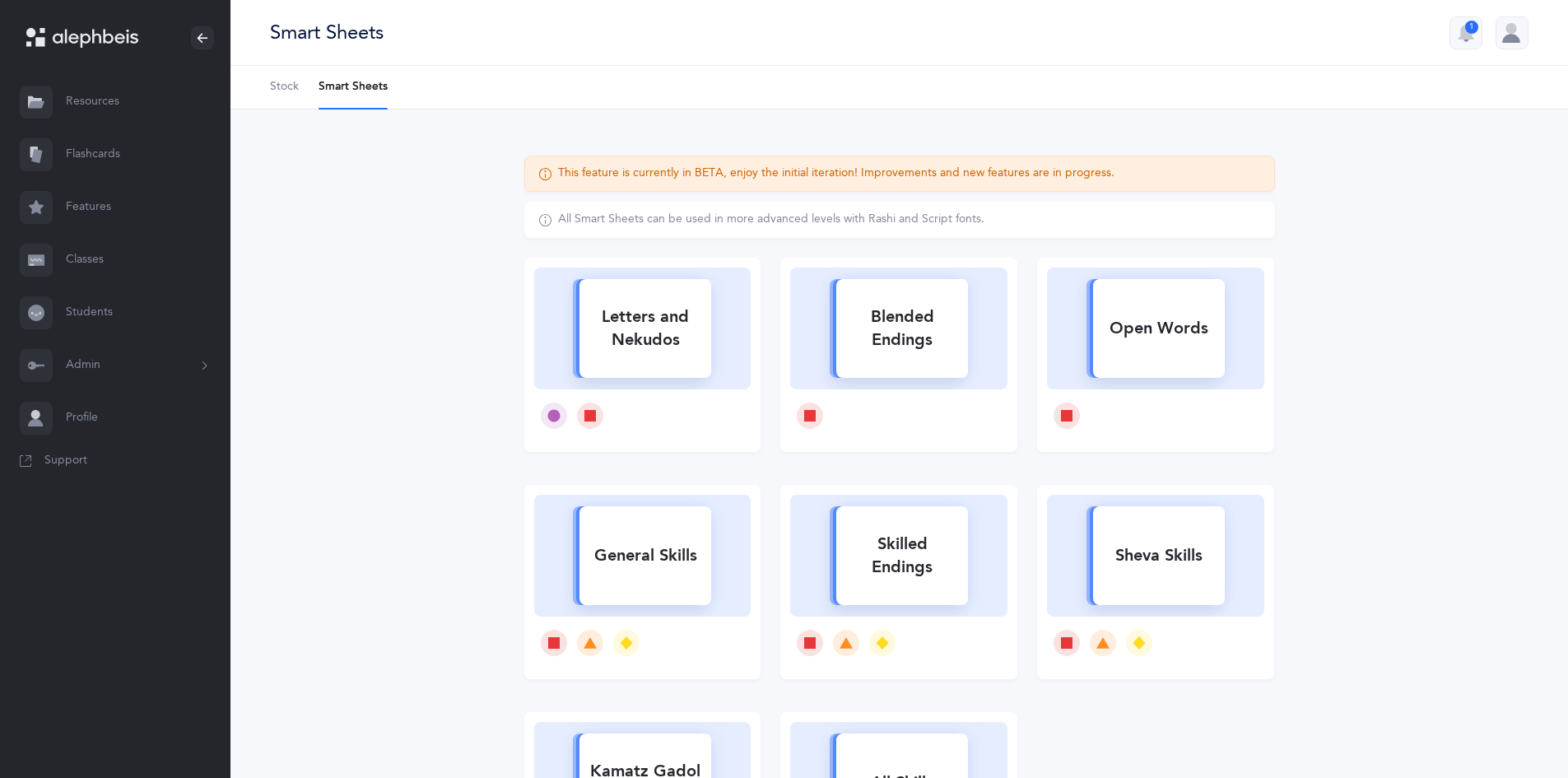
click at [1162, 558] on div "Sheva Skills" at bounding box center [1159, 556] width 132 height 43
select select "12"
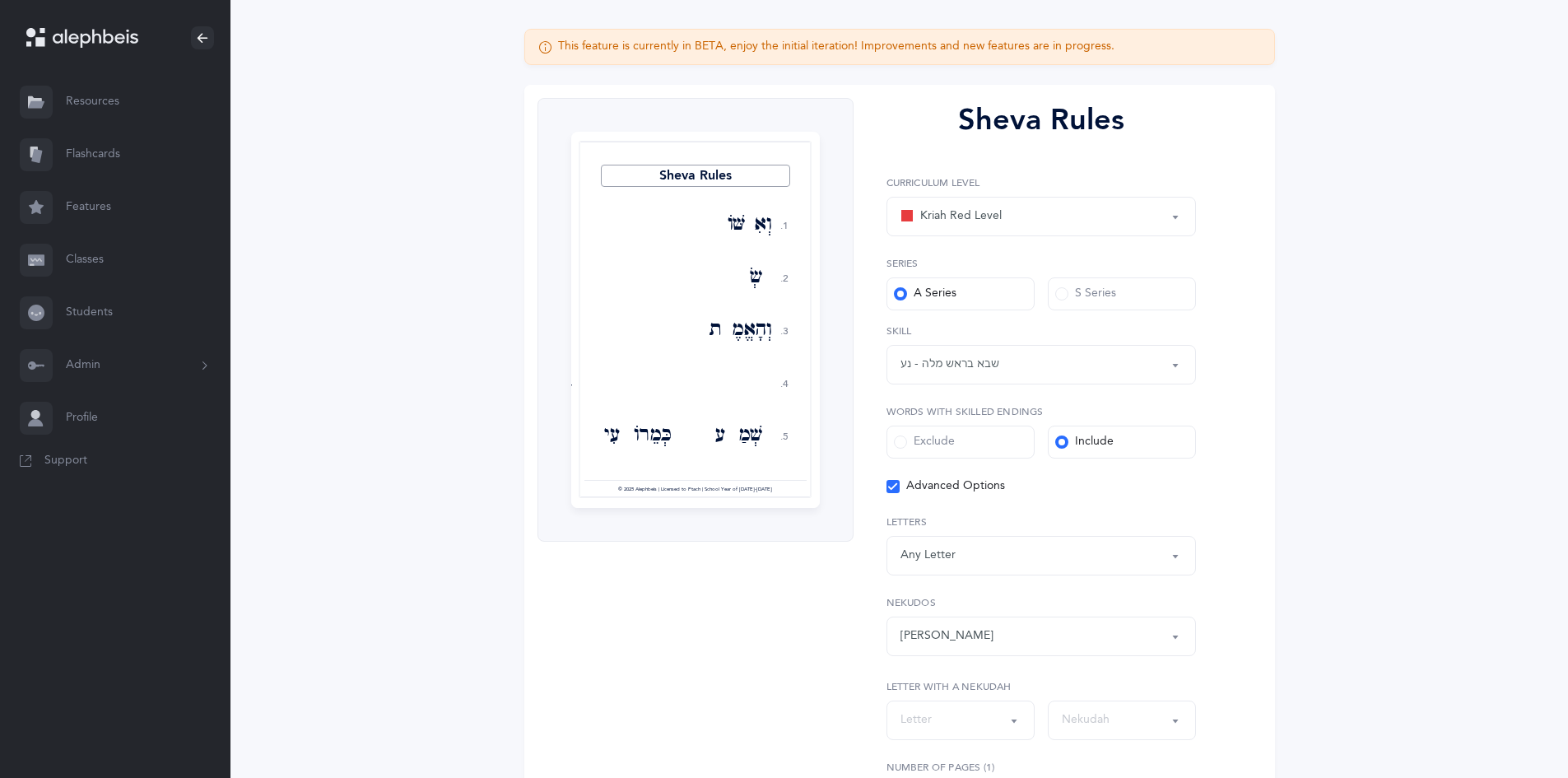
scroll to position [446, 0]
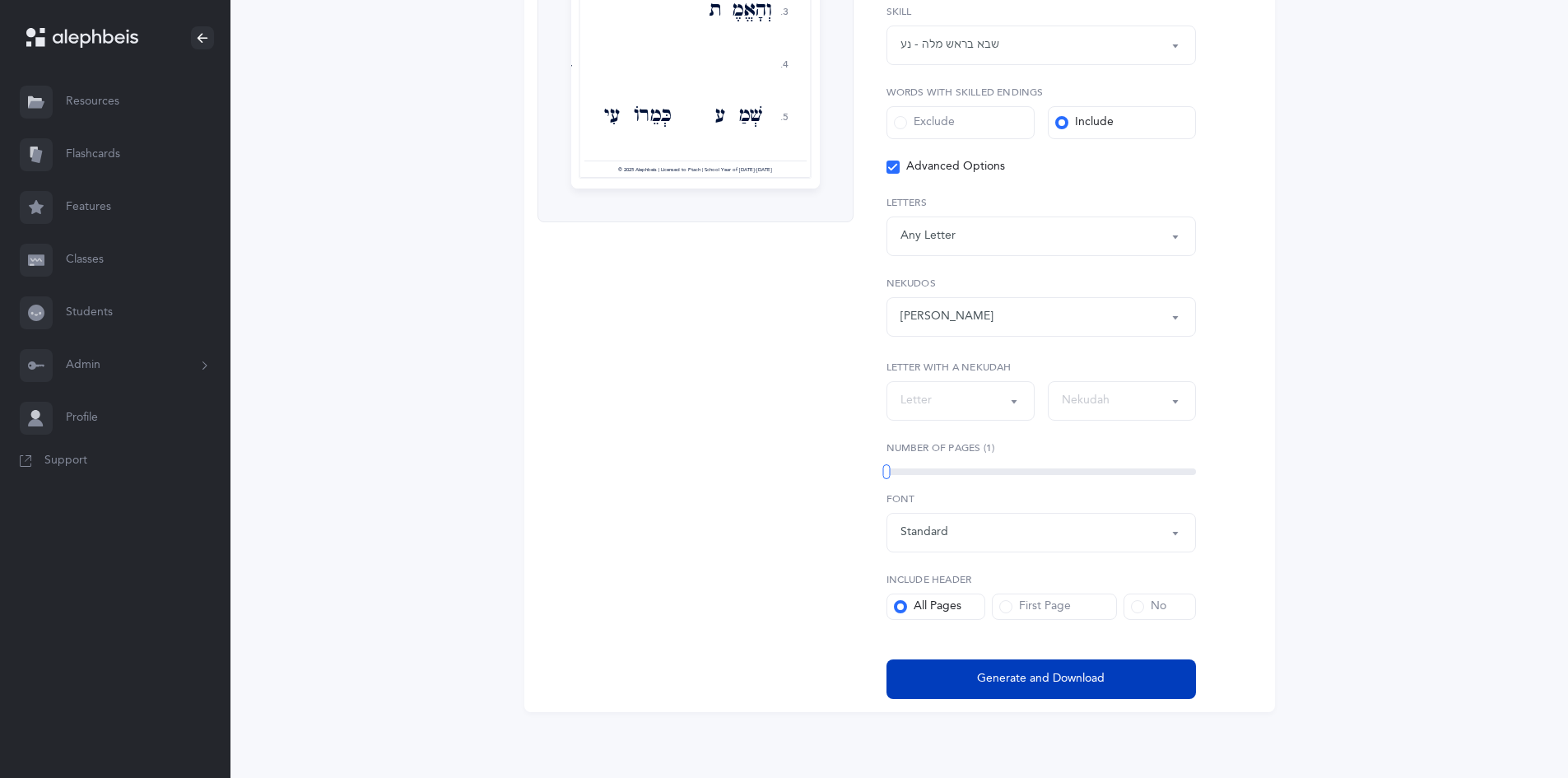
click at [951, 666] on button "Generate and Download" at bounding box center [1041, 679] width 309 height 40
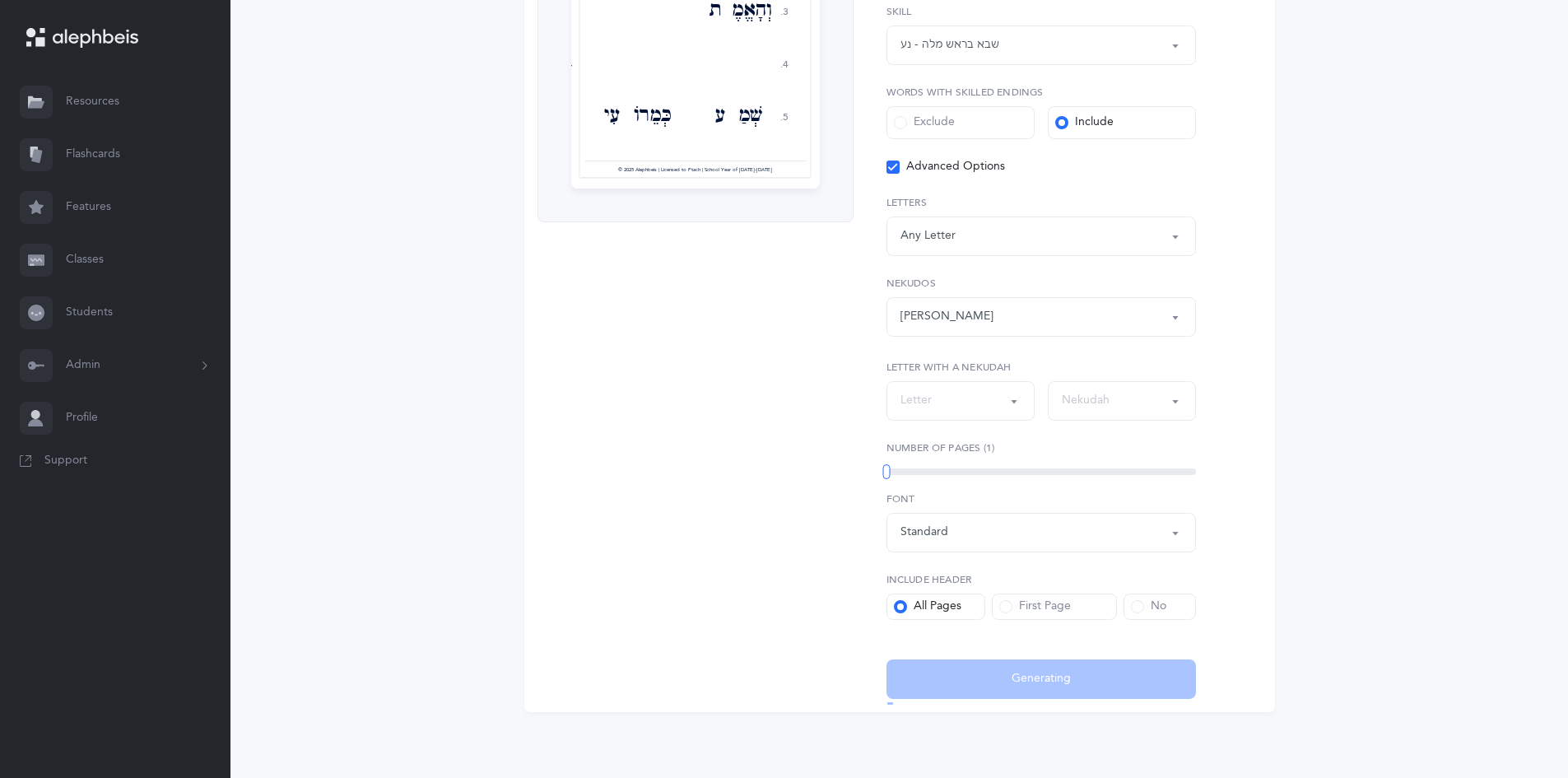
select select "12"
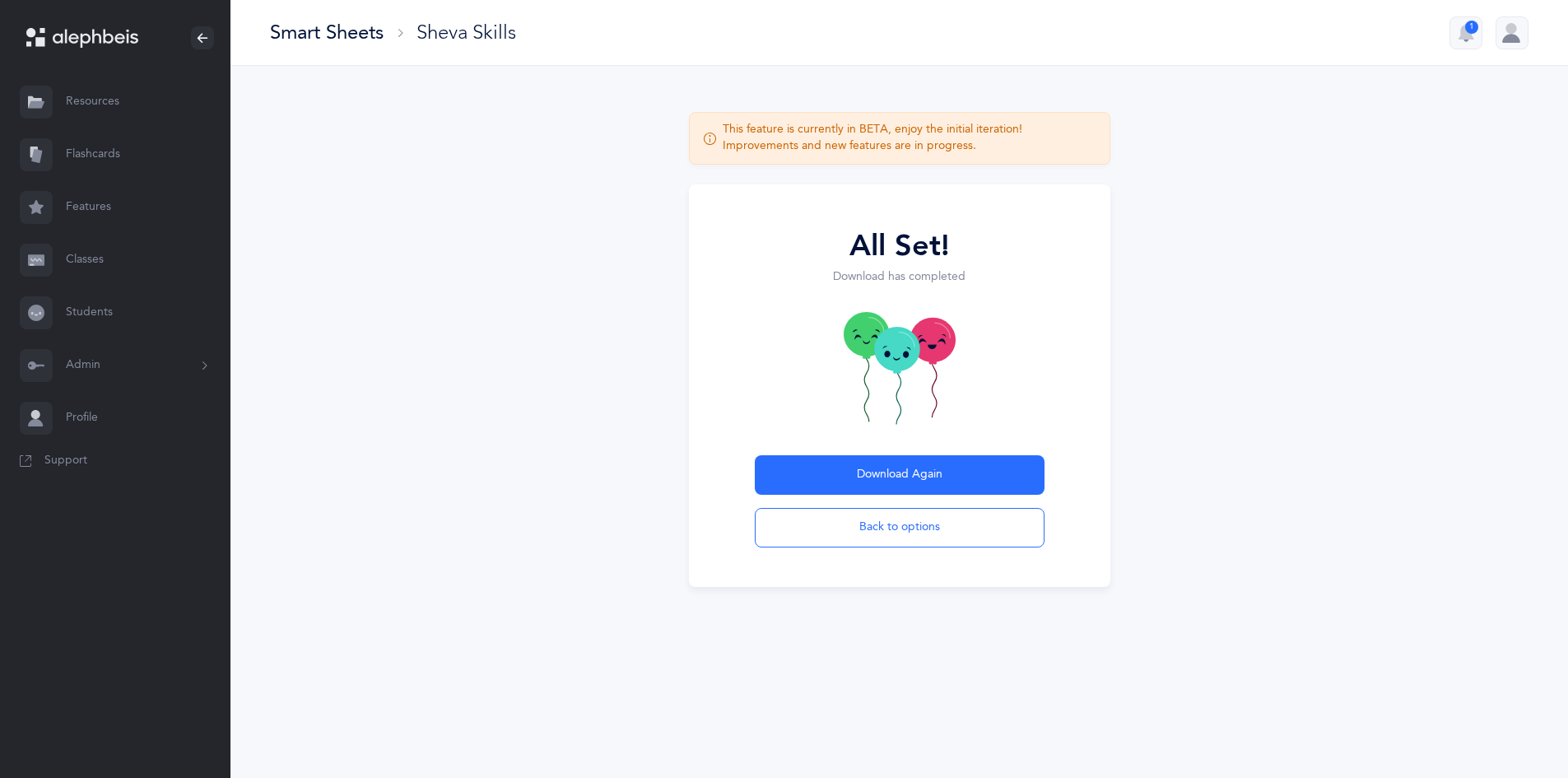
scroll to position [0, 0]
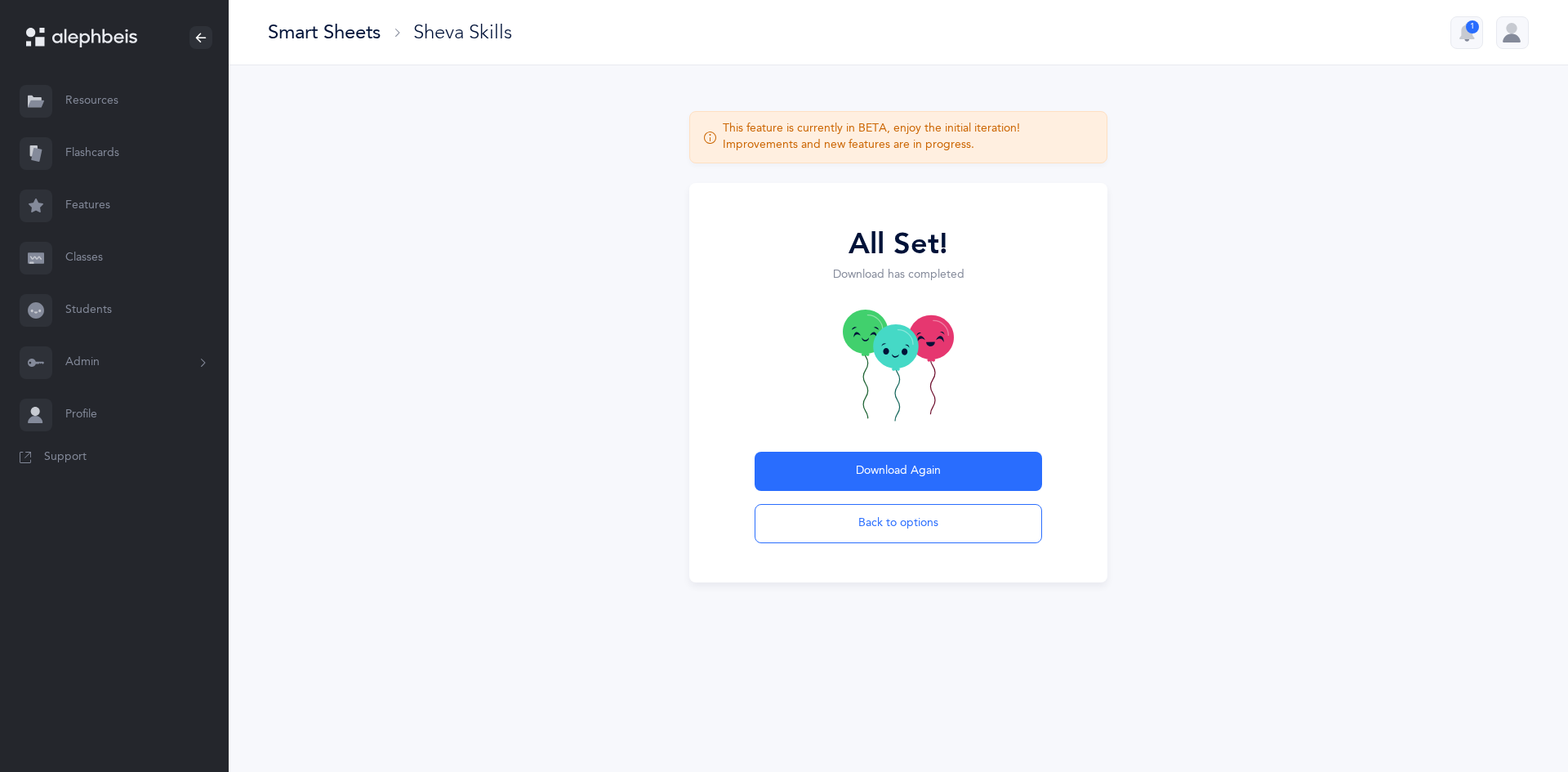
click at [290, 33] on div "Smart Sheets" at bounding box center [324, 31] width 113 height 27
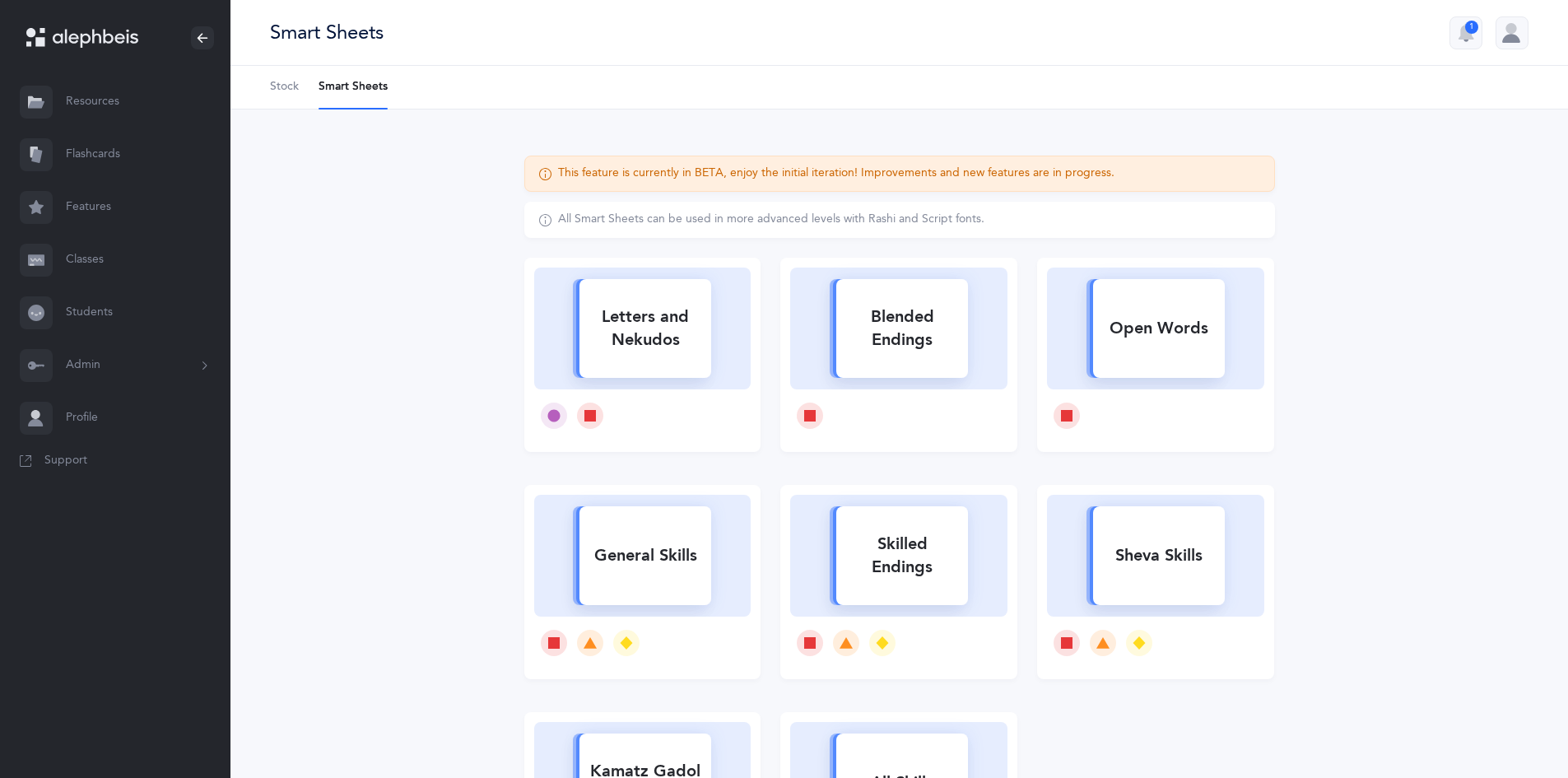
click at [1198, 558] on div "Sheva Skills" at bounding box center [1159, 556] width 132 height 43
select select "12"
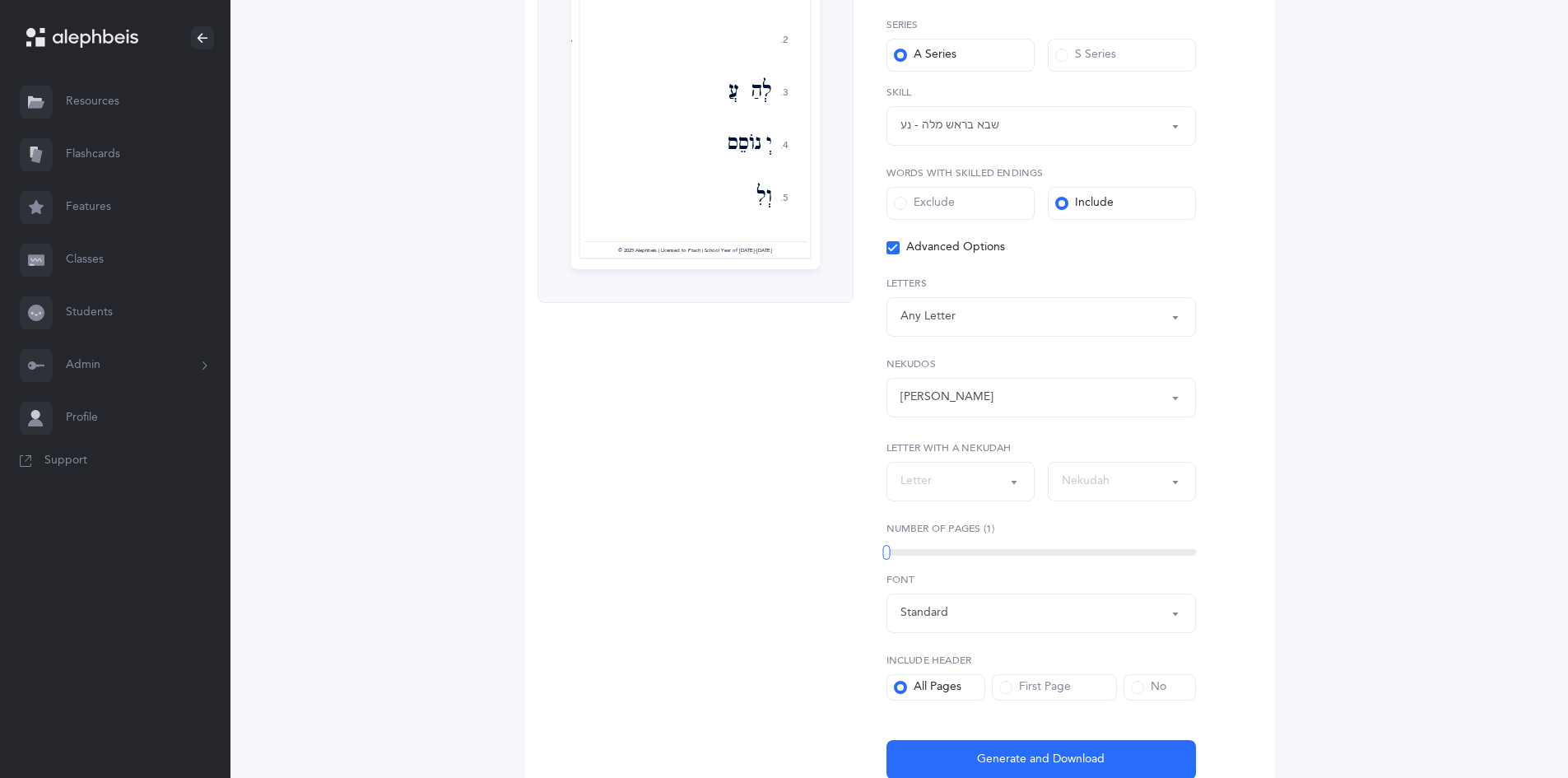
scroll to position [446, 0]
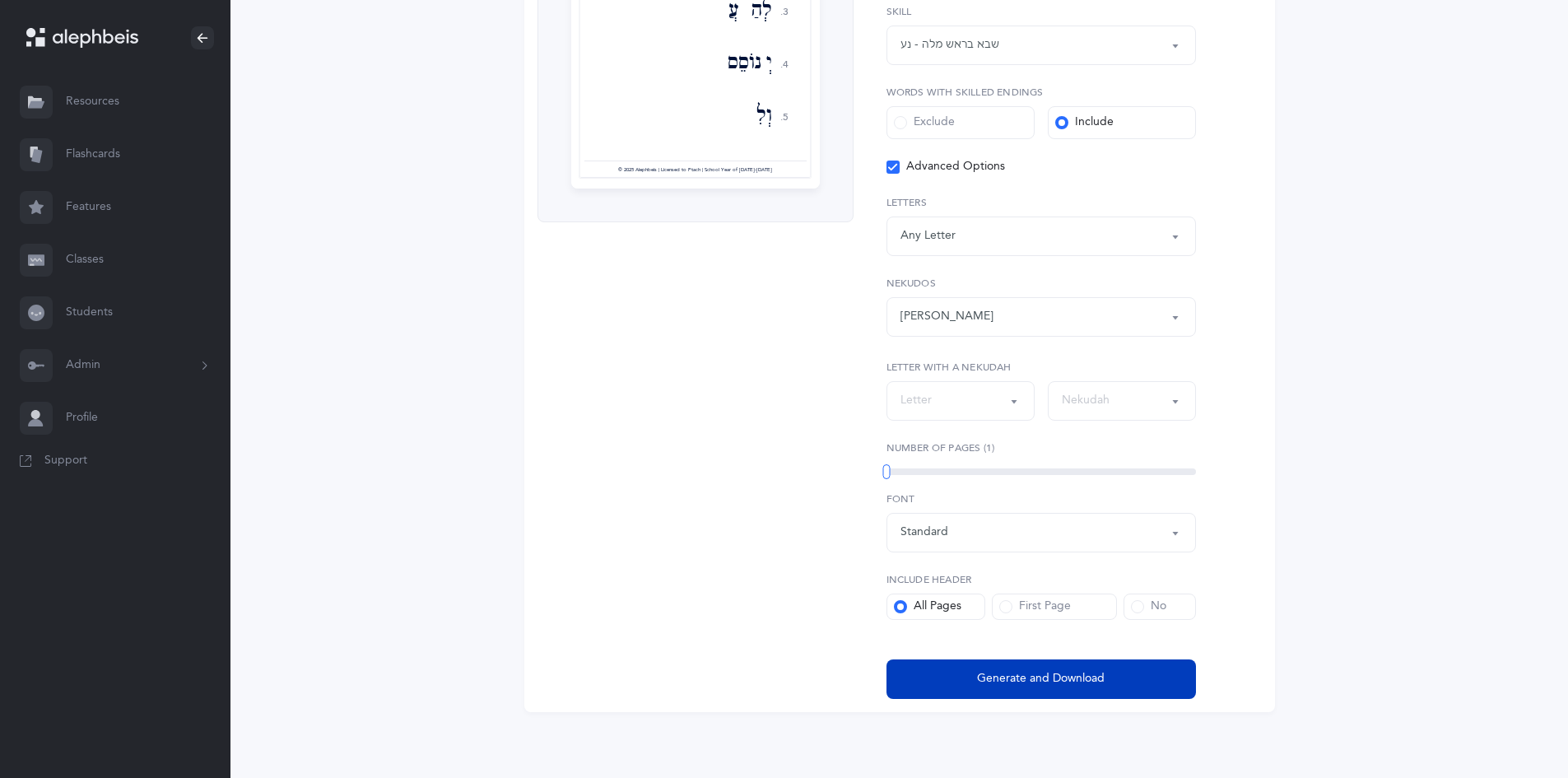
click at [979, 668] on button "Generate and Download" at bounding box center [1041, 679] width 309 height 40
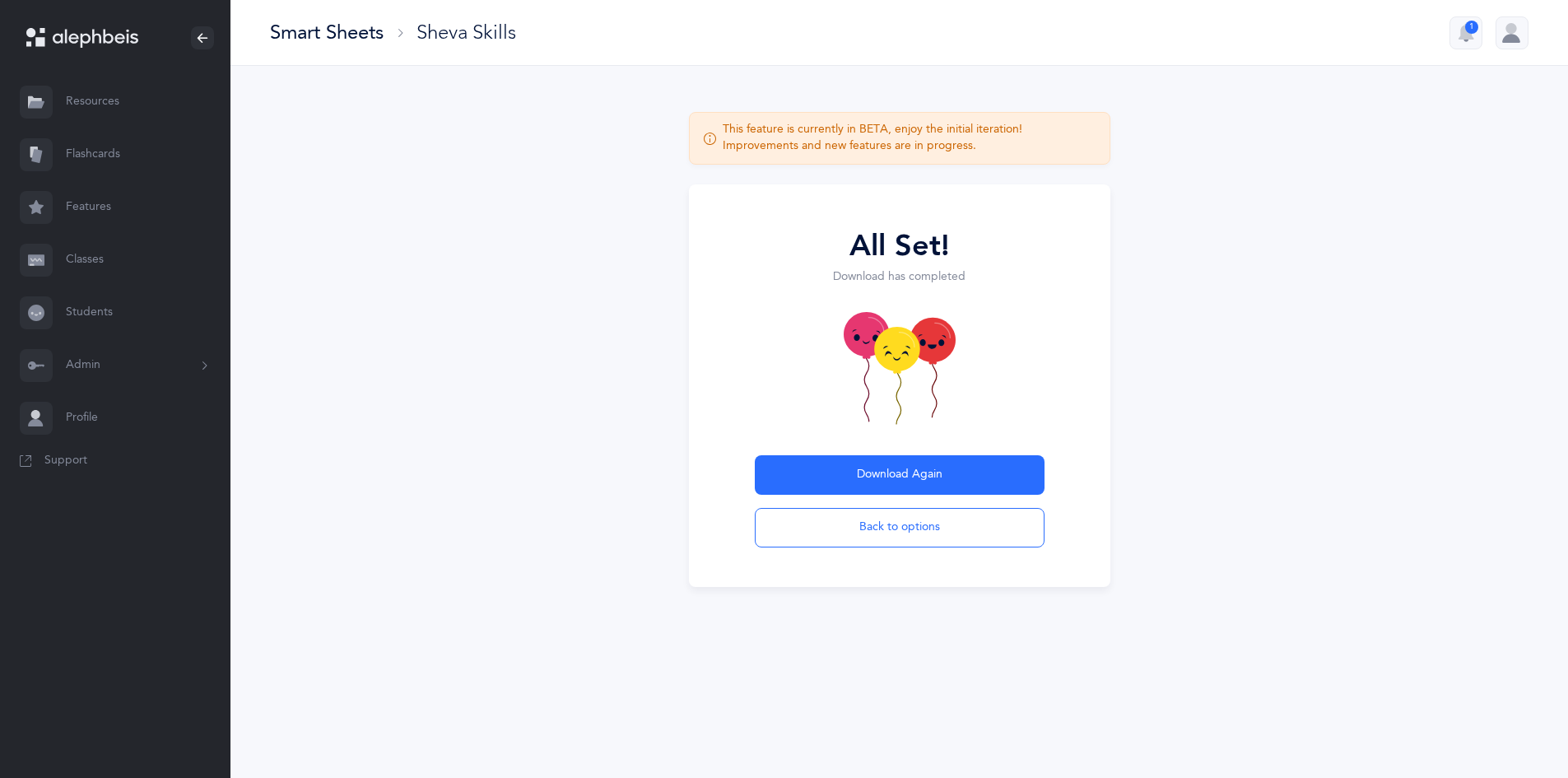
scroll to position [0, 0]
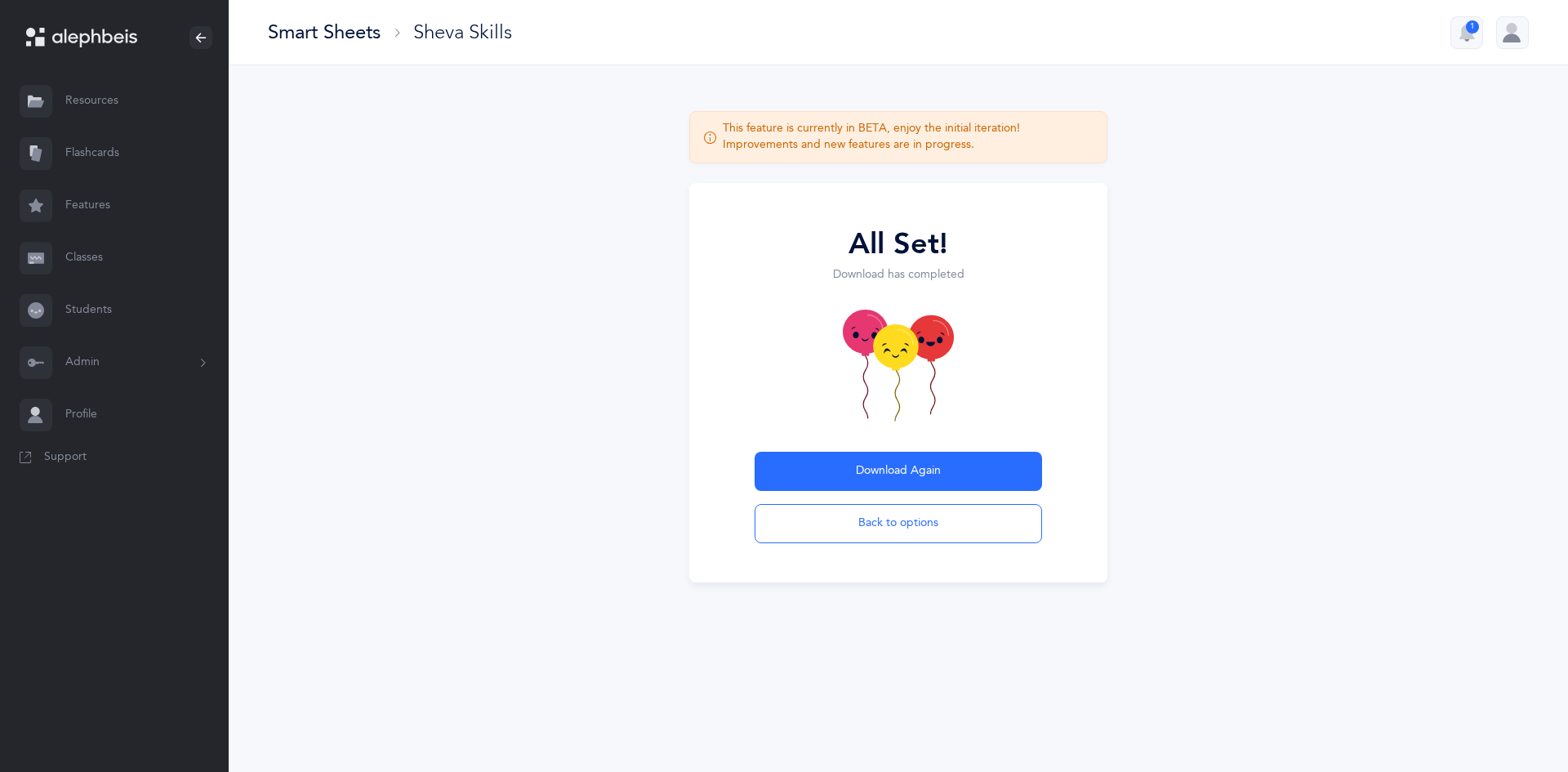
click at [319, 33] on div "Smart Sheets" at bounding box center [324, 31] width 113 height 27
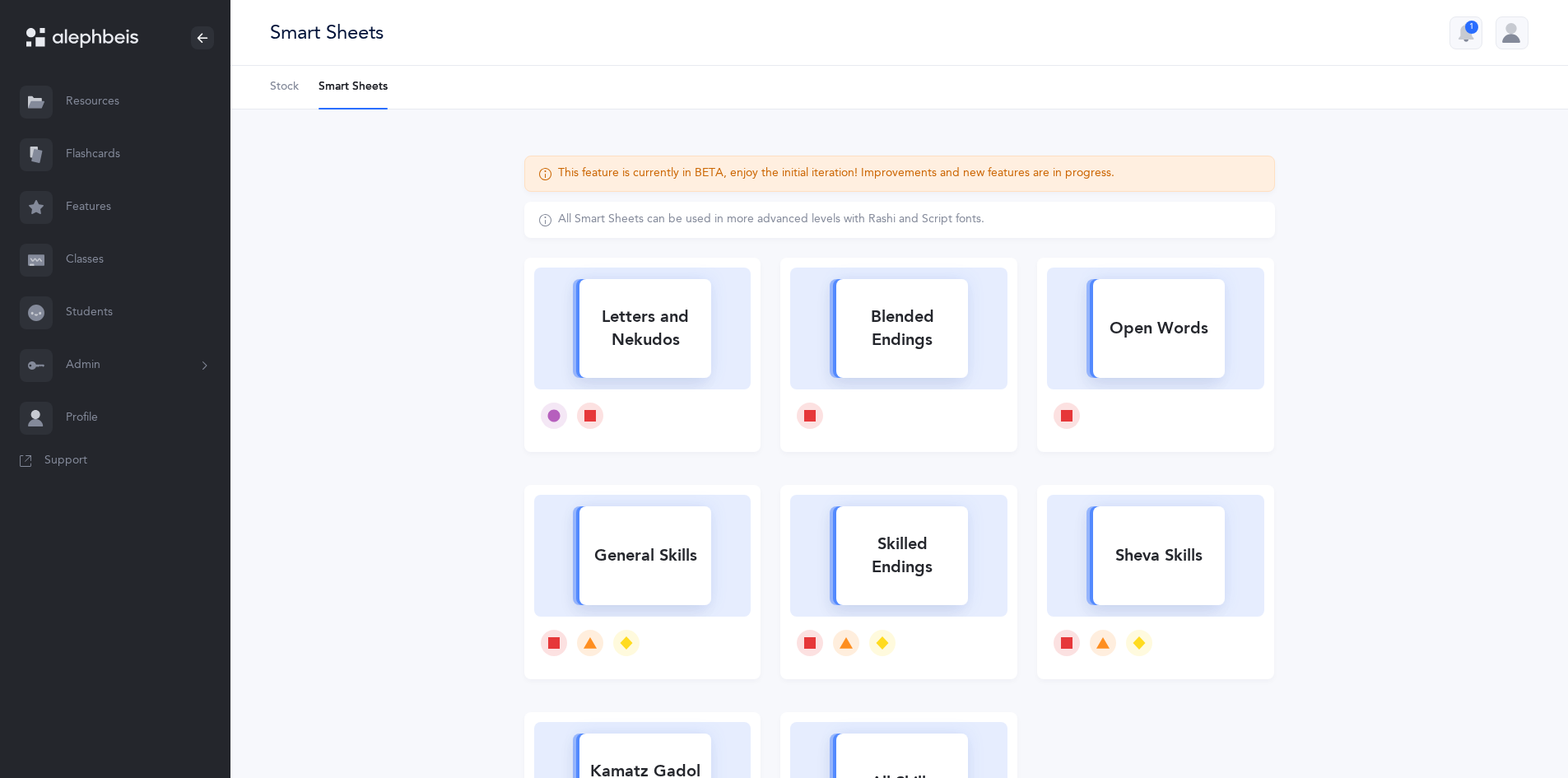
click at [601, 344] on div "Letters and Nekudos" at bounding box center [645, 328] width 132 height 66
select select
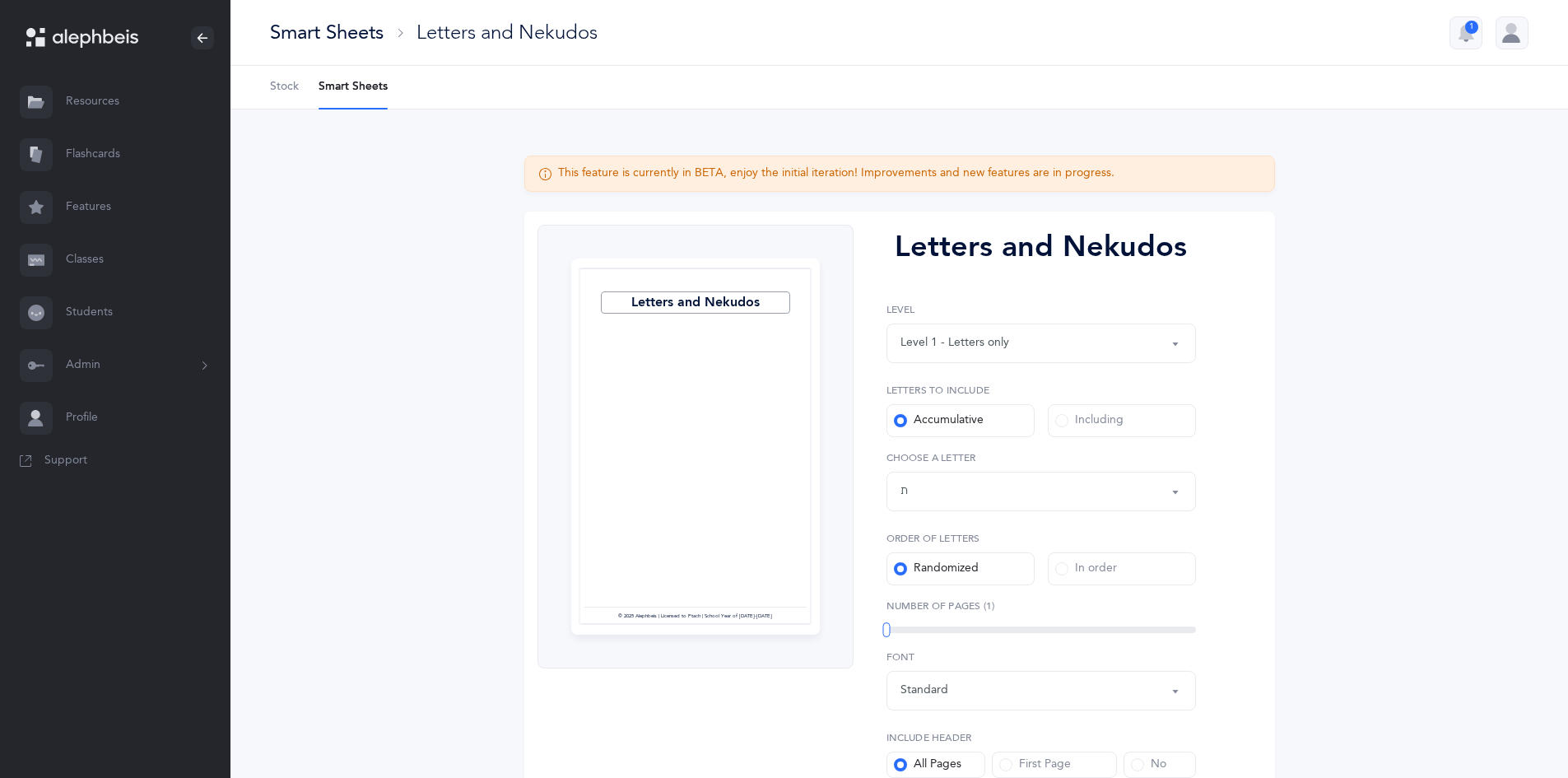
click at [914, 498] on div "Letters up until: ת" at bounding box center [1041, 491] width 282 height 28
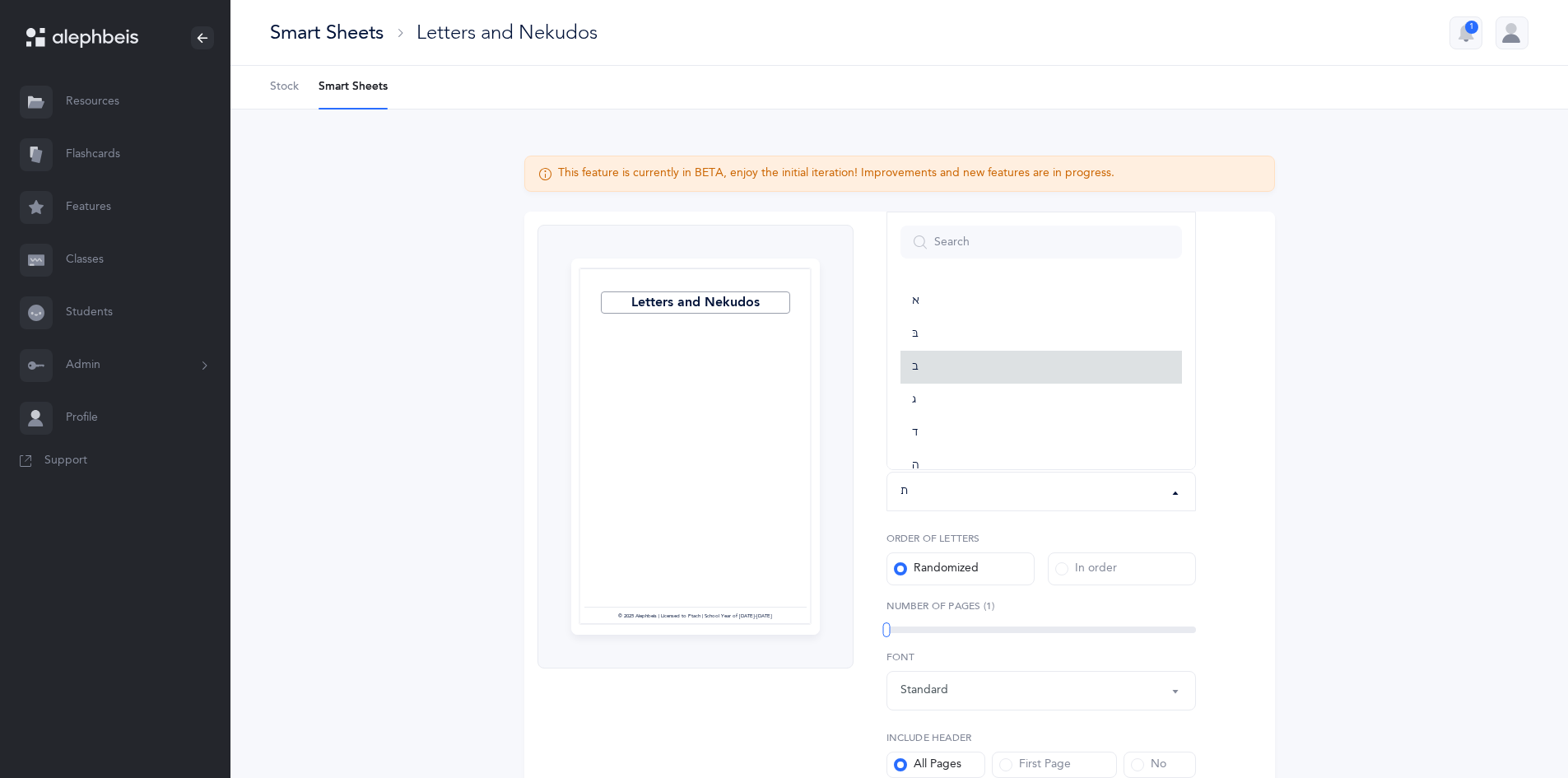
click at [908, 367] on link "ב" at bounding box center [1041, 367] width 282 height 33
select select "2"
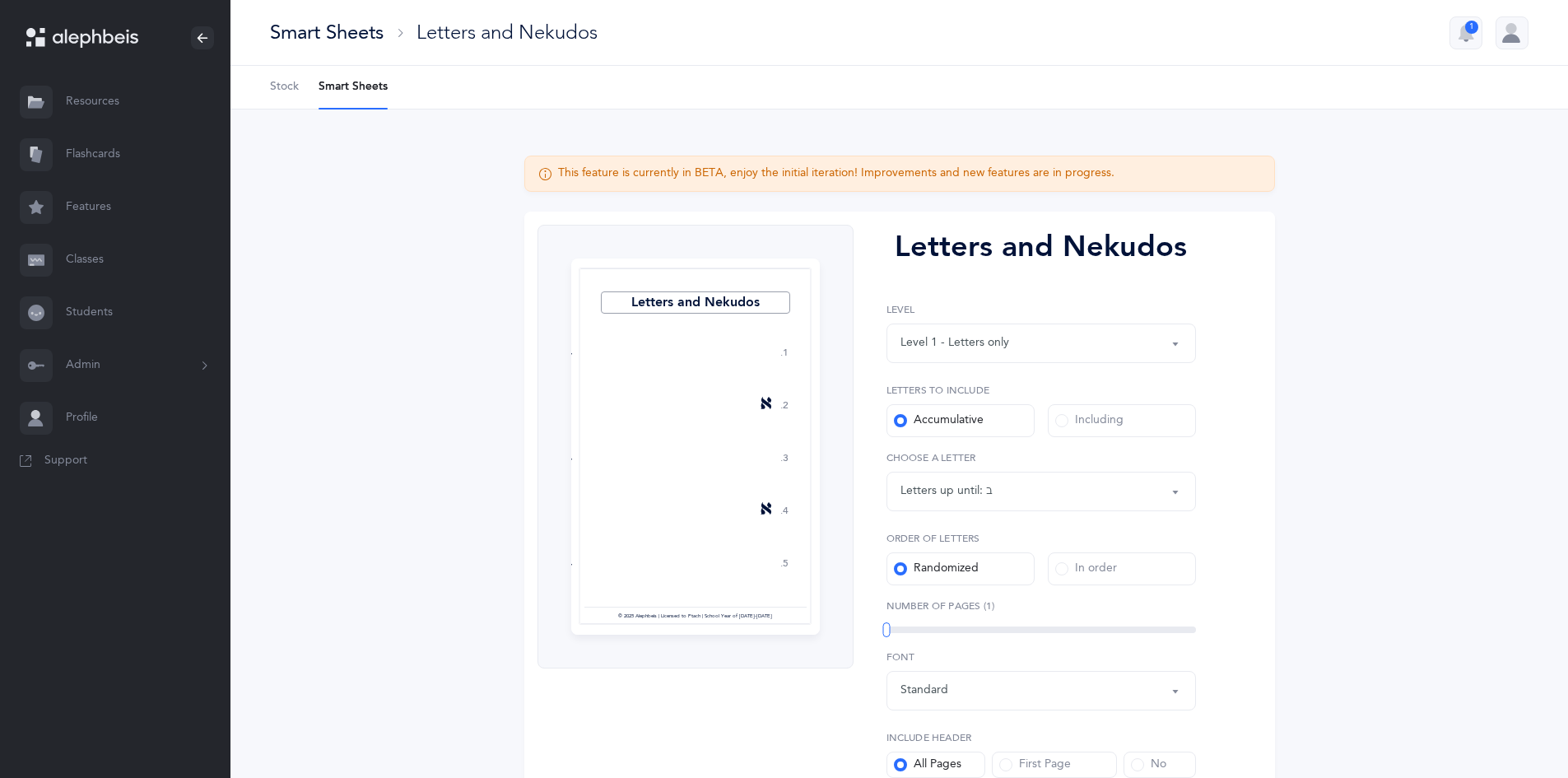
click at [1056, 422] on span at bounding box center [1061, 420] width 13 height 13
click at [0, 0] on input "Including" at bounding box center [0, 0] width 0 height 0
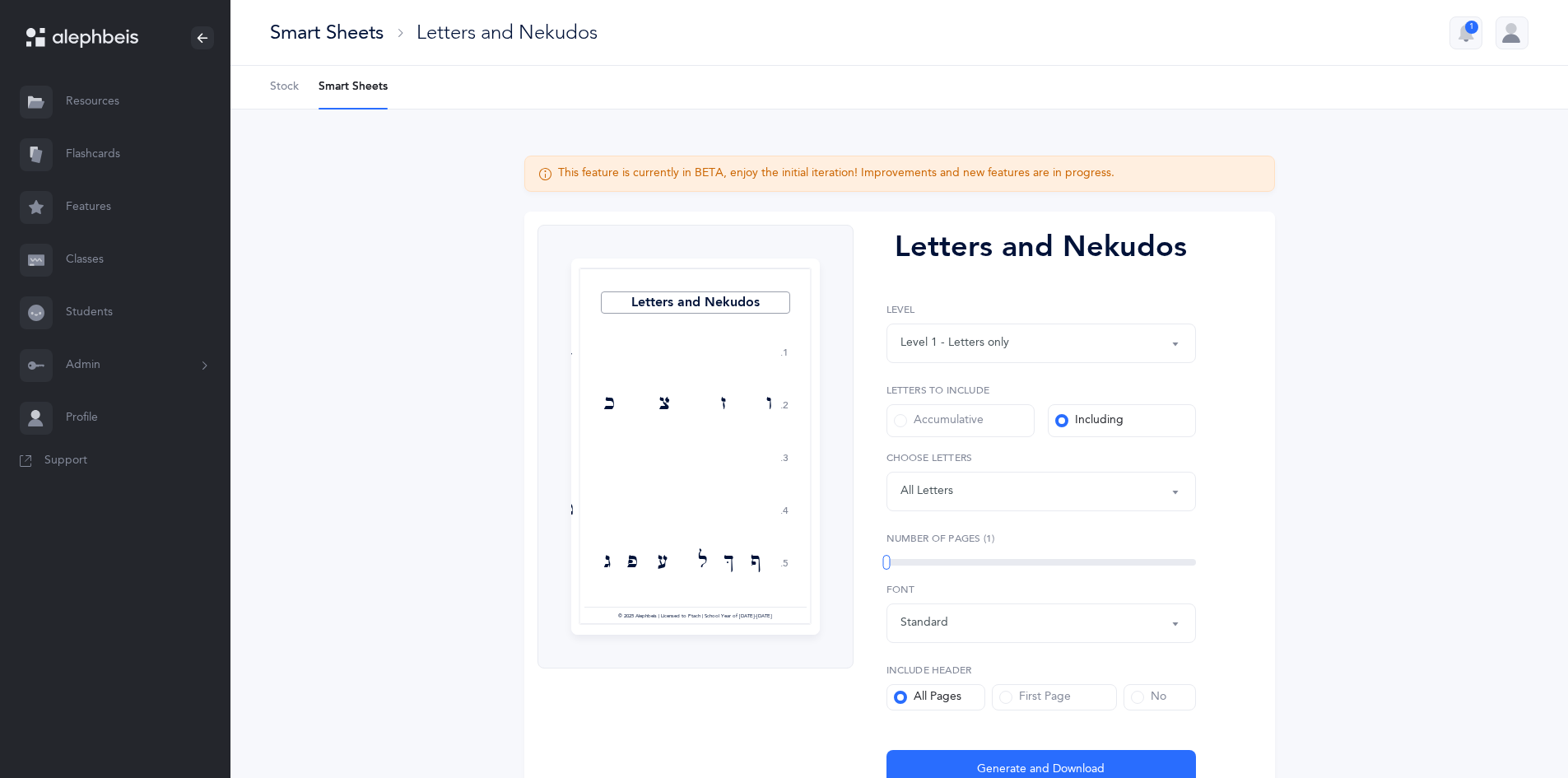
click at [960, 488] on div "Letters: All Letters" at bounding box center [1041, 491] width 282 height 28
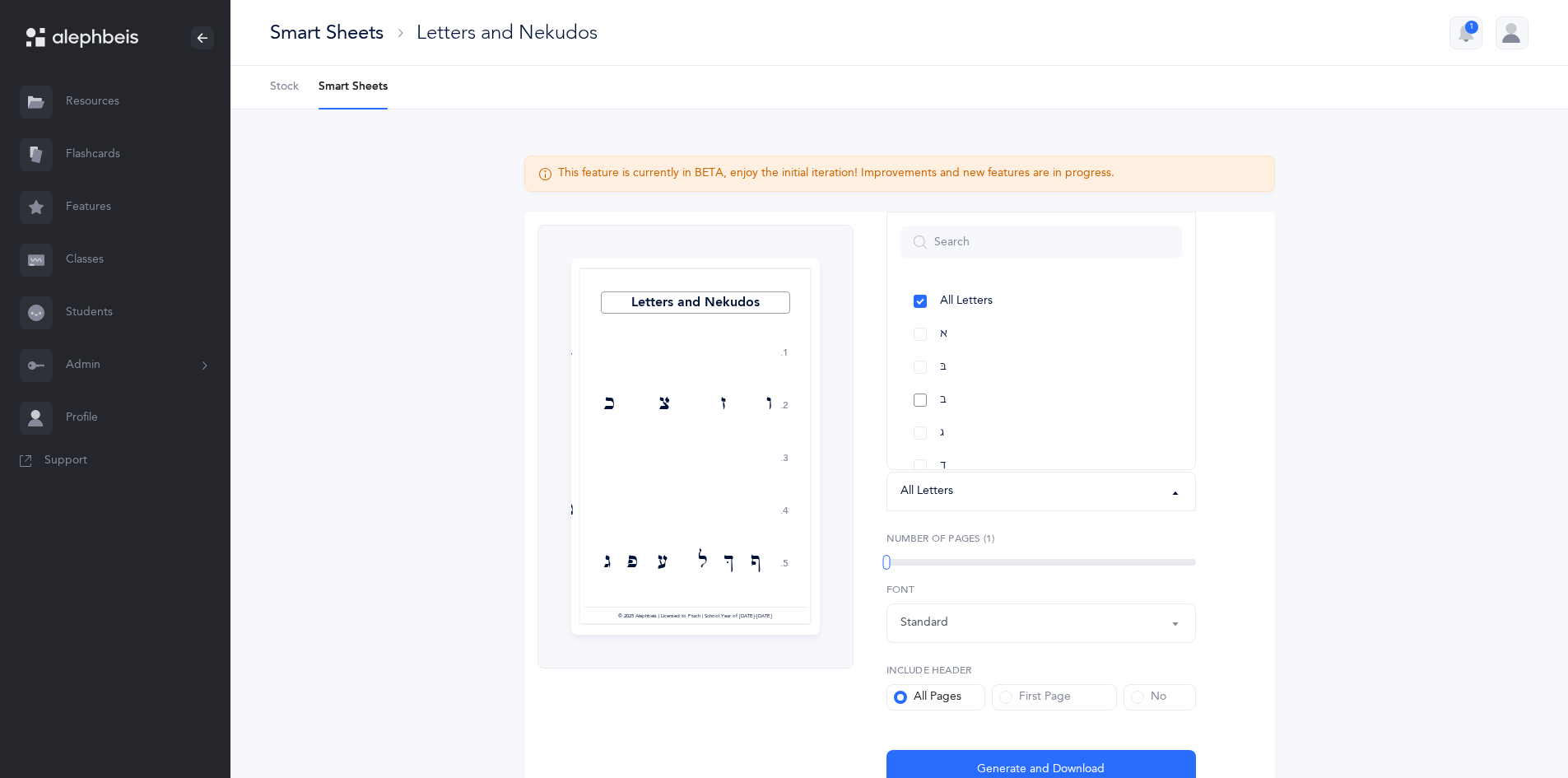
click at [919, 395] on link "ב" at bounding box center [1041, 400] width 282 height 33
select select "2"
click at [919, 402] on link "ה" at bounding box center [1041, 400] width 282 height 33
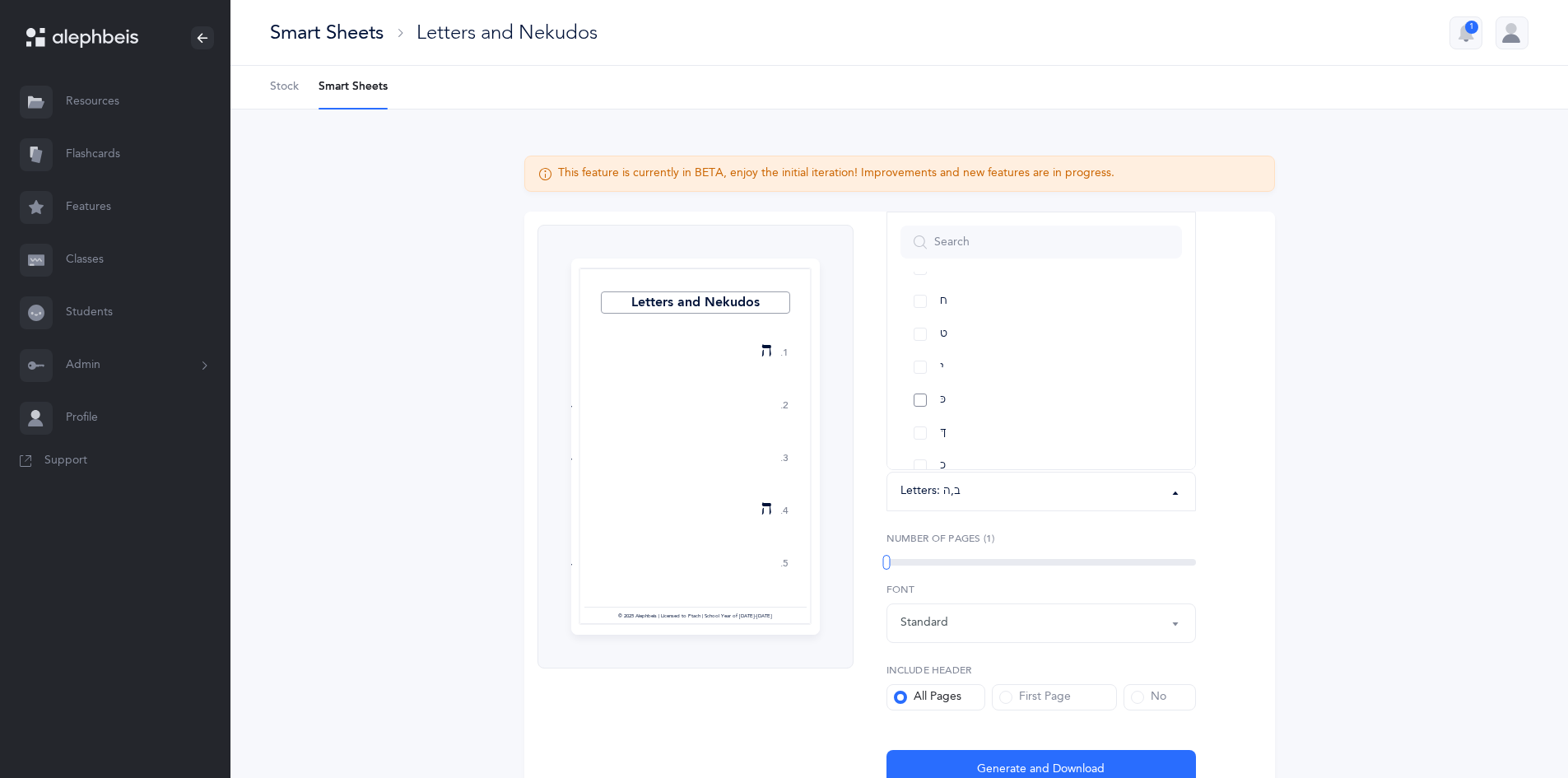
click at [918, 395] on link "כּ" at bounding box center [1041, 400] width 282 height 33
click at [922, 433] on link "ךּ" at bounding box center [1041, 433] width 282 height 33
click at [912, 464] on link "כ" at bounding box center [1041, 466] width 282 height 33
click at [922, 397] on link "ך" at bounding box center [1041, 400] width 282 height 33
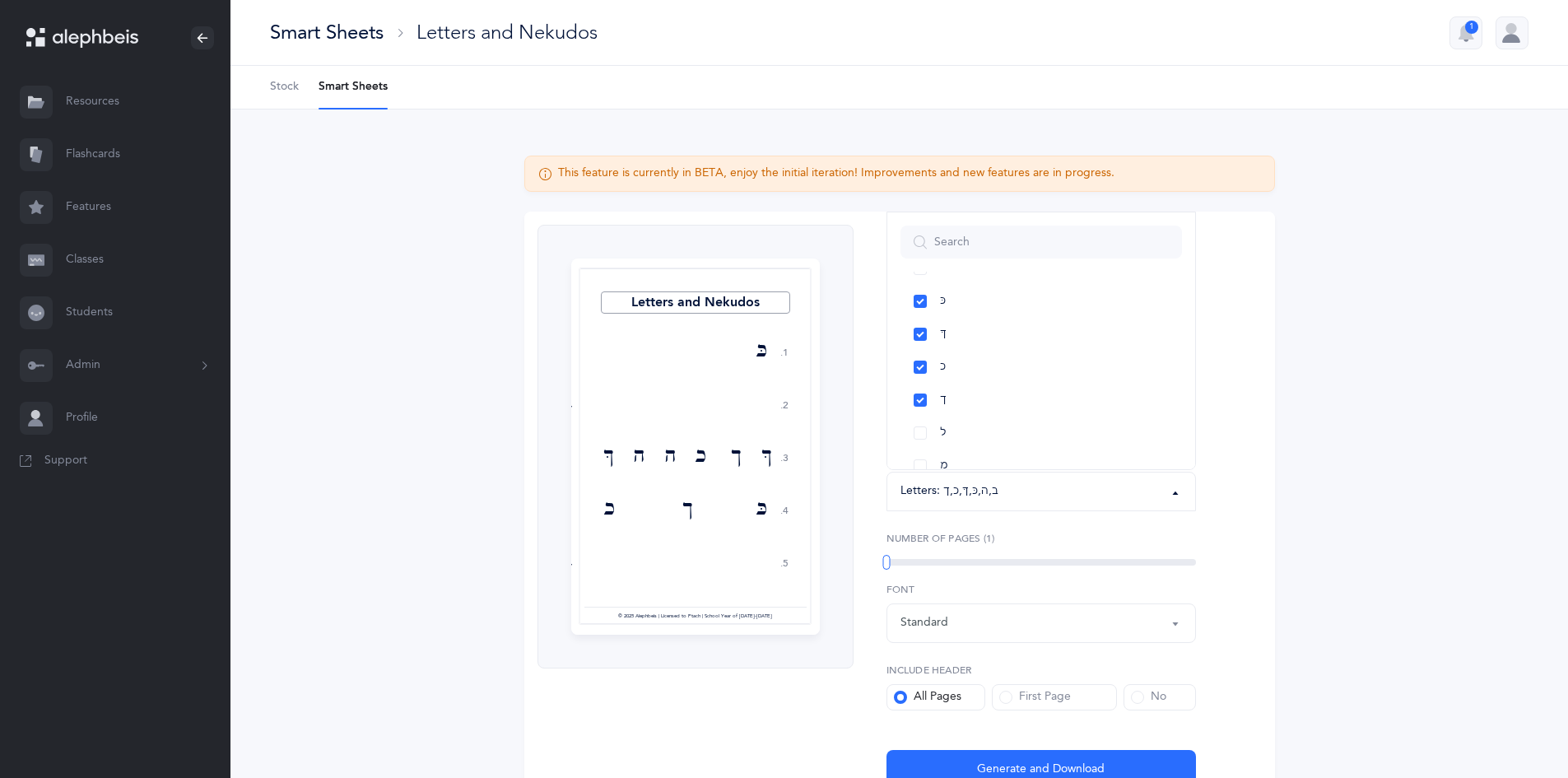
click at [1190, 469] on div "All Letters א בּ ב ג ד ה ו ז ח ט י כּ ךּ כ ך ל מ ם נ ן ס ע פּ פ ף צ ץ ק ר שׁ שׂ…" at bounding box center [1041, 340] width 309 height 258
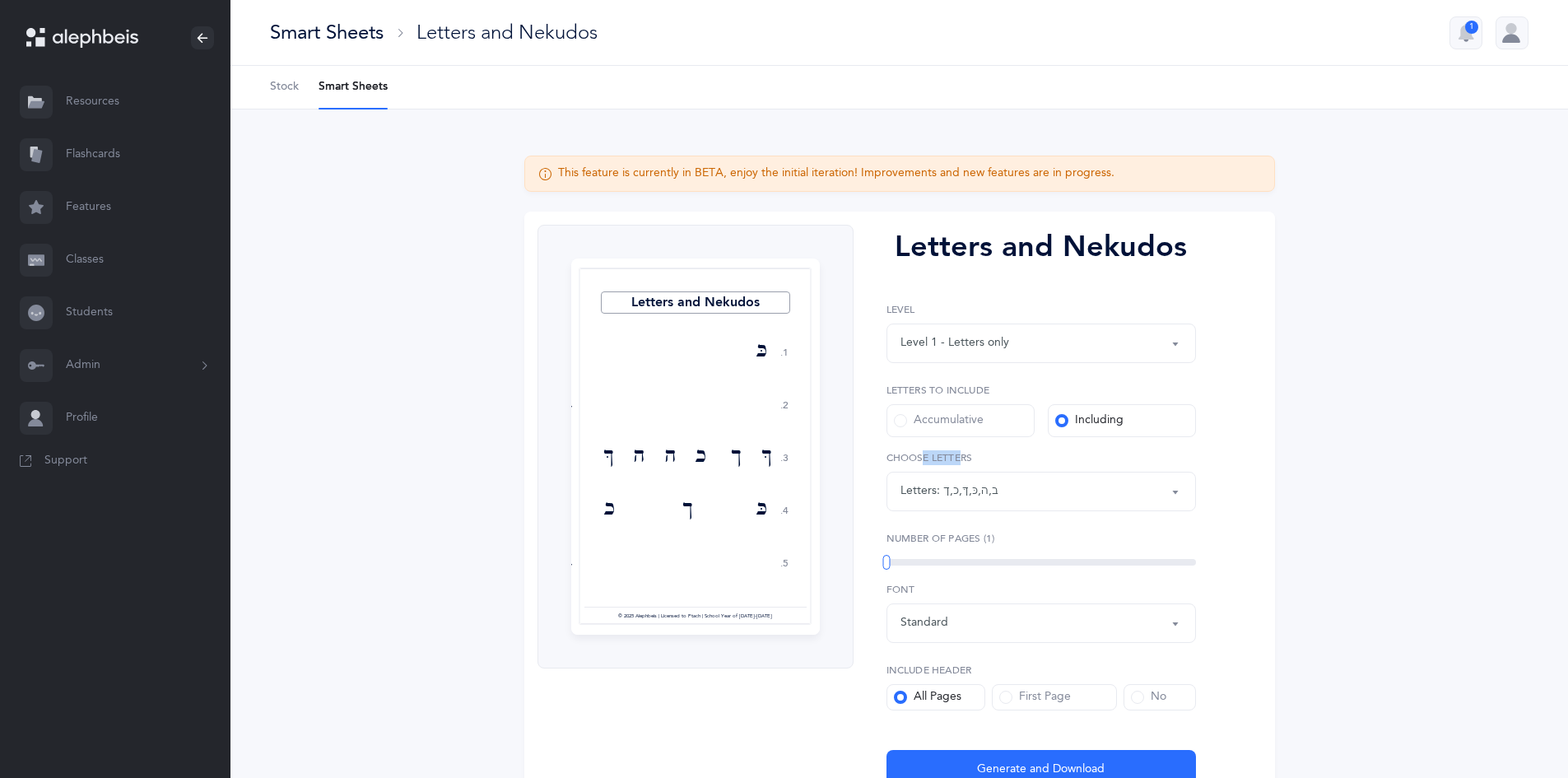
click at [1190, 469] on div "All Letters א בּ ב ג ד ה ו ז ח ט י כּ ךּ כ ך ל מ ם נ ן ס ע פּ פ ף צ ץ ק ר שׁ שׂ…" at bounding box center [1041, 481] width 309 height 61
click at [1034, 490] on div "Letters: ב , ה , כּ , ךּ , כ , ך" at bounding box center [1041, 491] width 282 height 28
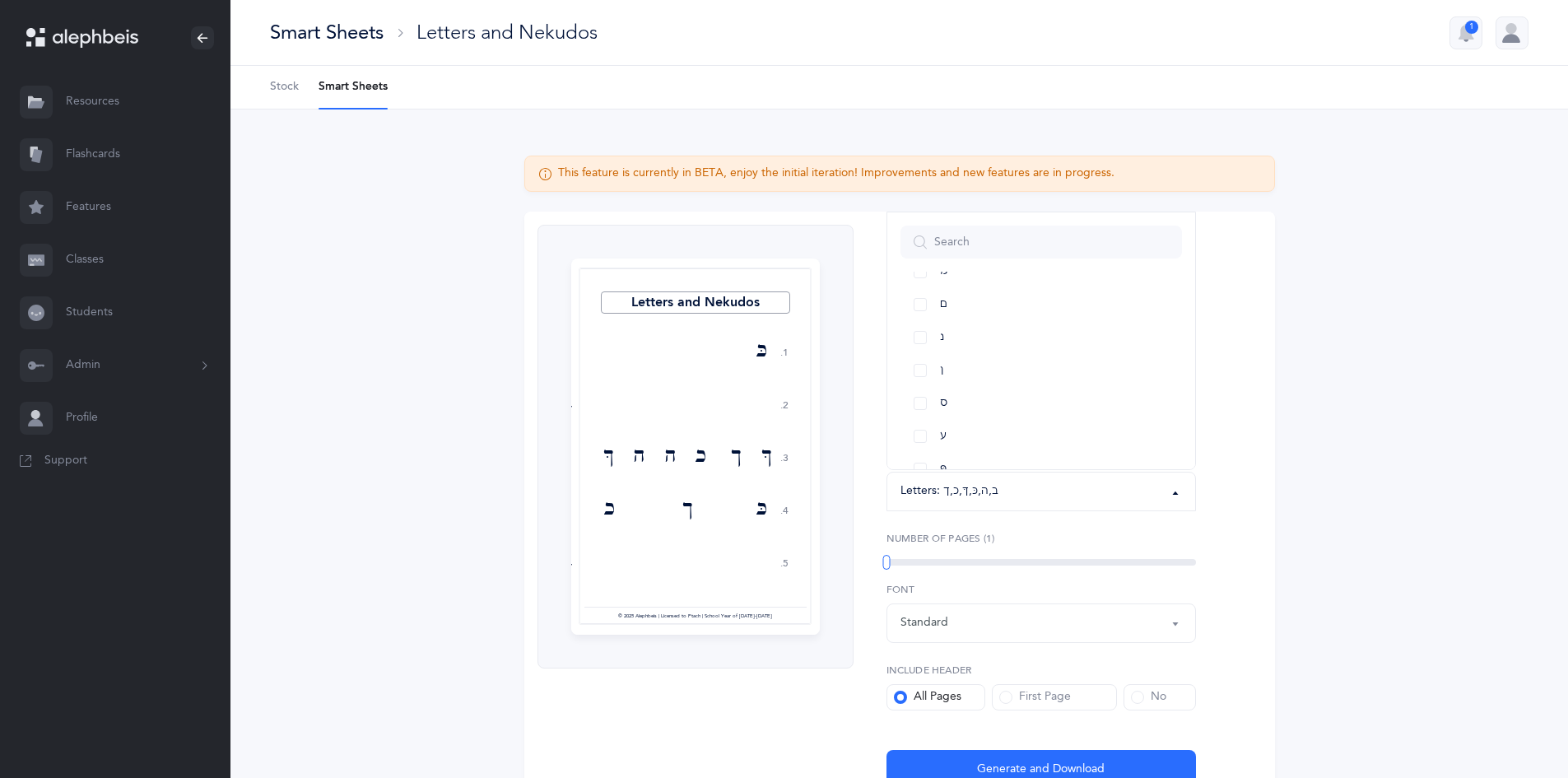
scroll to position [593, 0]
click at [920, 397] on link "ס" at bounding box center [1041, 400] width 282 height 33
click at [286, 87] on span "Stock" at bounding box center [283, 87] width 29 height 17
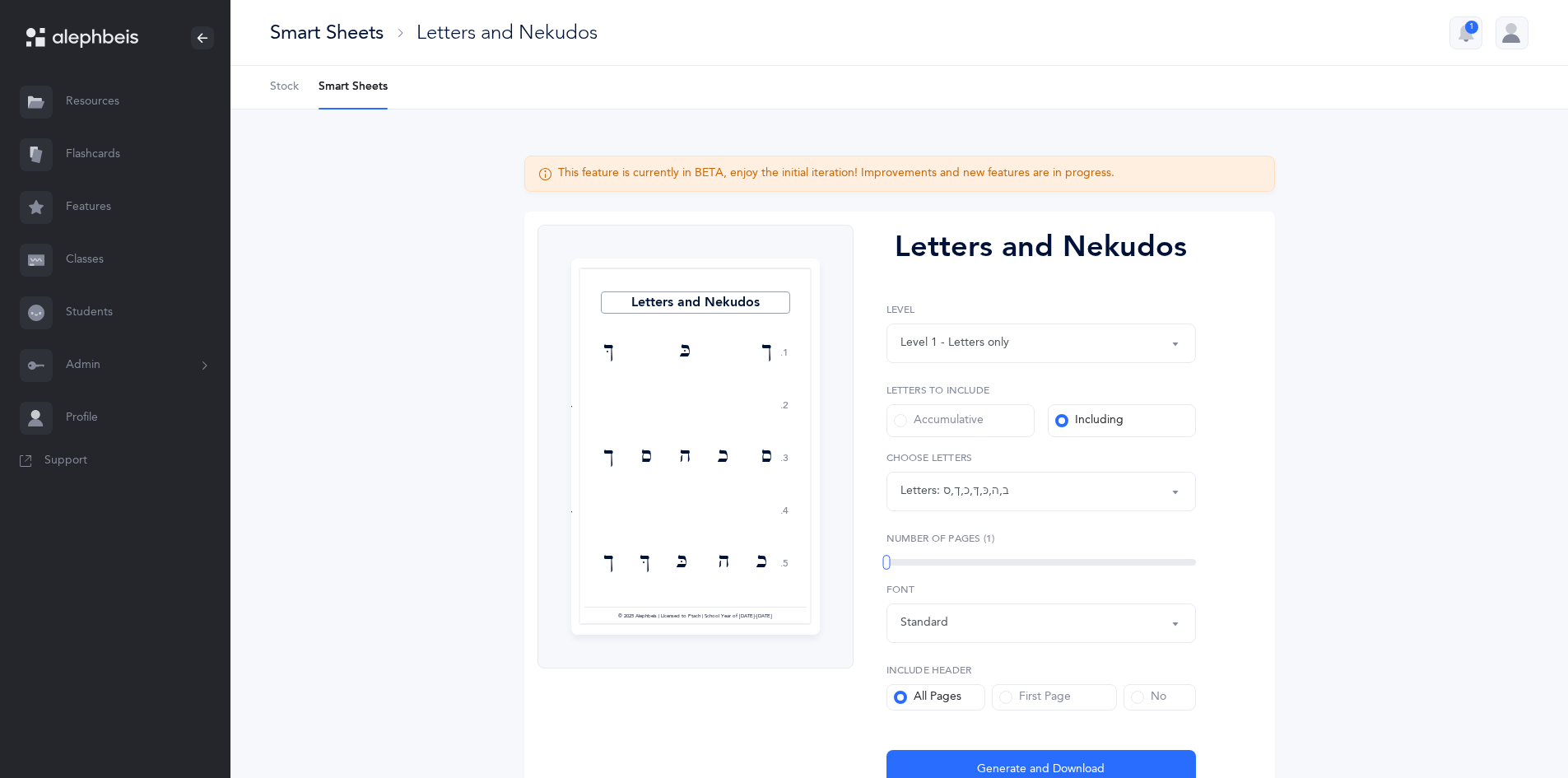
click at [269, 93] on ul "Stock Smart Sheets" at bounding box center [899, 87] width 1337 height 44
click at [282, 87] on span "Stock" at bounding box center [283, 87] width 29 height 17
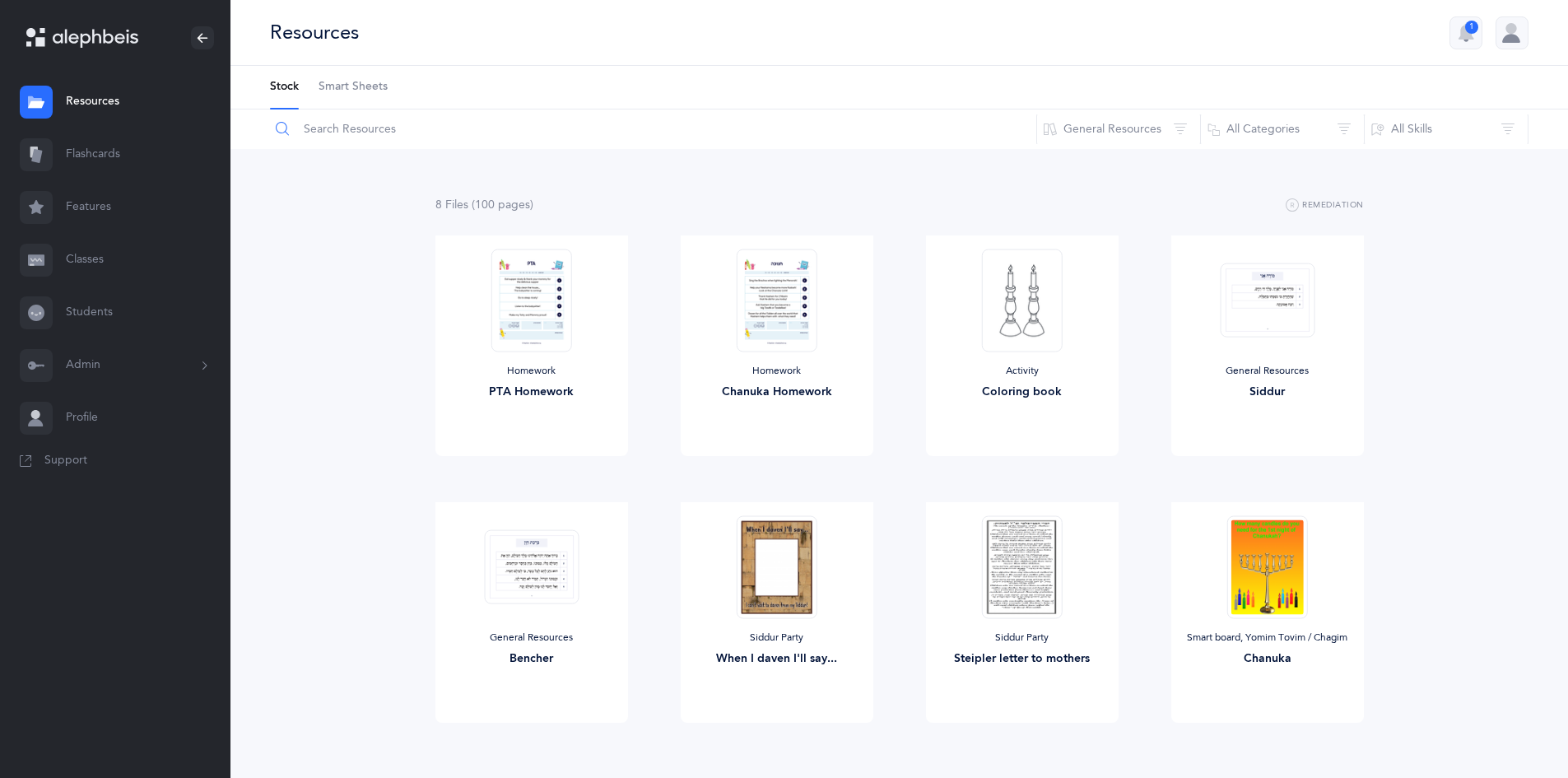
click at [417, 127] on input "text" at bounding box center [653, 129] width 768 height 40
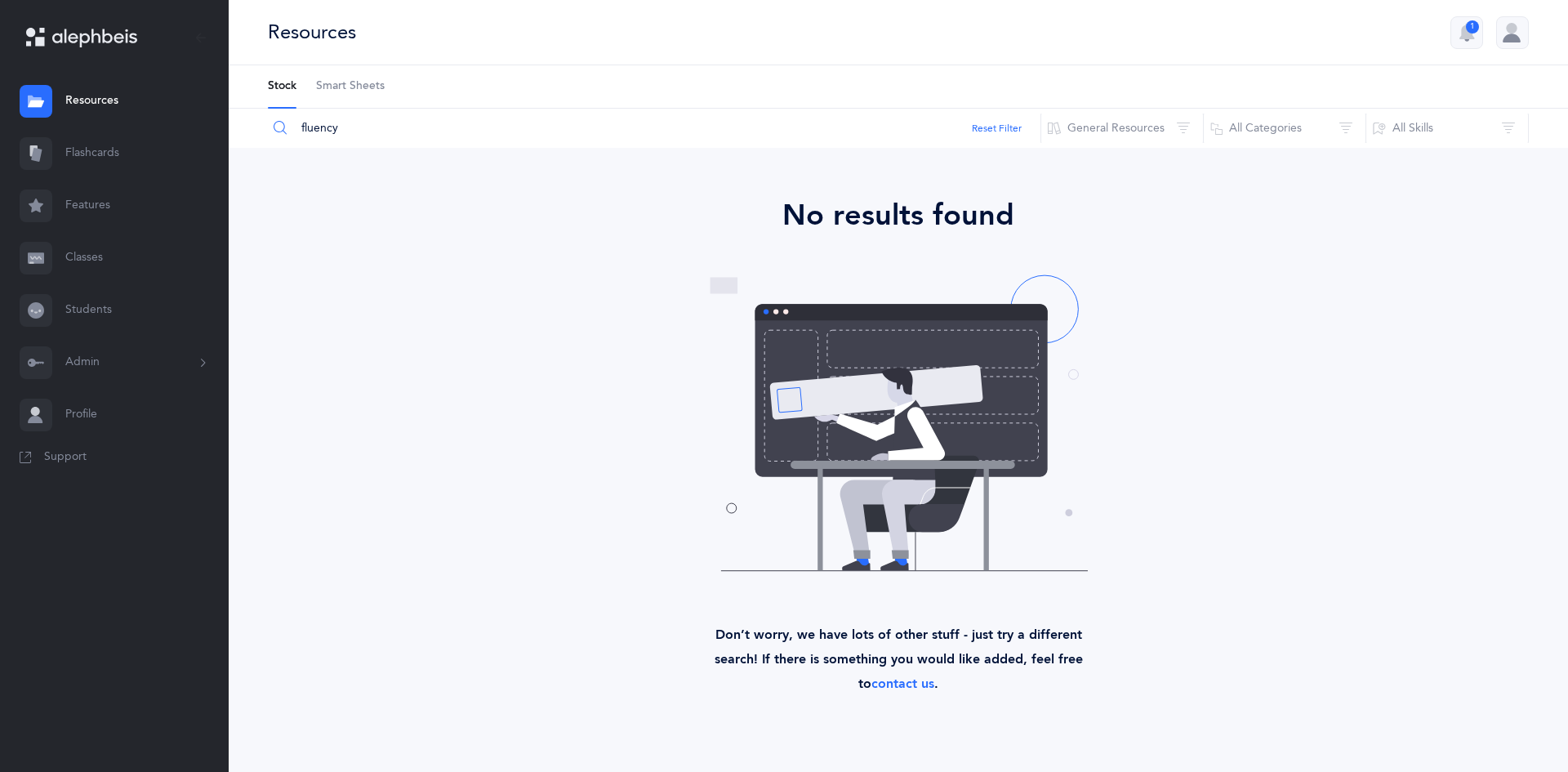
type input "fluency"
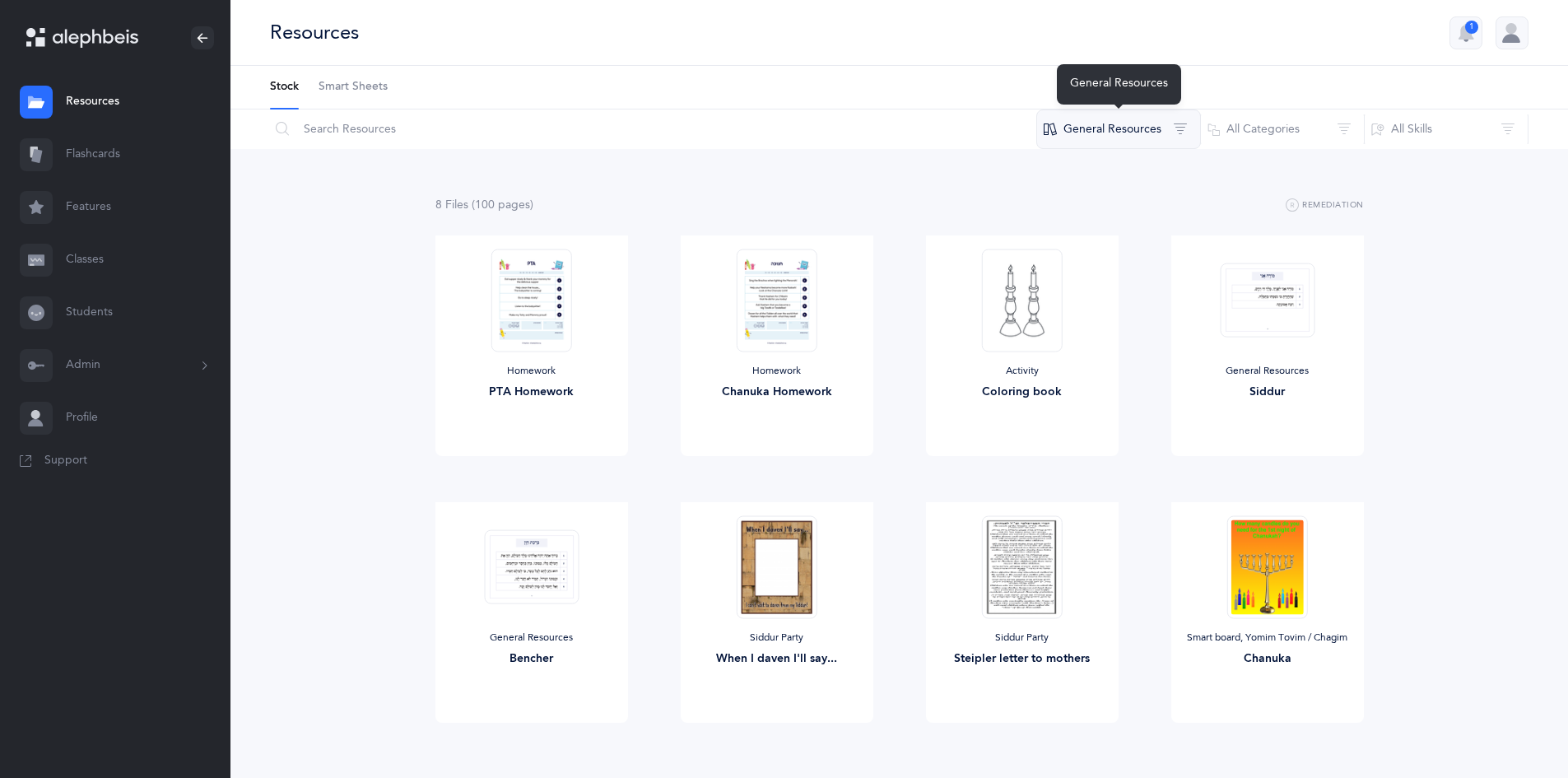
click at [1193, 120] on button "General Resources" at bounding box center [1119, 129] width 165 height 40
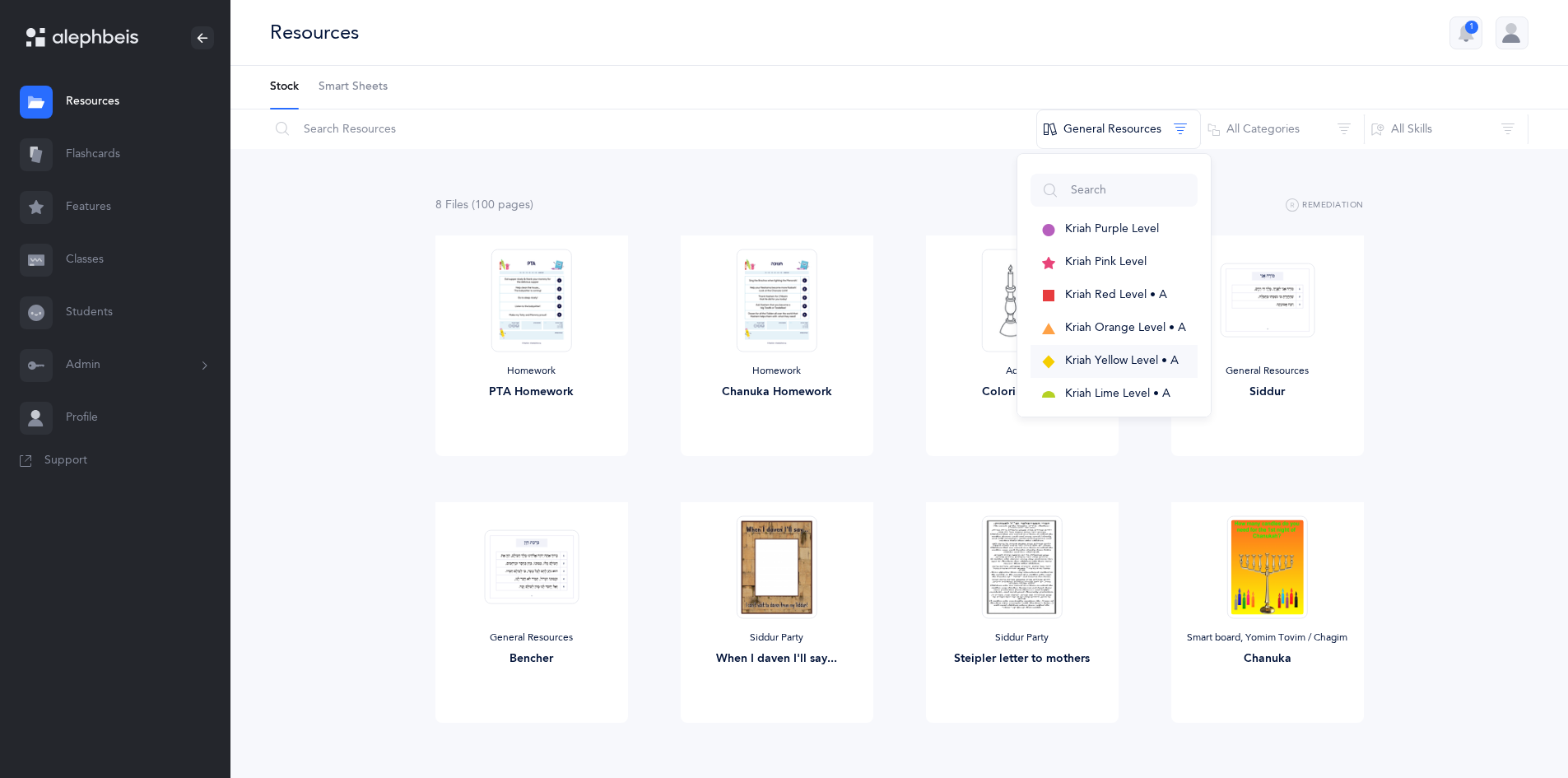
click at [1155, 358] on span "Kriah Yellow Level • A" at bounding box center [1122, 360] width 114 height 13
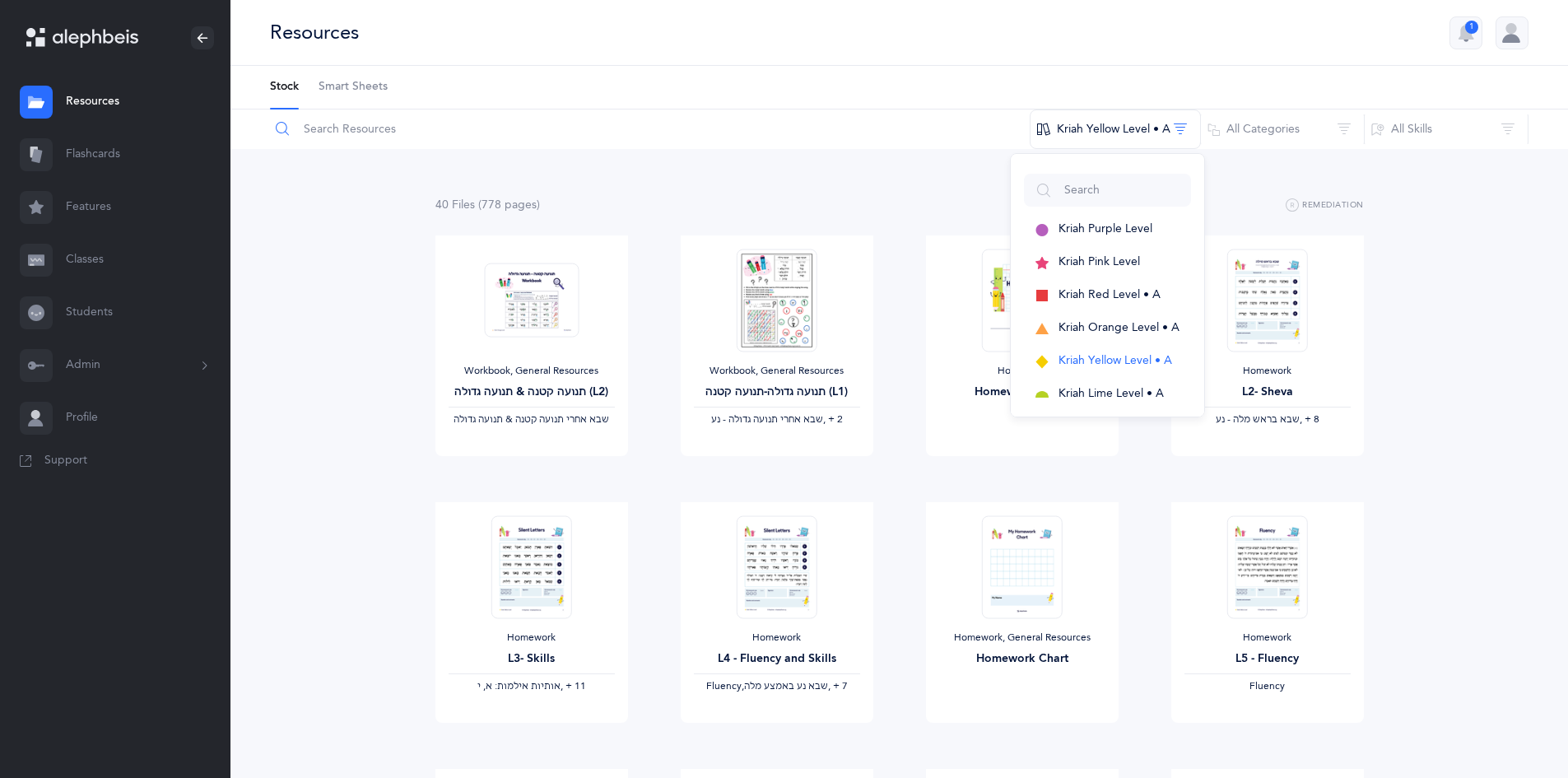
click at [454, 125] on input "text" at bounding box center [650, 129] width 761 height 40
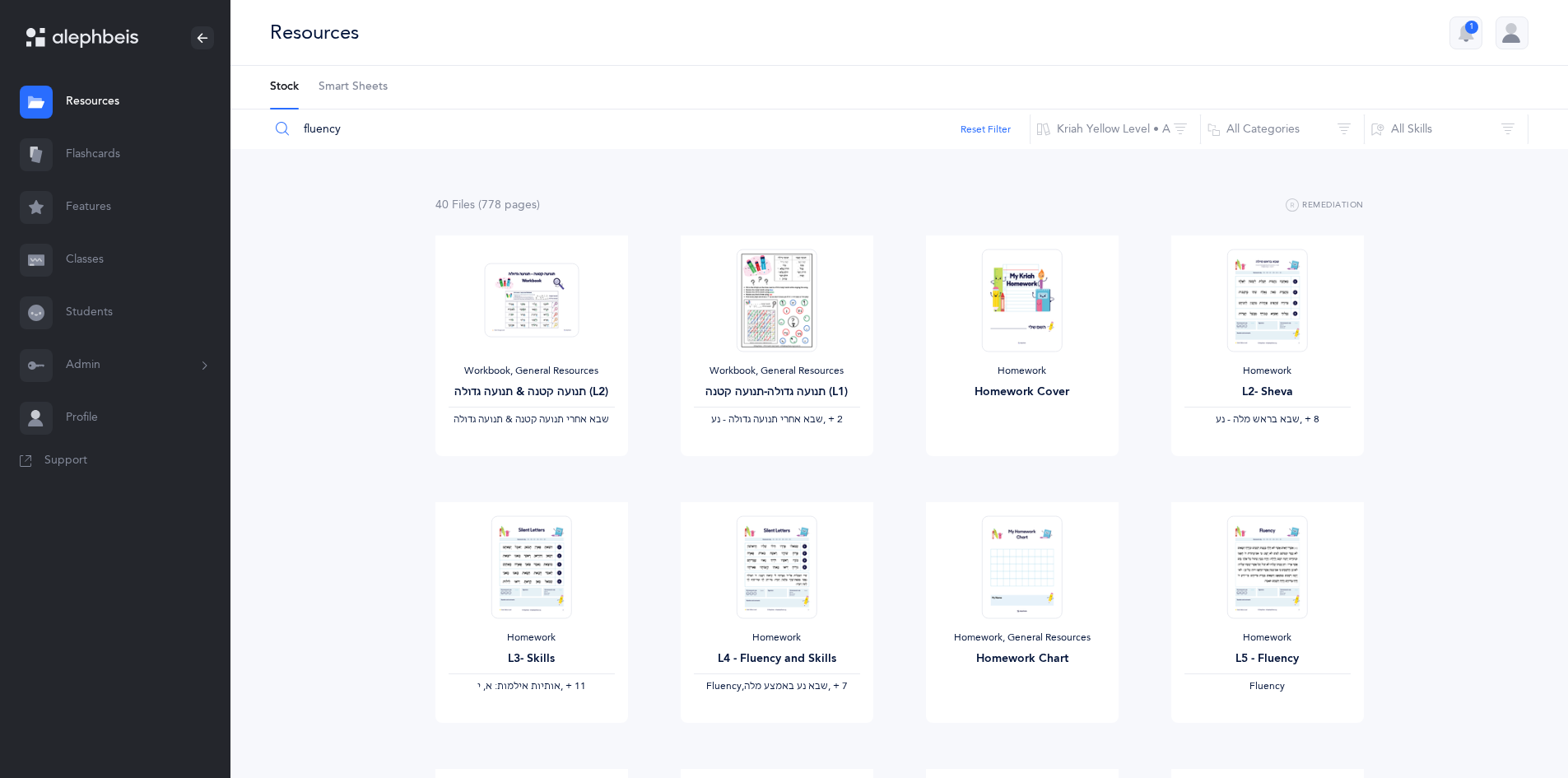
type input "fluency"
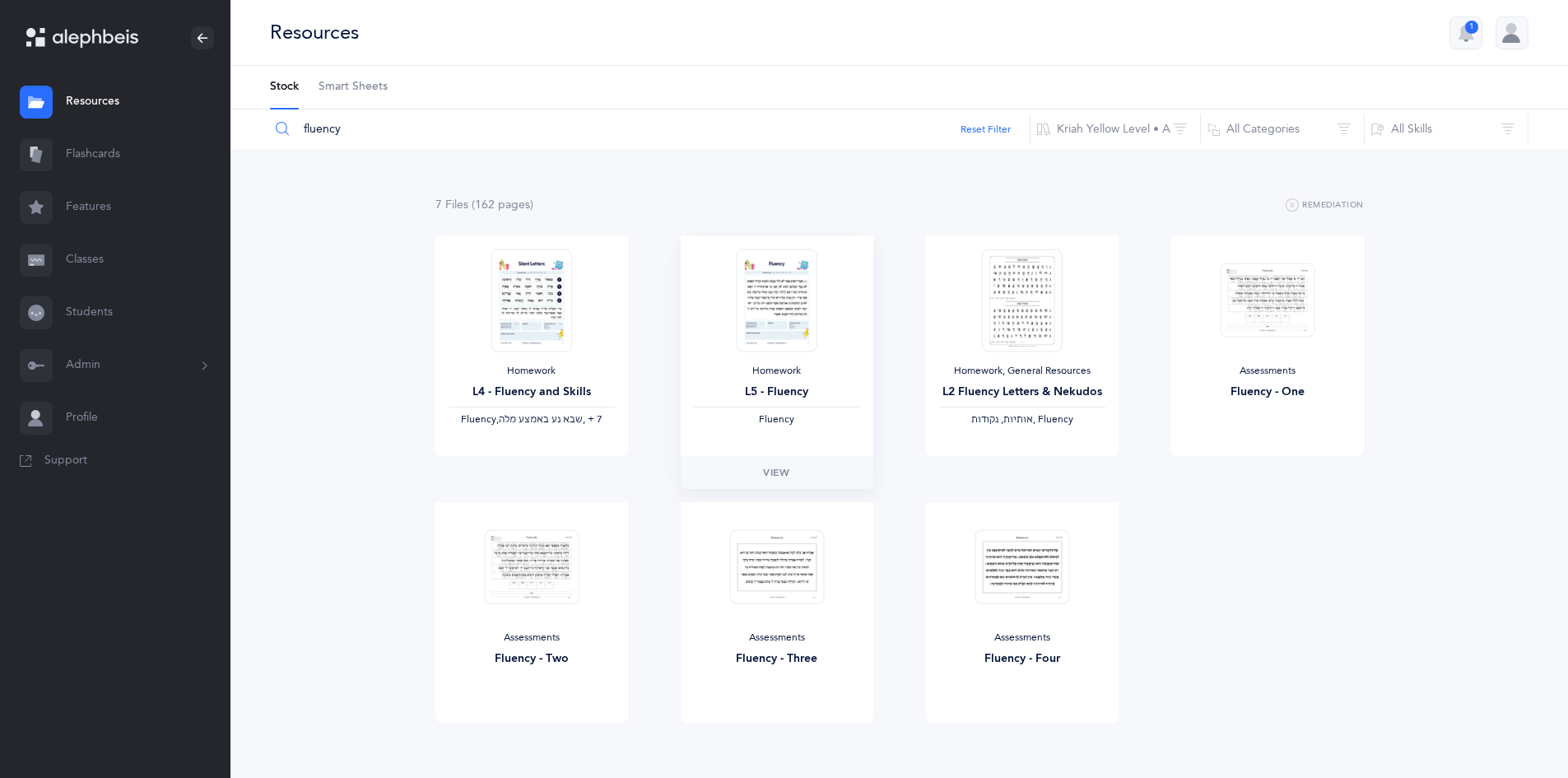
click at [794, 313] on img at bounding box center [775, 299] width 81 height 103
click at [784, 456] on link "View" at bounding box center [777, 472] width 193 height 33
click at [1155, 123] on button "Kriah Yellow Level • A" at bounding box center [1114, 129] width 171 height 40
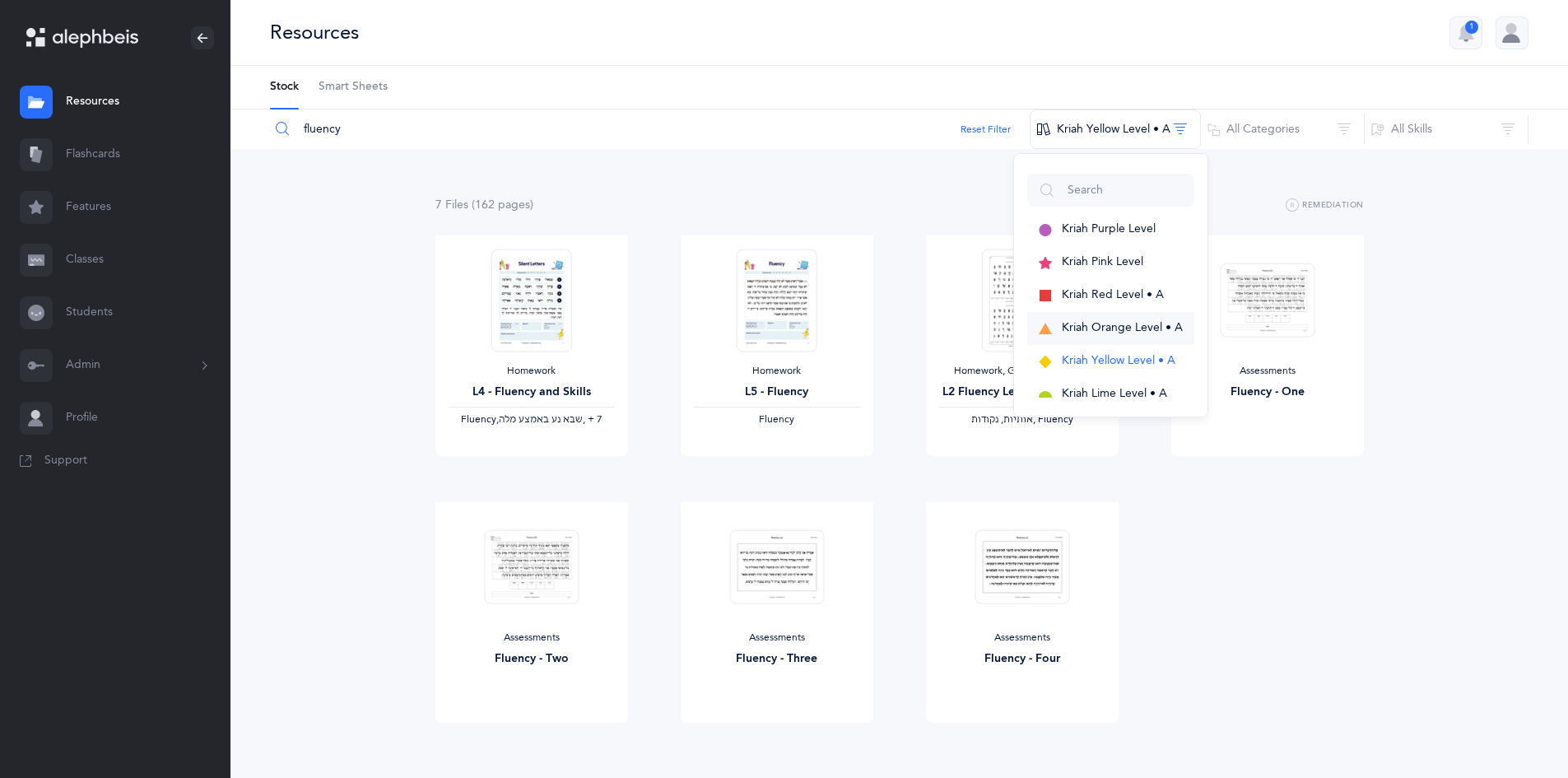
click at [1147, 321] on span "Kriah Orange Level • A" at bounding box center [1122, 328] width 121 height 13
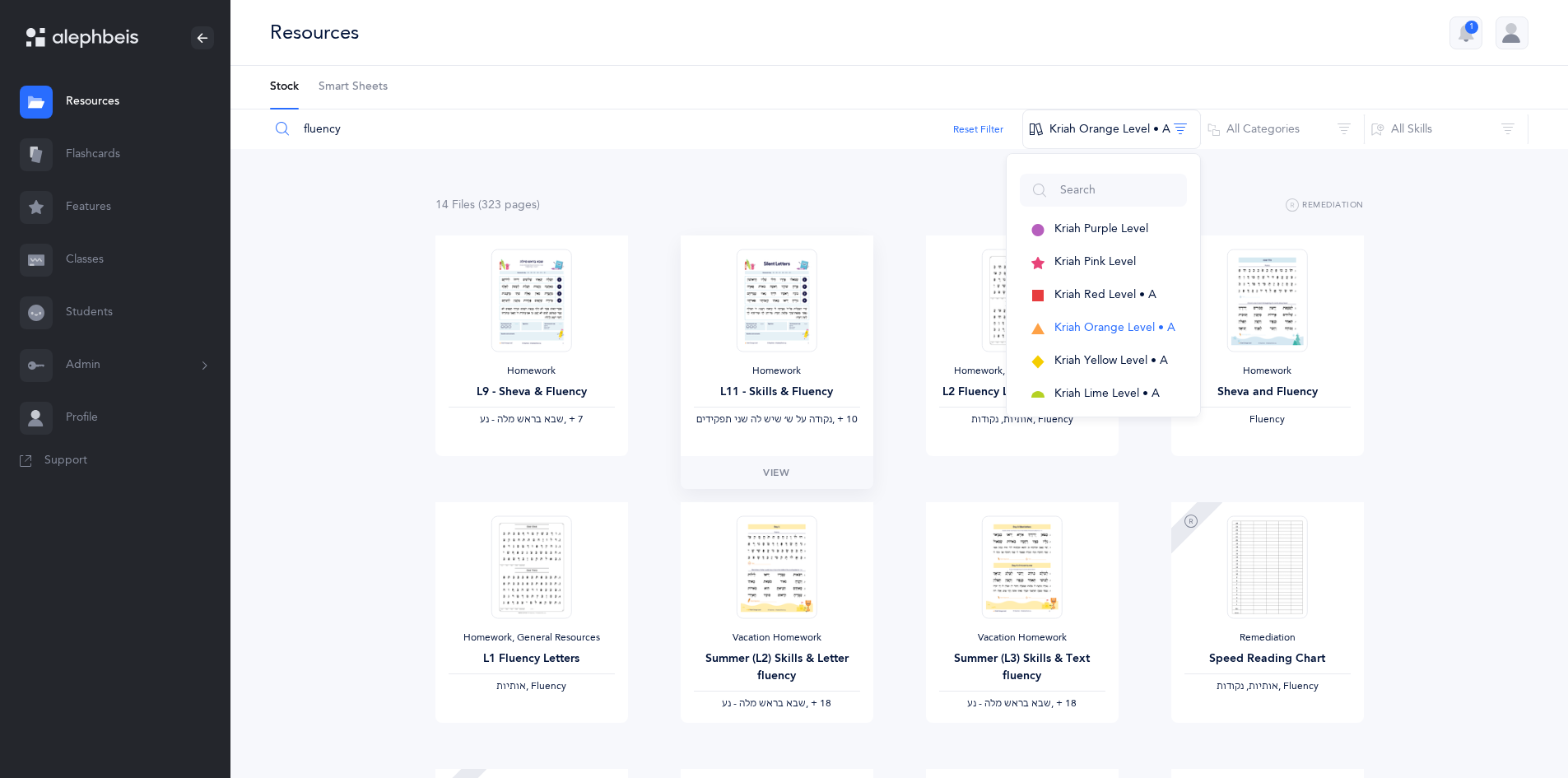
click at [765, 303] on img at bounding box center [775, 299] width 81 height 103
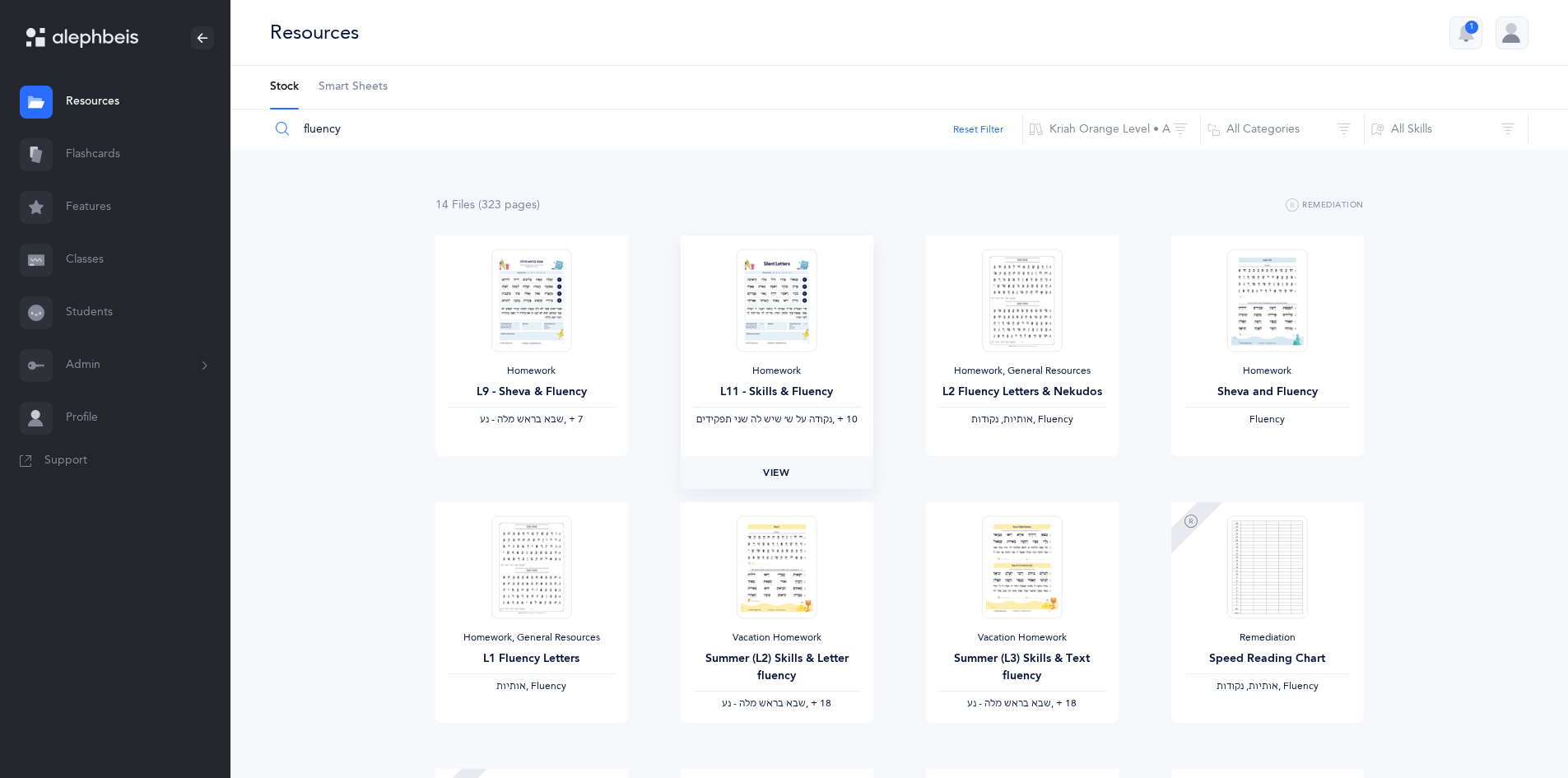
click at [778, 468] on span "View" at bounding box center [776, 472] width 26 height 15
click at [540, 744] on span "View" at bounding box center [531, 739] width 26 height 15
click at [1110, 129] on button "Kriah Orange Level • A" at bounding box center [1110, 129] width 179 height 40
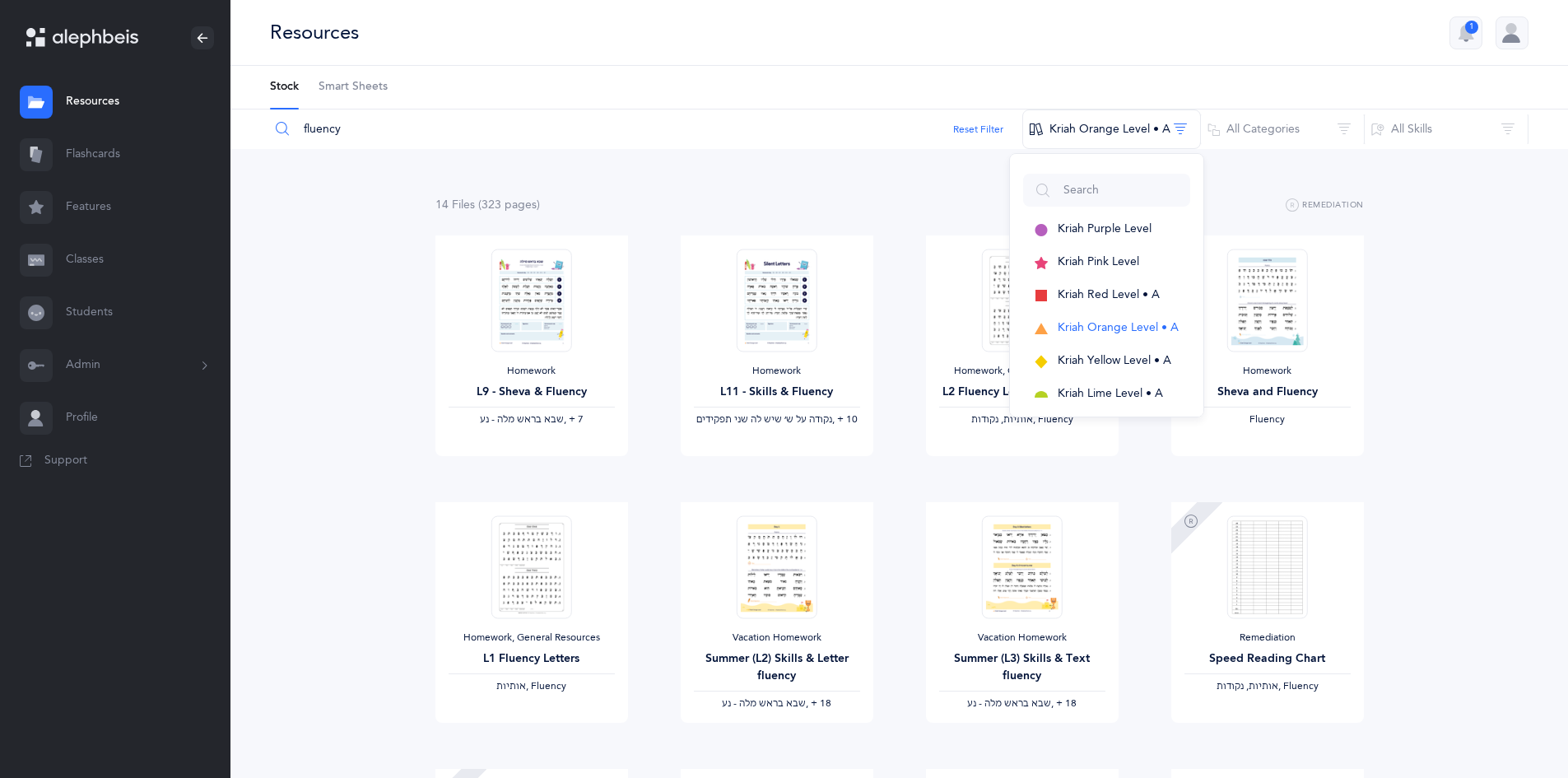
click at [1466, 656] on div "14 File s (323 page s ) Remediation Homework L9 - Sheva & Fluency ‫שבא בראש מלה…" at bounding box center [899, 759] width 1337 height 1219
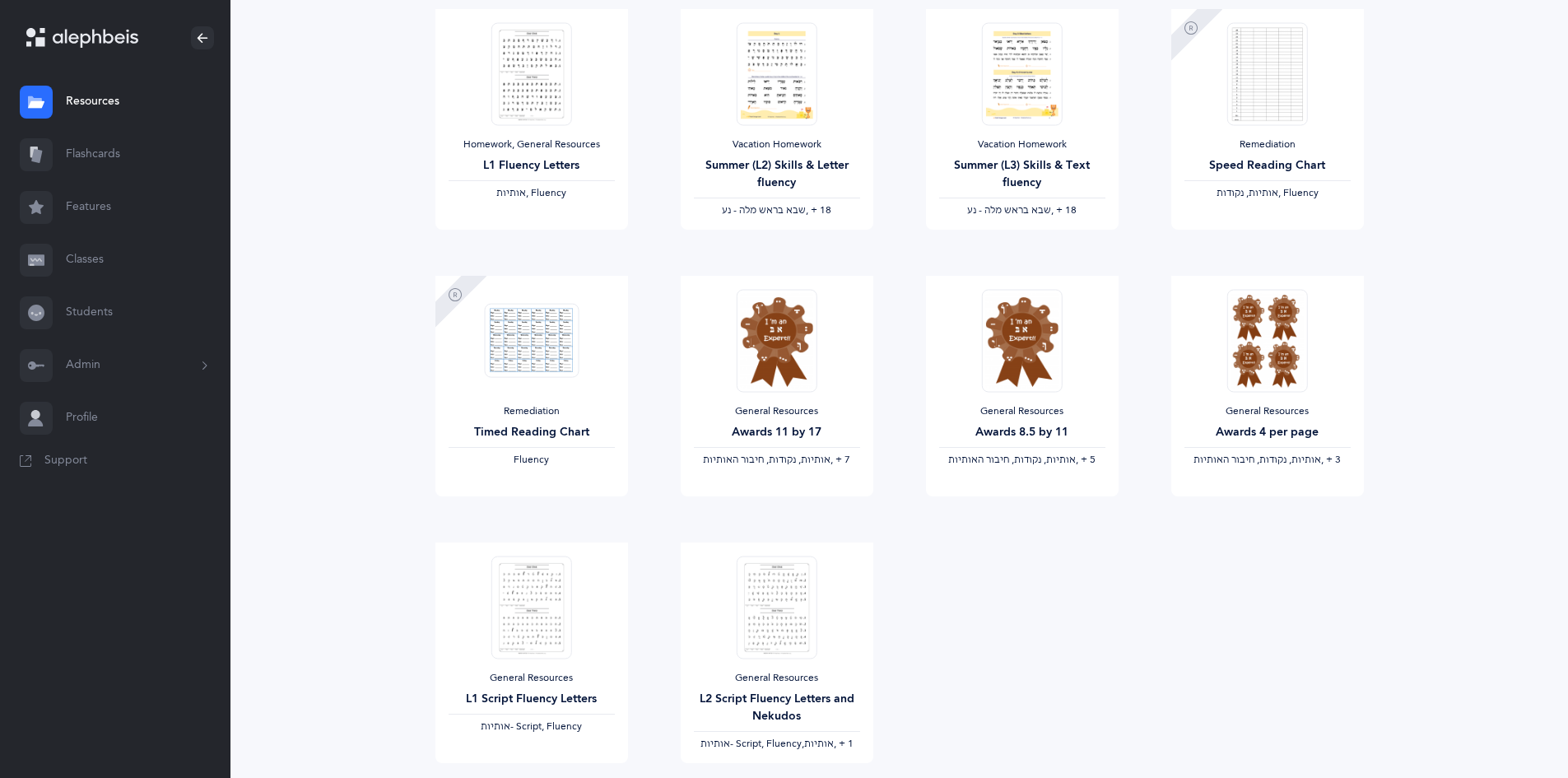
scroll to position [590, 0]
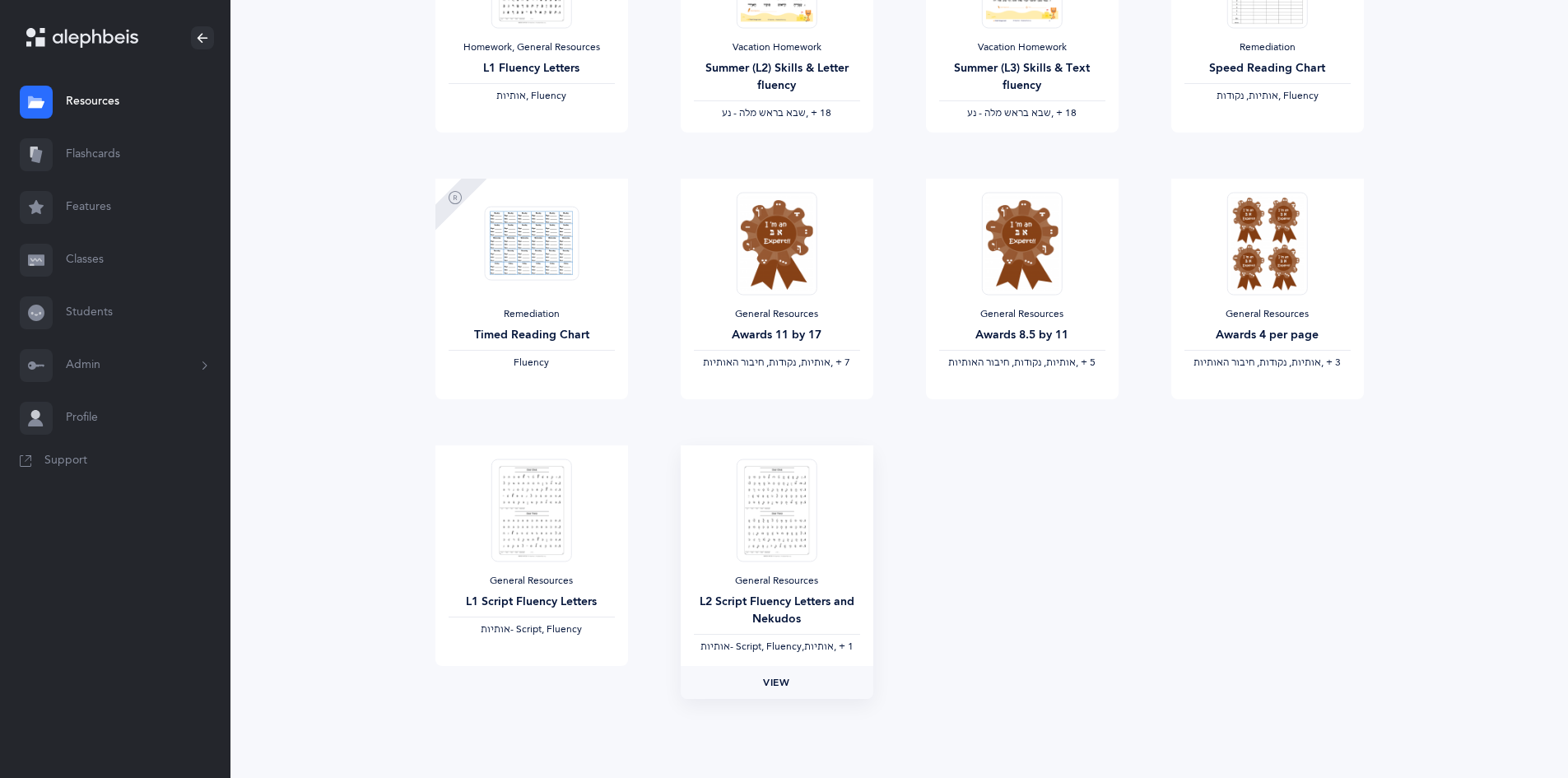
click at [784, 671] on link "View" at bounding box center [777, 683] width 193 height 33
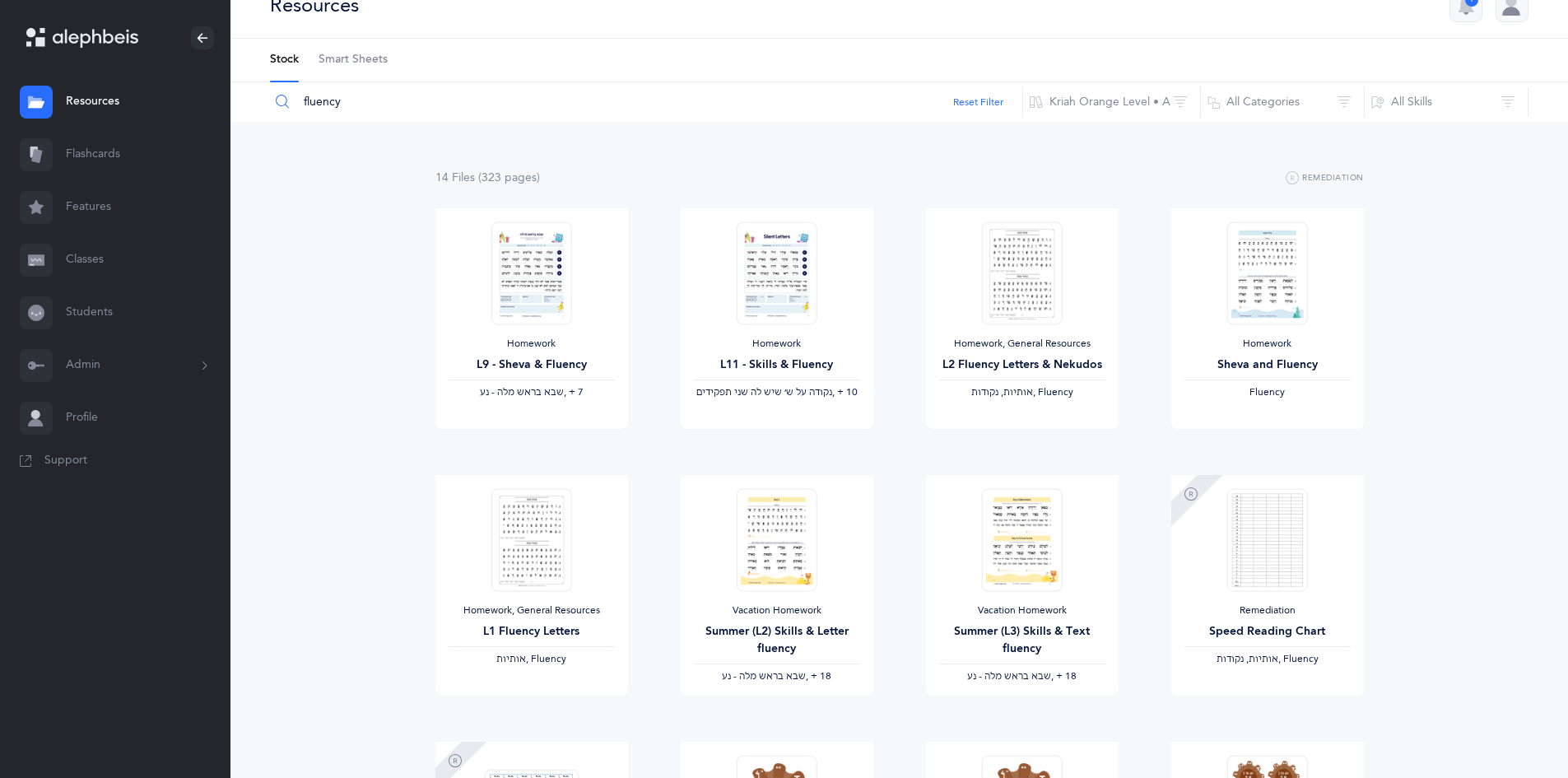
scroll to position [0, 0]
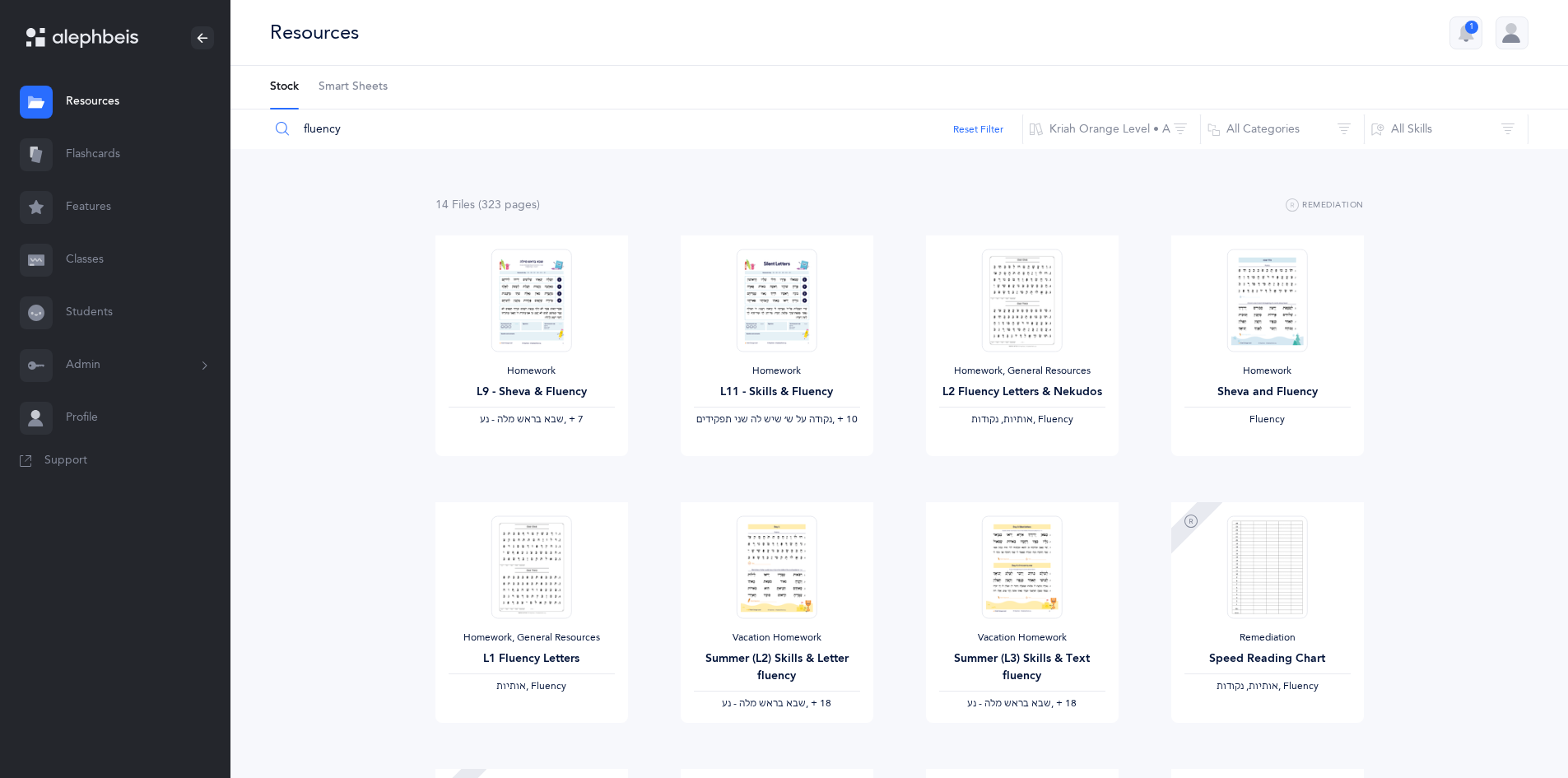
drag, startPoint x: 354, startPoint y: 129, endPoint x: 280, endPoint y: 146, distance: 75.9
click at [280, 146] on input "fluency" at bounding box center [646, 129] width 754 height 40
click at [1173, 136] on button "Kriah Orange Level • A" at bounding box center [1110, 129] width 179 height 40
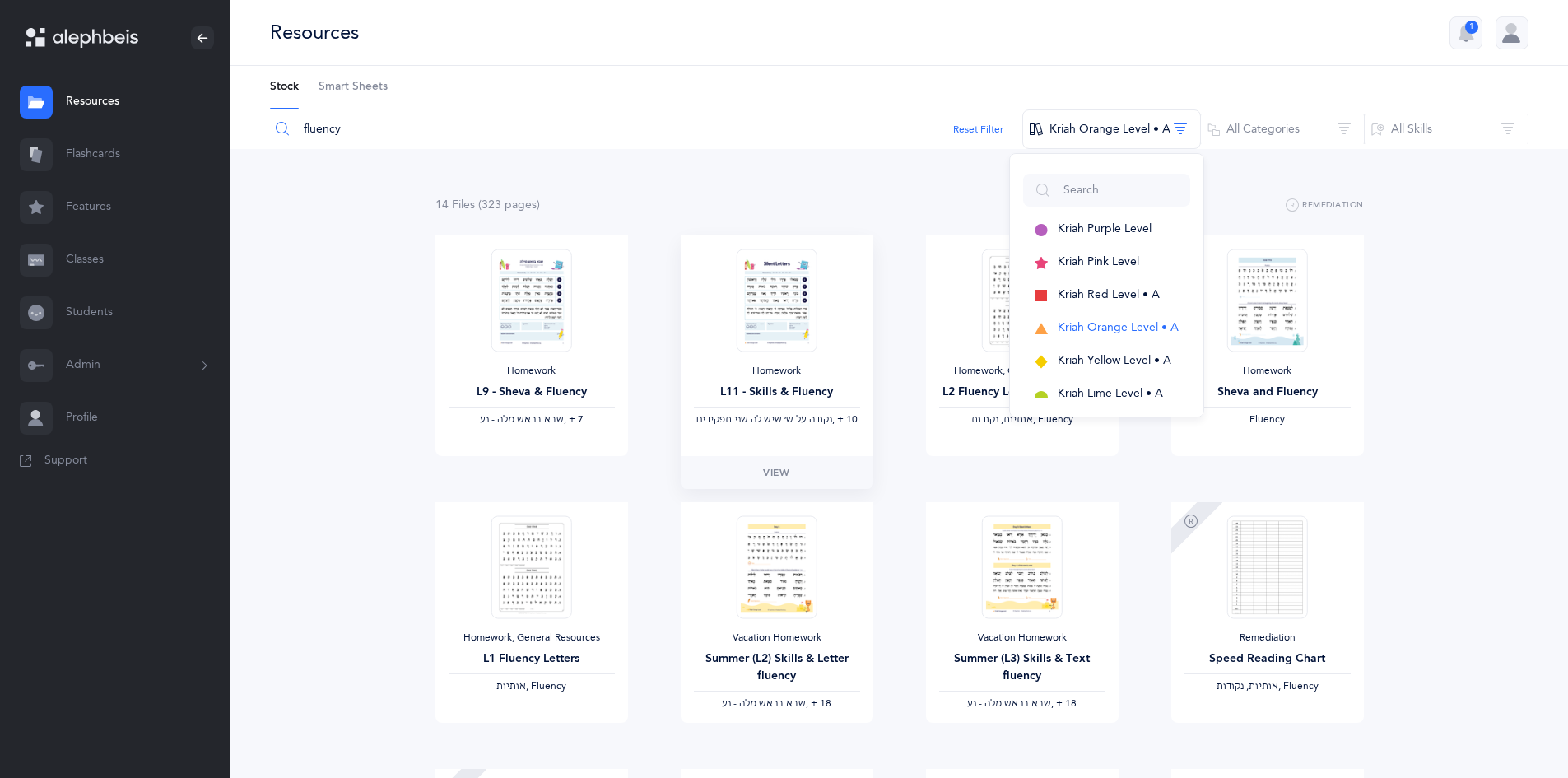
click at [776, 383] on div "Homework L11 - Skills & Fluency ‫נקודה על ש׳ שיש לה שני תפקידים‬ ‪, + 10‬" at bounding box center [776, 395] width 166 height 62
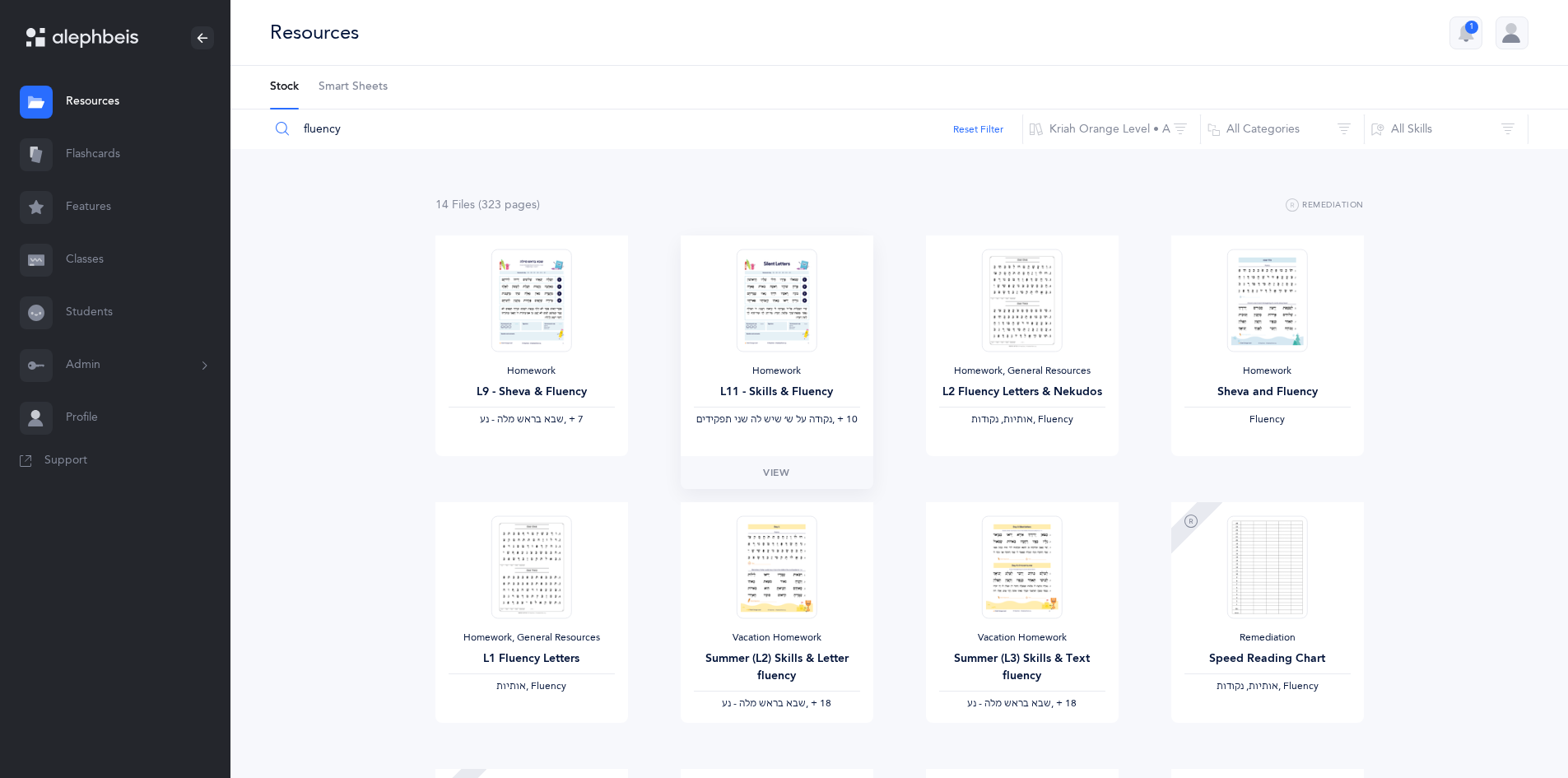
click at [742, 432] on div "Homework L11 - Skills & Fluency ‫נקודה על ש׳ שיש לה שני תפקידים‬ ‪, + 10‬" at bounding box center [777, 345] width 193 height 220
click at [763, 375] on div "Homework" at bounding box center [776, 371] width 166 height 13
click at [719, 383] on div "L11 - Skills & Fluency" at bounding box center [776, 392] width 166 height 18
click at [740, 458] on link "View" at bounding box center [777, 472] width 193 height 33
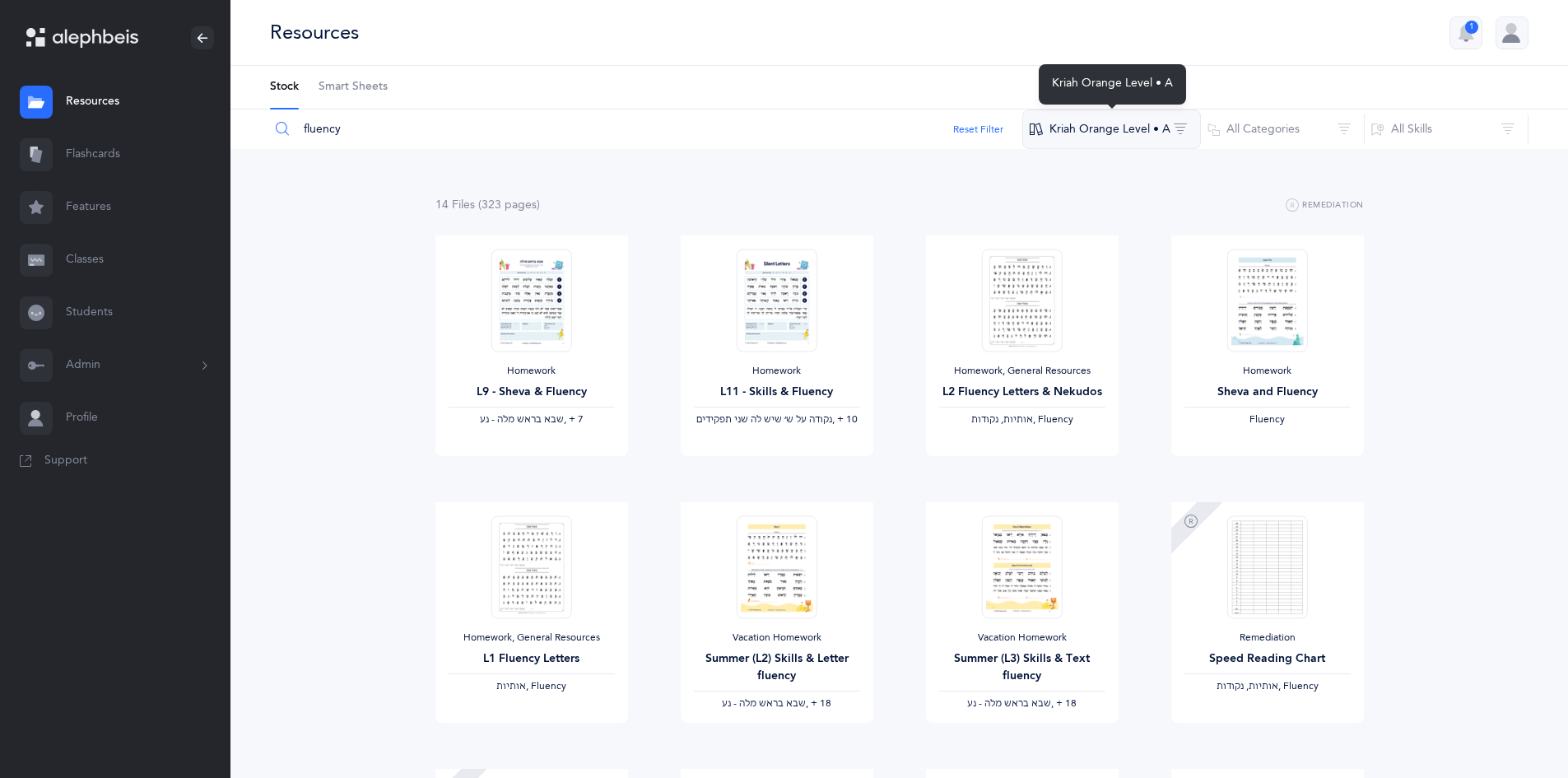
click at [1107, 135] on button "Kriah Orange Level • A" at bounding box center [1110, 129] width 179 height 40
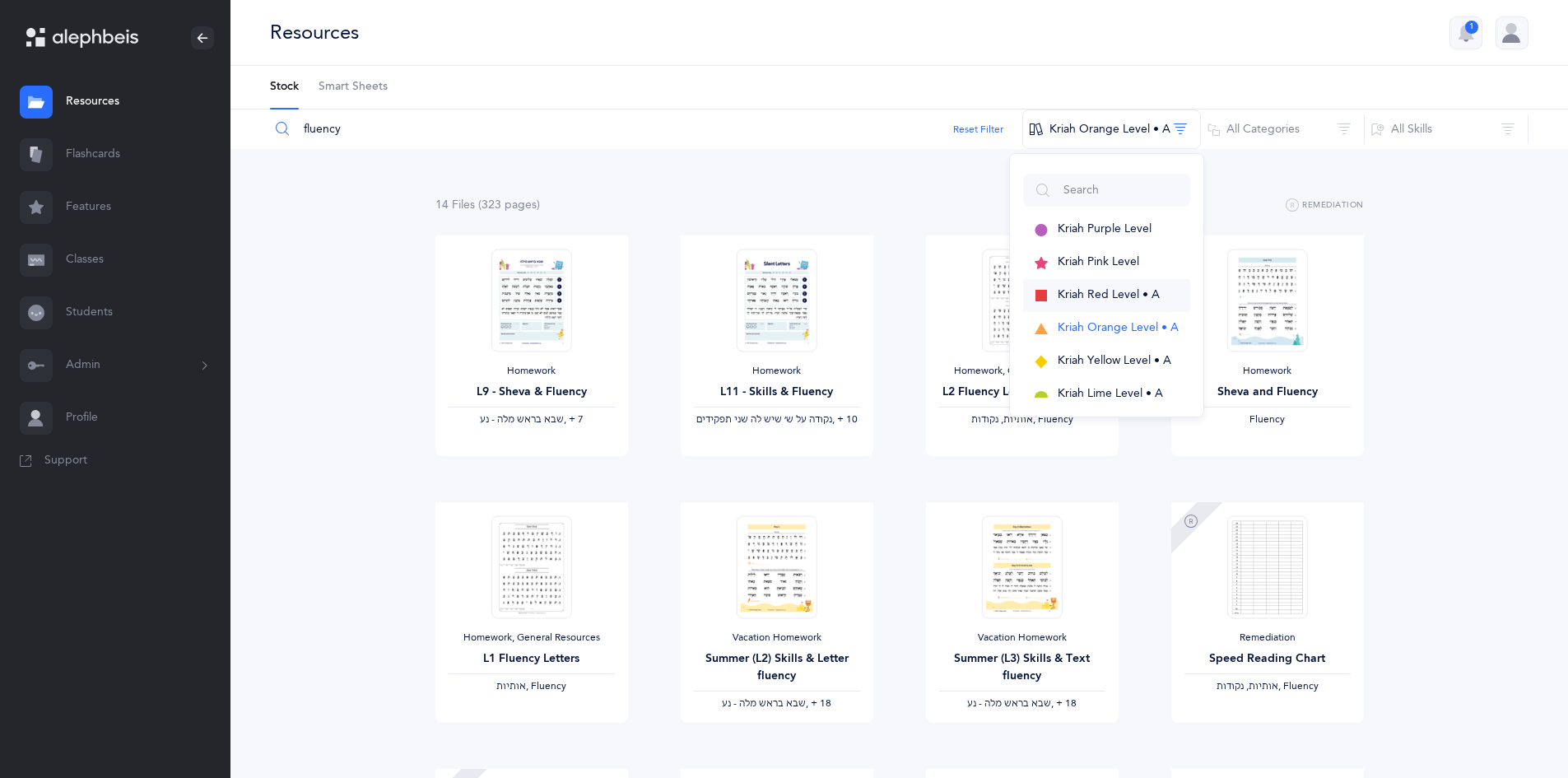
click at [1110, 297] on span "Kriah Red Level • A" at bounding box center [1109, 295] width 102 height 13
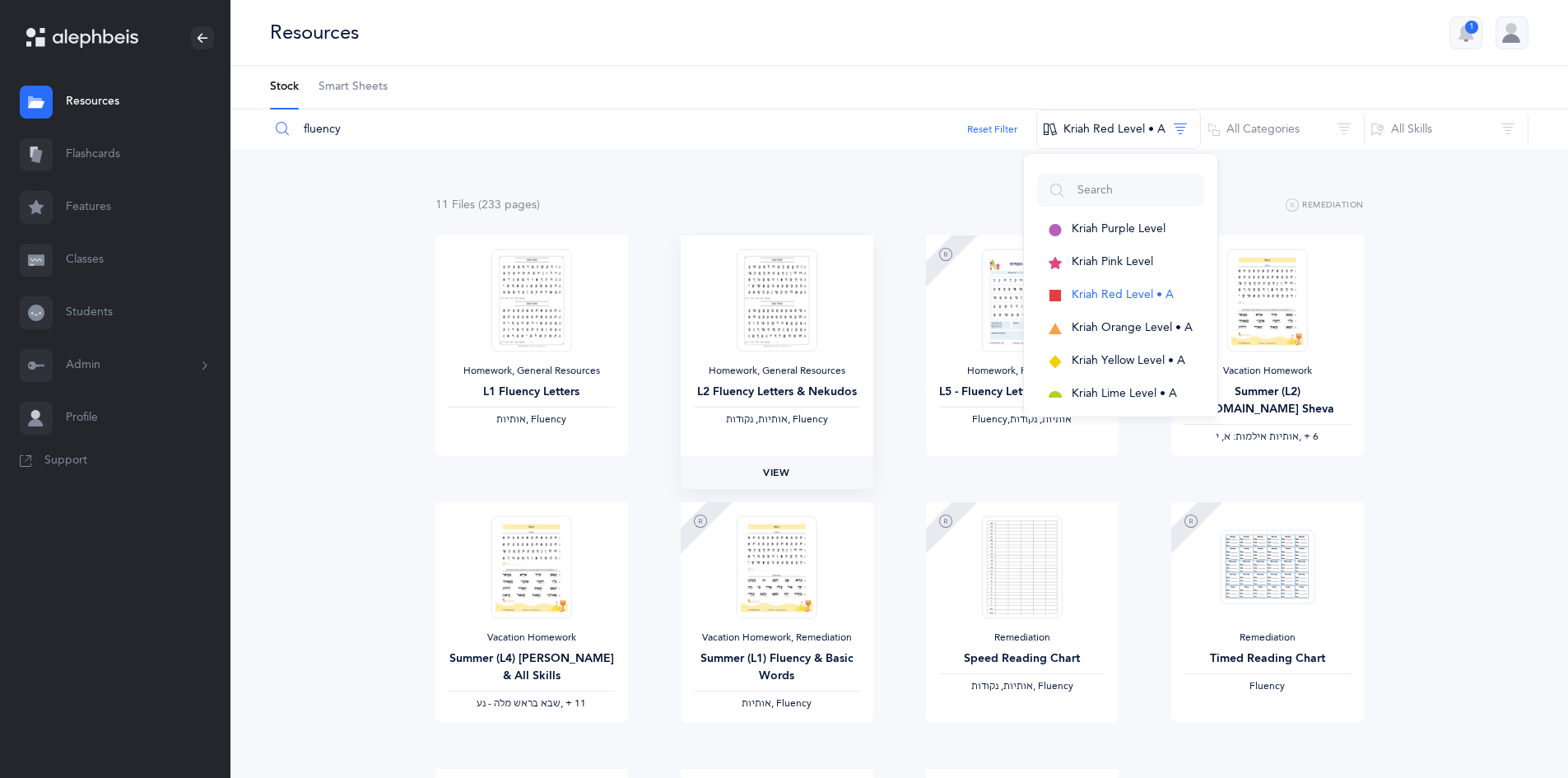
click at [801, 485] on link "View" at bounding box center [777, 472] width 193 height 33
